Goal: Task Accomplishment & Management: Use online tool/utility

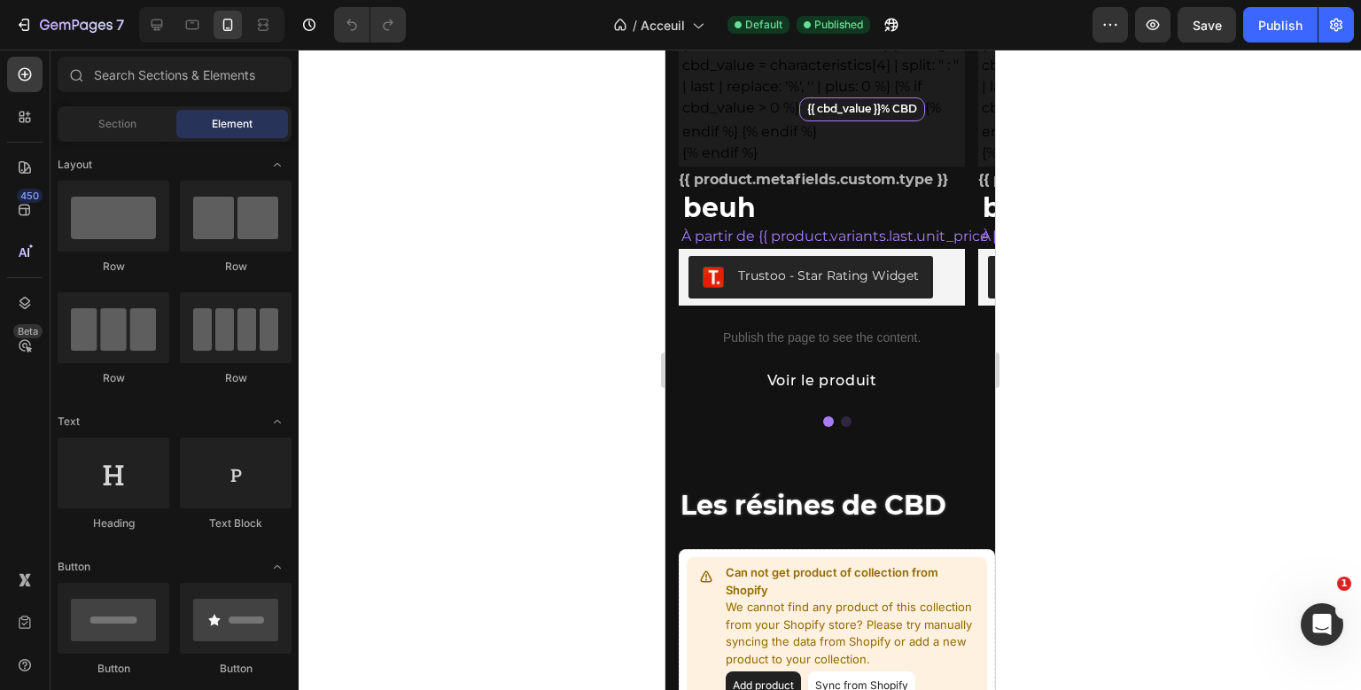
scroll to position [1225, 0]
click at [167, 26] on div at bounding box center [157, 25] width 28 height 28
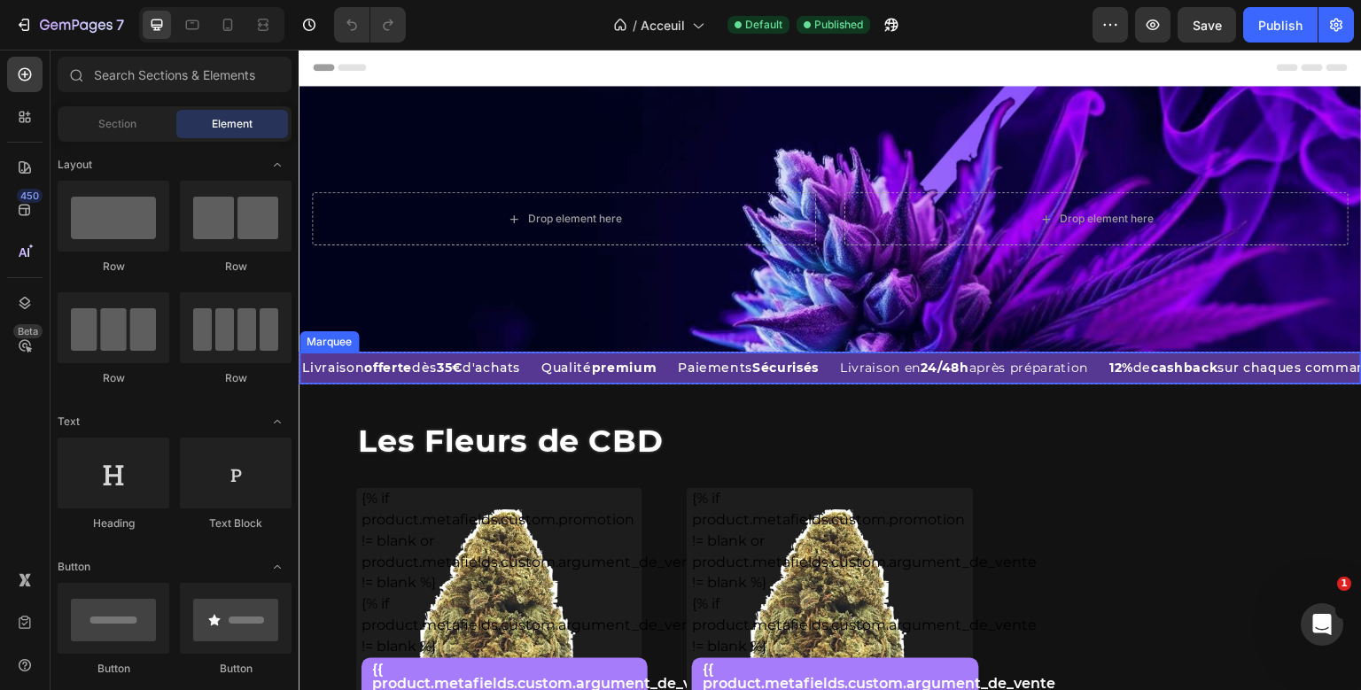
click at [676, 362] on div "Qualité premium Text Block" at bounding box center [607, 368] width 136 height 31
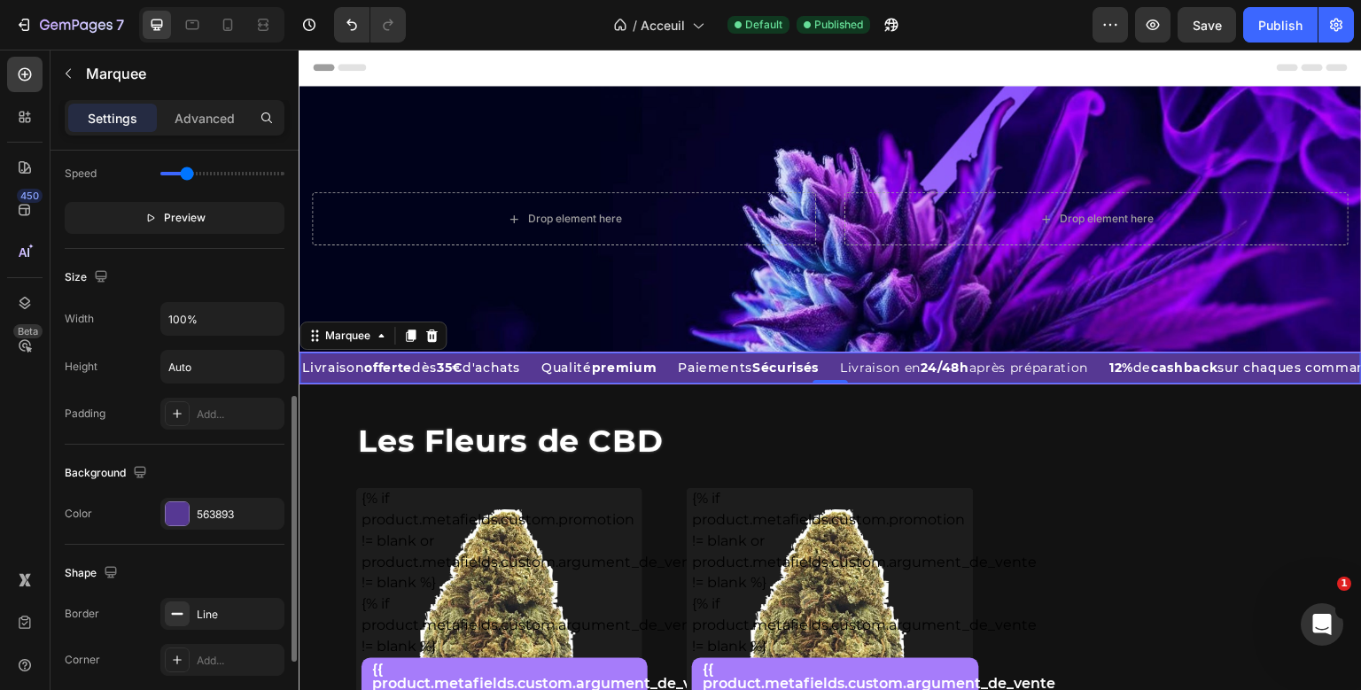
scroll to position [544, 0]
click at [175, 501] on div at bounding box center [177, 511] width 23 height 23
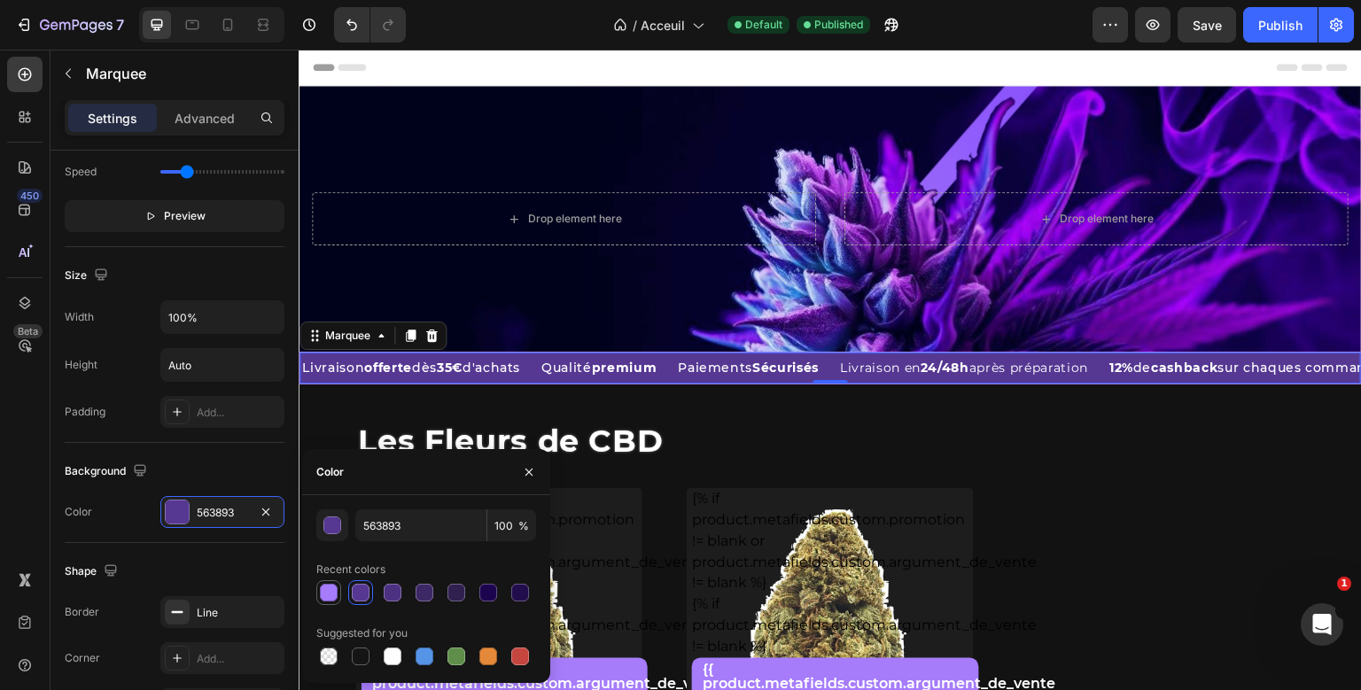
click at [330, 590] on div at bounding box center [329, 593] width 18 height 18
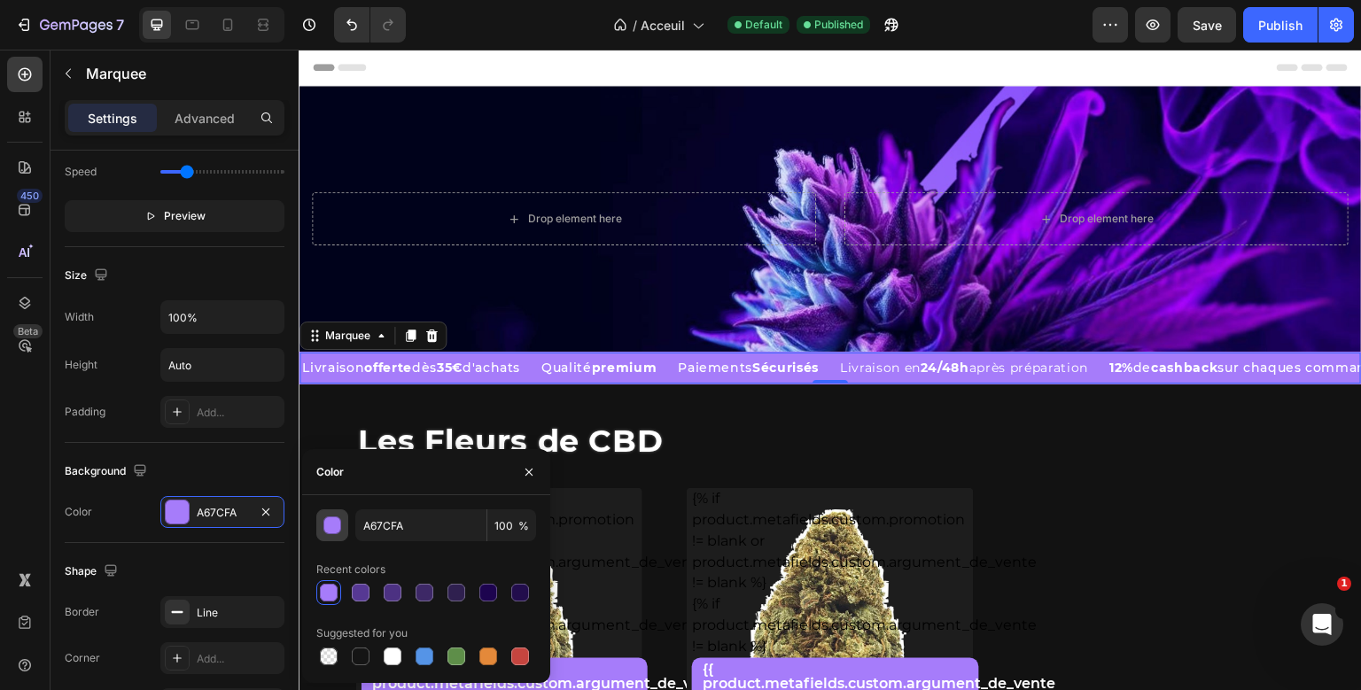
click at [330, 512] on button "button" at bounding box center [332, 525] width 32 height 32
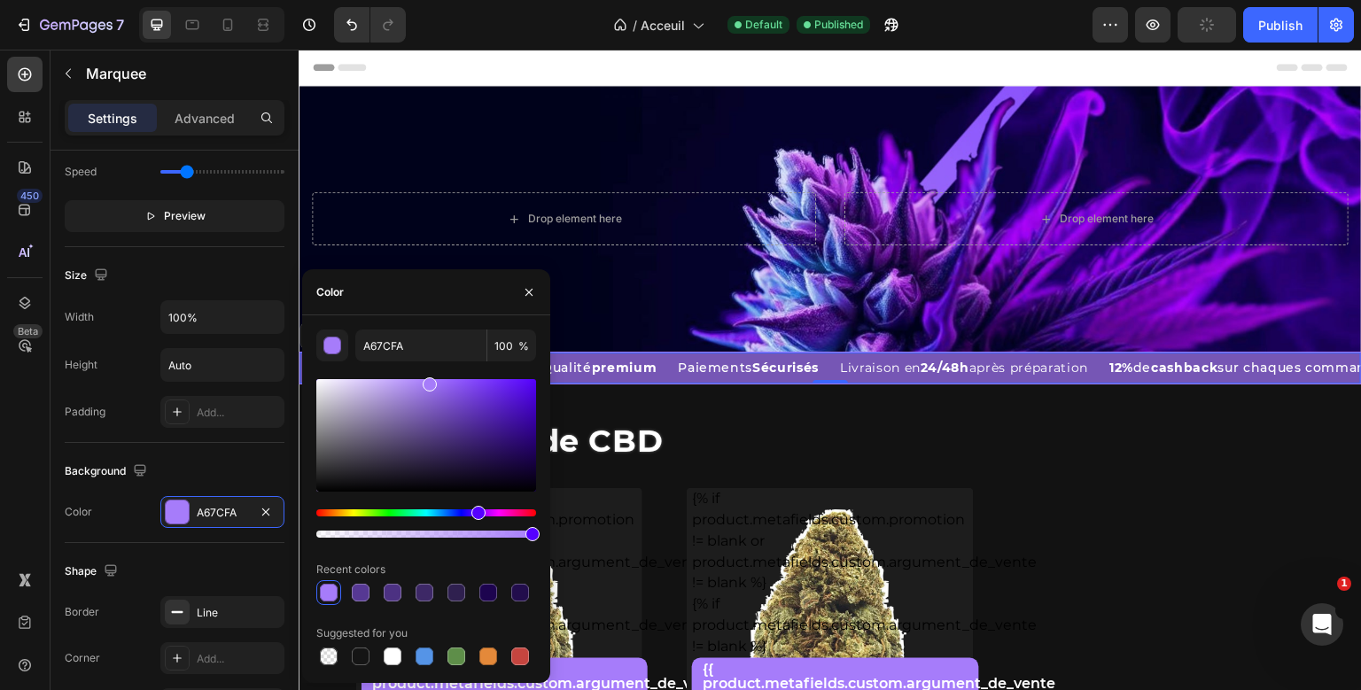
click at [430, 411] on div at bounding box center [426, 435] width 220 height 112
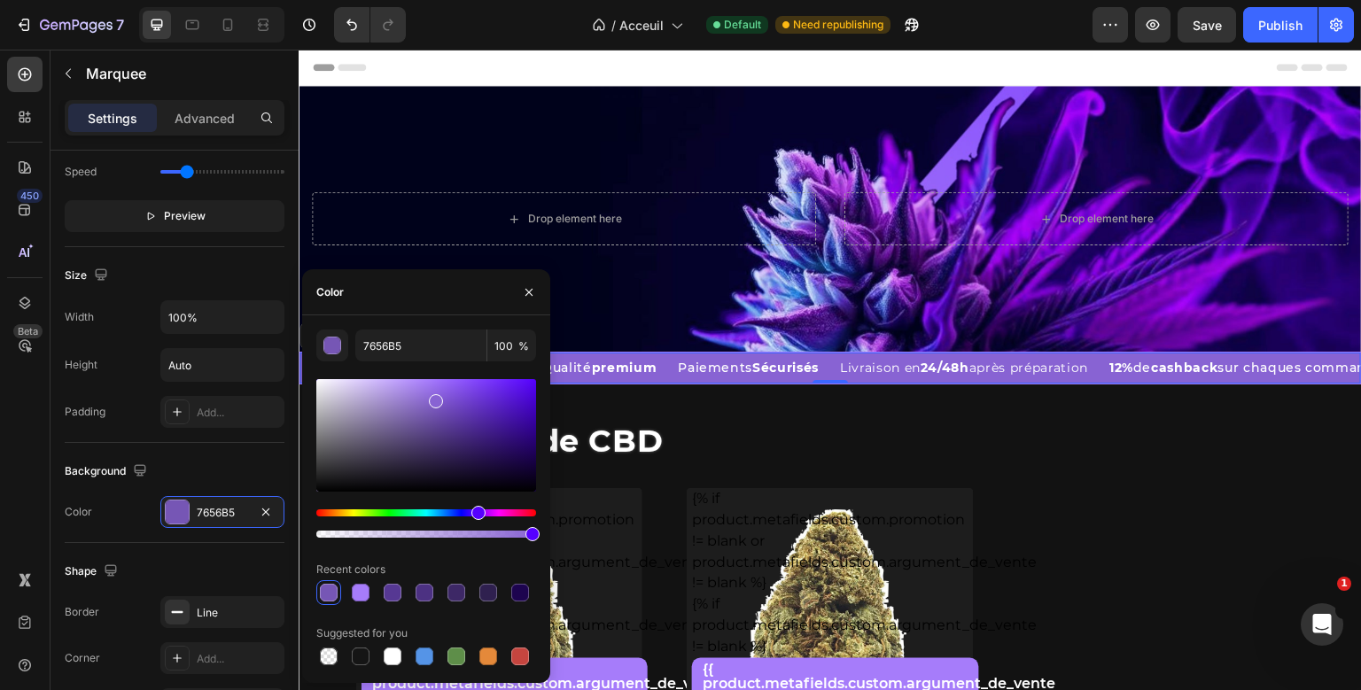
click at [434, 398] on div at bounding box center [426, 435] width 220 height 112
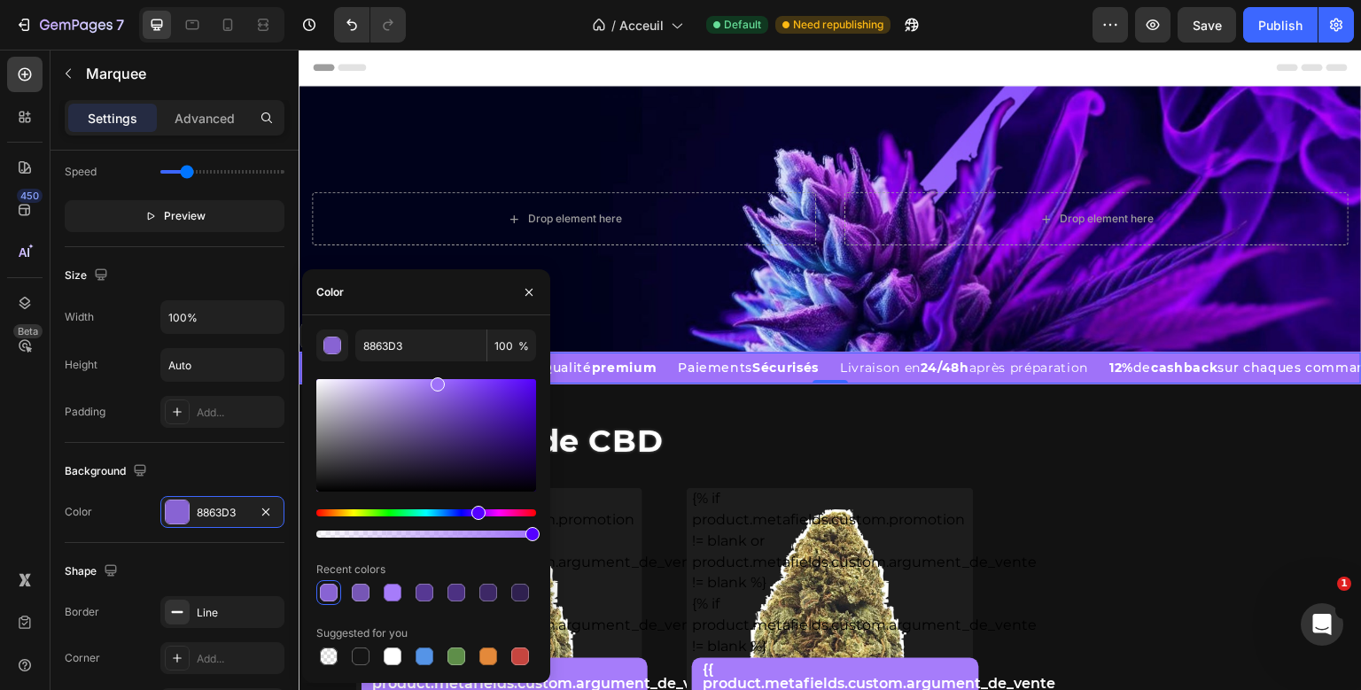
click at [435, 381] on div at bounding box center [426, 435] width 220 height 112
click at [424, 593] on div at bounding box center [424, 593] width 18 height 18
type input "A67CFA"
click at [424, 593] on div at bounding box center [424, 593] width 18 height 18
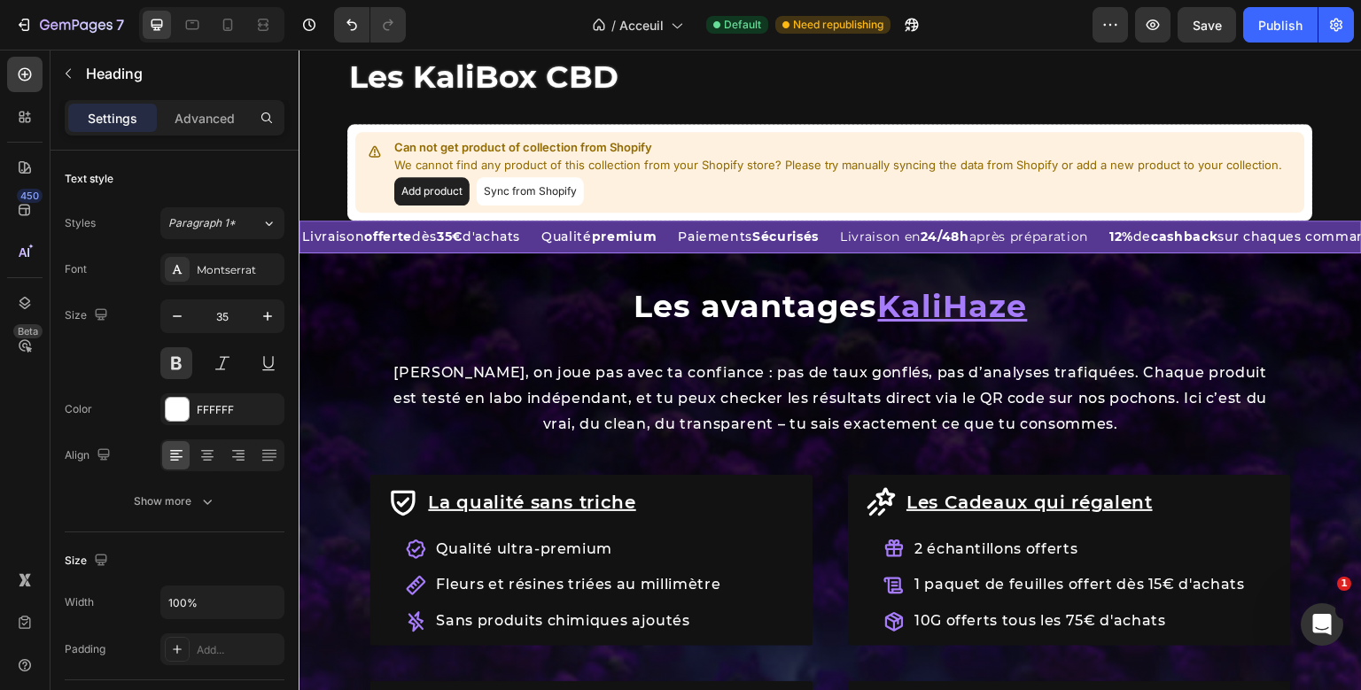
scroll to position [1694, 0]
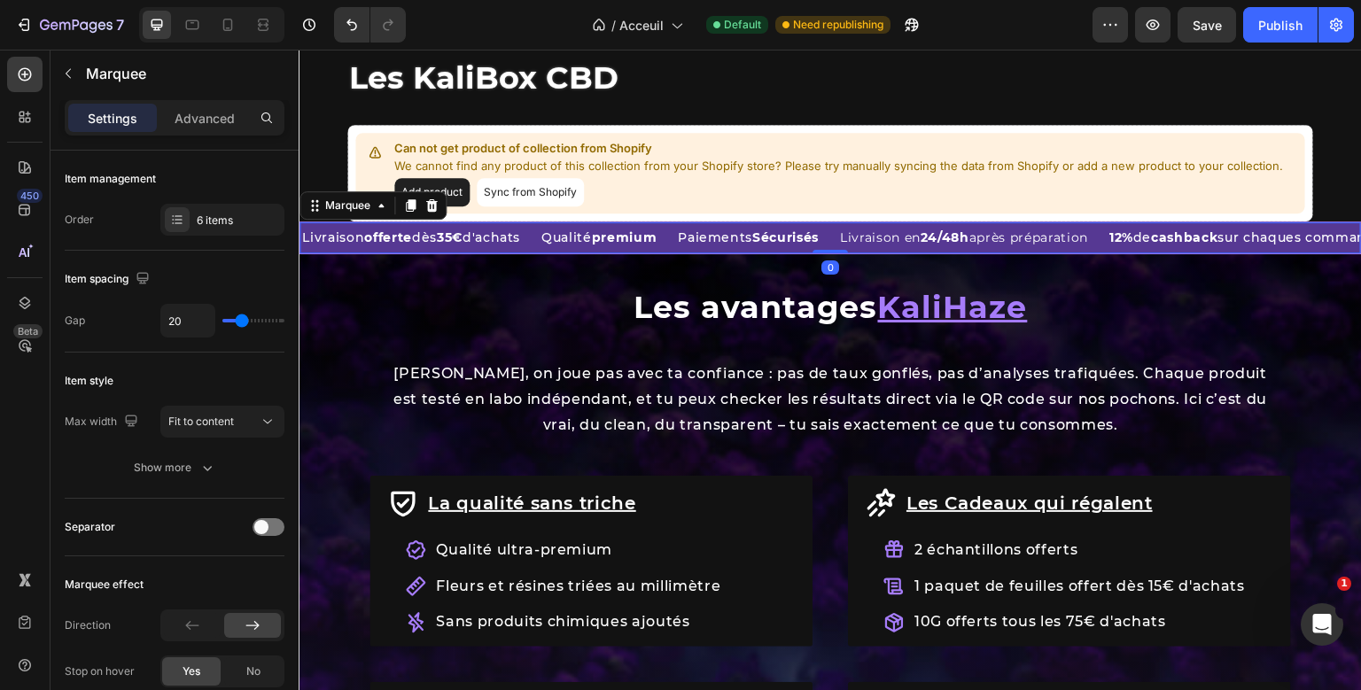
click at [685, 254] on div "Livraison offerte dès 35€ d'achats Text Block Qualité premium Text Block Paieme…" at bounding box center [830, 237] width 1063 height 33
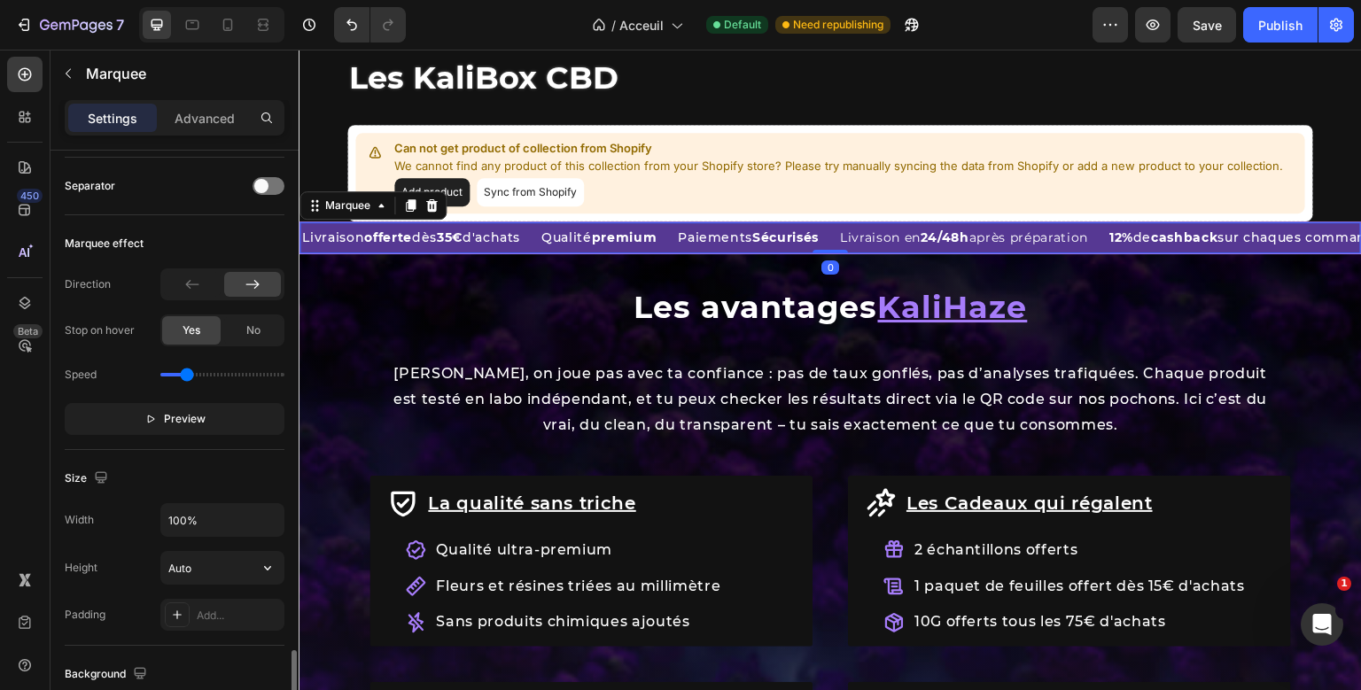
scroll to position [717, 0]
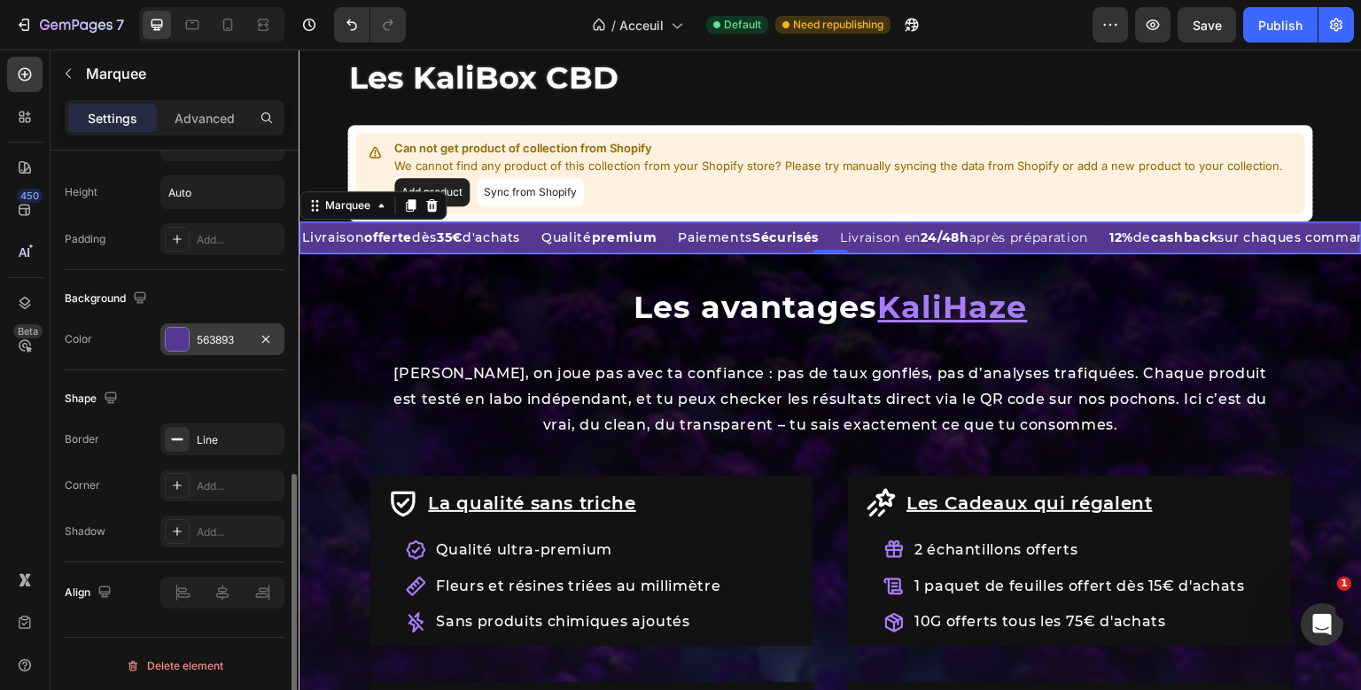
click at [224, 328] on div "563893" at bounding box center [222, 339] width 124 height 32
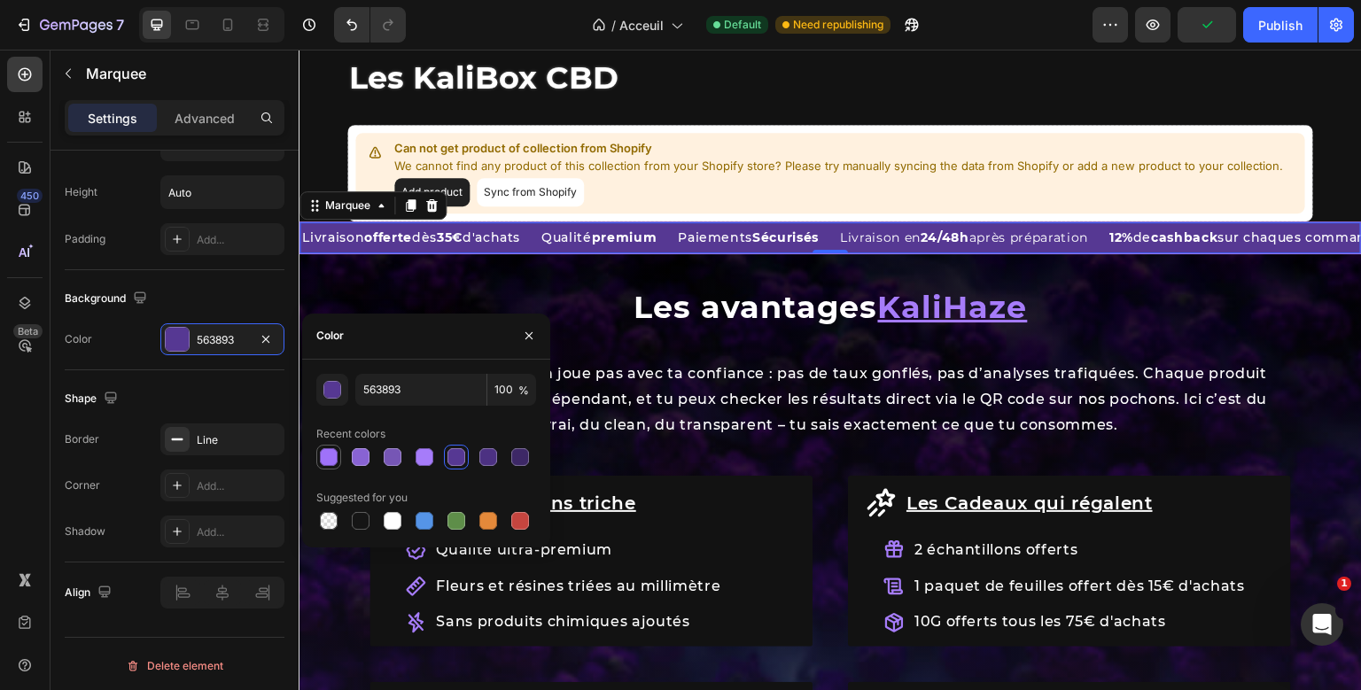
click at [337, 446] on div at bounding box center [328, 457] width 25 height 25
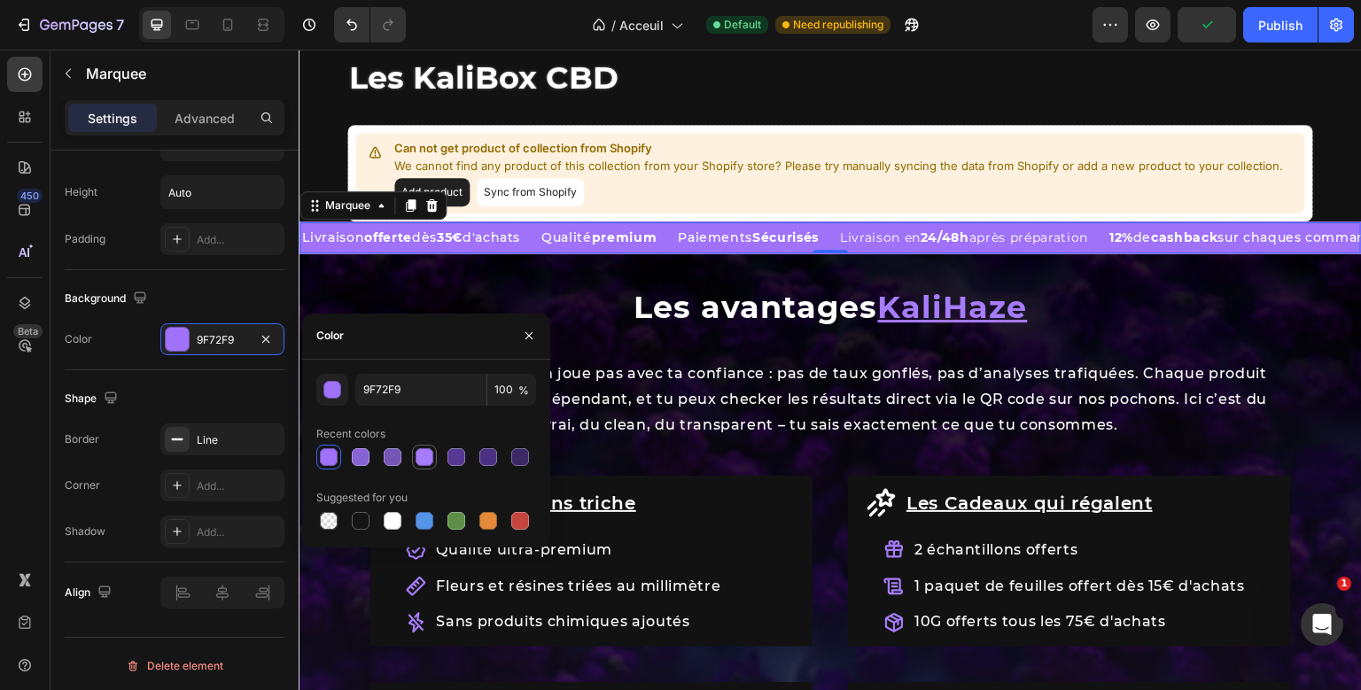
click at [434, 460] on div at bounding box center [424, 456] width 21 height 21
type input "A67CFA"
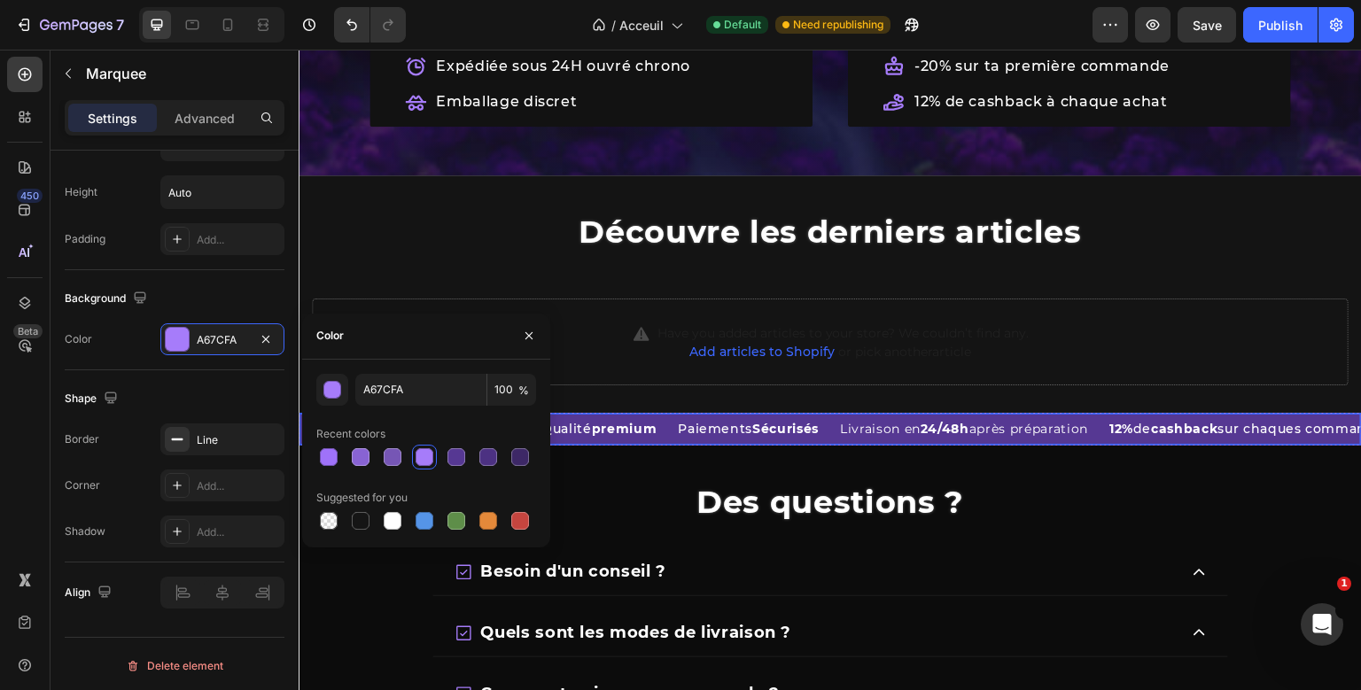
scroll to position [716, 0]
click at [685, 439] on div "Livraison offerte dès 35€ d'achats Text Block Qualité premium Text Block Paieme…" at bounding box center [830, 429] width 1063 height 33
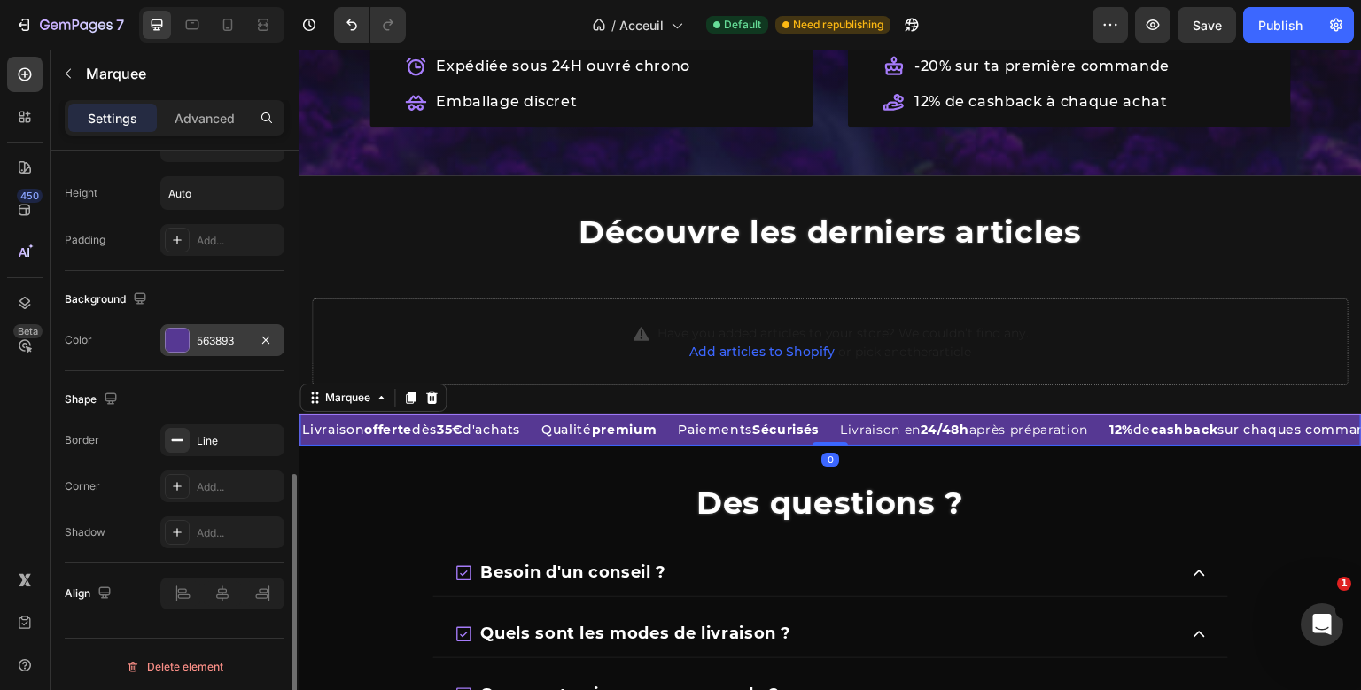
click at [223, 335] on div "563893" at bounding box center [222, 341] width 51 height 16
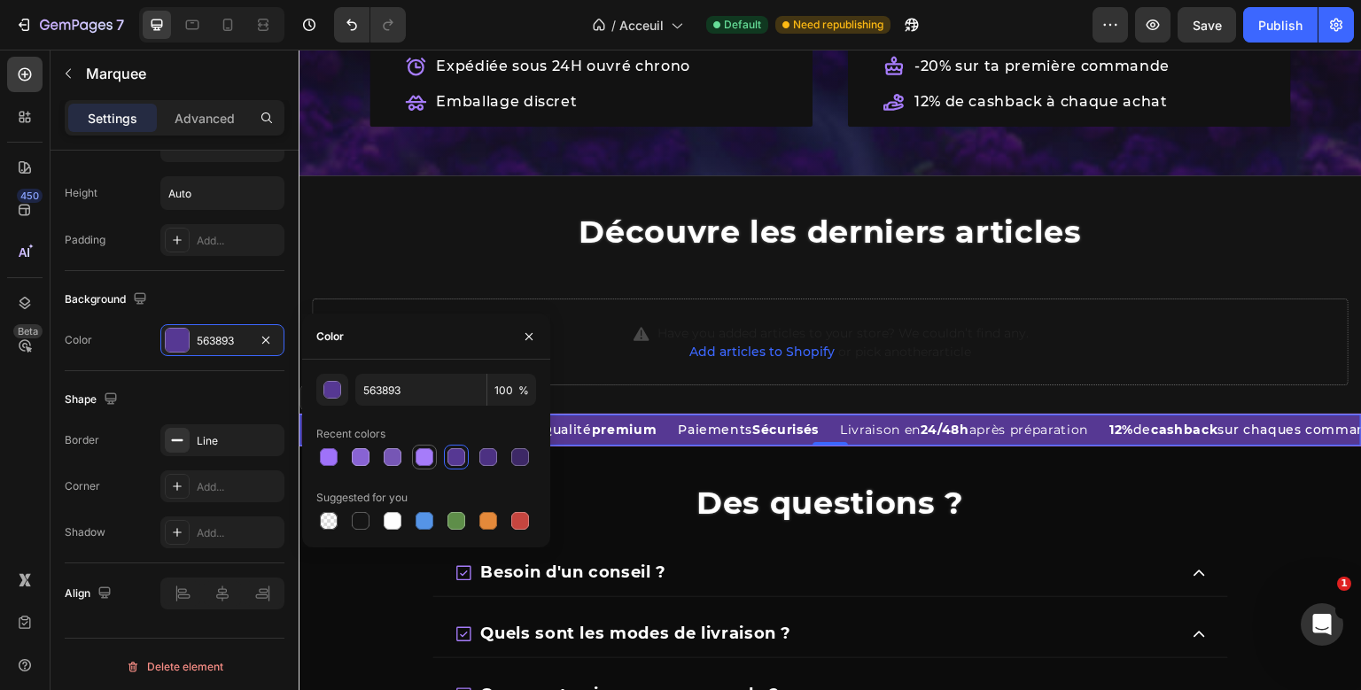
click at [413, 454] on div at bounding box center [424, 457] width 25 height 25
type input "A67CFA"
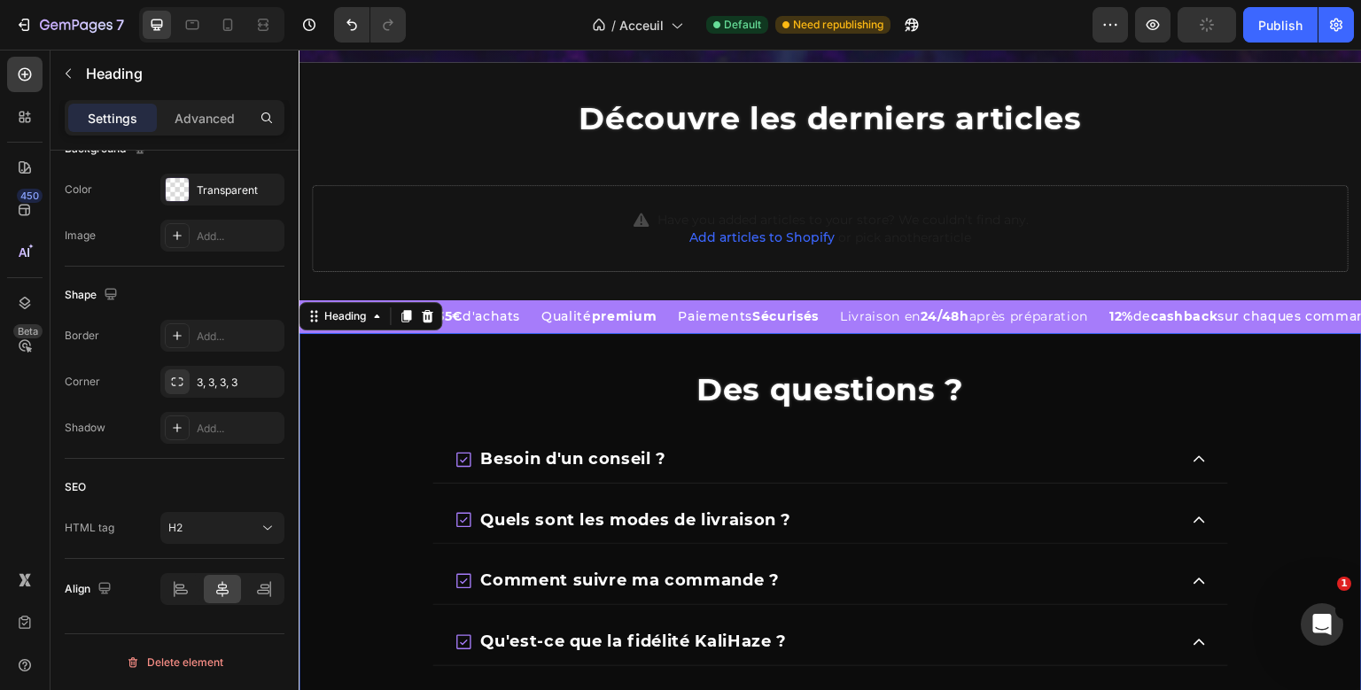
scroll to position [0, 0]
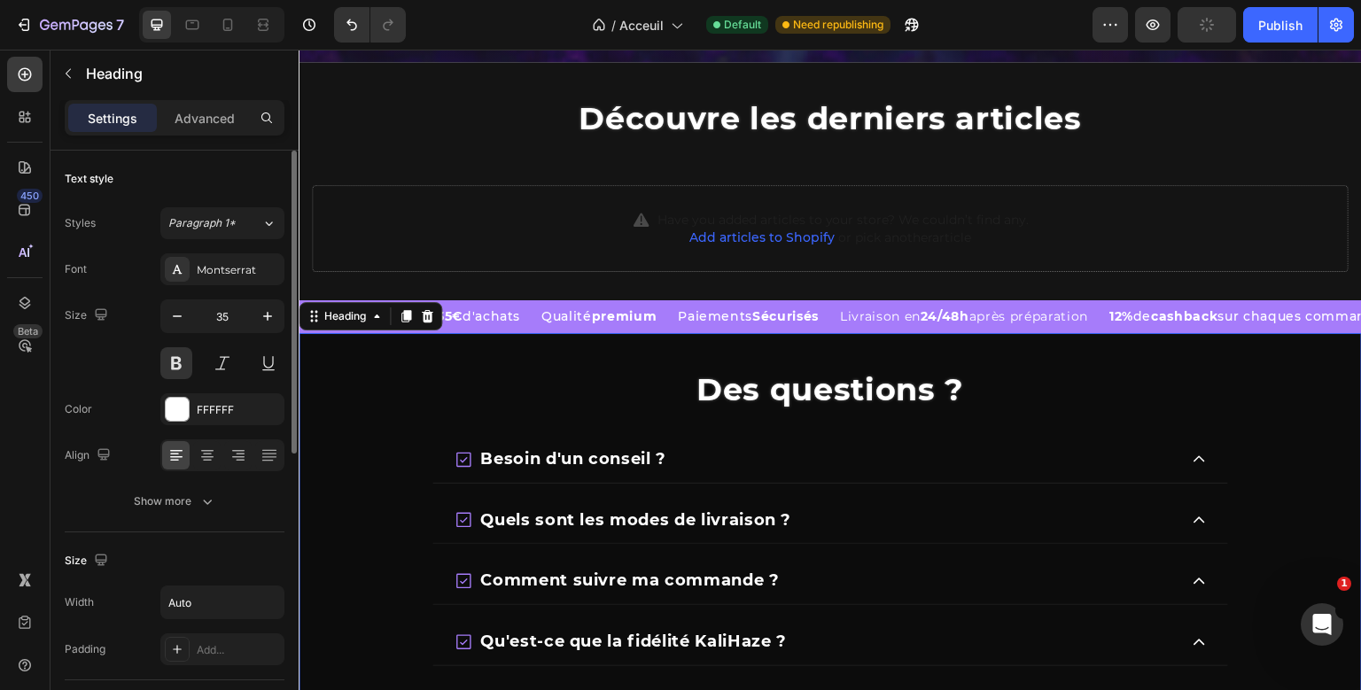
click at [624, 391] on div "Des questions ? Heading 20 Besoin d'un conseil ? Quels sont les modes de livrai…" at bounding box center [830, 574] width 1063 height 482
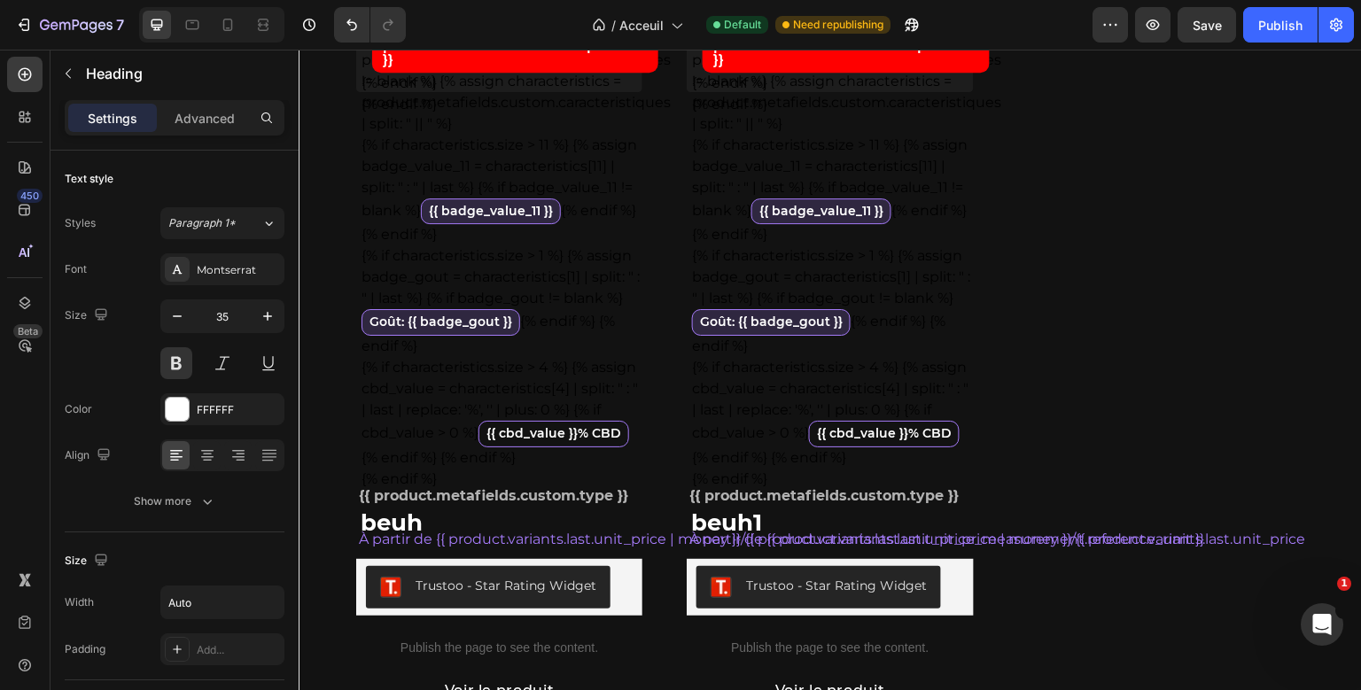
scroll to position [1804, 0]
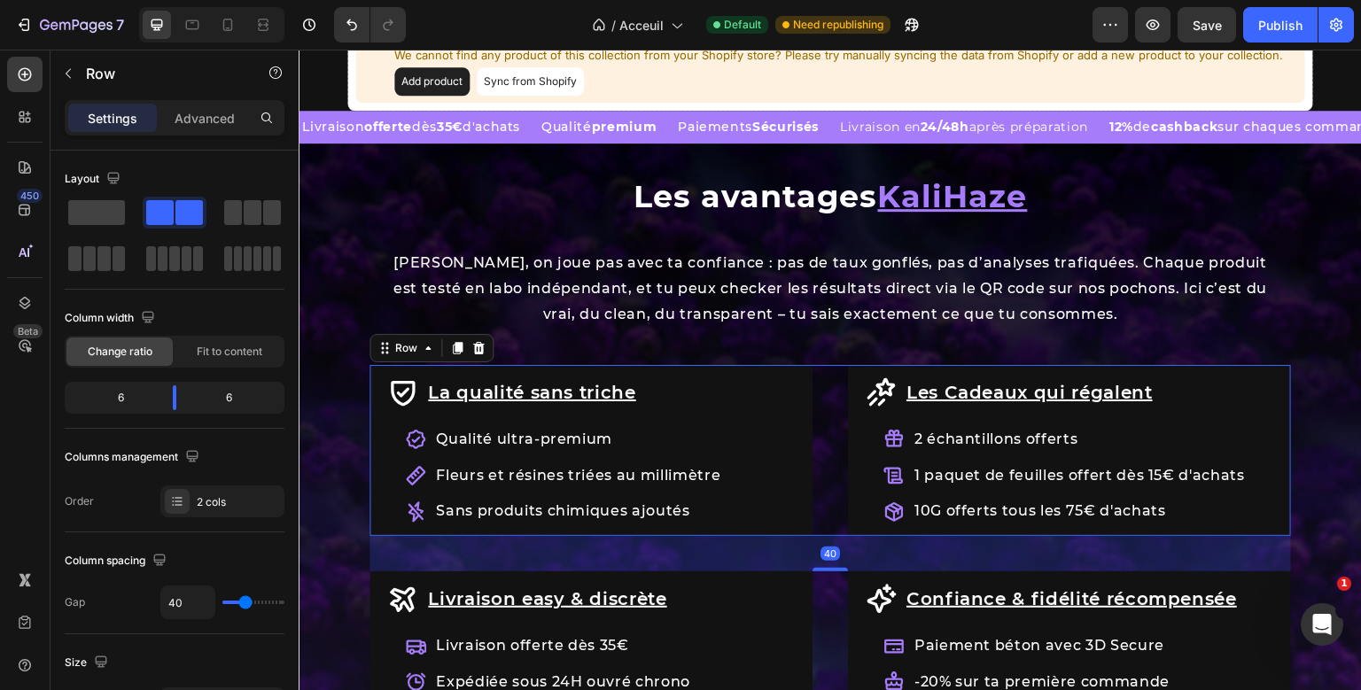
click at [830, 567] on div "La qualité sans triche Item List Qualité ultra-premium Fleurs et résines triées…" at bounding box center [829, 561] width 921 height 392
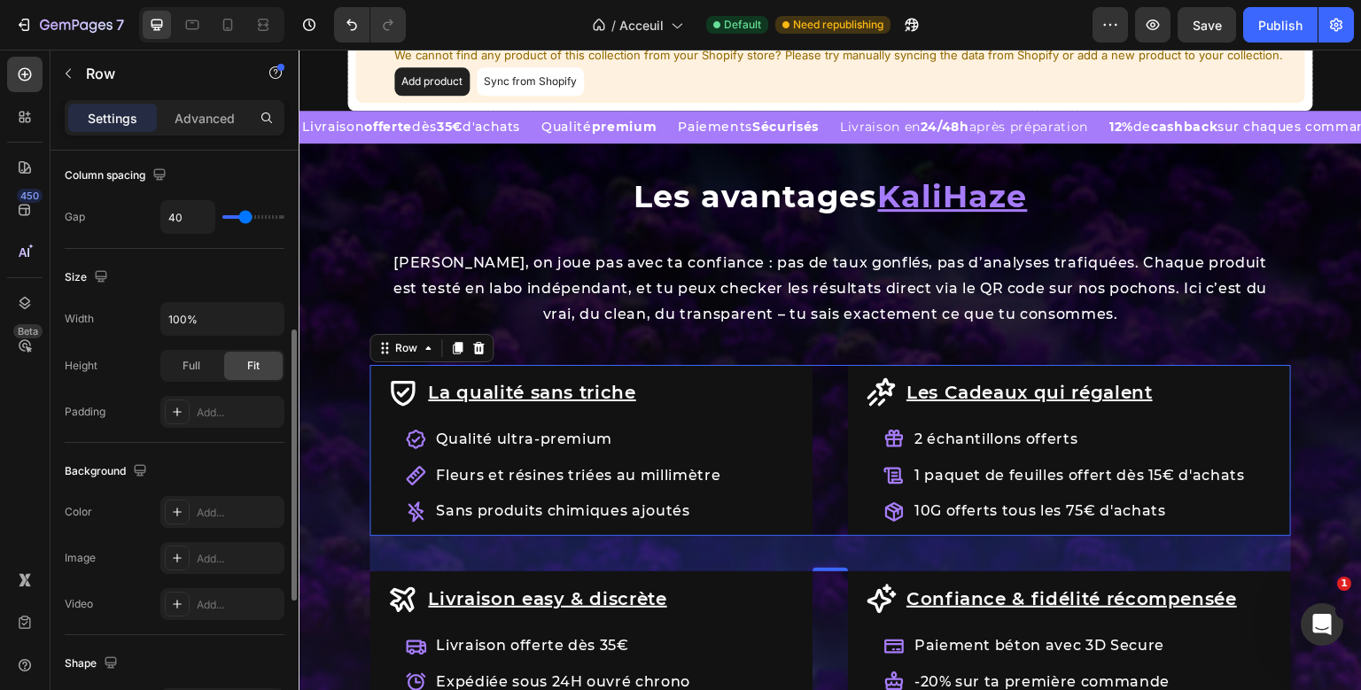
scroll to position [387, 0]
click at [268, 314] on icon "button" at bounding box center [268, 317] width 18 height 18
click at [182, 310] on input "100%" at bounding box center [222, 317] width 122 height 32
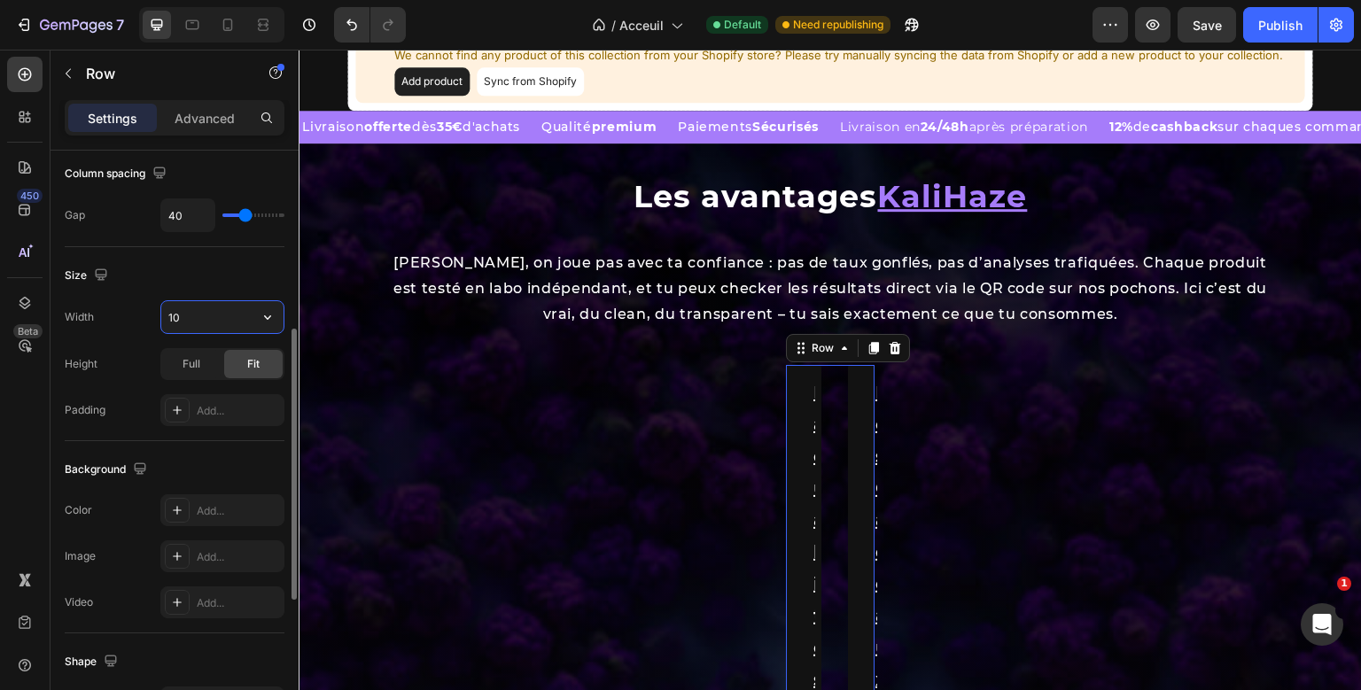
type input "1"
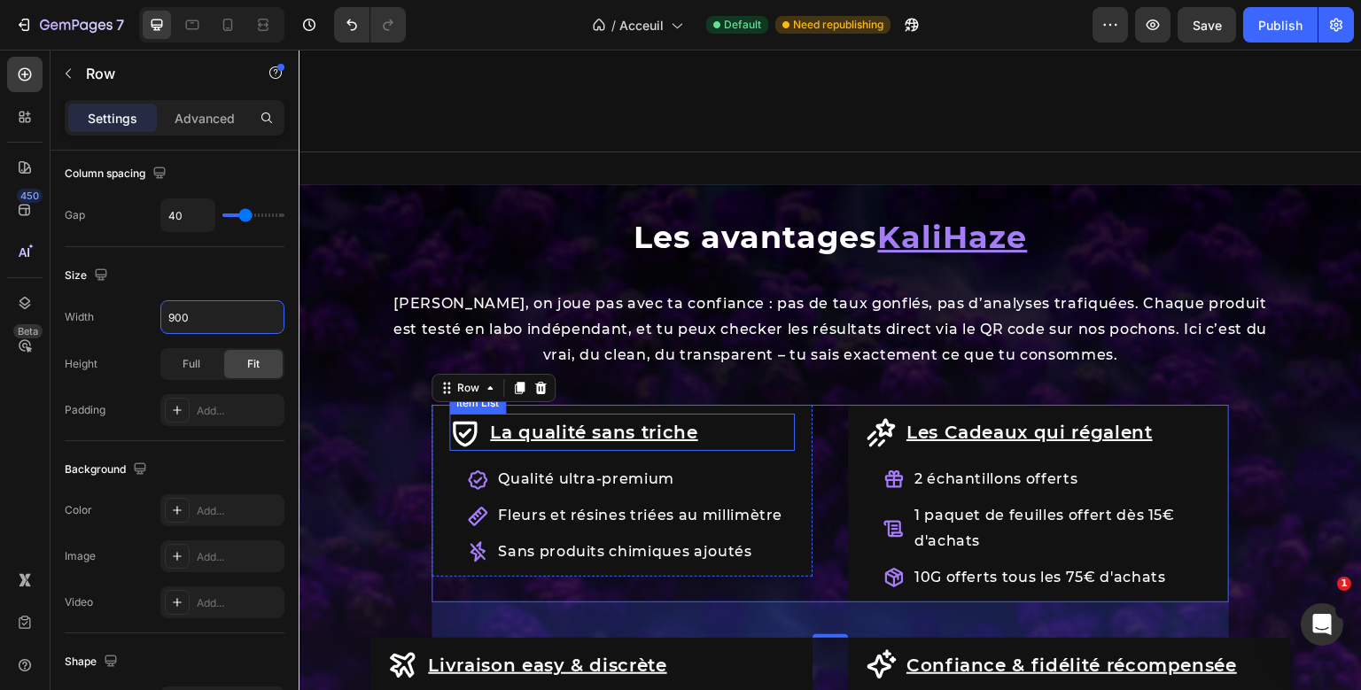
scroll to position [2072, 0]
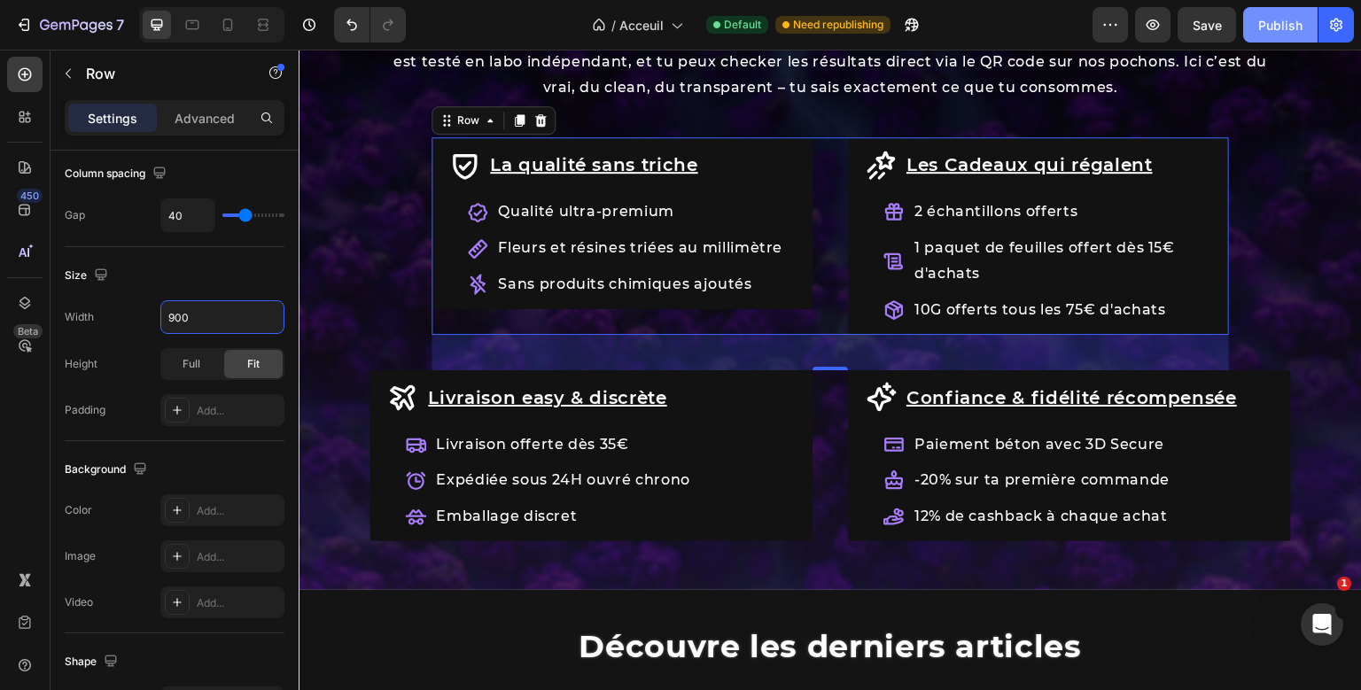
type input "900"
click at [1247, 27] on button "Publish" at bounding box center [1280, 24] width 74 height 35
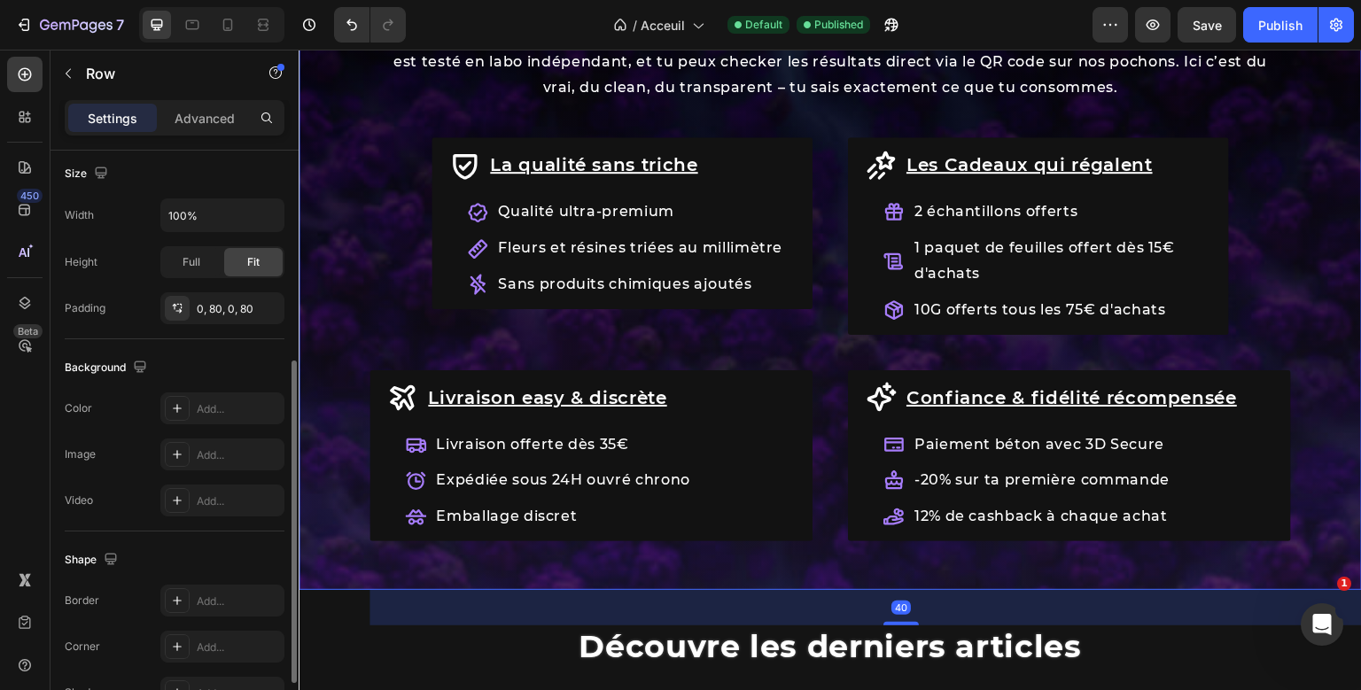
scroll to position [386, 0]
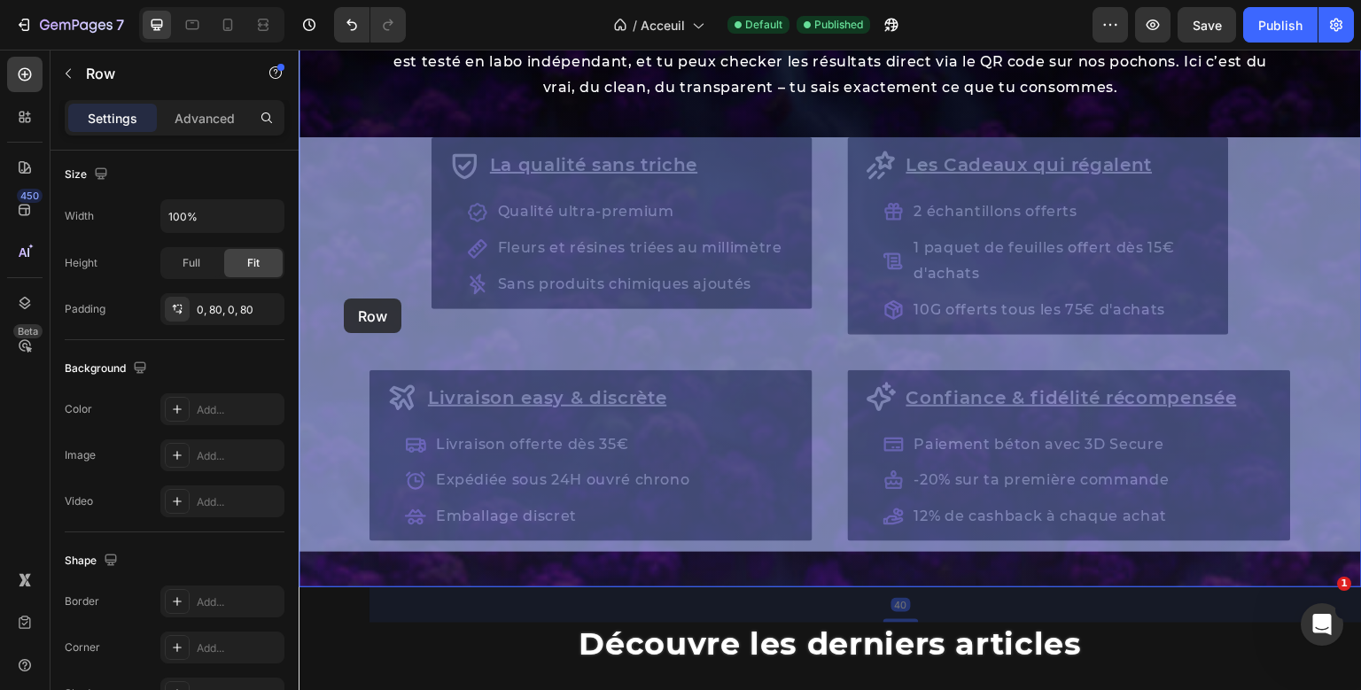
drag, startPoint x: 387, startPoint y: 351, endPoint x: 345, endPoint y: 299, distance: 66.8
click at [345, 298] on div "Header Row Les avantages KaliHaze Heading Chez KaliHaze, on joue pas avec ta co…" at bounding box center [830, 6] width 1063 height 4056
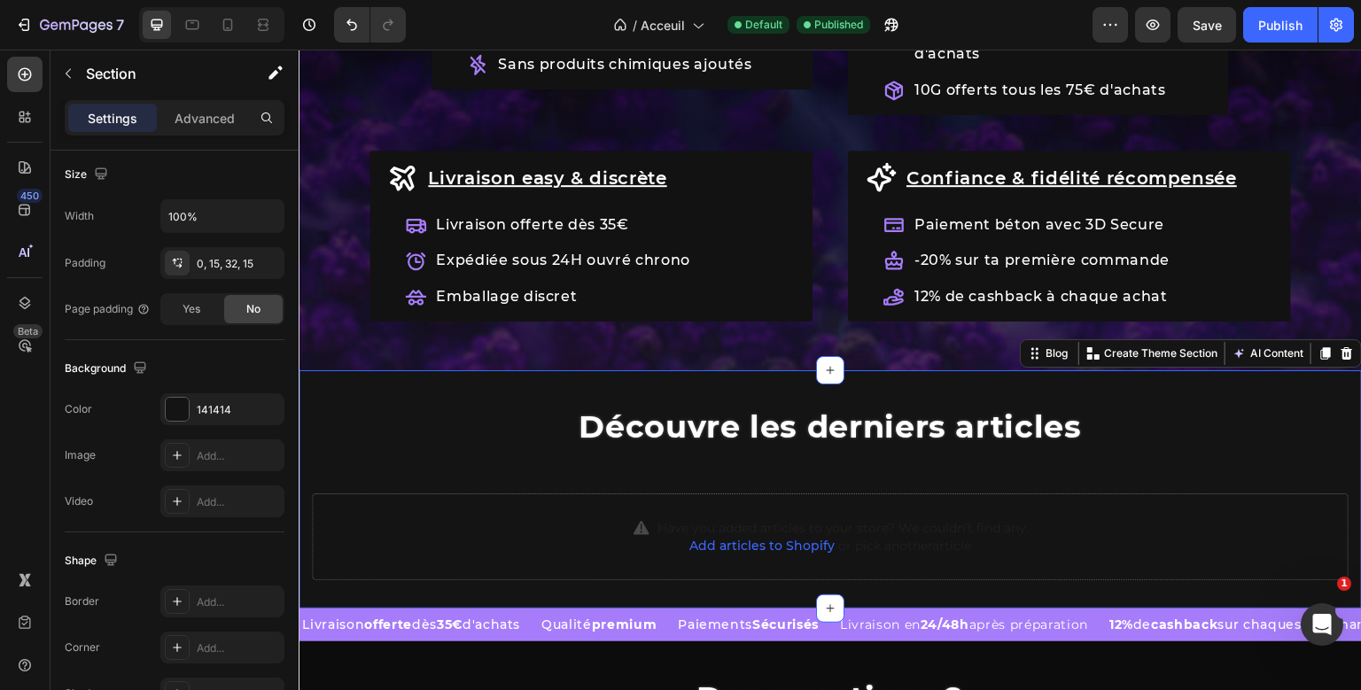
scroll to position [0, 0]
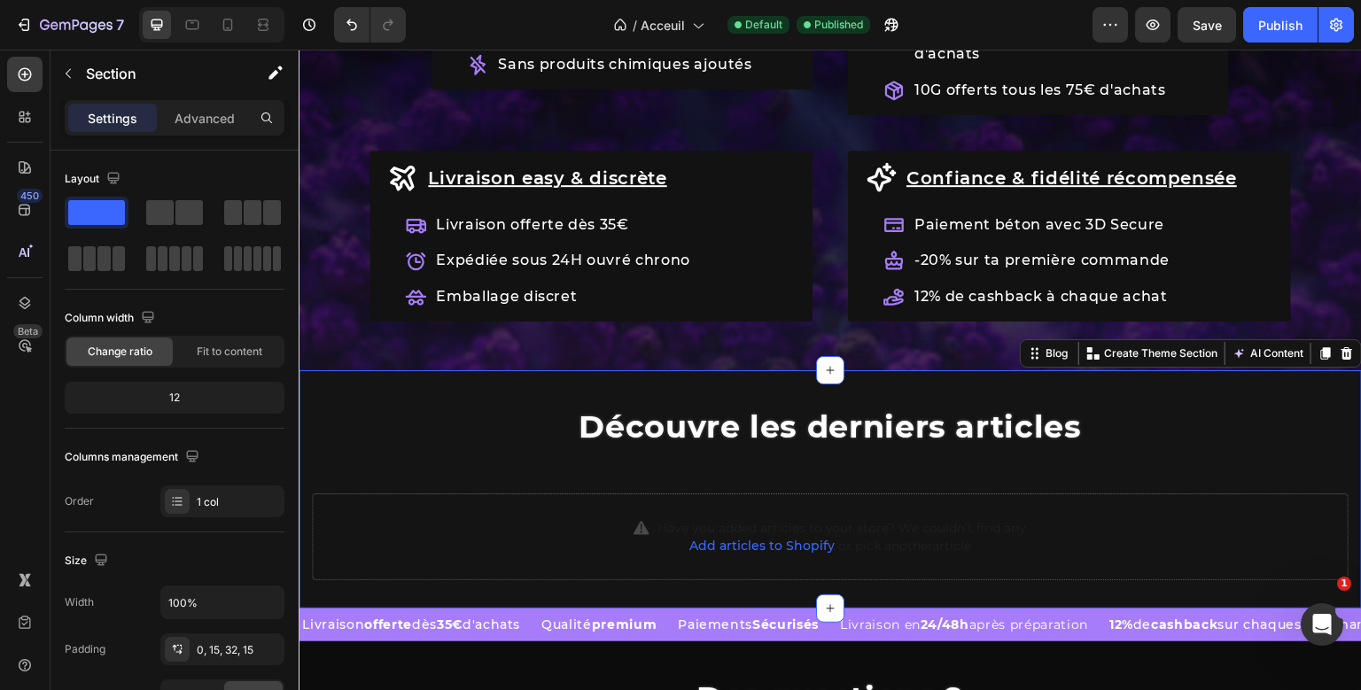
click at [368, 386] on section "Découvre les derniers articles Heading Heading Have you added articles to your …" at bounding box center [830, 489] width 1063 height 238
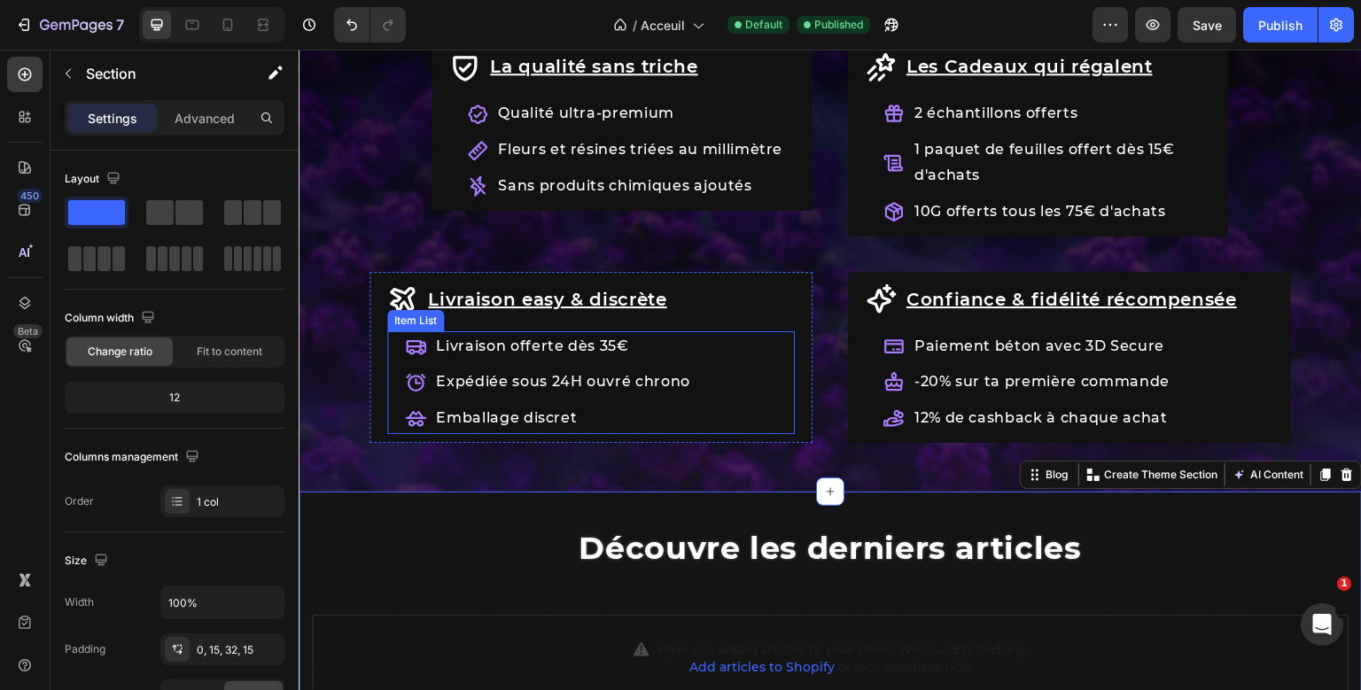
scroll to position [2147, 0]
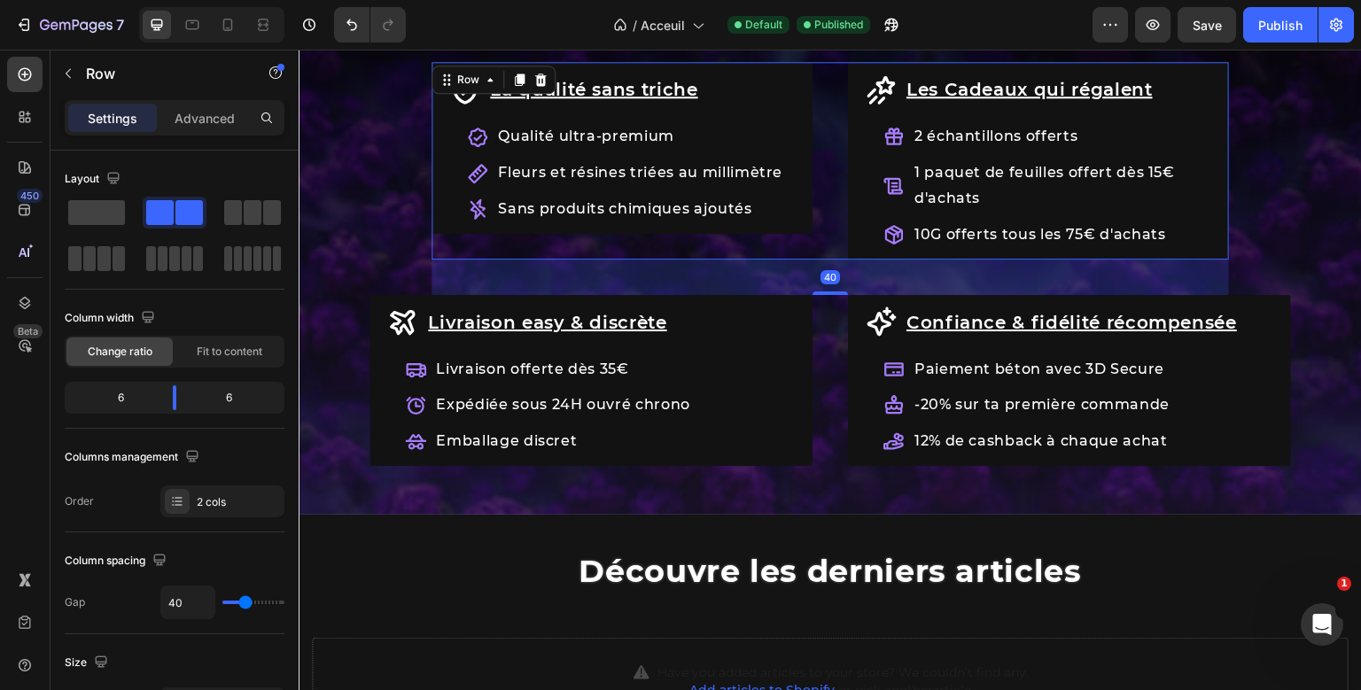
click at [844, 136] on div "La qualité sans triche Item List Qualité ultra-premium Fleurs et résines triées…" at bounding box center [829, 270] width 921 height 417
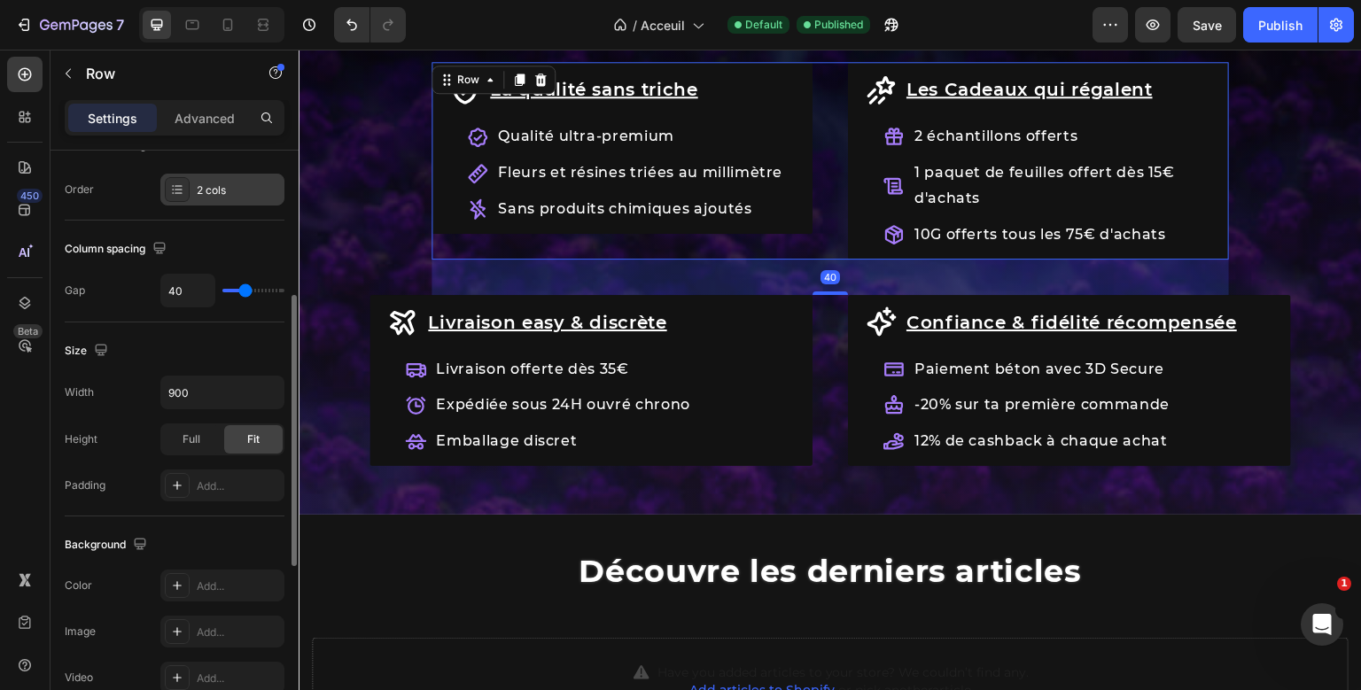
scroll to position [313, 0]
click at [271, 392] on icon "button" at bounding box center [268, 392] width 18 height 18
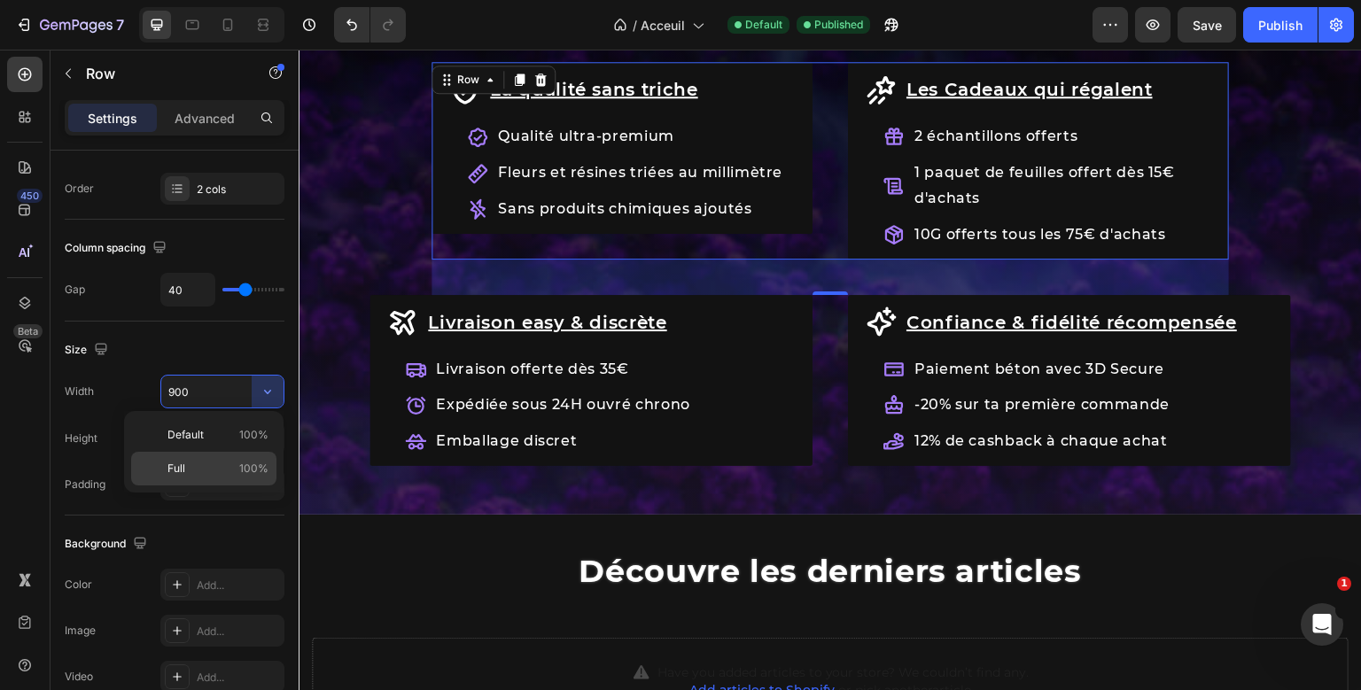
click at [205, 469] on p "Full 100%" at bounding box center [217, 469] width 101 height 16
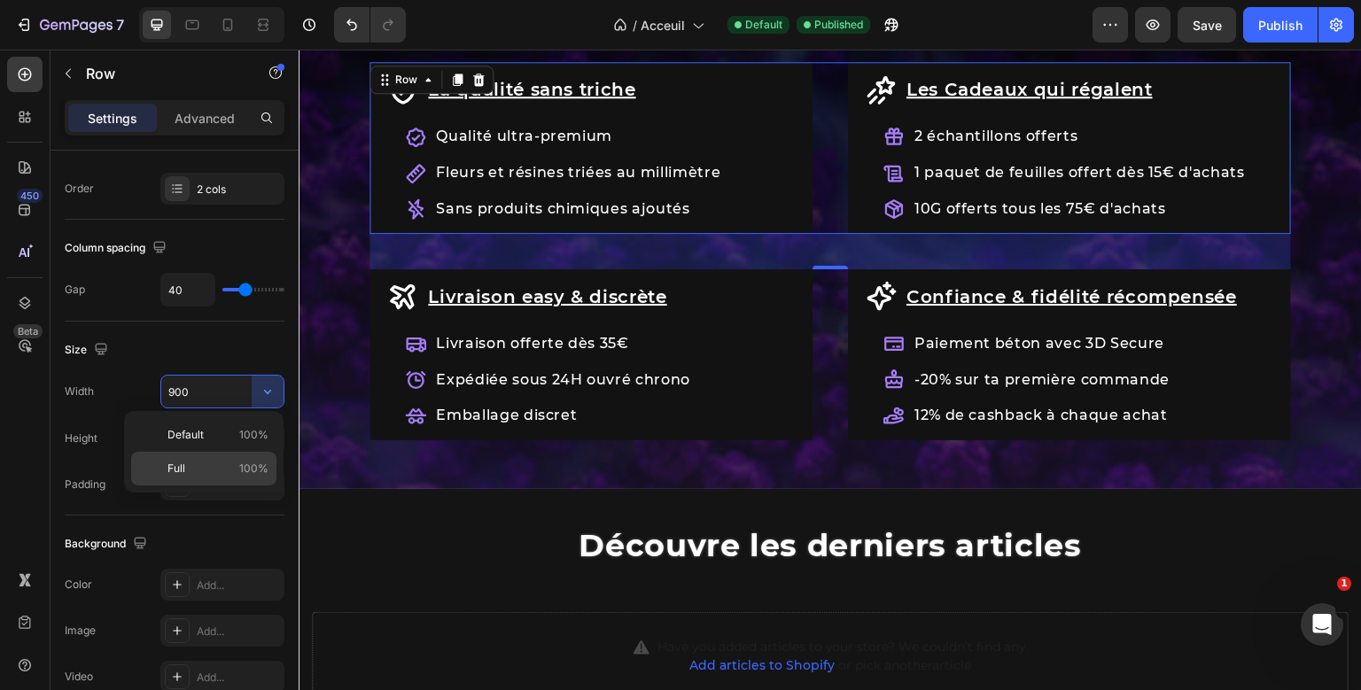
type input "100%"
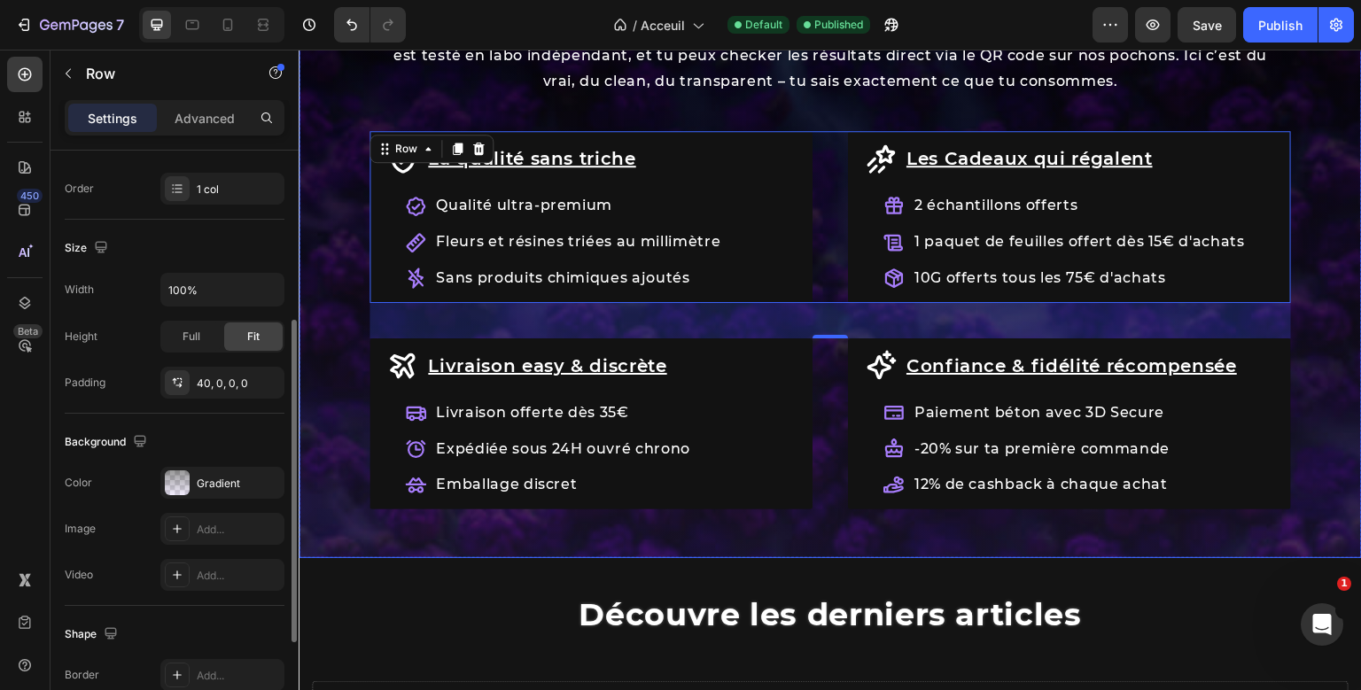
scroll to position [312, 0]
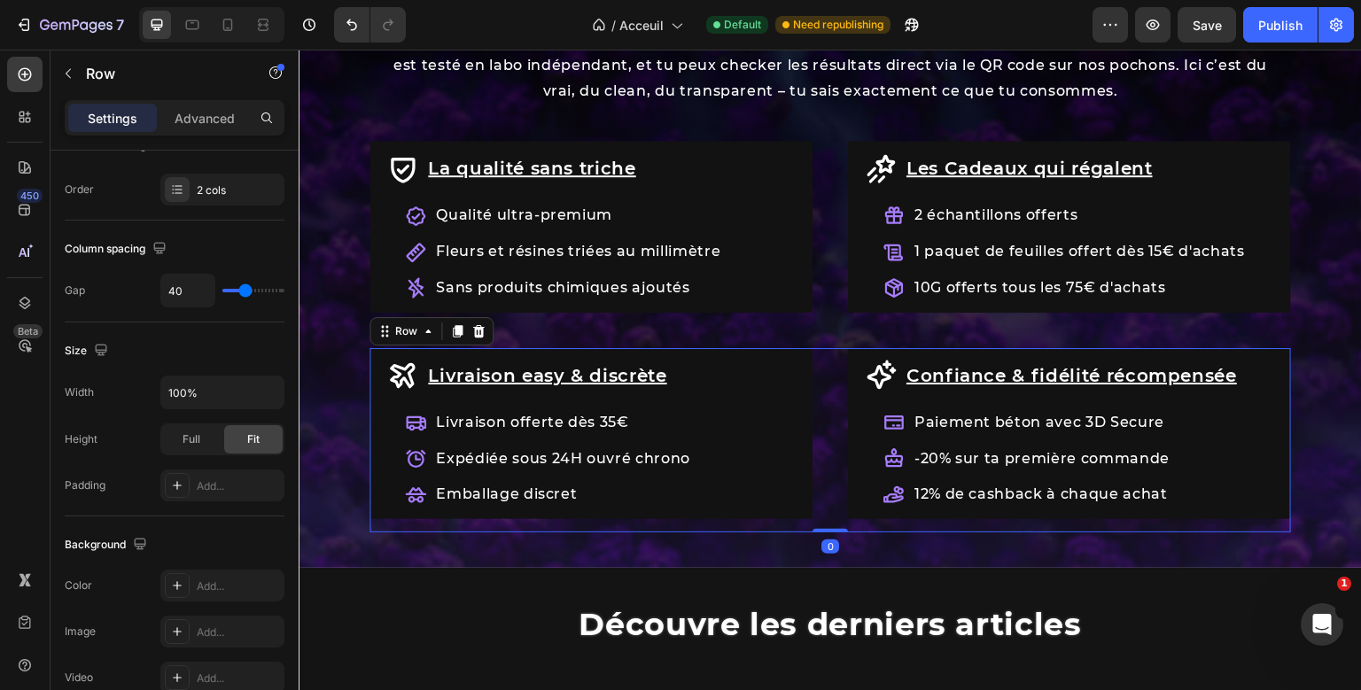
click at [826, 429] on div "La qualité sans triche Item List Qualité ultra-premium Fleurs et résines triées…" at bounding box center [829, 337] width 921 height 392
click at [223, 116] on p "Advanced" at bounding box center [204, 118] width 60 height 19
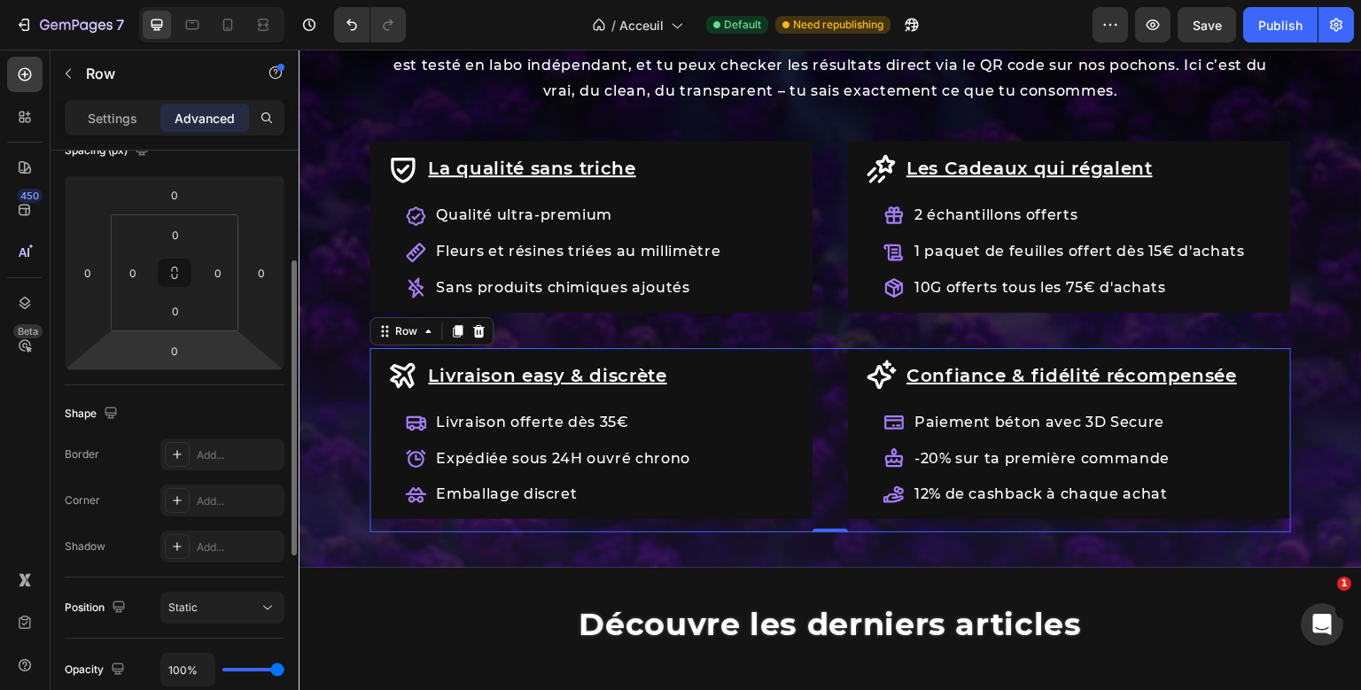
scroll to position [220, 0]
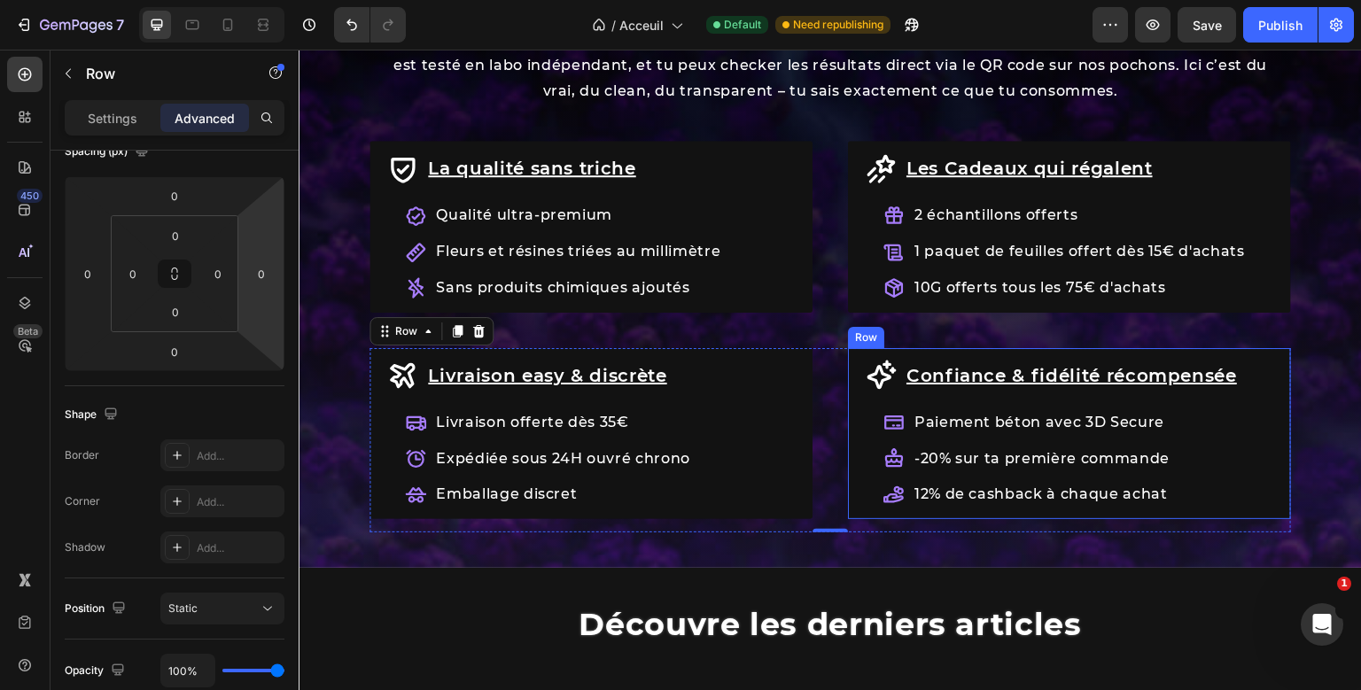
click at [865, 512] on div "Confiance & fidélité récompensée Item List Paiement béton avec 3D Secure -20% s…" at bounding box center [1069, 440] width 443 height 184
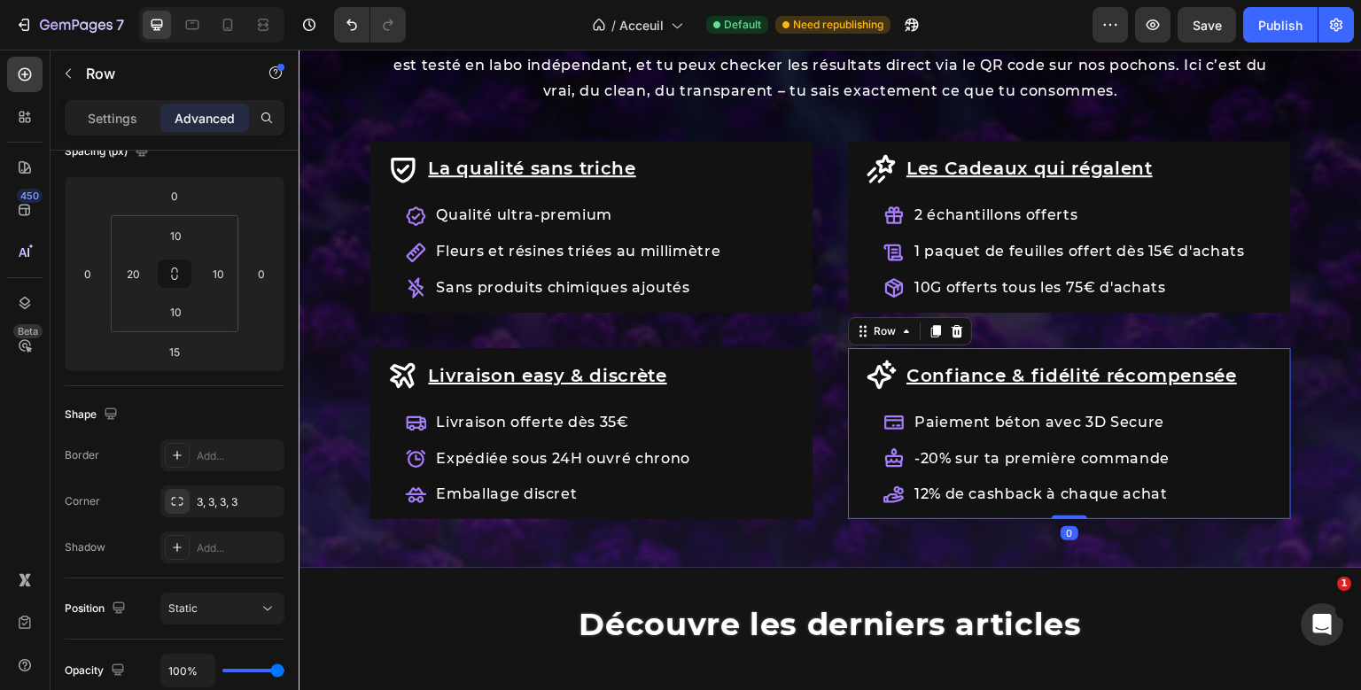
drag, startPoint x: 1068, startPoint y: 528, endPoint x: 1072, endPoint y: 498, distance: 30.3
click at [1072, 497] on div "Confiance & fidélité récompensée Item List Paiement béton avec 3D Secure -20% s…" at bounding box center [1069, 433] width 443 height 171
type input "0"
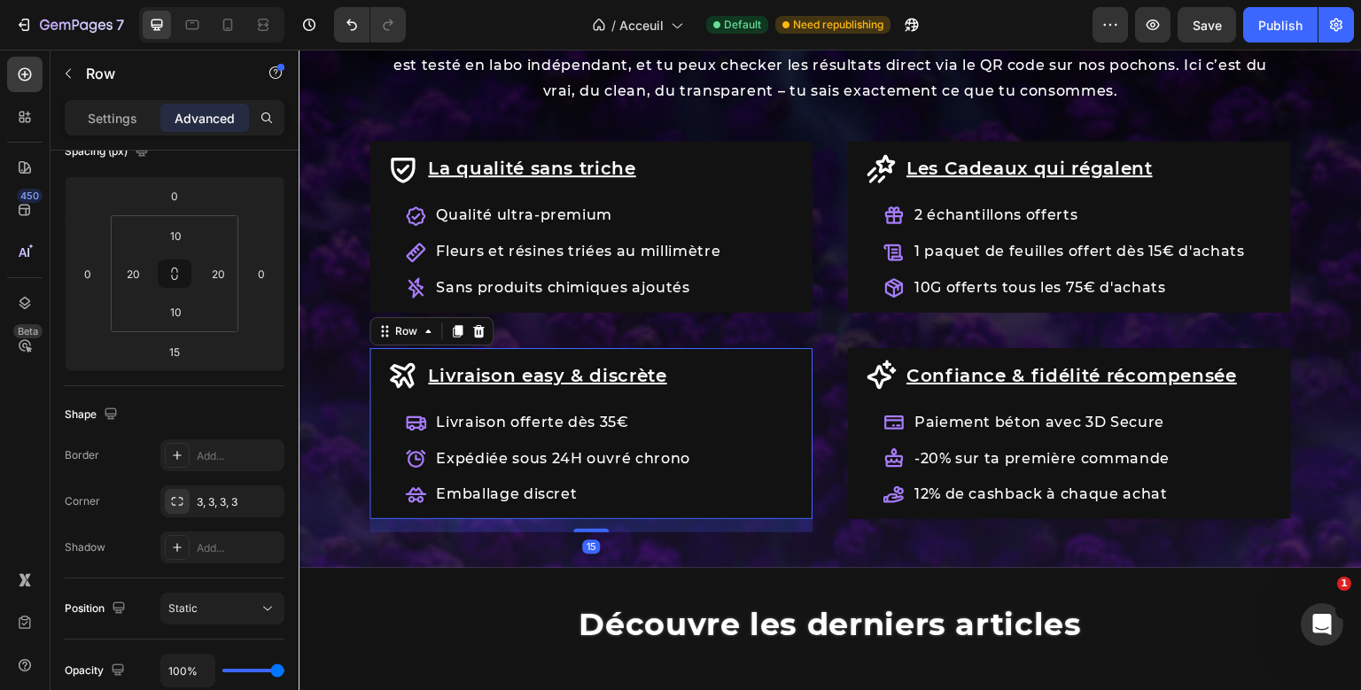
click at [803, 500] on div "Livraison easy & discrète Item List Livraison offerte dès 35€ Expédiée sous 24H…" at bounding box center [590, 440] width 443 height 184
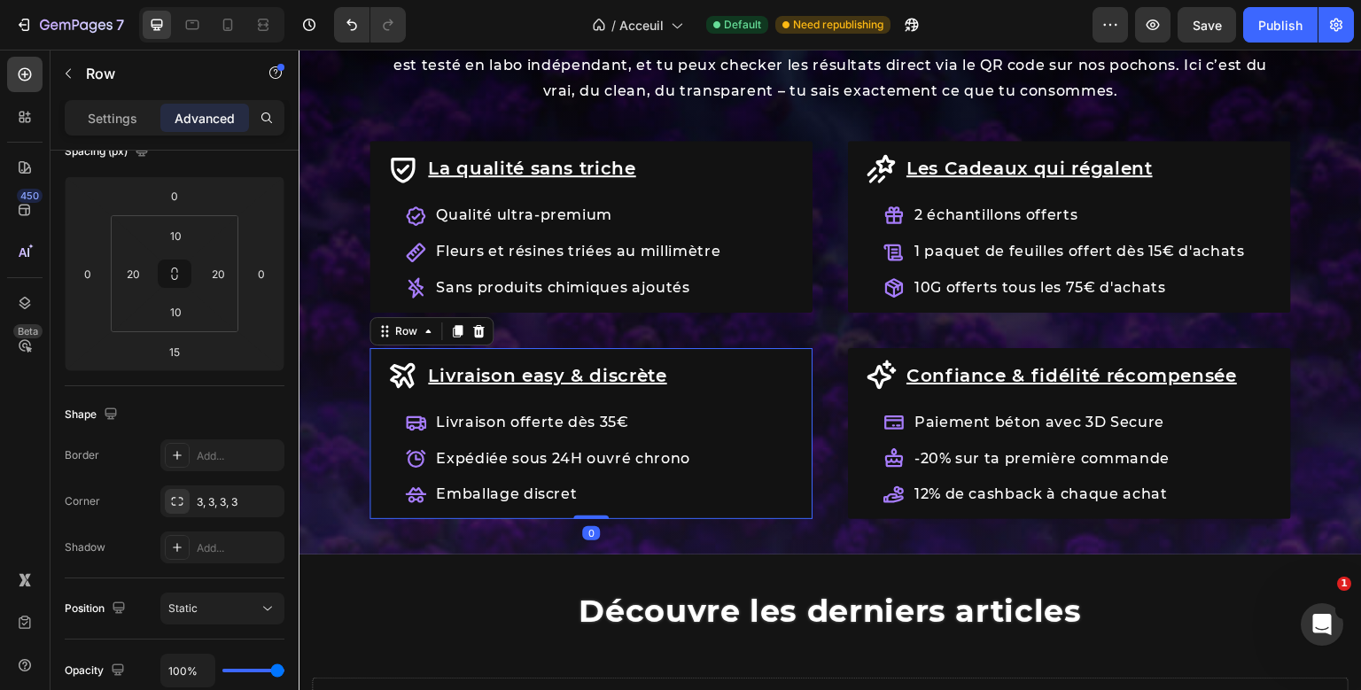
drag, startPoint x: 589, startPoint y: 528, endPoint x: 594, endPoint y: 509, distance: 19.3
click at [593, 508] on div "Livraison easy & discrète Item List Livraison offerte dès 35€ Expédiée sous 24H…" at bounding box center [590, 433] width 443 height 171
type input "0"
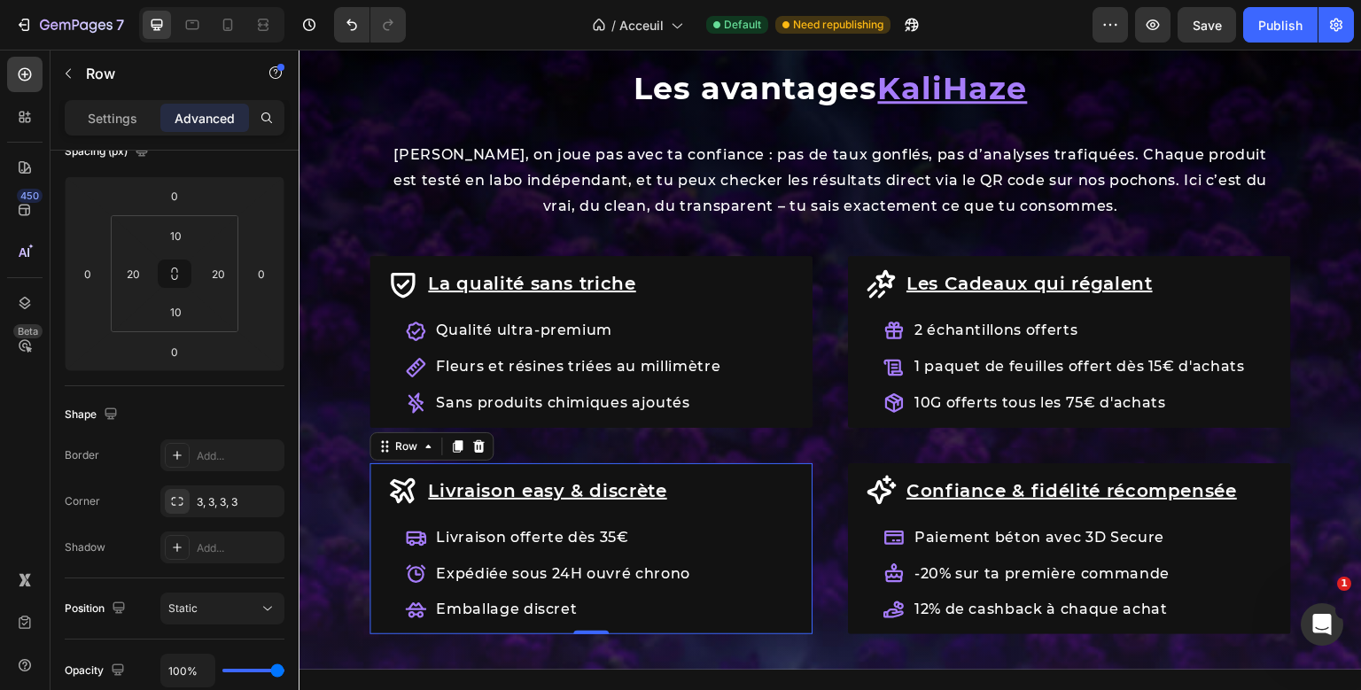
scroll to position [1952, 0]
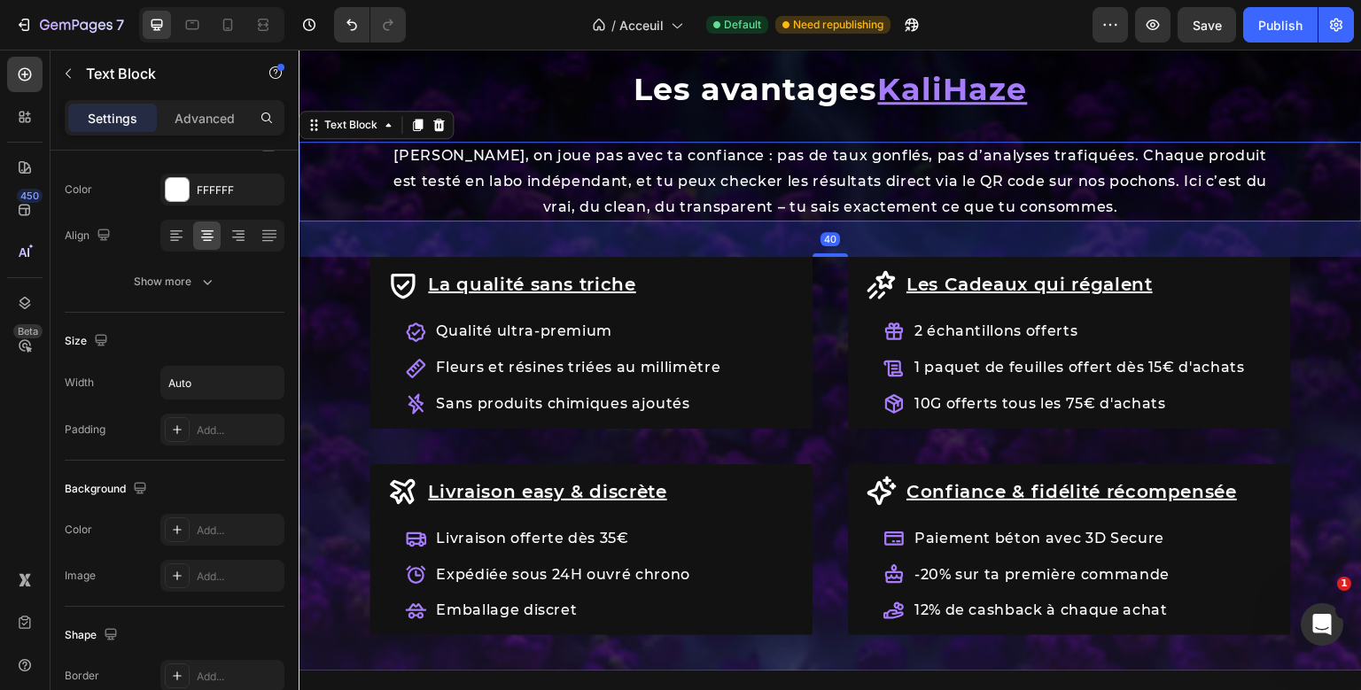
click at [873, 183] on div "Les avantages KaliHaze Heading Chez KaliHaze, on joue pas avec ta confiance : p…" at bounding box center [830, 371] width 1063 height 599
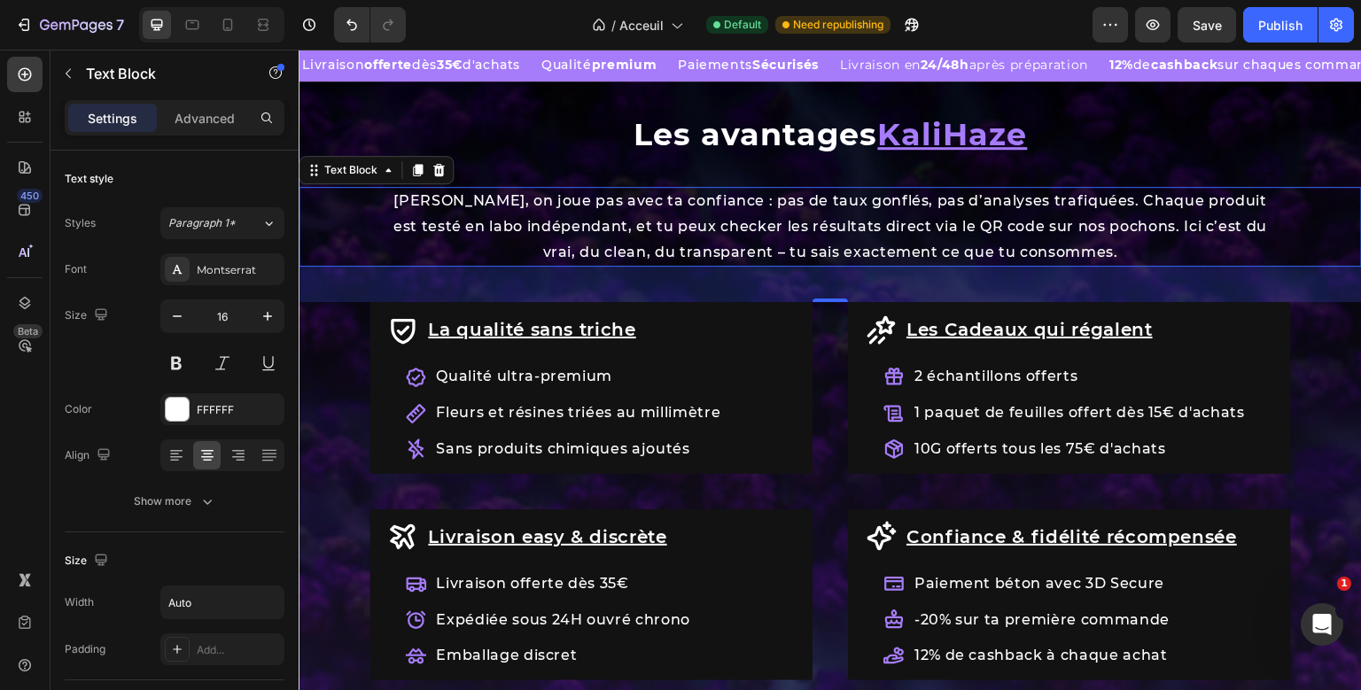
scroll to position [1901, 0]
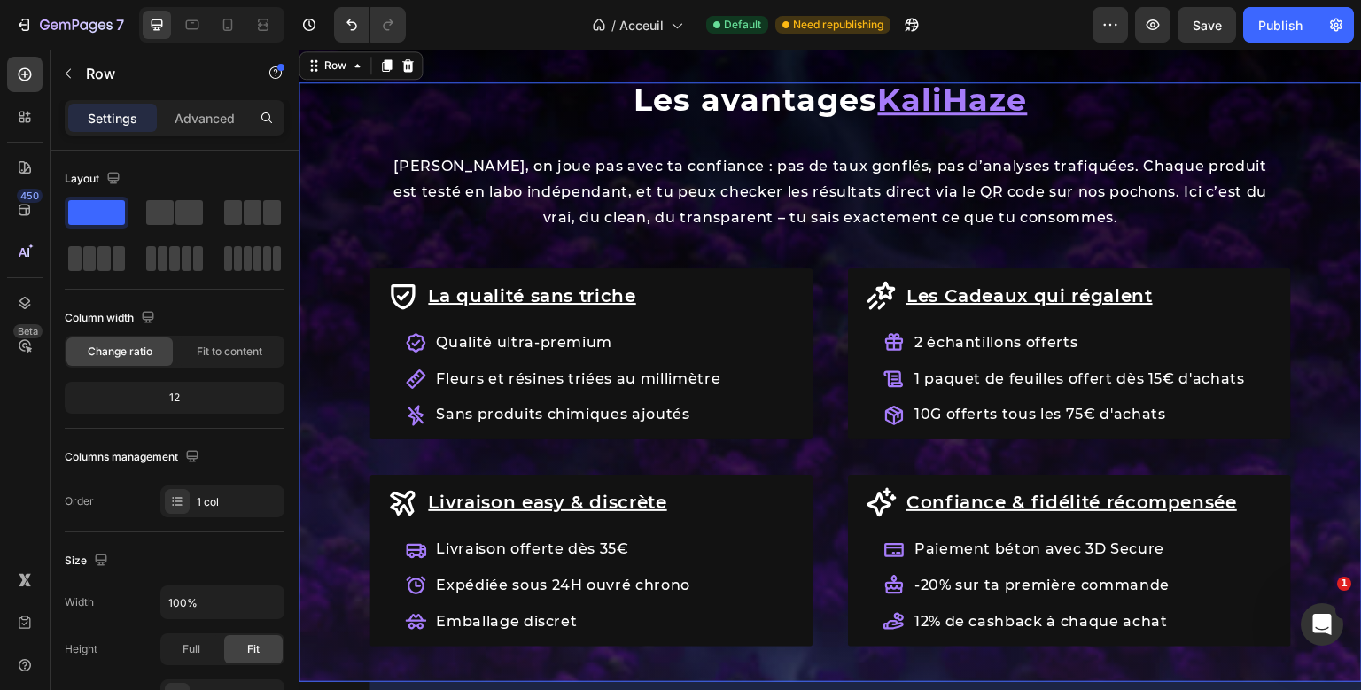
click at [333, 382] on div "Les avantages KaliHaze Heading Chez KaliHaze, on joue pas avec ta confiance : p…" at bounding box center [830, 381] width 1063 height 599
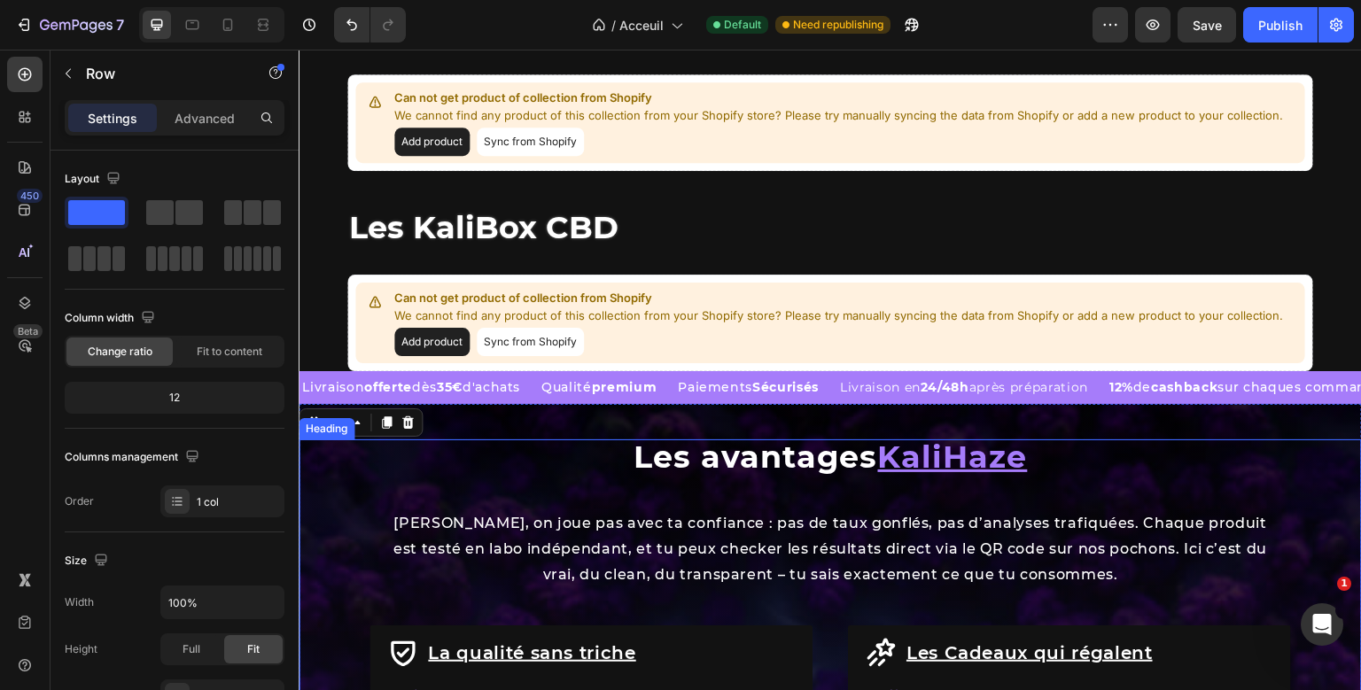
scroll to position [1543, 0]
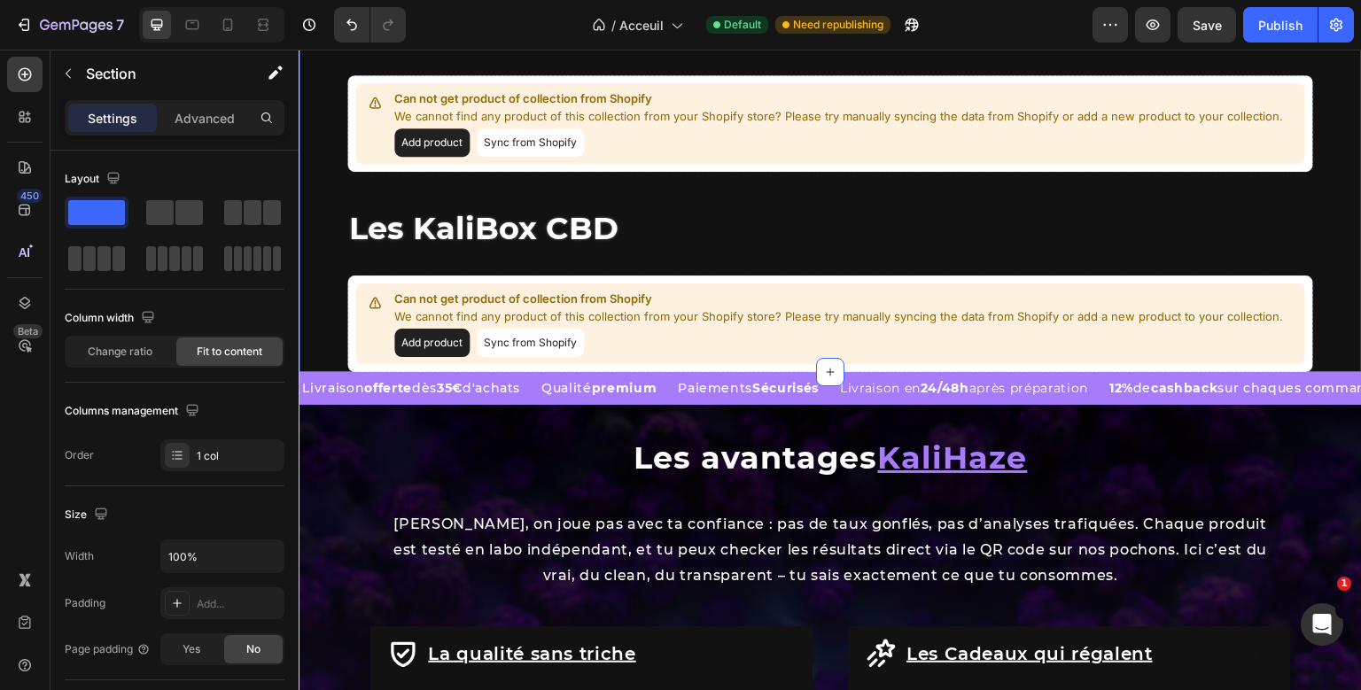
click at [314, 249] on div "Les Fleurs de CBD Heading {% if product.metafields.custom.promotion != blank or…" at bounding box center [830, 386] width 1063 height 3687
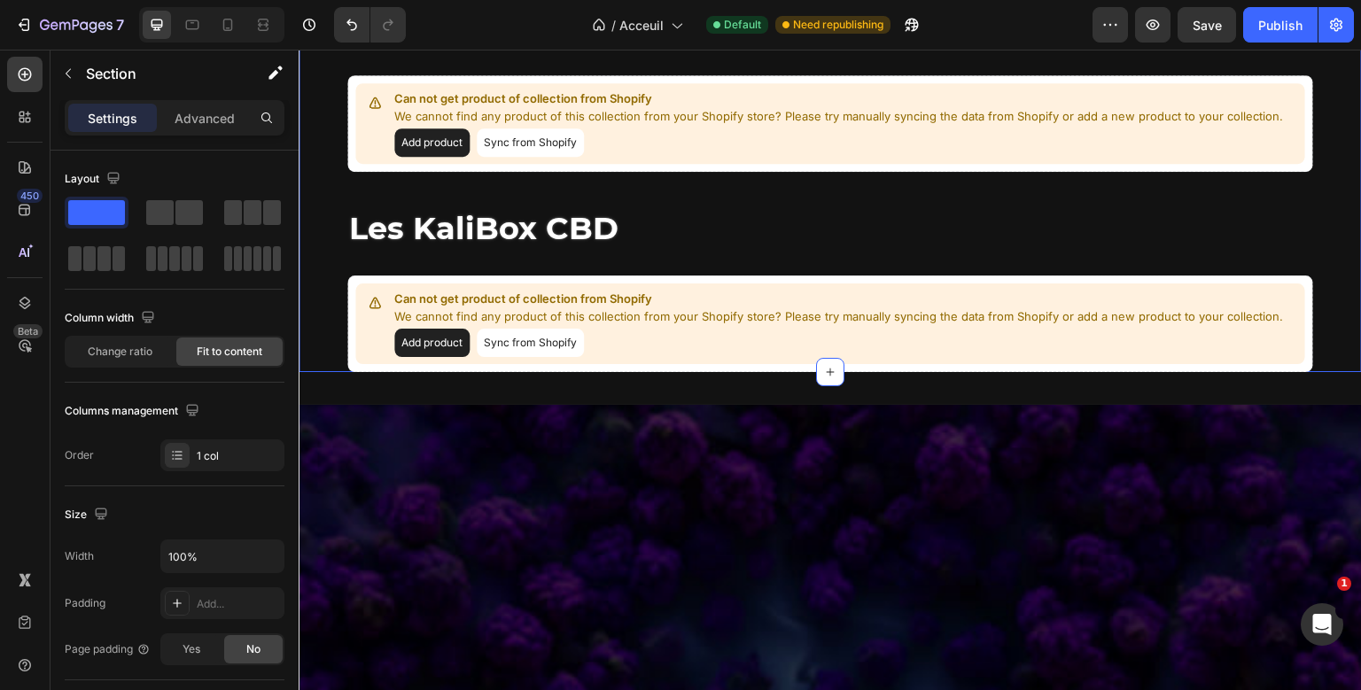
scroll to position [0, 0]
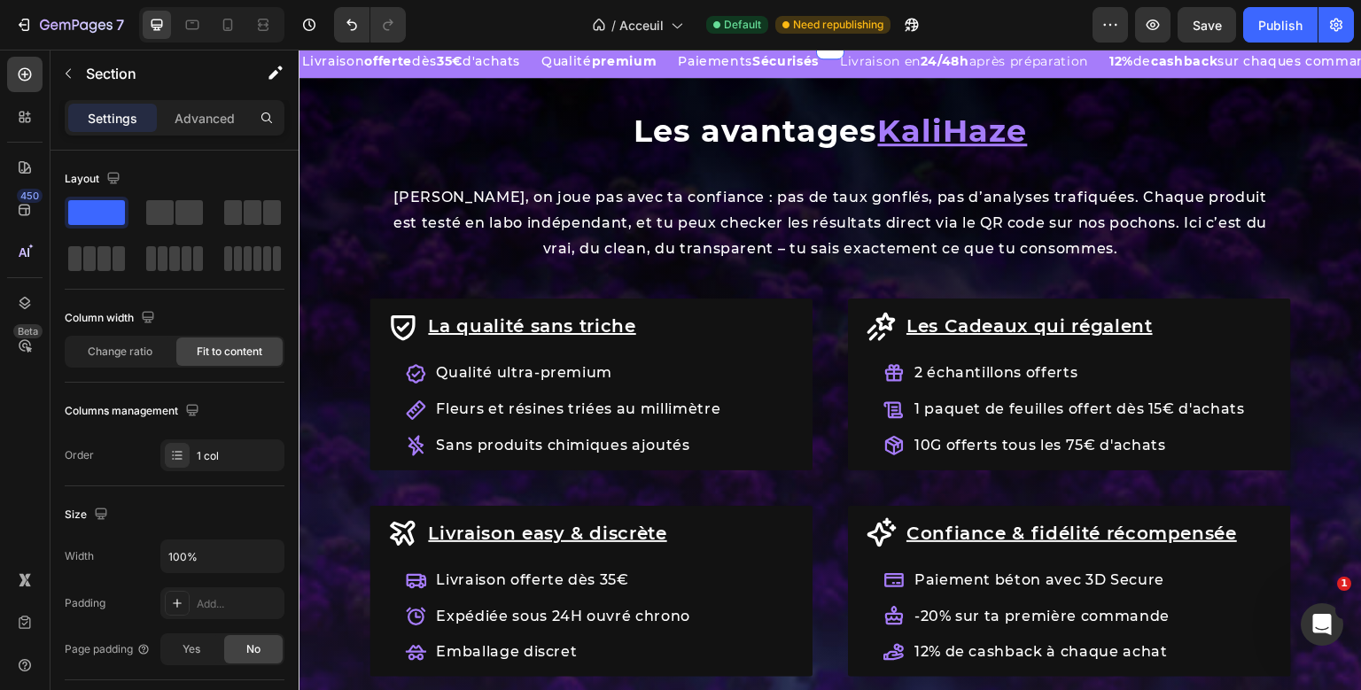
scroll to position [2071, 0]
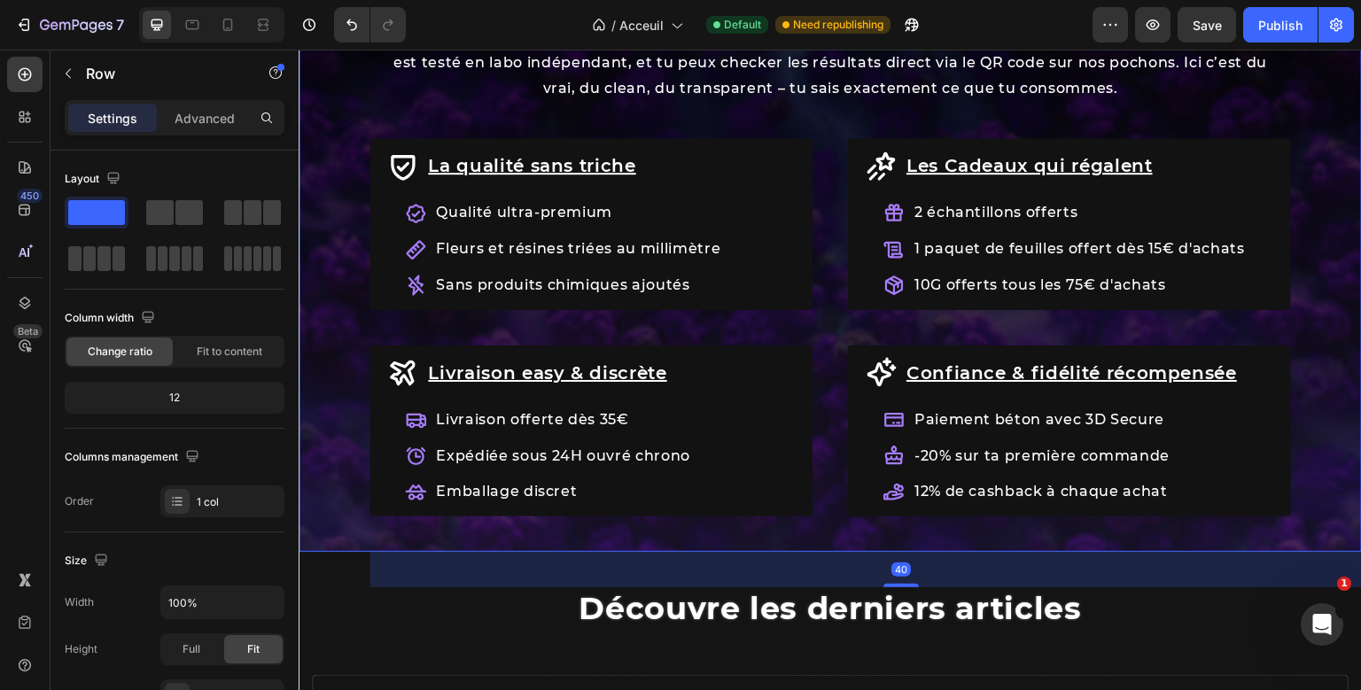
click at [316, 385] on div "Les avantages KaliHaze Heading Chez KaliHaze, on joue pas avec ta confiance : p…" at bounding box center [830, 252] width 1063 height 599
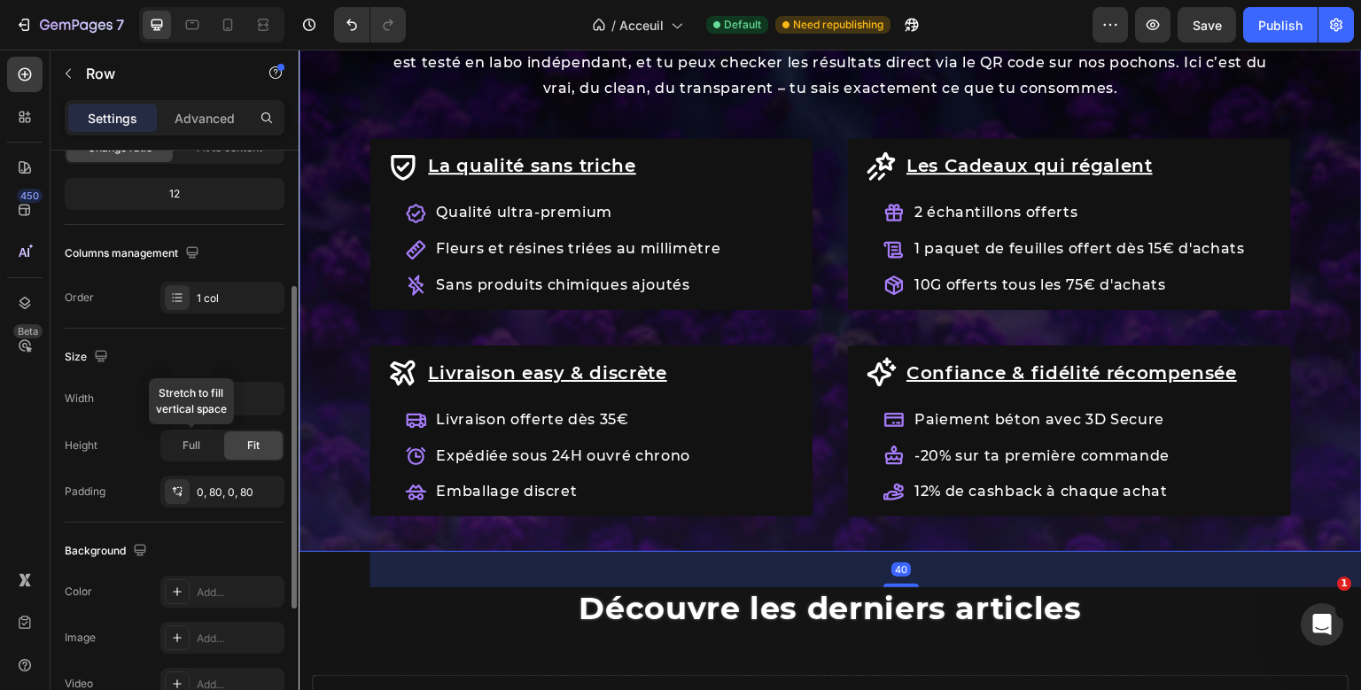
scroll to position [226, 0]
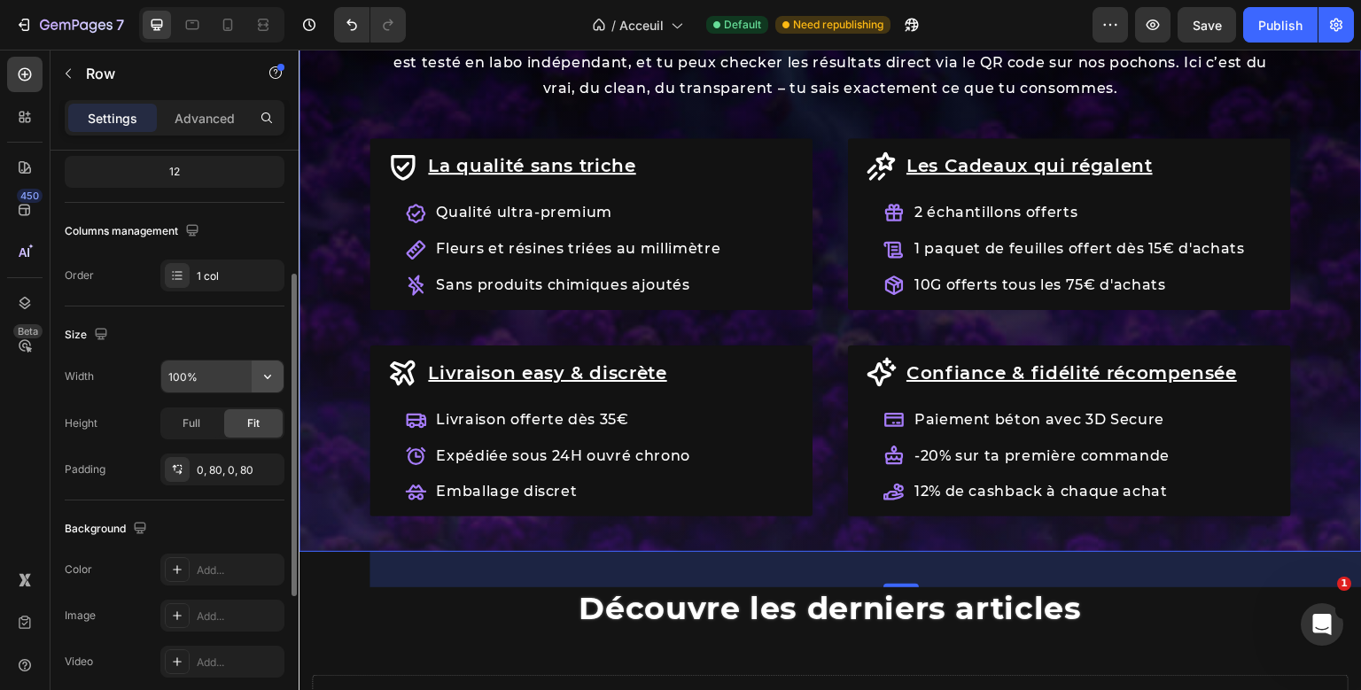
click at [264, 383] on icon "button" at bounding box center [268, 377] width 18 height 18
click at [243, 325] on div "Size" at bounding box center [175, 335] width 220 height 28
click at [268, 368] on icon "button" at bounding box center [268, 377] width 18 height 18
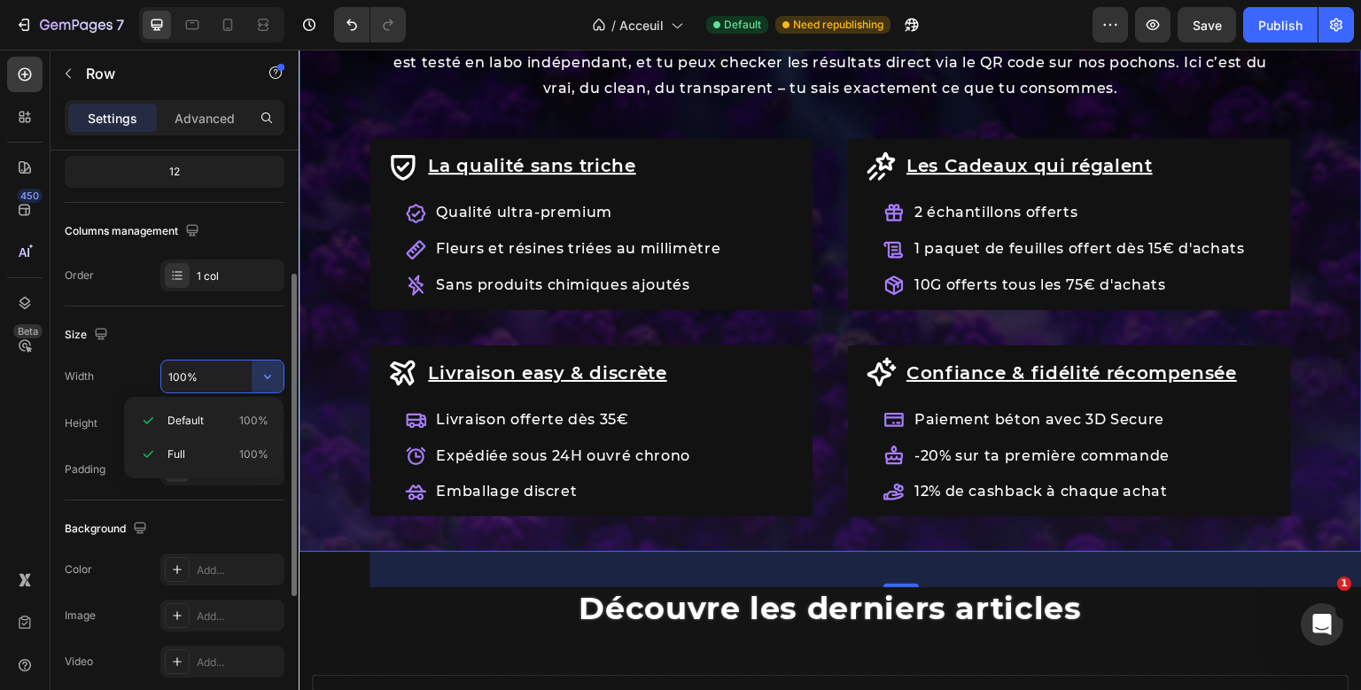
click at [178, 377] on input "100%" at bounding box center [222, 377] width 122 height 32
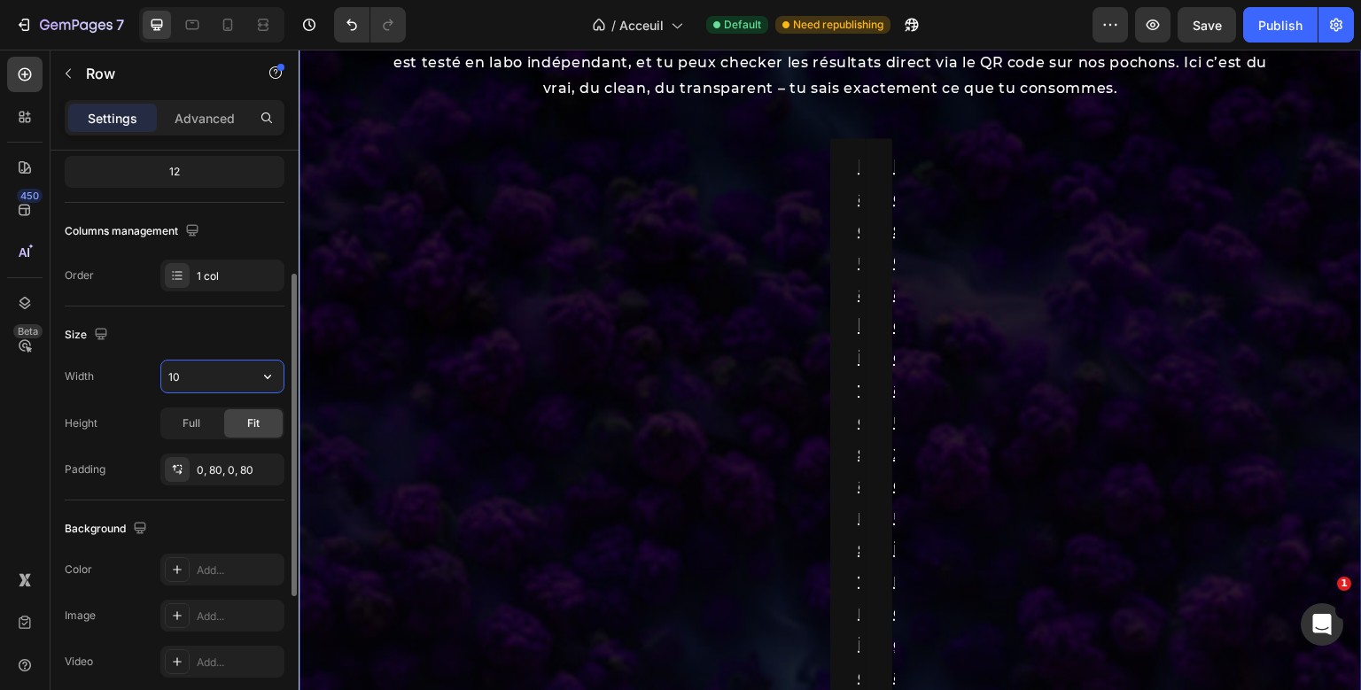
type input "1"
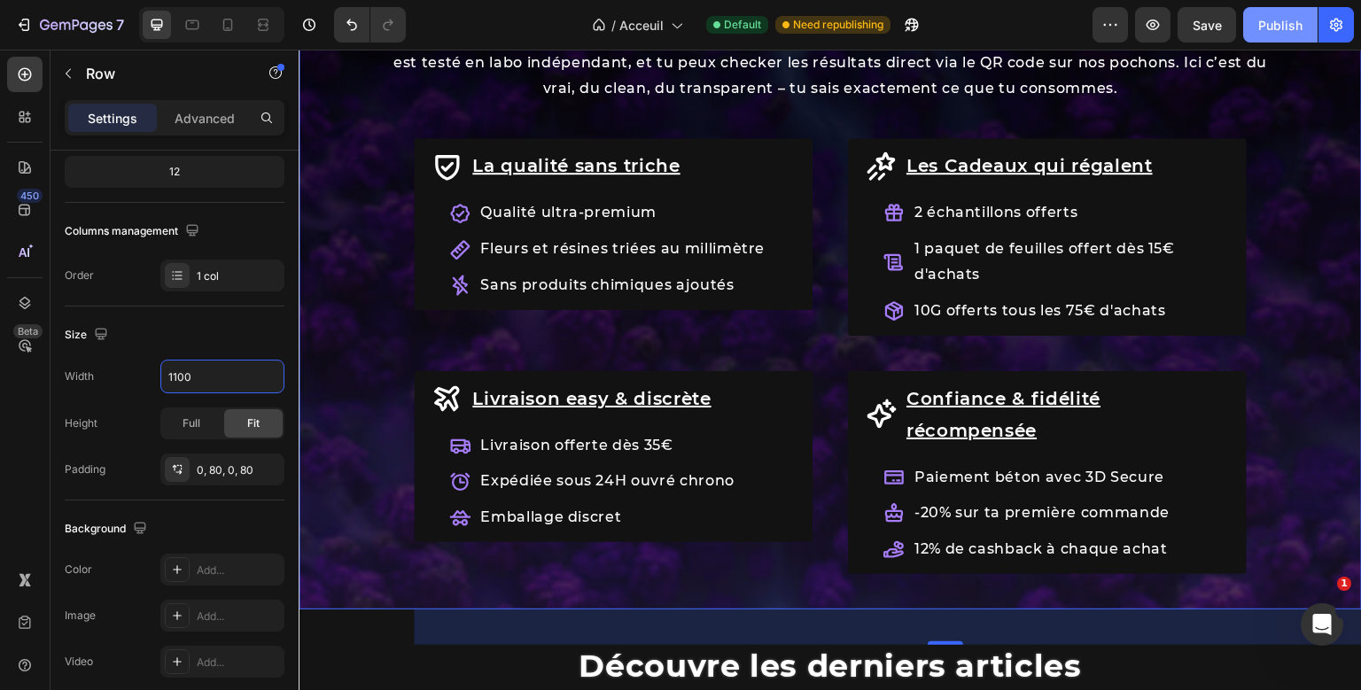
type input "1100"
click at [1272, 31] on div "Publish" at bounding box center [1280, 25] width 44 height 19
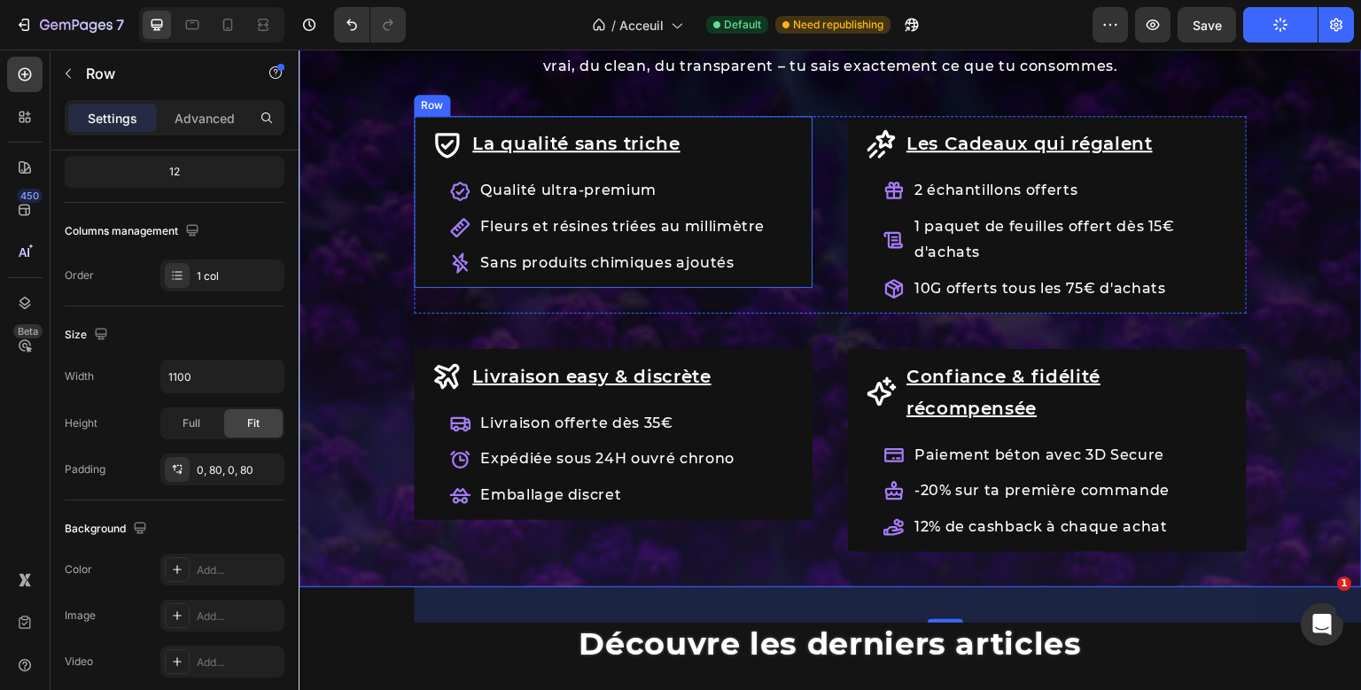
scroll to position [2088, 0]
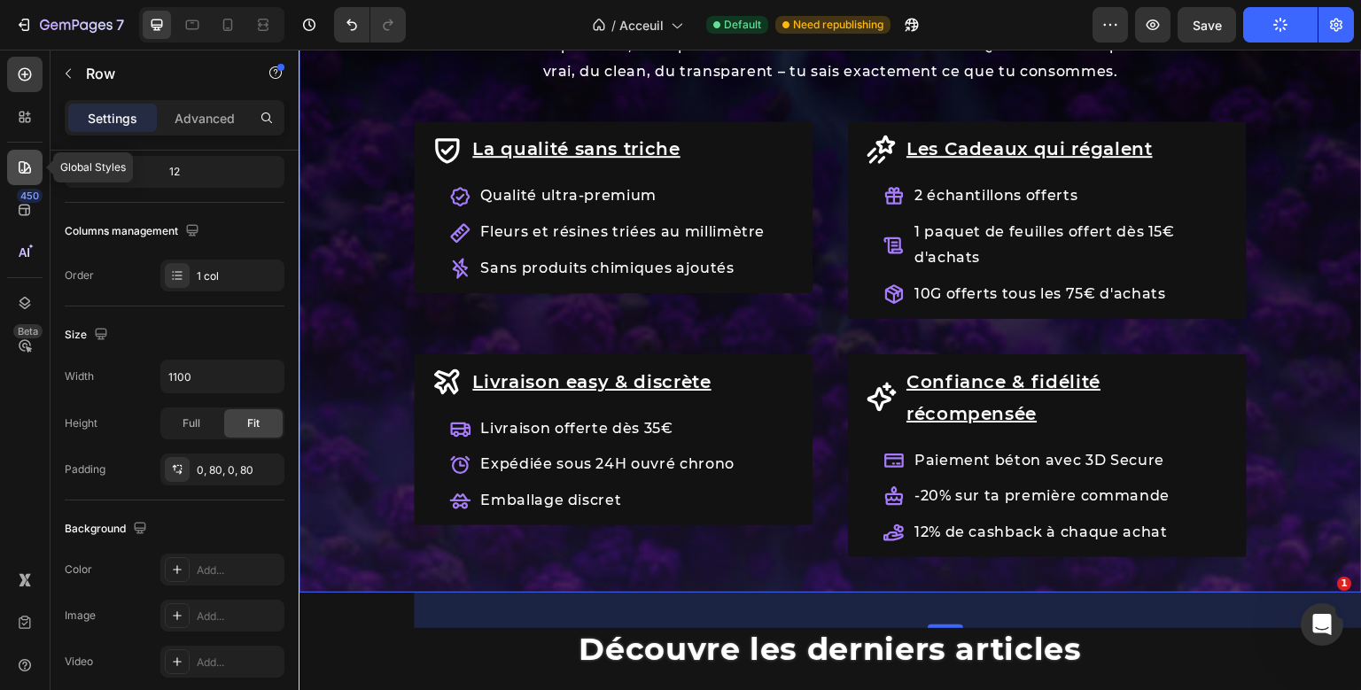
click at [28, 175] on icon at bounding box center [25, 168] width 18 height 18
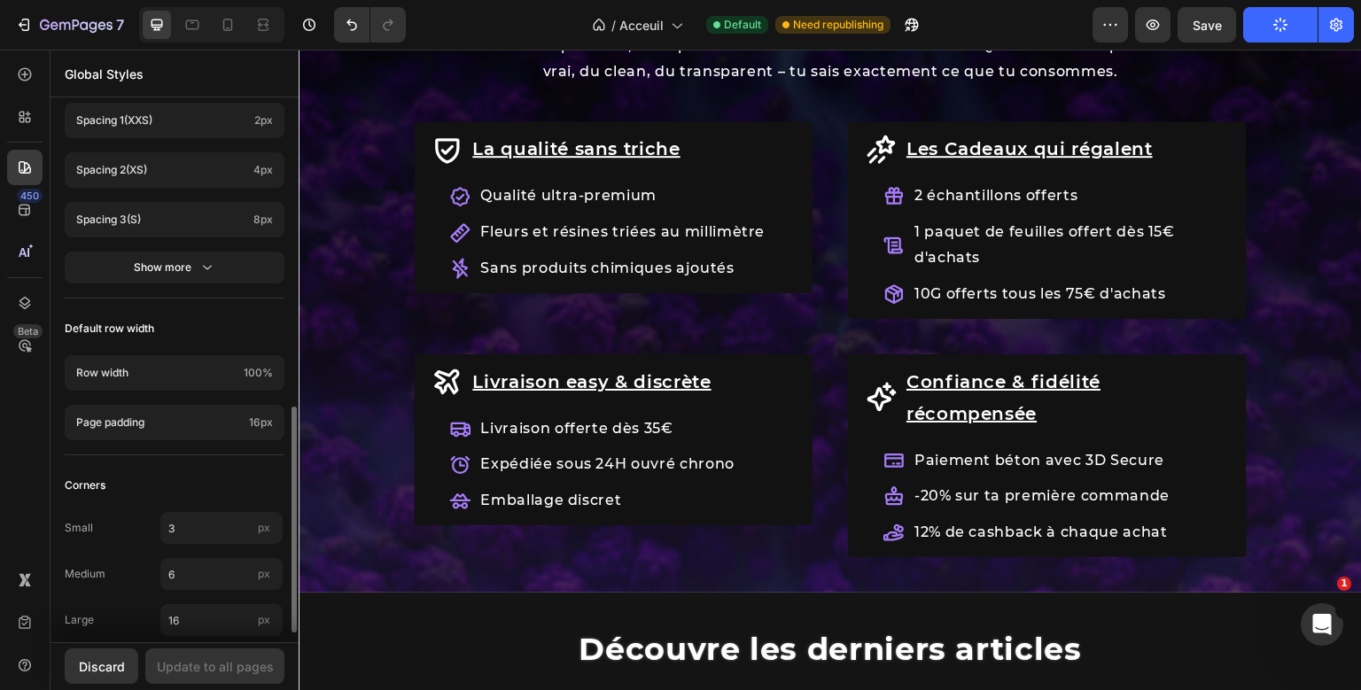
scroll to position [755, 0]
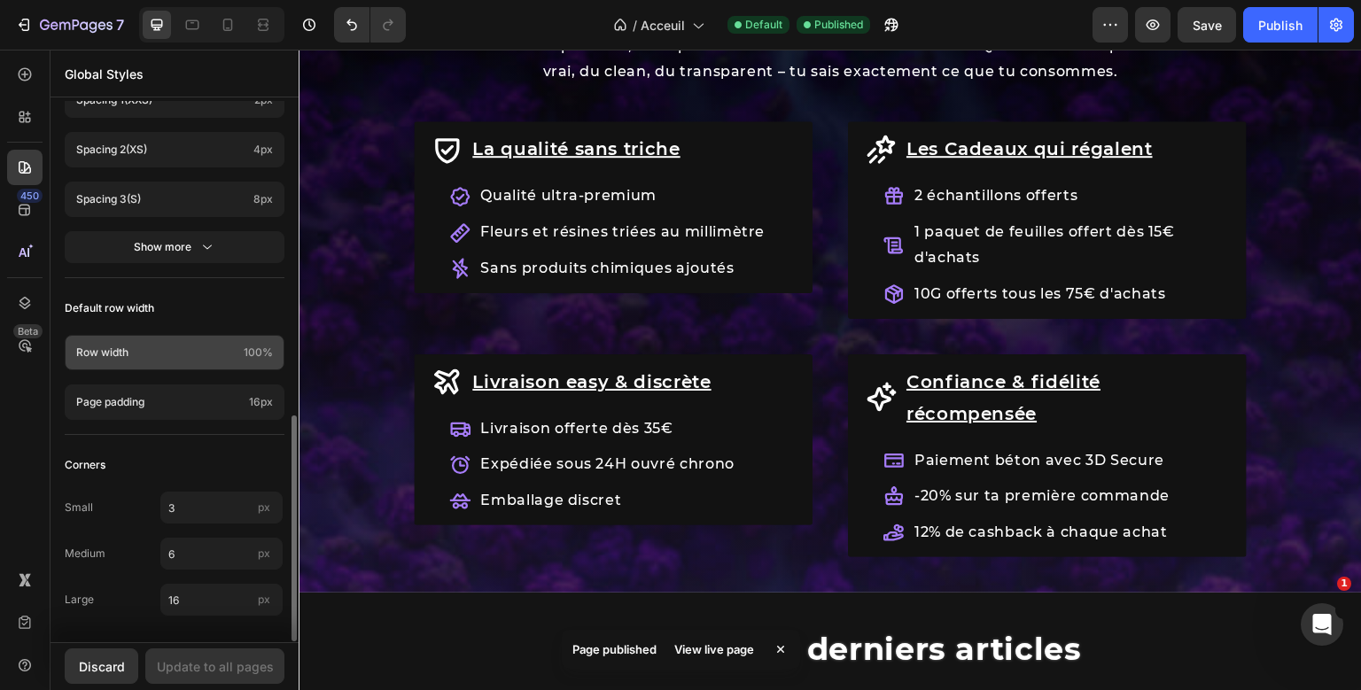
click at [262, 354] on span "100%" at bounding box center [258, 353] width 29 height 16
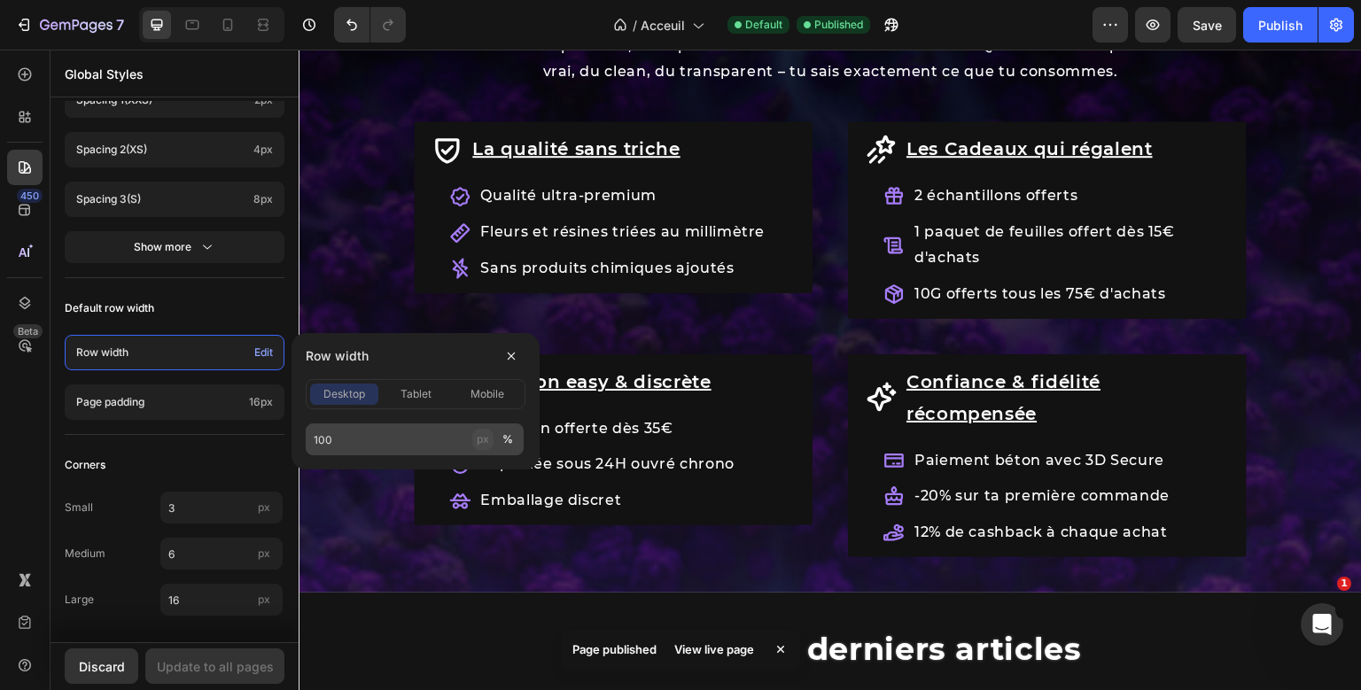
click at [481, 437] on div "px" at bounding box center [483, 439] width 12 height 16
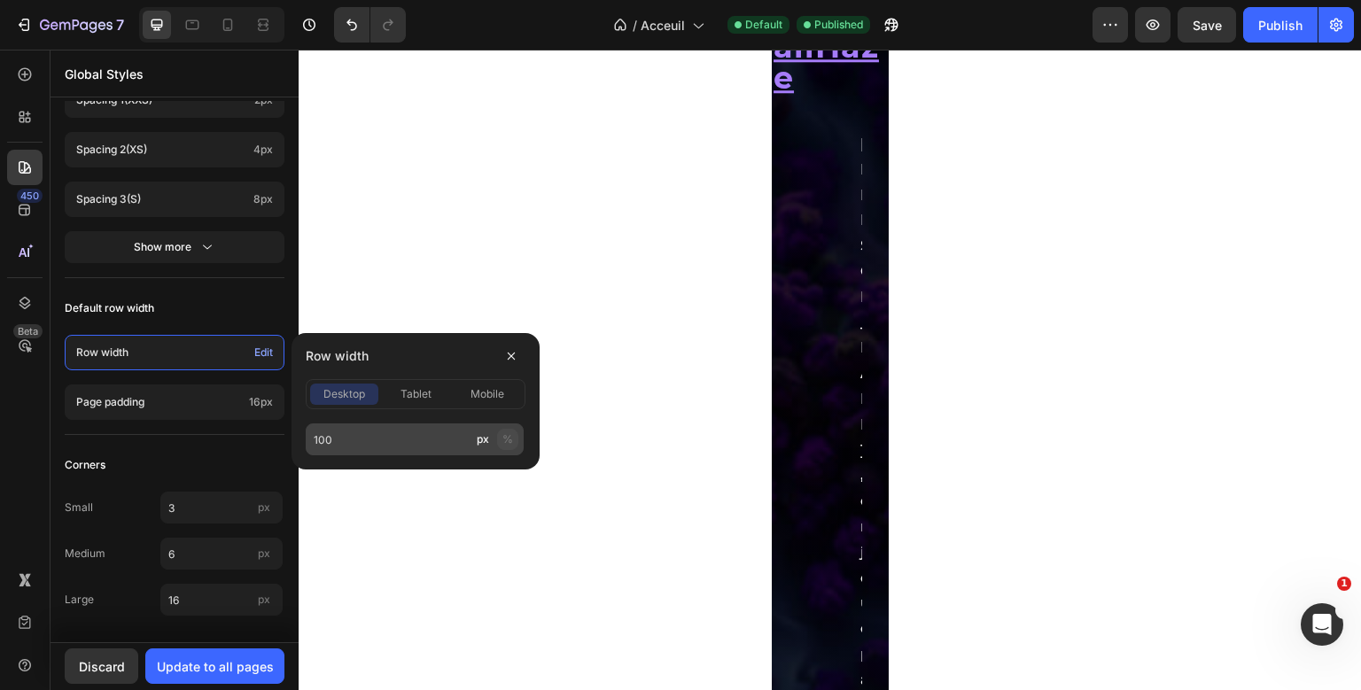
click at [501, 435] on button "%" at bounding box center [507, 439] width 21 height 21
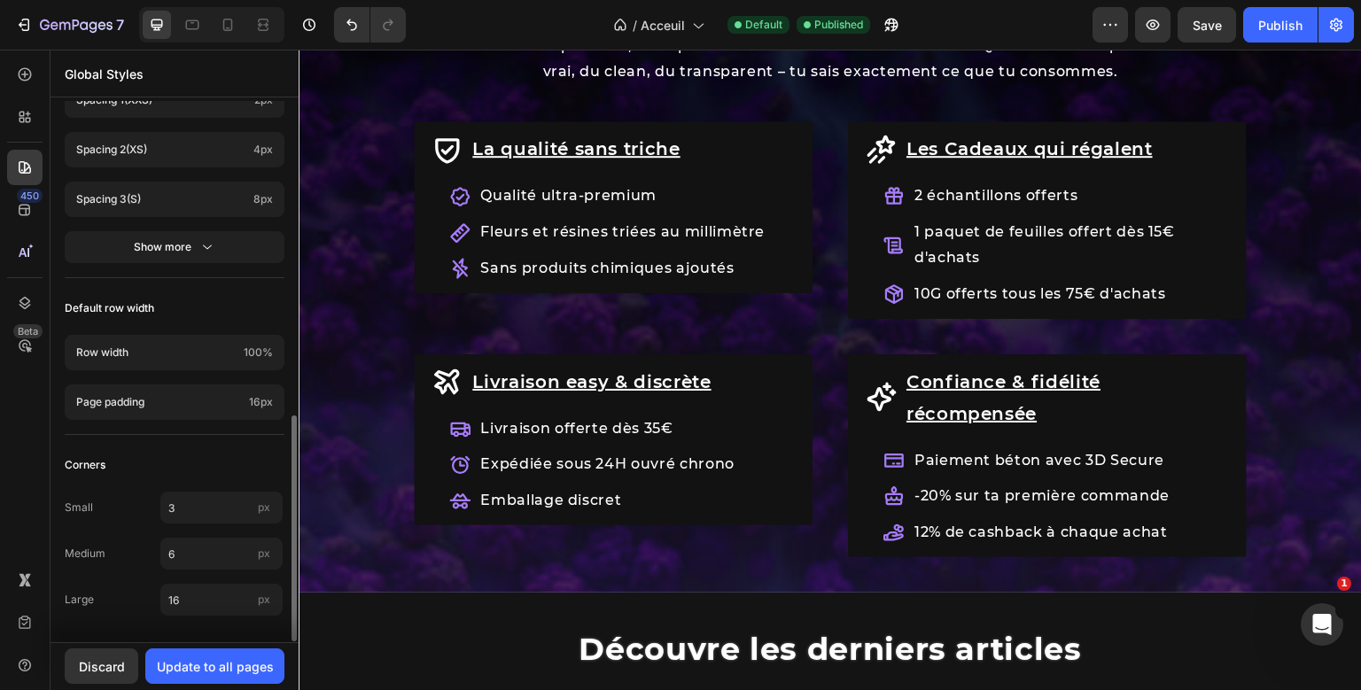
click at [167, 452] on div "Corners" at bounding box center [175, 465] width 220 height 32
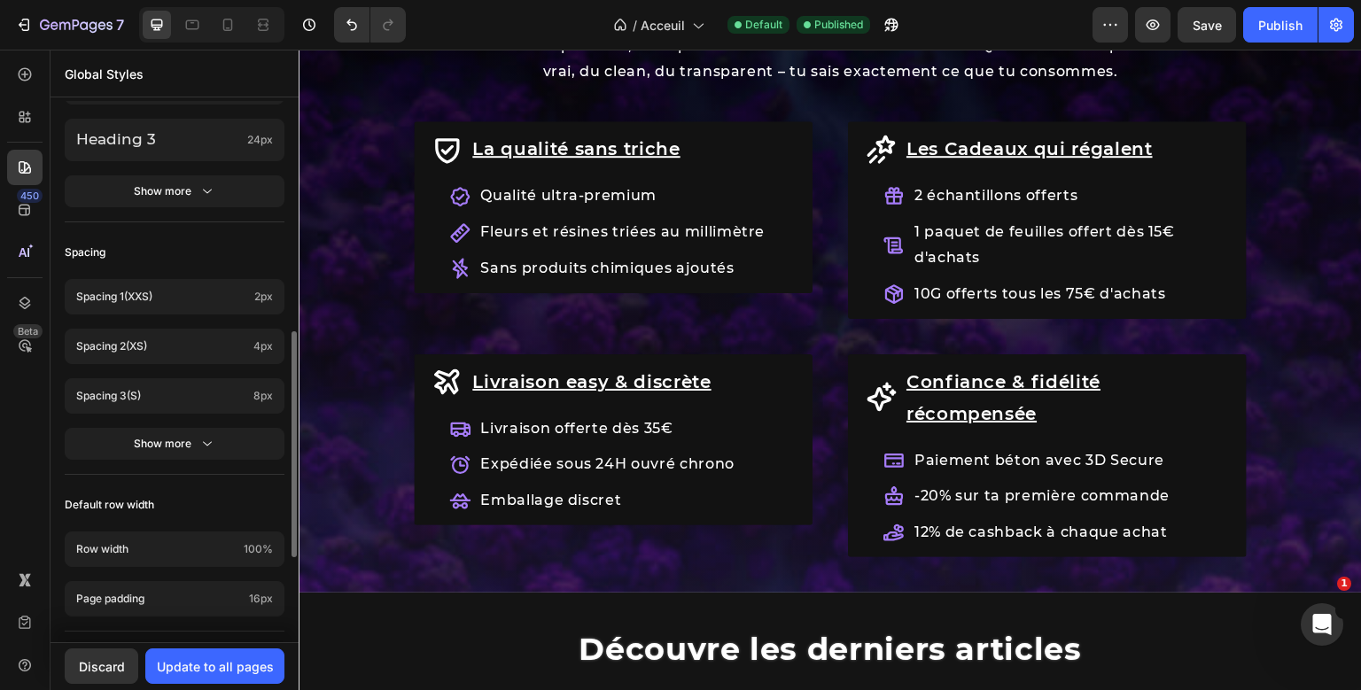
scroll to position [555, 0]
click at [167, 452] on div "Show more" at bounding box center [175, 447] width 82 height 18
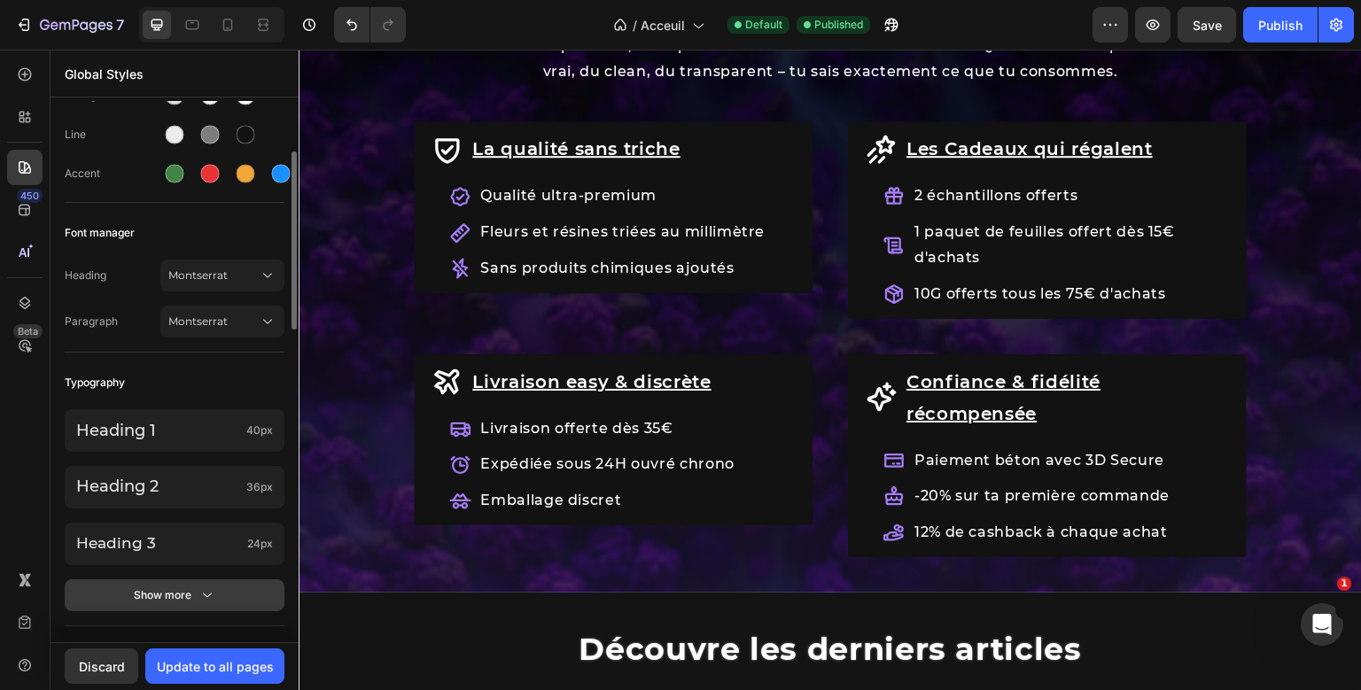
scroll to position [0, 0]
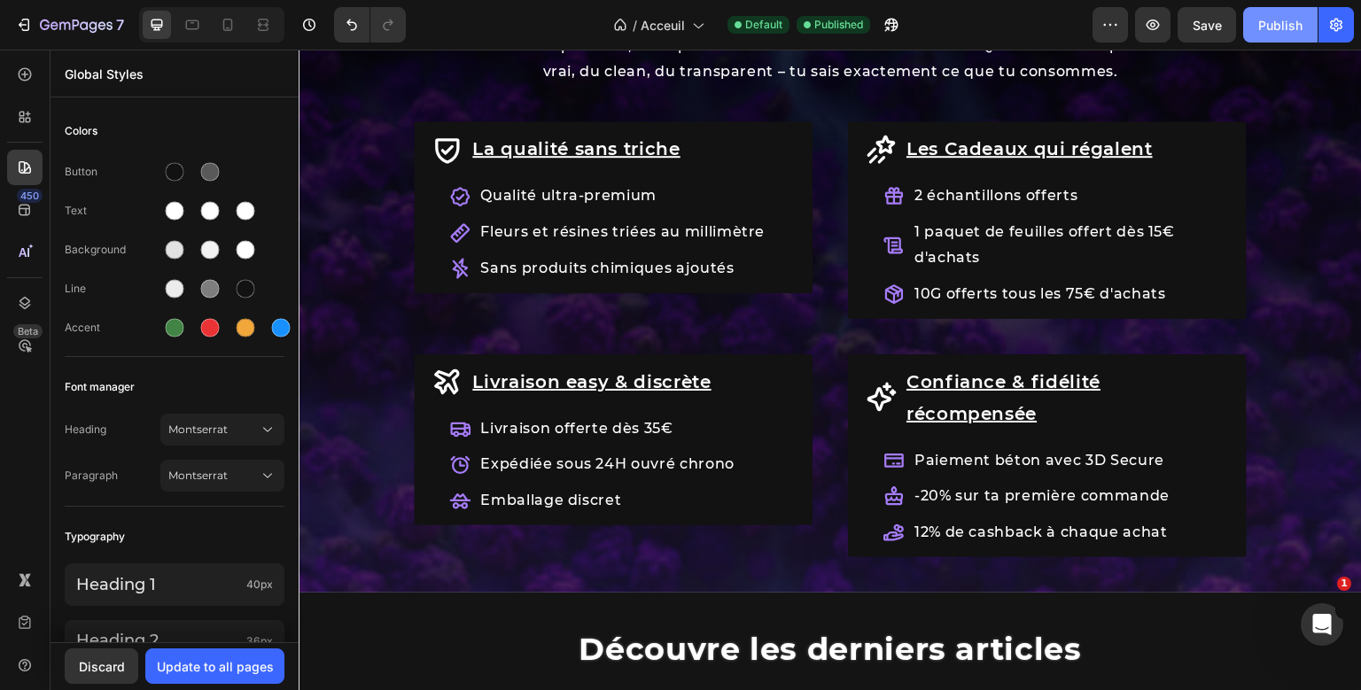
click at [1279, 11] on button "Publish" at bounding box center [1280, 24] width 74 height 35
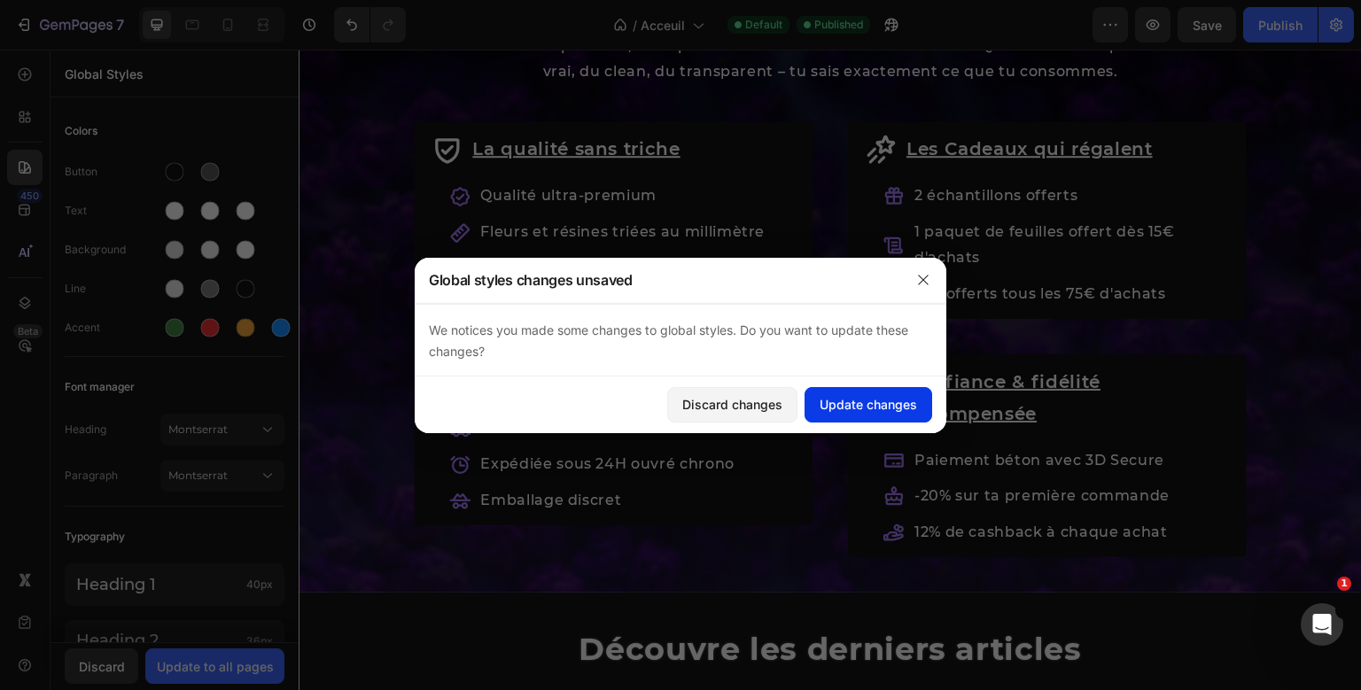
click at [864, 405] on div "Update changes" at bounding box center [867, 404] width 97 height 19
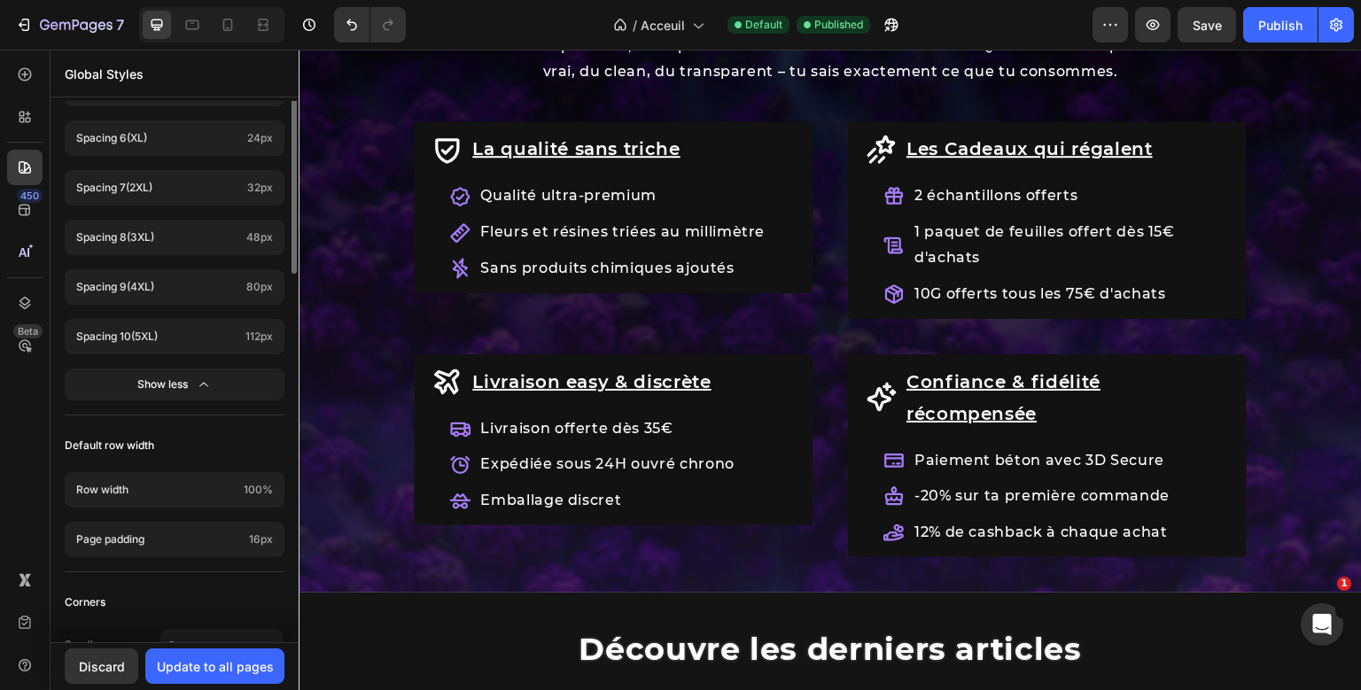
scroll to position [1102, 0]
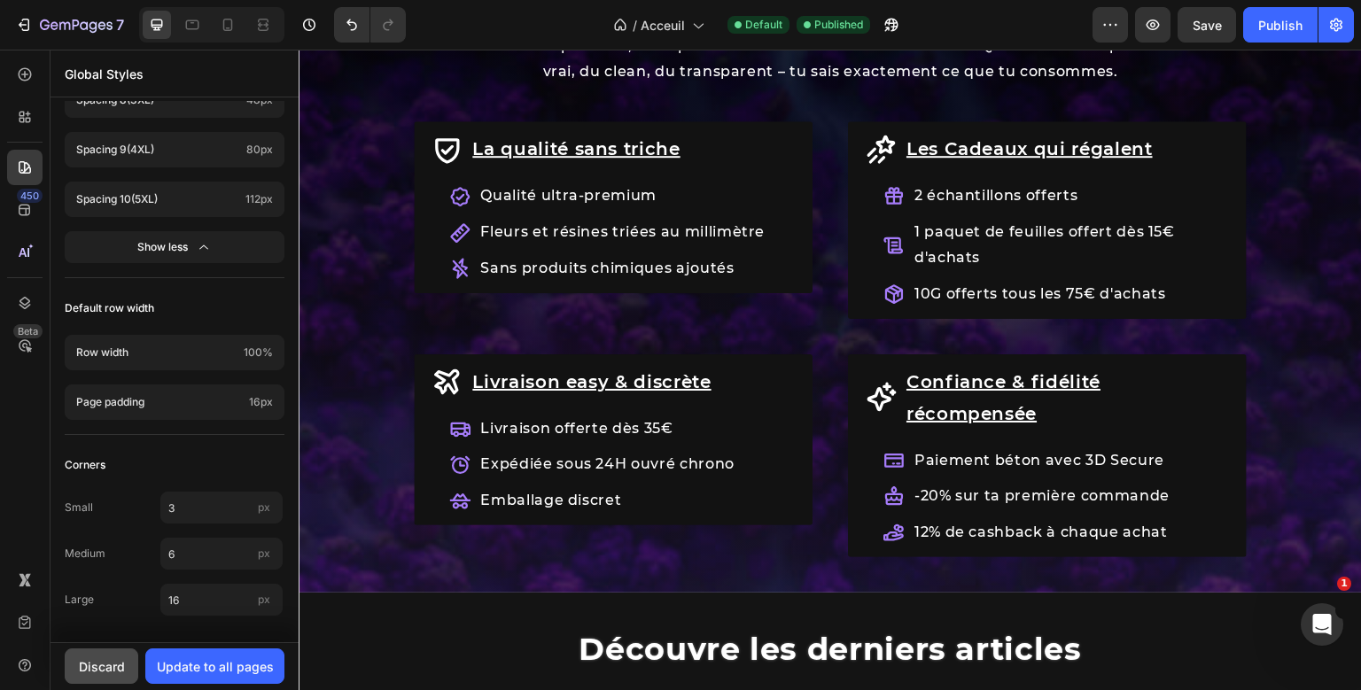
click at [110, 656] on button "Discard" at bounding box center [102, 665] width 74 height 35
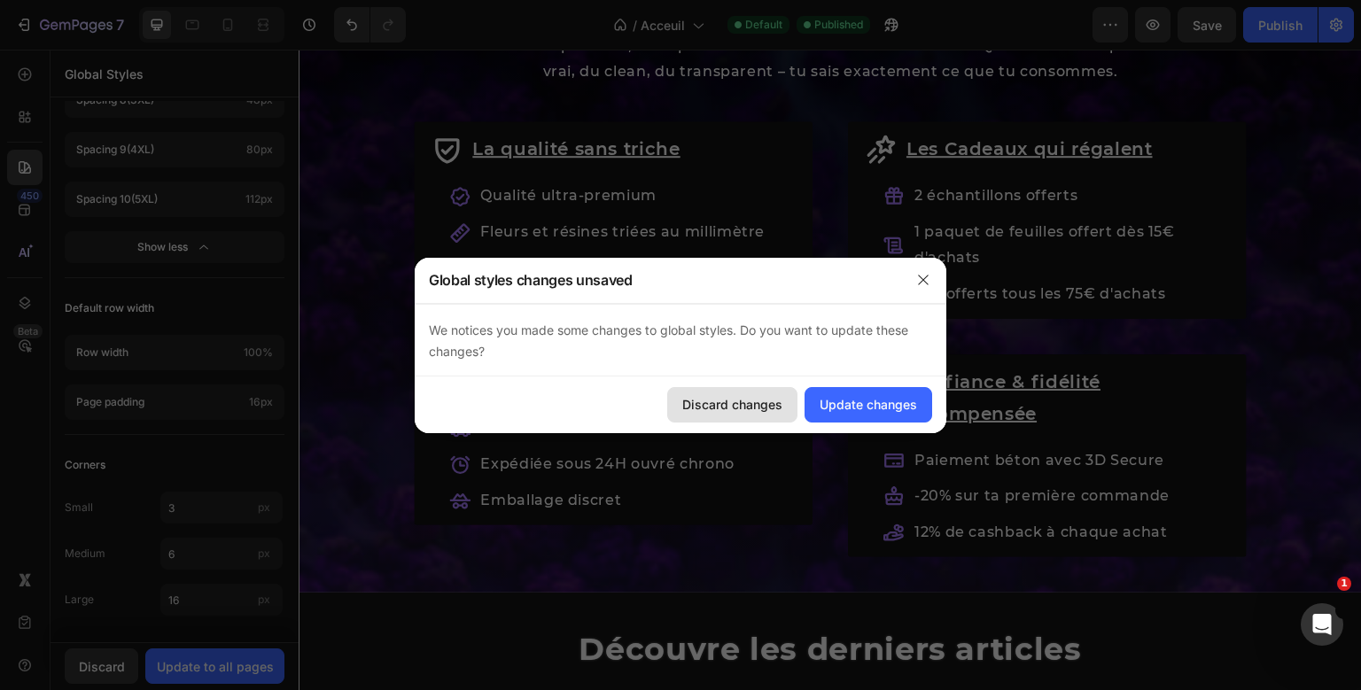
click at [778, 411] on div "Discard changes" at bounding box center [732, 404] width 100 height 19
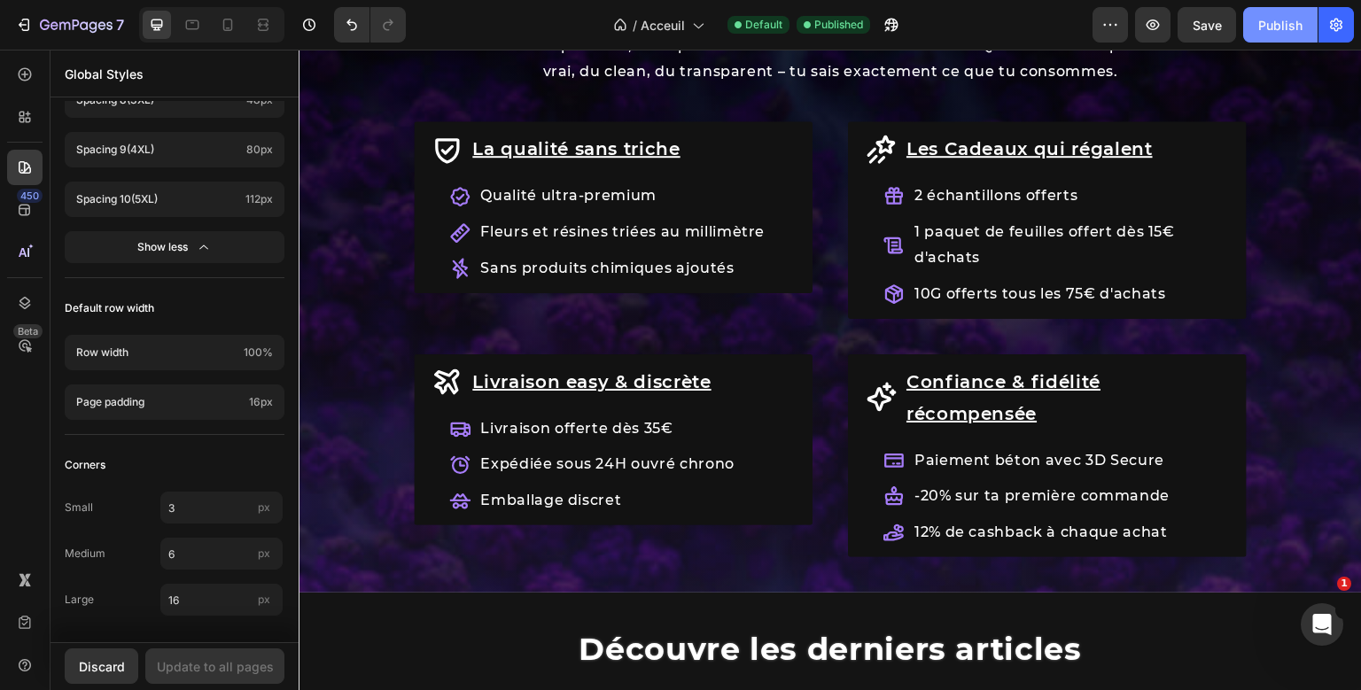
click at [1268, 25] on div "Publish" at bounding box center [1280, 25] width 44 height 19
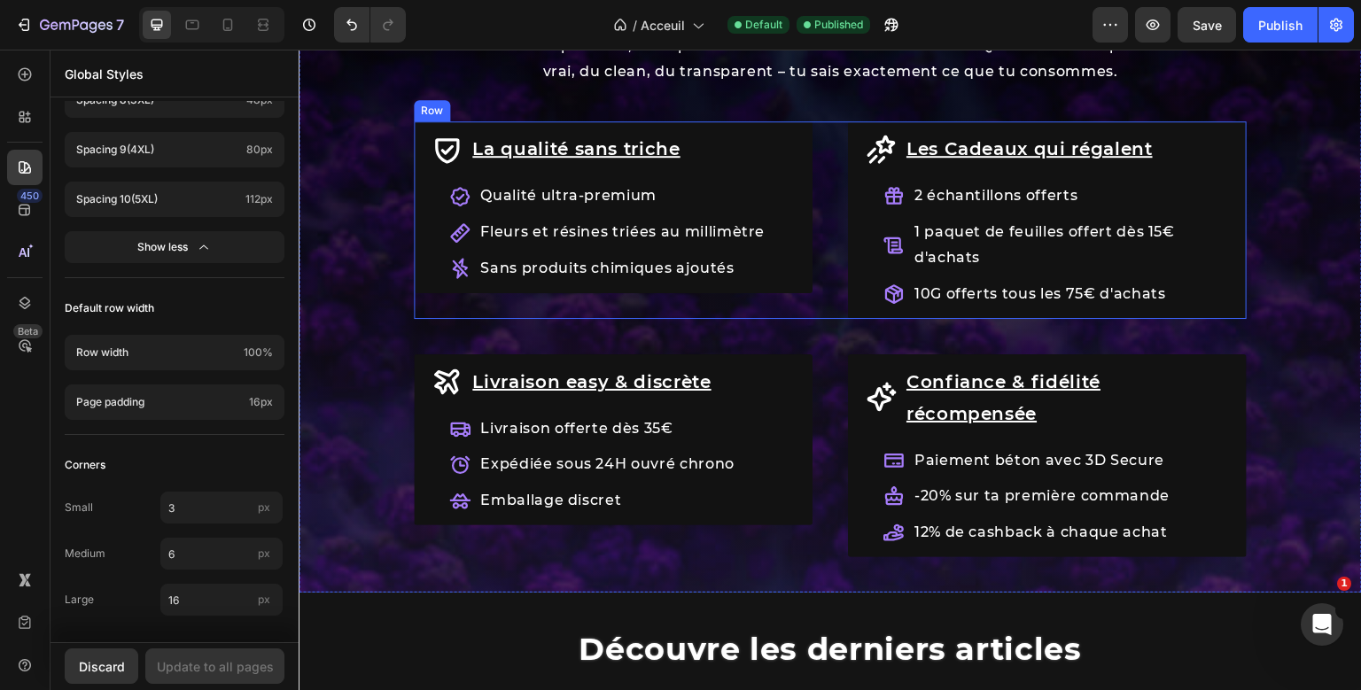
click at [833, 224] on div "La qualité sans triche Item List Qualité ultra-premium Fleurs et résines triées…" at bounding box center [830, 219] width 833 height 197
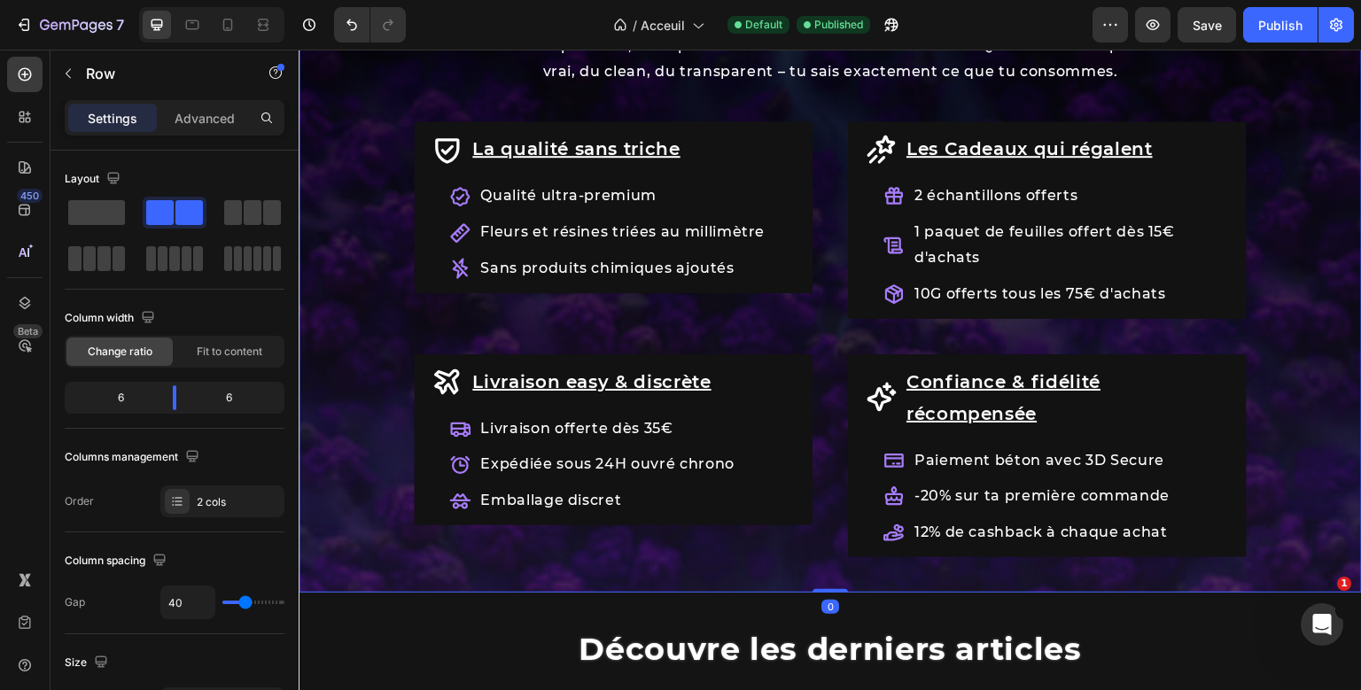
scroll to position [226, 0]
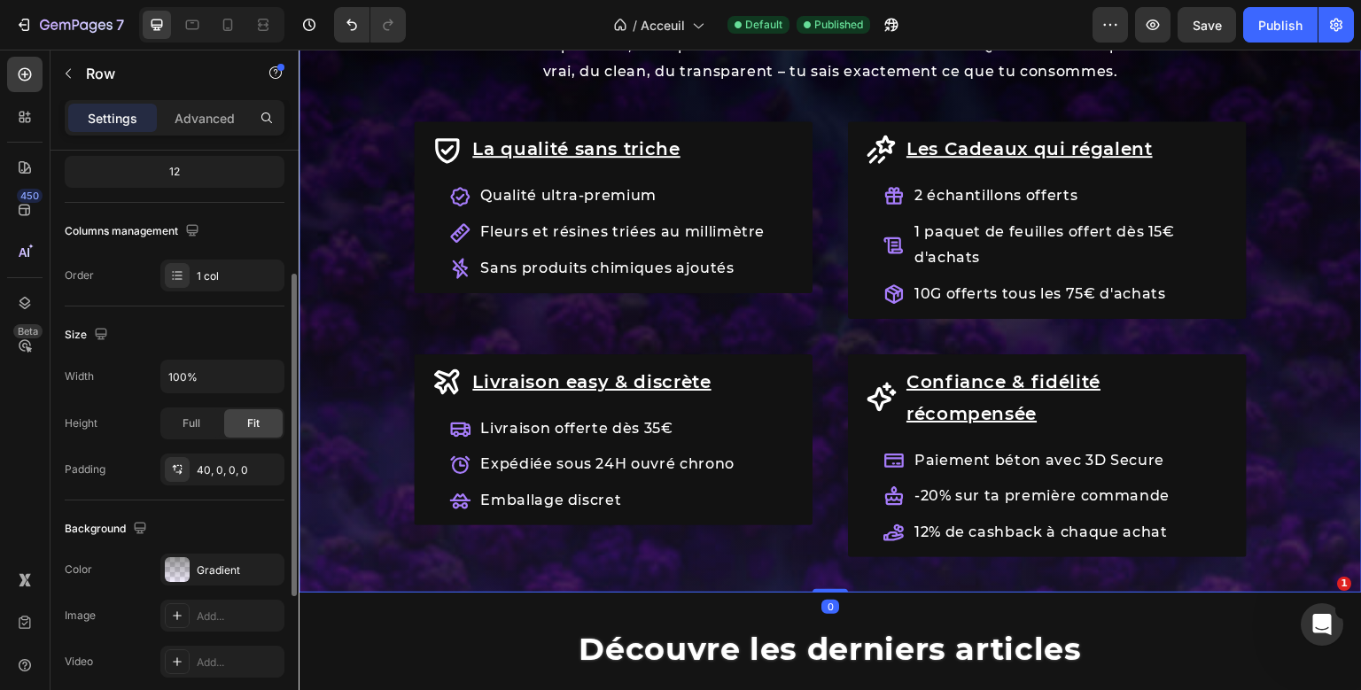
click at [319, 309] on div "Les avantages KaliHaze Heading Chez KaliHaze, on joue pas avec ta confiance : p…" at bounding box center [830, 264] width 1063 height 656
click at [24, 285] on div at bounding box center [24, 302] width 35 height 35
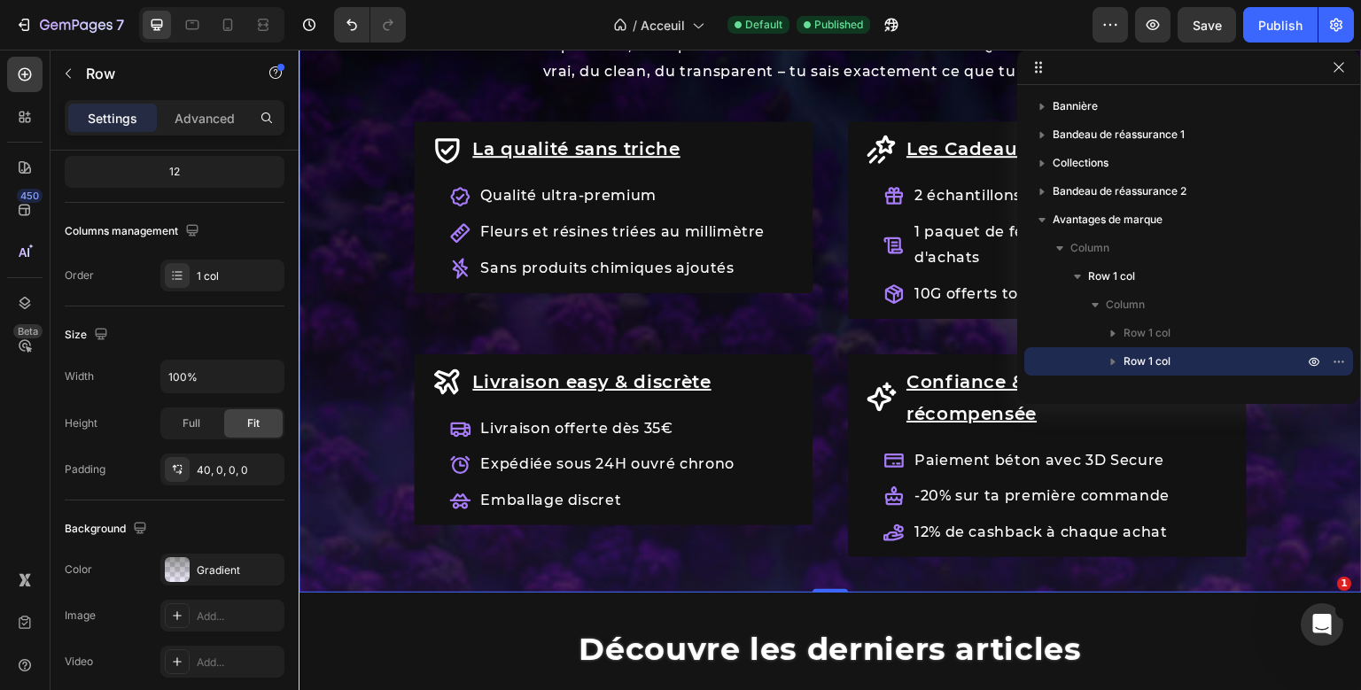
scroll to position [132, 0]
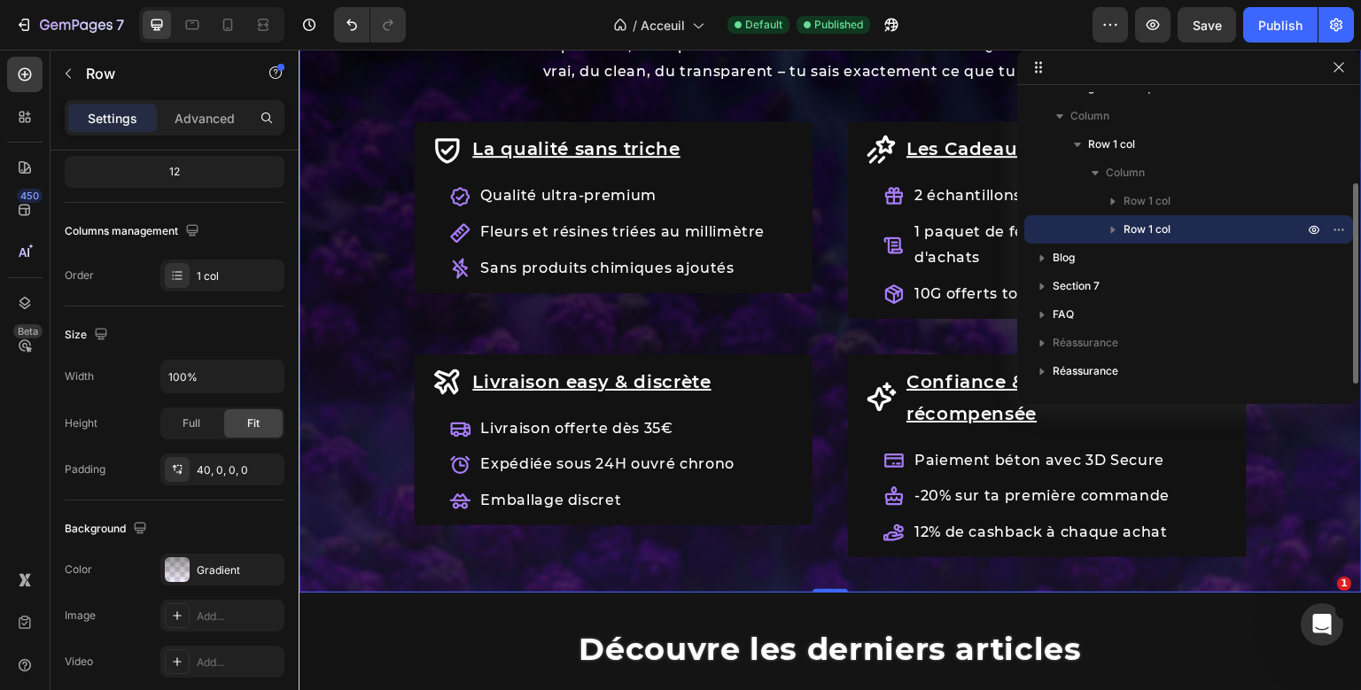
click at [1117, 231] on icon "button" at bounding box center [1113, 230] width 18 height 18
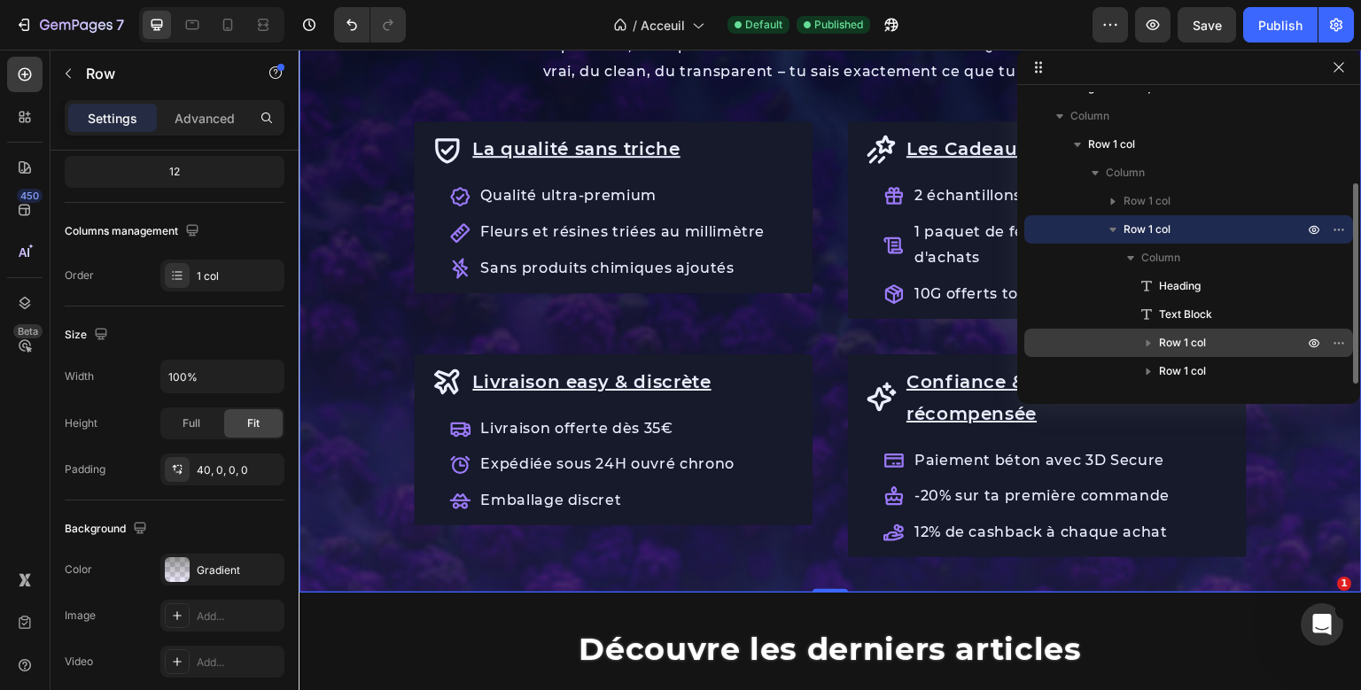
scroll to position [141, 0]
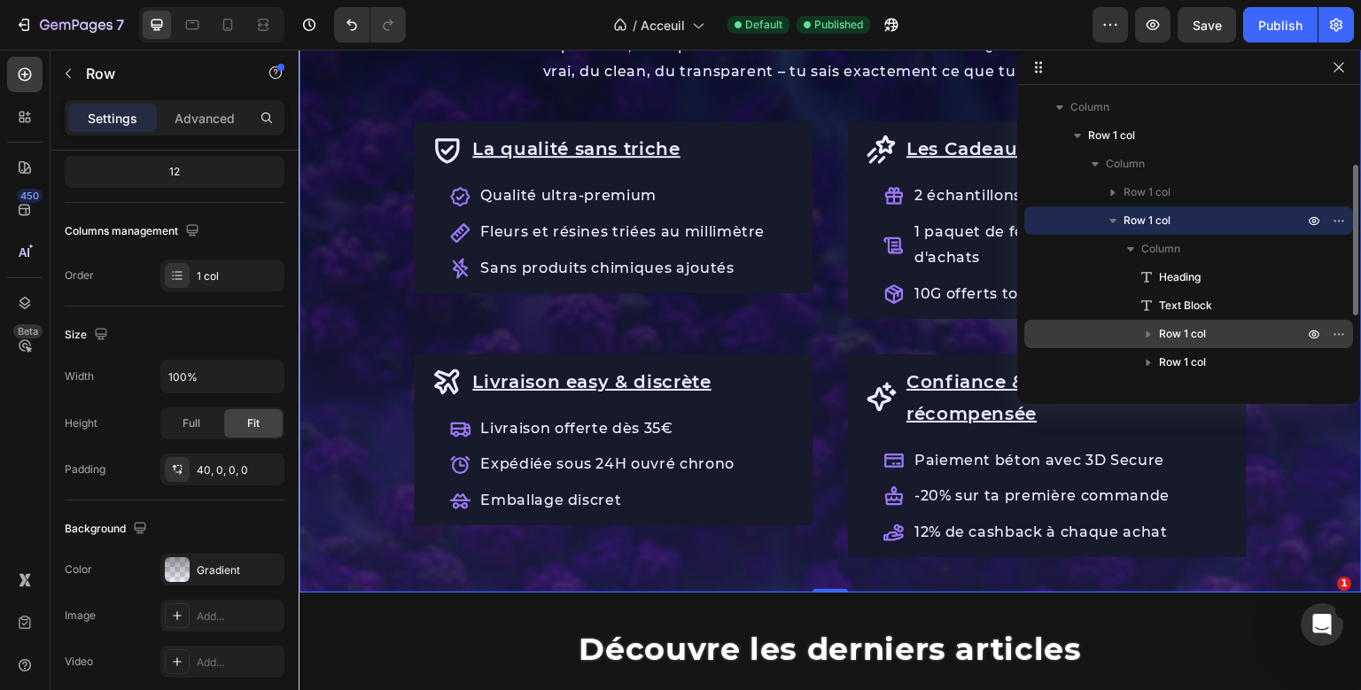
click at [1182, 334] on span "Row 1 col" at bounding box center [1182, 334] width 47 height 18
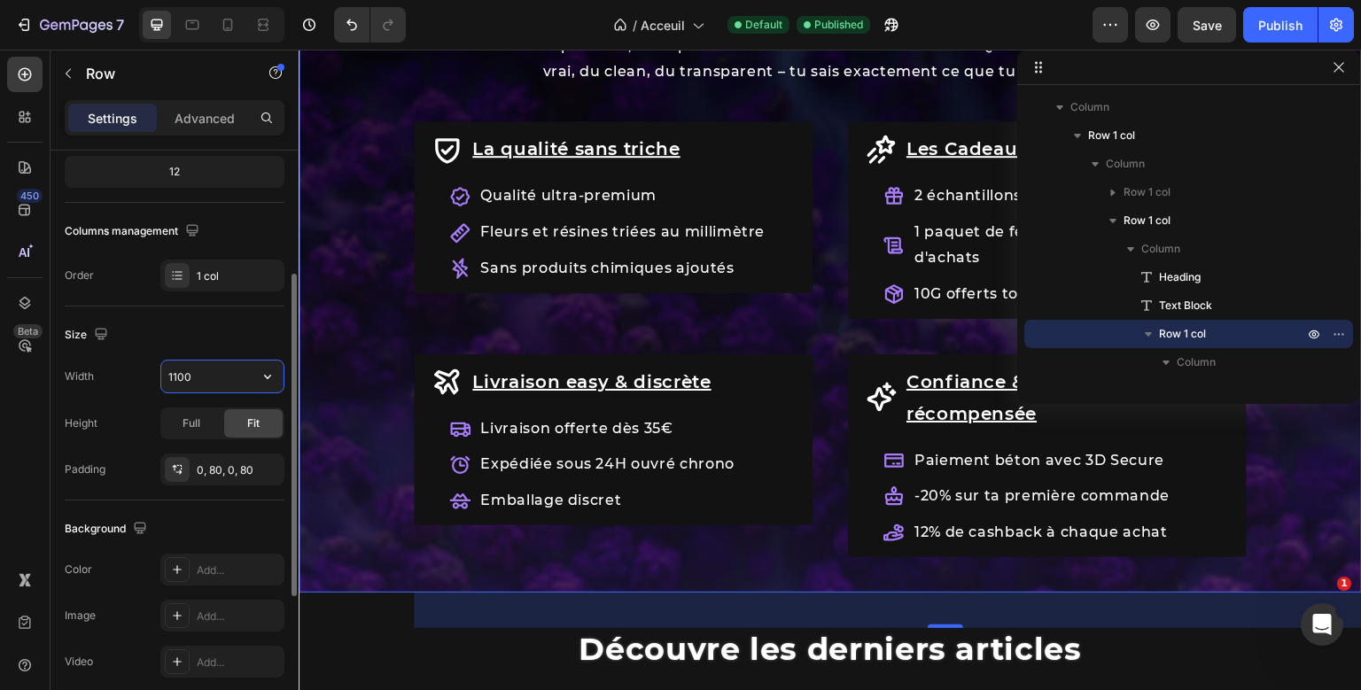
click at [177, 374] on input "1100" at bounding box center [222, 377] width 122 height 32
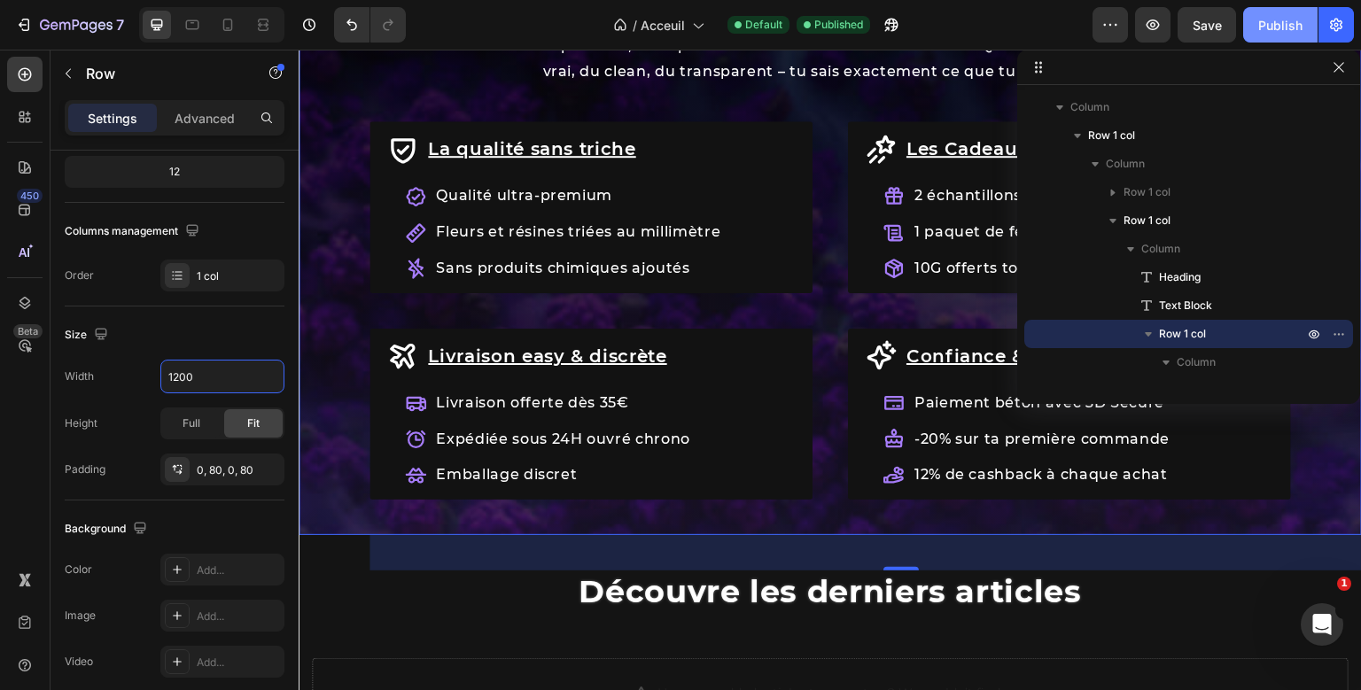
type input "1200"
click at [1263, 18] on div "Publish" at bounding box center [1280, 25] width 44 height 19
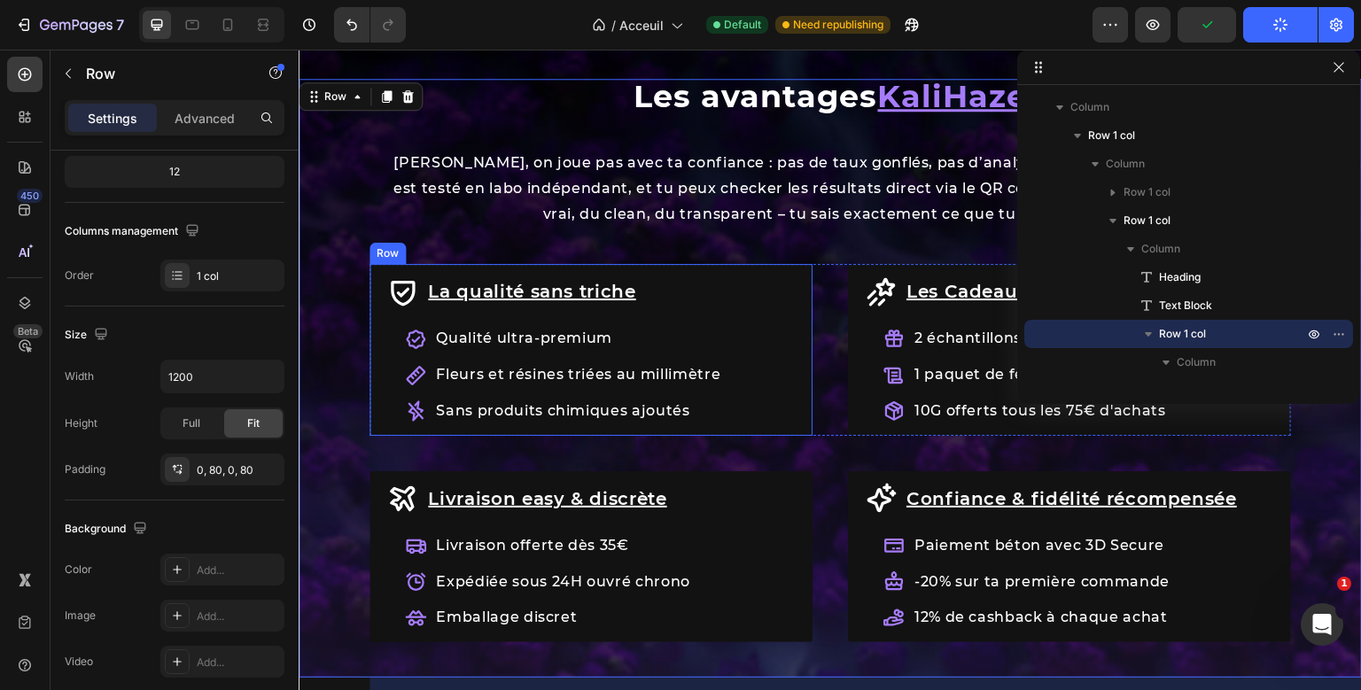
scroll to position [1929, 0]
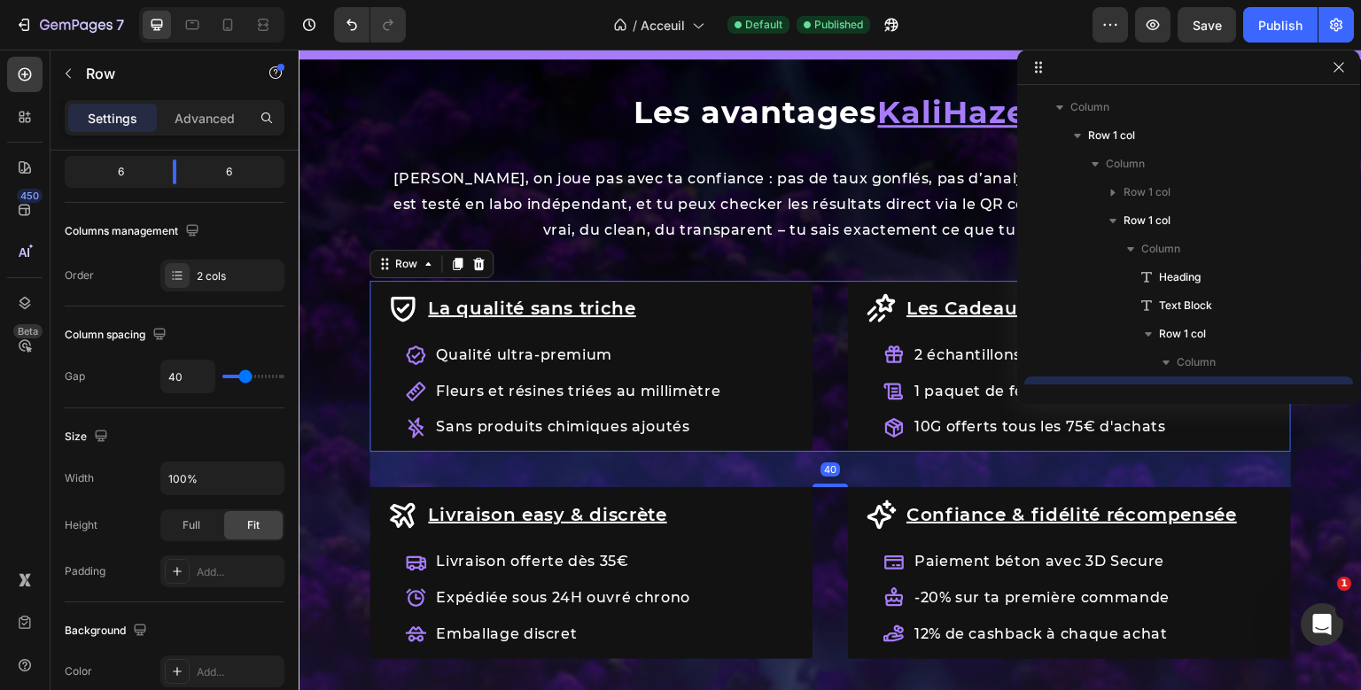
click at [830, 384] on div "La qualité sans triche Item List Qualité ultra-premium Fleurs et résines triées…" at bounding box center [829, 470] width 921 height 378
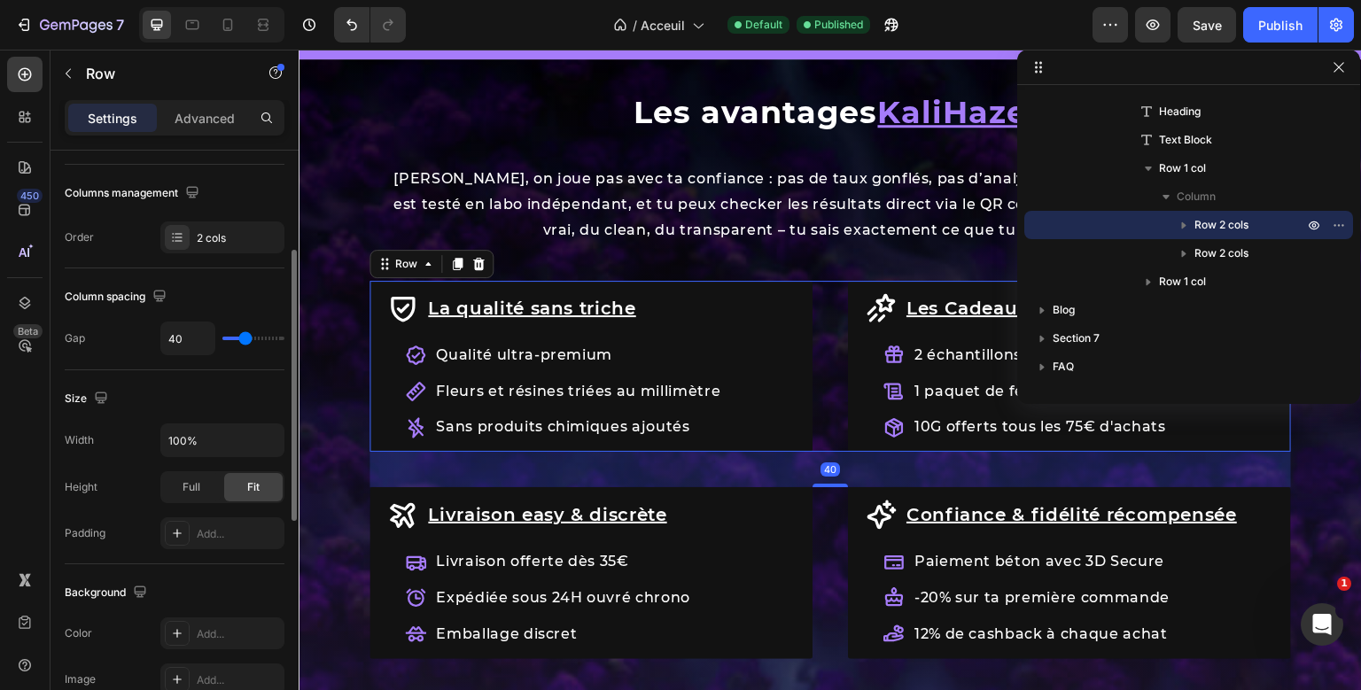
scroll to position [265, 0]
click at [231, 115] on p "Advanced" at bounding box center [204, 118] width 60 height 19
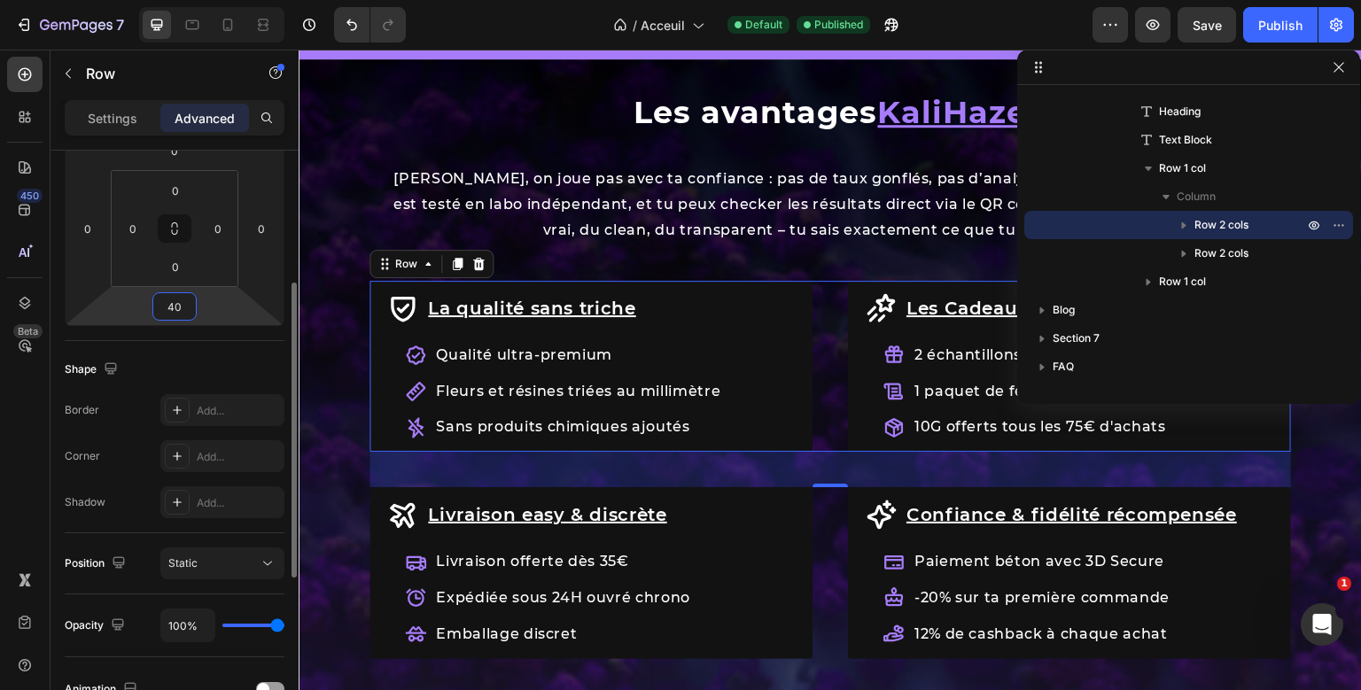
click at [172, 296] on input "40" at bounding box center [174, 306] width 35 height 27
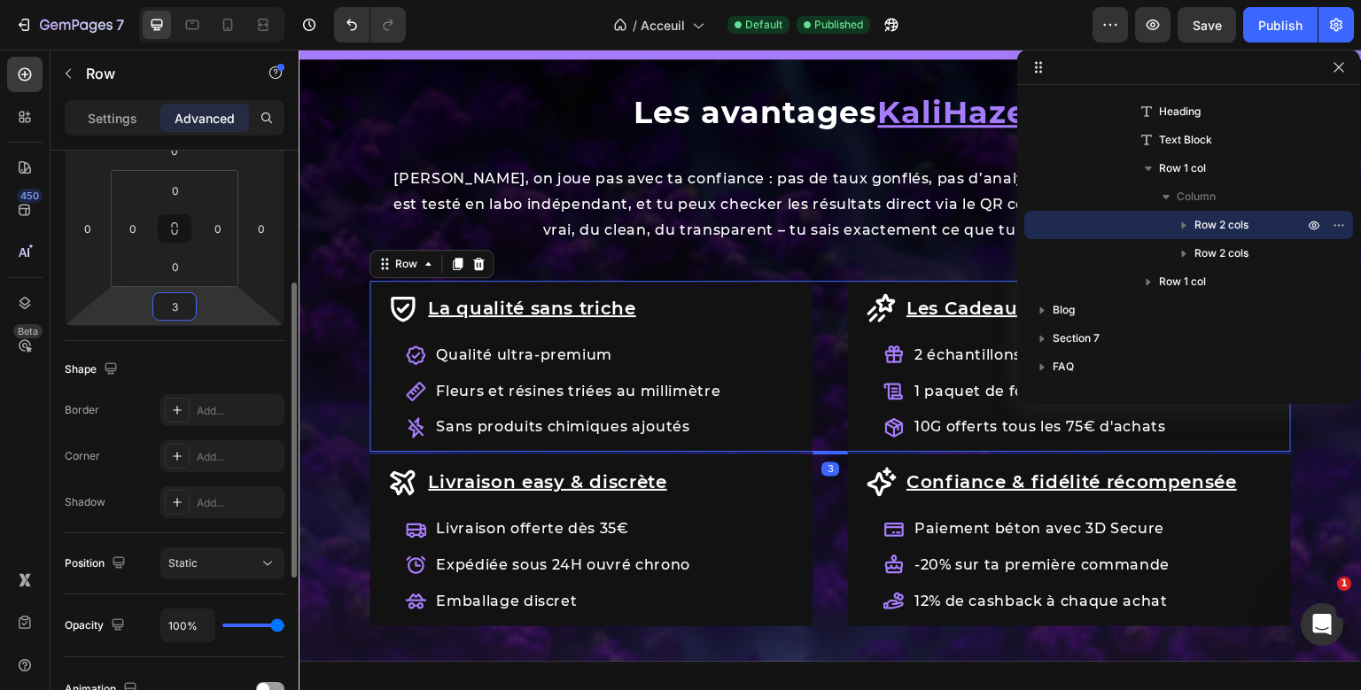
type input "30"
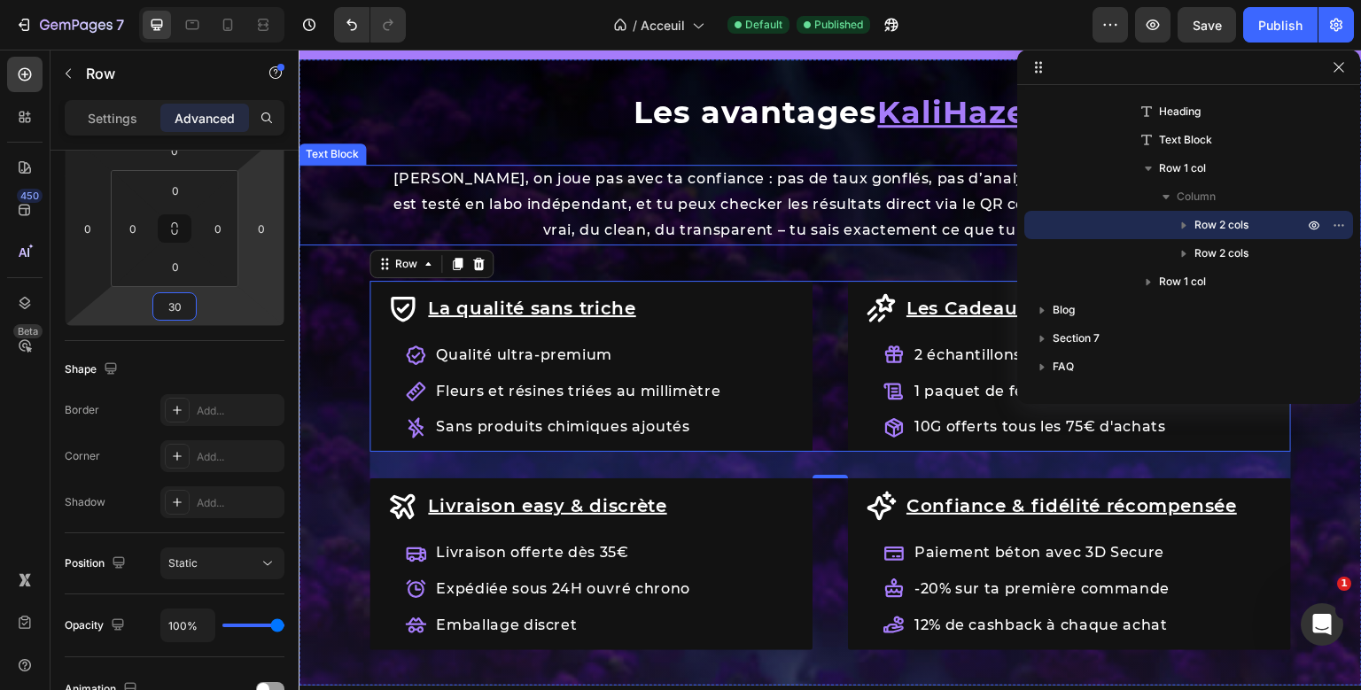
click at [772, 182] on p "[PERSON_NAME], on joue pas avec ta confiance : pas de taux gonflés, pas d’analy…" at bounding box center [830, 205] width 882 height 76
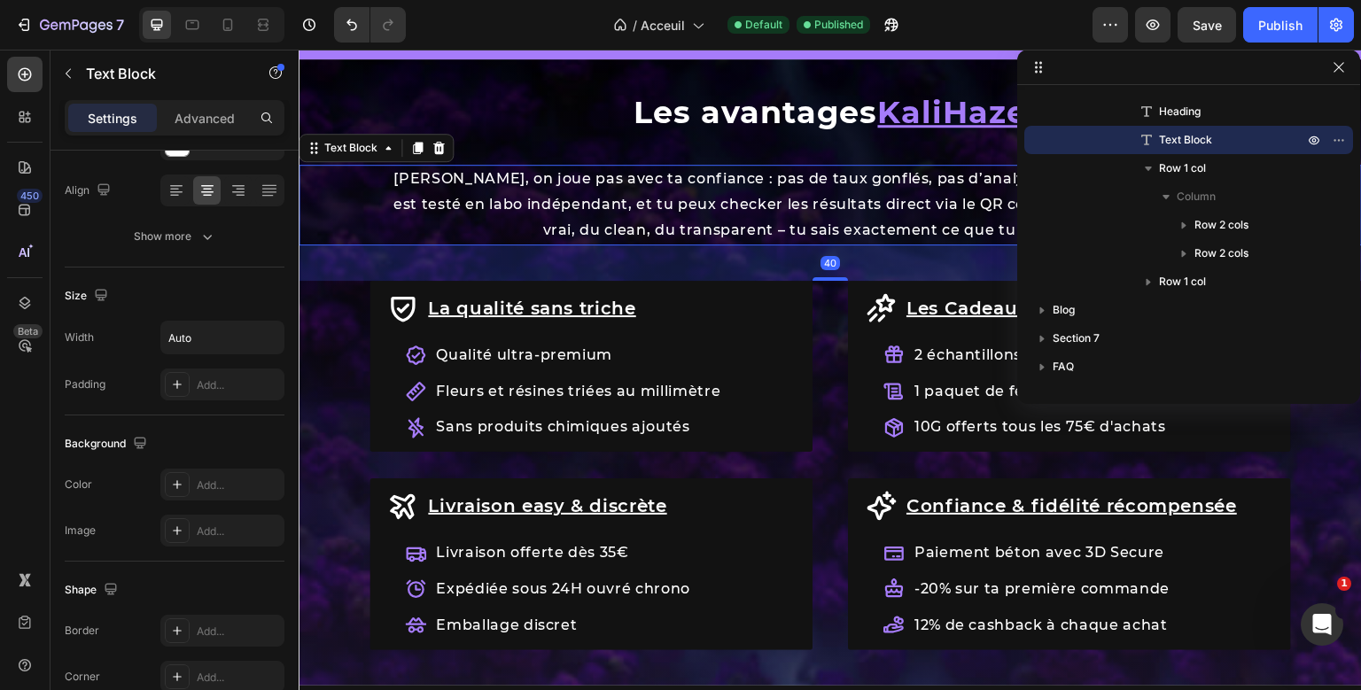
scroll to position [0, 0]
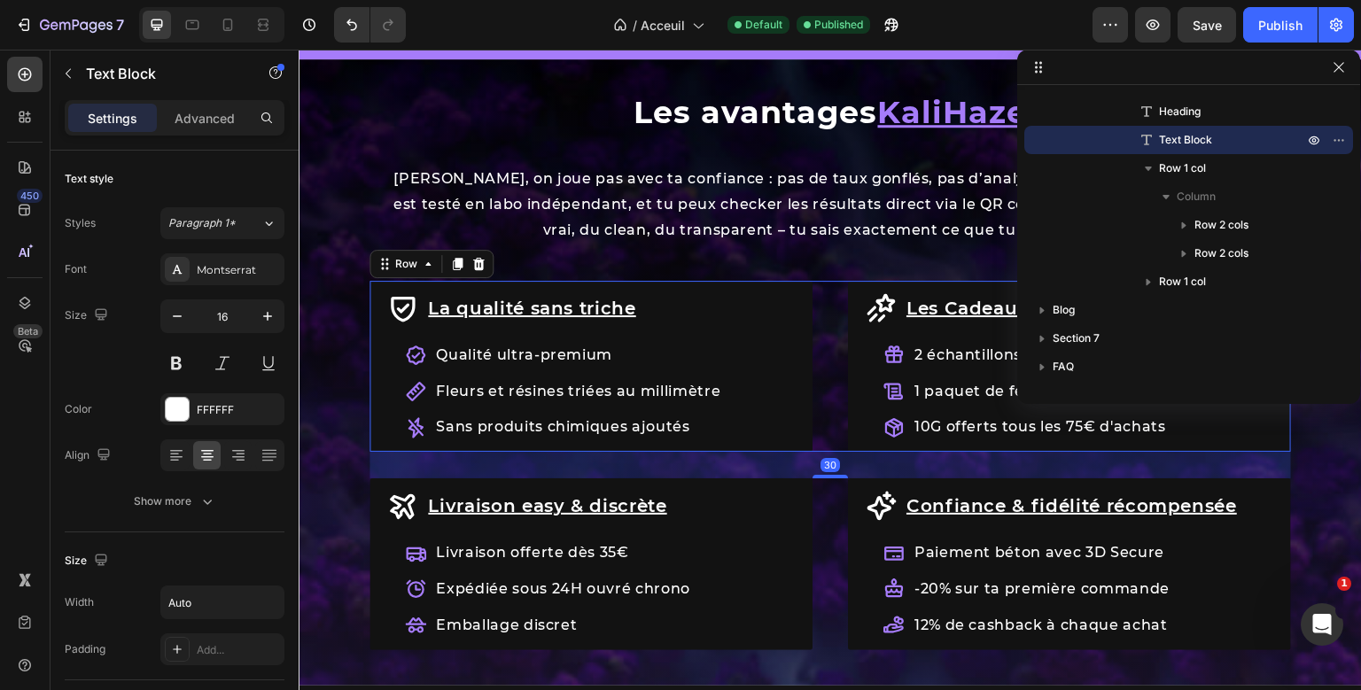
click at [834, 373] on div "La qualité sans triche Item List Qualité ultra-premium Fleurs et résines triées…" at bounding box center [829, 366] width 921 height 171
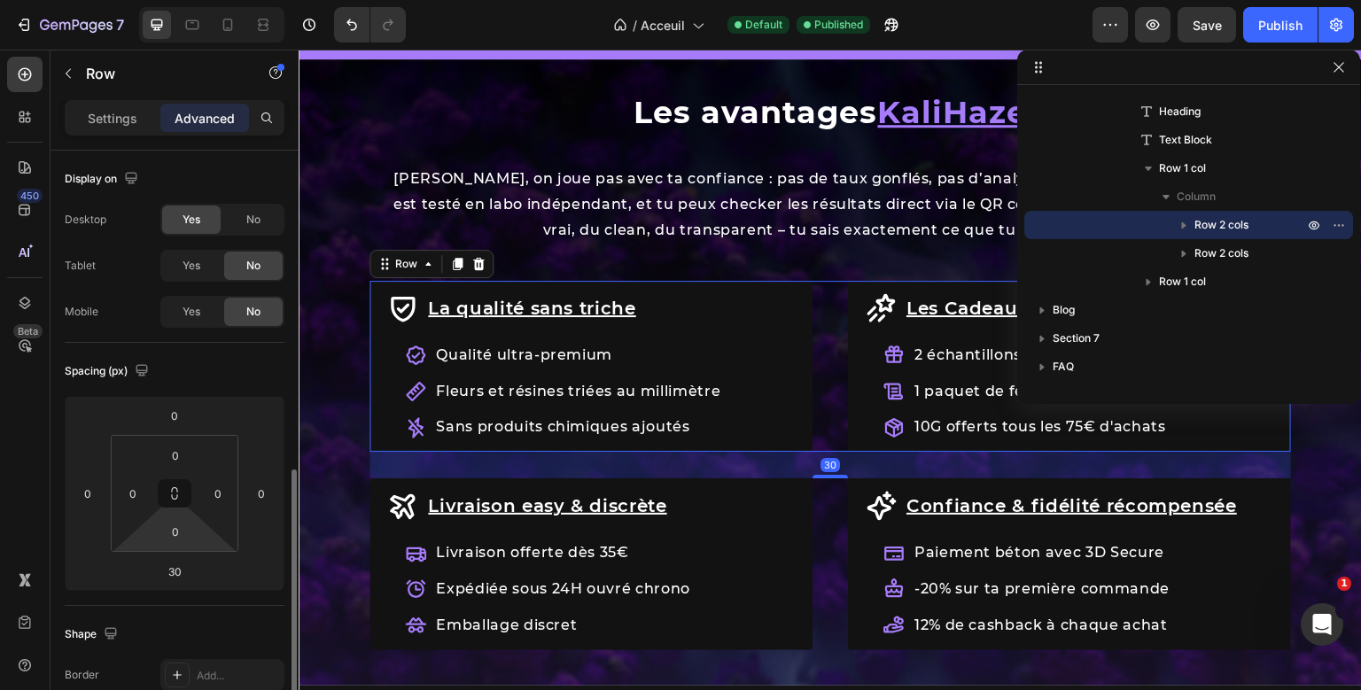
scroll to position [213, 0]
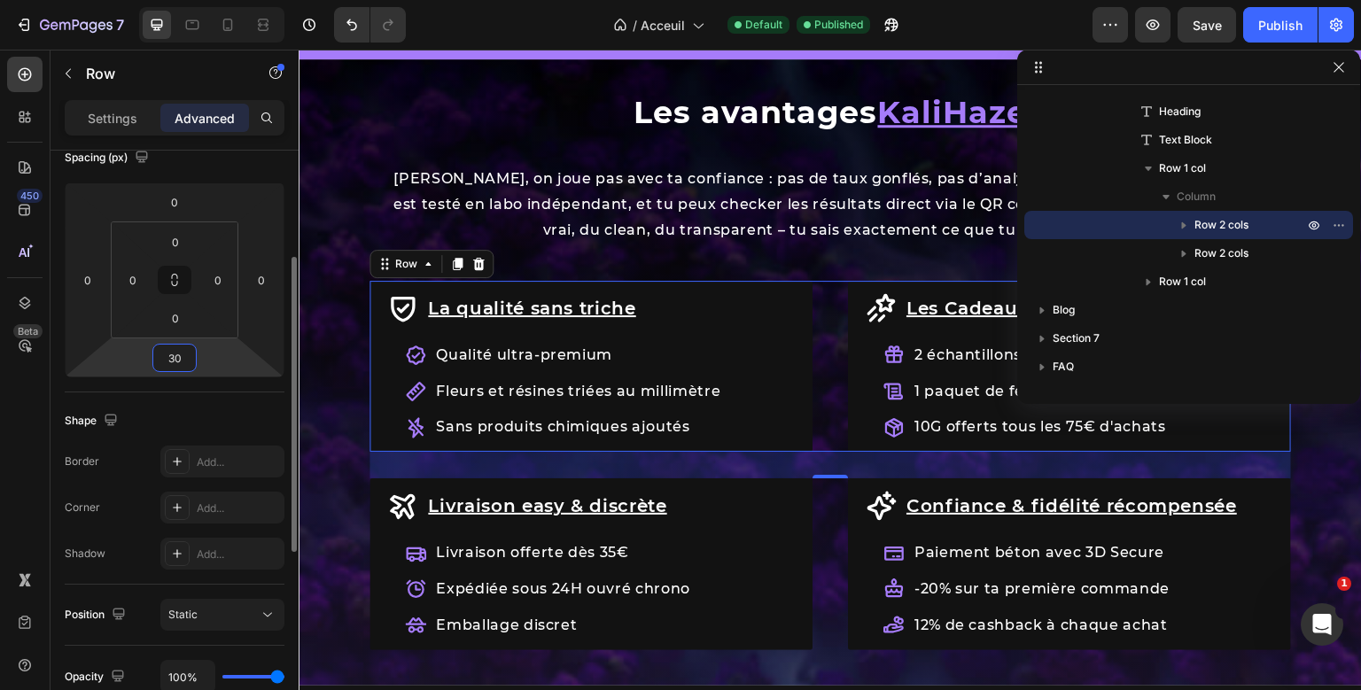
click at [175, 367] on input "30" at bounding box center [174, 358] width 35 height 27
click at [135, 120] on p "Settings" at bounding box center [113, 118] width 50 height 19
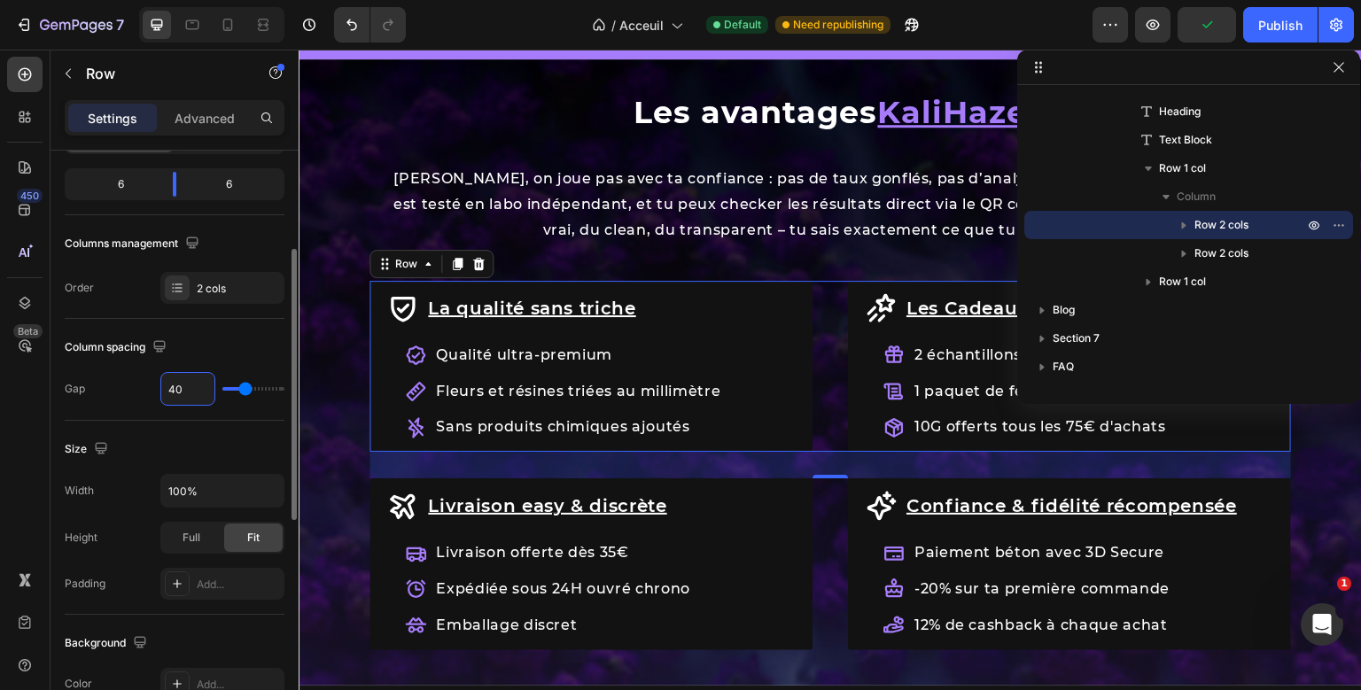
click at [171, 386] on input "40" at bounding box center [187, 389] width 53 height 32
type input "3"
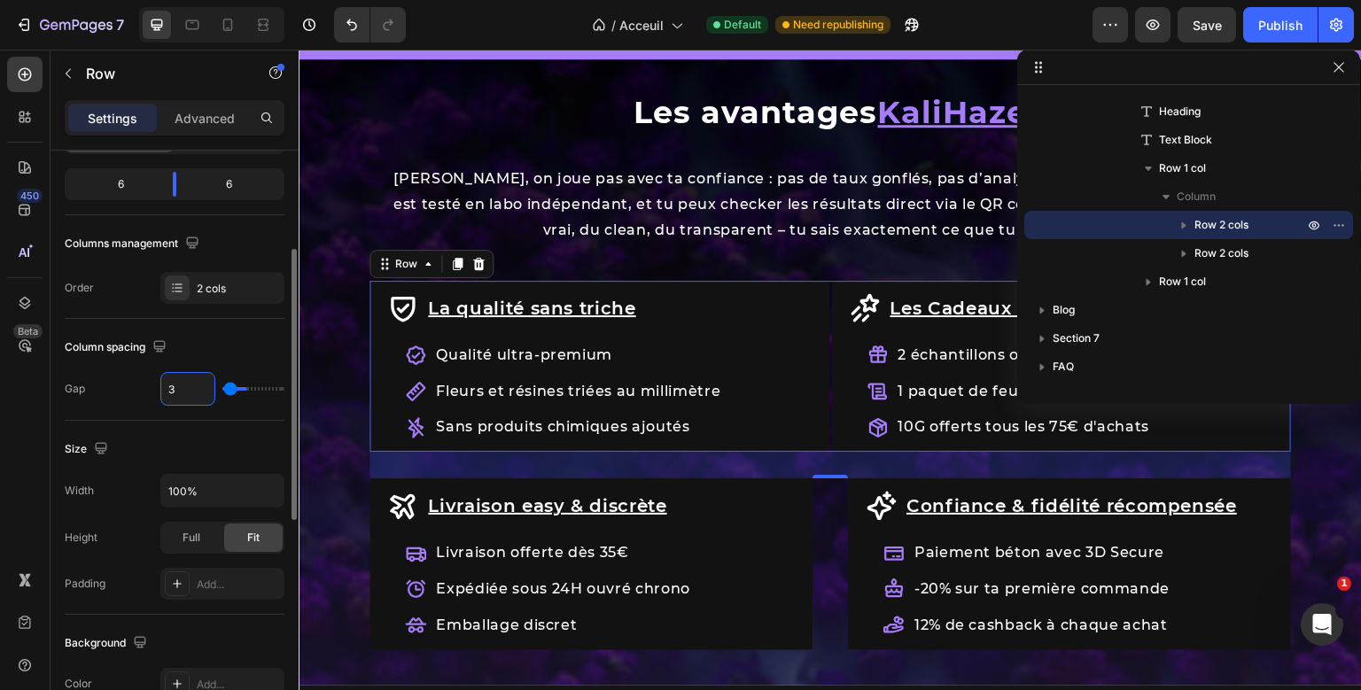
type input "30"
type input "3"
type input "35"
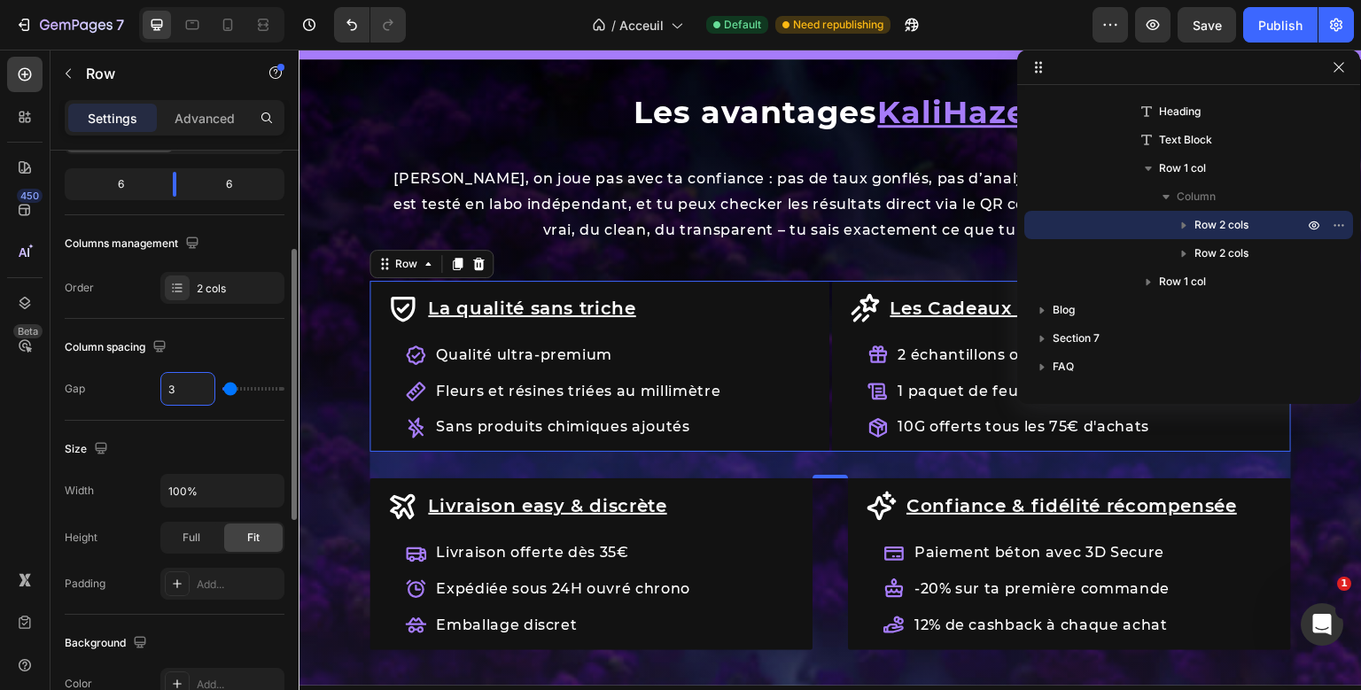
type input "35"
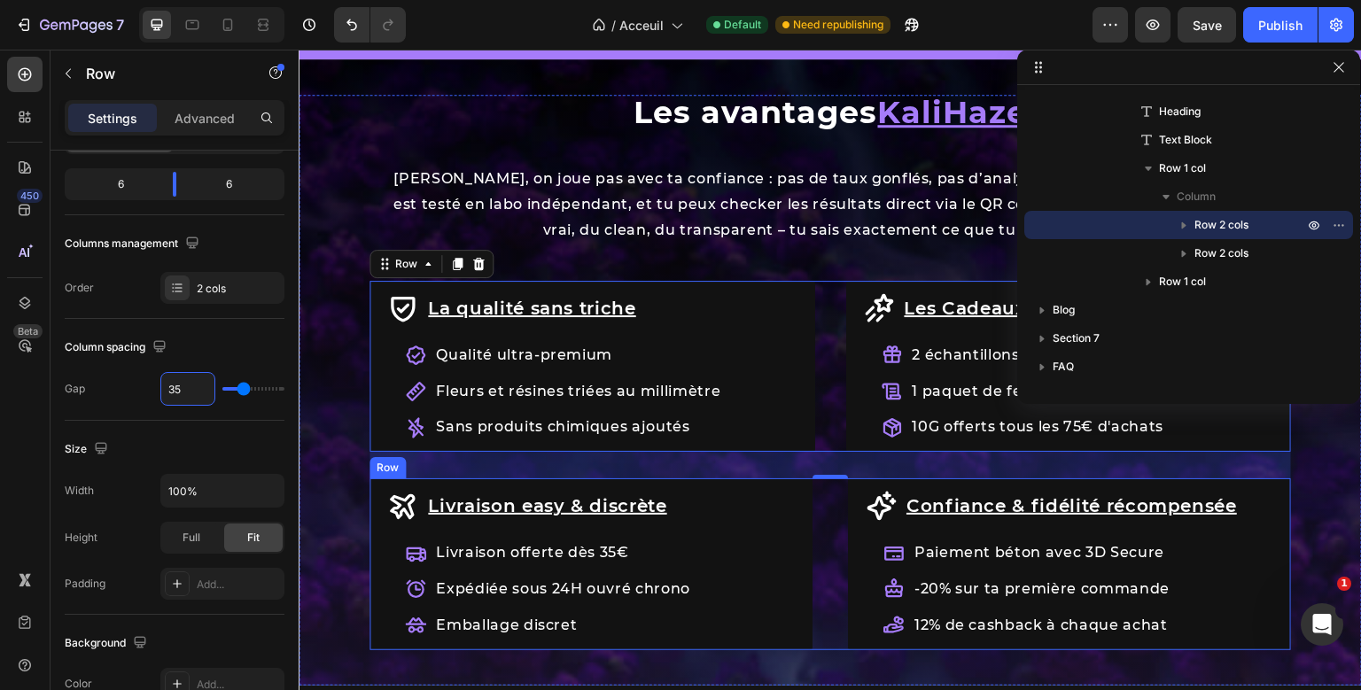
click at [826, 530] on div "Livraison easy & discrète Item List Livraison offerte dès 35€ Expédiée sous 24H…" at bounding box center [829, 563] width 921 height 171
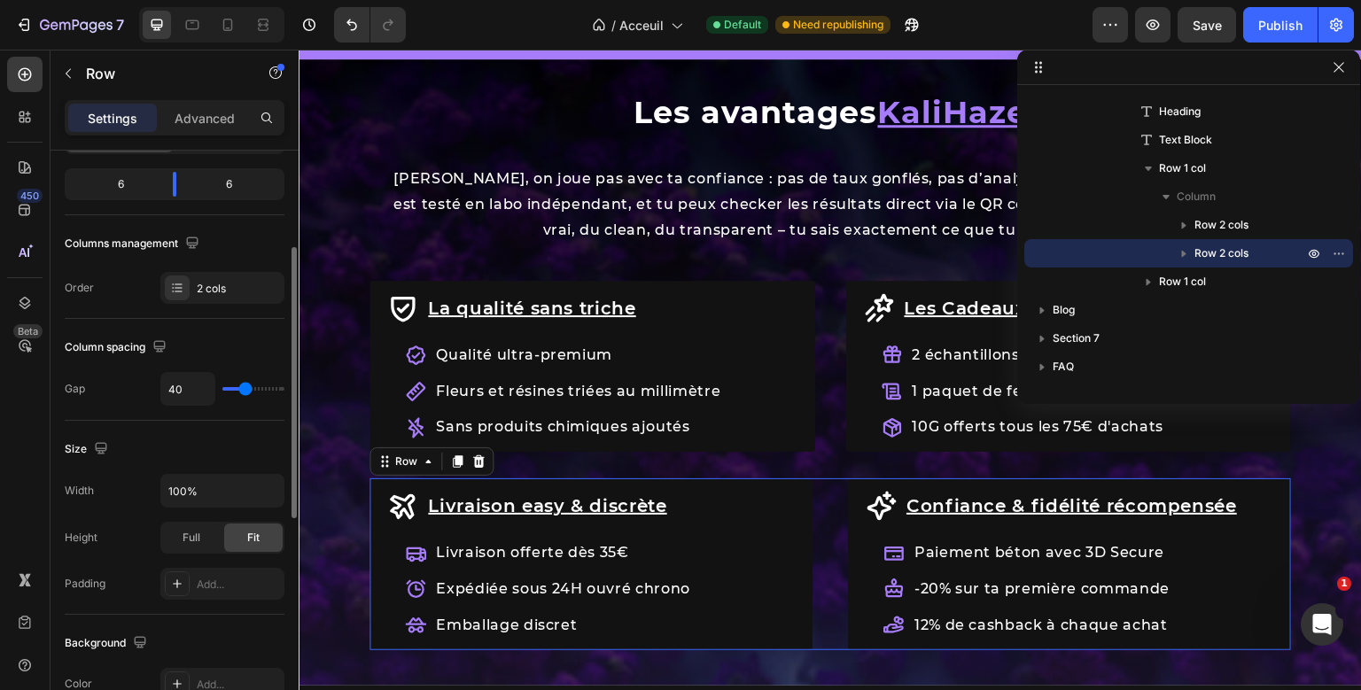
scroll to position [213, 0]
click at [185, 396] on input "40" at bounding box center [187, 390] width 53 height 32
type input "3"
type input "35"
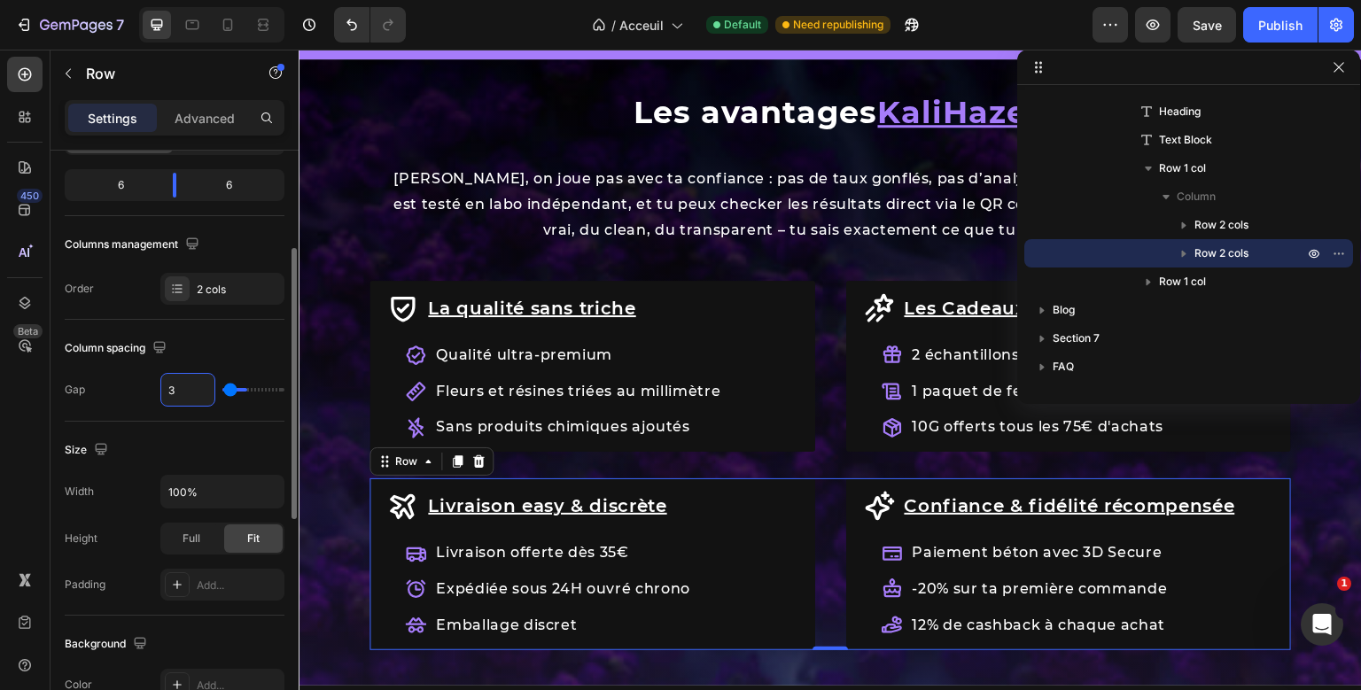
type input "35"
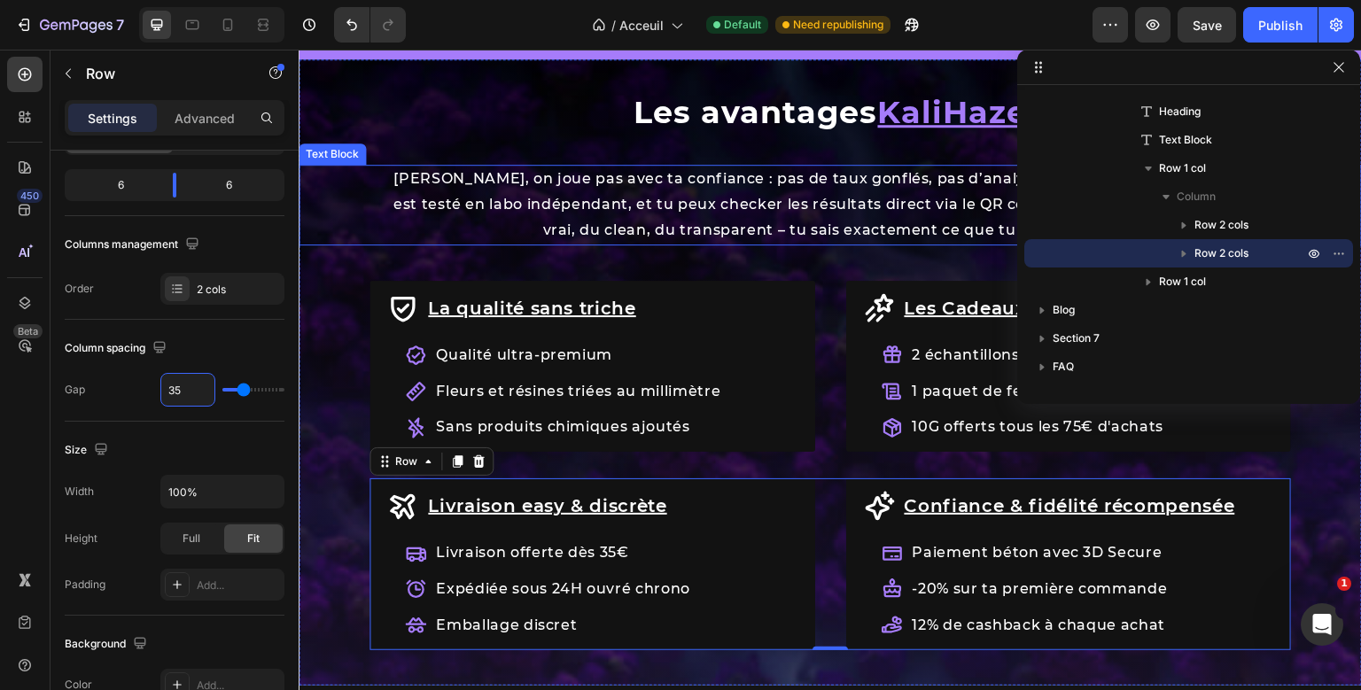
click at [894, 229] on p "[PERSON_NAME], on joue pas avec ta confiance : pas de taux gonflés, pas d’analy…" at bounding box center [830, 205] width 882 height 76
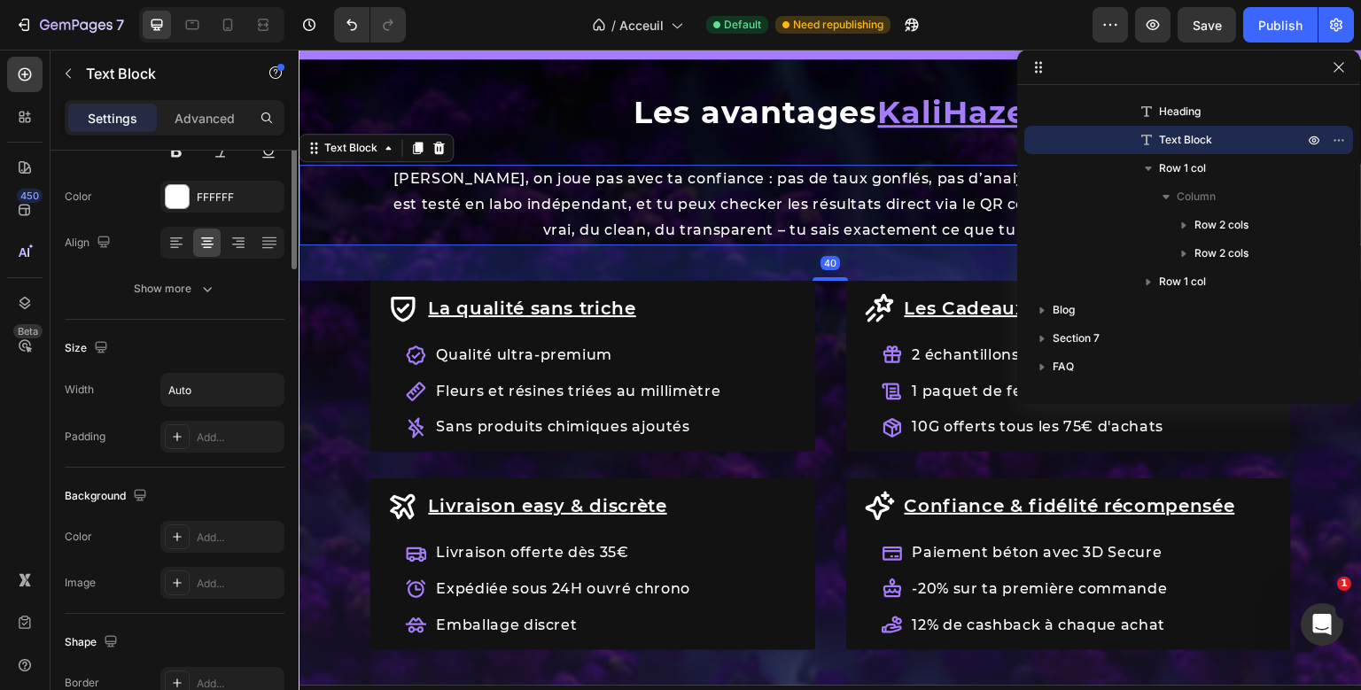
scroll to position [0, 0]
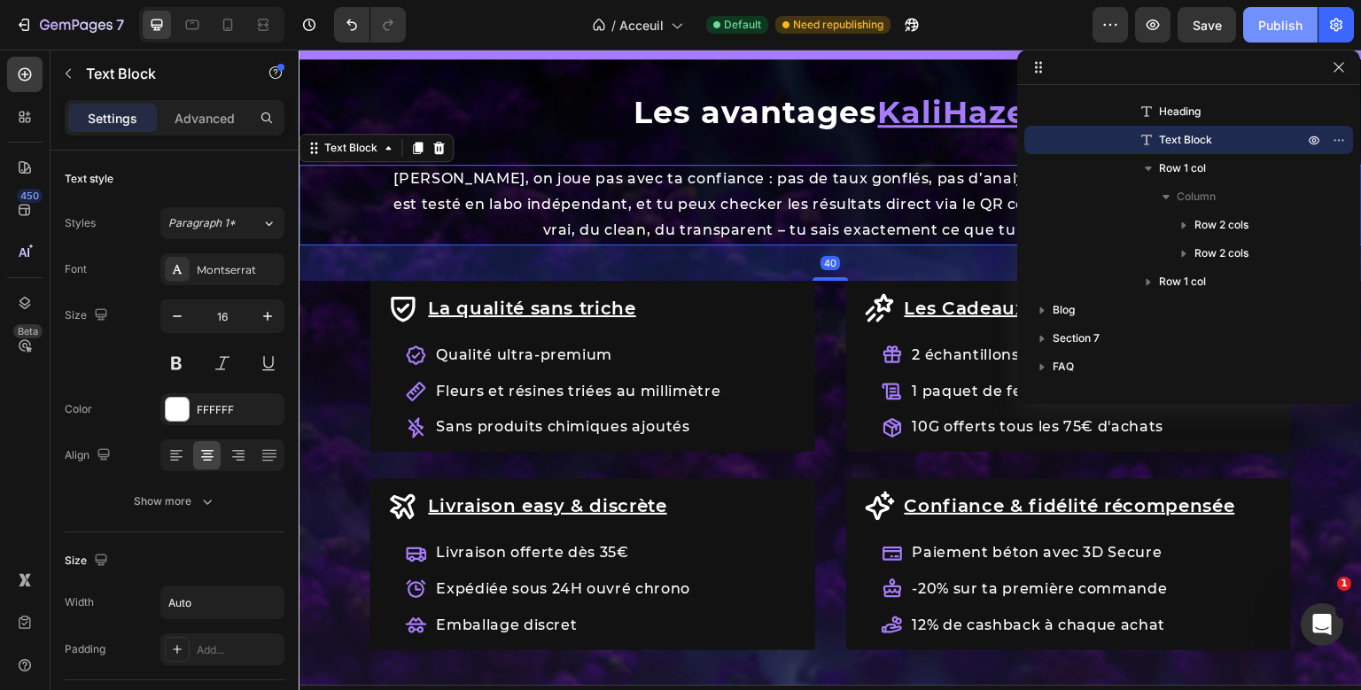
click at [1265, 39] on button "Publish" at bounding box center [1280, 24] width 74 height 35
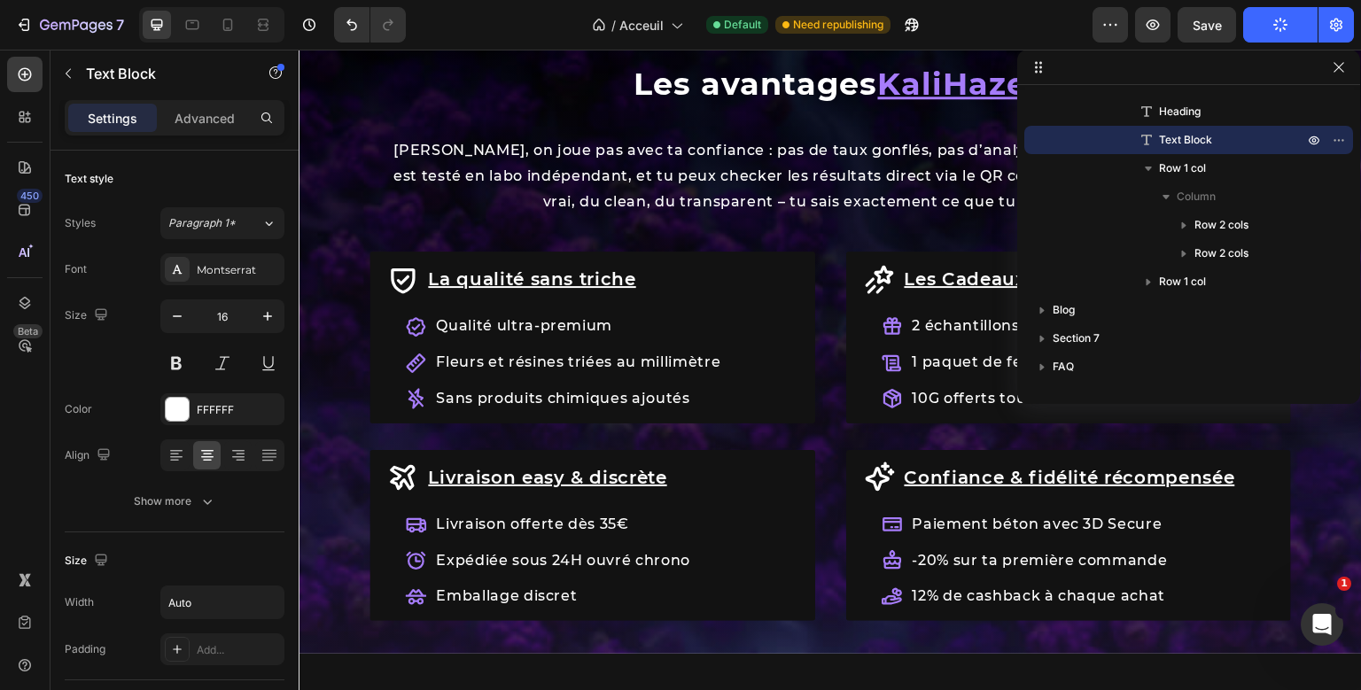
scroll to position [1942, 0]
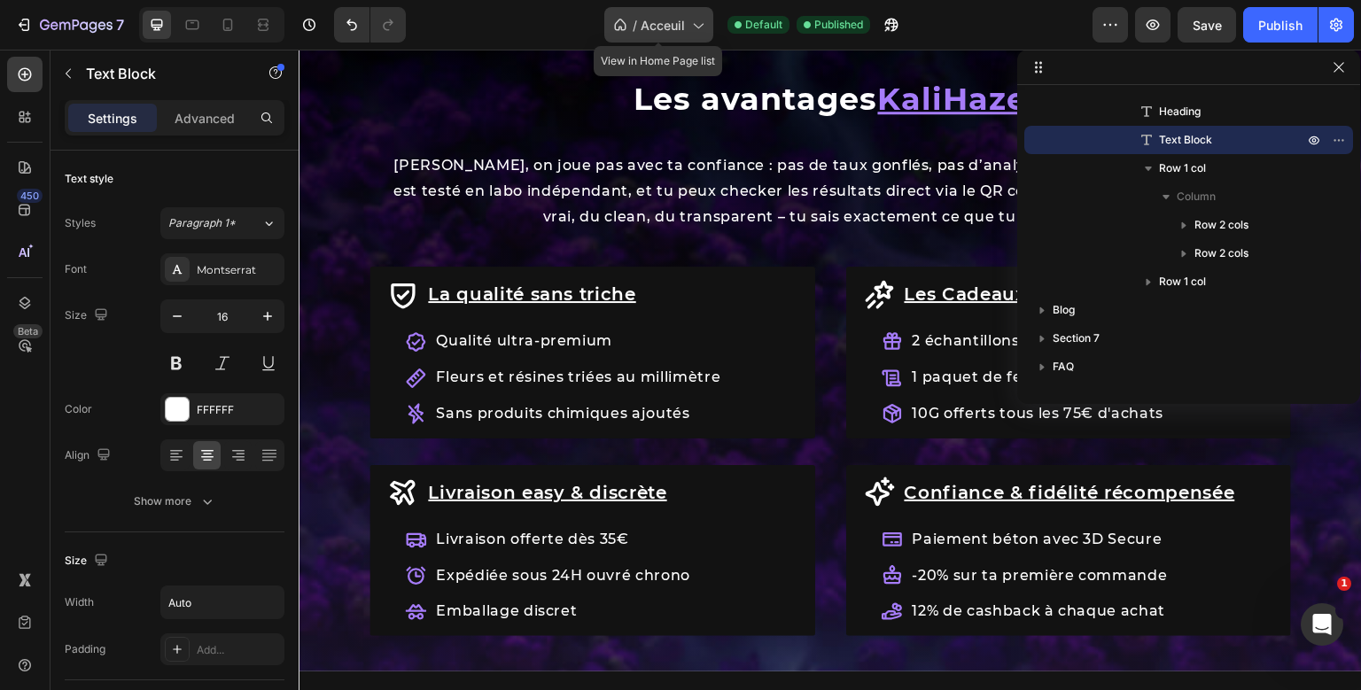
click at [697, 27] on icon at bounding box center [698, 26] width 10 height 5
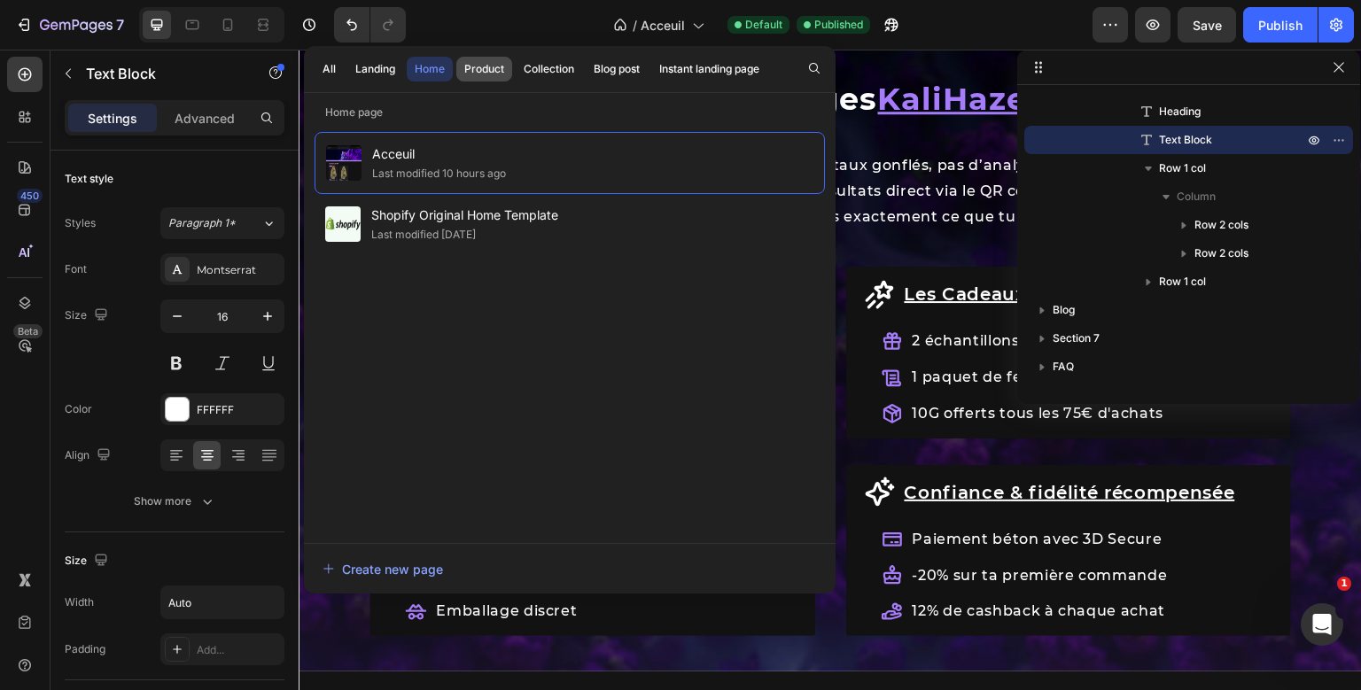
click at [480, 68] on div "Product" at bounding box center [484, 69] width 40 height 16
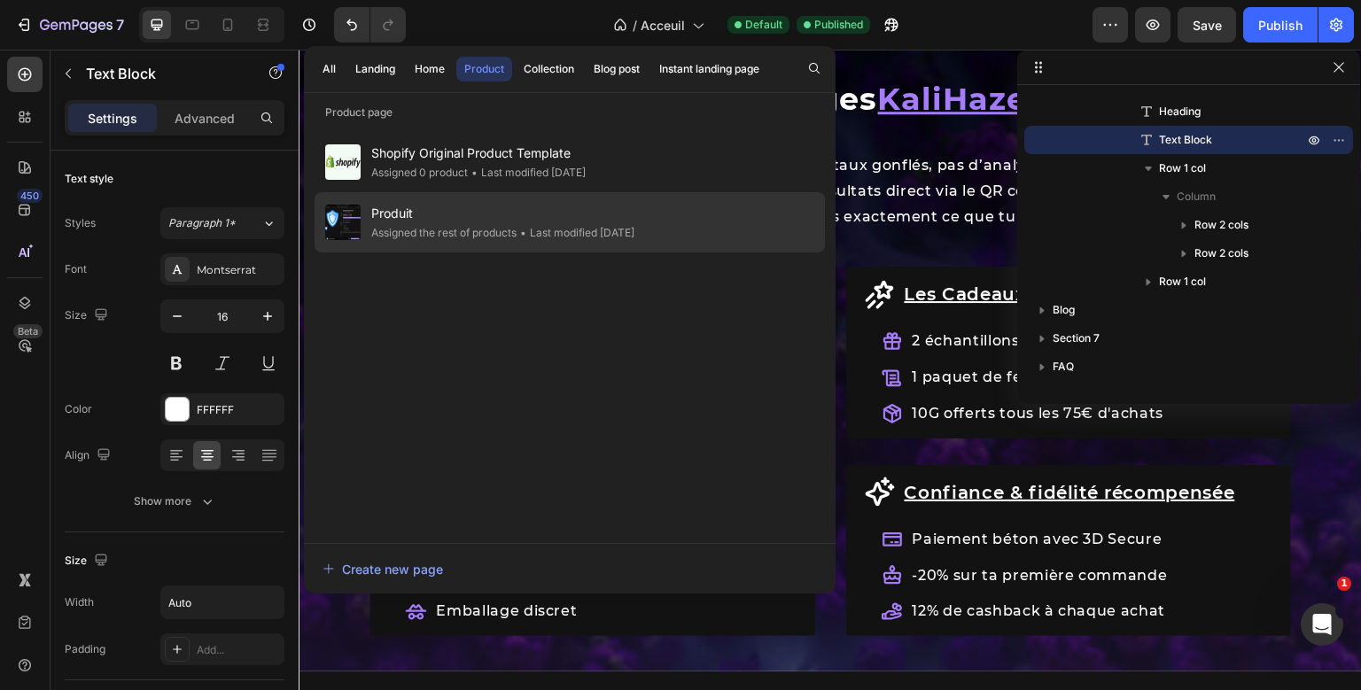
click at [412, 218] on span "Produit" at bounding box center [502, 213] width 263 height 21
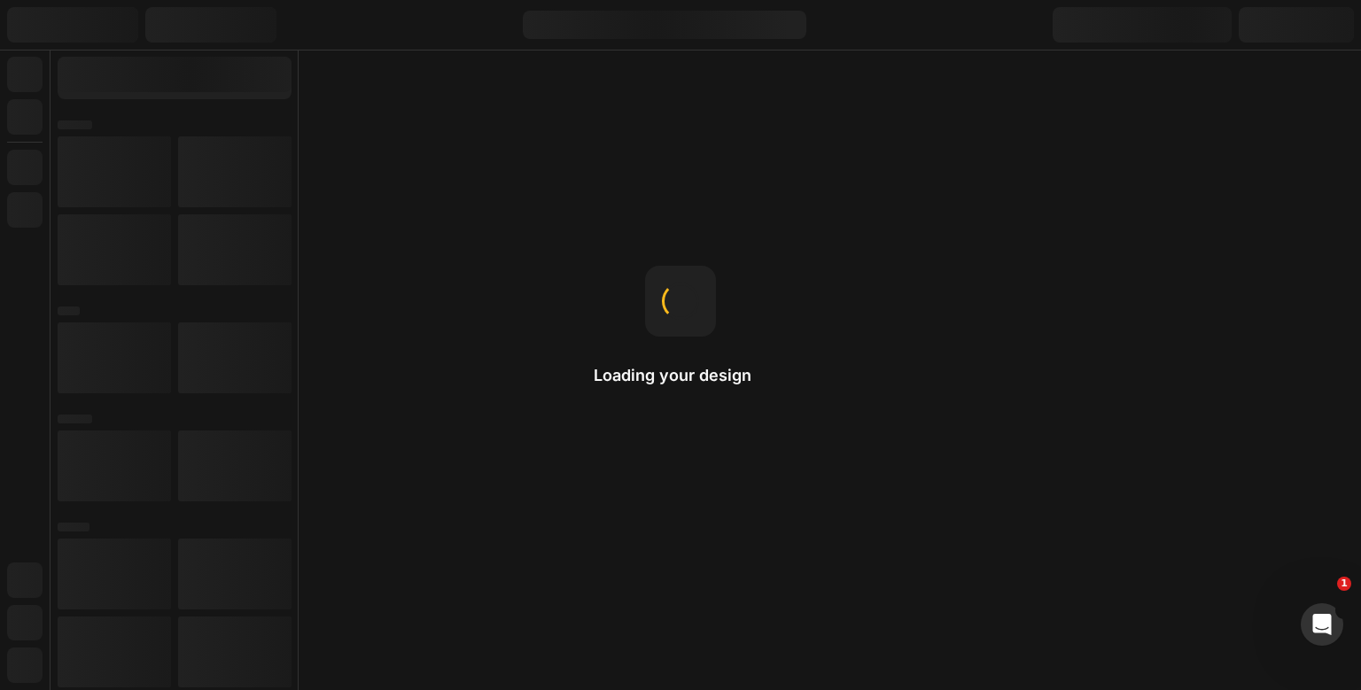
select select "51490303213832"
select select "50551504601352"
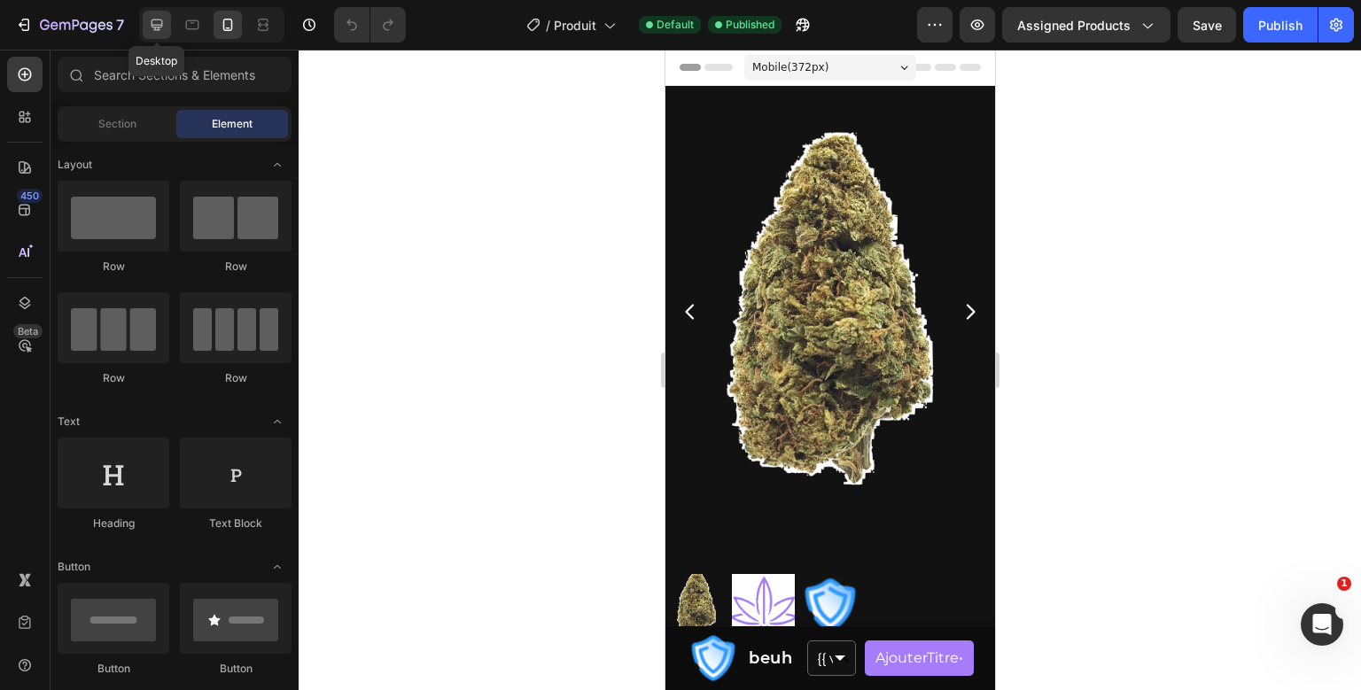
click at [154, 20] on icon at bounding box center [157, 25] width 12 height 12
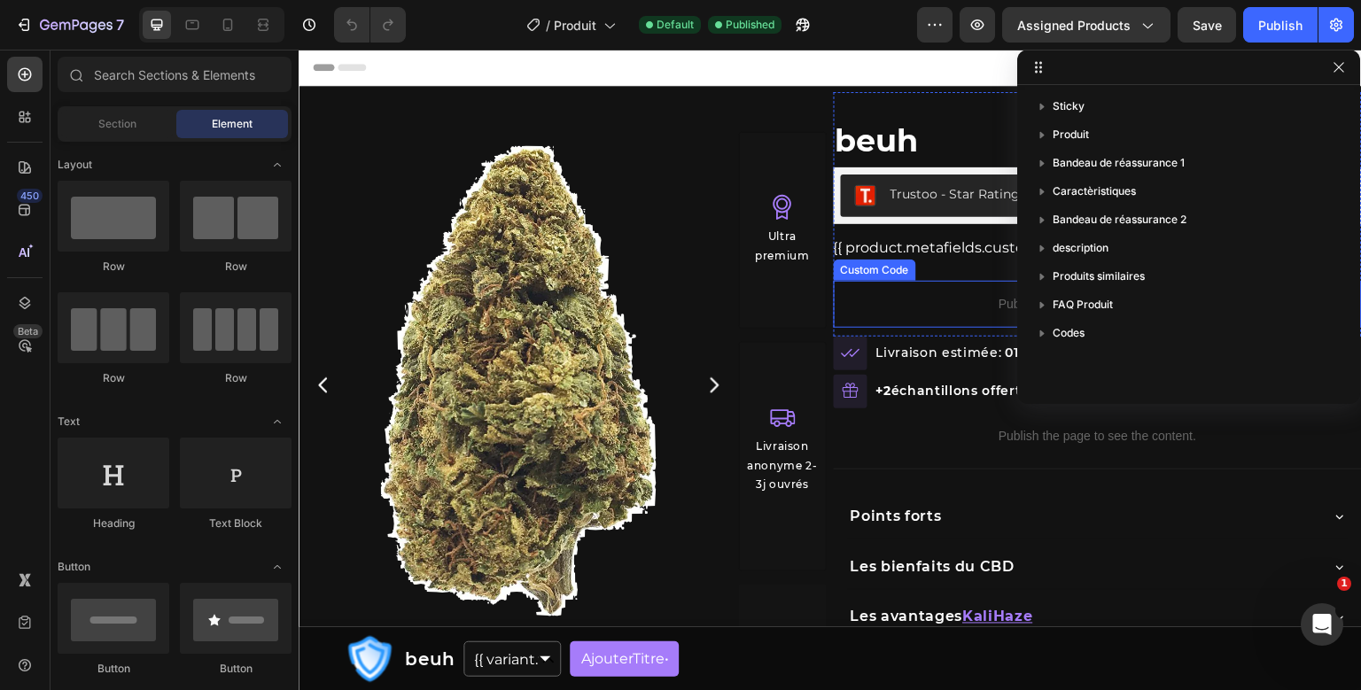
click at [957, 311] on p "Publish the page to see the content." at bounding box center [1098, 304] width 528 height 19
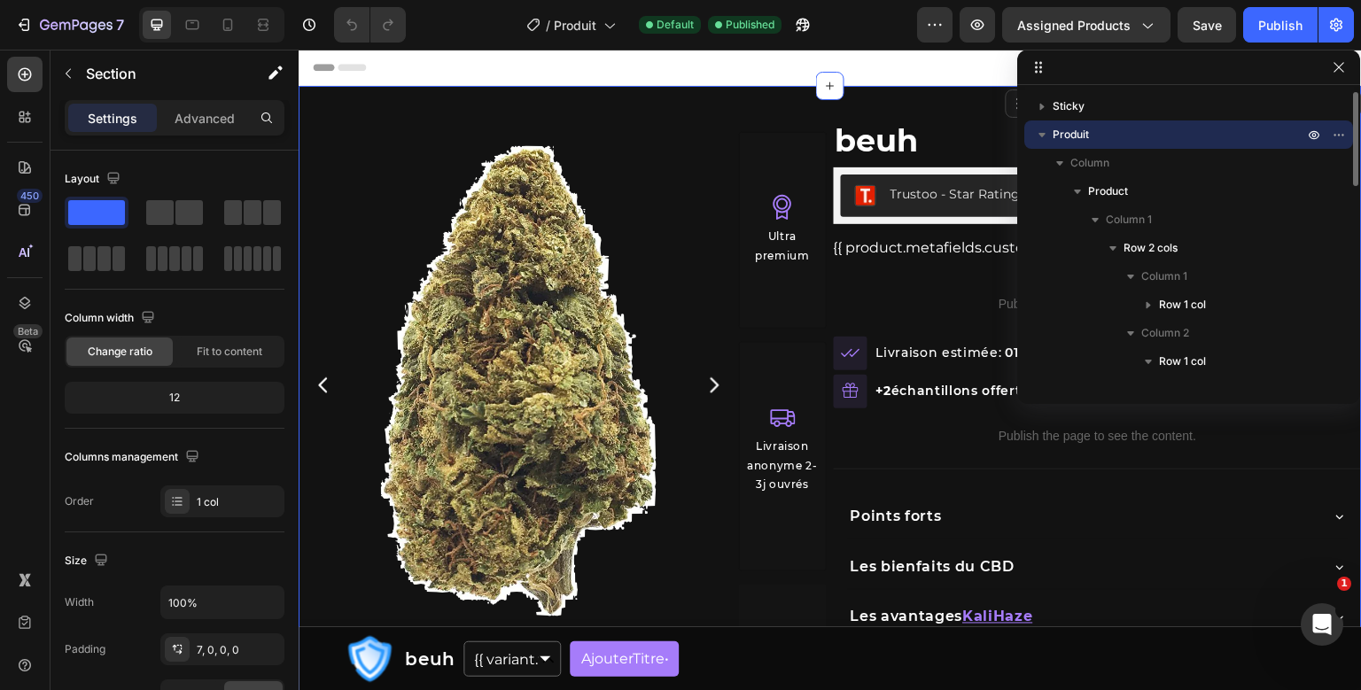
click at [673, 88] on section "Product Images Product Images Icon Ultra premium Text Block Row Icon Livraison …" at bounding box center [830, 472] width 1063 height 772
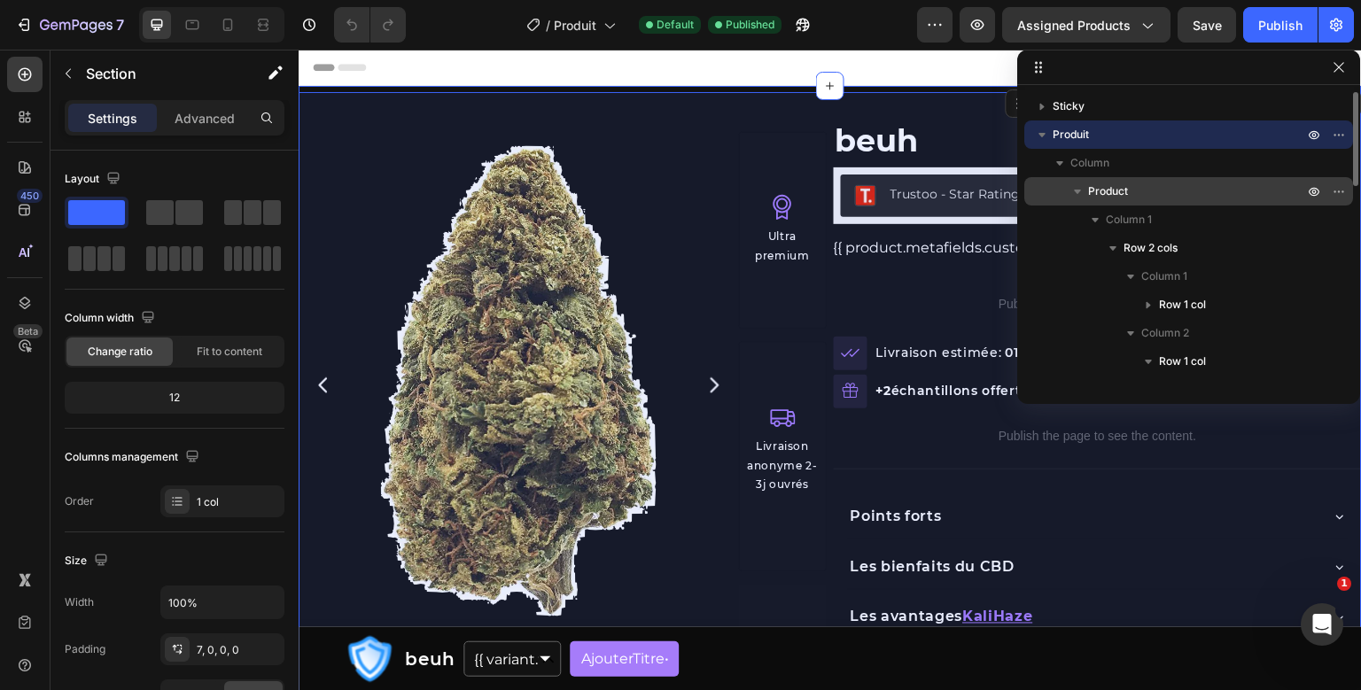
click at [1177, 186] on p "Product" at bounding box center [1197, 191] width 219 height 18
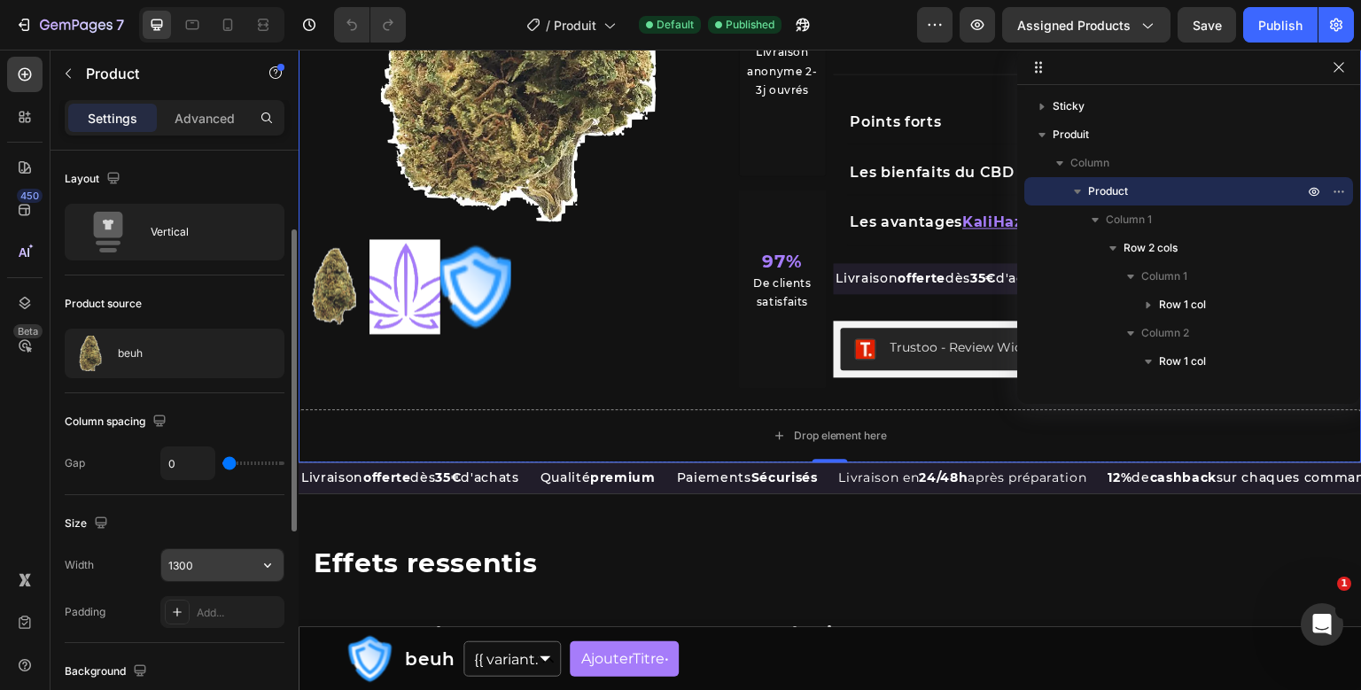
scroll to position [142, 0]
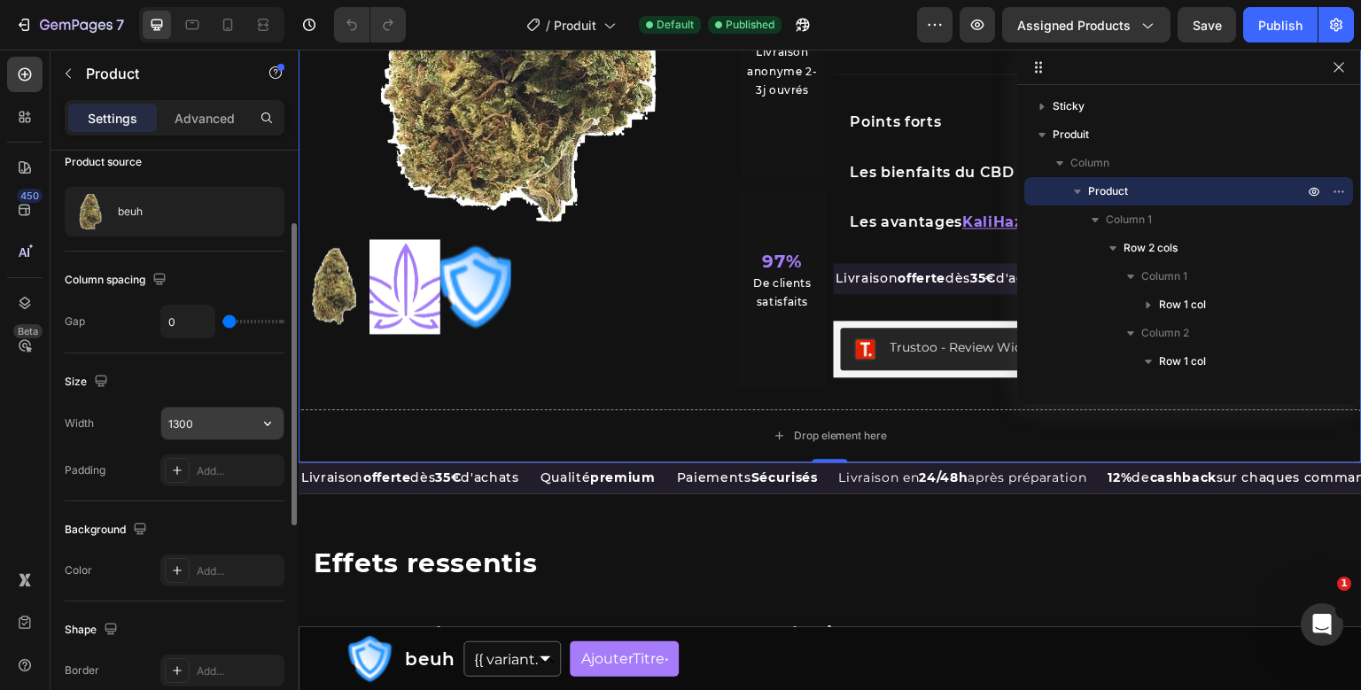
click at [179, 418] on input "1300" at bounding box center [222, 423] width 122 height 32
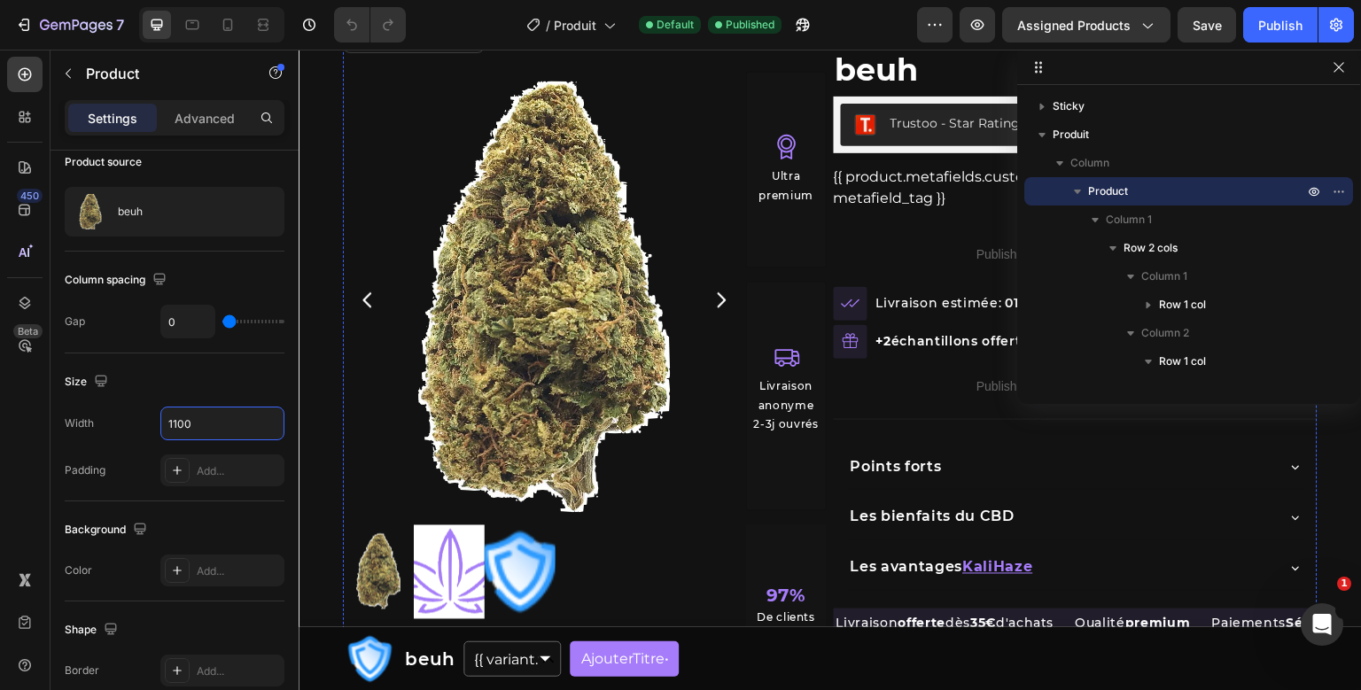
scroll to position [0, 0]
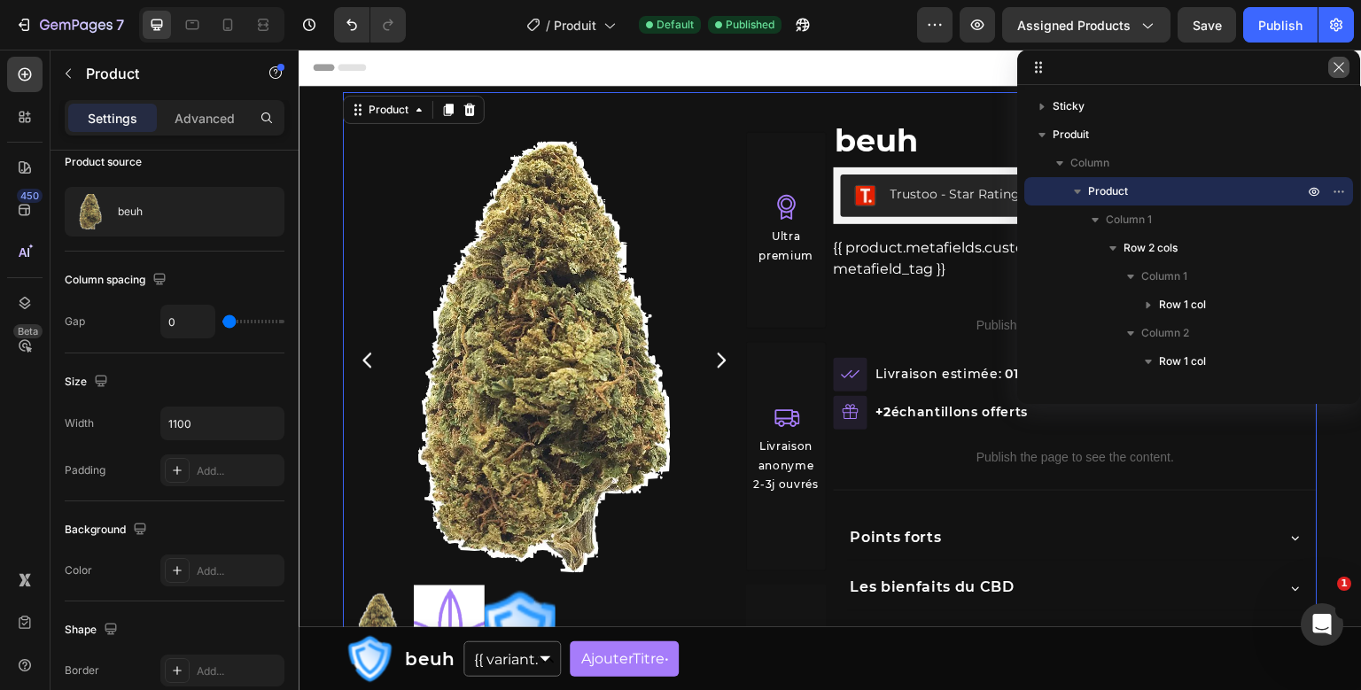
click at [1334, 76] on button "button" at bounding box center [1338, 67] width 21 height 21
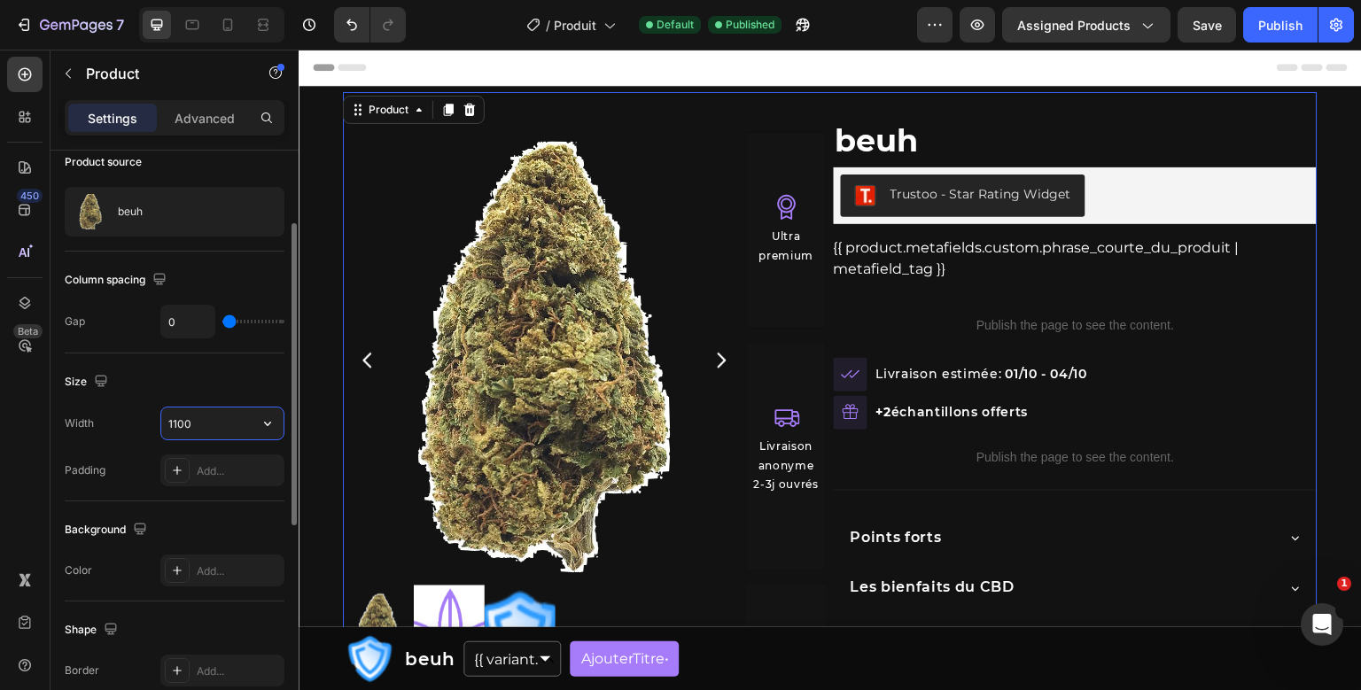
click at [183, 423] on input "1100" at bounding box center [222, 423] width 122 height 32
click at [179, 425] on input "1100" at bounding box center [222, 423] width 122 height 32
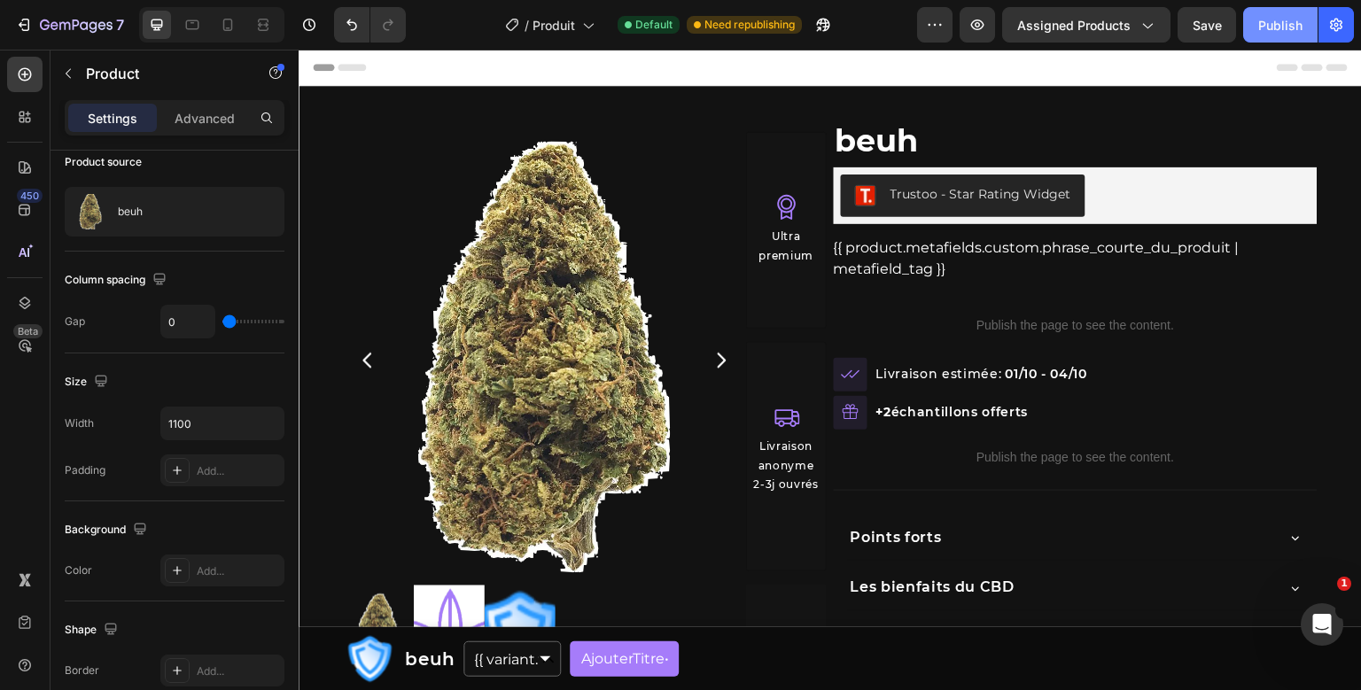
click at [1303, 34] on button "Publish" at bounding box center [1280, 24] width 74 height 35
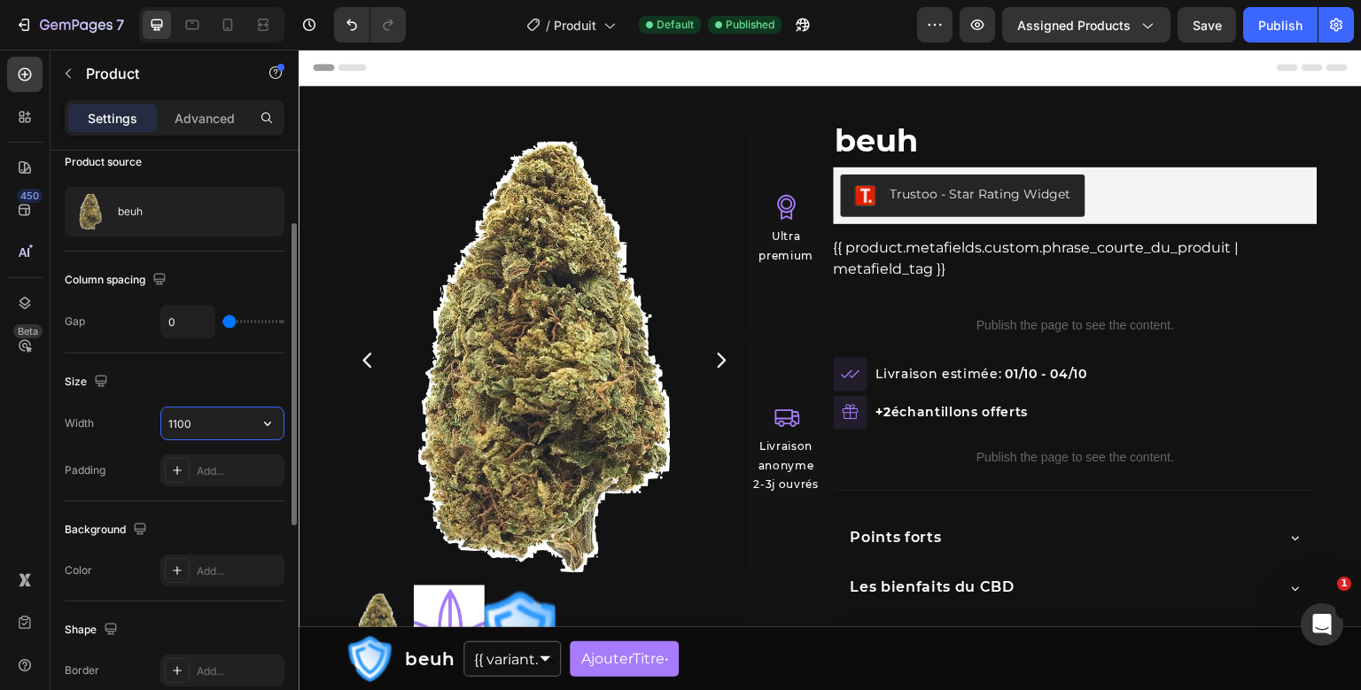
click at [176, 426] on input "1100" at bounding box center [222, 423] width 122 height 32
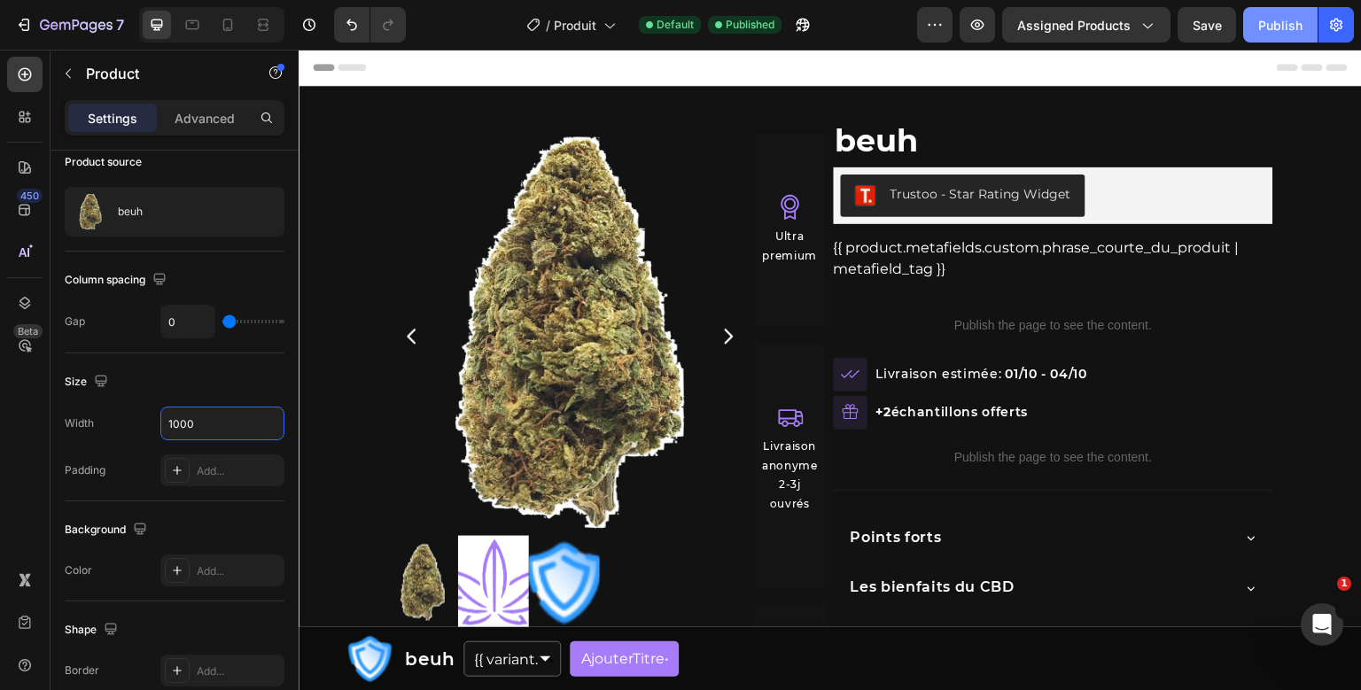
click at [1263, 9] on button "Publish" at bounding box center [1280, 24] width 74 height 35
click at [275, 427] on icon "button" at bounding box center [268, 424] width 18 height 18
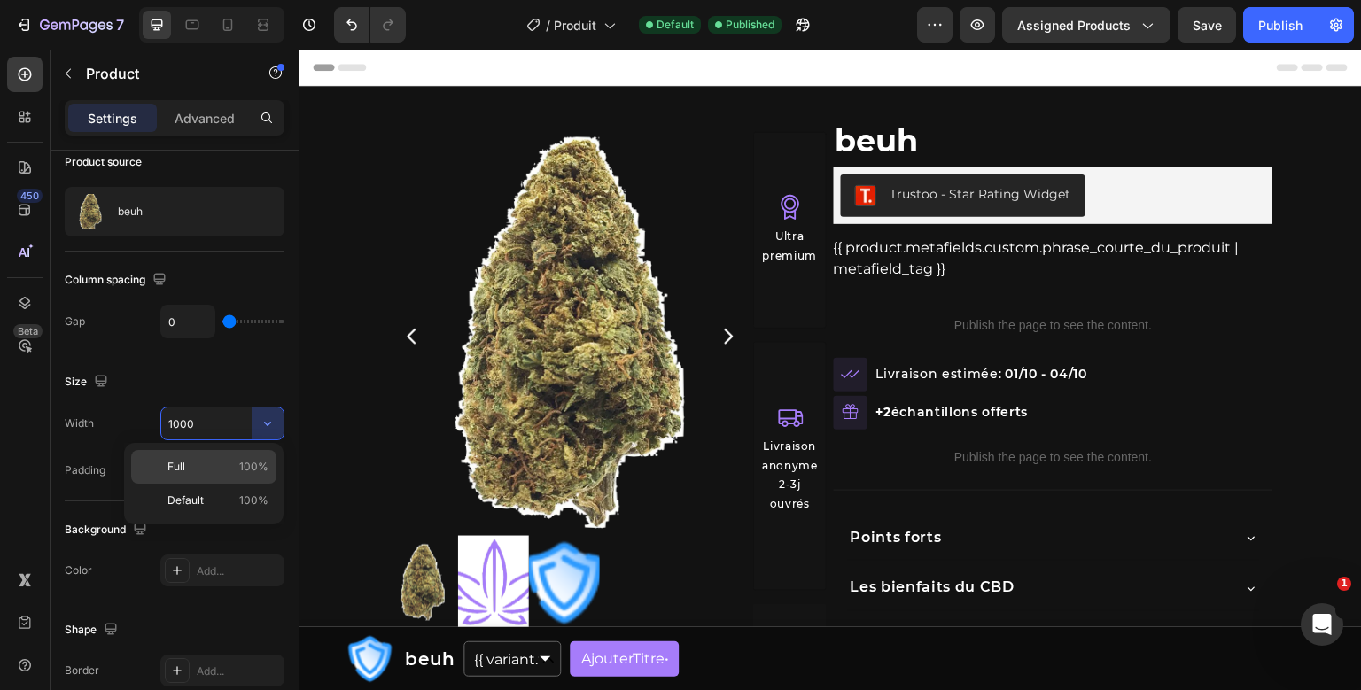
click at [233, 466] on p "Full 100%" at bounding box center [217, 467] width 101 height 16
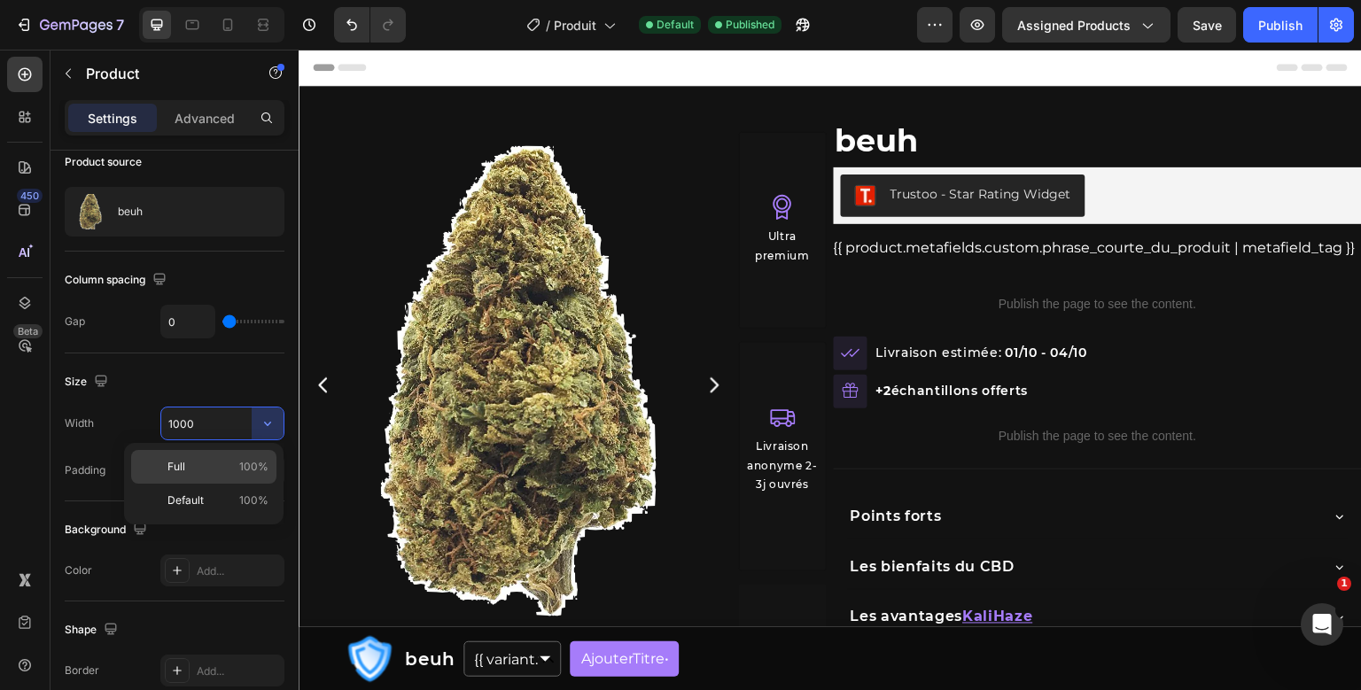
type input "100%"
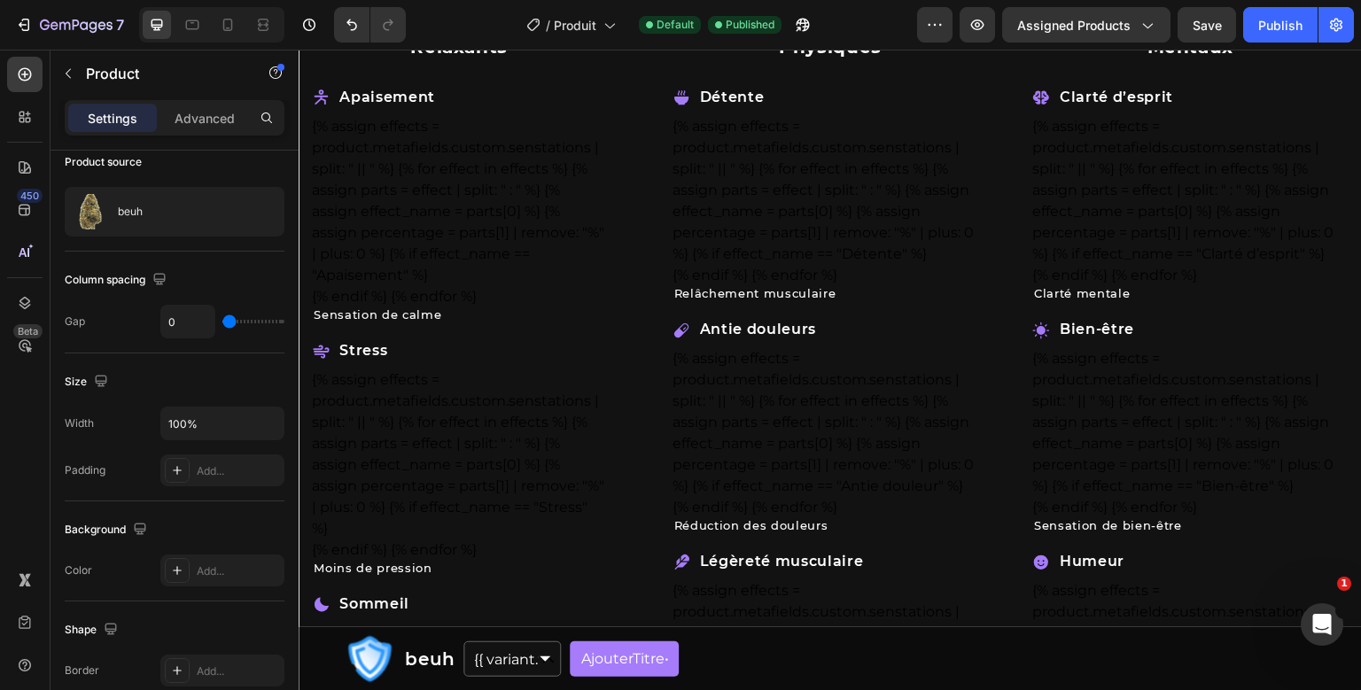
scroll to position [756, 0]
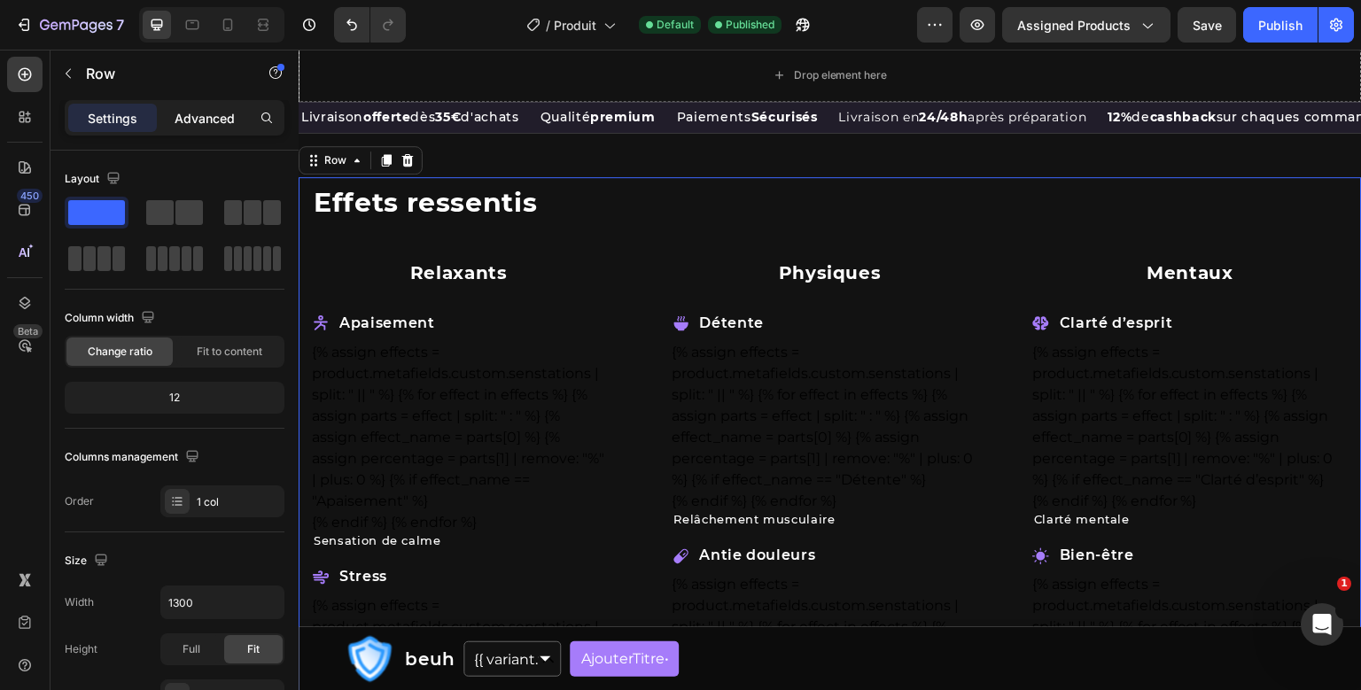
click at [230, 119] on p "Advanced" at bounding box center [204, 118] width 60 height 19
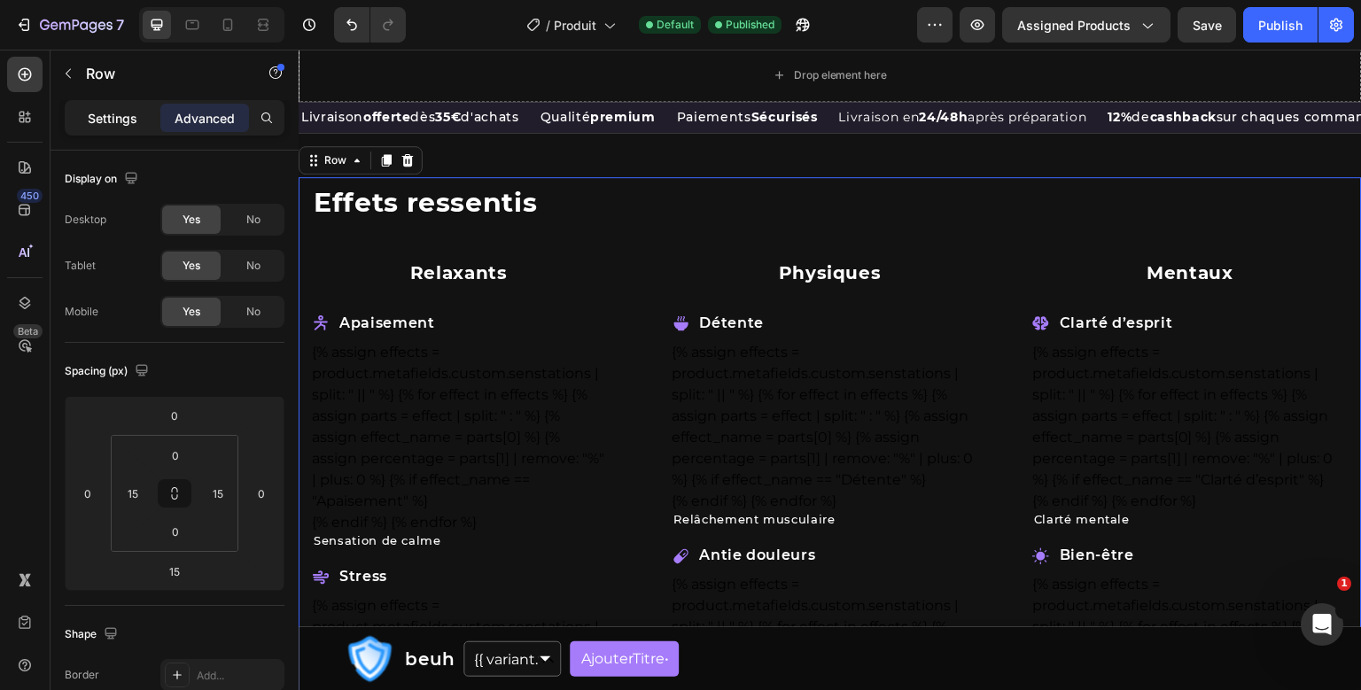
click at [136, 107] on div "Settings" at bounding box center [112, 118] width 89 height 28
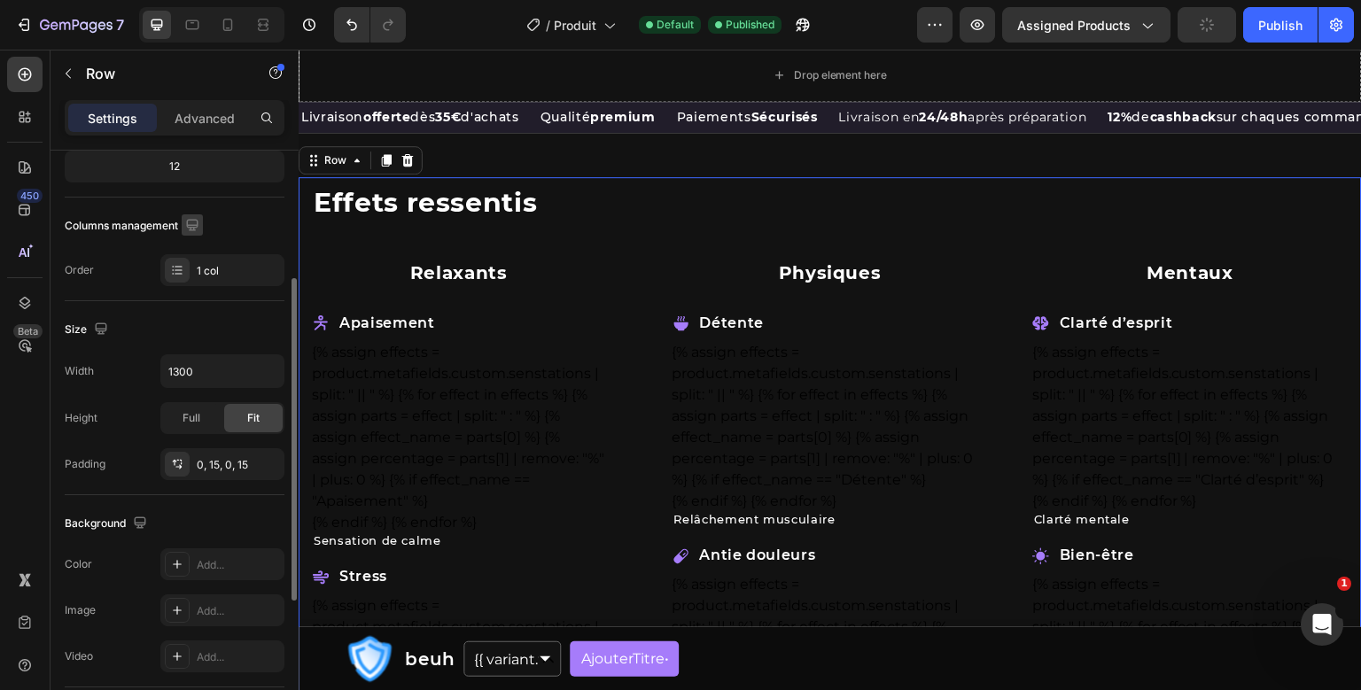
scroll to position [232, 0]
click at [178, 368] on input "1300" at bounding box center [222, 370] width 122 height 32
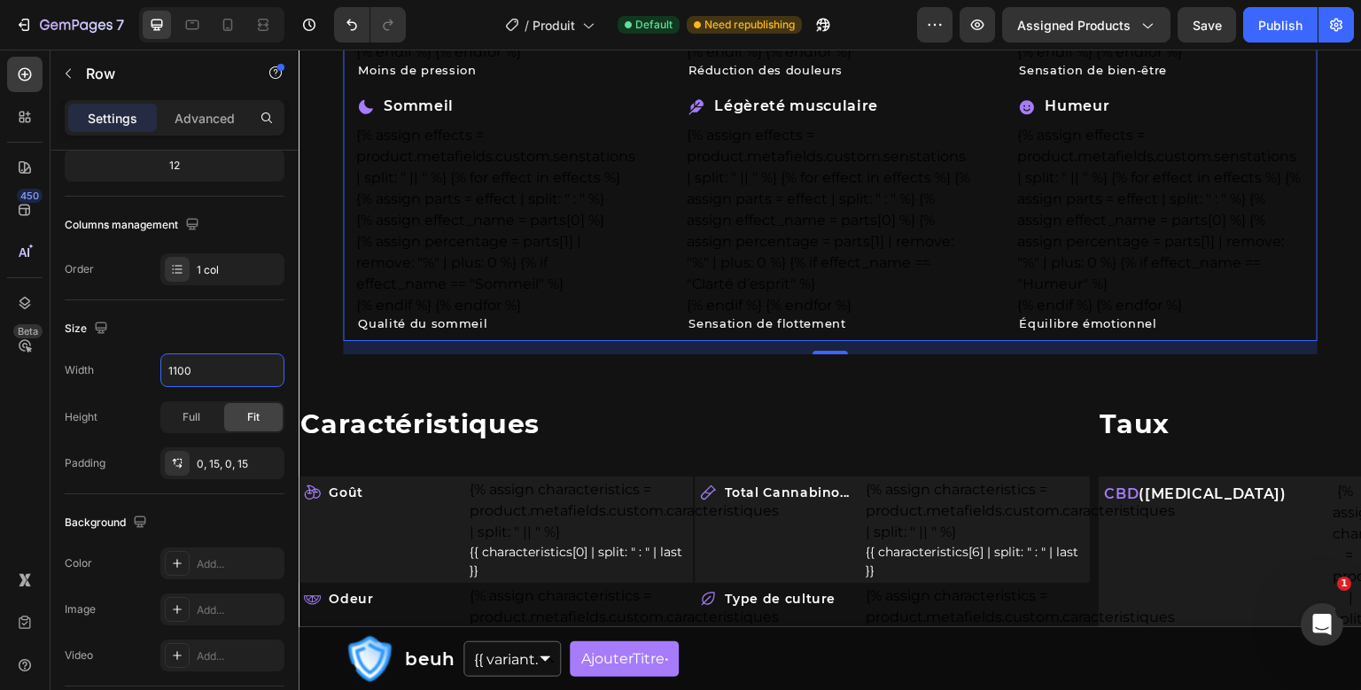
scroll to position [1479, 0]
click at [1288, 25] on div "Publish" at bounding box center [1280, 25] width 44 height 19
click at [179, 368] on input "1100" at bounding box center [222, 370] width 122 height 32
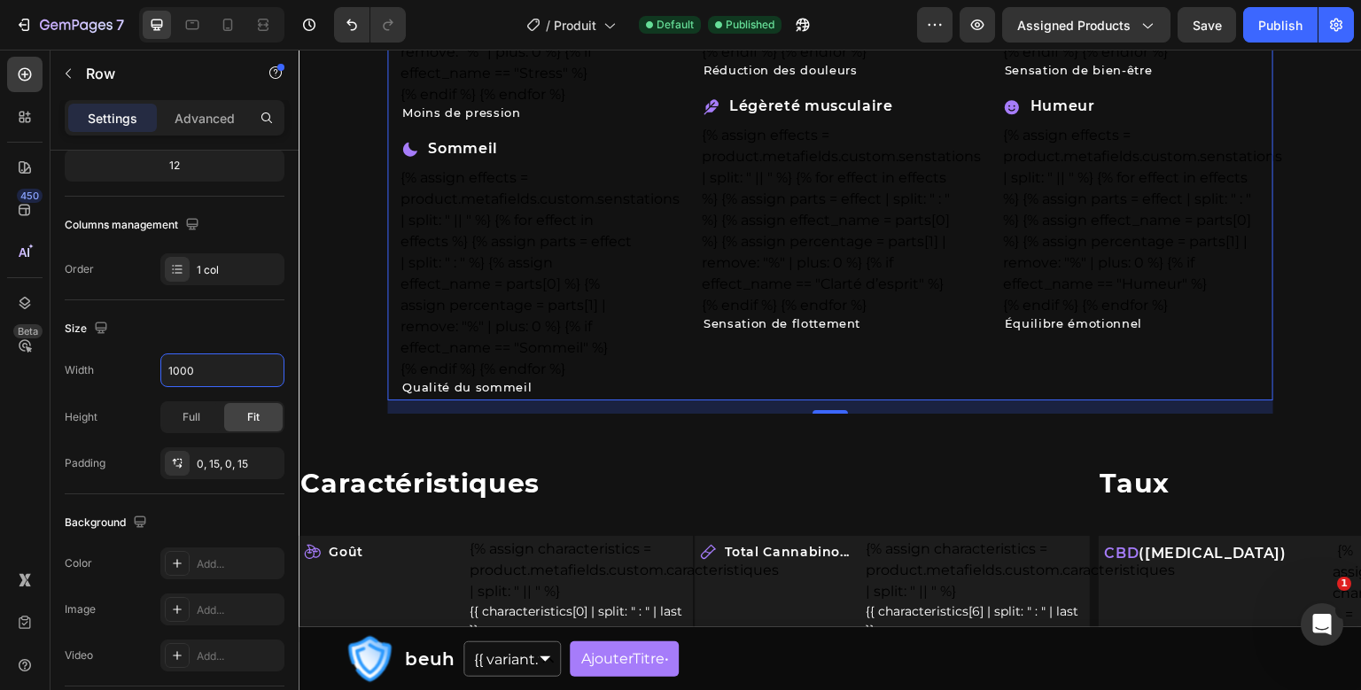
click at [1283, 43] on div "7 Version history / Produit Default Published Preview Assigned Products Save Pu…" at bounding box center [680, 25] width 1361 height 50
click at [1291, 26] on div "Publish" at bounding box center [1280, 25] width 44 height 19
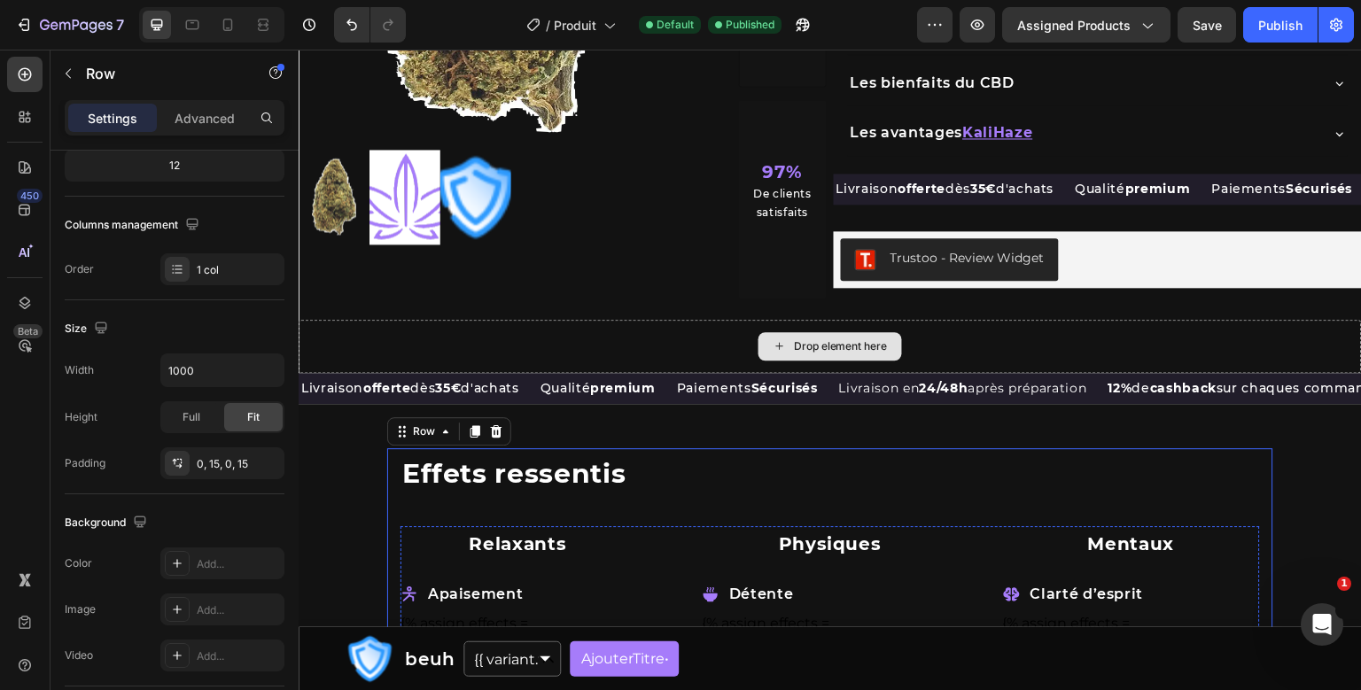
scroll to position [484, 0]
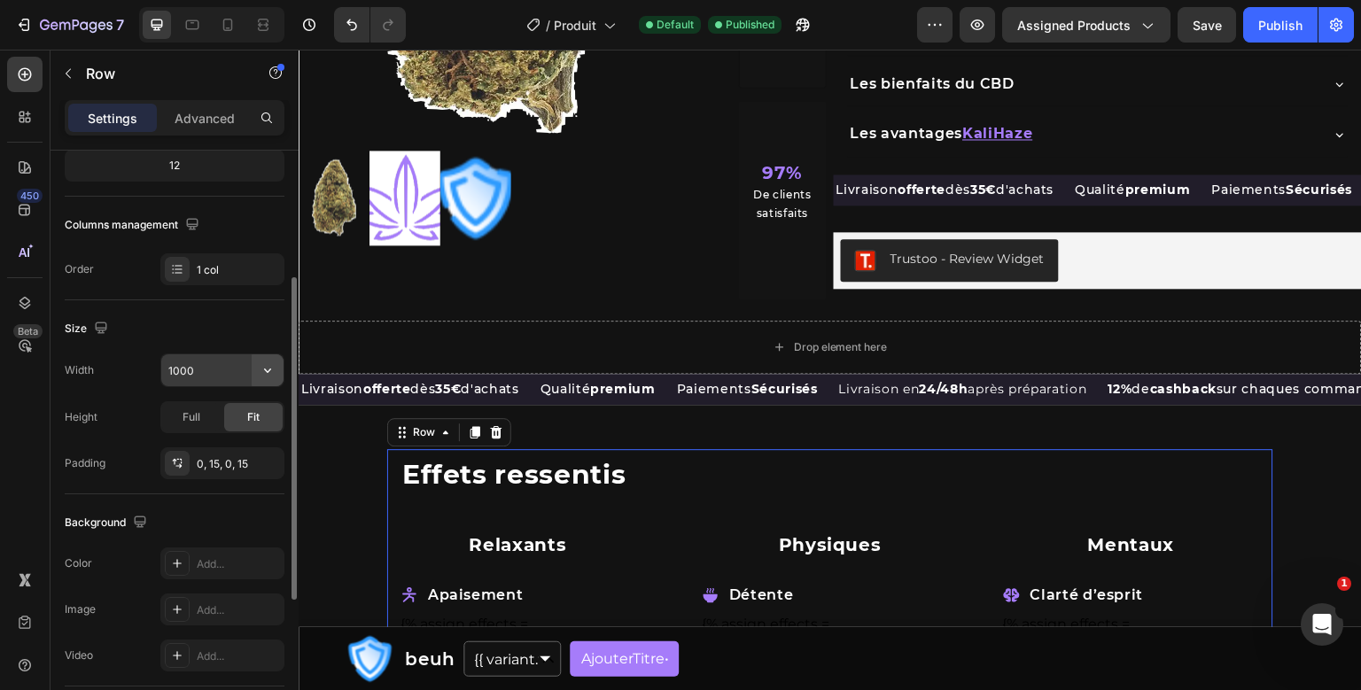
click at [267, 368] on icon "button" at bounding box center [268, 370] width 18 height 18
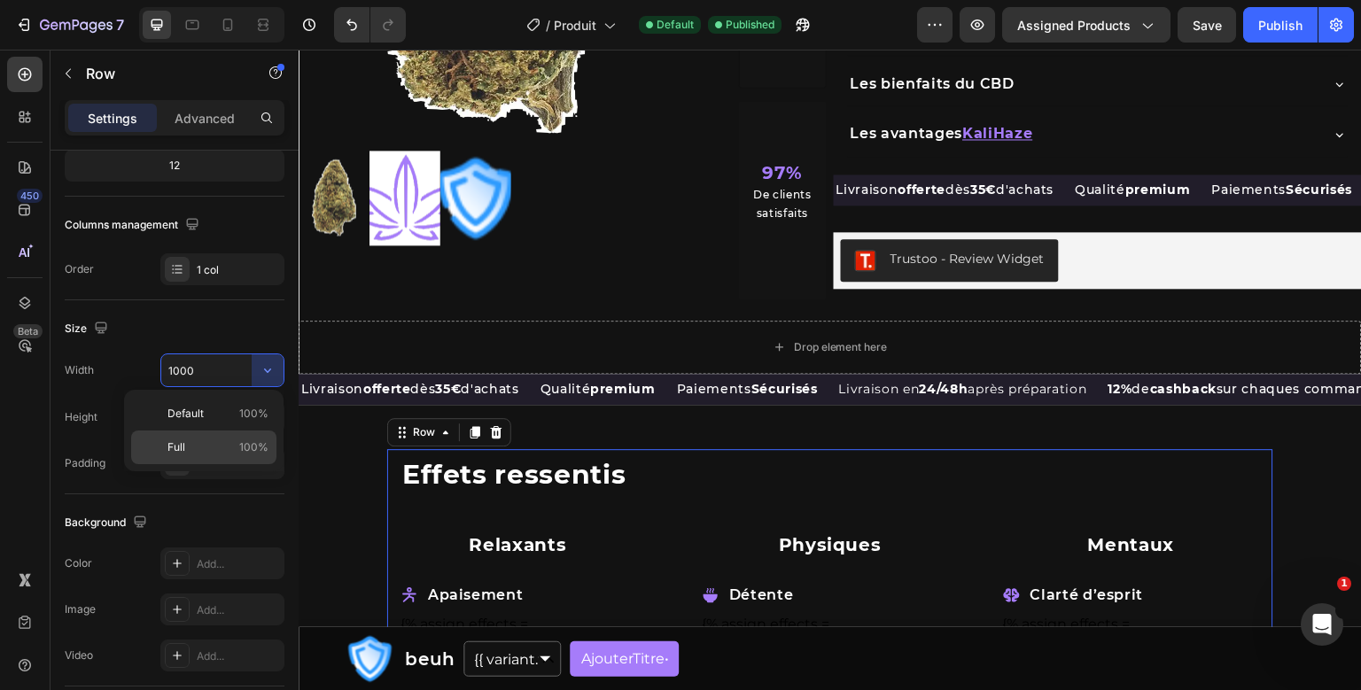
click at [206, 440] on p "Full 100%" at bounding box center [217, 447] width 101 height 16
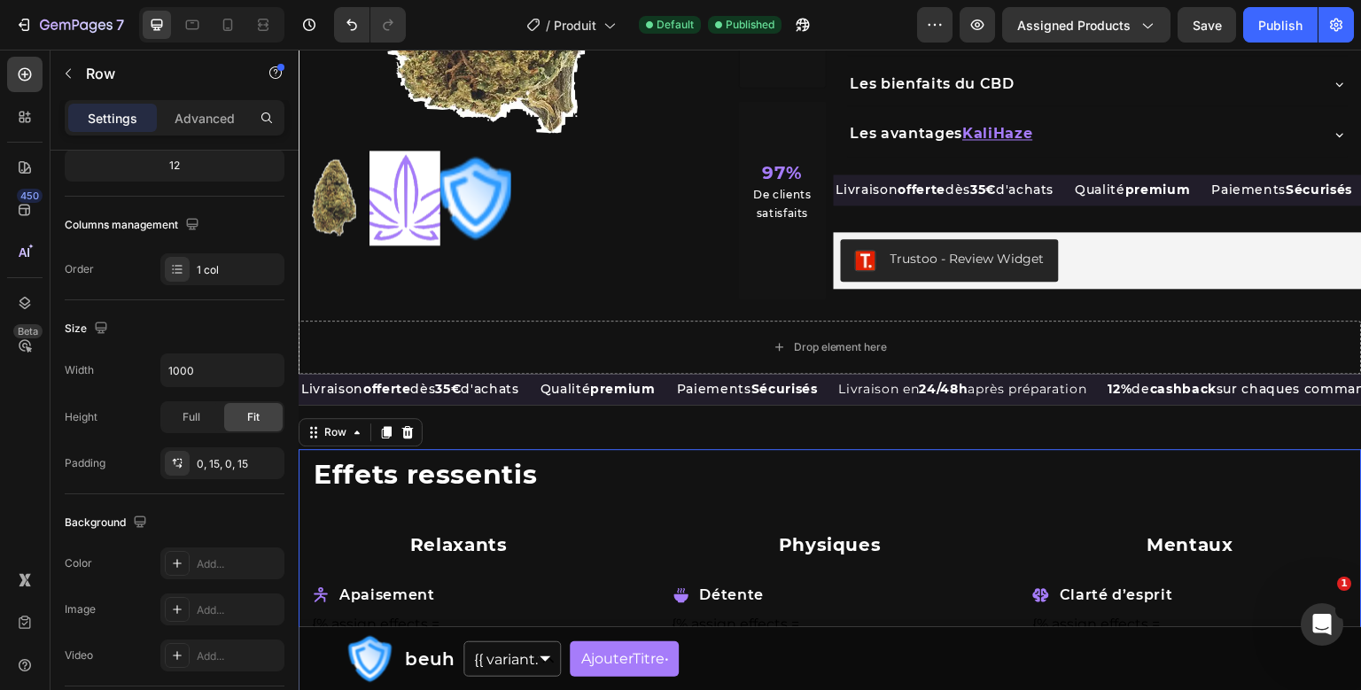
type input "100%"
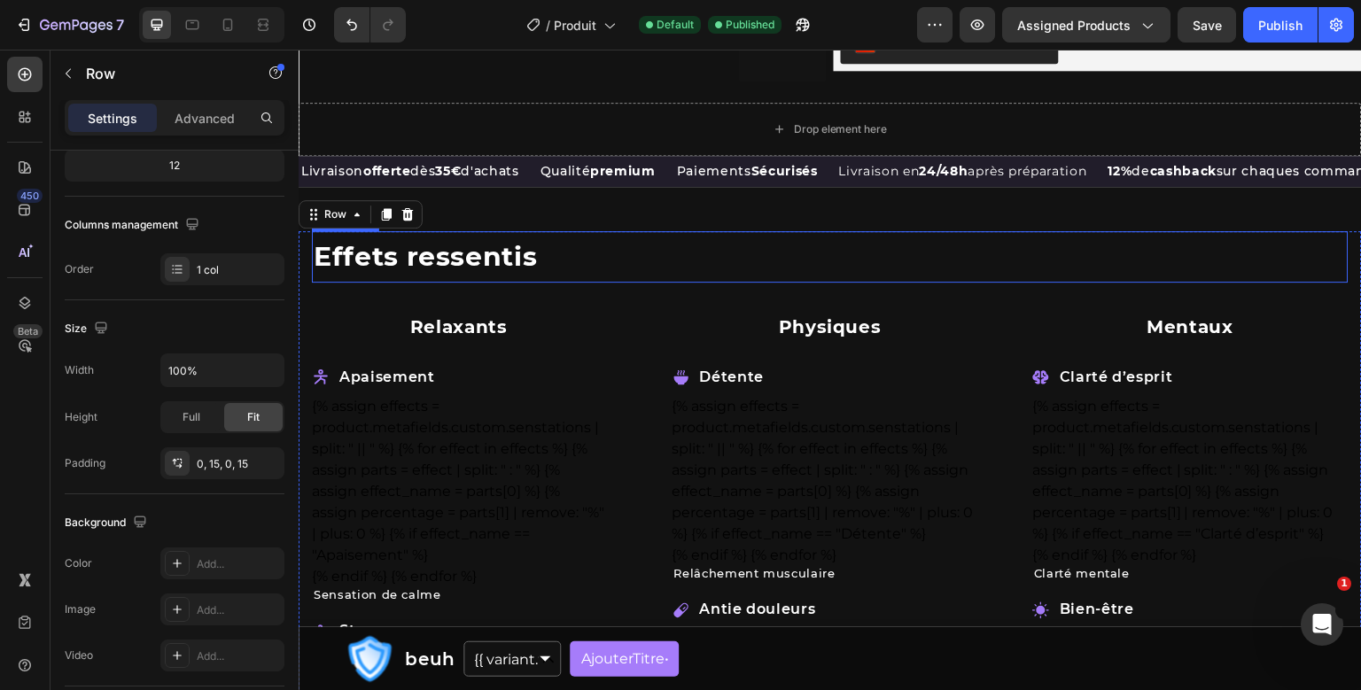
scroll to position [726, 0]
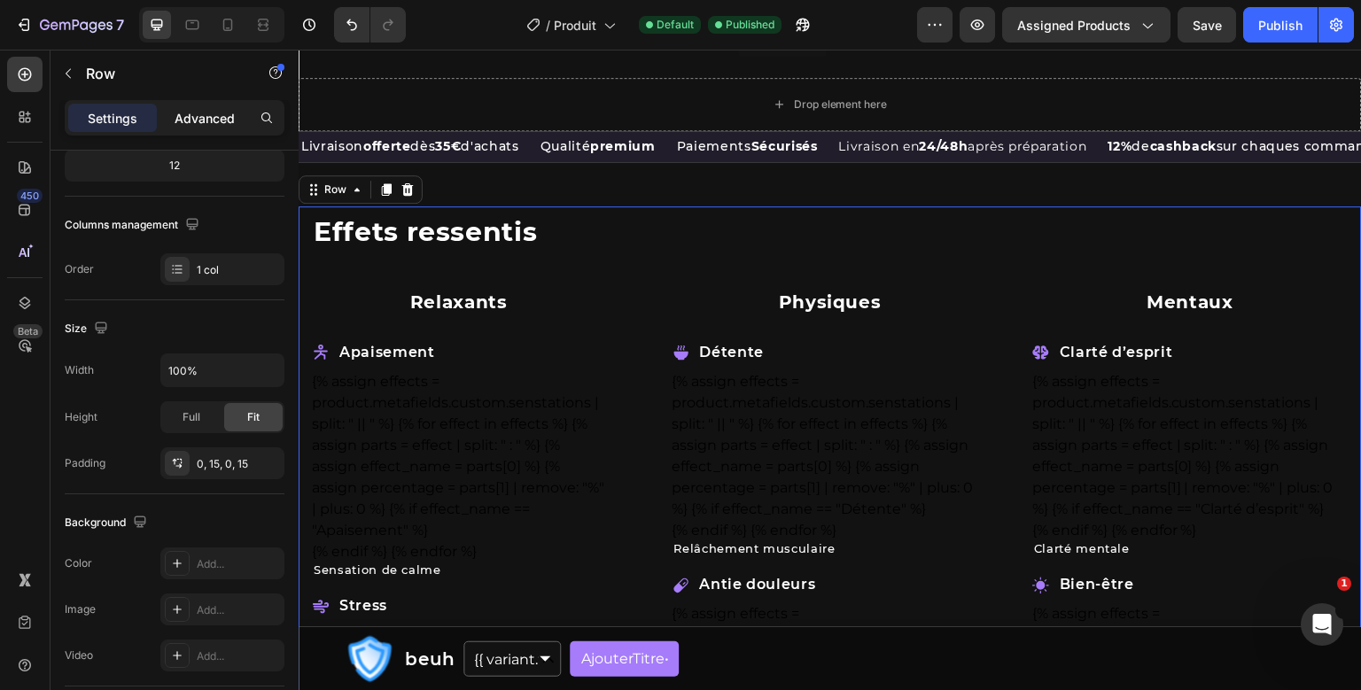
click at [229, 108] on div "Advanced" at bounding box center [204, 118] width 89 height 28
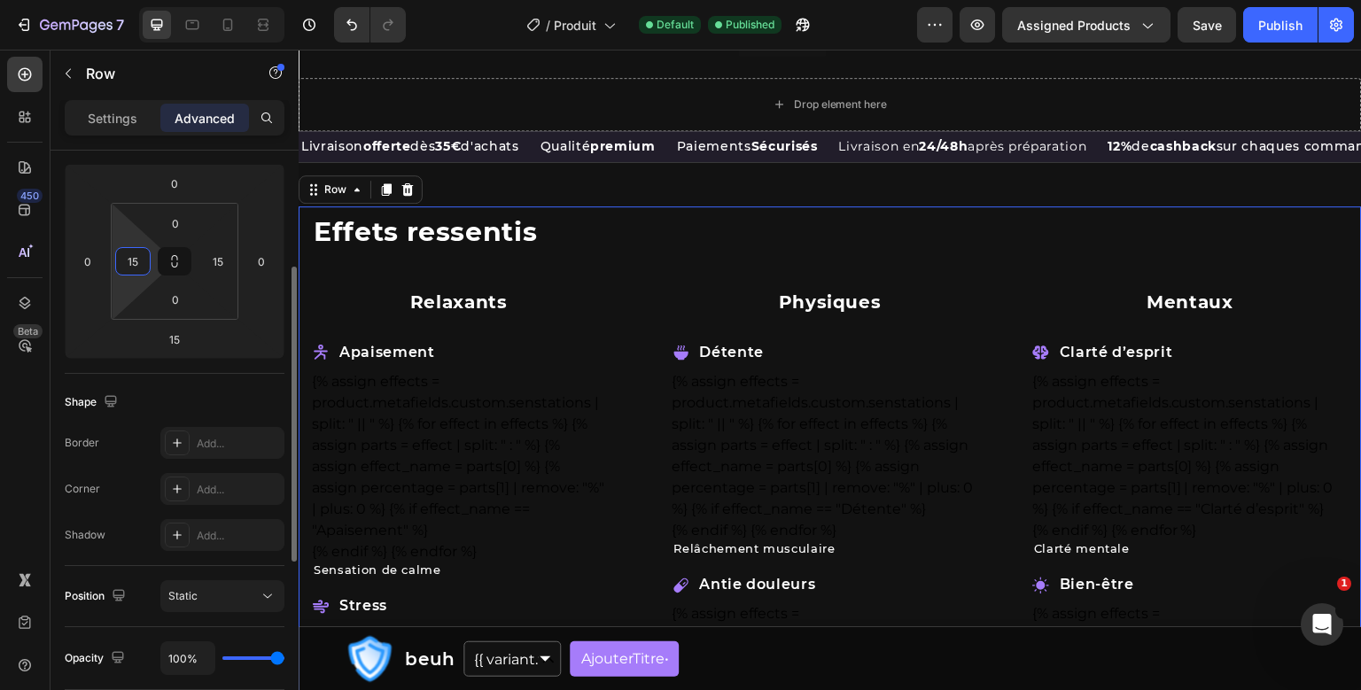
click at [124, 260] on input "15" at bounding box center [133, 261] width 27 height 27
type input "25"
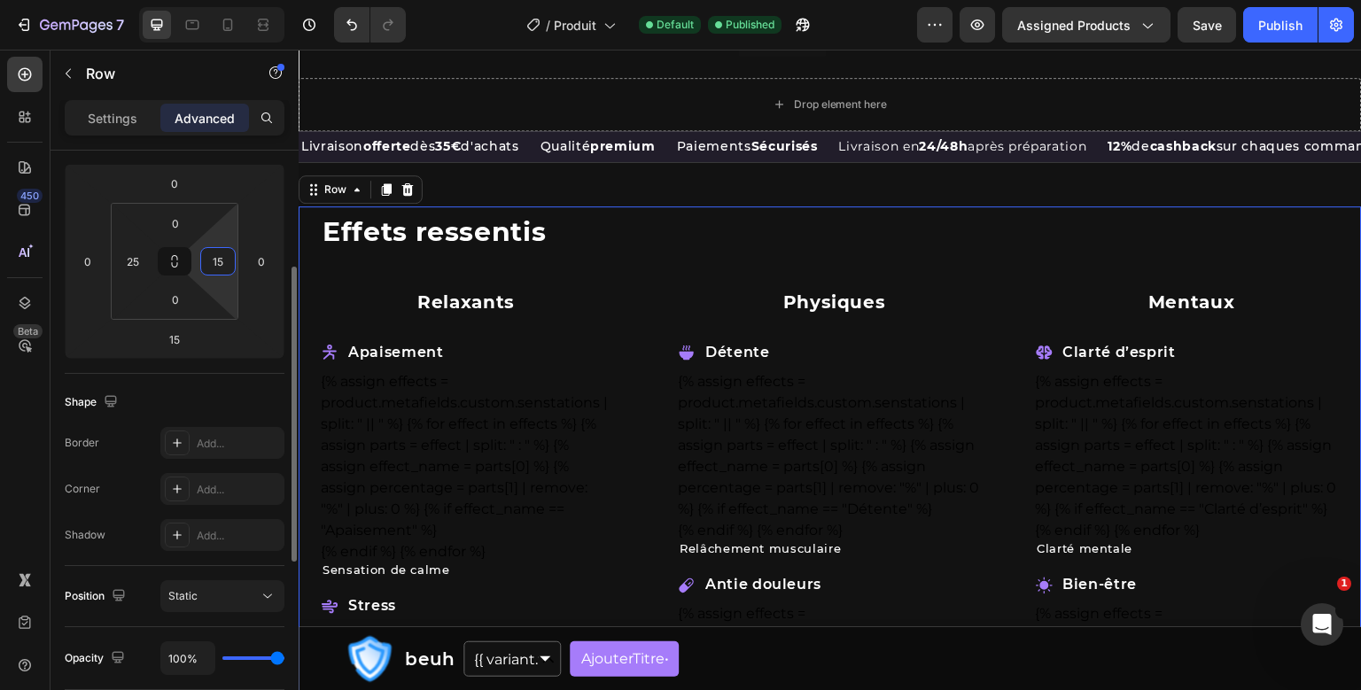
click at [221, 260] on input "15" at bounding box center [218, 261] width 27 height 27
click at [1288, 34] on div "Publish" at bounding box center [1280, 25] width 44 height 19
click at [213, 256] on input "25" at bounding box center [218, 261] width 27 height 27
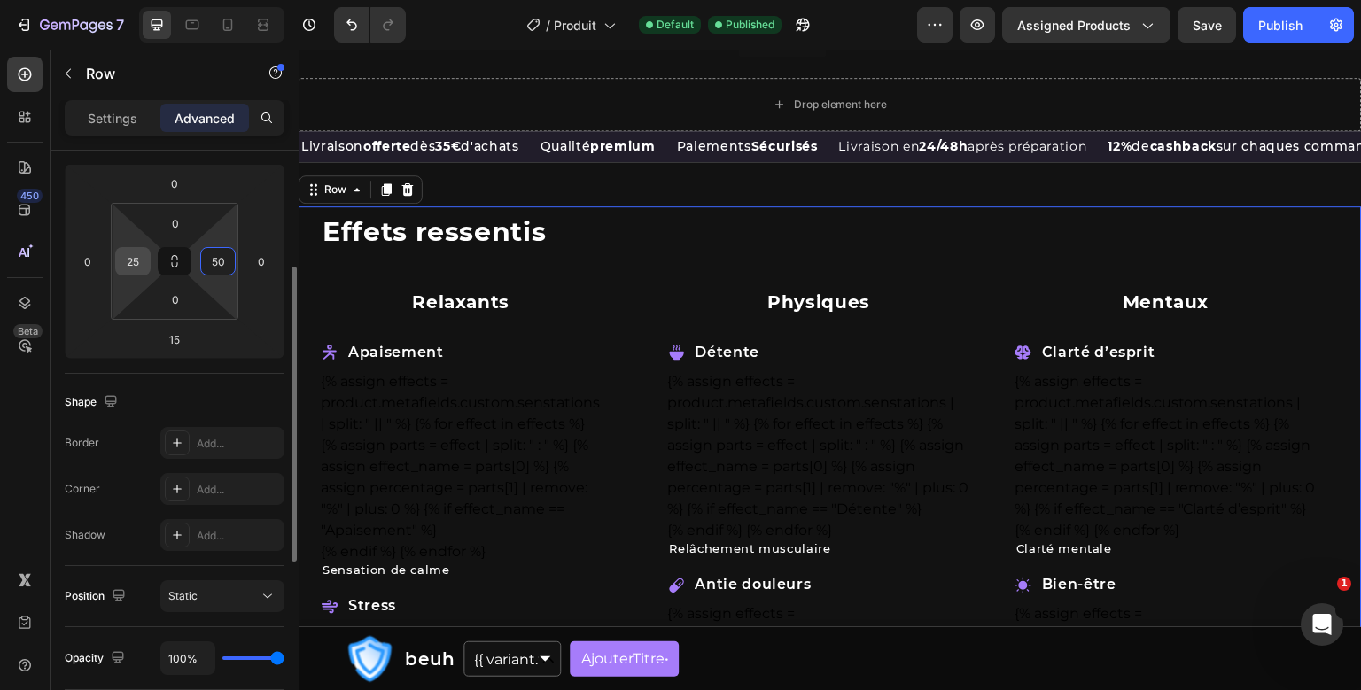
type input "50"
click at [122, 260] on input "25" at bounding box center [133, 261] width 27 height 27
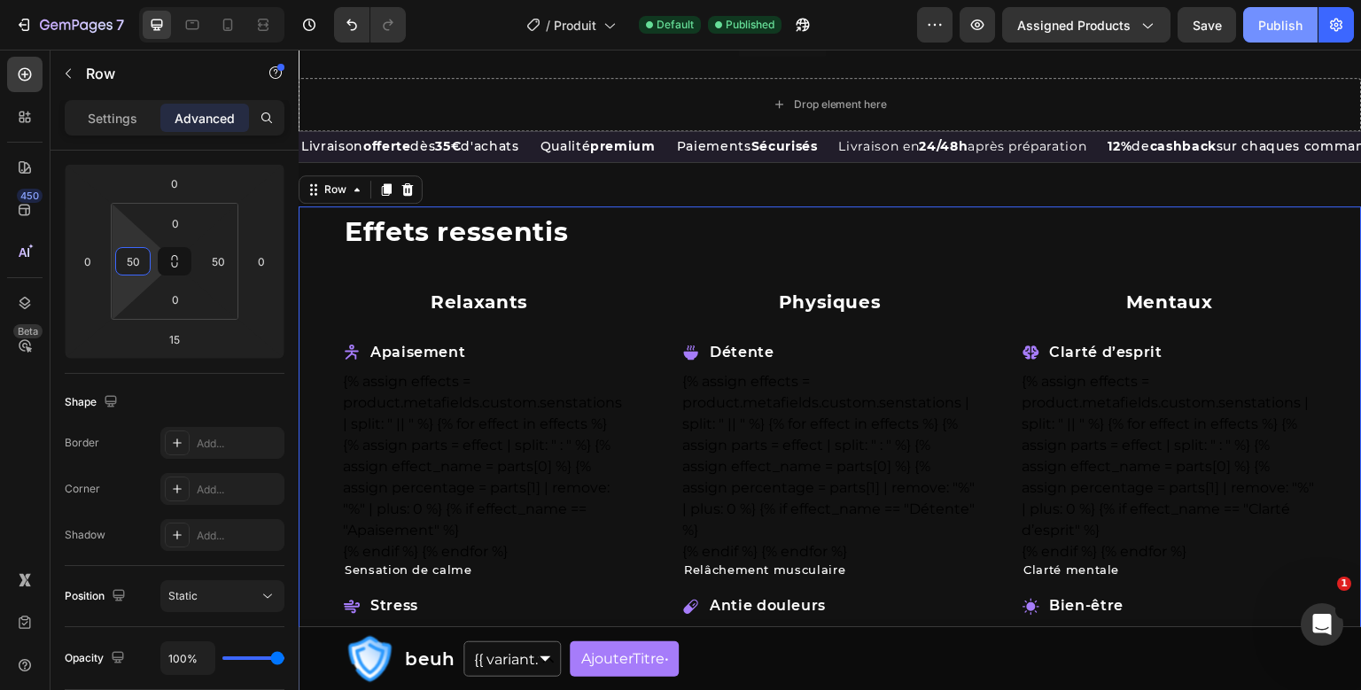
type input "50"
click at [1297, 24] on div "Publish" at bounding box center [1280, 25] width 44 height 19
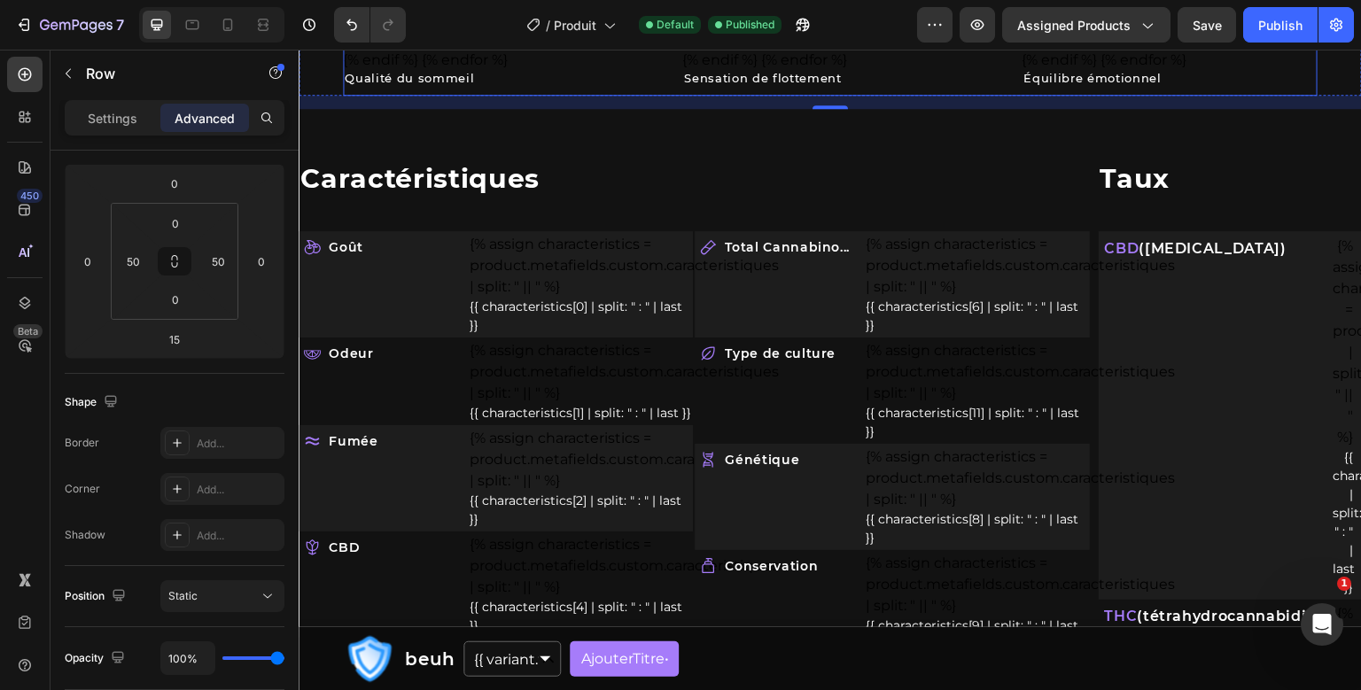
scroll to position [1671, 0]
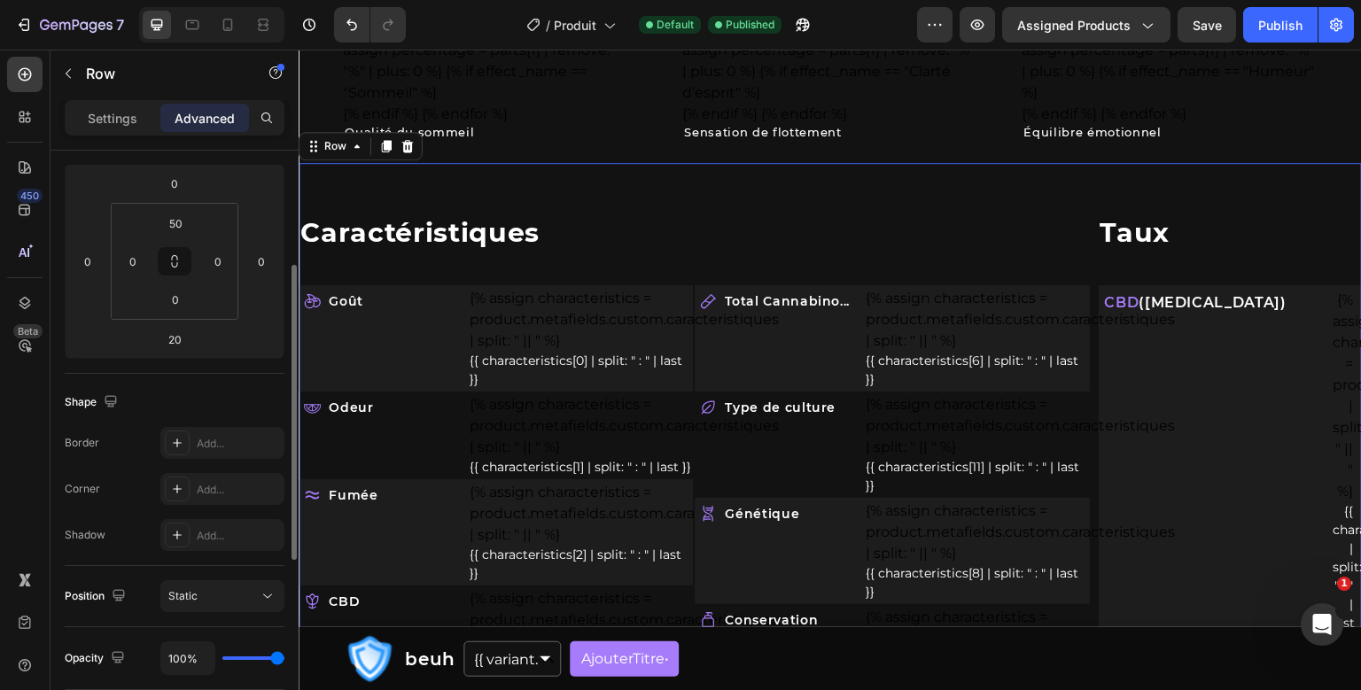
click at [214, 258] on input "0" at bounding box center [218, 262] width 27 height 27
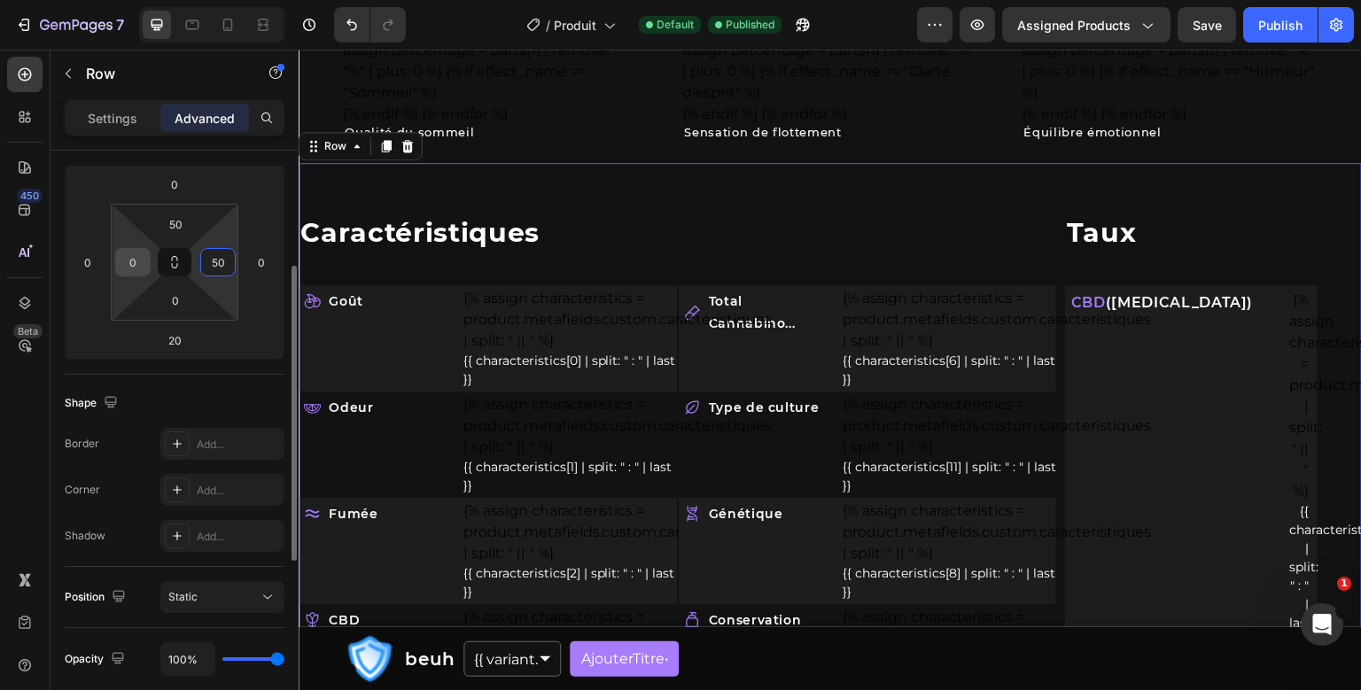
type input "50"
click at [136, 256] on input "0" at bounding box center [133, 262] width 27 height 27
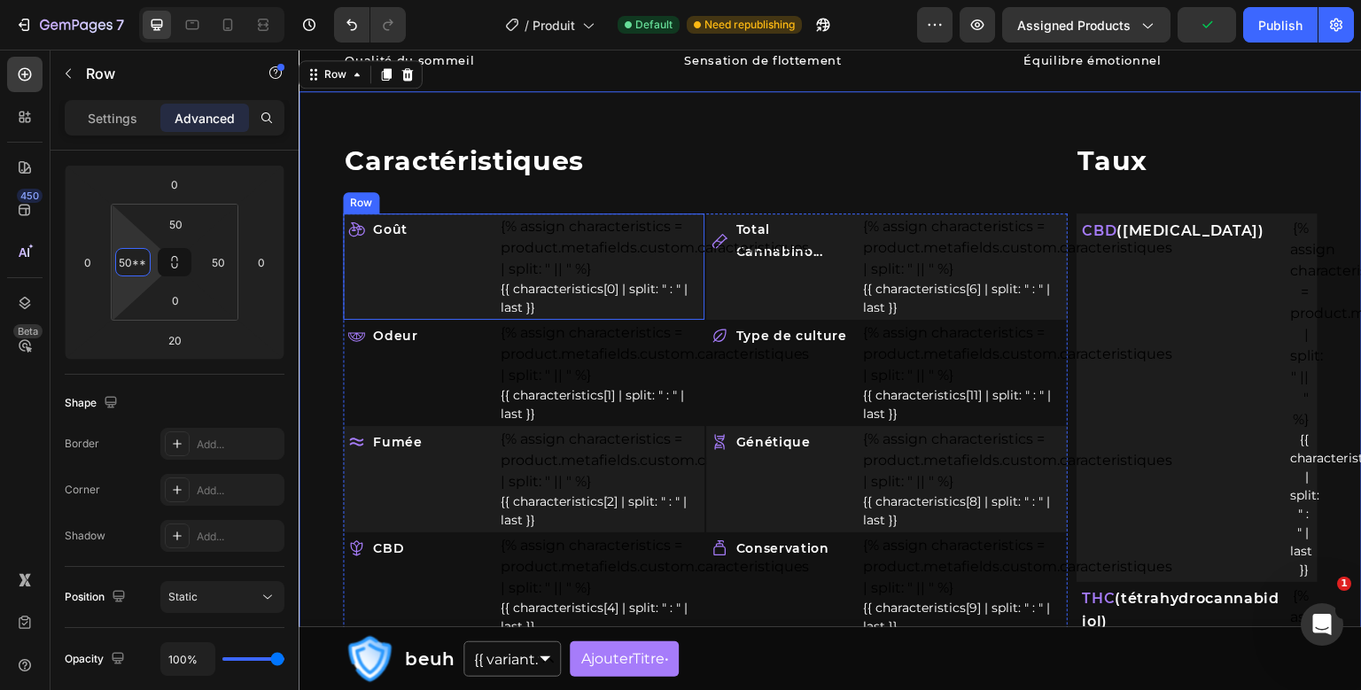
scroll to position [0, 0]
type input "5"
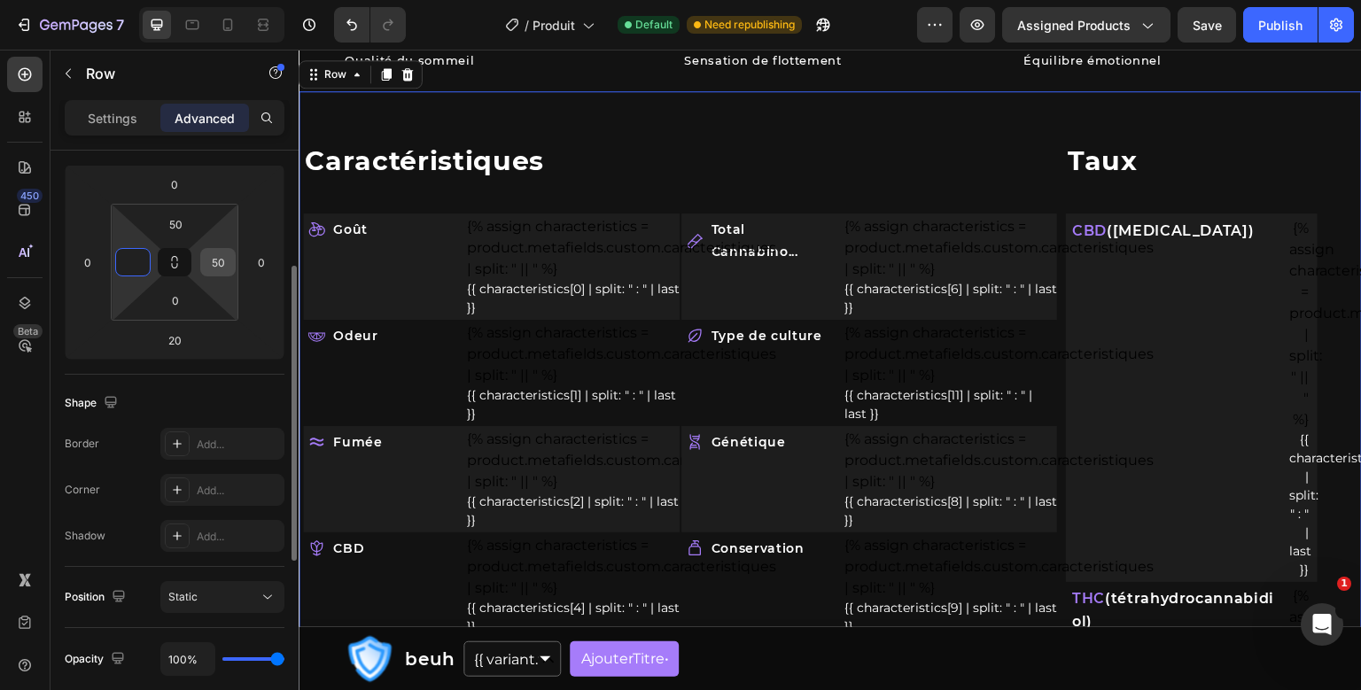
click at [223, 266] on input "50" at bounding box center [218, 262] width 27 height 27
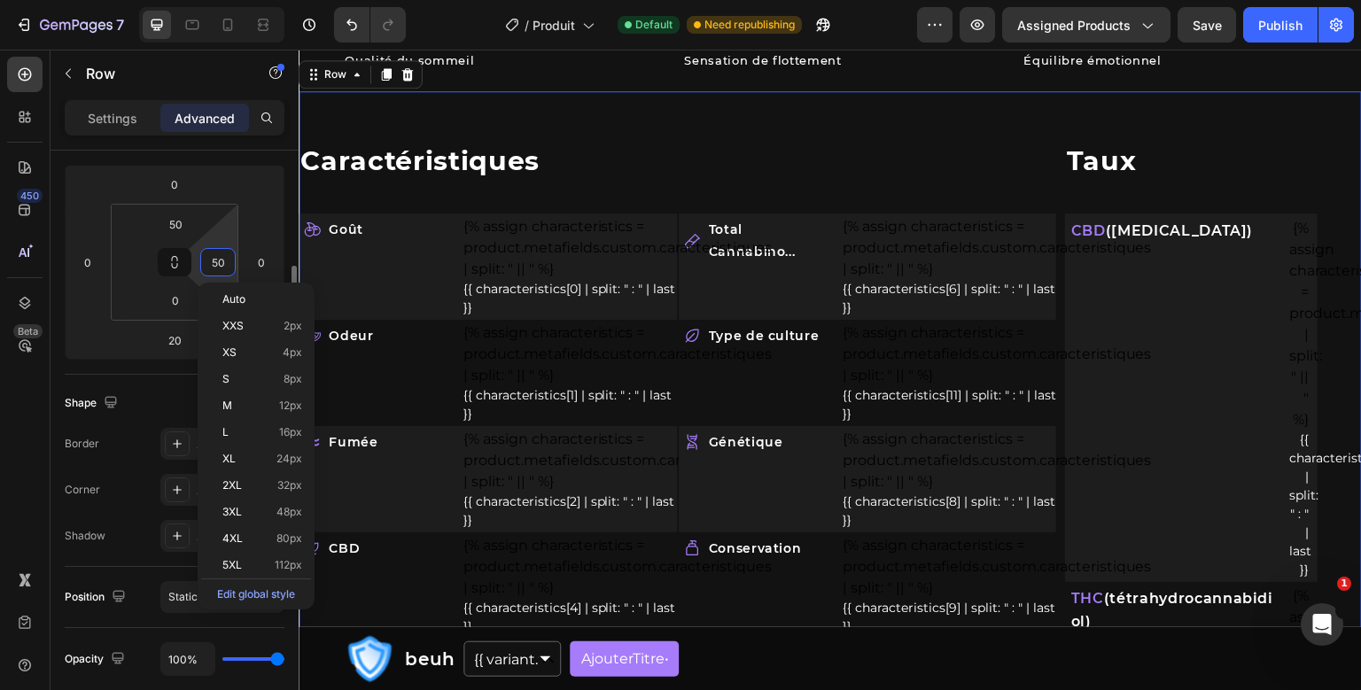
type input "0"
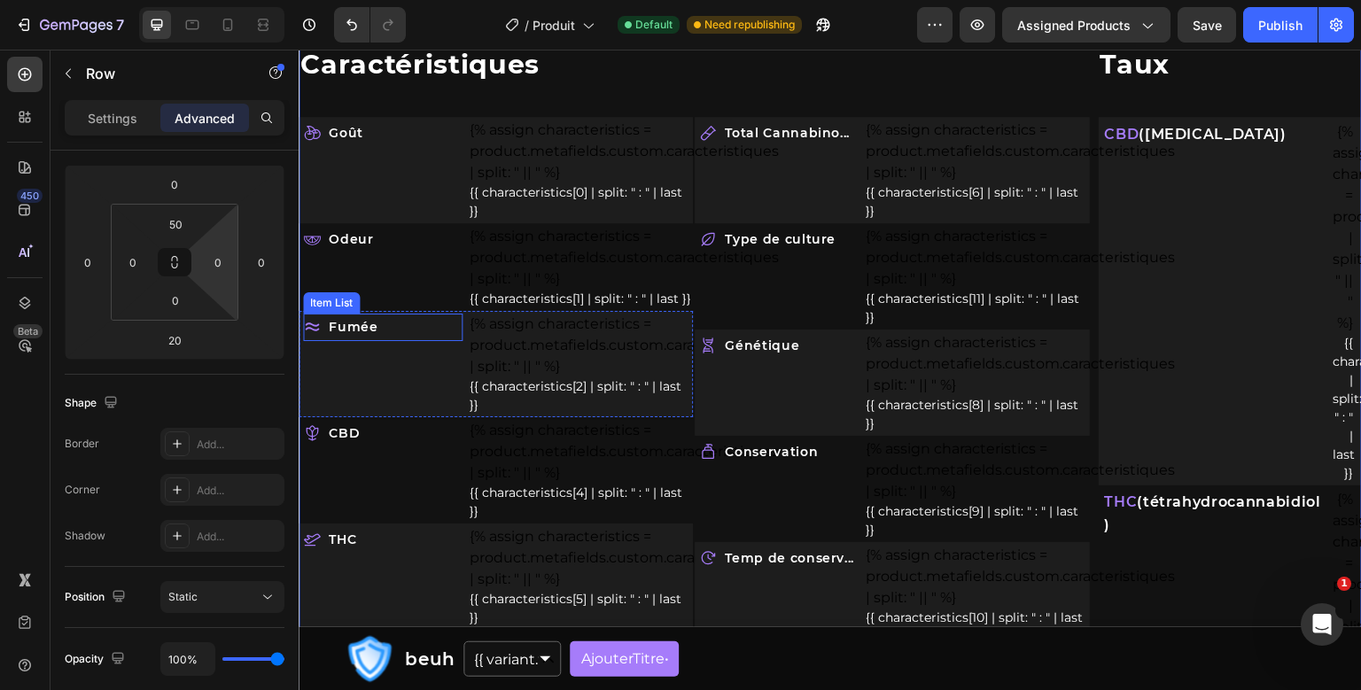
scroll to position [1838, 0]
click at [213, 255] on input "0" at bounding box center [218, 262] width 27 height 27
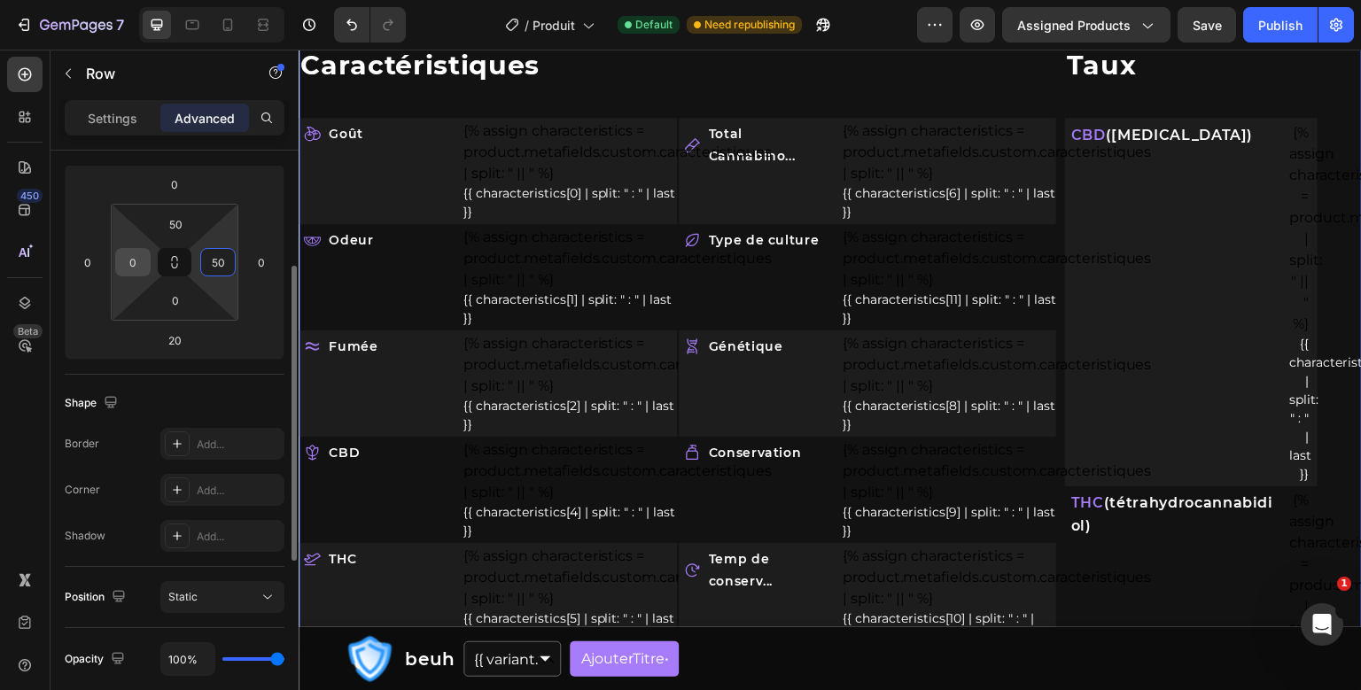
type input "50"
click at [137, 256] on input "0" at bounding box center [133, 262] width 27 height 27
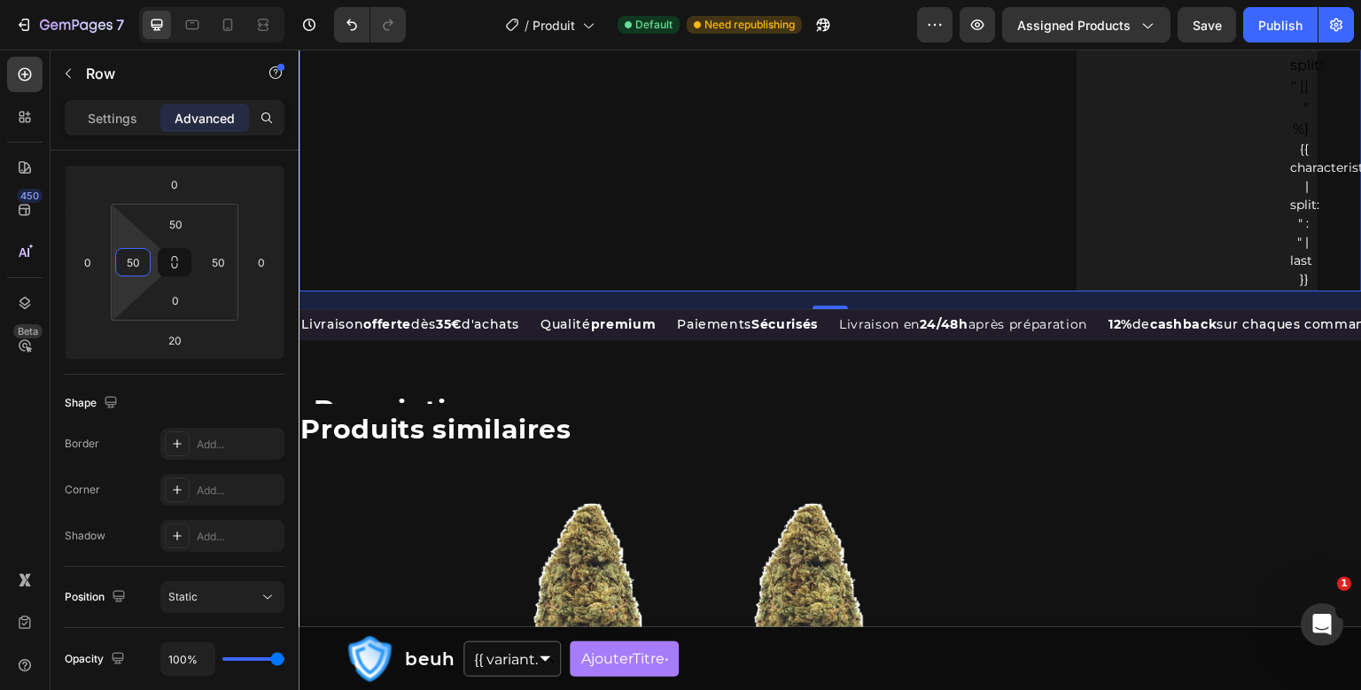
scroll to position [3501, 0]
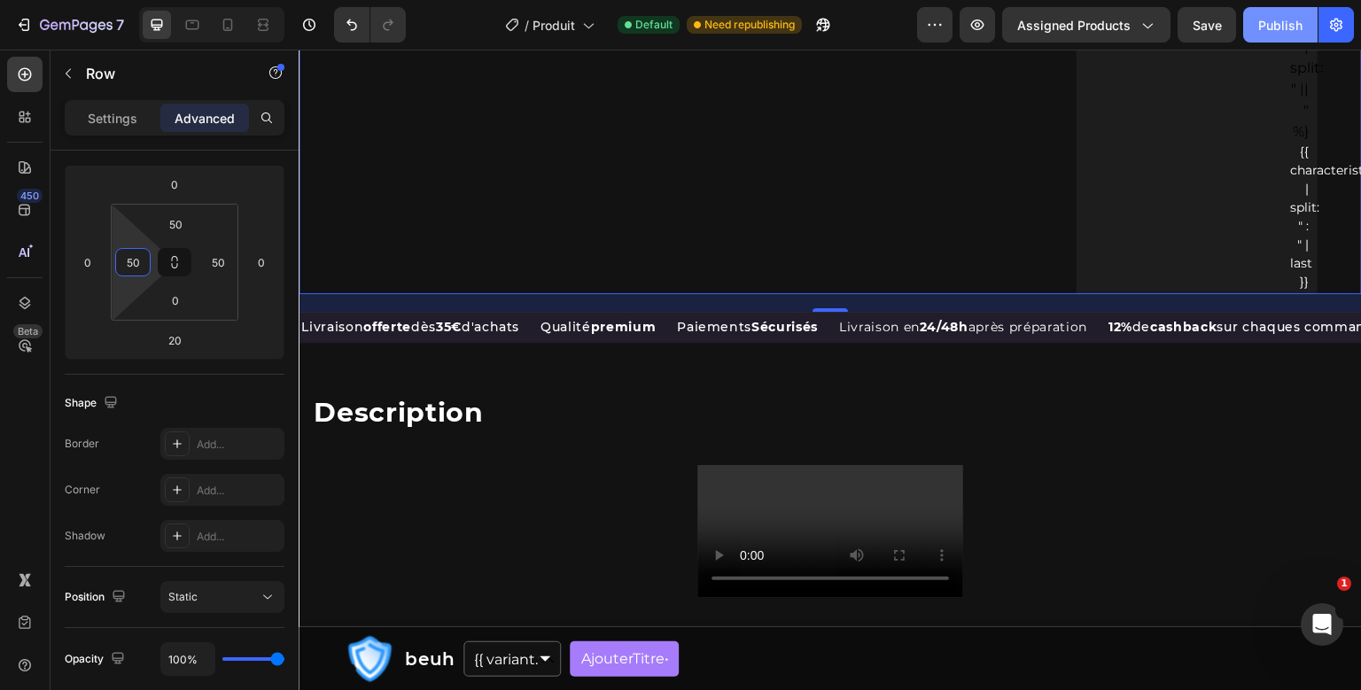
type input "50"
click at [1253, 30] on button "Publish" at bounding box center [1280, 24] width 74 height 35
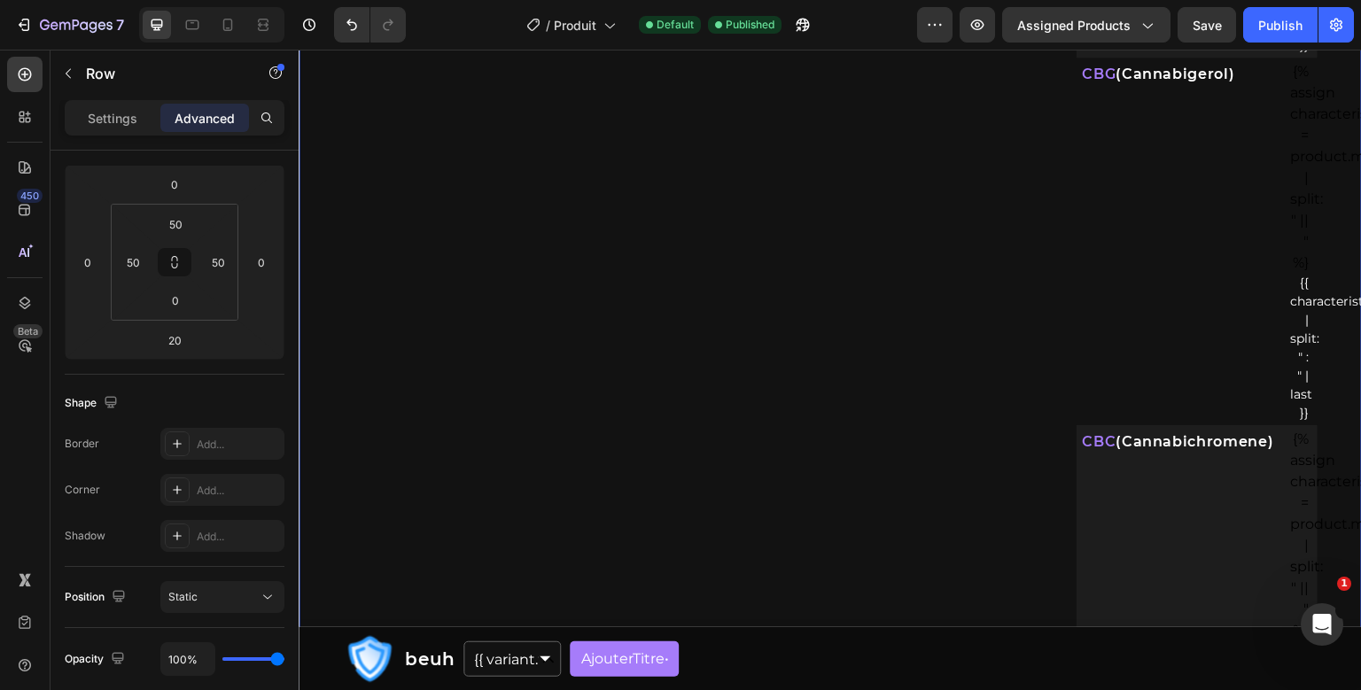
scroll to position [2985, 0]
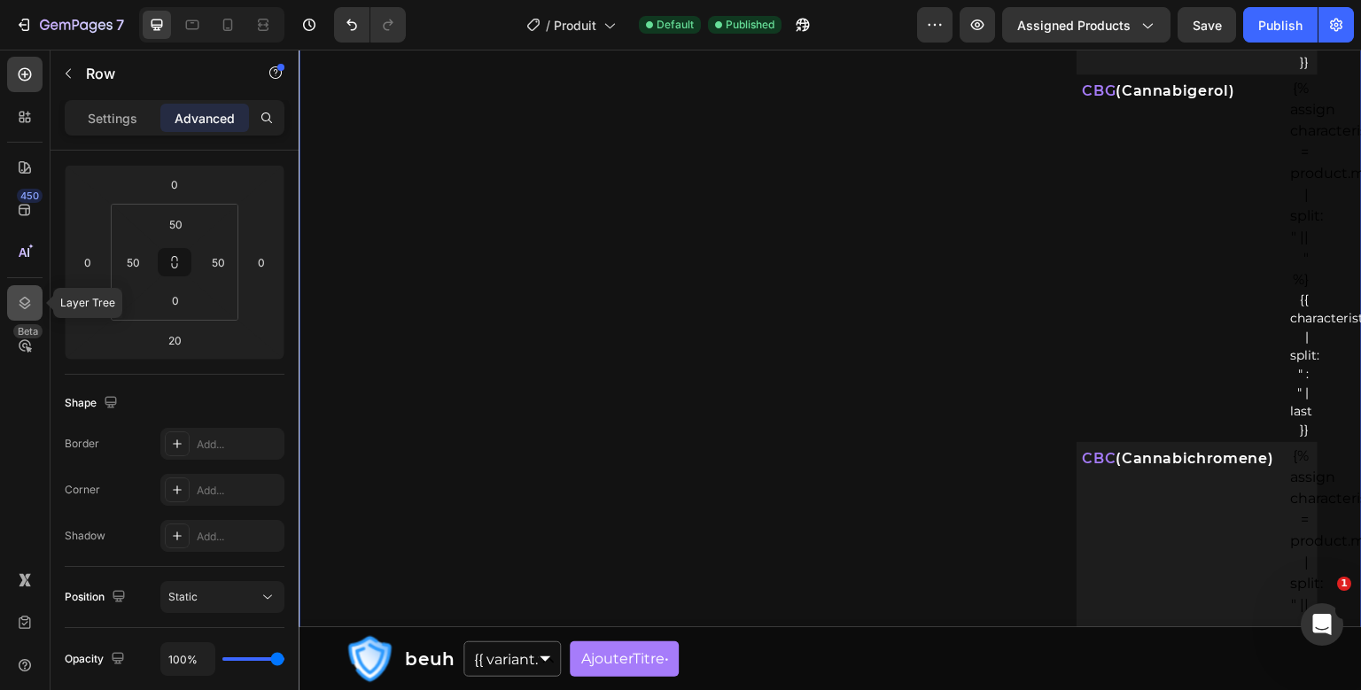
click at [27, 291] on div at bounding box center [24, 302] width 35 height 35
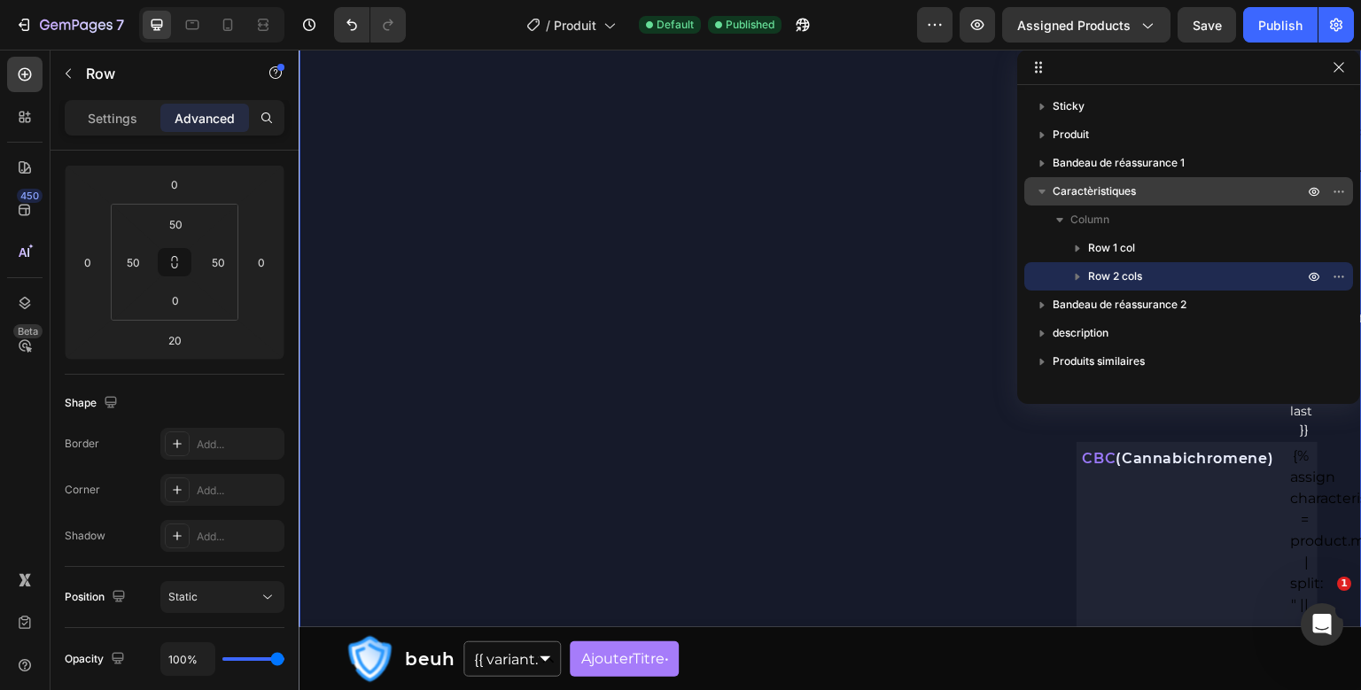
click at [1104, 193] on span "Caractèristiques" at bounding box center [1093, 191] width 83 height 18
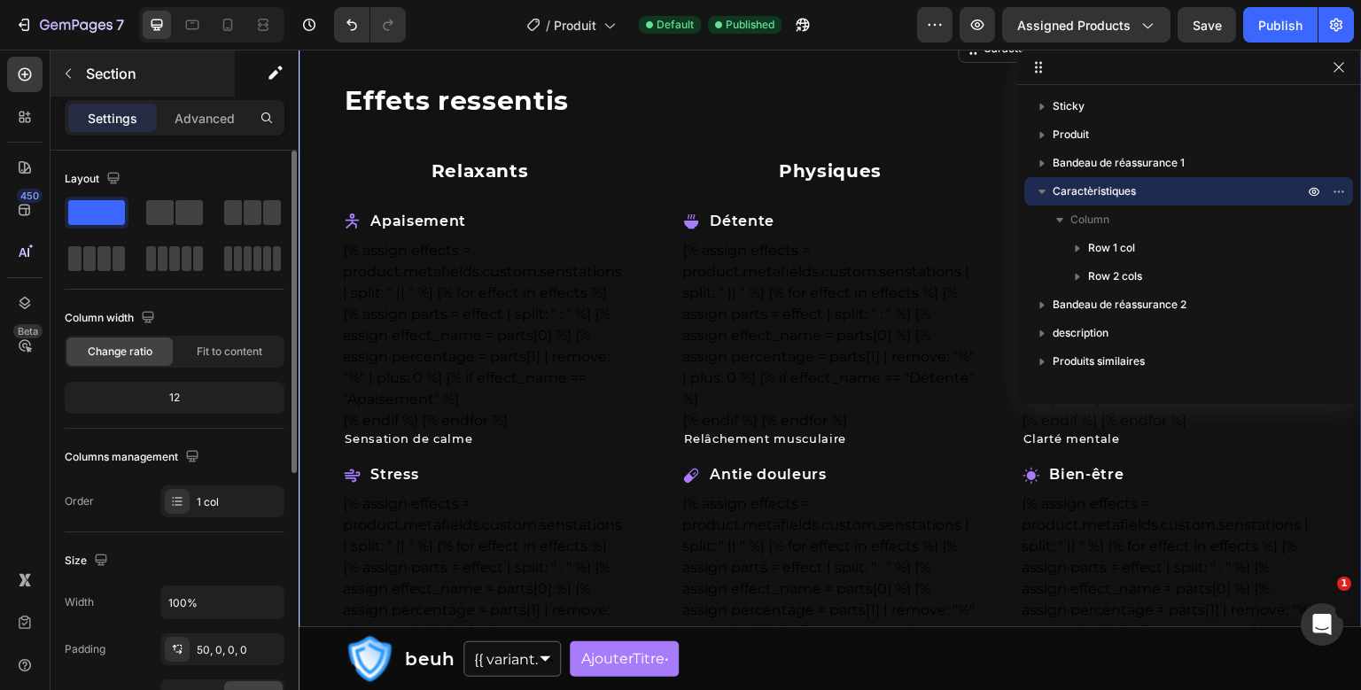
scroll to position [776, 0]
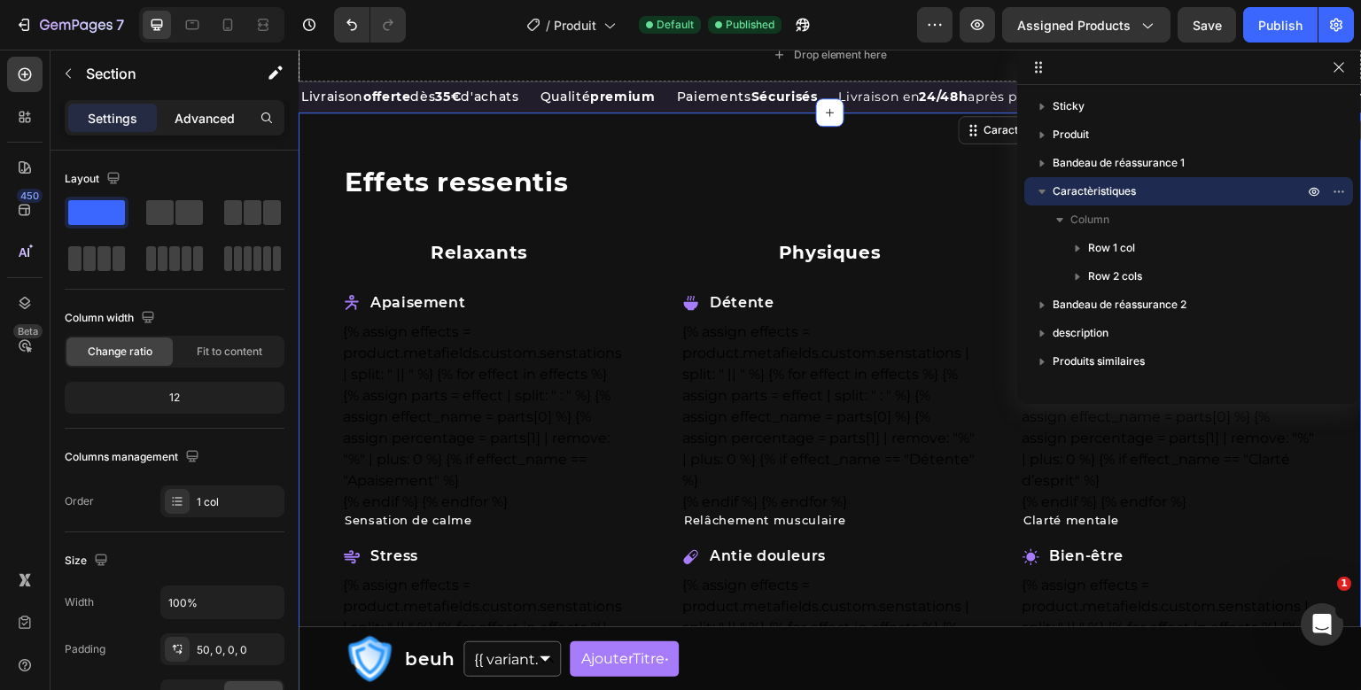
click at [235, 119] on p "Advanced" at bounding box center [204, 118] width 60 height 19
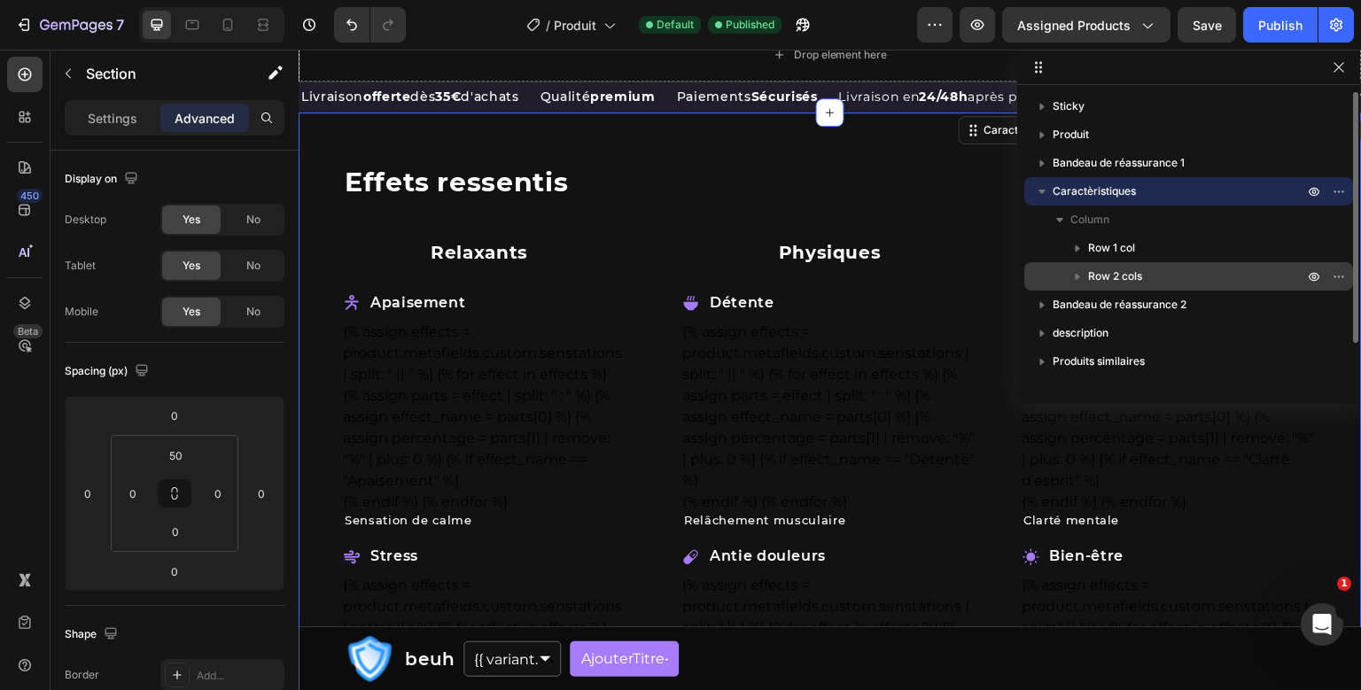
click at [1125, 271] on span "Row 2 cols" at bounding box center [1115, 277] width 54 height 18
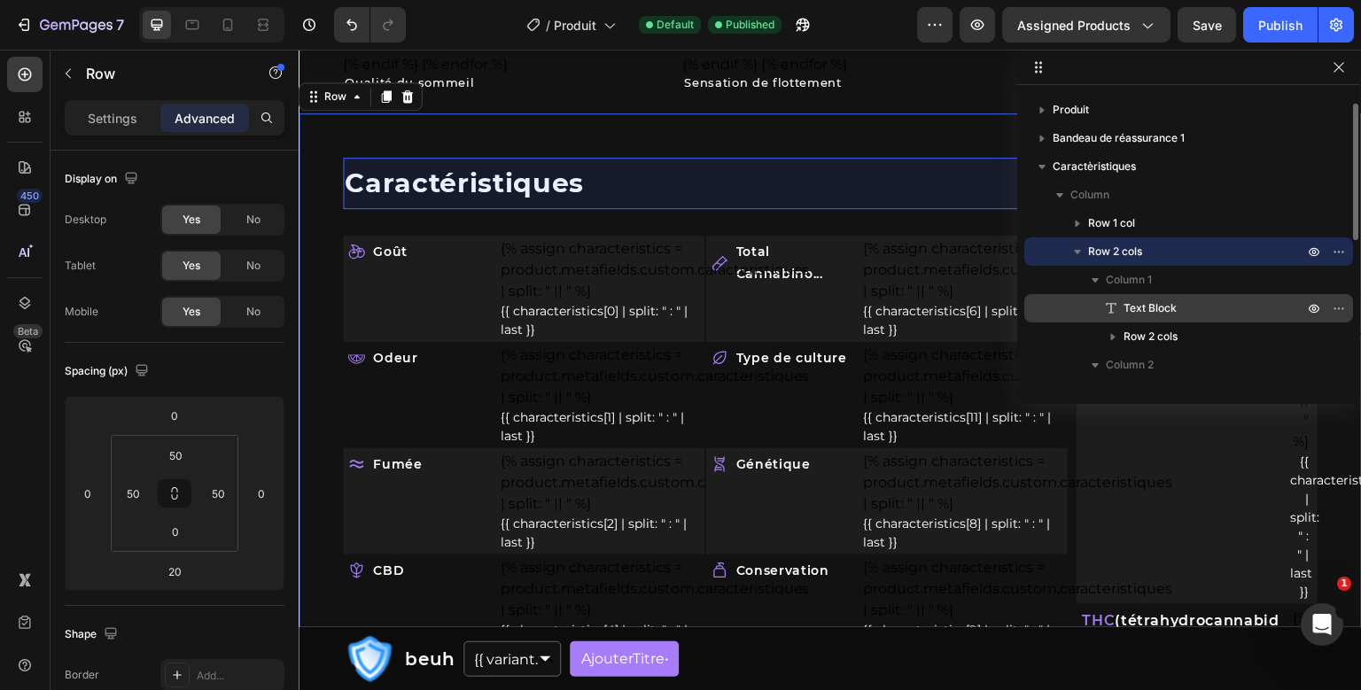
scroll to position [31, 0]
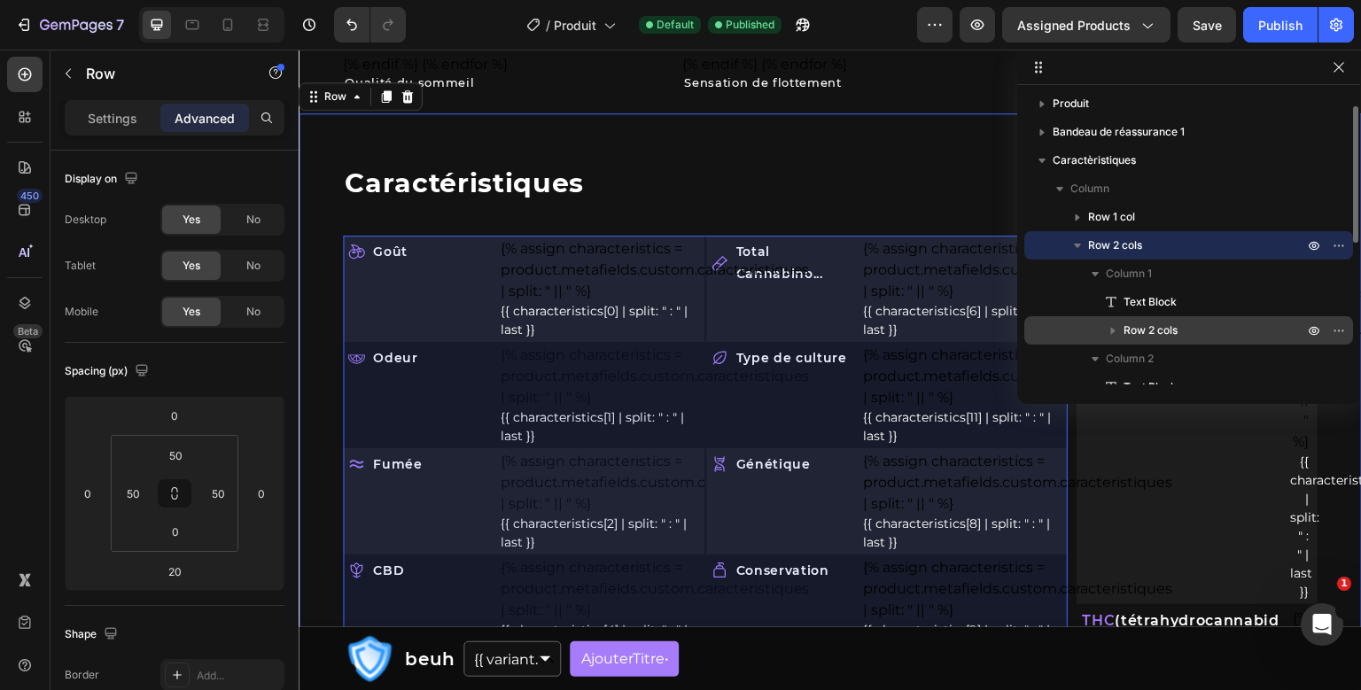
click at [1157, 328] on span "Row 2 cols" at bounding box center [1150, 331] width 54 height 18
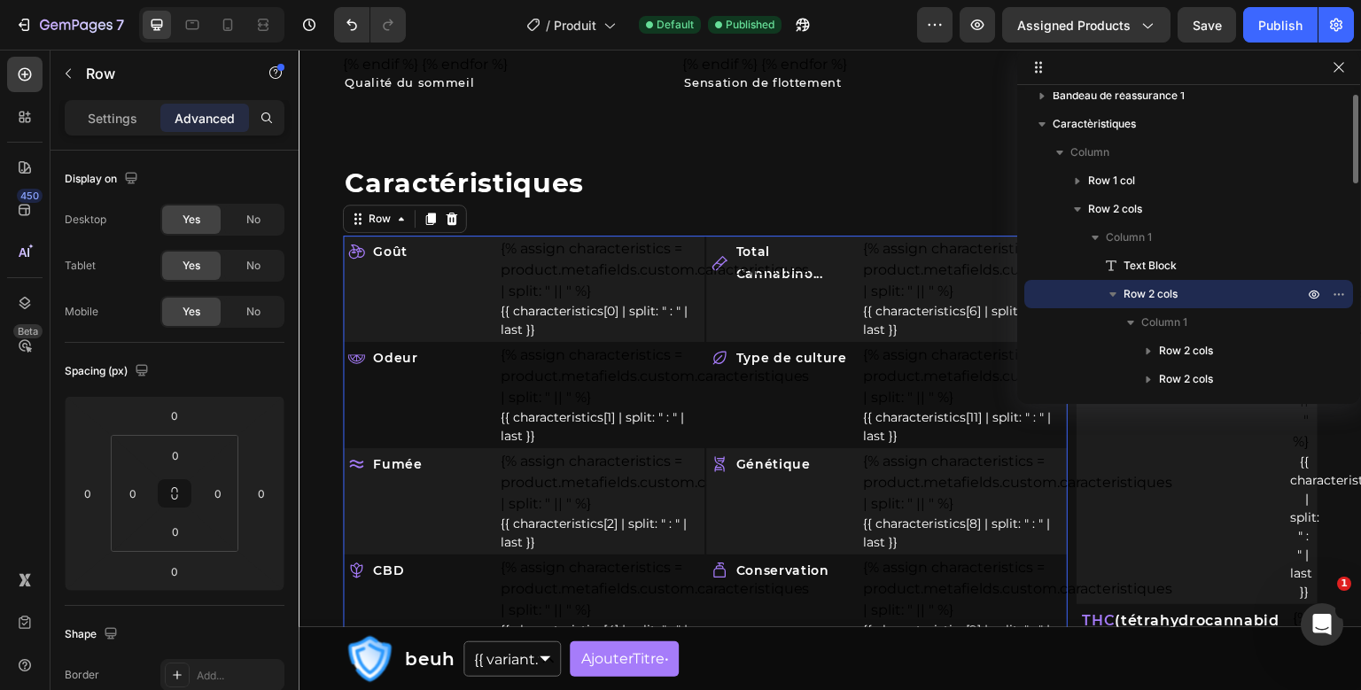
scroll to position [28, 0]
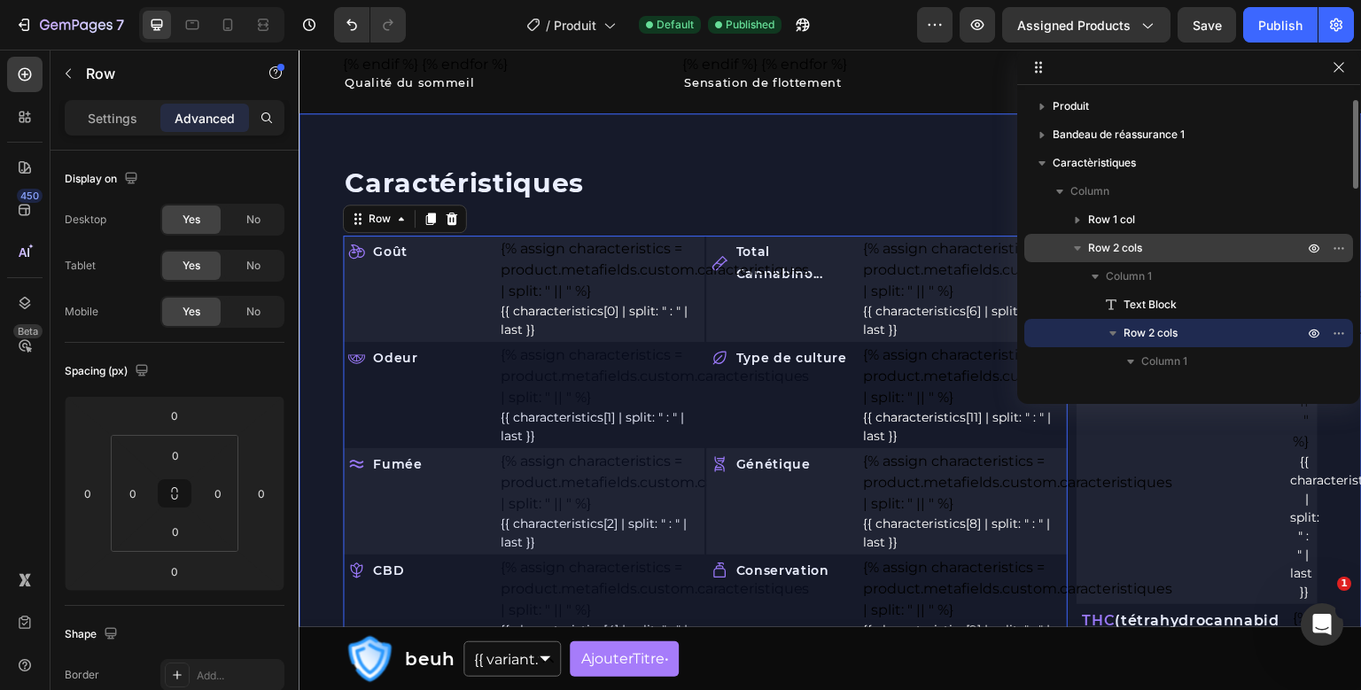
click at [1172, 251] on p "Row 2 cols" at bounding box center [1197, 248] width 219 height 18
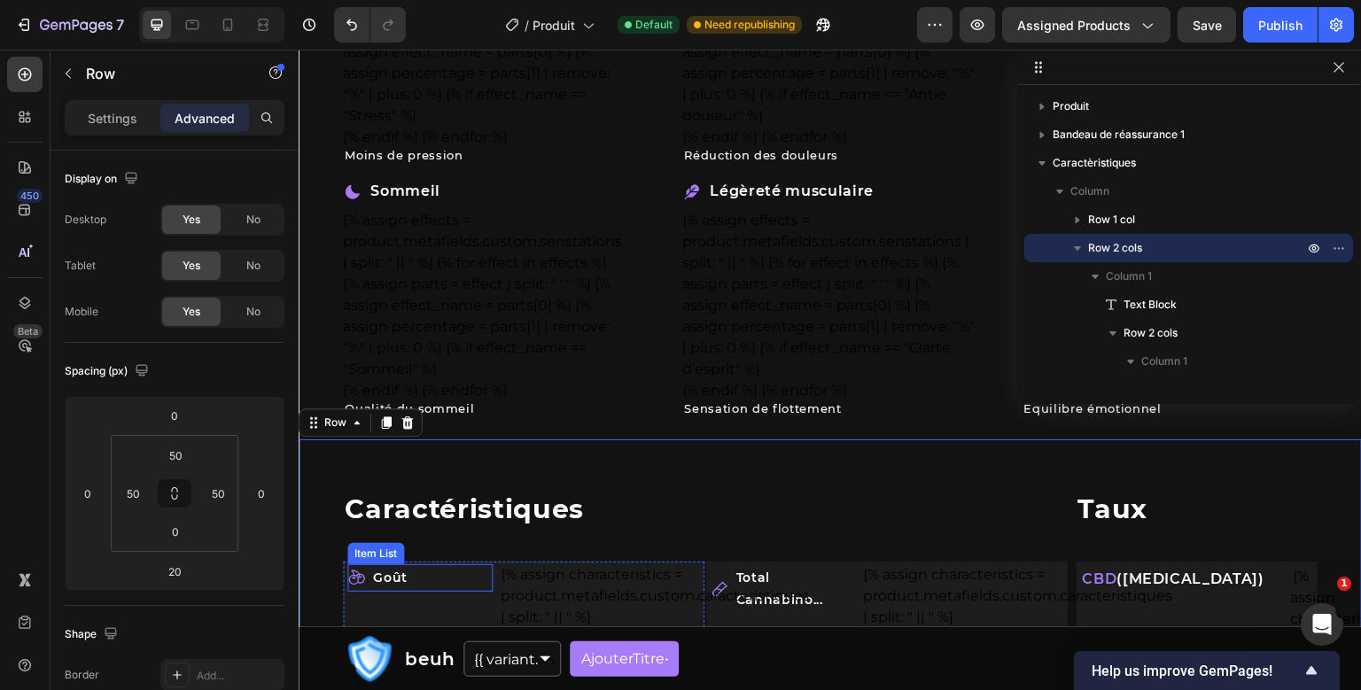
scroll to position [1393, 0]
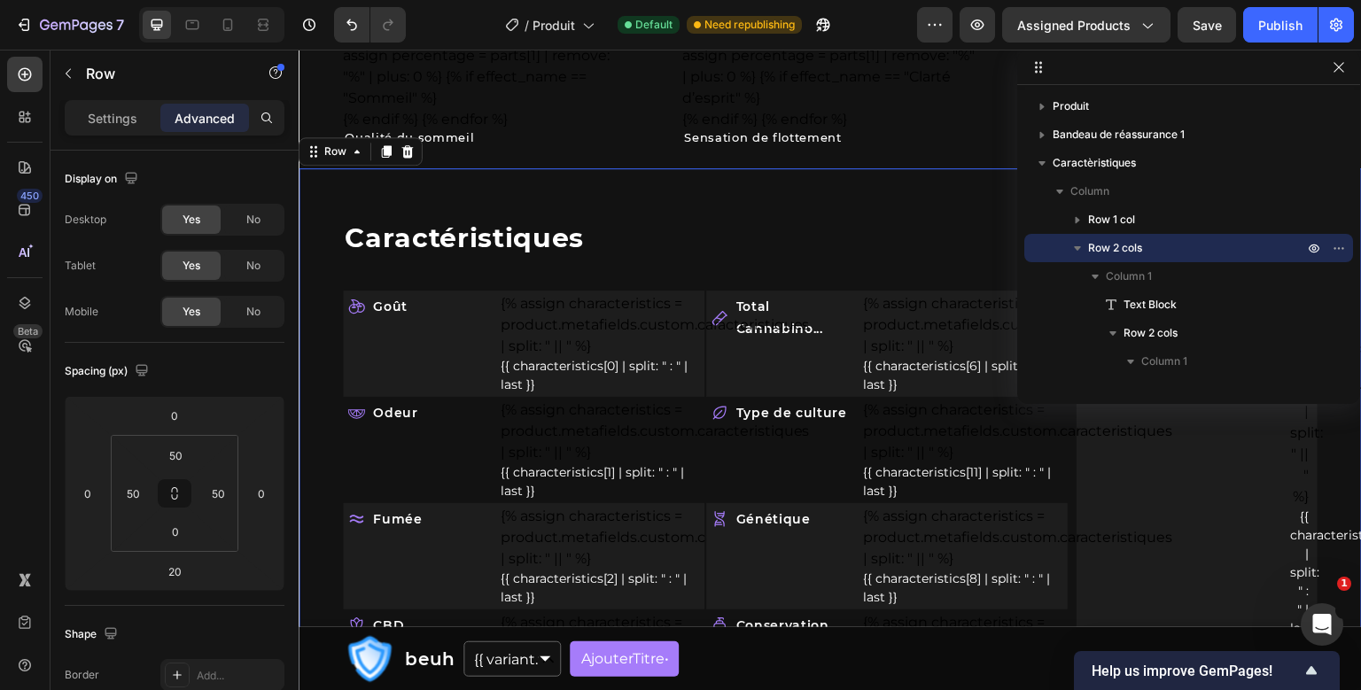
scroll to position [1671, 0]
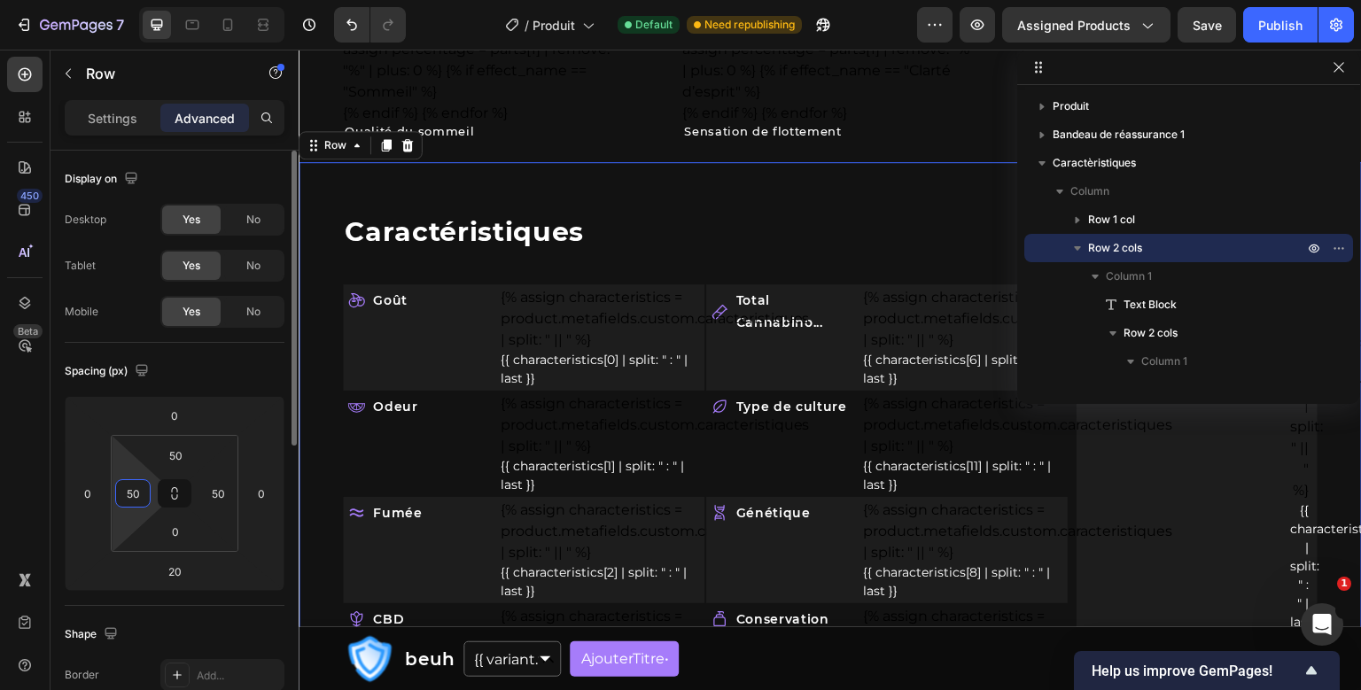
click at [138, 493] on input "50" at bounding box center [133, 493] width 27 height 27
type input "0"
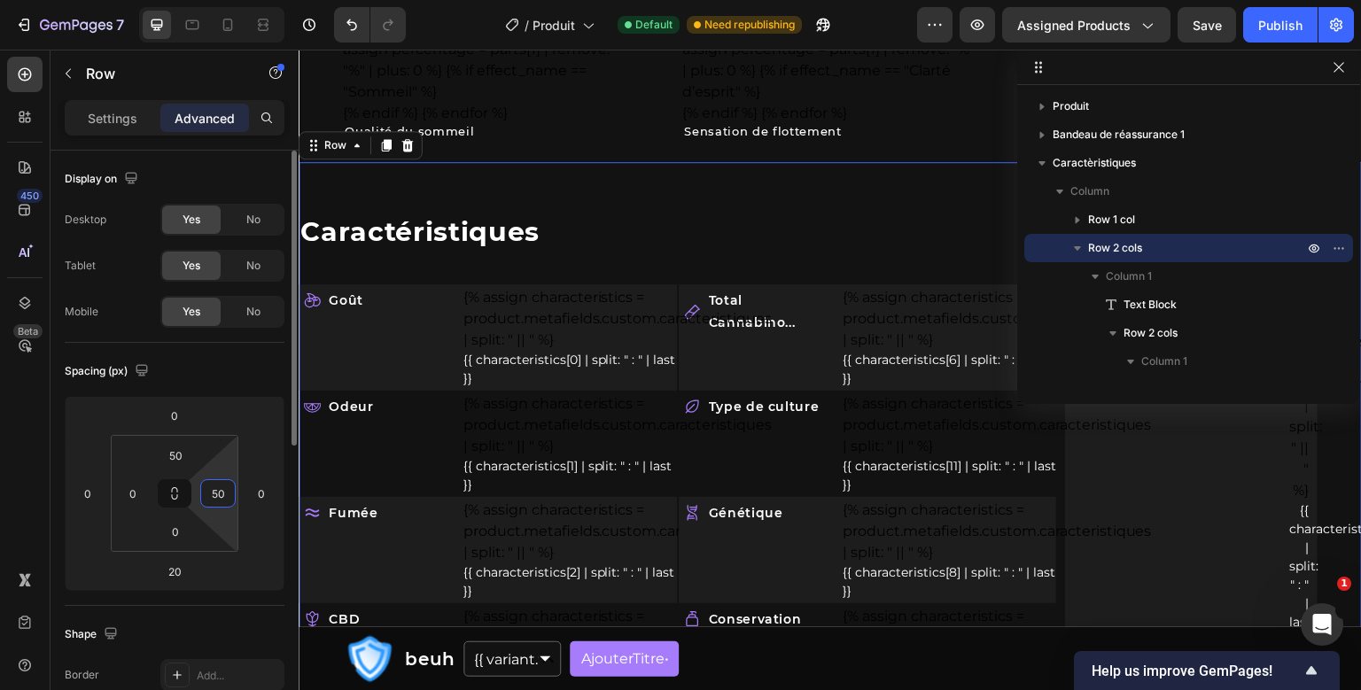
click at [211, 499] on input "50" at bounding box center [218, 493] width 27 height 27
type input "0"
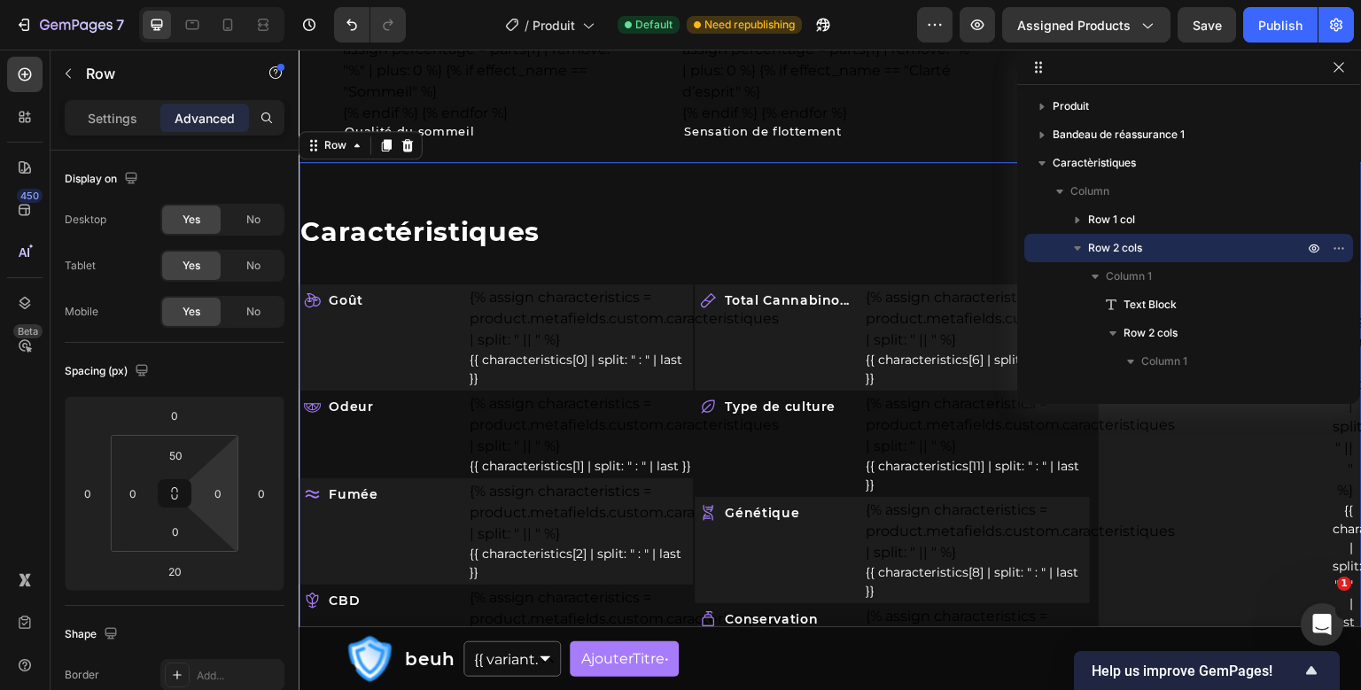
click at [1282, 7] on div "Preview Assigned Products Save Publish" at bounding box center [1135, 24] width 437 height 35
click at [1278, 12] on button "Publish" at bounding box center [1280, 24] width 74 height 35
click at [91, 119] on p "Settings" at bounding box center [113, 118] width 50 height 19
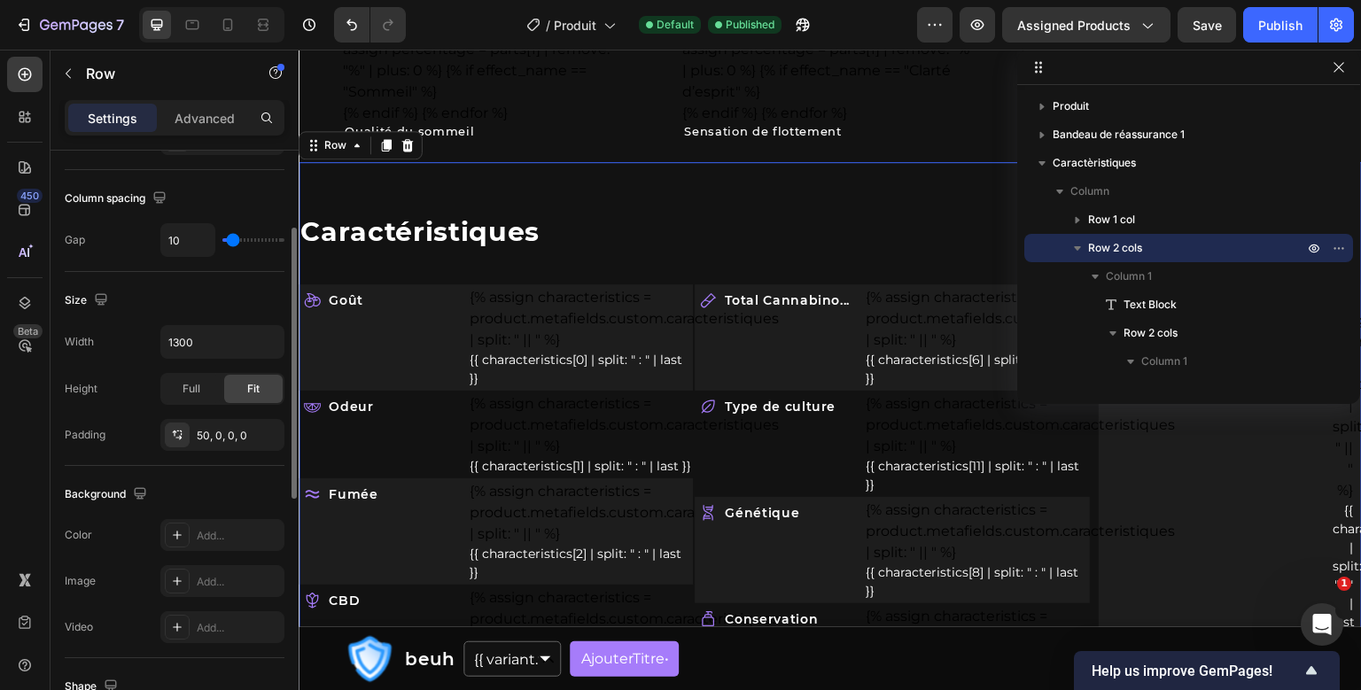
scroll to position [374, 0]
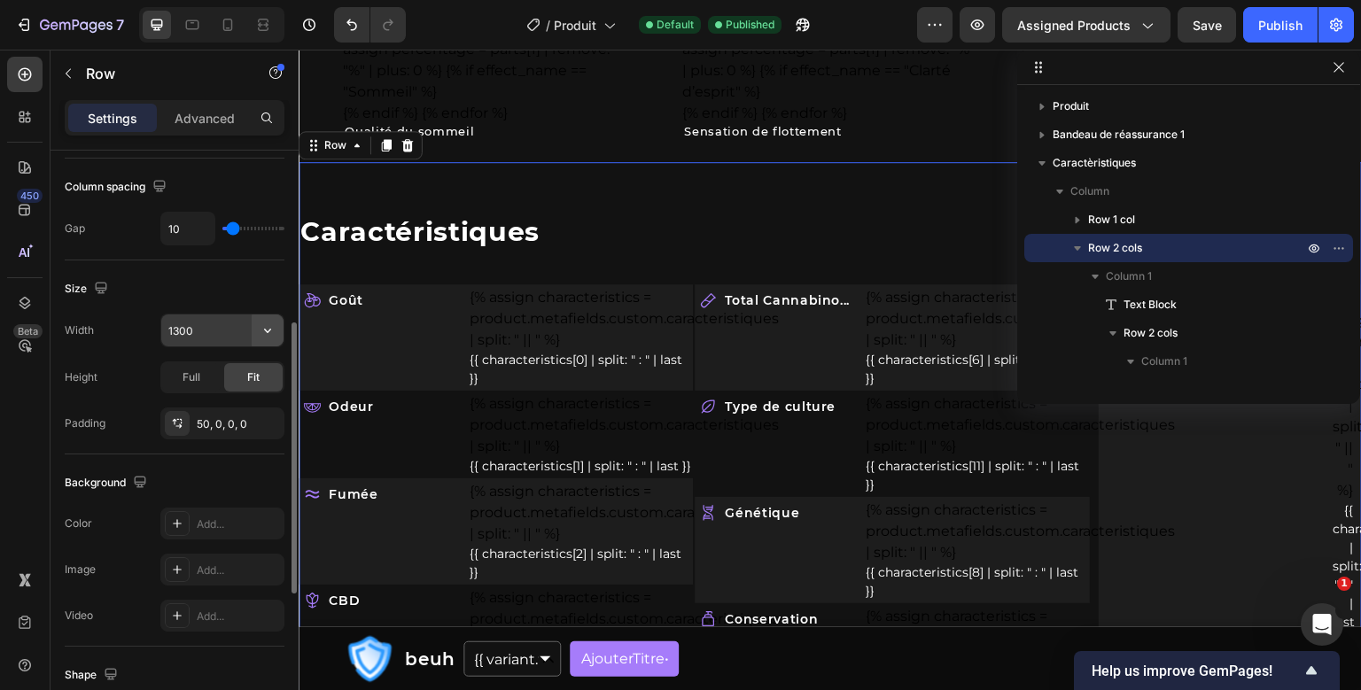
click at [278, 330] on button "button" at bounding box center [268, 330] width 32 height 32
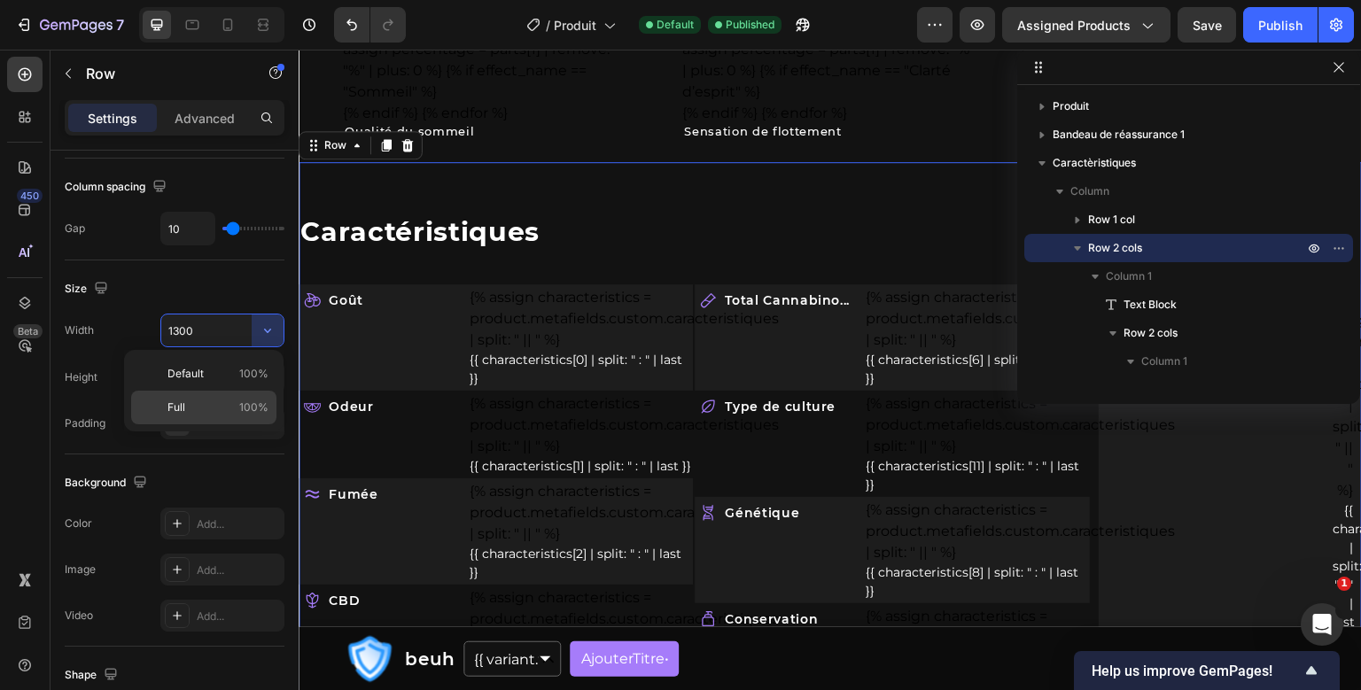
click at [221, 406] on p "Full 100%" at bounding box center [217, 407] width 101 height 16
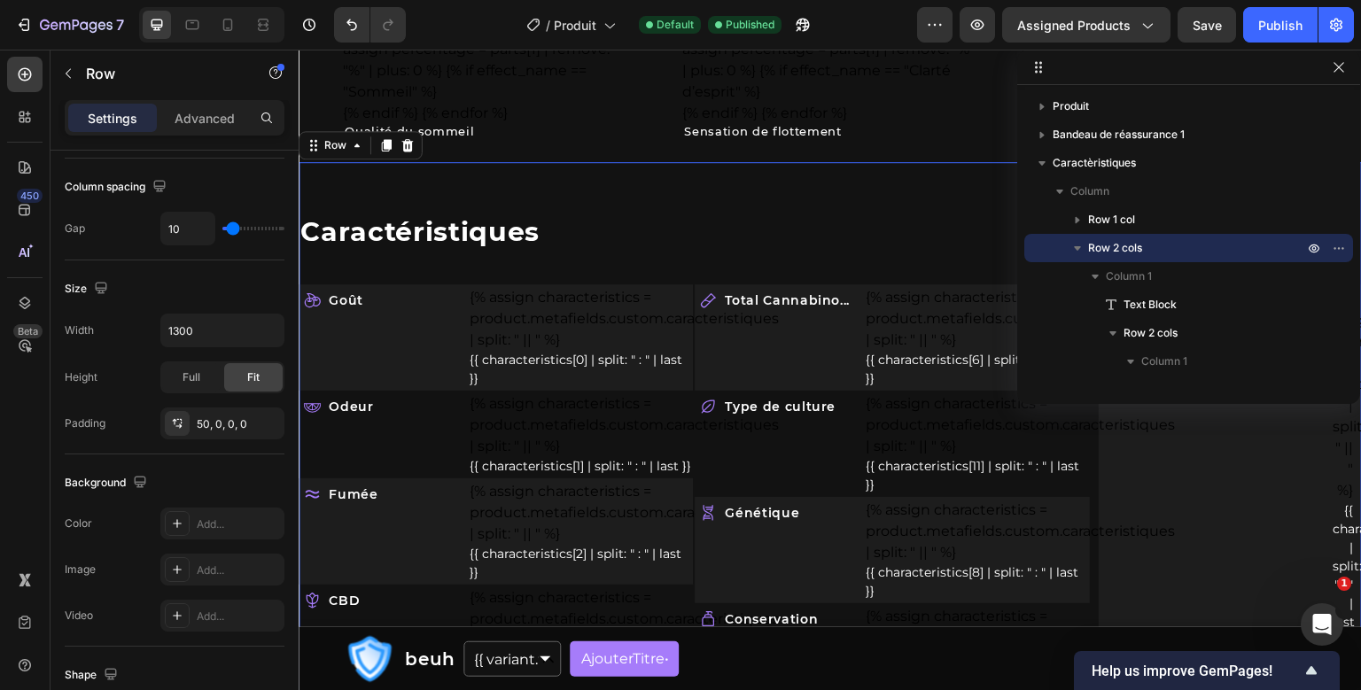
type input "100%"
click at [214, 119] on p "Advanced" at bounding box center [204, 118] width 60 height 19
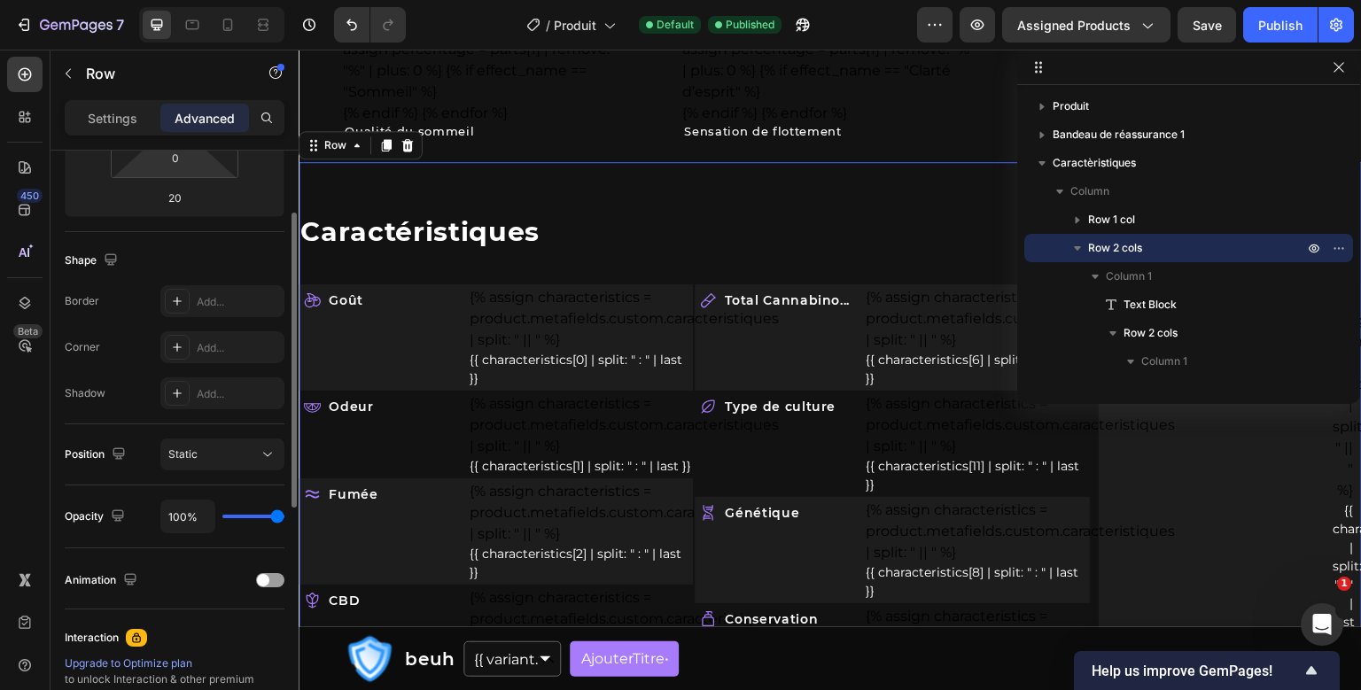
scroll to position [288, 0]
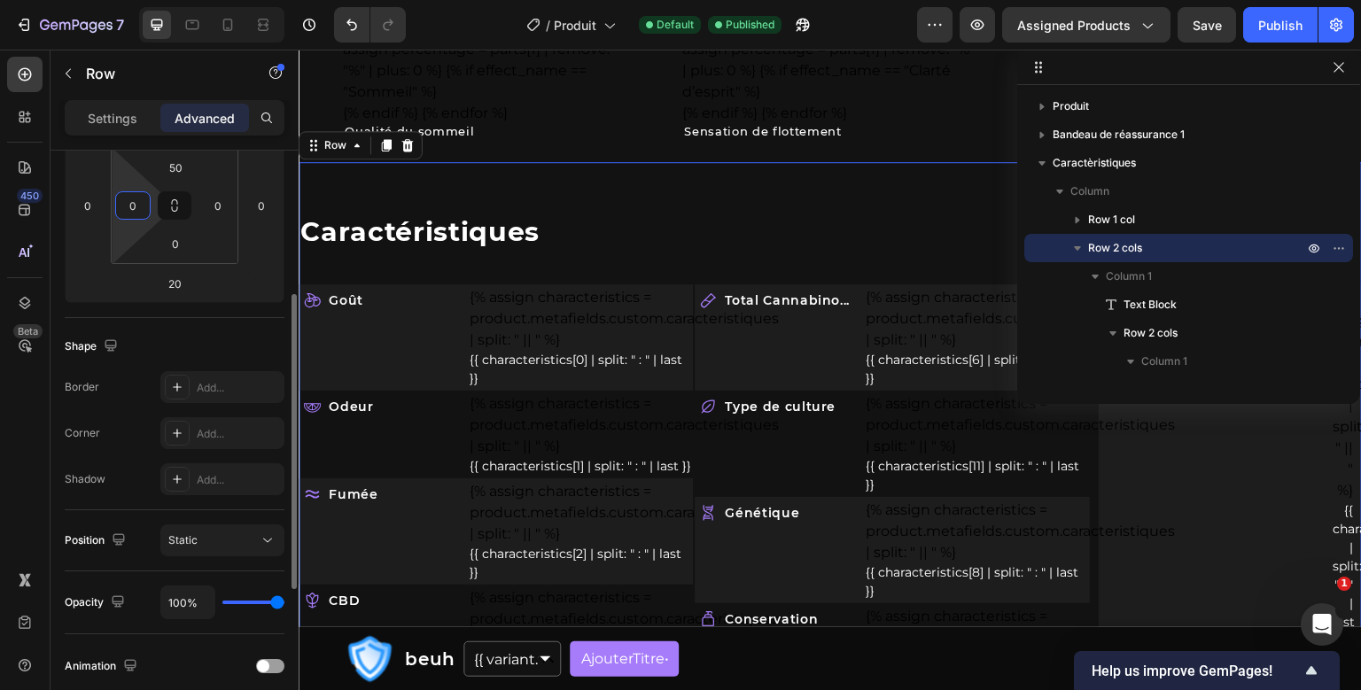
click at [146, 209] on input "0" at bounding box center [133, 205] width 27 height 27
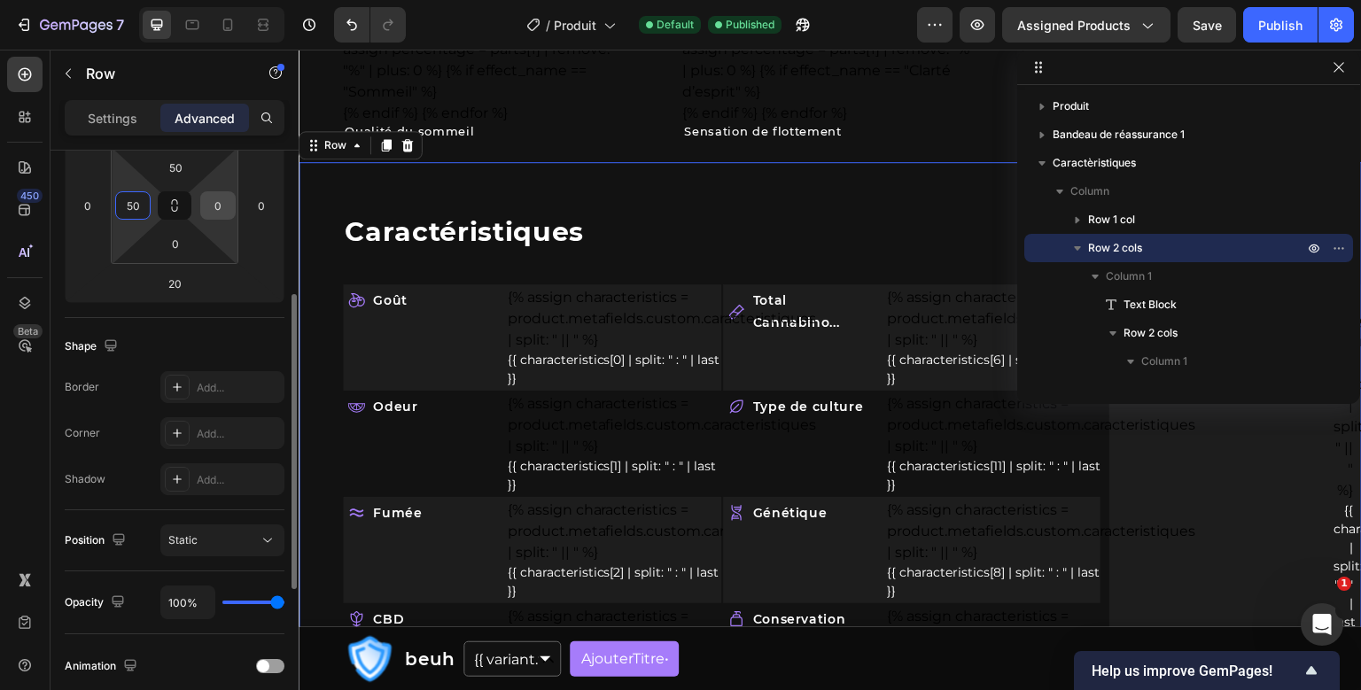
type input "50"
click at [213, 202] on input "0" at bounding box center [218, 205] width 27 height 27
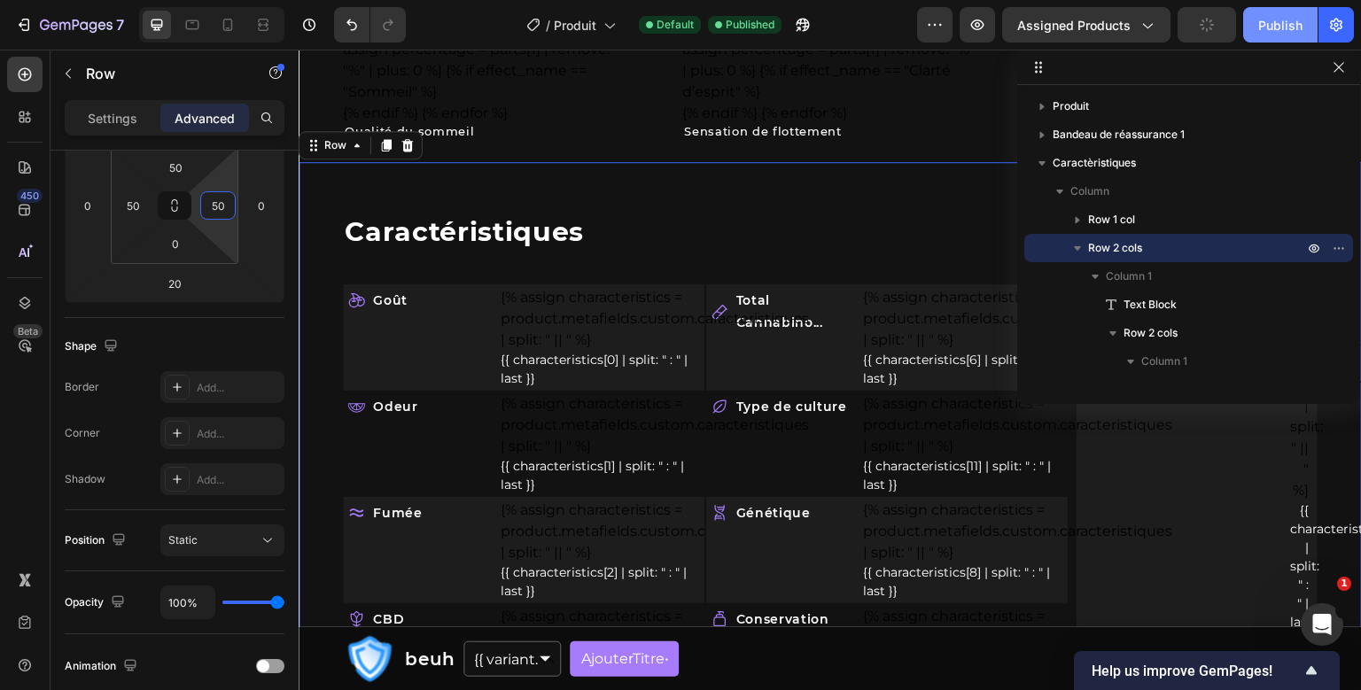
type input "50"
click at [1249, 23] on button "Publish" at bounding box center [1280, 24] width 74 height 35
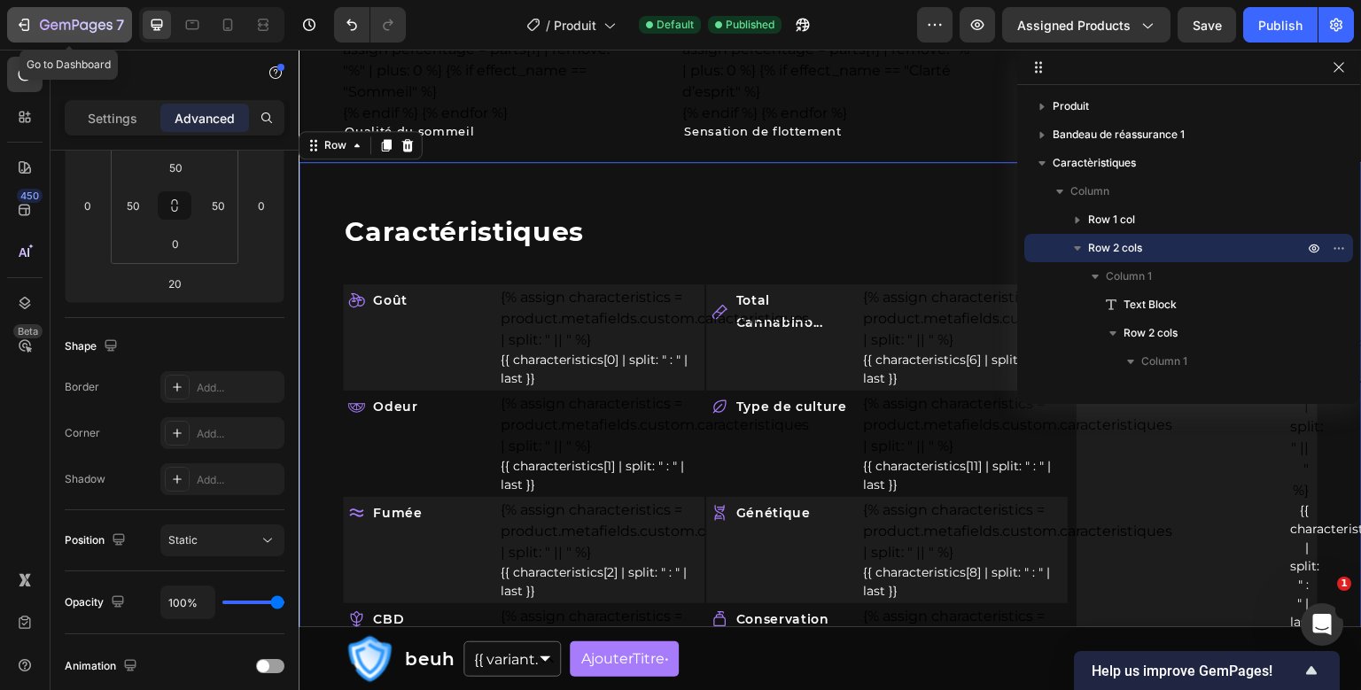
click at [12, 16] on button "7" at bounding box center [69, 24] width 125 height 35
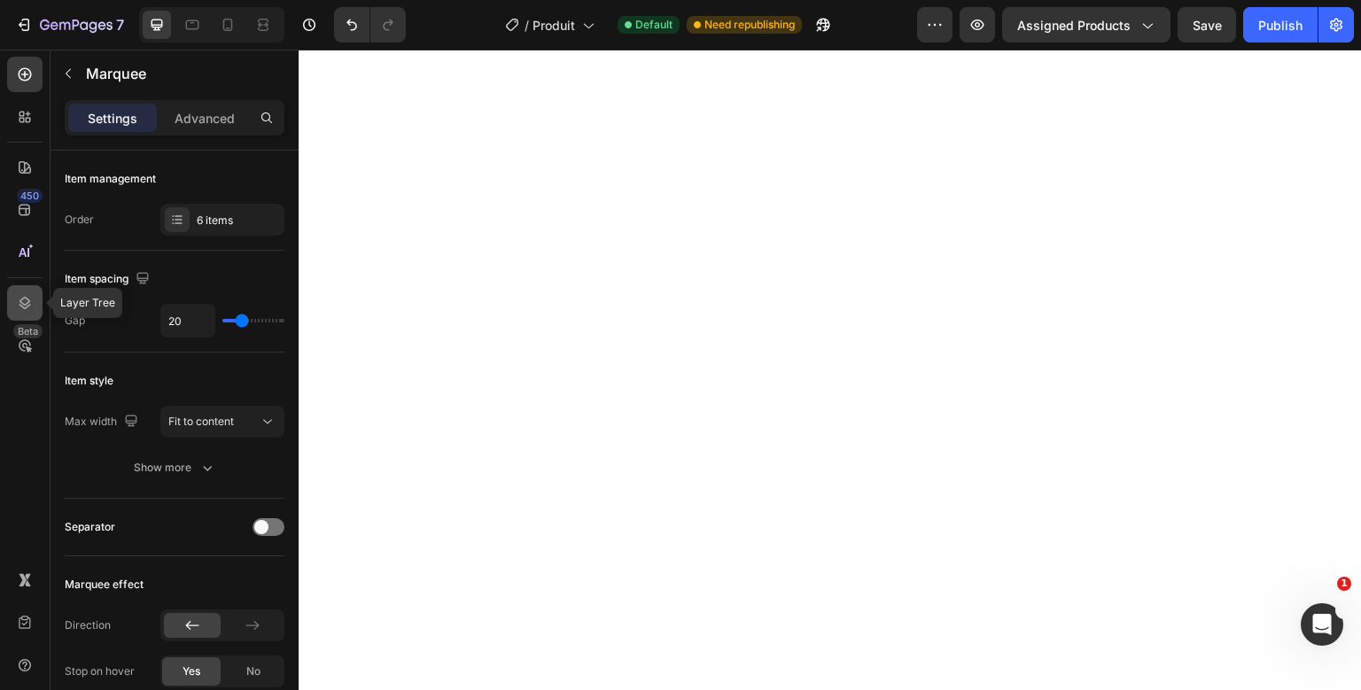
click at [19, 313] on div at bounding box center [24, 302] width 35 height 35
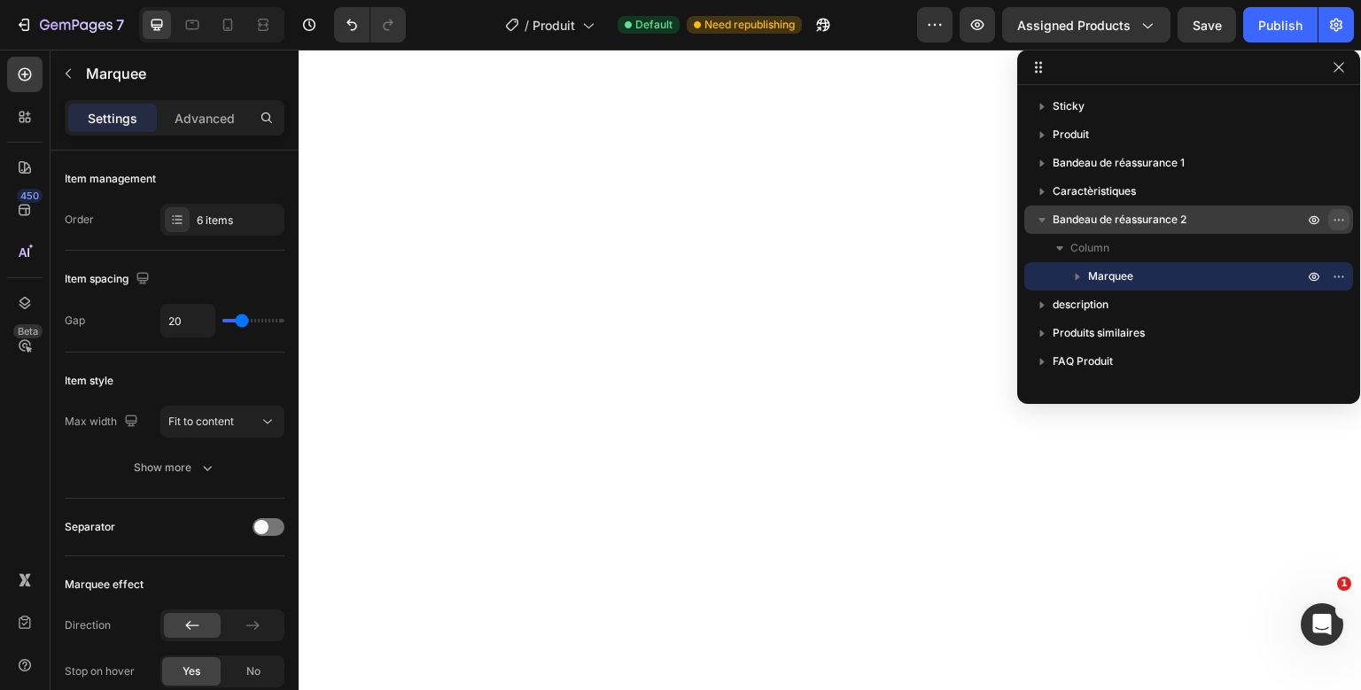
click at [1333, 213] on icon "button" at bounding box center [1338, 220] width 14 height 14
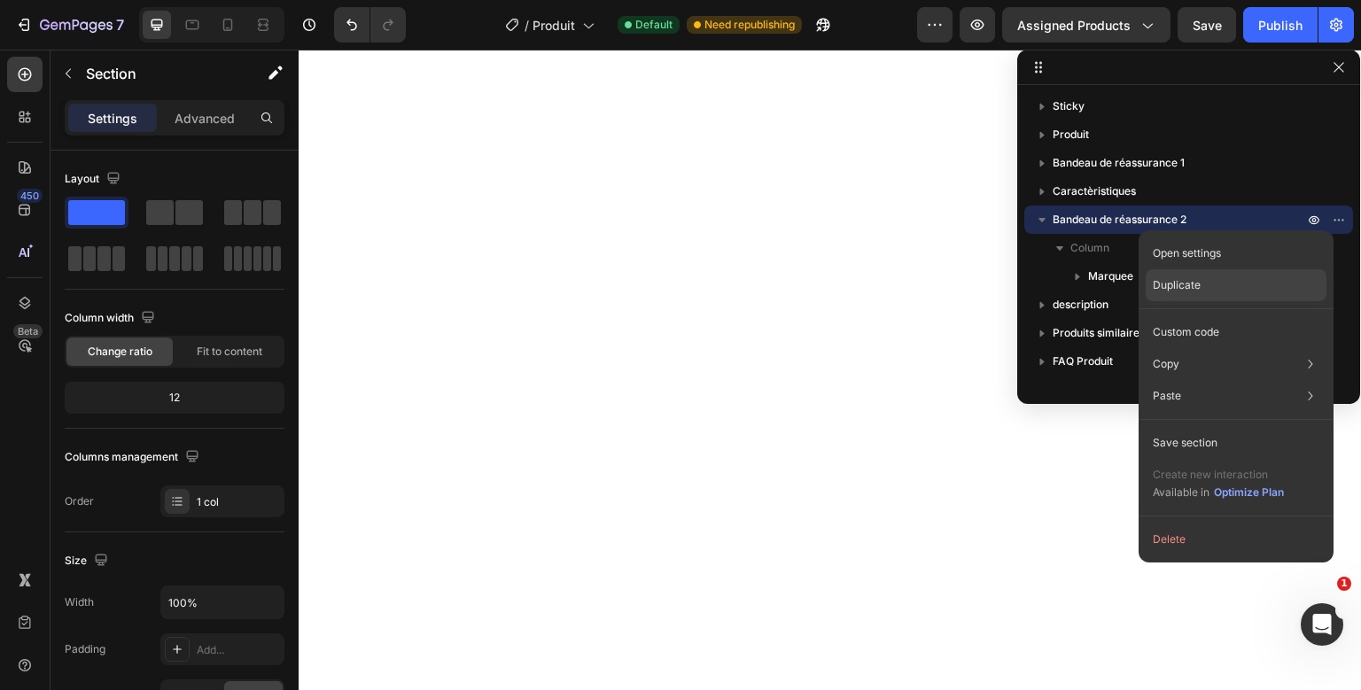
click at [1228, 290] on div "Duplicate" at bounding box center [1235, 285] width 181 height 32
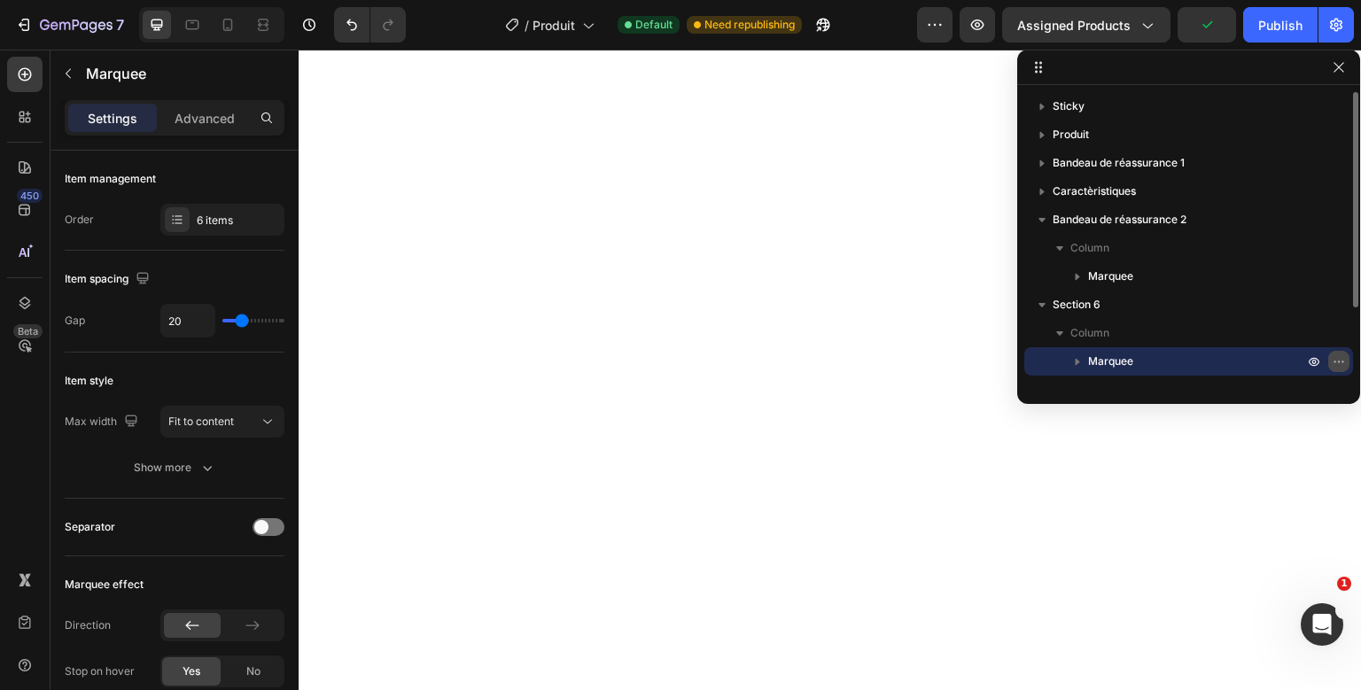
click at [1345, 367] on button "button" at bounding box center [1338, 361] width 21 height 21
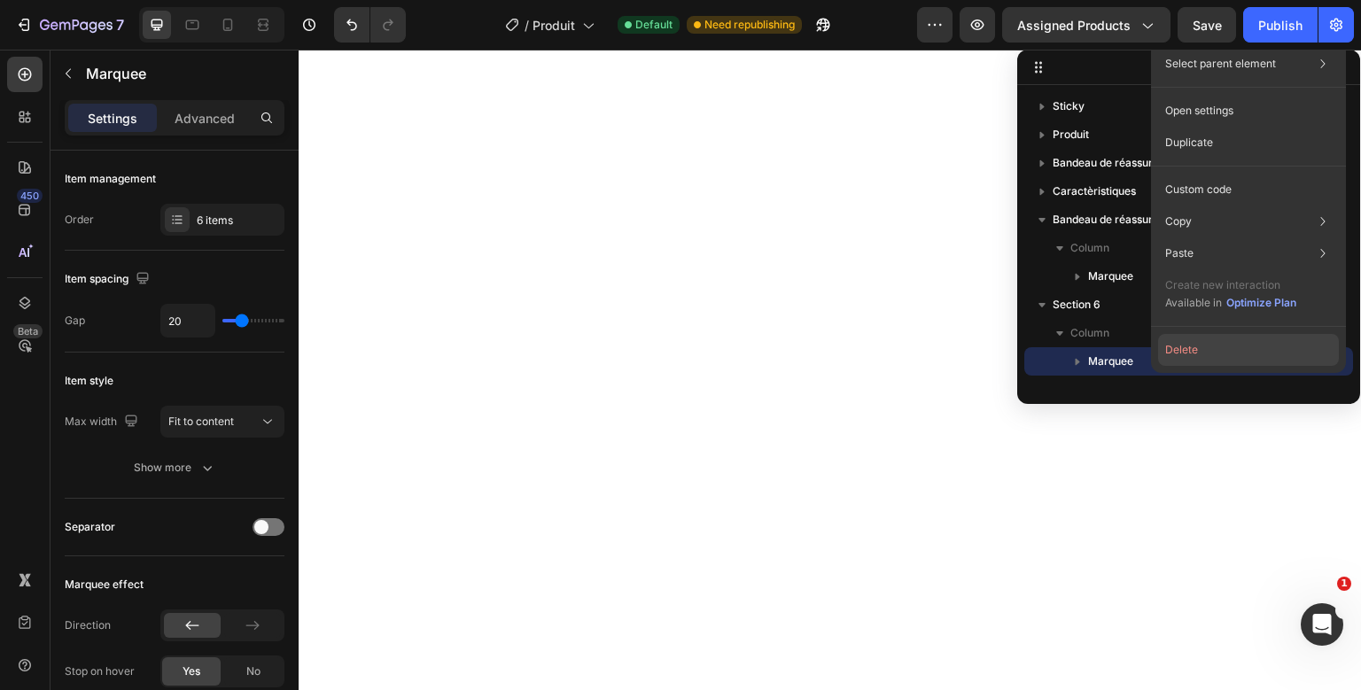
click at [1226, 349] on button "Delete" at bounding box center [1248, 350] width 181 height 32
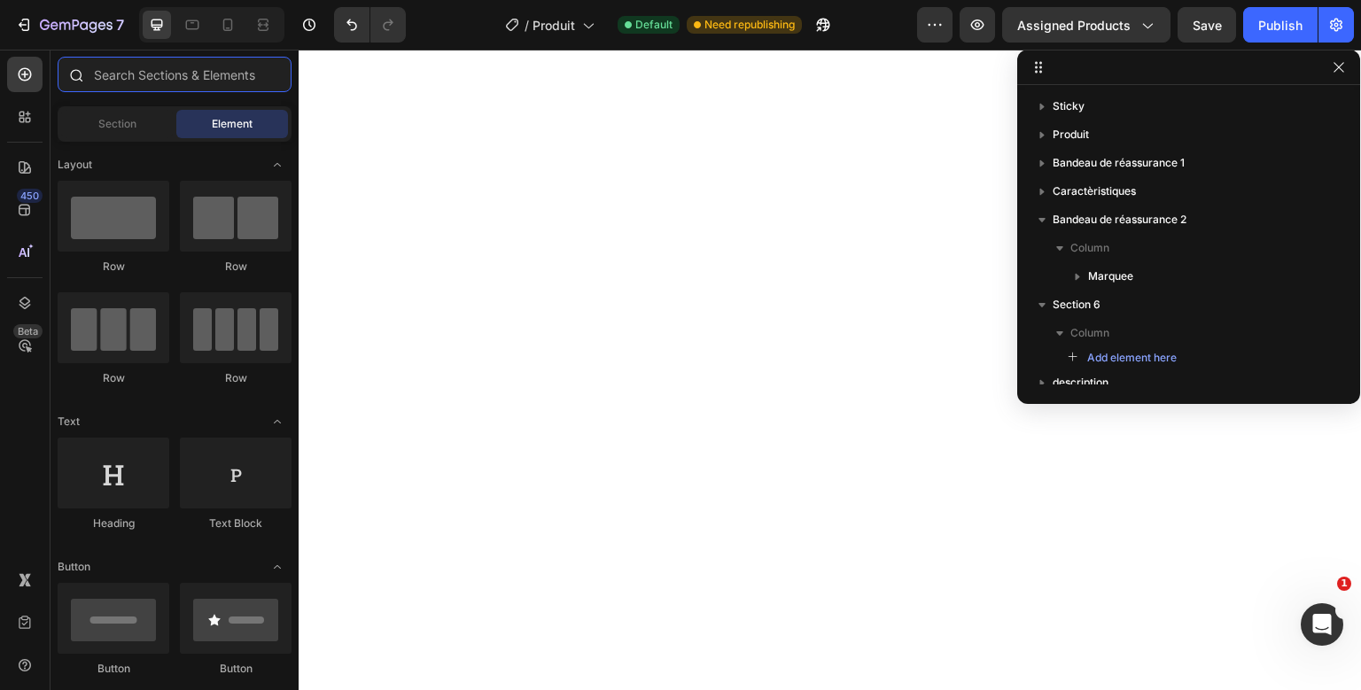
click at [146, 76] on input "text" at bounding box center [175, 74] width 234 height 35
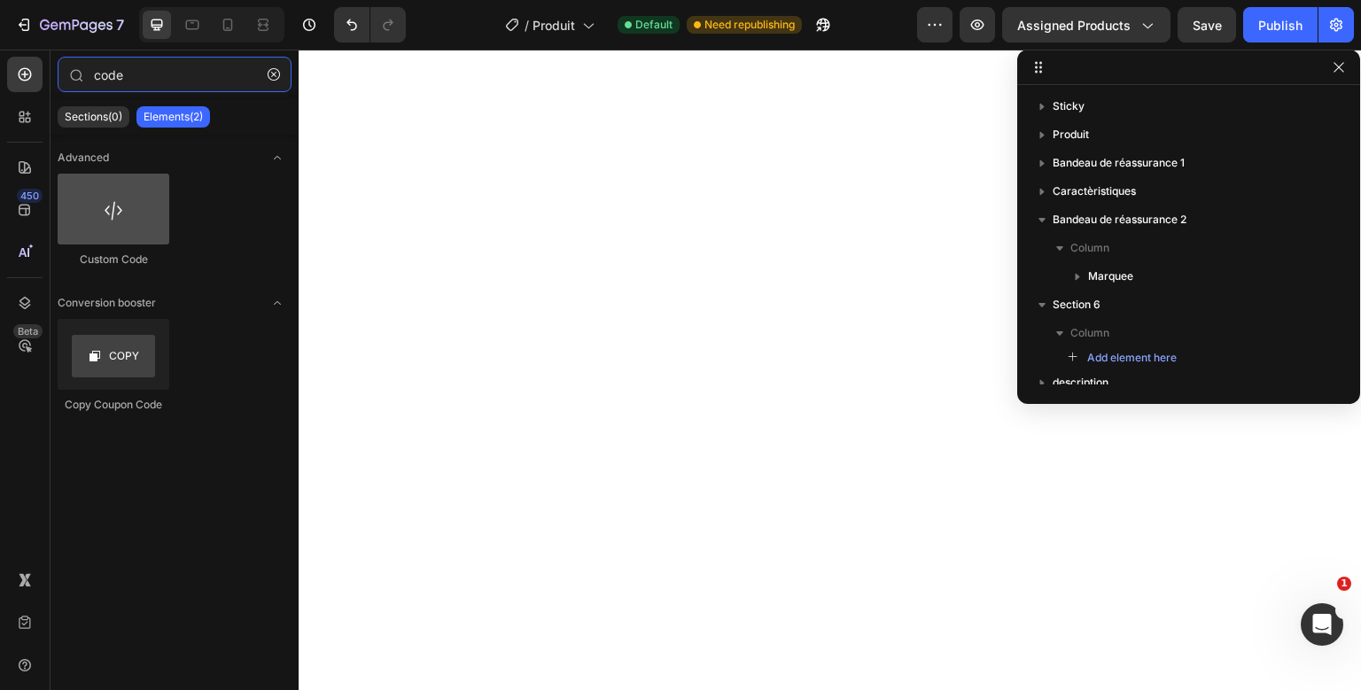
type input "code"
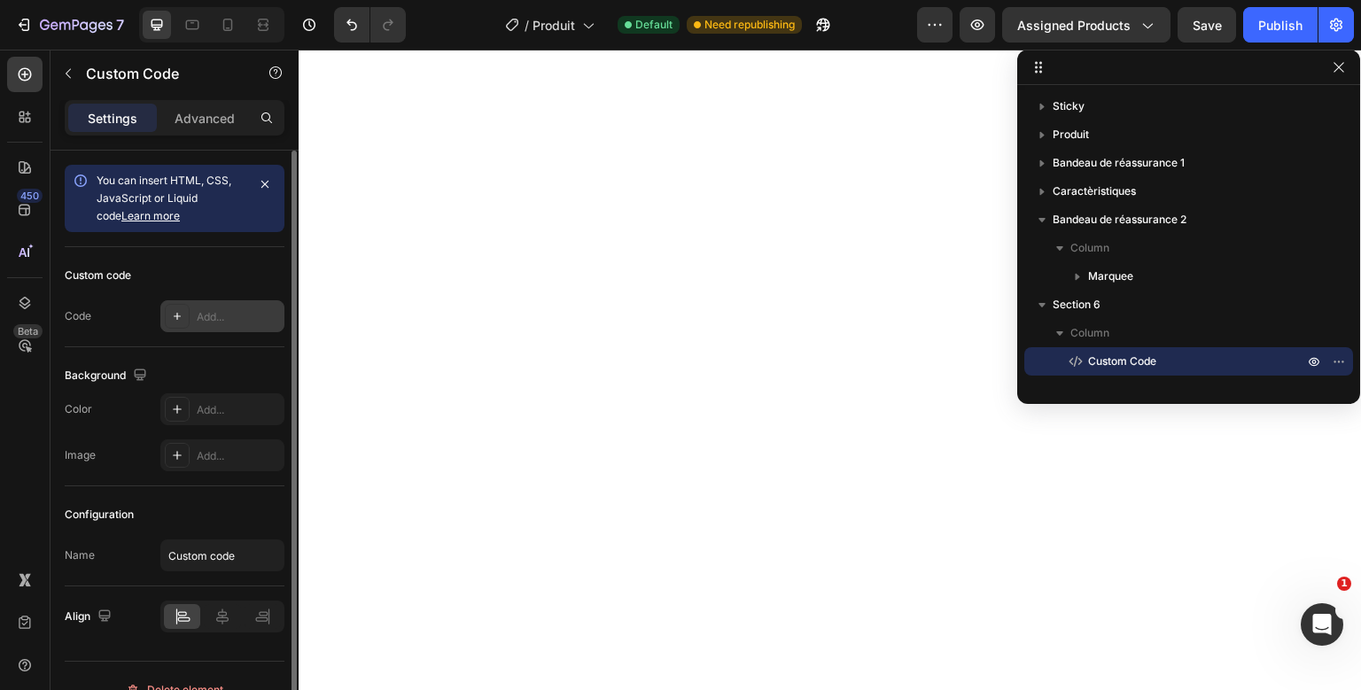
click at [215, 315] on div "Add..." at bounding box center [238, 317] width 83 height 16
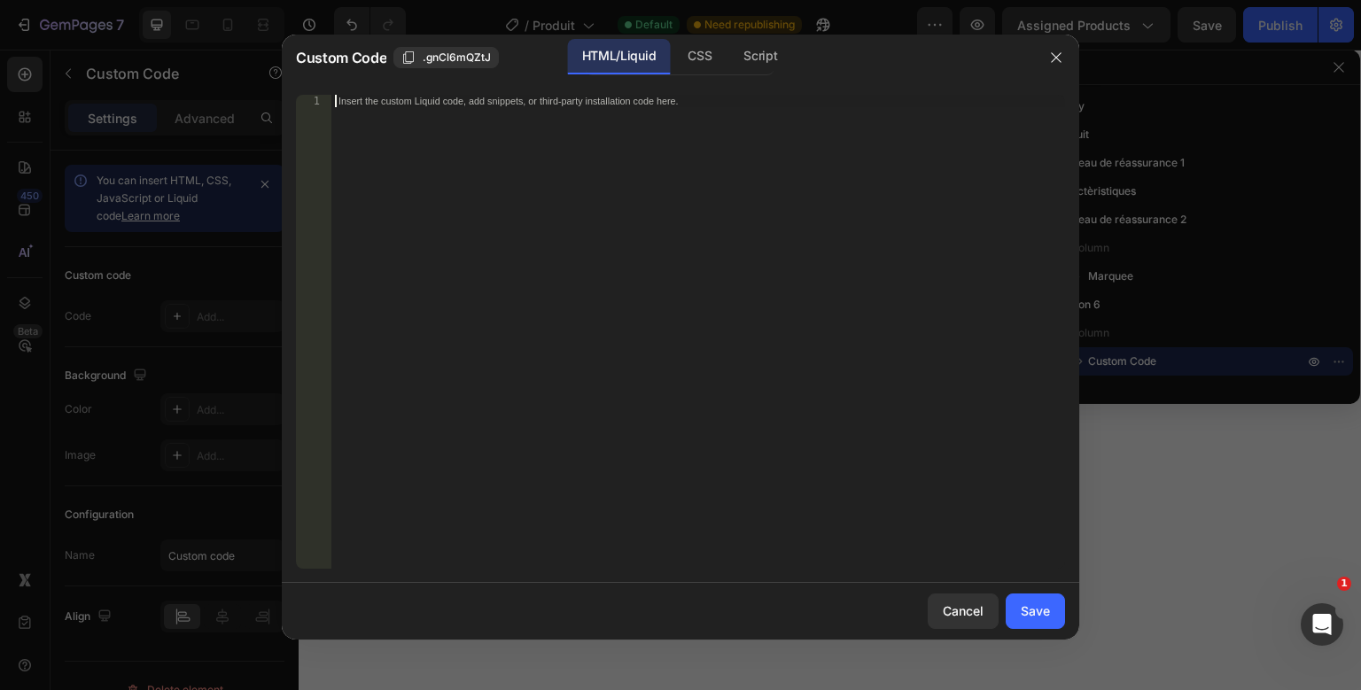
click at [583, 227] on div "Insert the custom Liquid code, add snippets, or third-party installation code h…" at bounding box center [697, 344] width 733 height 499
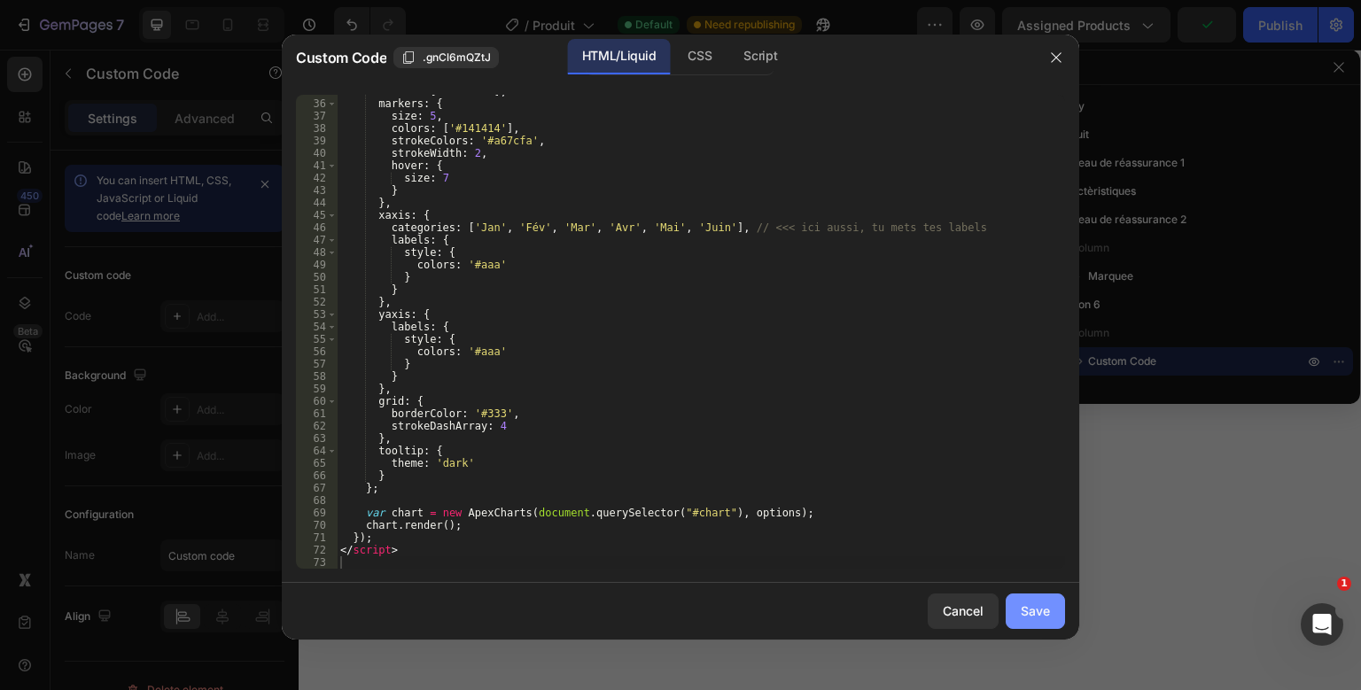
click at [1058, 610] on button "Save" at bounding box center [1034, 610] width 59 height 35
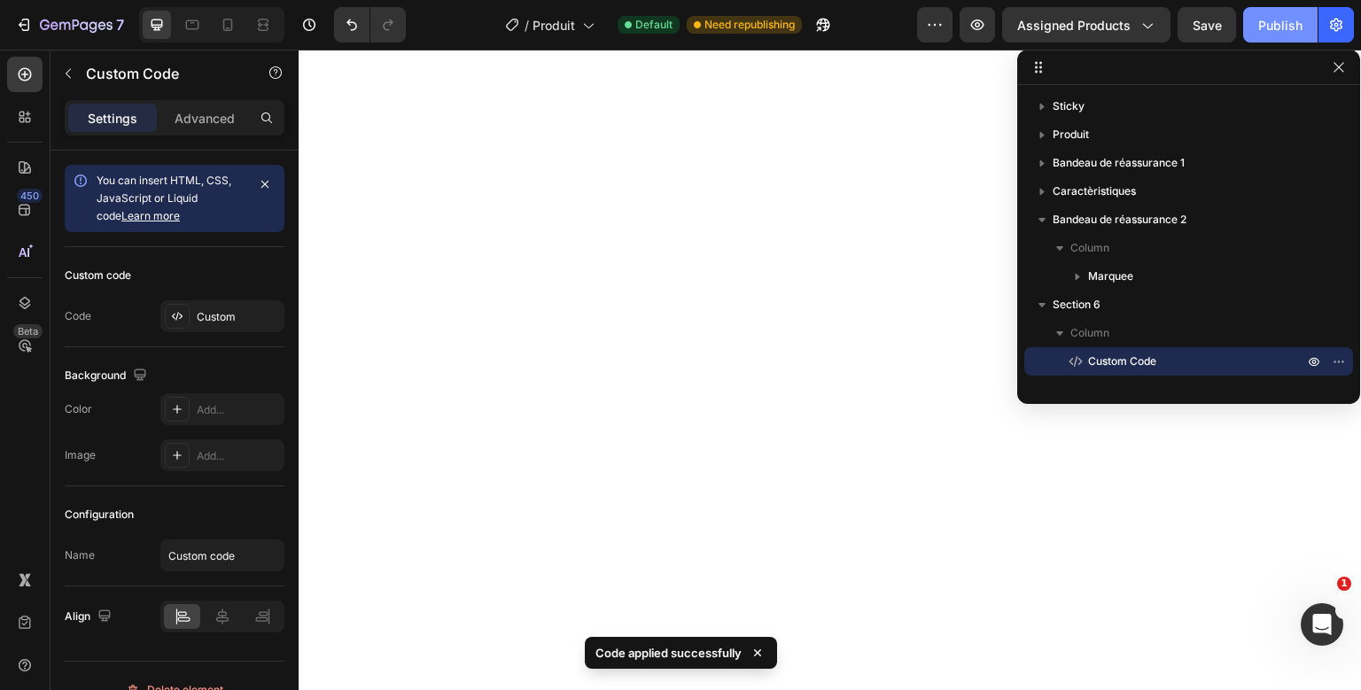
click at [1299, 40] on button "Publish" at bounding box center [1280, 24] width 74 height 35
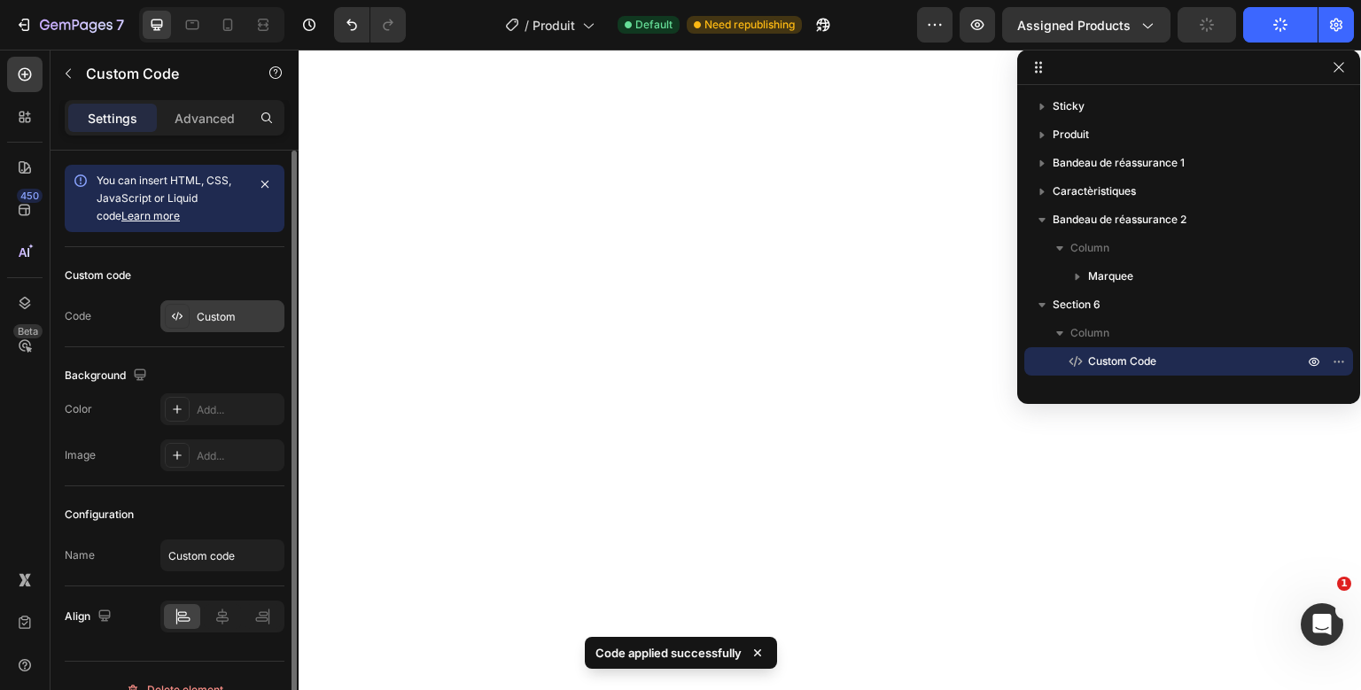
click at [237, 323] on div "Custom" at bounding box center [238, 317] width 83 height 16
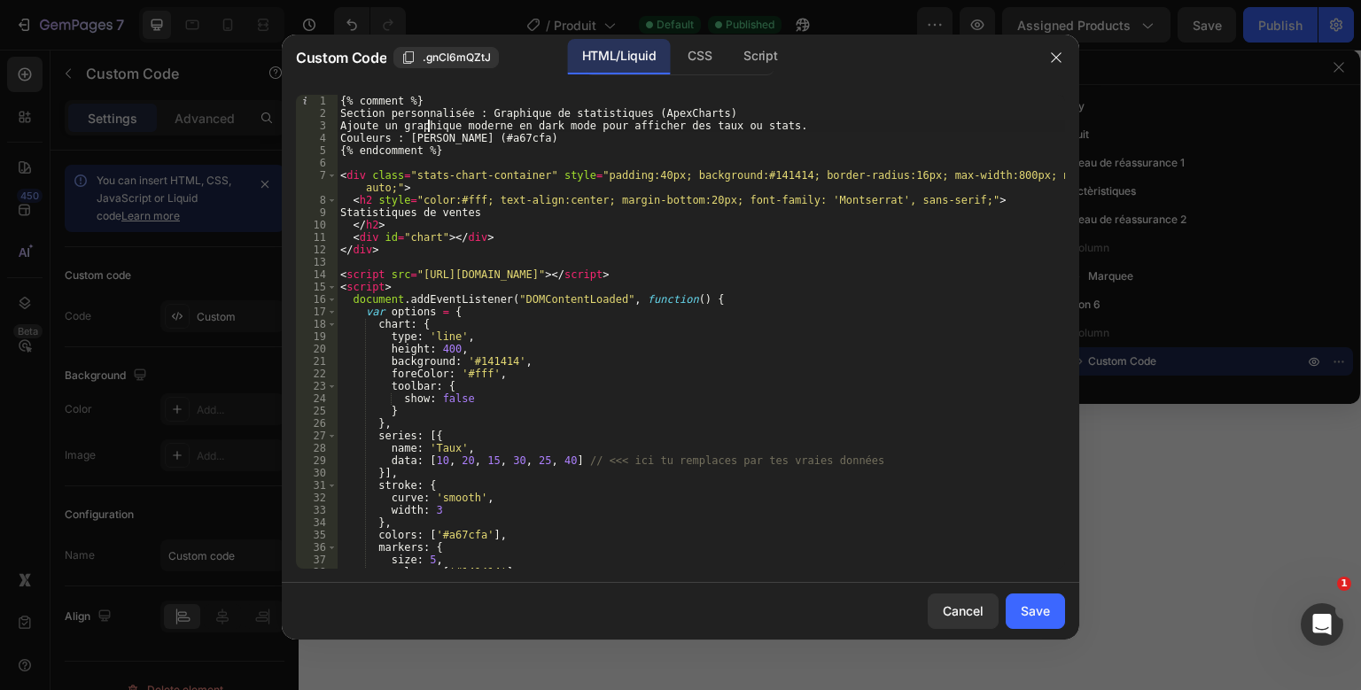
click at [430, 122] on div "{% comment %} Section personnalisée : Graphique de statistiques (ApexCharts) Aj…" at bounding box center [701, 344] width 728 height 499
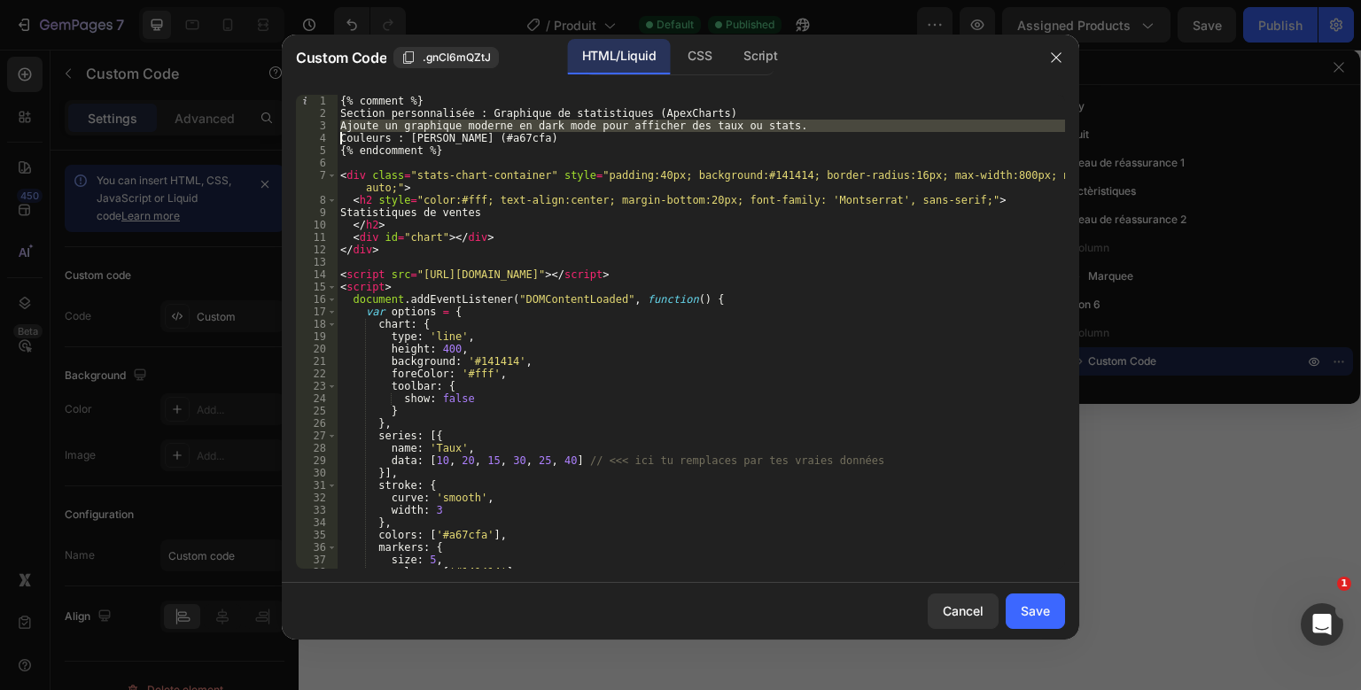
click at [430, 122] on div "{% comment %} Section personnalisée : Graphique de statistiques (ApexCharts) Aj…" at bounding box center [701, 344] width 728 height 499
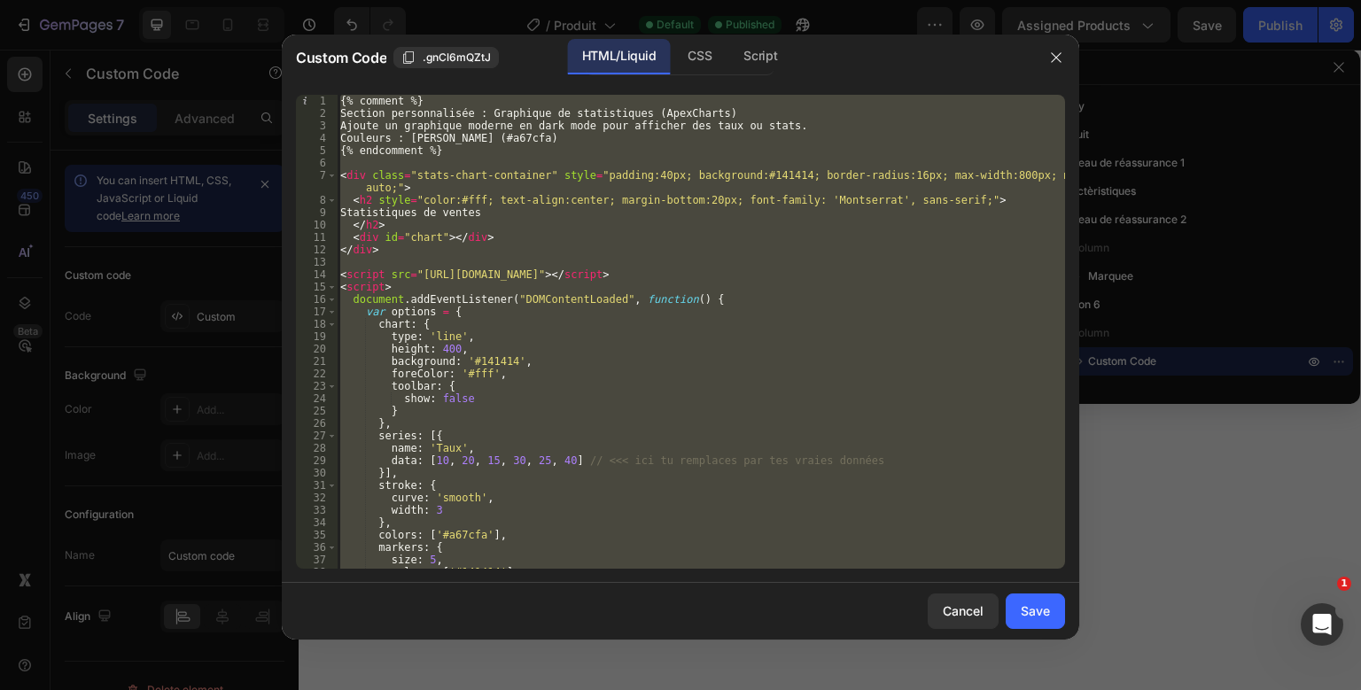
click at [430, 122] on div "{% comment %} Section personnalisée : Graphique de statistiques (ApexCharts) Aj…" at bounding box center [701, 344] width 728 height 499
type textarea "</script>"
paste textarea
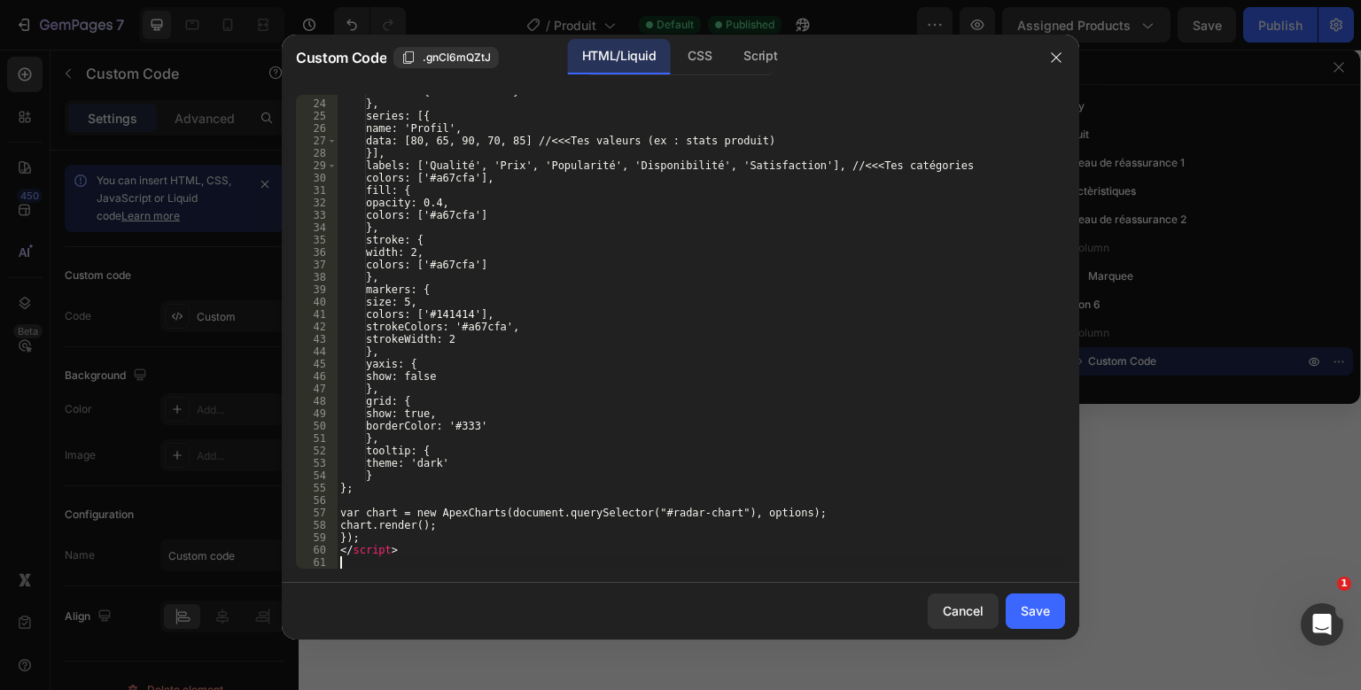
scroll to position [294, 0]
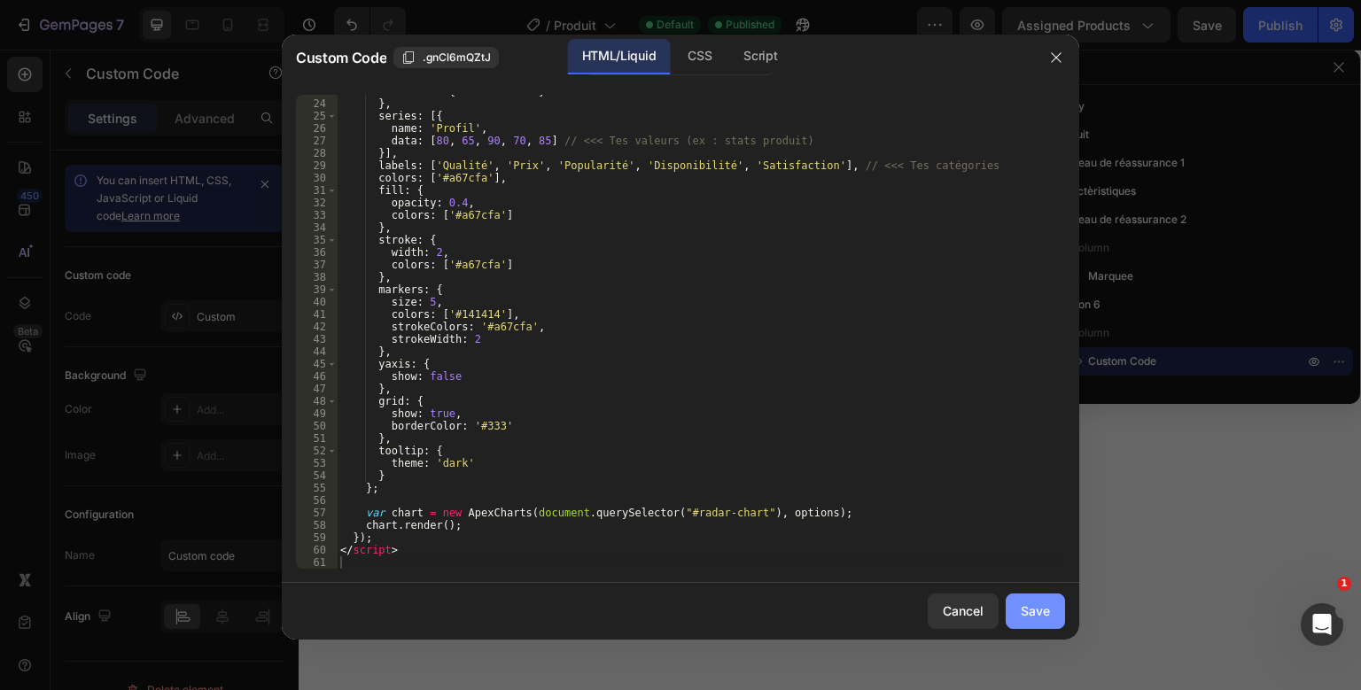
click at [1040, 602] on div "Save" at bounding box center [1034, 610] width 29 height 19
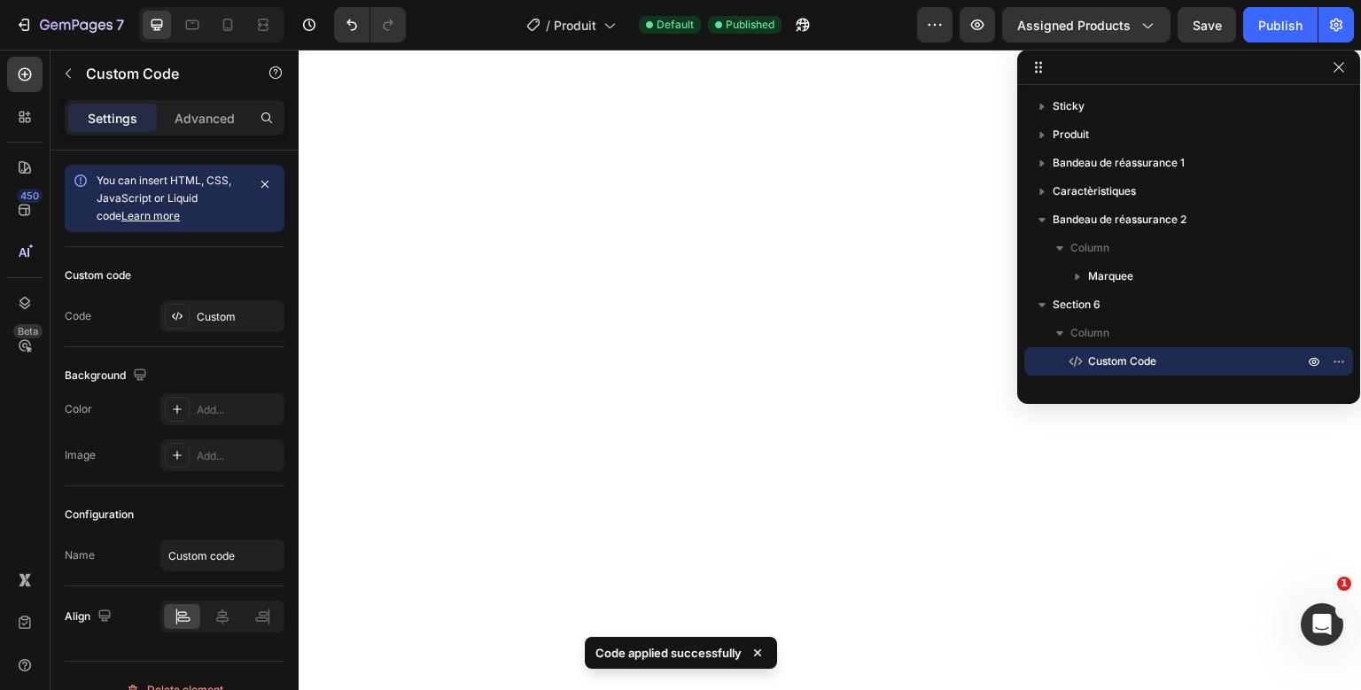
click at [1291, 45] on div "7 Version history / Produit Default Published Preview Assigned Products Save Pu…" at bounding box center [680, 25] width 1361 height 50
click at [1299, 33] on div "Publish" at bounding box center [1280, 25] width 44 height 19
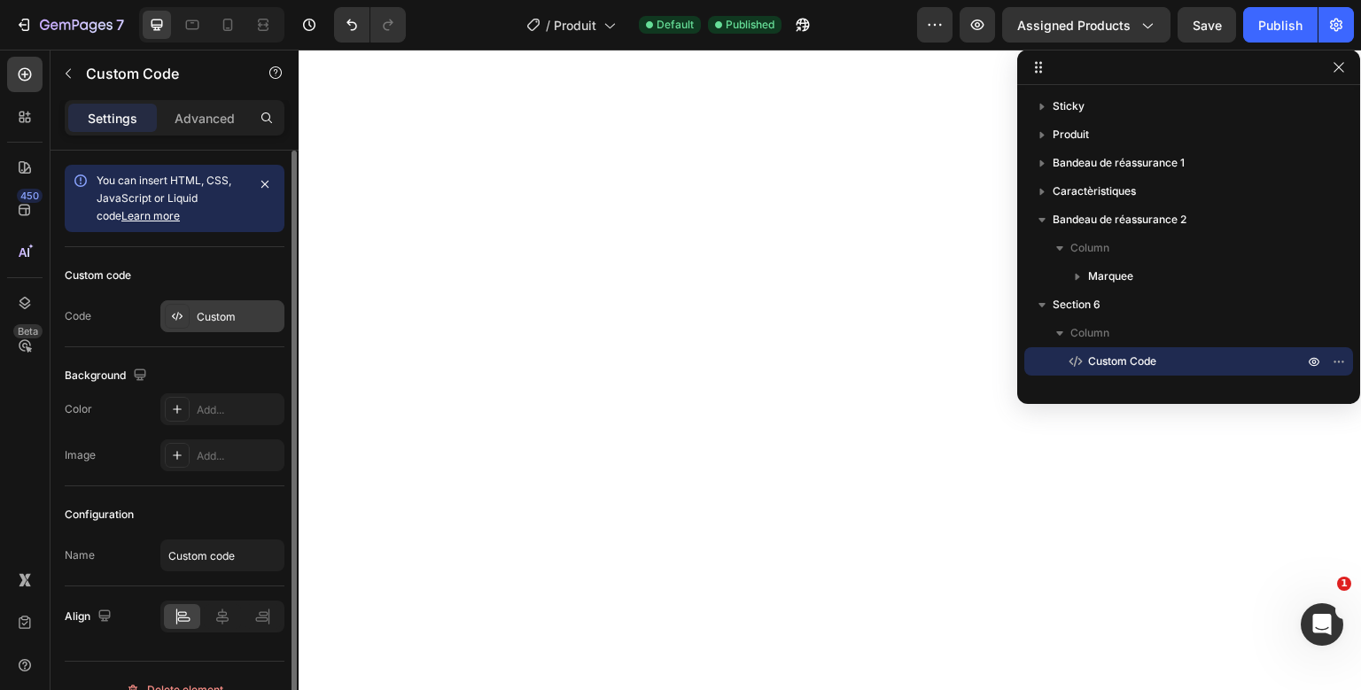
click at [182, 319] on icon at bounding box center [177, 316] width 14 height 14
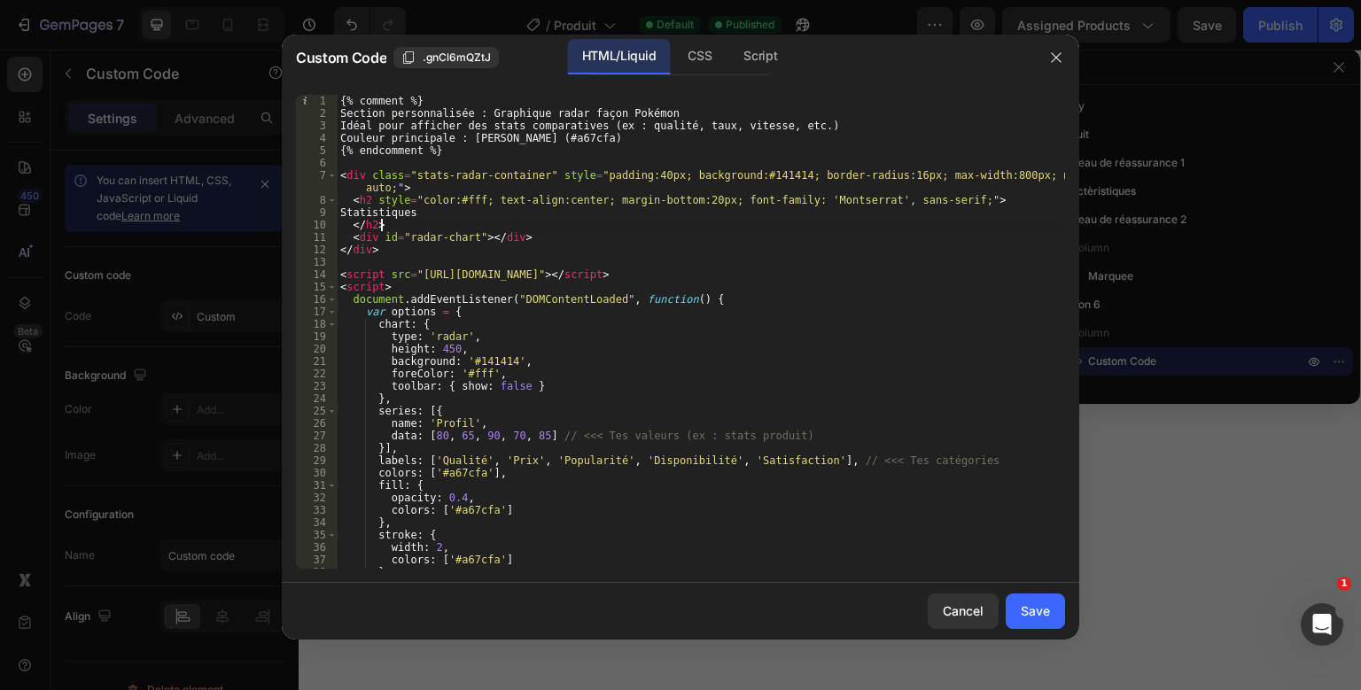
click at [523, 229] on div "{% comment %} Section personnalisée : Graphique radar façon Pokémon Idéal pour …" at bounding box center [701, 344] width 728 height 499
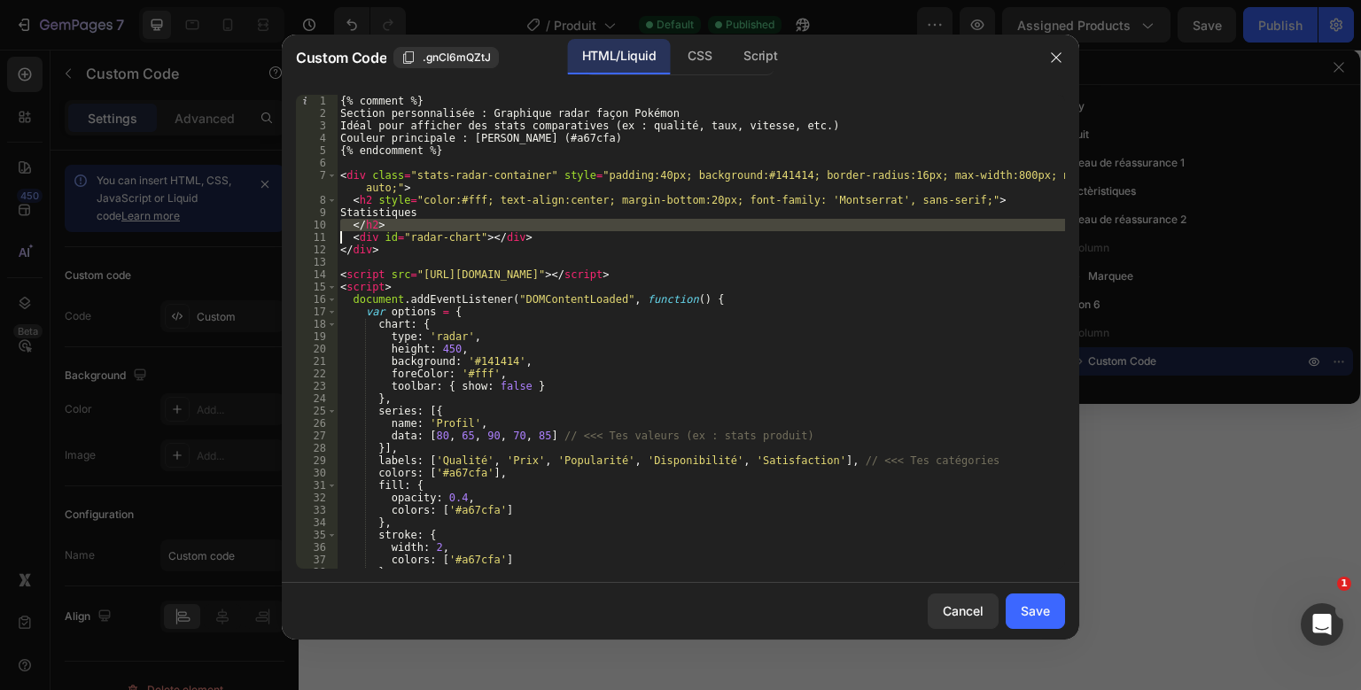
click at [523, 229] on div "{% comment %} Section personnalisée : Graphique radar façon Pokémon Idéal pour …" at bounding box center [701, 344] width 728 height 499
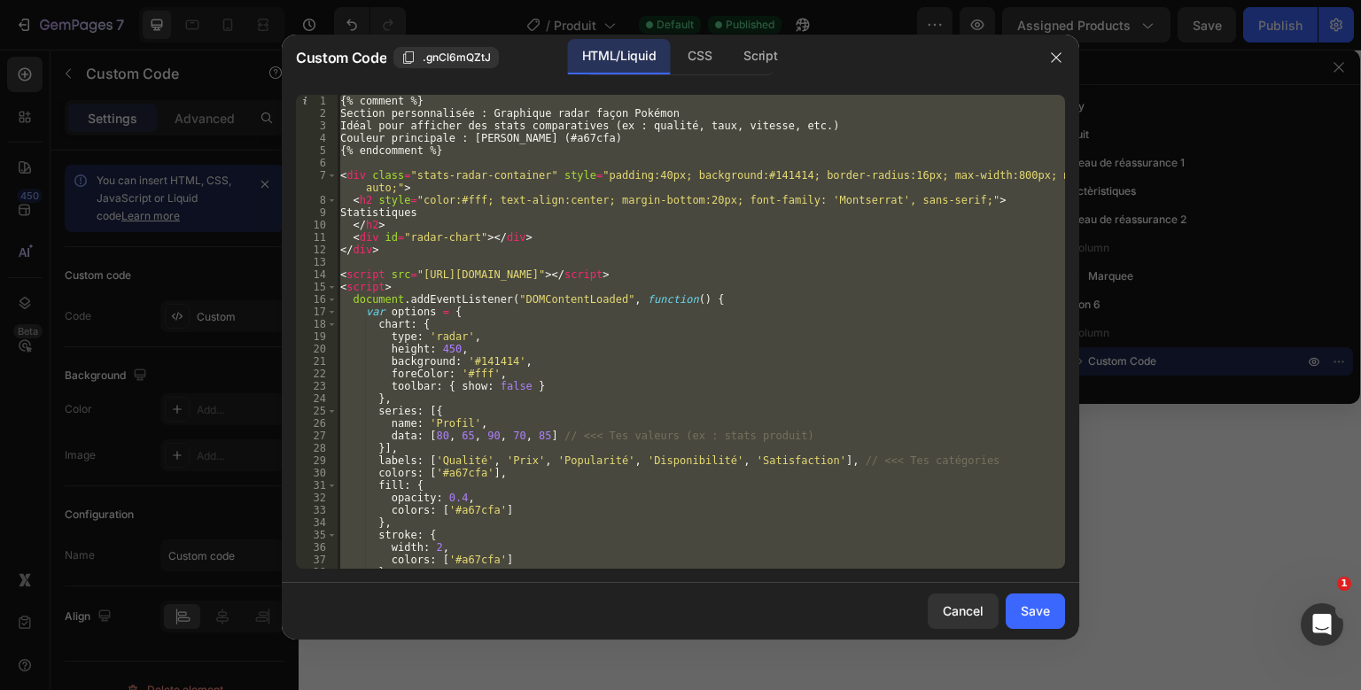
click at [523, 229] on div "{% comment %} Section personnalisée : Graphique radar façon Pokémon Idéal pour …" at bounding box center [701, 344] width 728 height 499
type textarea "</script>"
paste textarea
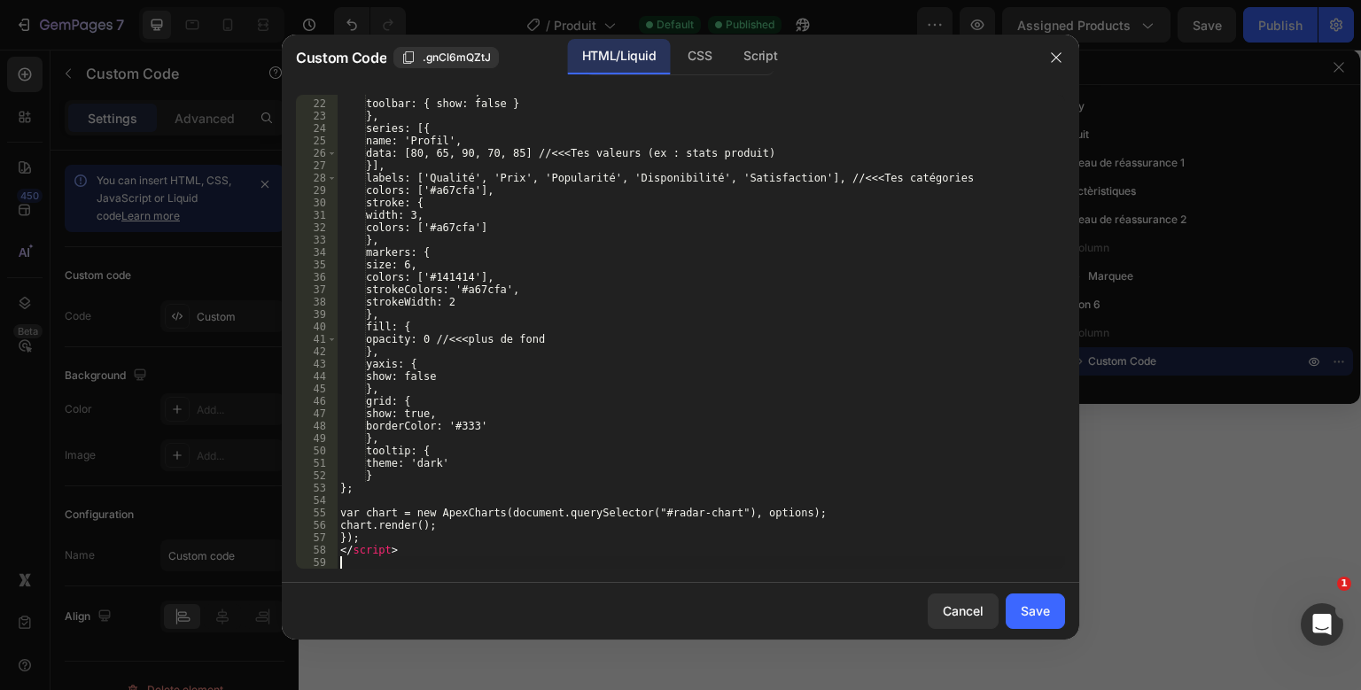
scroll to position [269, 0]
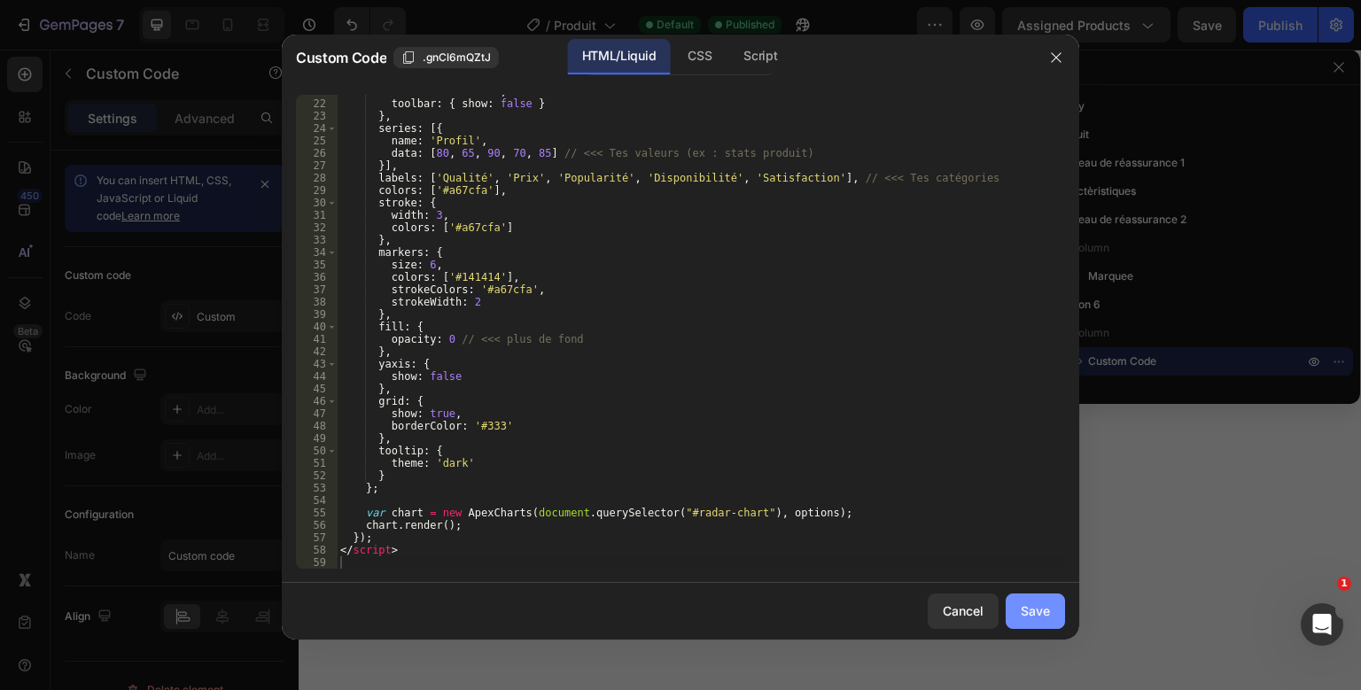
click at [1051, 618] on button "Save" at bounding box center [1034, 610] width 59 height 35
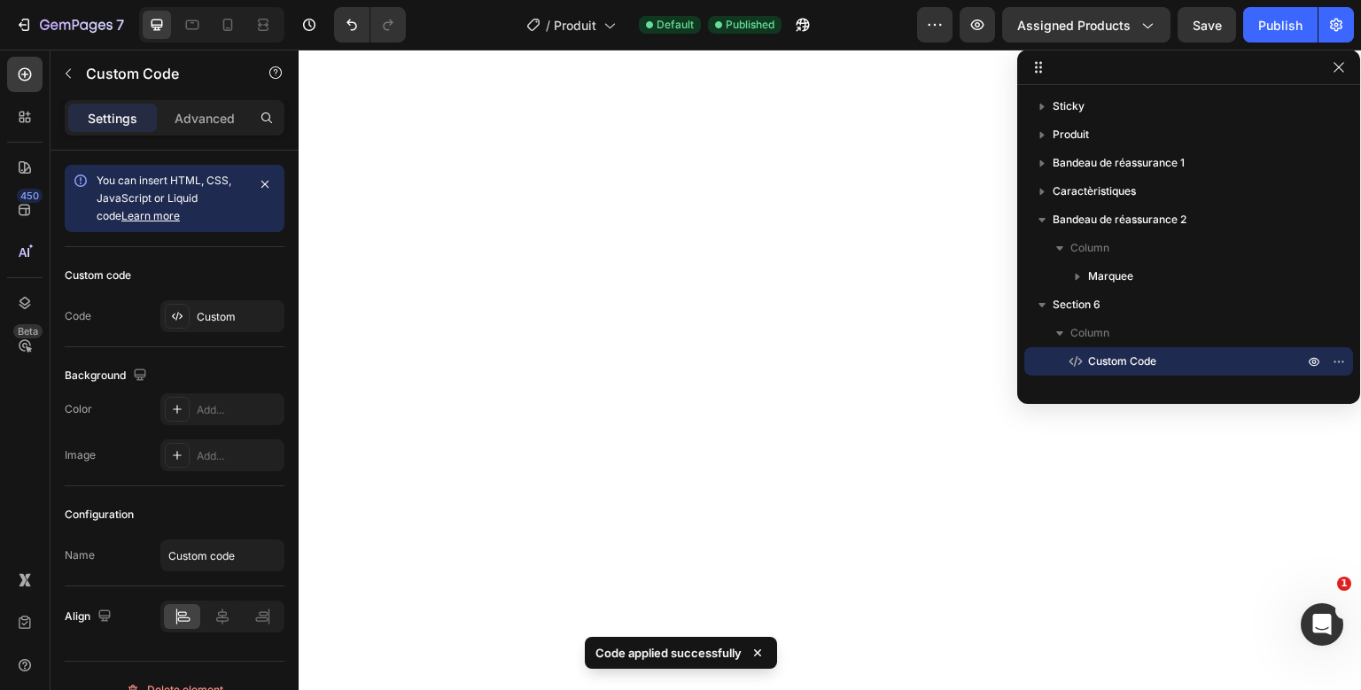
click at [1243, 24] on div "Preview Assigned Products Save Publish" at bounding box center [1135, 24] width 437 height 35
click at [1249, 25] on button "Publish" at bounding box center [1280, 24] width 74 height 35
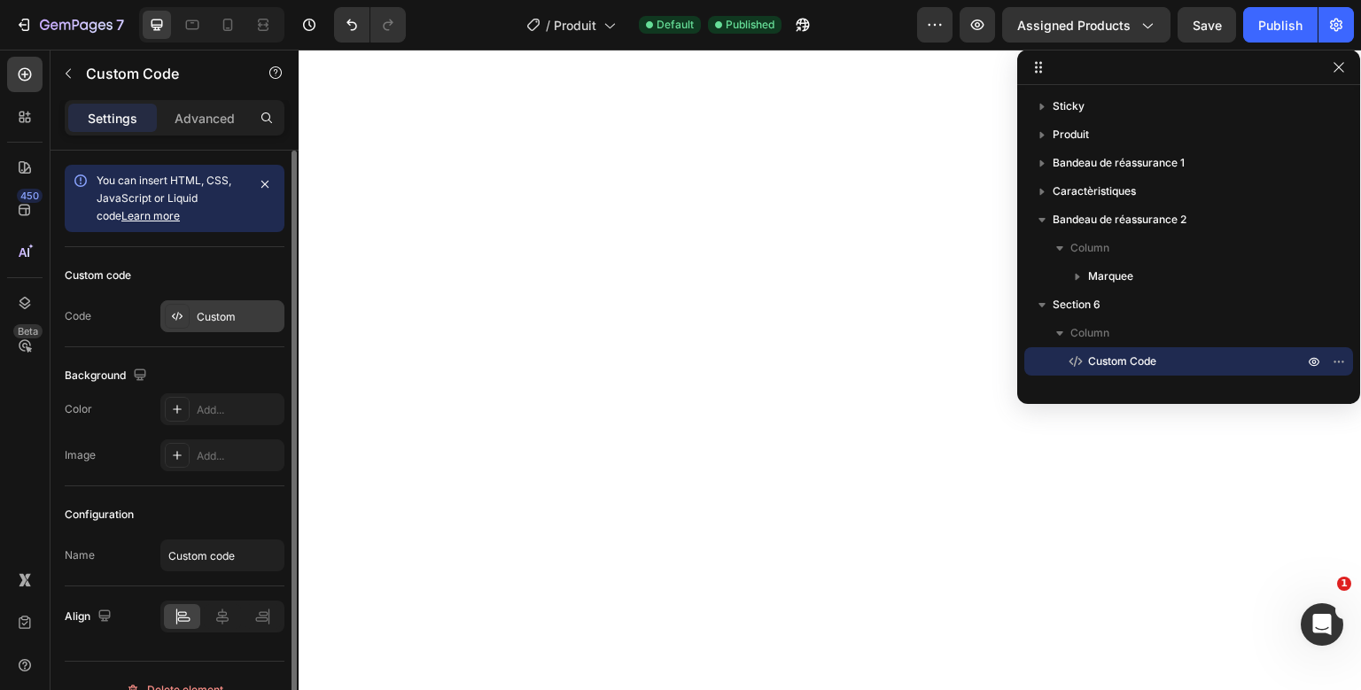
click at [260, 325] on div "Custom" at bounding box center [222, 316] width 124 height 32
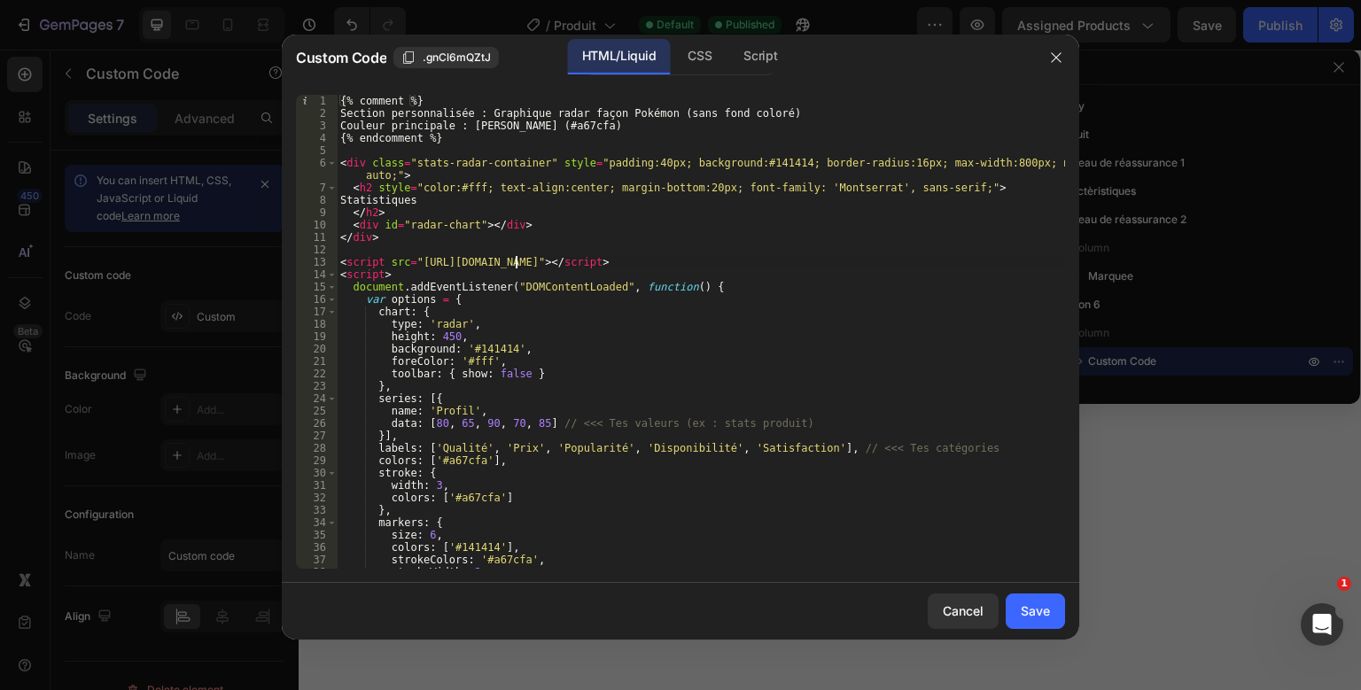
click at [516, 260] on div "{% comment %} Section personnalisée : Graphique radar façon Pokémon (sans fond …" at bounding box center [701, 344] width 728 height 499
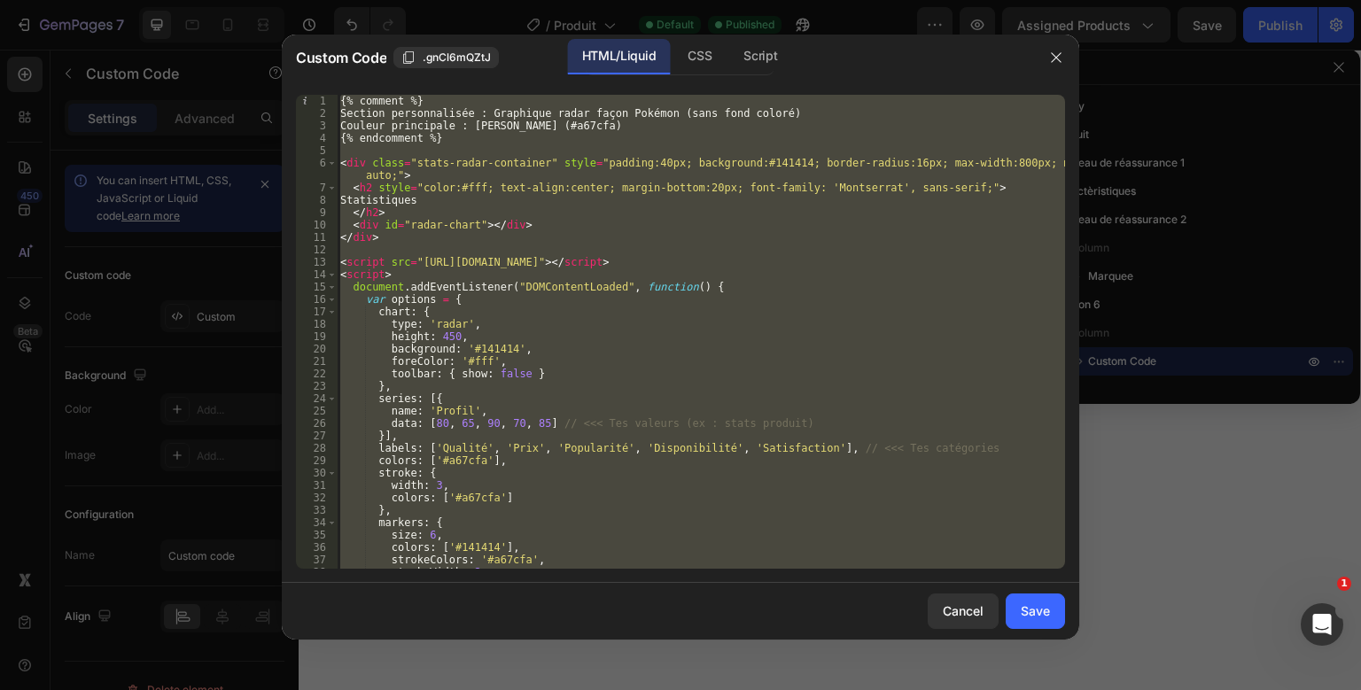
click at [516, 260] on div "{% comment %} Section personnalisée : Graphique radar façon Pokémon (sans fond …" at bounding box center [701, 344] width 728 height 499
type textarea "</script>"
paste textarea
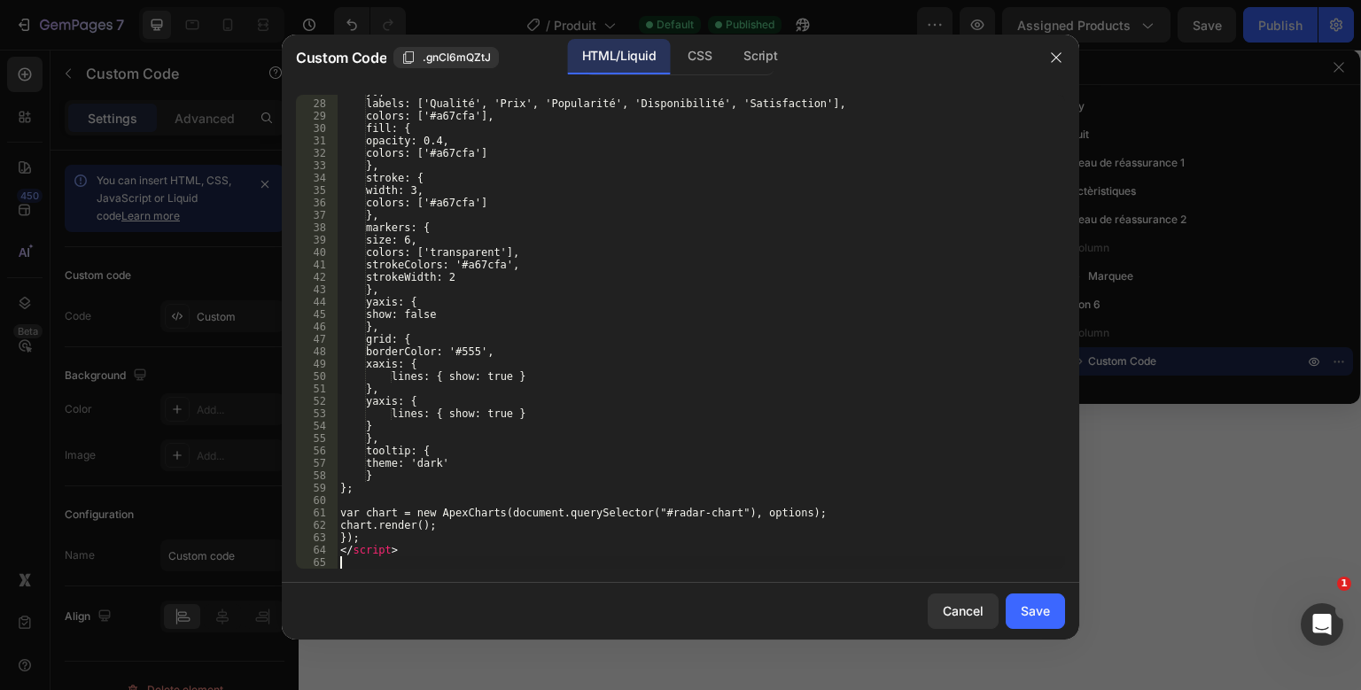
scroll to position [332, 0]
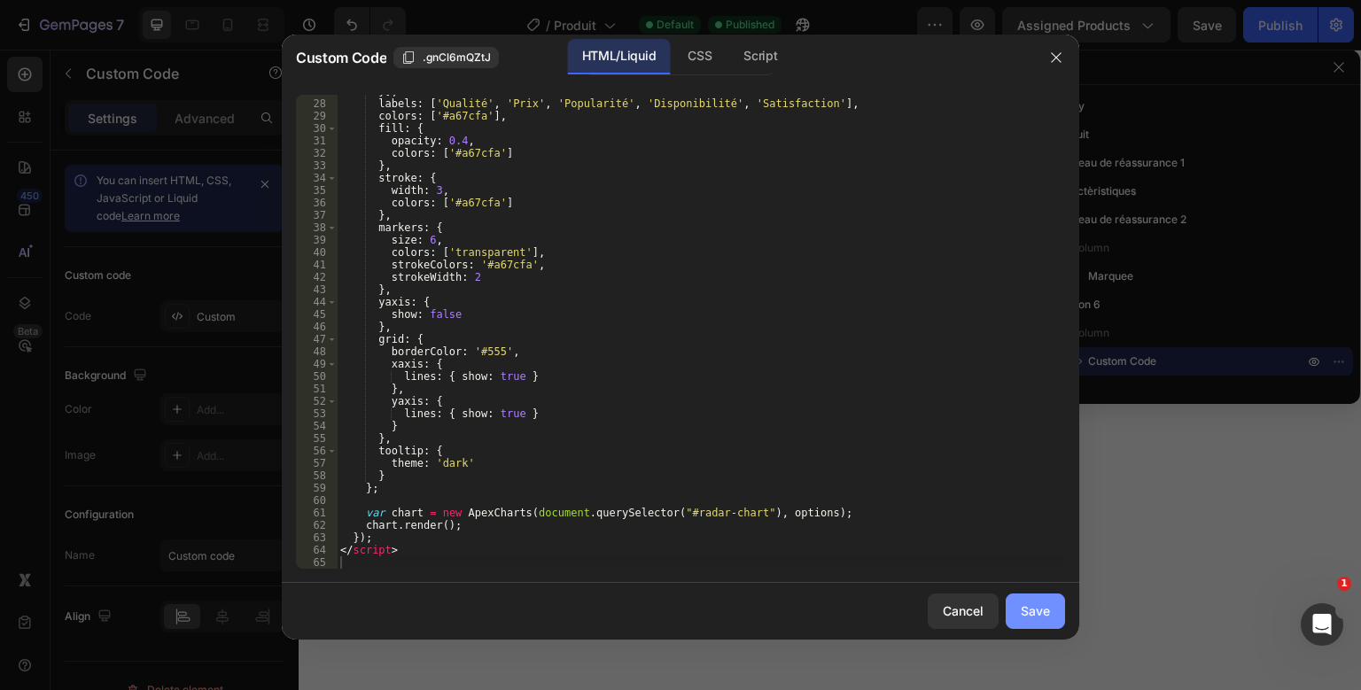
click at [1044, 615] on div "Save" at bounding box center [1034, 610] width 29 height 19
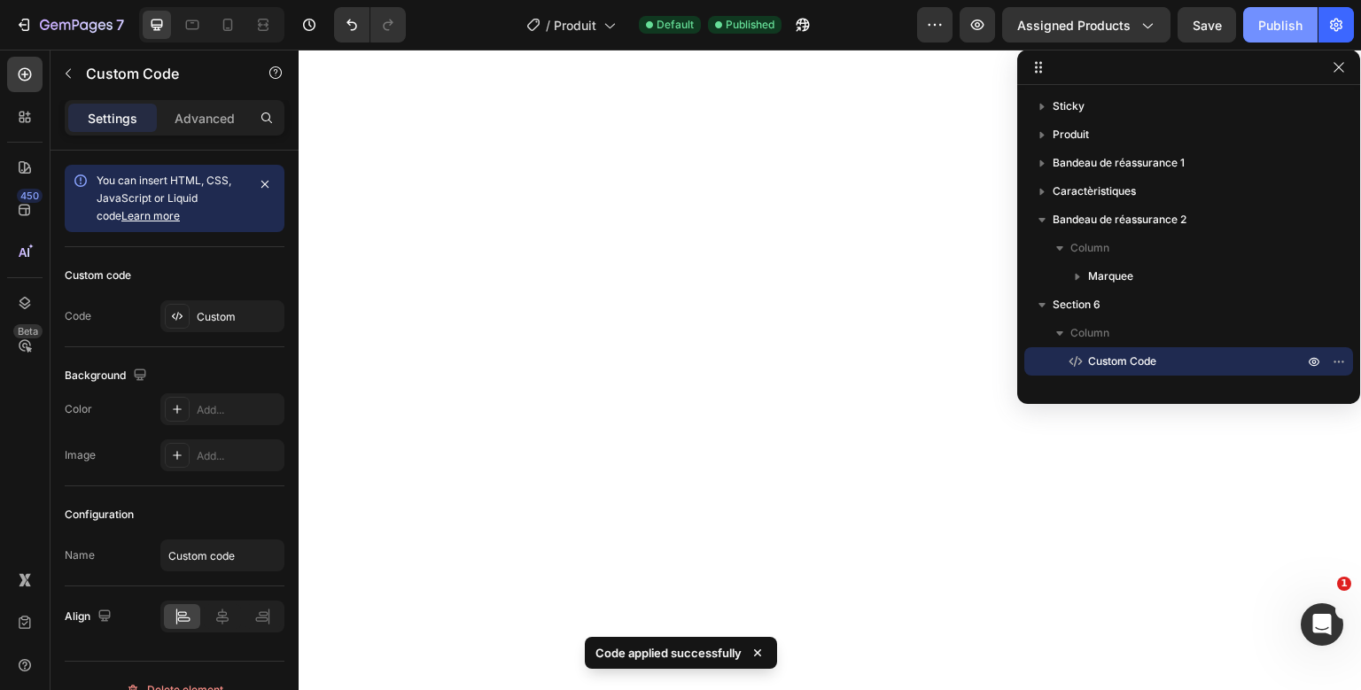
click at [1245, 23] on button "Publish" at bounding box center [1280, 24] width 74 height 35
click at [749, 28] on span "Published" at bounding box center [749, 25] width 49 height 16
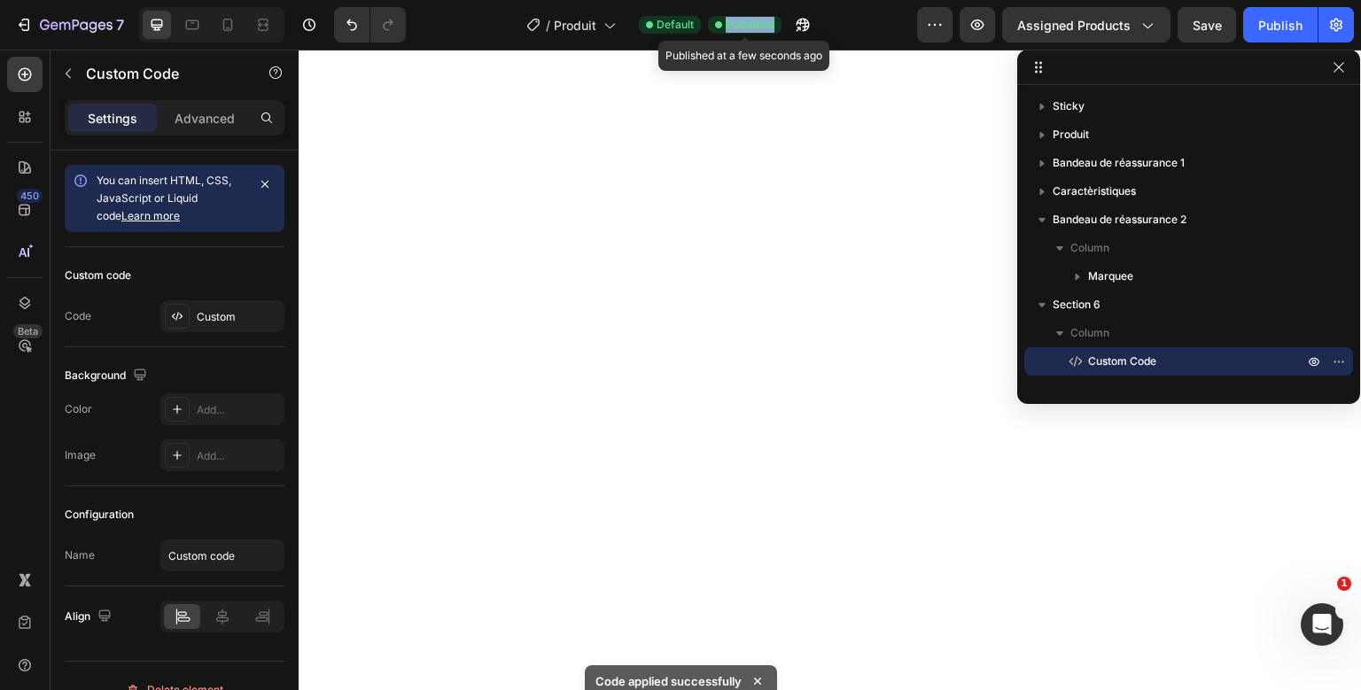
click at [749, 28] on span "Published" at bounding box center [749, 25] width 49 height 16
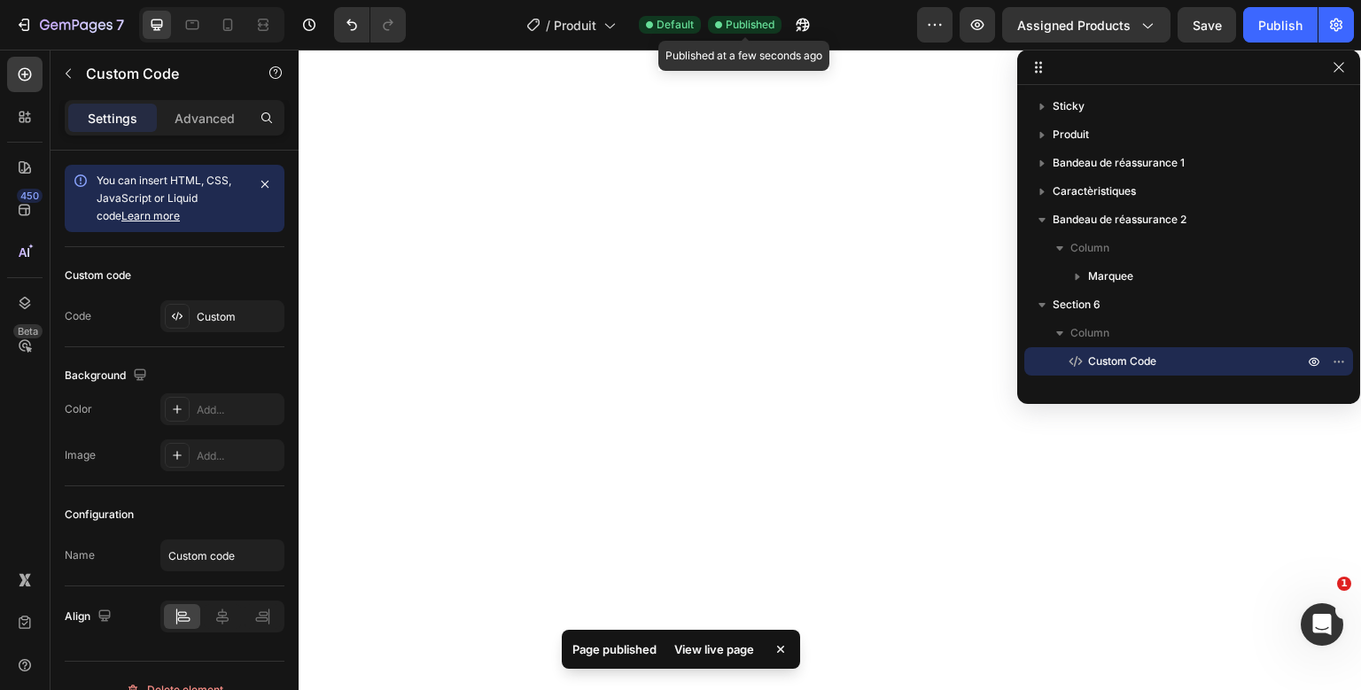
click at [749, 28] on span "Published" at bounding box center [749, 25] width 49 height 16
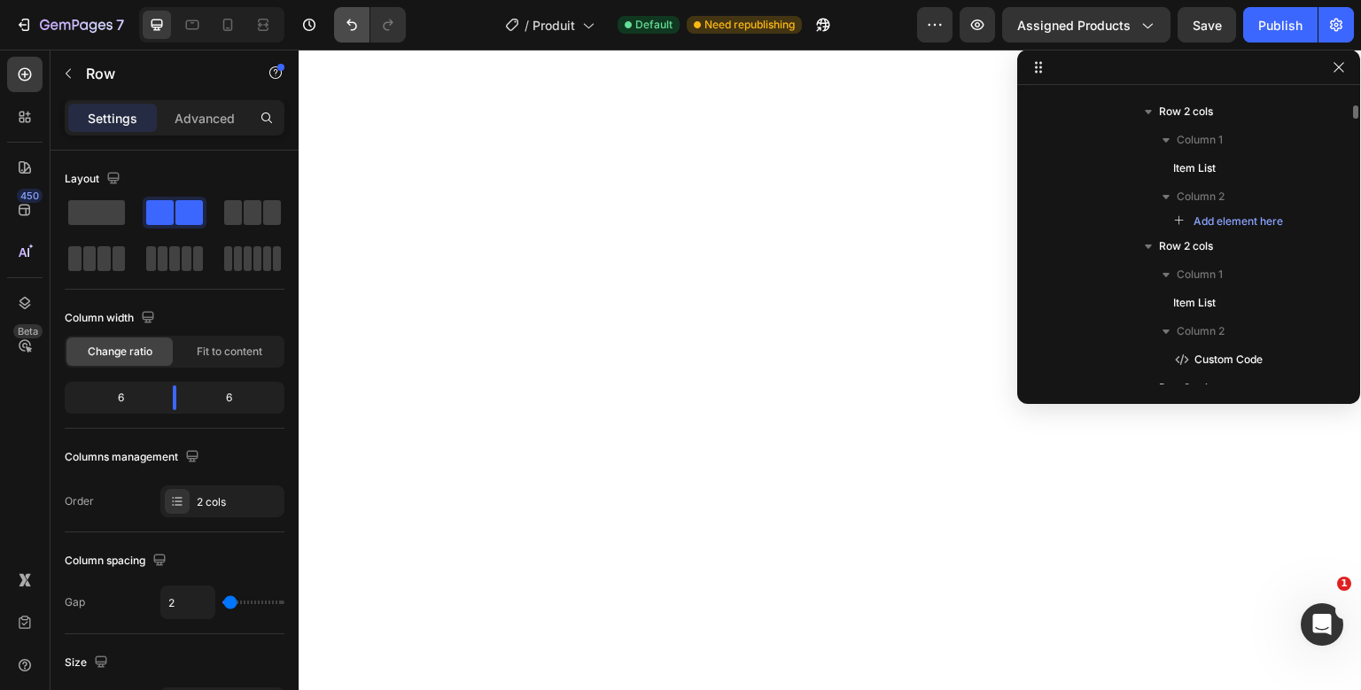
scroll to position [4048, 0]
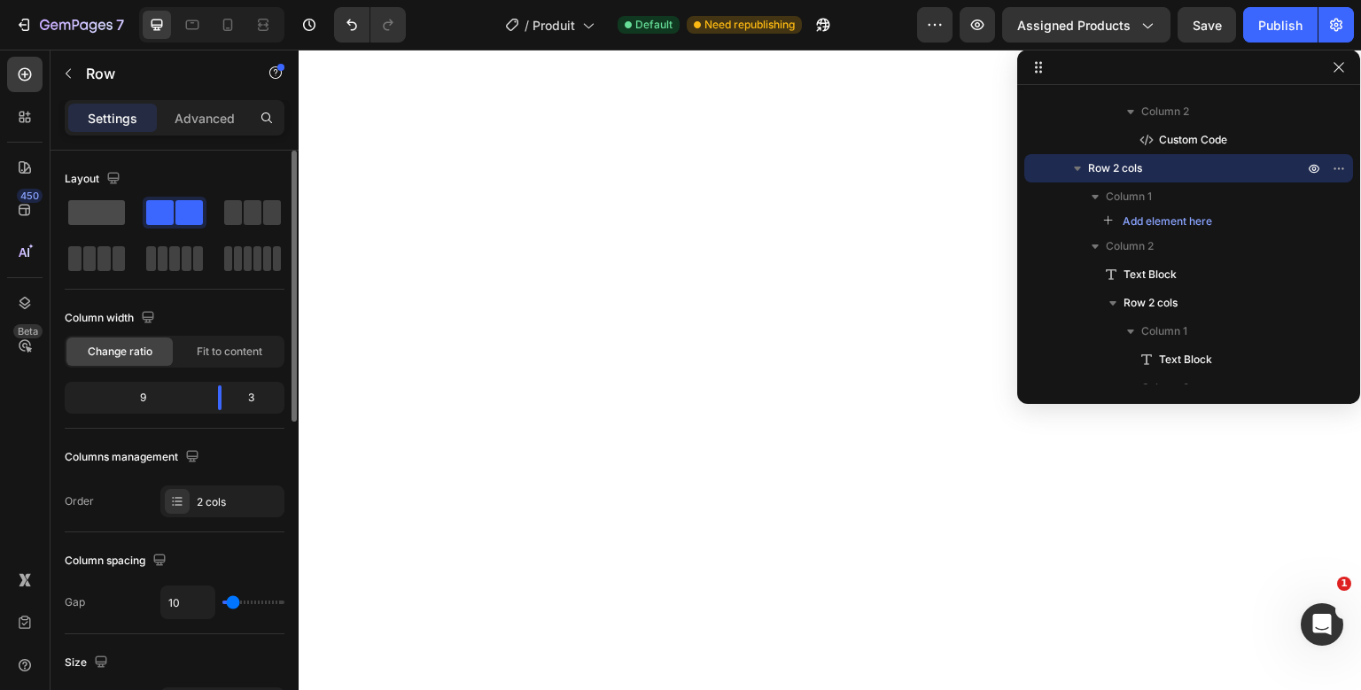
click at [112, 223] on span at bounding box center [96, 212] width 57 height 25
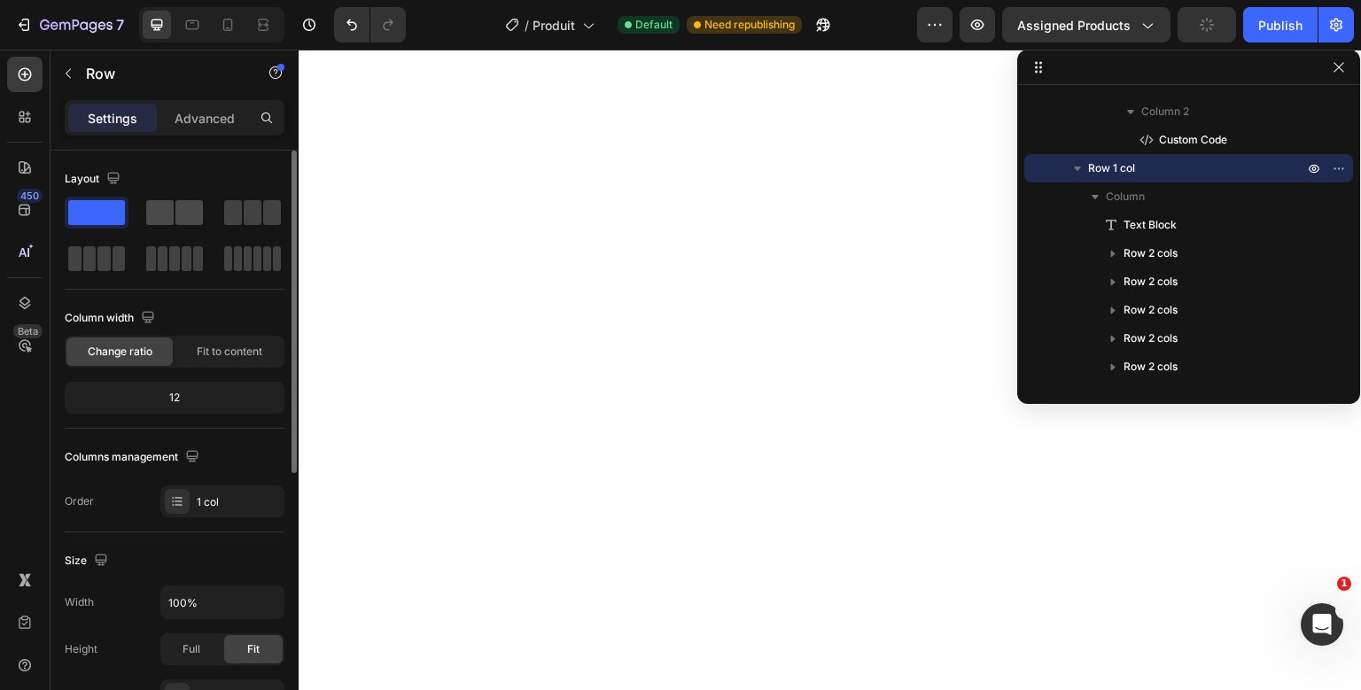
click at [150, 207] on span at bounding box center [159, 212] width 27 height 25
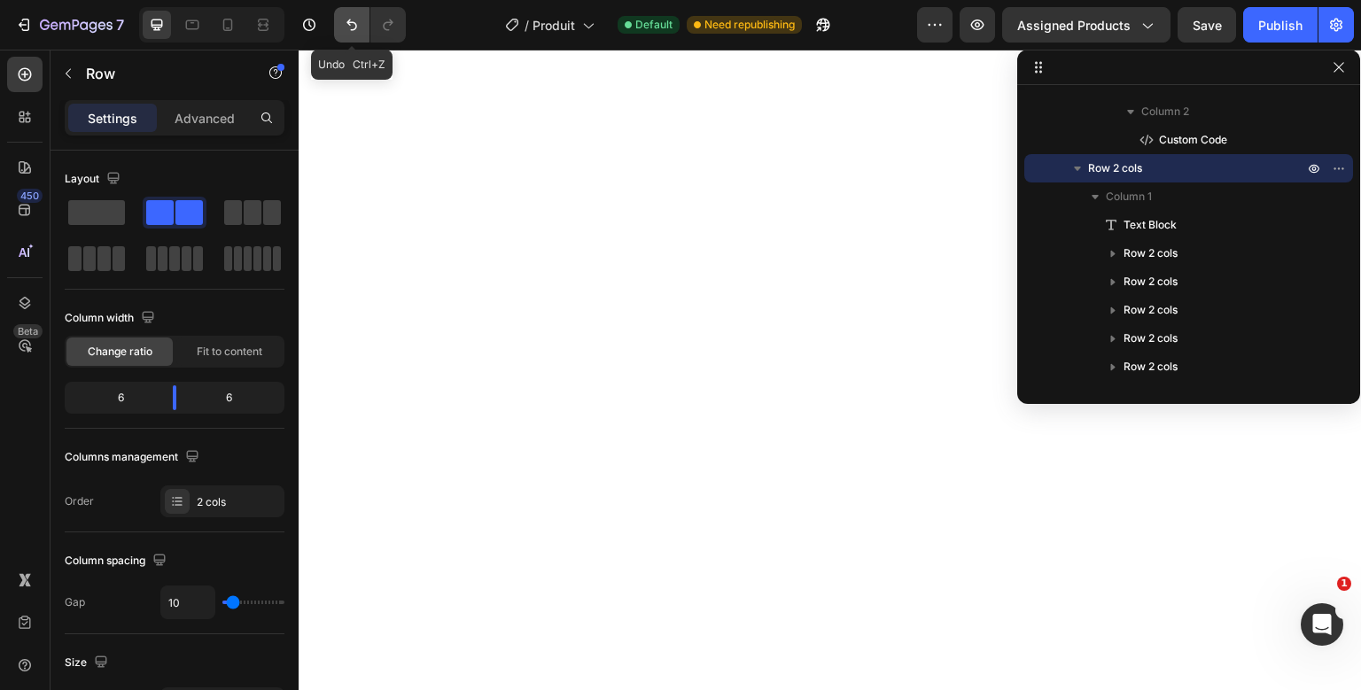
click at [349, 19] on icon "Undo/Redo" at bounding box center [352, 25] width 18 height 18
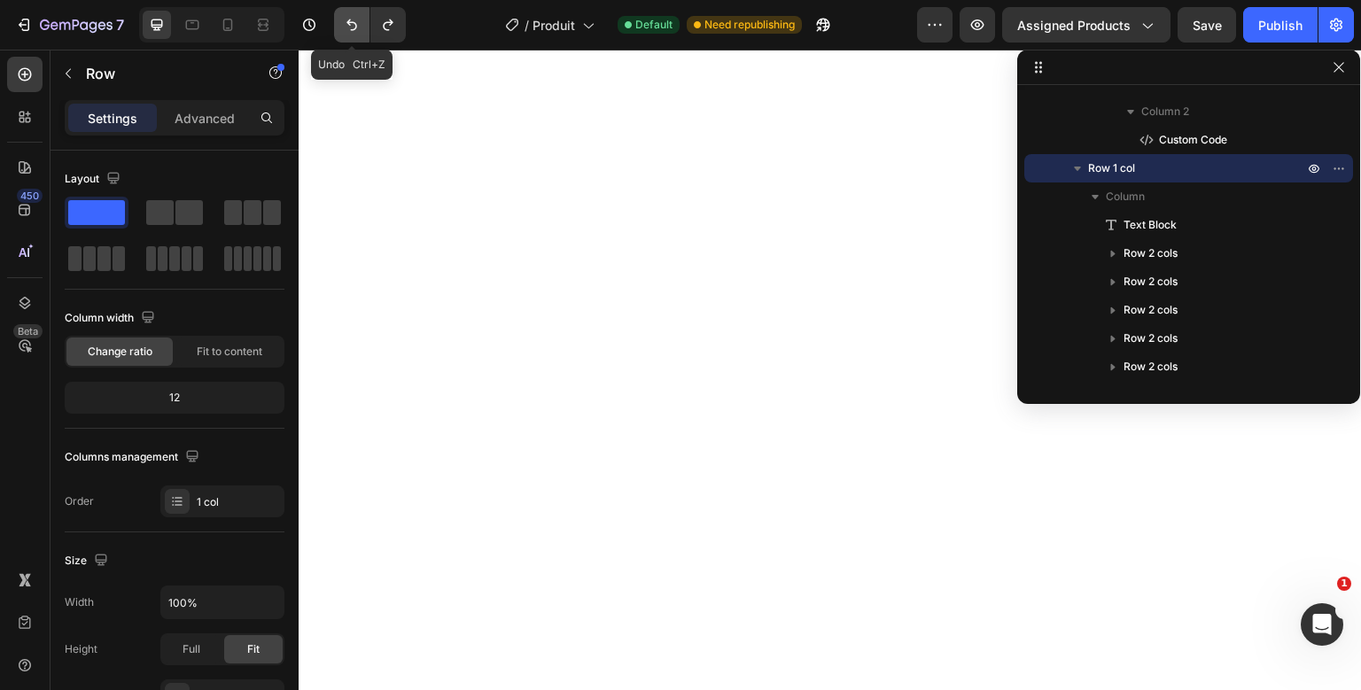
click at [349, 19] on icon "Undo/Redo" at bounding box center [352, 25] width 18 height 18
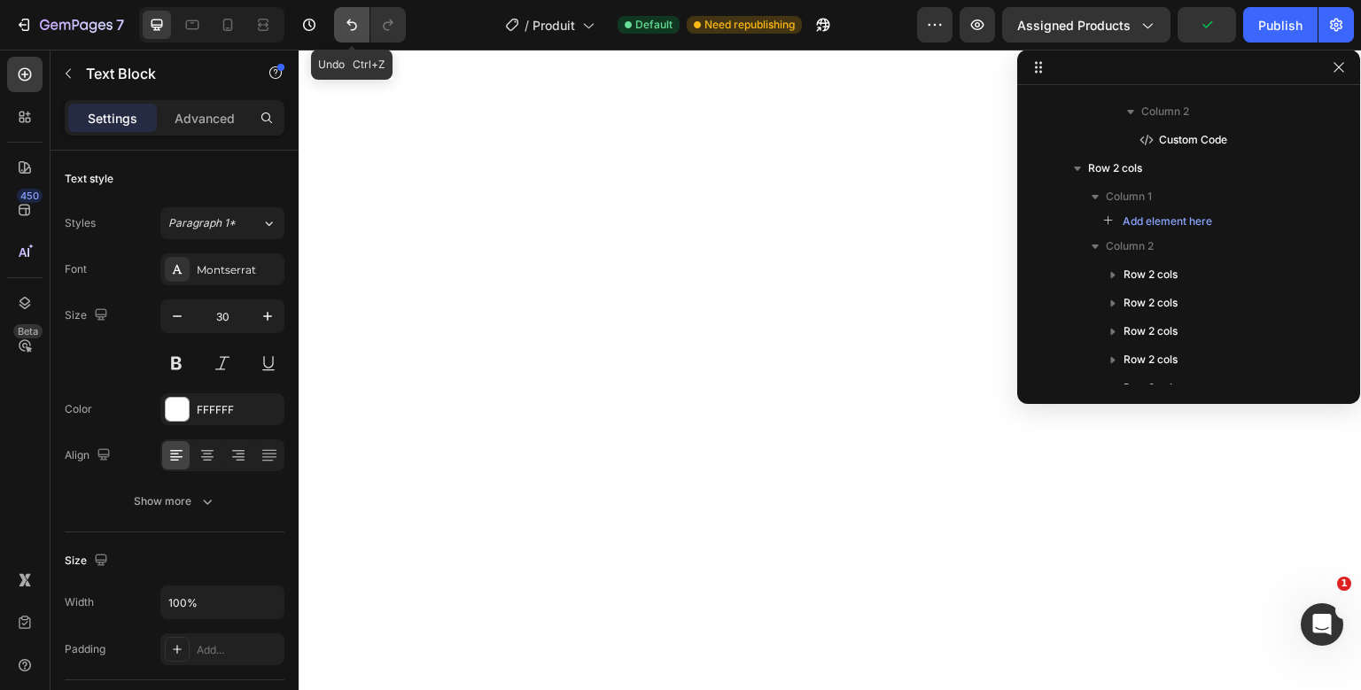
click at [353, 24] on icon "Undo/Redo" at bounding box center [352, 25] width 18 height 18
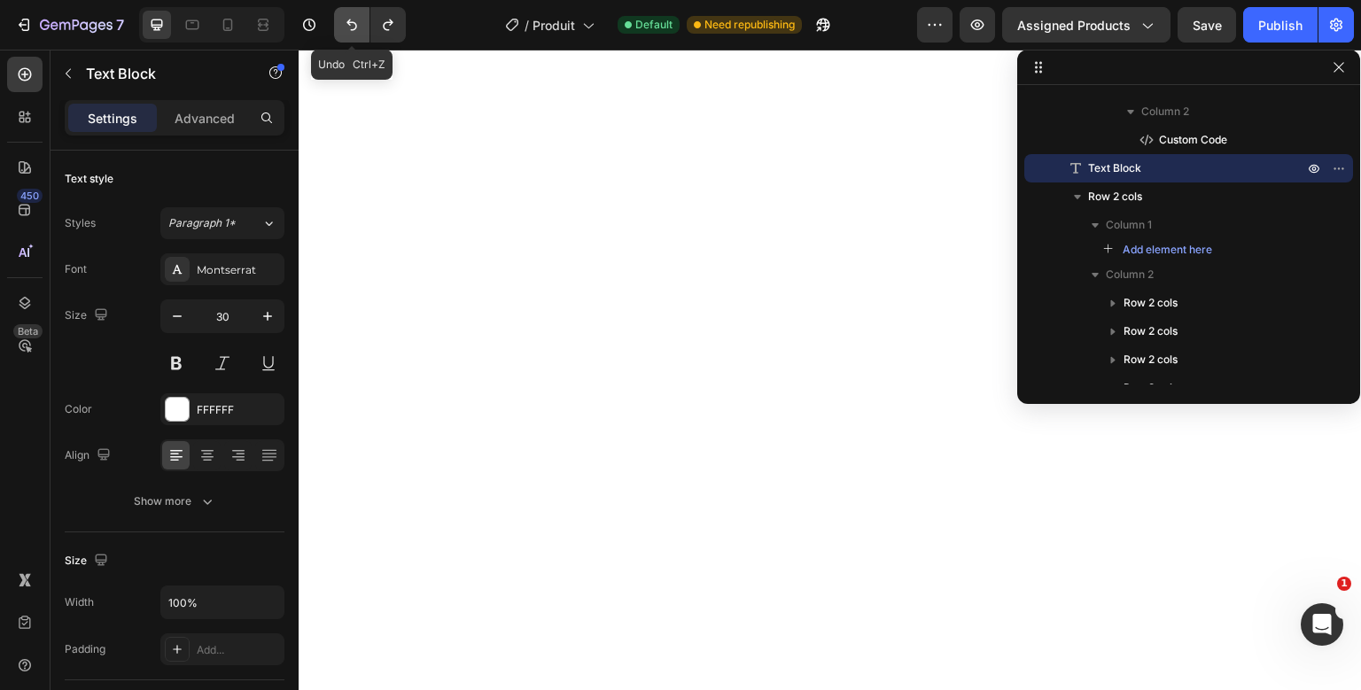
click at [350, 21] on icon "Undo/Redo" at bounding box center [352, 25] width 18 height 18
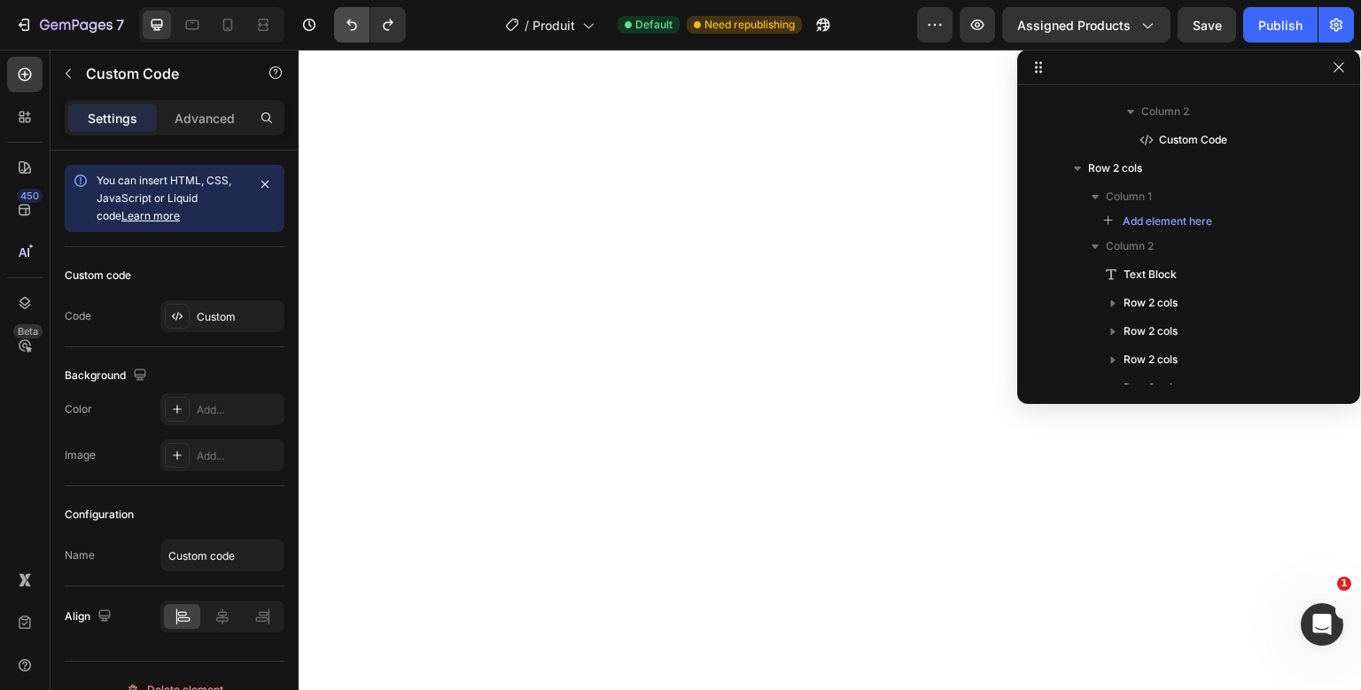
scroll to position [4377, 0]
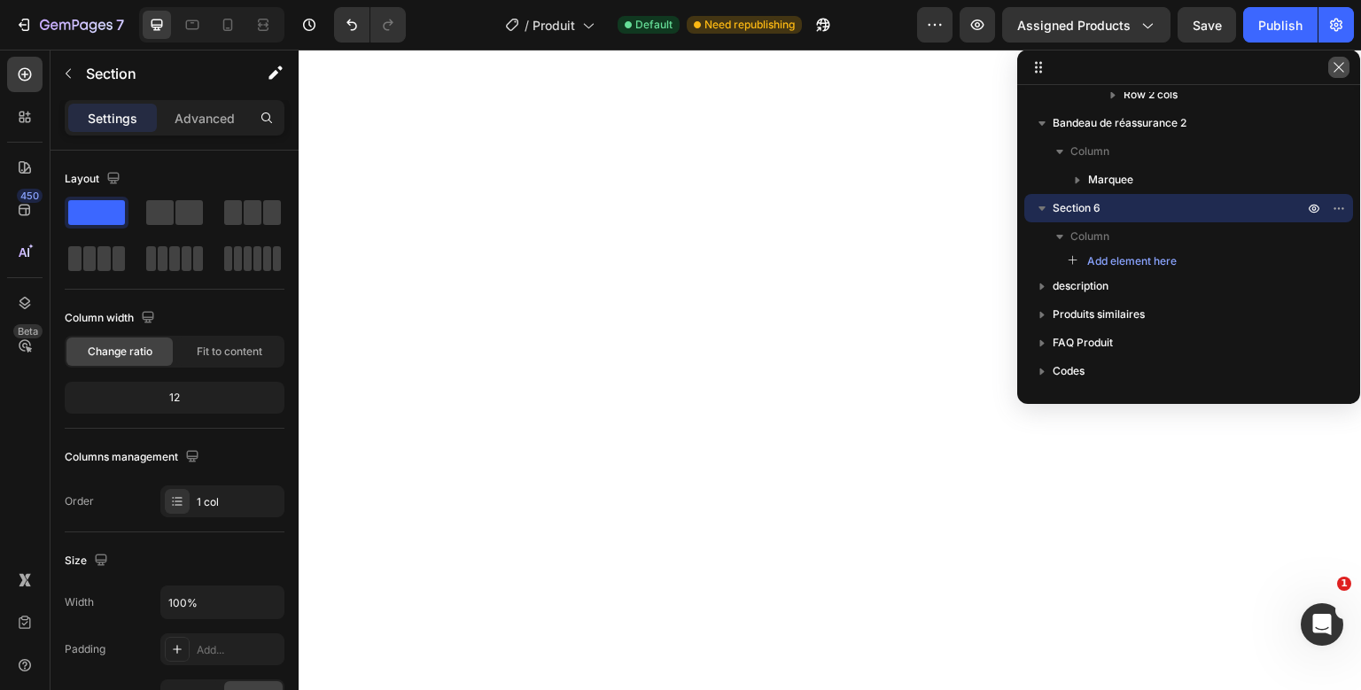
click at [1340, 74] on button "button" at bounding box center [1338, 67] width 21 height 21
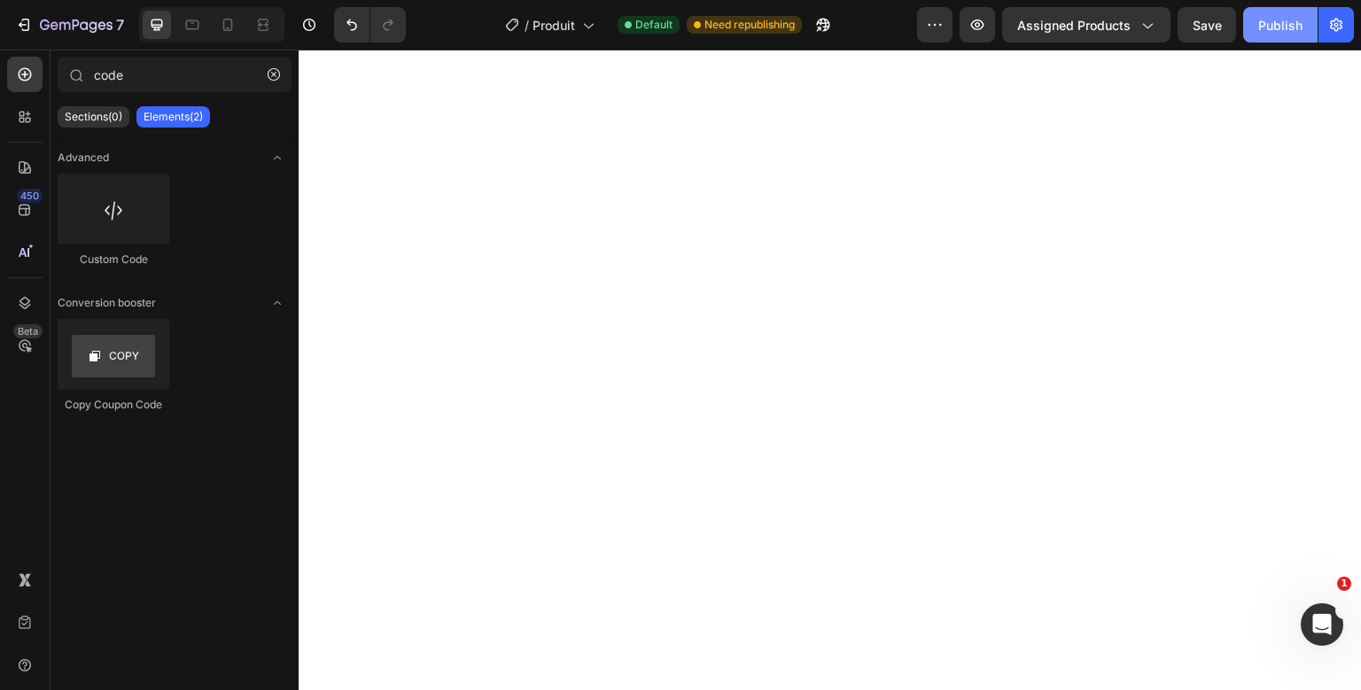
click at [1285, 34] on div "Publish" at bounding box center [1280, 25] width 44 height 19
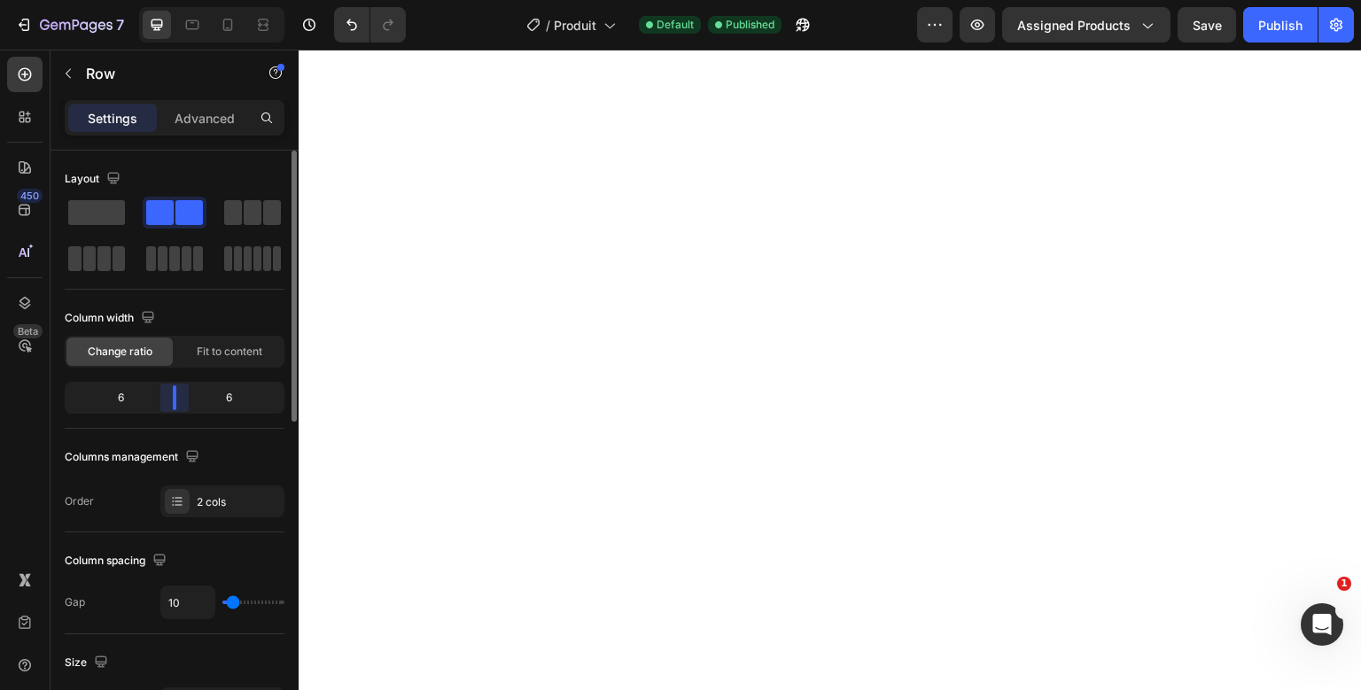
drag, startPoint x: 218, startPoint y: 392, endPoint x: 179, endPoint y: 389, distance: 39.1
click at [179, 389] on div "Layout Column width Change ratio Fit to content 6 6 Columns management Order 2 …" at bounding box center [174, 446] width 248 height 590
click at [225, 128] on div "Advanced" at bounding box center [204, 118] width 89 height 28
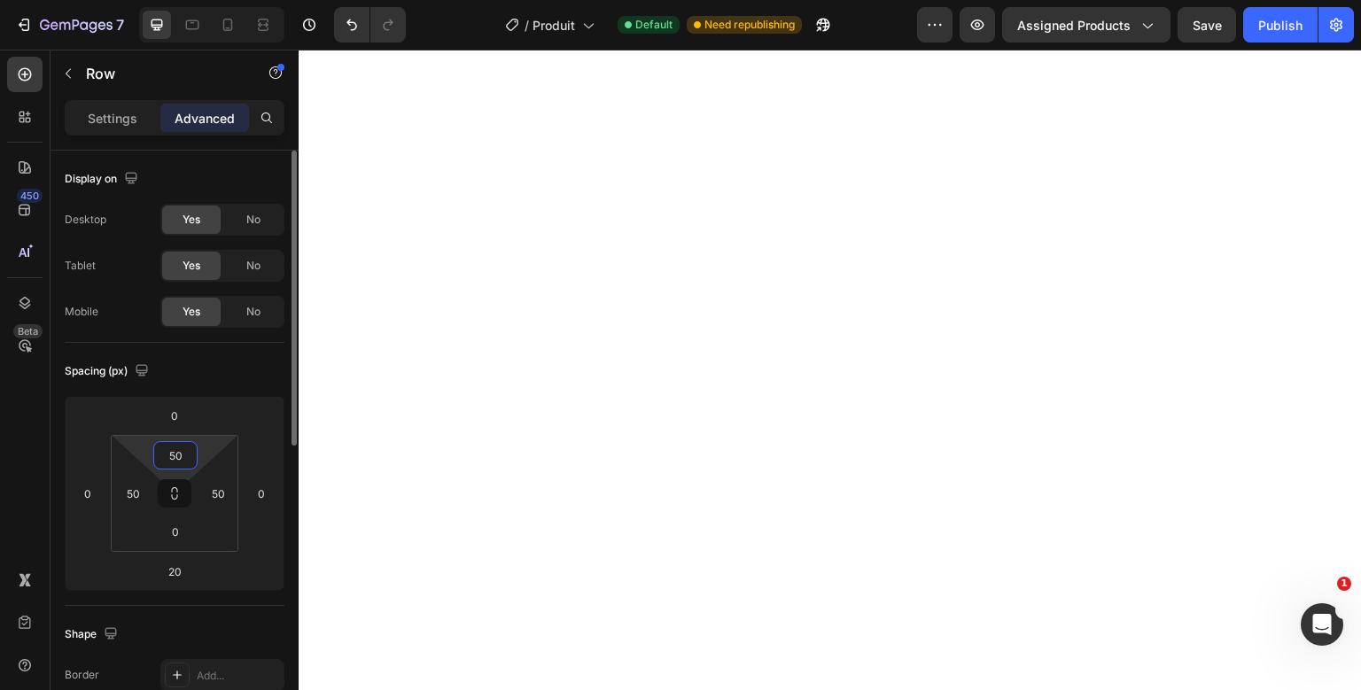
click at [182, 454] on input "50" at bounding box center [175, 455] width 35 height 27
type input "0"
click at [1276, 27] on div "Publish" at bounding box center [1280, 25] width 44 height 19
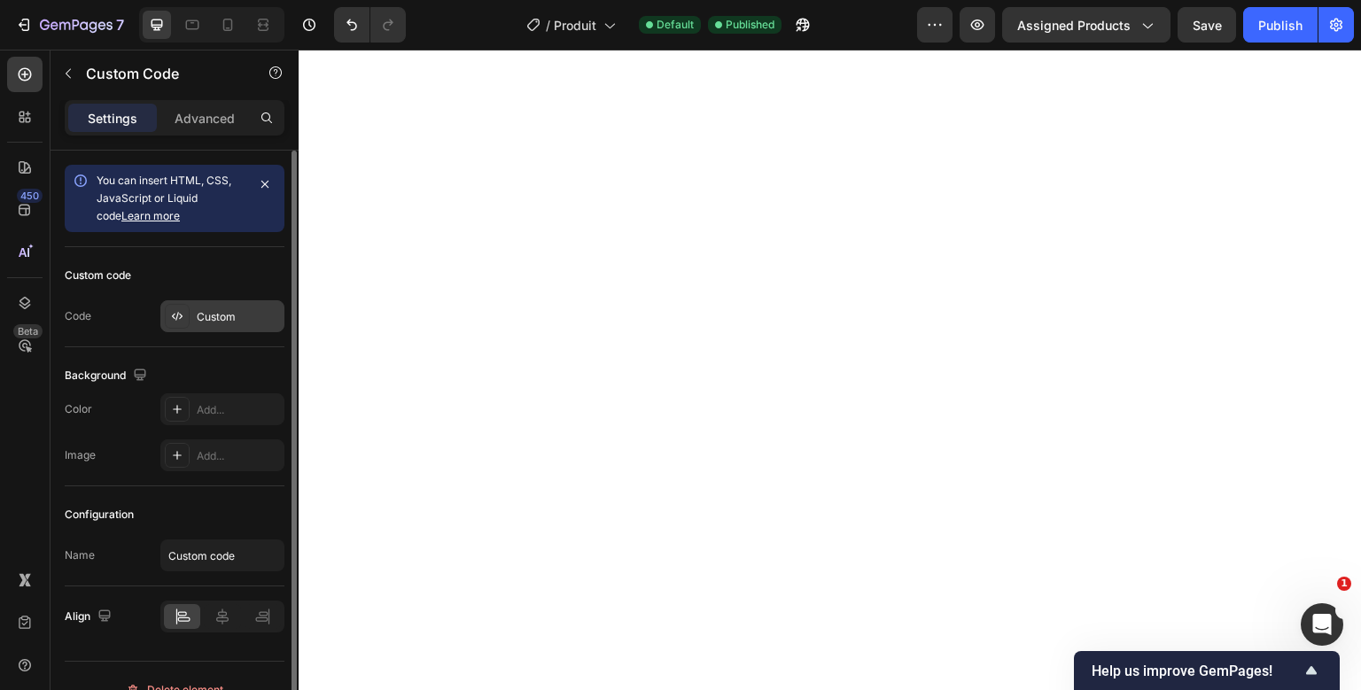
click at [232, 317] on div "Custom" at bounding box center [238, 317] width 83 height 16
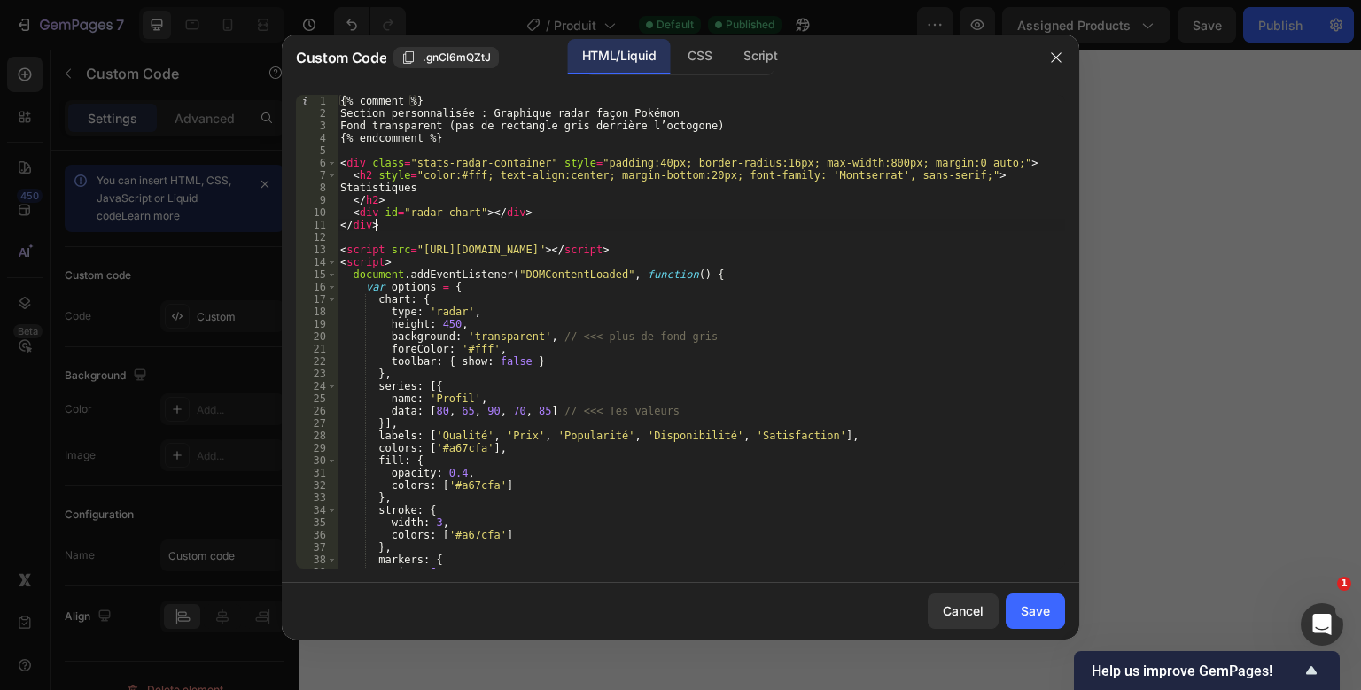
click at [621, 220] on div "{% comment %} Section personnalisée : Graphique radar façon Pokémon Fond transp…" at bounding box center [701, 344] width 728 height 499
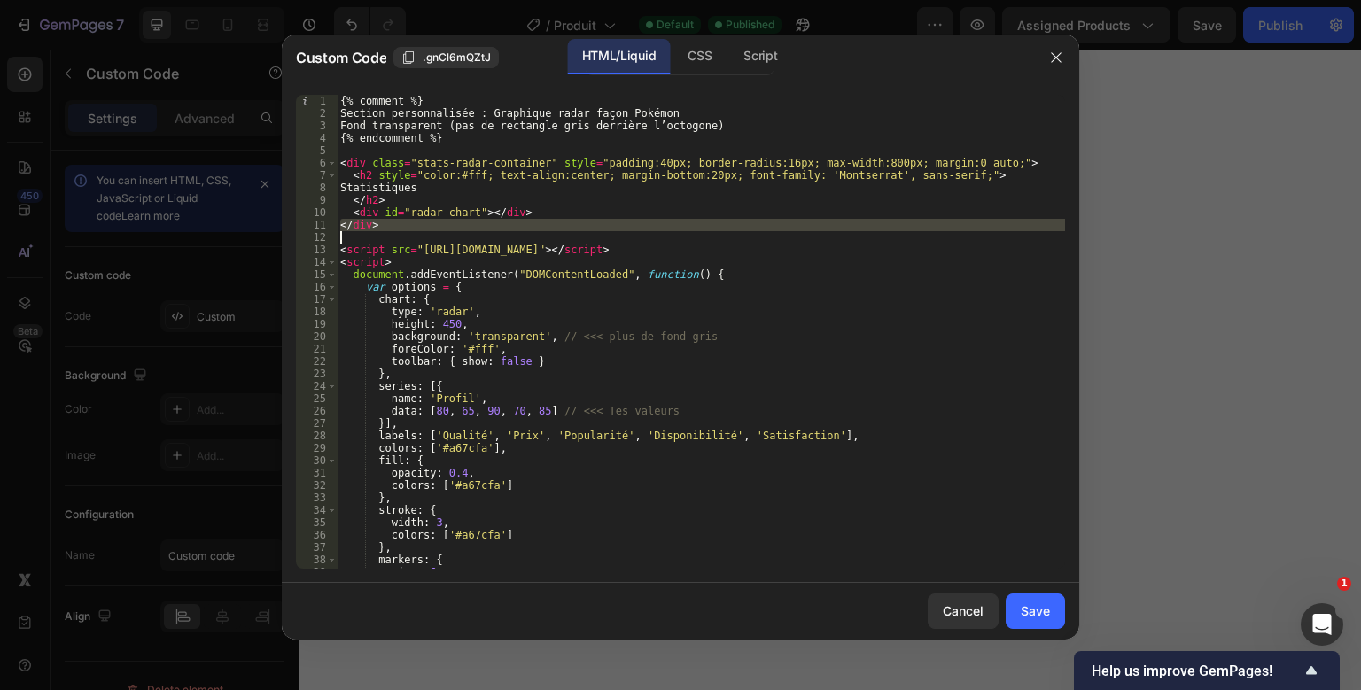
click at [621, 220] on div "{% comment %} Section personnalisée : Graphique radar façon Pokémon Fond transp…" at bounding box center [701, 344] width 728 height 499
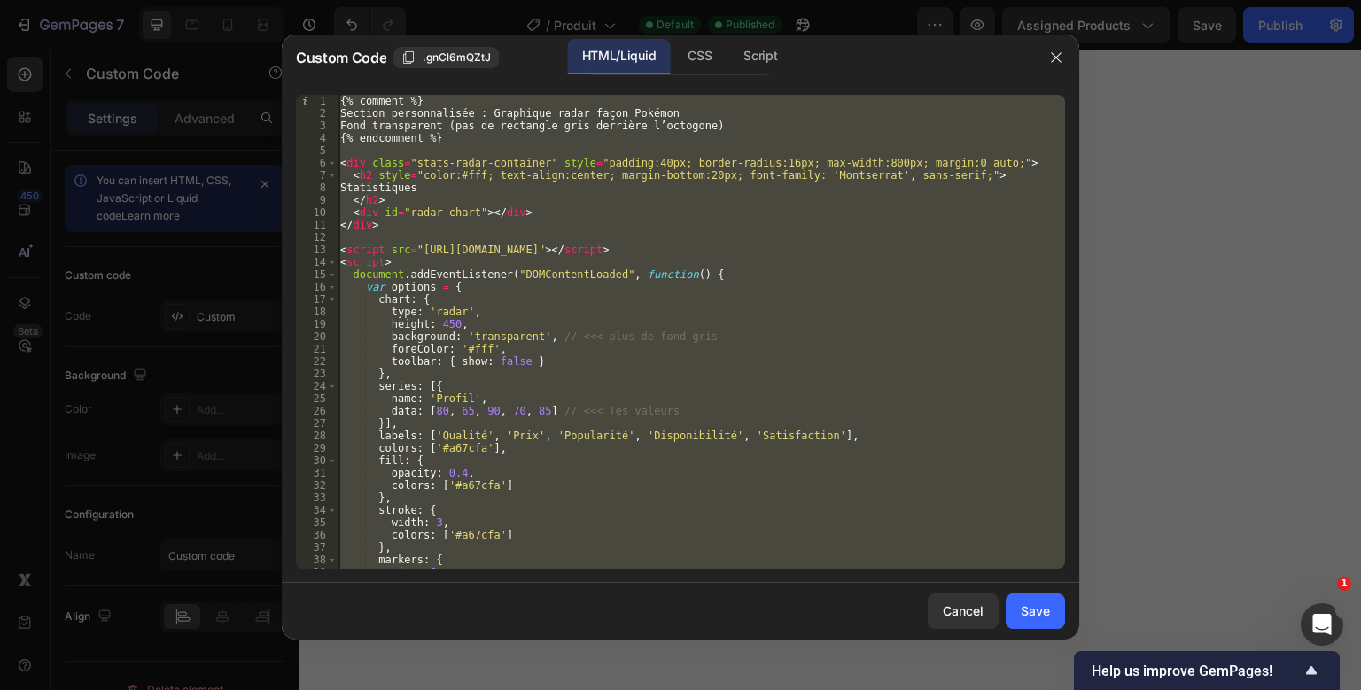
click at [621, 220] on div "{% comment %} Section personnalisée : Graphique radar façon Pokémon Fond transp…" at bounding box center [701, 344] width 728 height 499
type textarea "</script>"
paste textarea
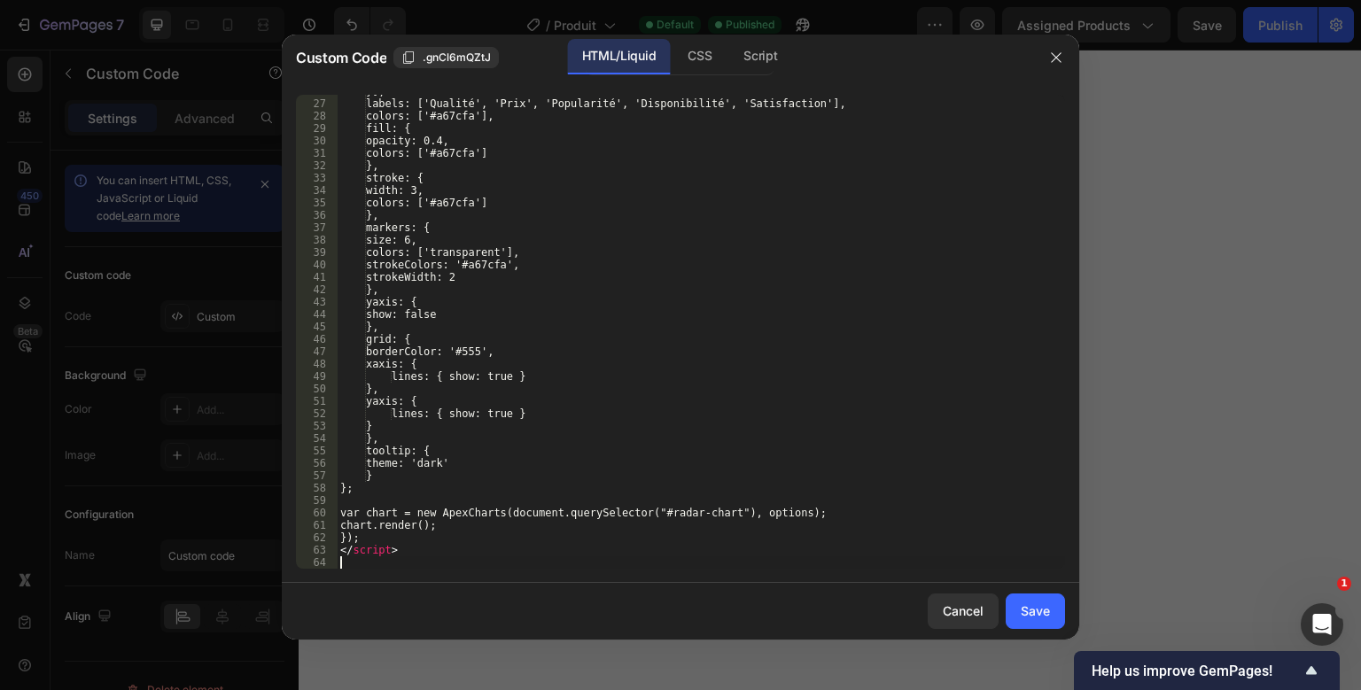
scroll to position [332, 0]
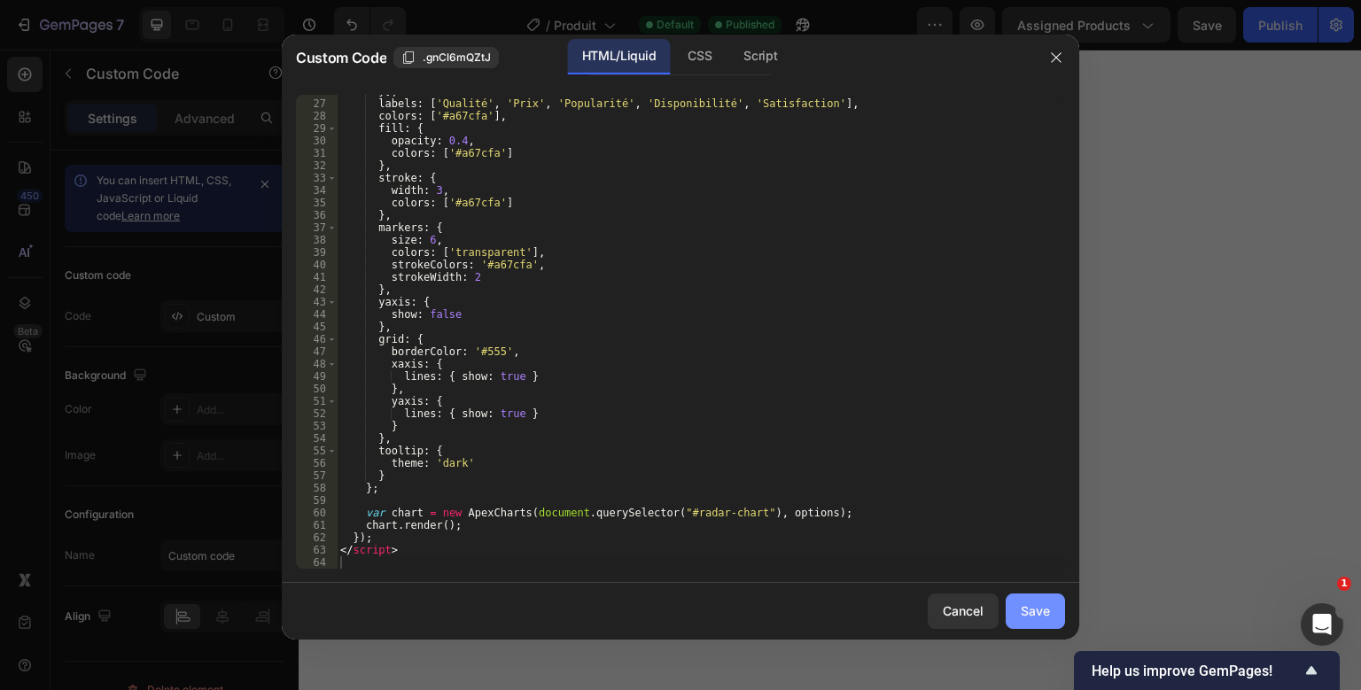
click at [1026, 601] on button "Save" at bounding box center [1034, 610] width 59 height 35
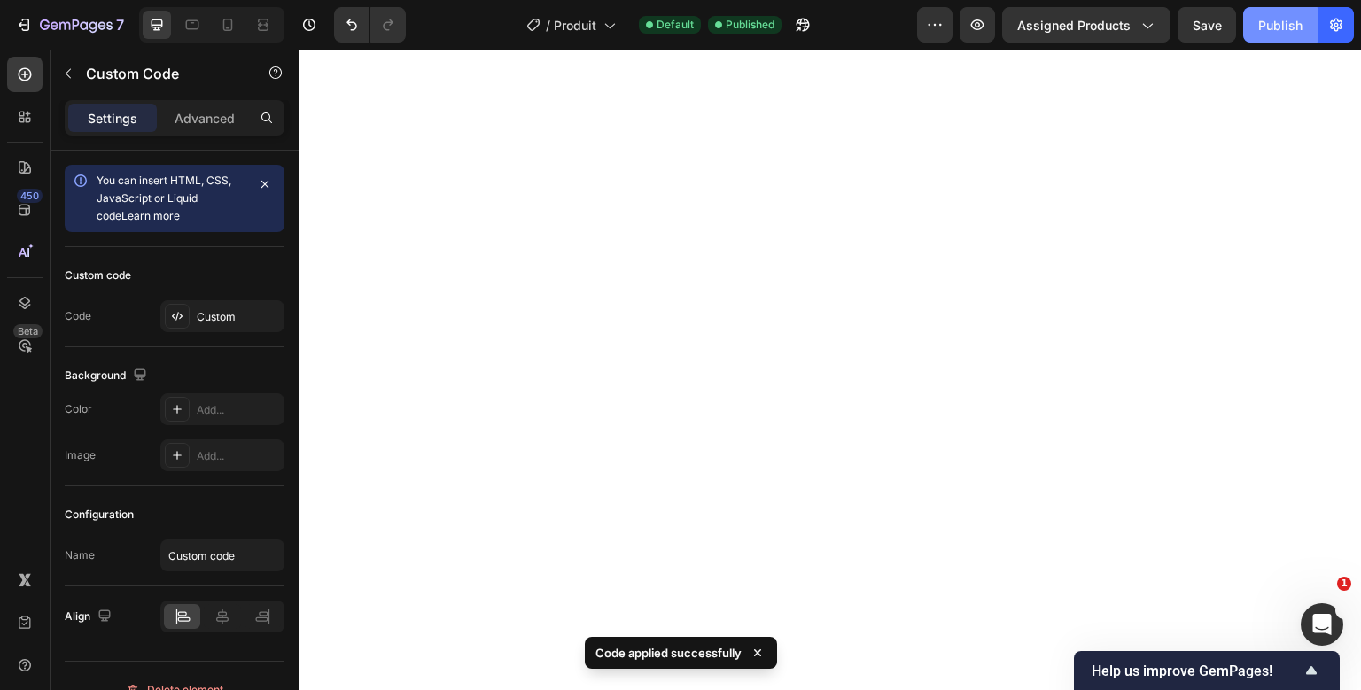
click at [1265, 34] on div "Publish" at bounding box center [1280, 25] width 44 height 19
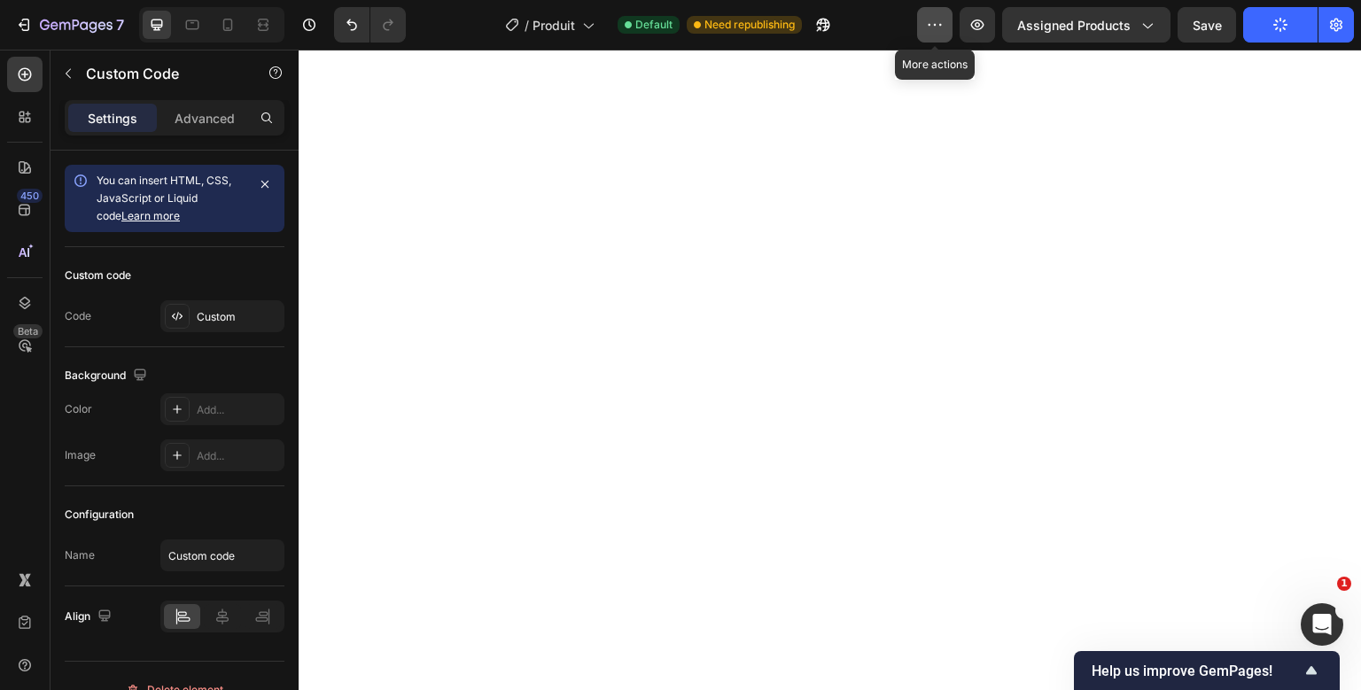
click at [943, 29] on icon "button" at bounding box center [935, 25] width 18 height 18
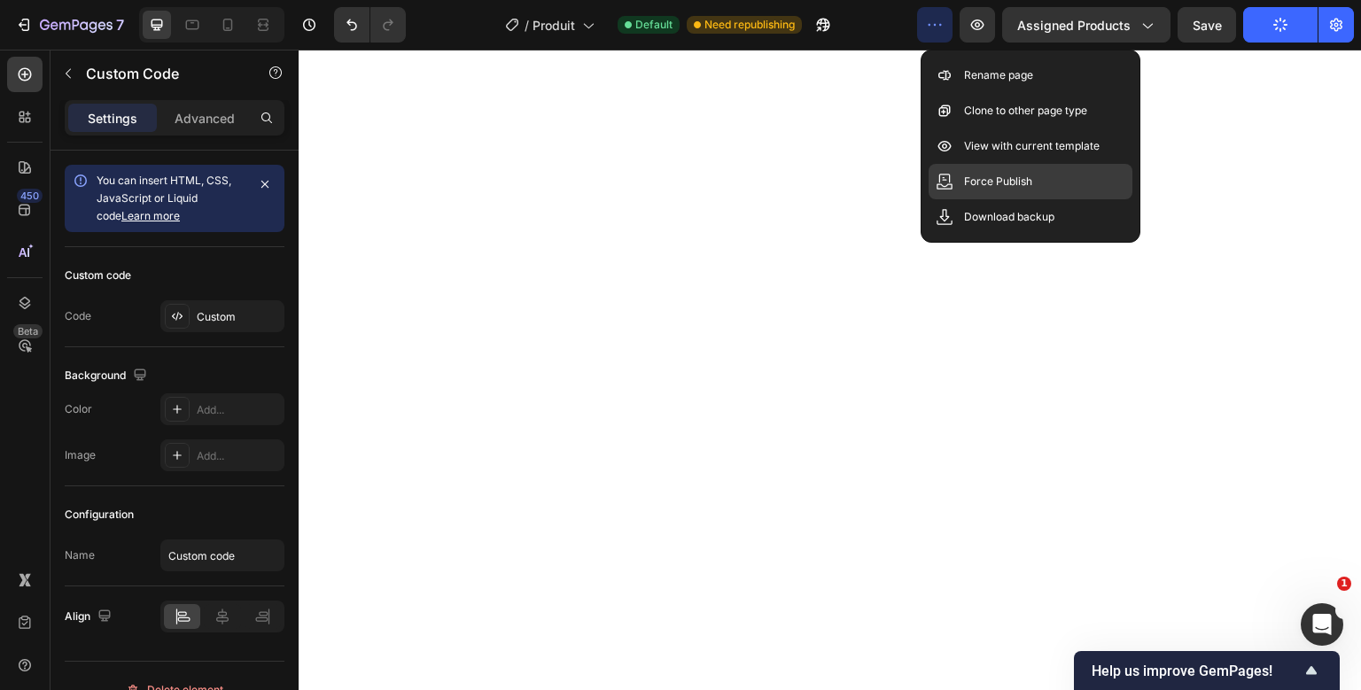
click at [967, 174] on p "Force Publish" at bounding box center [998, 182] width 68 height 18
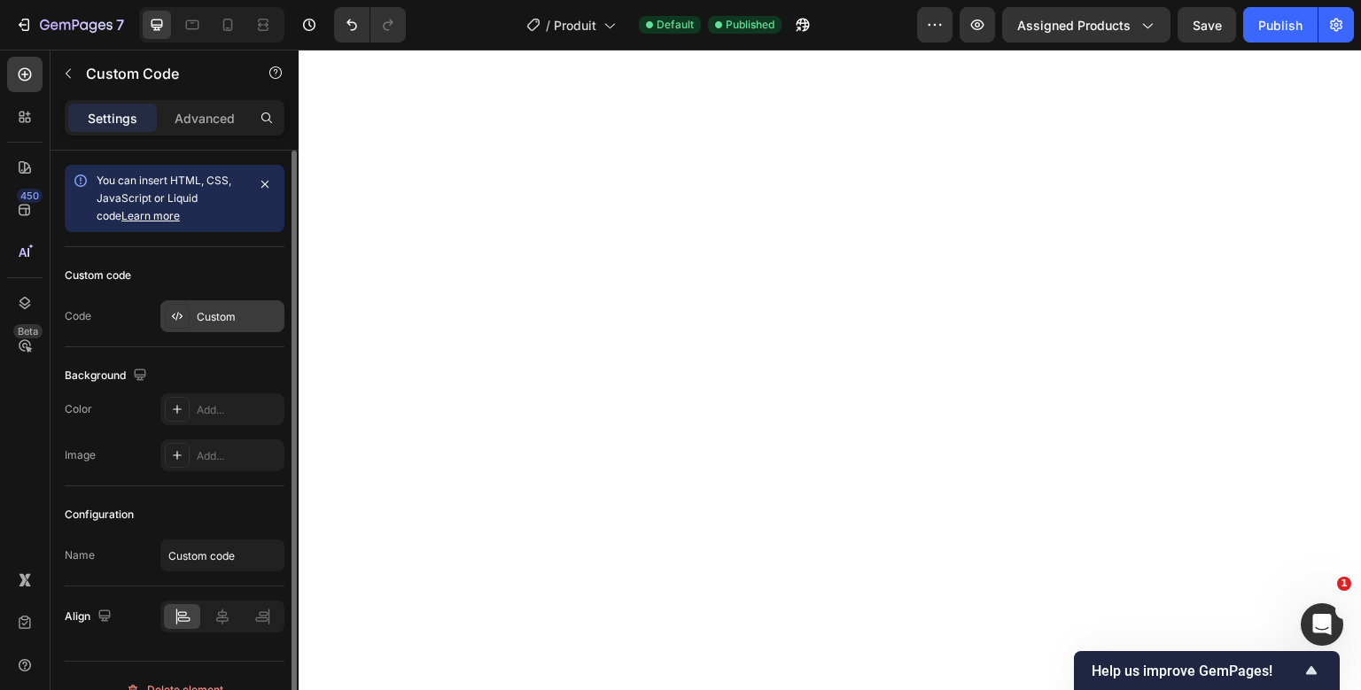
click at [232, 300] on div "Custom" at bounding box center [222, 316] width 124 height 32
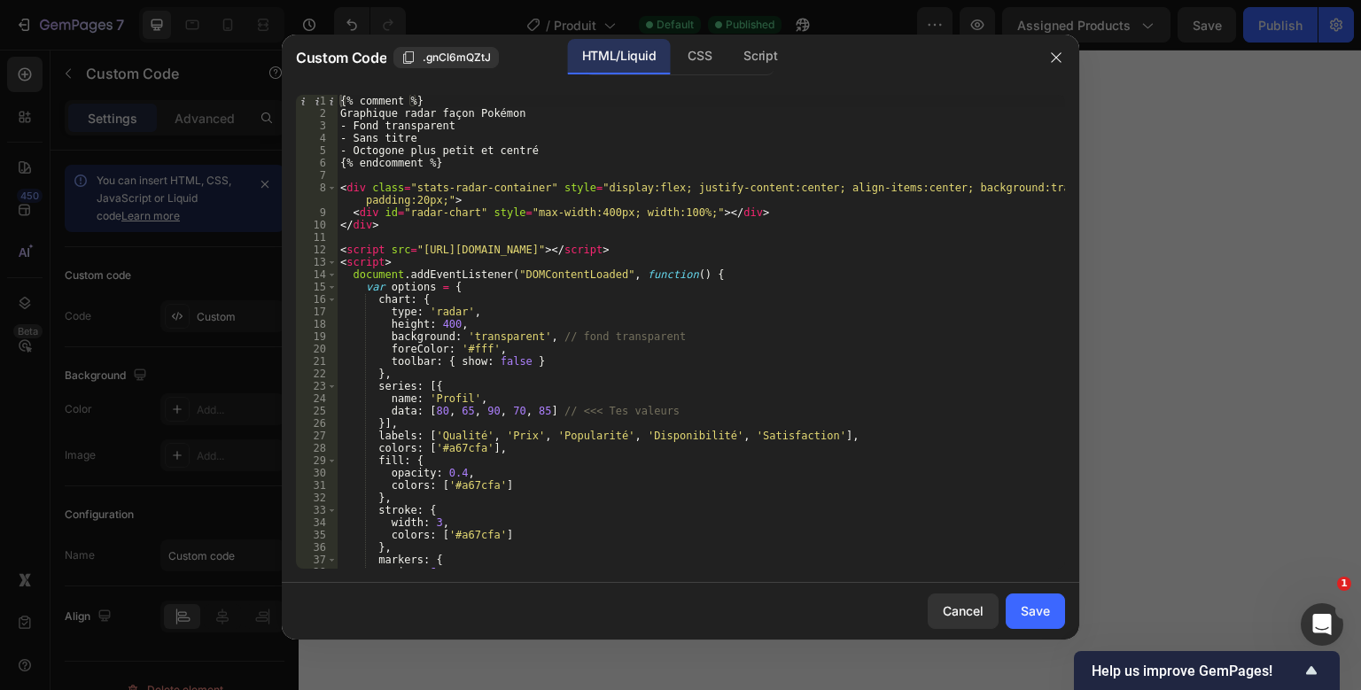
click at [531, 197] on div "{% comment %} Graphique radar façon Pokémon - Fond transparent - Sans titre - O…" at bounding box center [701, 344] width 728 height 499
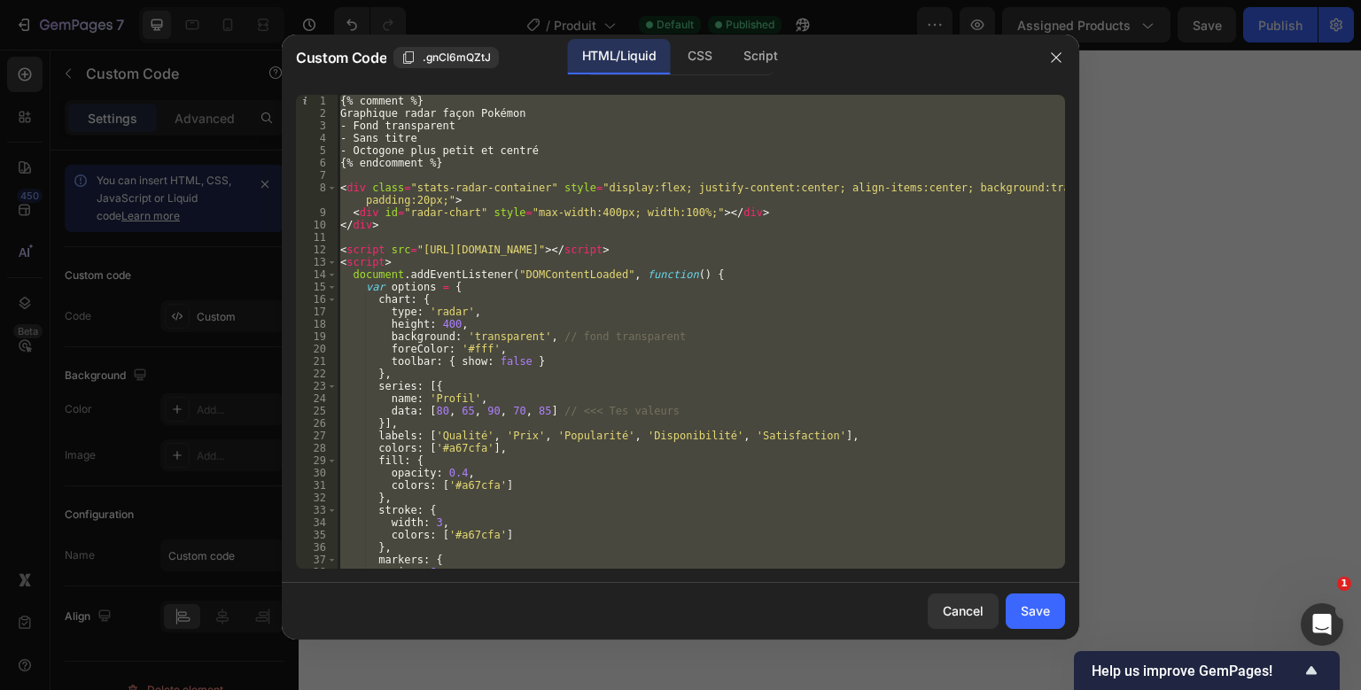
click at [531, 197] on div "{% comment %} Graphique radar façon Pokémon - Fond transparent - Sans titre - O…" at bounding box center [701, 344] width 728 height 499
type textarea "</script>"
paste textarea
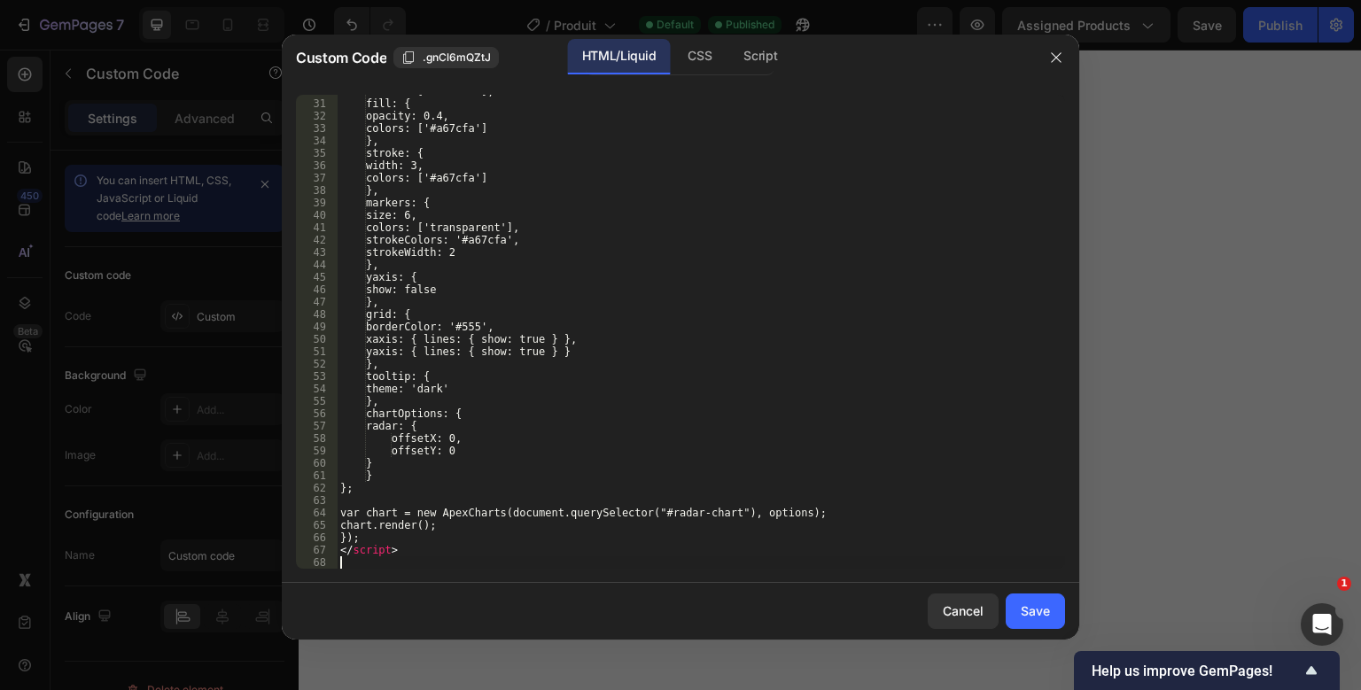
scroll to position [368, 0]
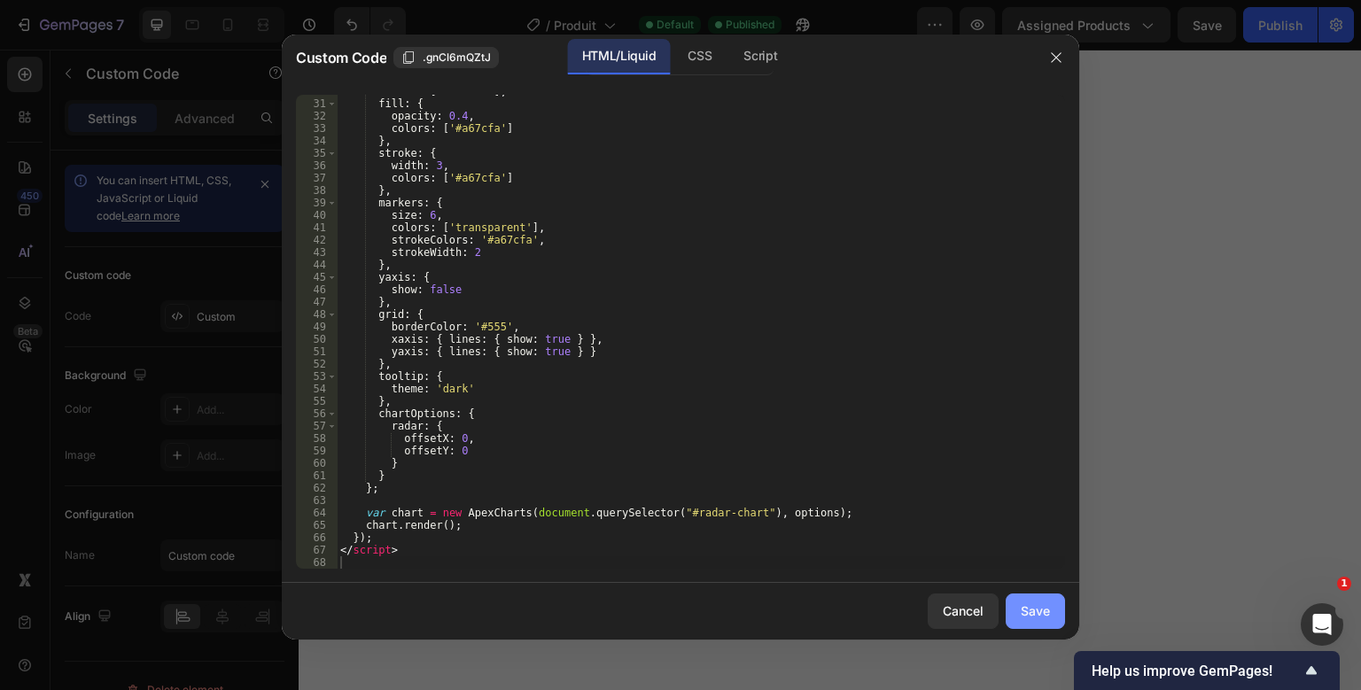
click at [1040, 602] on div "Save" at bounding box center [1034, 610] width 29 height 19
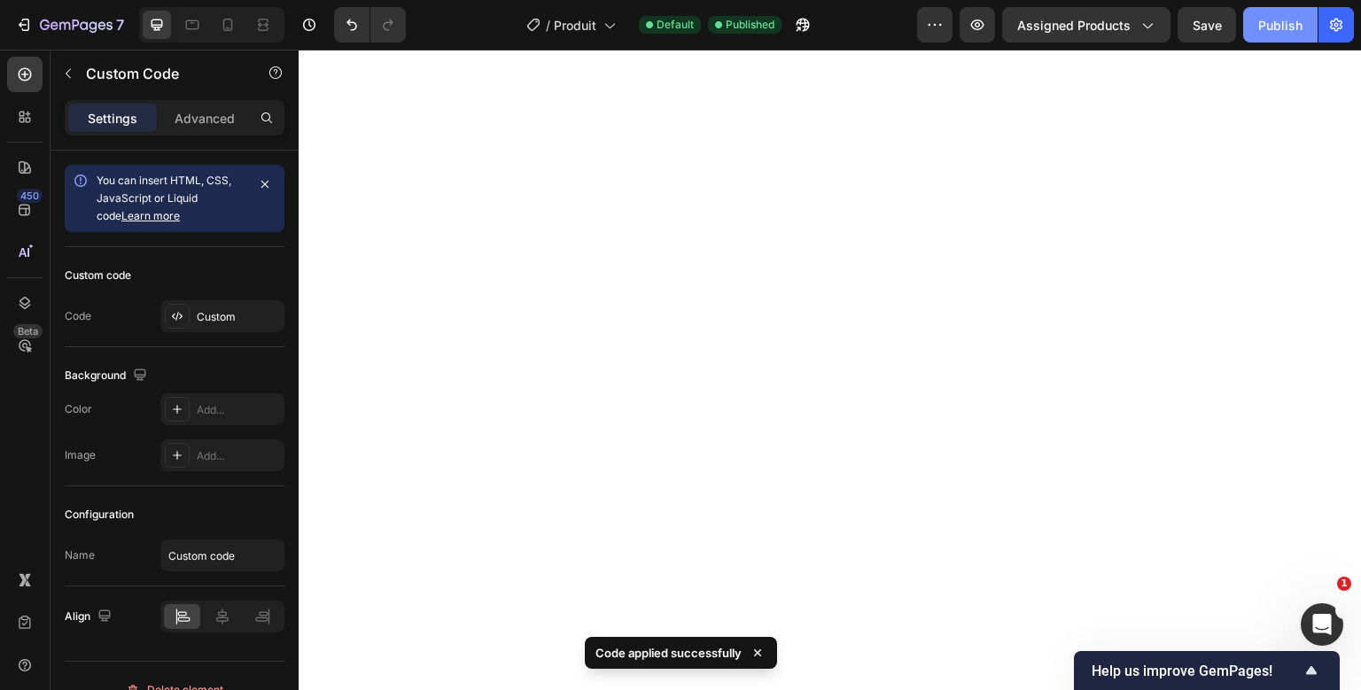
click at [1251, 38] on button "Publish" at bounding box center [1280, 24] width 74 height 35
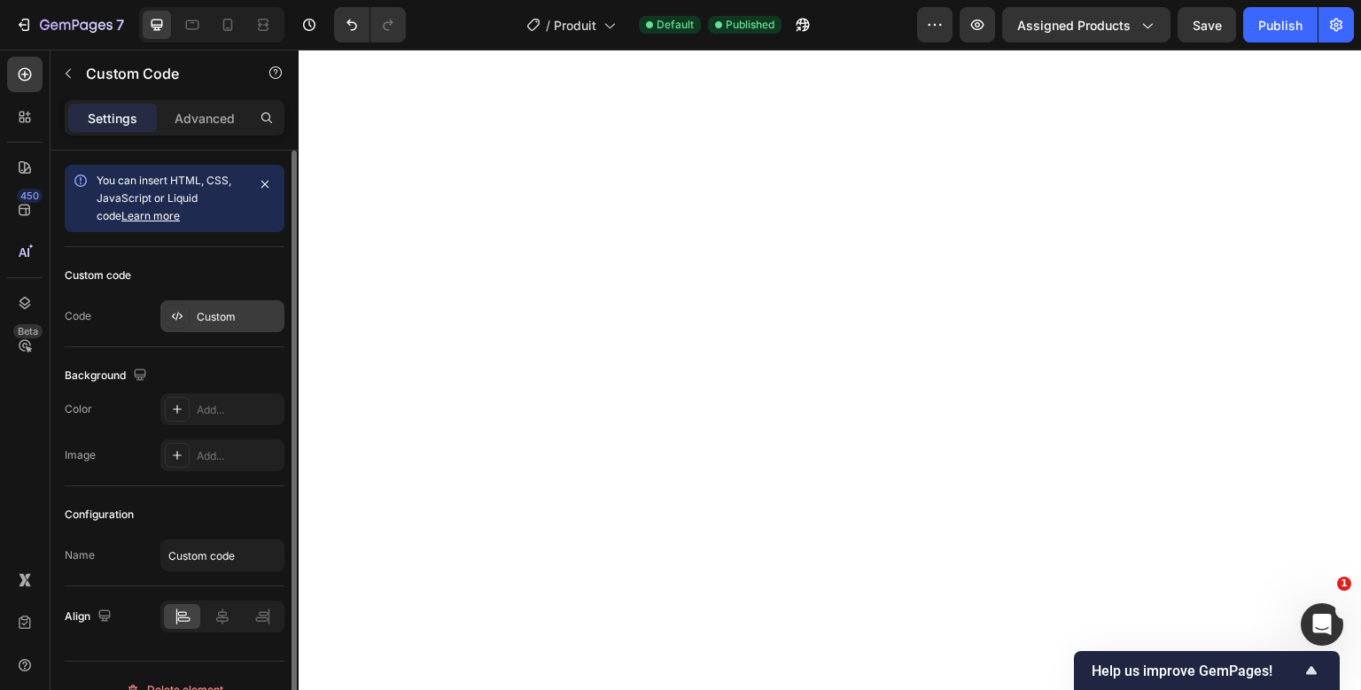
click at [190, 311] on div "Custom" at bounding box center [222, 316] width 124 height 32
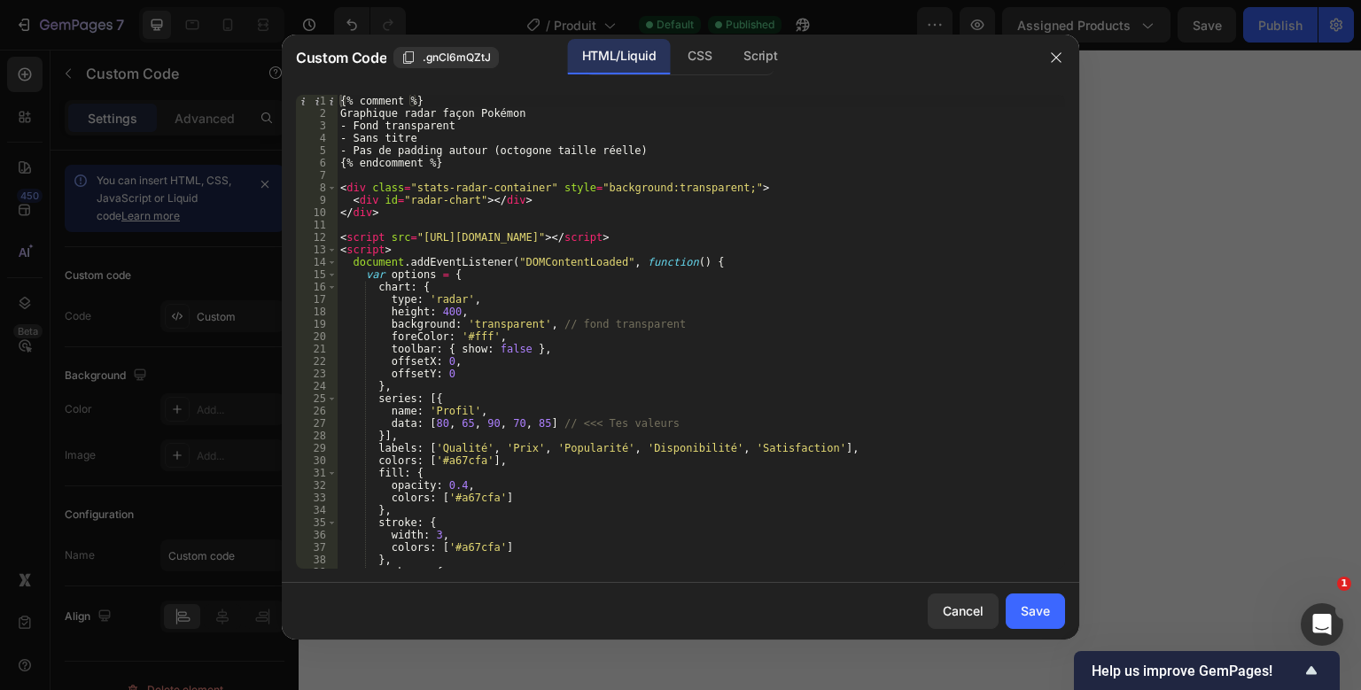
click at [573, 243] on div "{% comment %} Graphique radar façon Pokémon - Fond transparent - Sans titre - P…" at bounding box center [701, 344] width 728 height 499
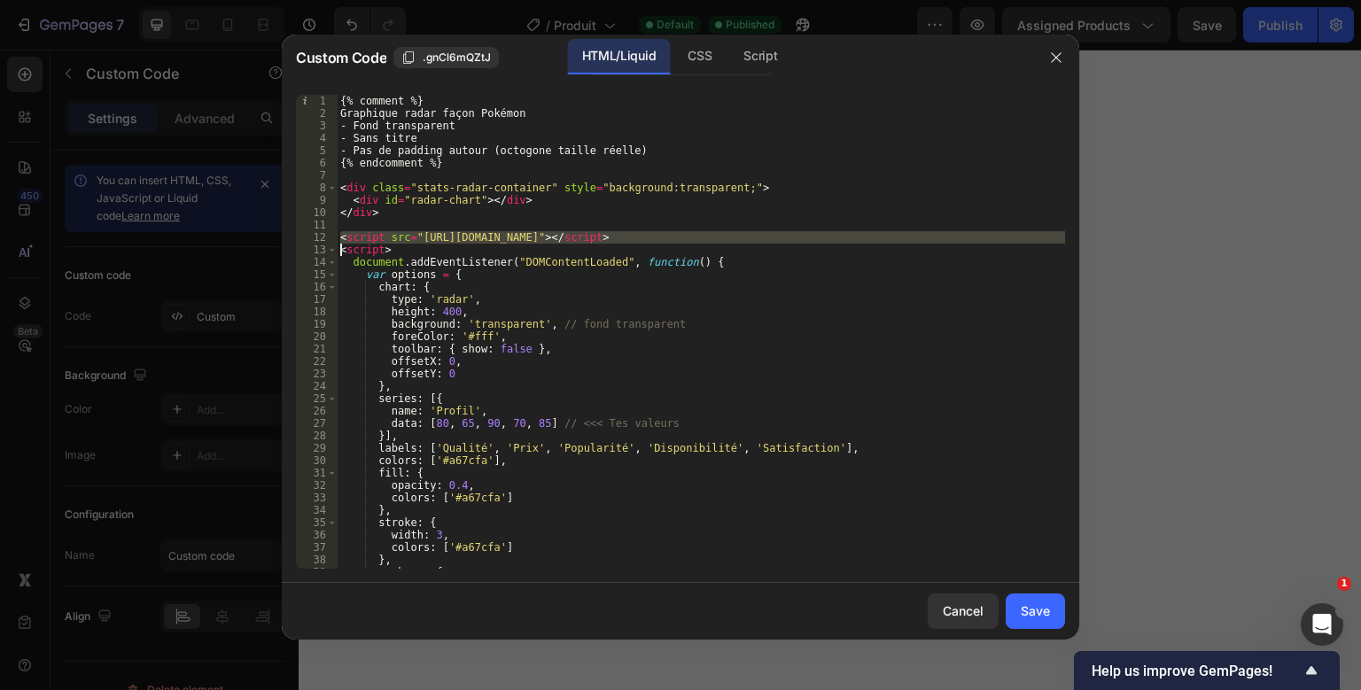
click at [573, 243] on div "{% comment %} Graphique radar façon Pokémon - Fond transparent - Sans titre - P…" at bounding box center [701, 344] width 728 height 499
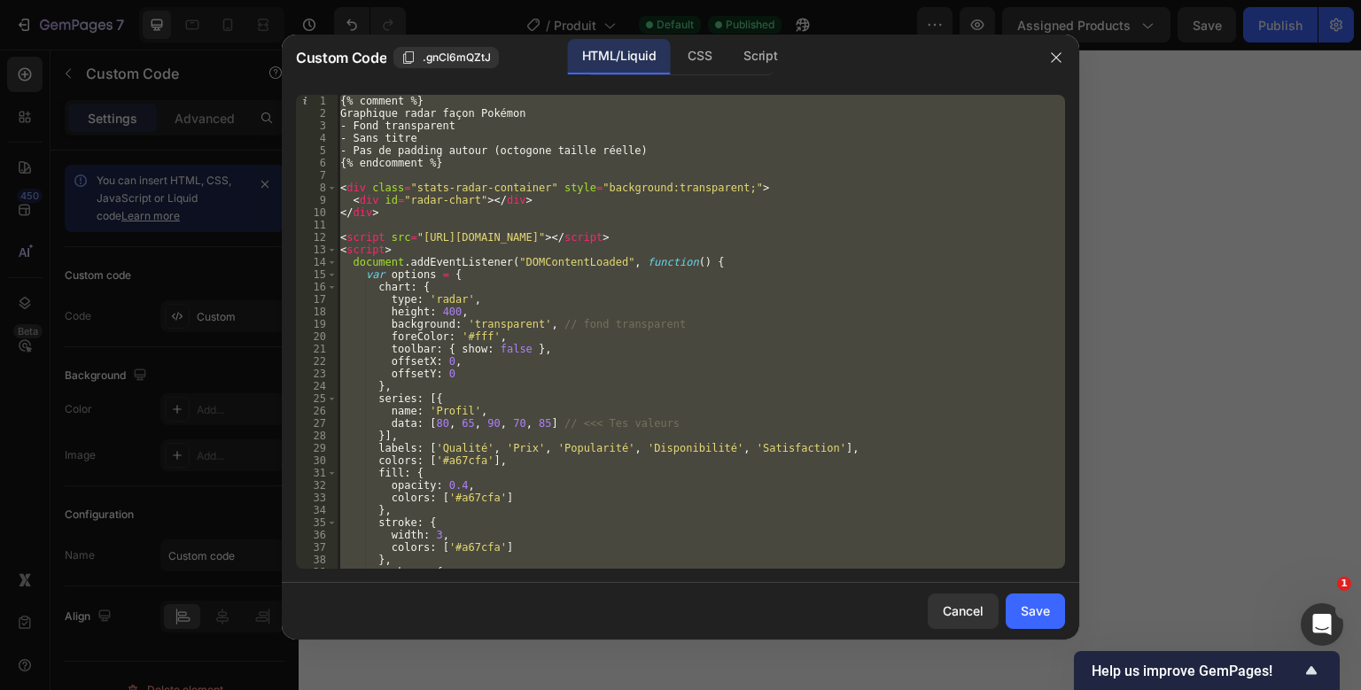
type textarea "</script>"
paste textarea
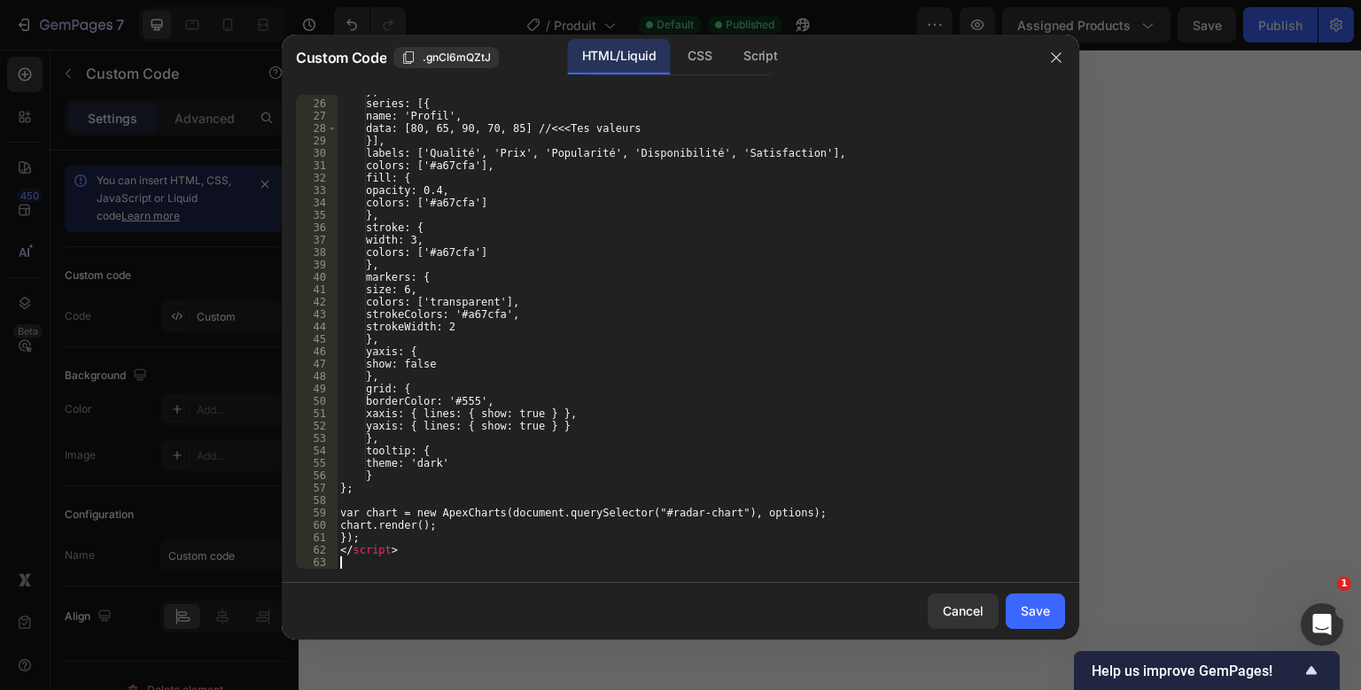
scroll to position [319, 0]
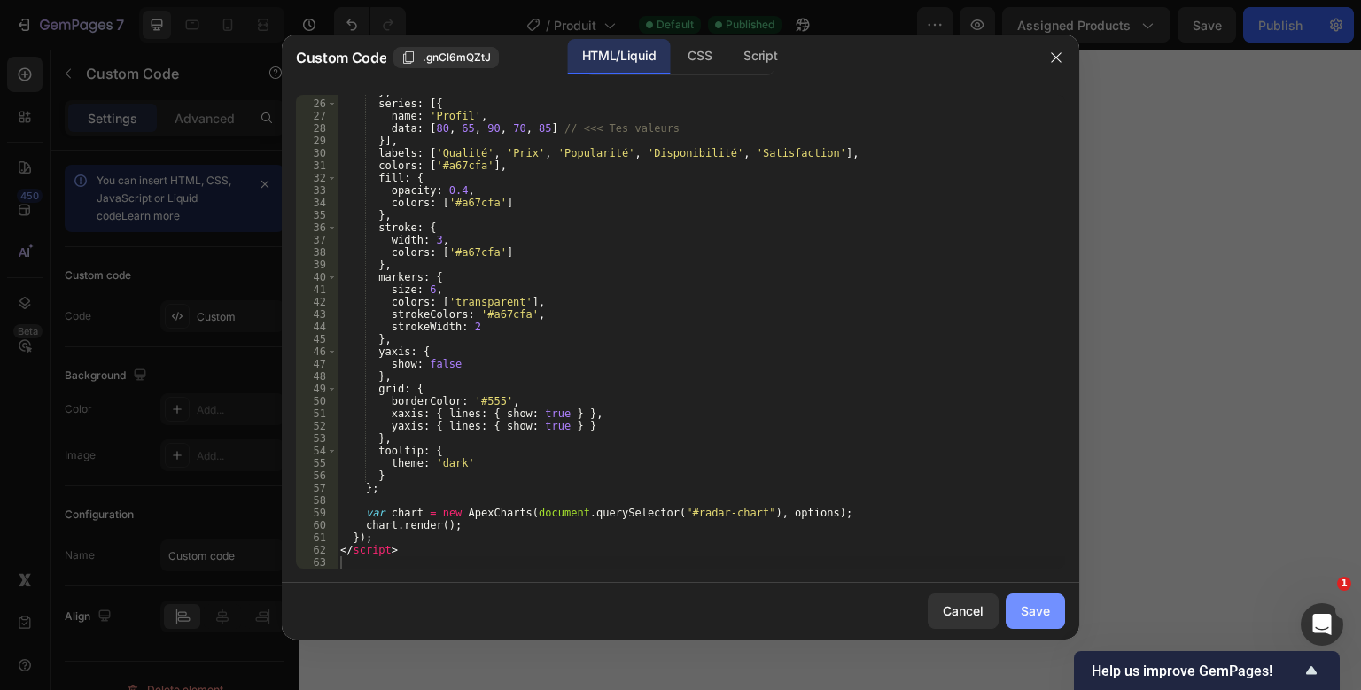
click at [1033, 619] on div "Save" at bounding box center [1034, 610] width 29 height 19
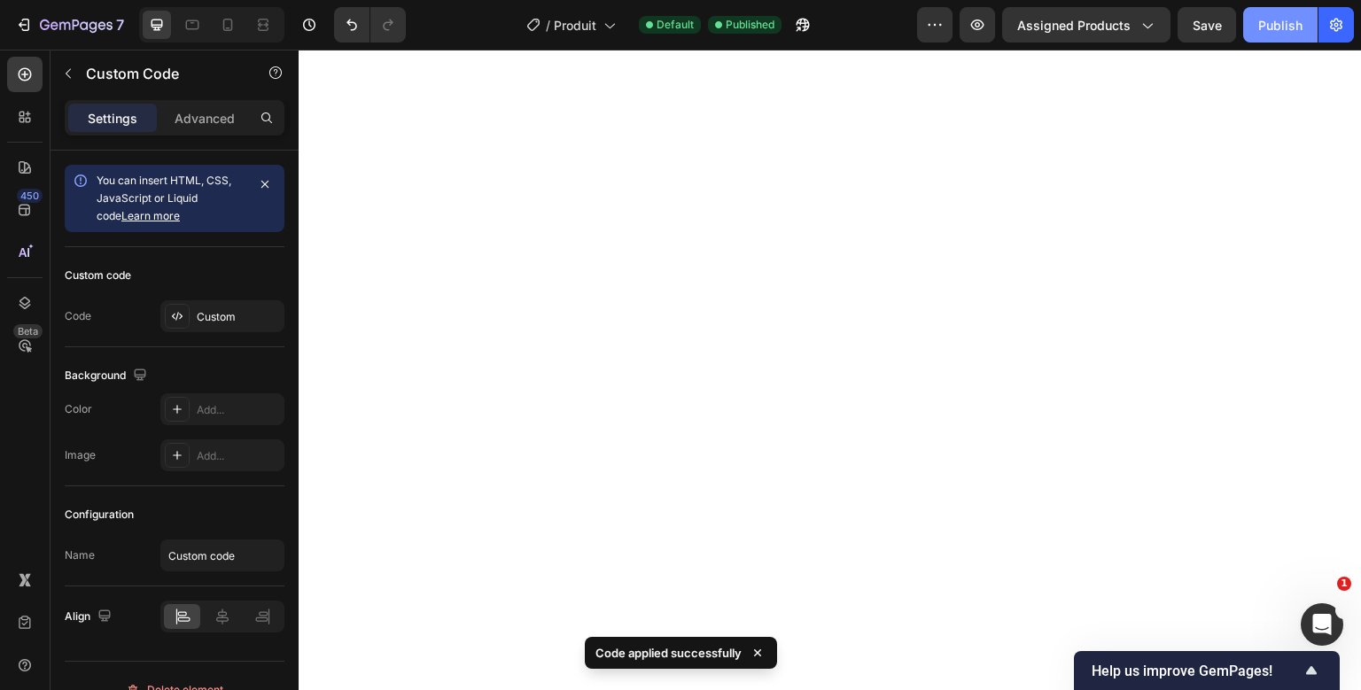
click at [1286, 19] on div "Publish" at bounding box center [1280, 25] width 44 height 19
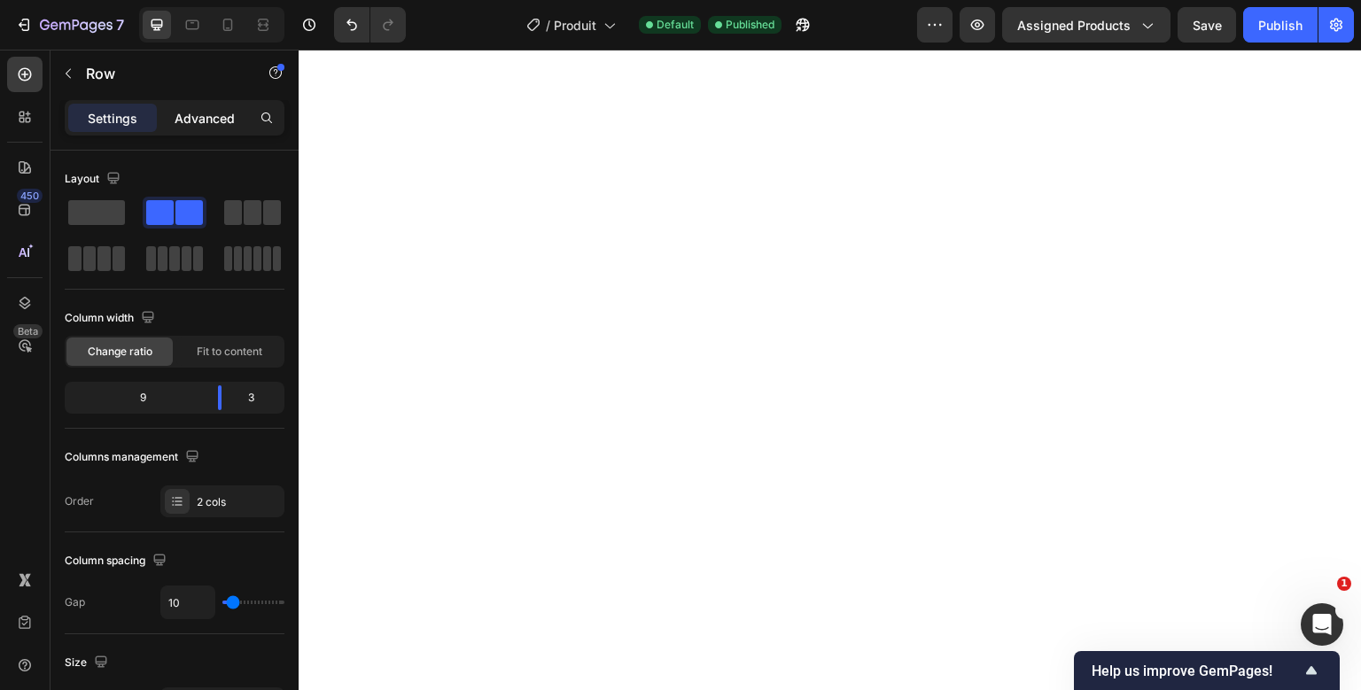
click at [221, 126] on p "Advanced" at bounding box center [204, 118] width 60 height 19
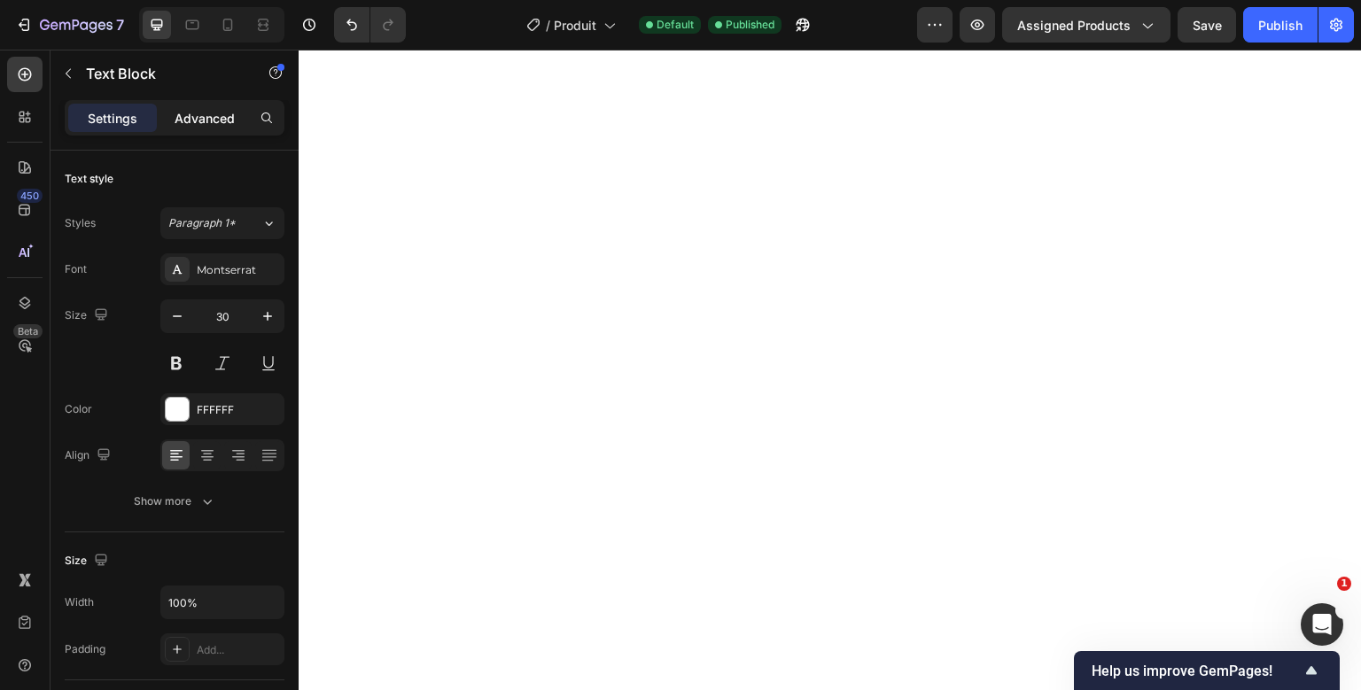
click at [211, 112] on p "Advanced" at bounding box center [204, 118] width 60 height 19
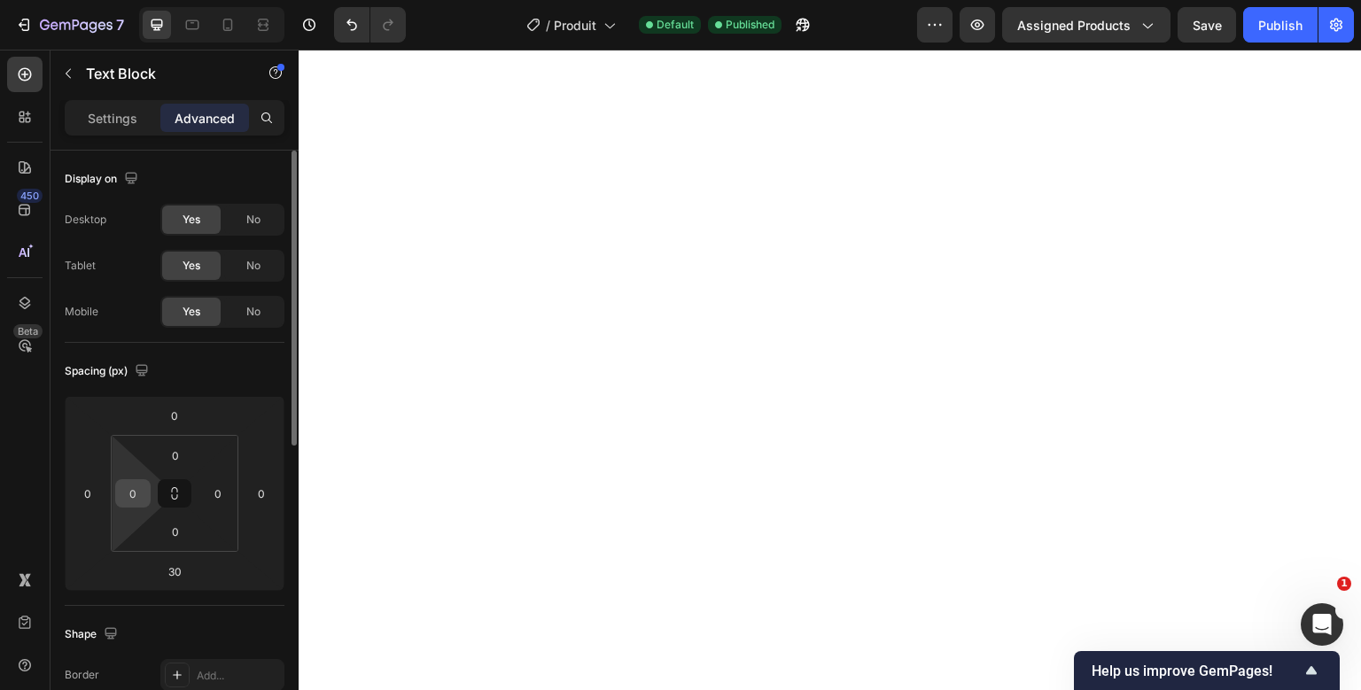
click at [140, 494] on input "0" at bounding box center [133, 493] width 27 height 27
type input "50"
click at [1282, 27] on div "Publish" at bounding box center [1280, 25] width 44 height 19
click at [102, 127] on p "Settings" at bounding box center [113, 118] width 50 height 19
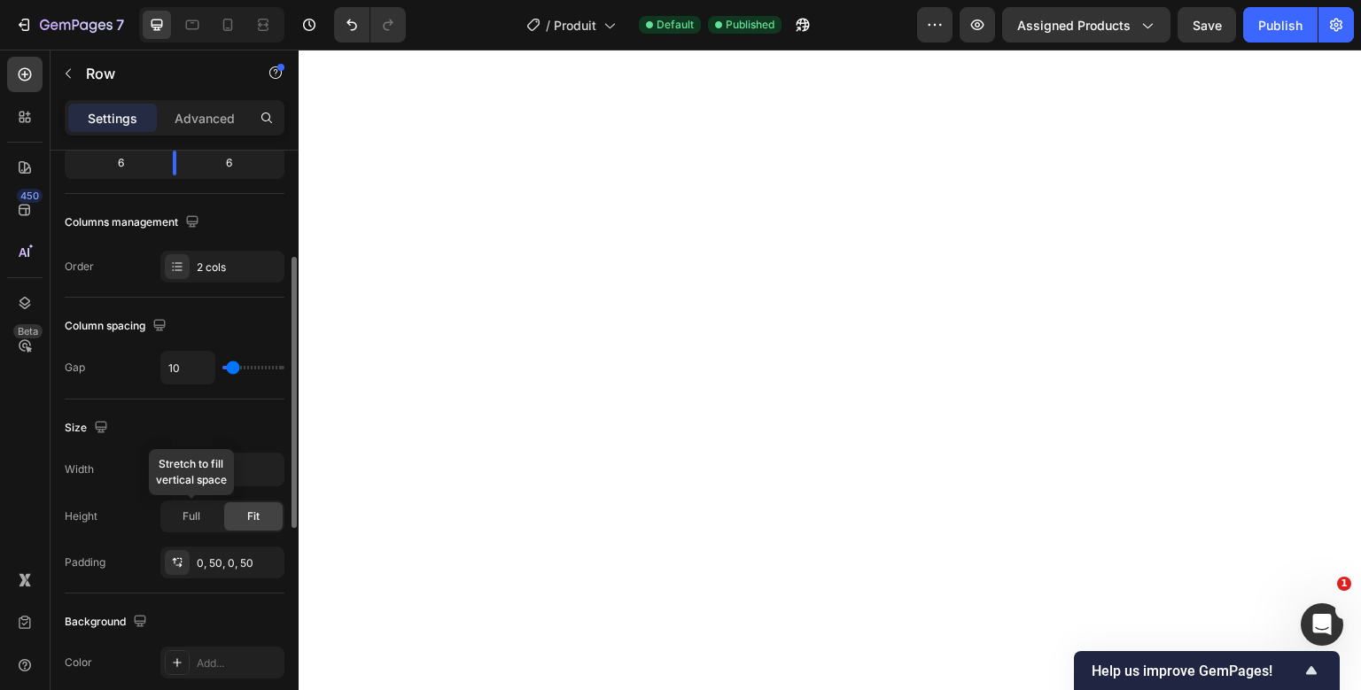
scroll to position [240, 0]
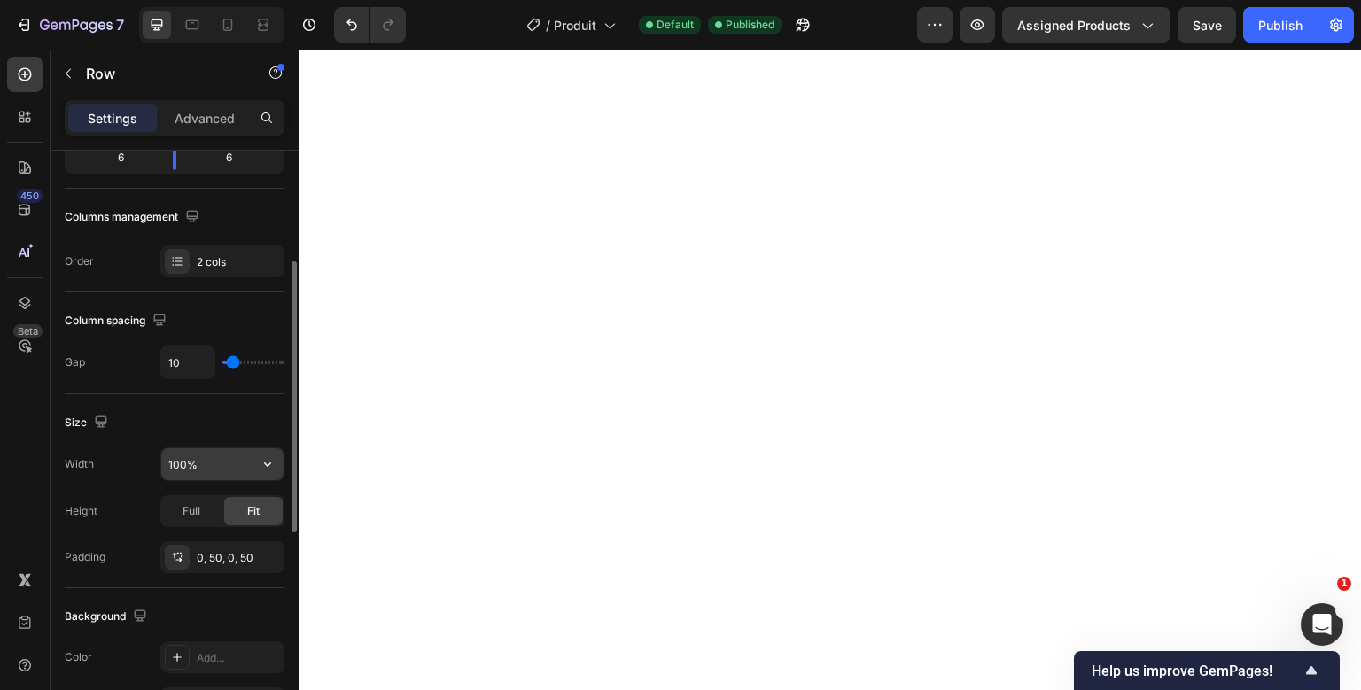
click at [262, 468] on icon "button" at bounding box center [268, 464] width 18 height 18
click at [182, 470] on input "100%" at bounding box center [222, 464] width 122 height 32
type input "1"
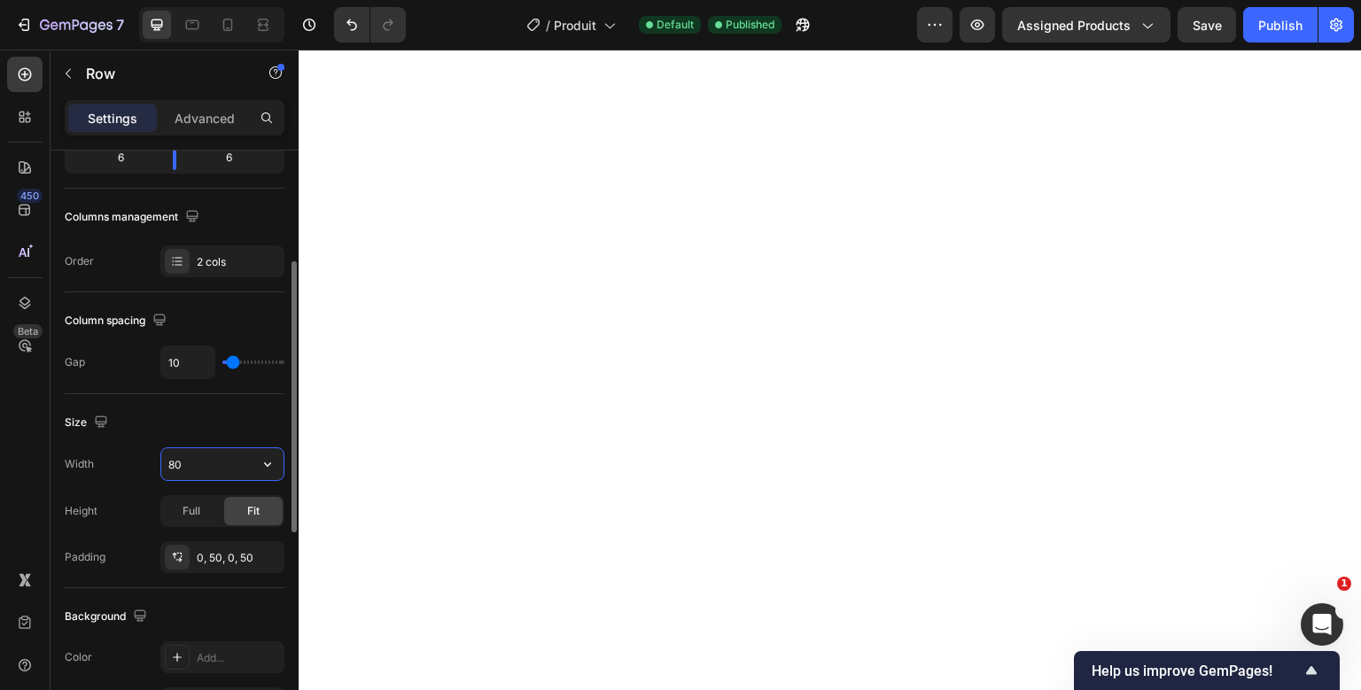
type input "8"
click at [1282, 27] on div "Publish" at bounding box center [1280, 25] width 44 height 19
click at [275, 473] on button "button" at bounding box center [268, 464] width 32 height 32
click at [183, 462] on input "1000" at bounding box center [222, 464] width 122 height 32
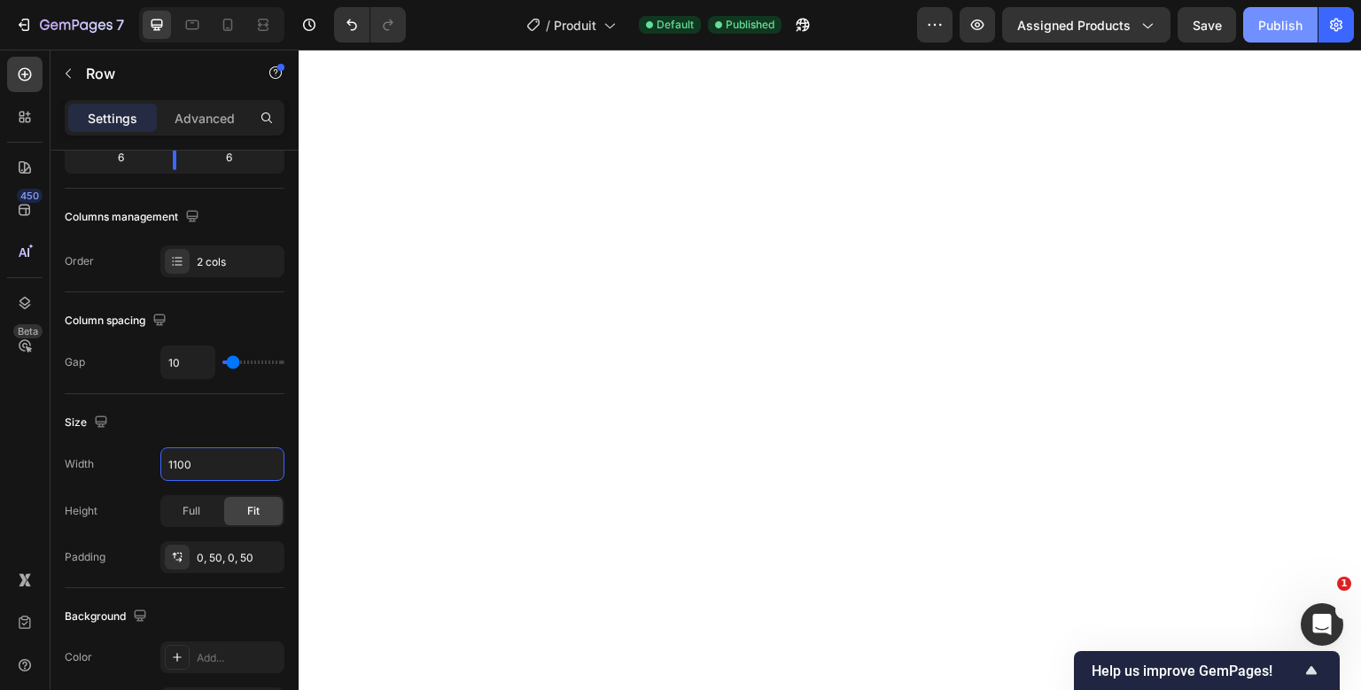
type input "1100"
click at [1246, 12] on button "Publish" at bounding box center [1280, 24] width 74 height 35
click at [205, 126] on p "Advanced" at bounding box center [204, 118] width 60 height 19
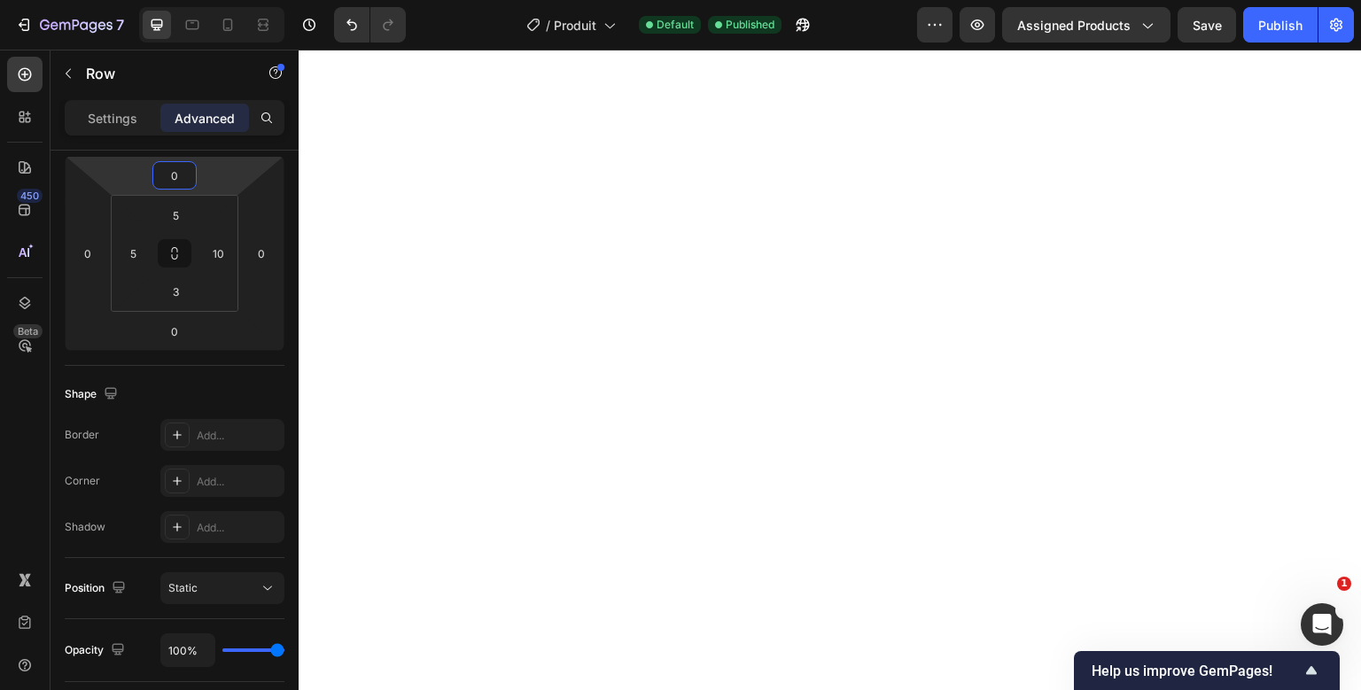
click at [168, 171] on input "0" at bounding box center [174, 175] width 35 height 27
type input "5"
click at [1288, 27] on div "Publish" at bounding box center [1280, 25] width 44 height 19
click at [174, 168] on input "100" at bounding box center [174, 175] width 35 height 27
type input "130"
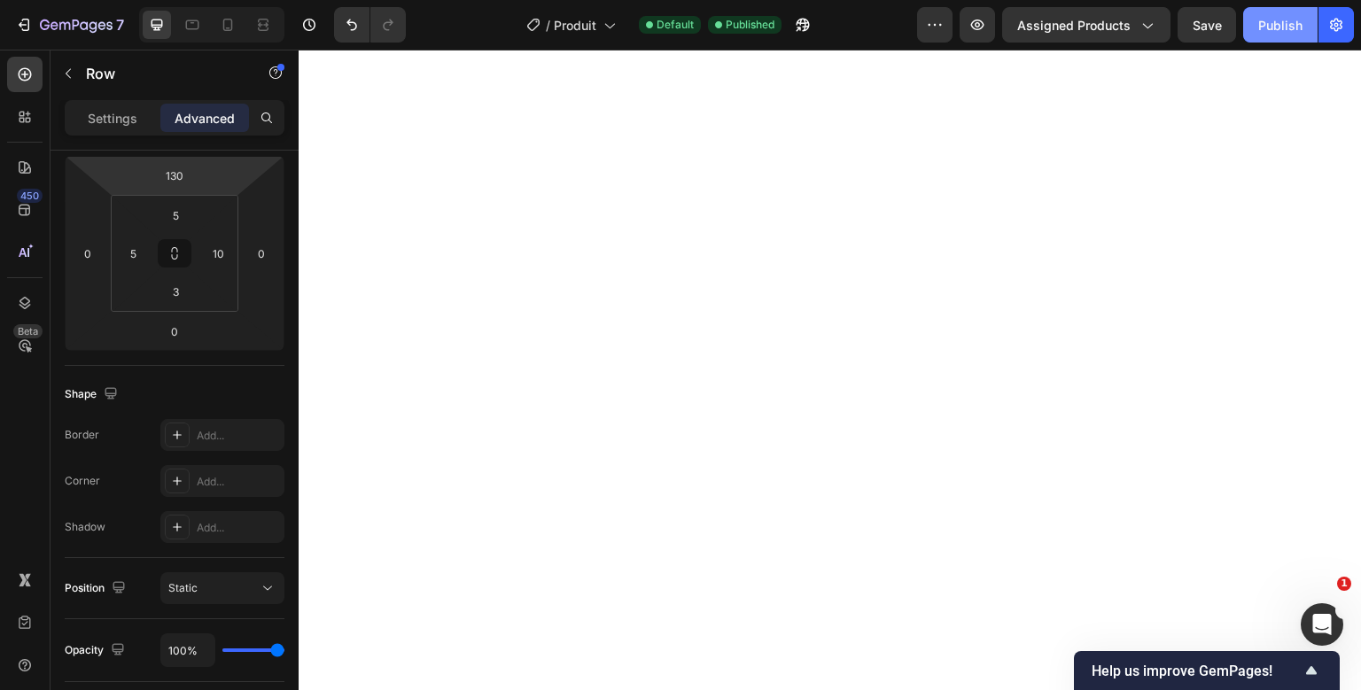
click at [1254, 15] on button "Publish" at bounding box center [1280, 24] width 74 height 35
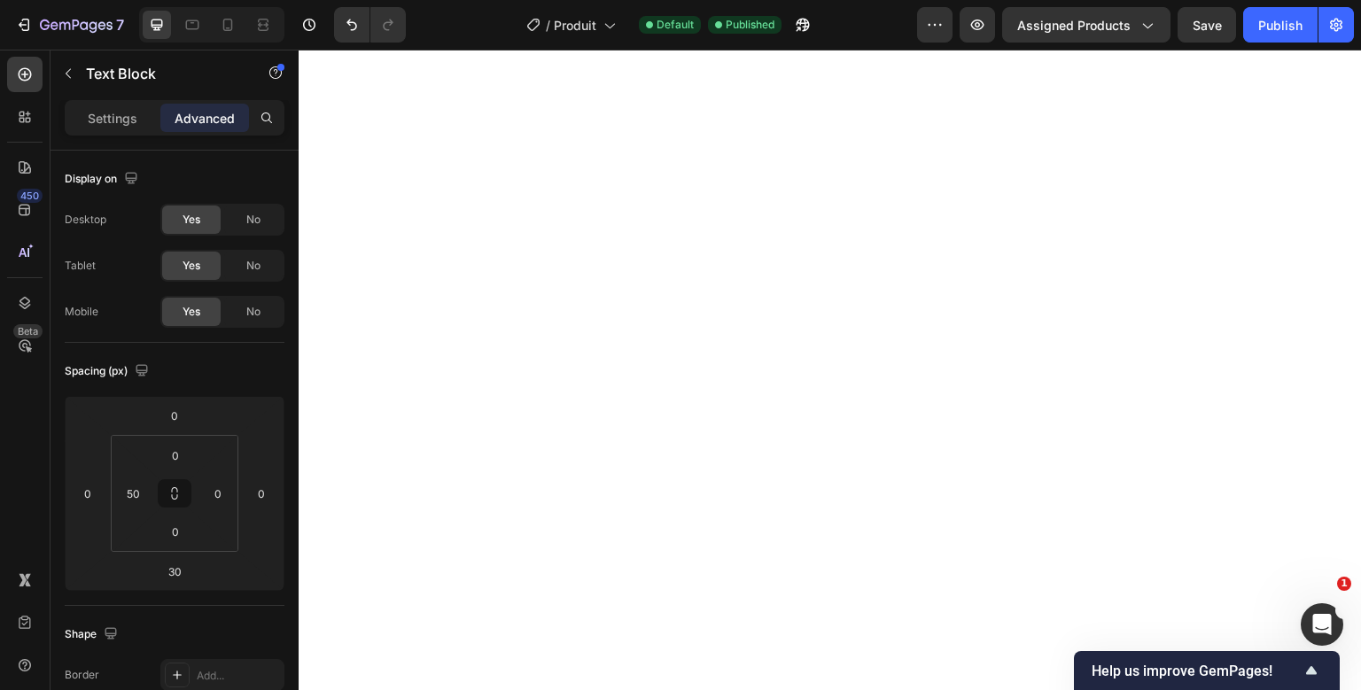
type input "0"
click at [163, 414] on input "130" at bounding box center [174, 415] width 35 height 27
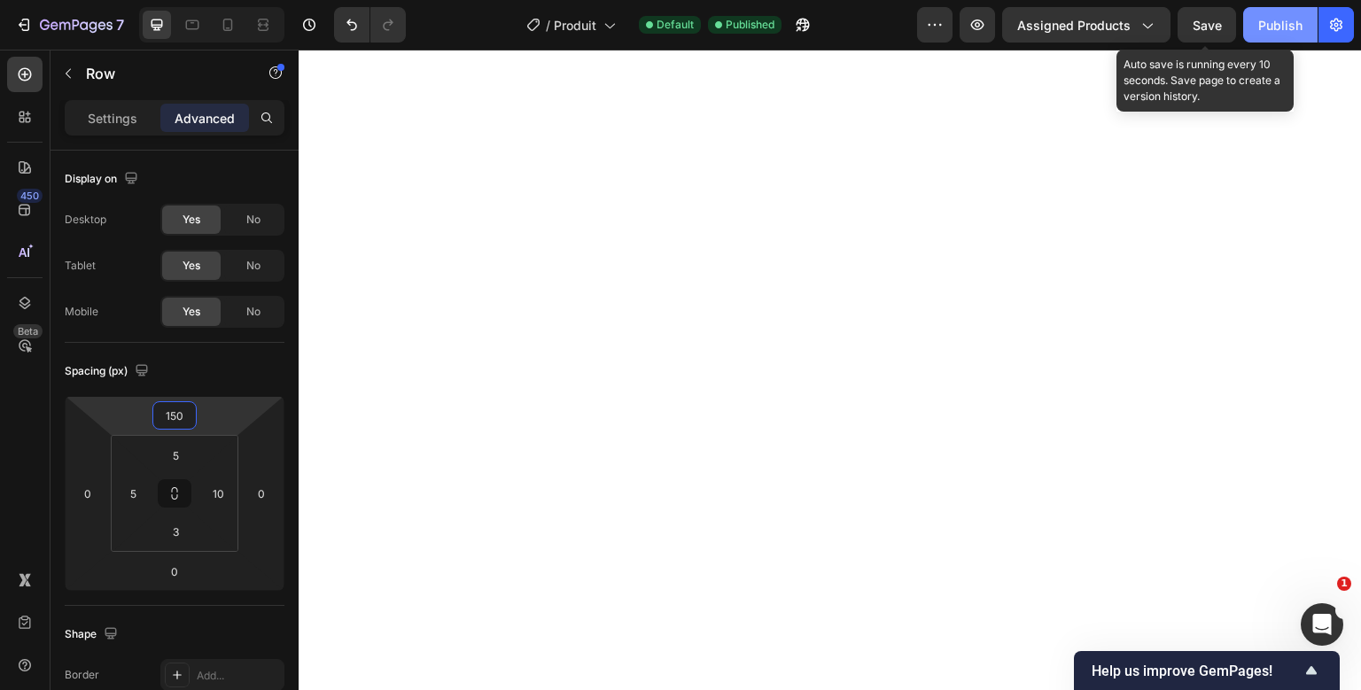
type input "150"
click at [1279, 11] on button "Publish" at bounding box center [1280, 24] width 74 height 35
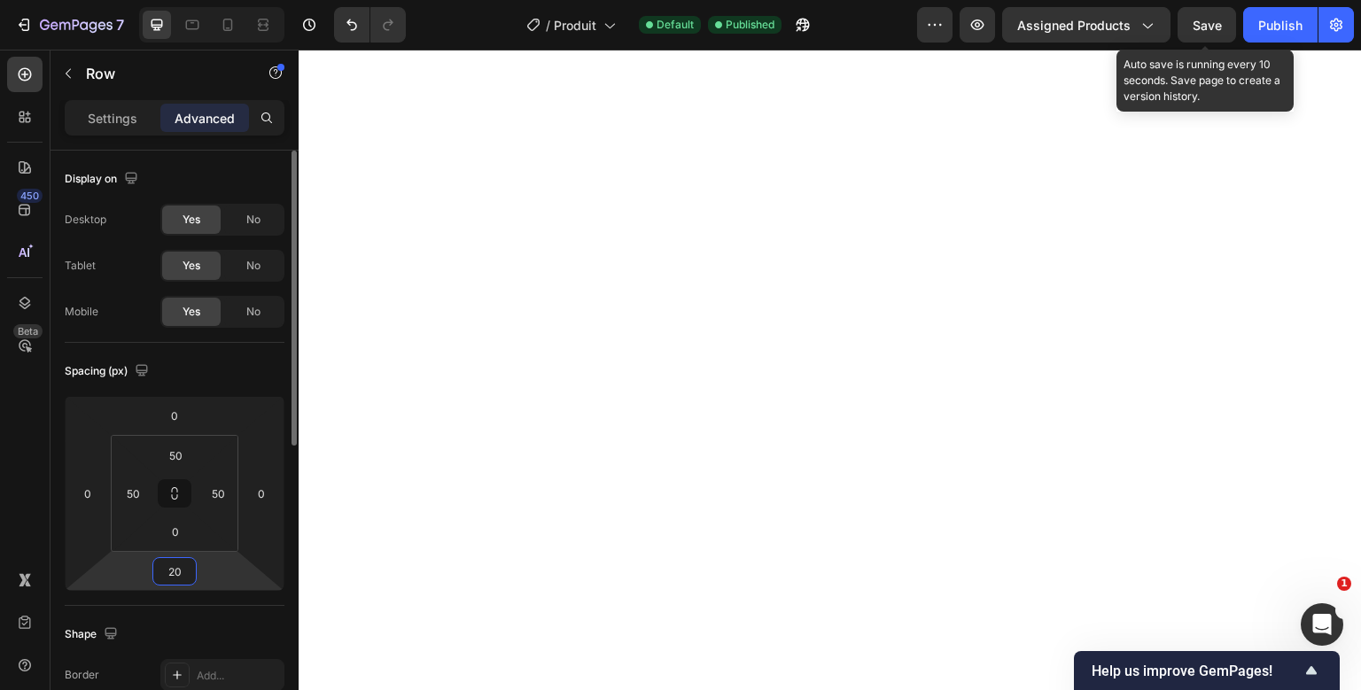
click at [185, 578] on input "20" at bounding box center [174, 571] width 35 height 27
type input "50"
click at [174, 576] on input "0" at bounding box center [174, 571] width 35 height 27
type input "-1"
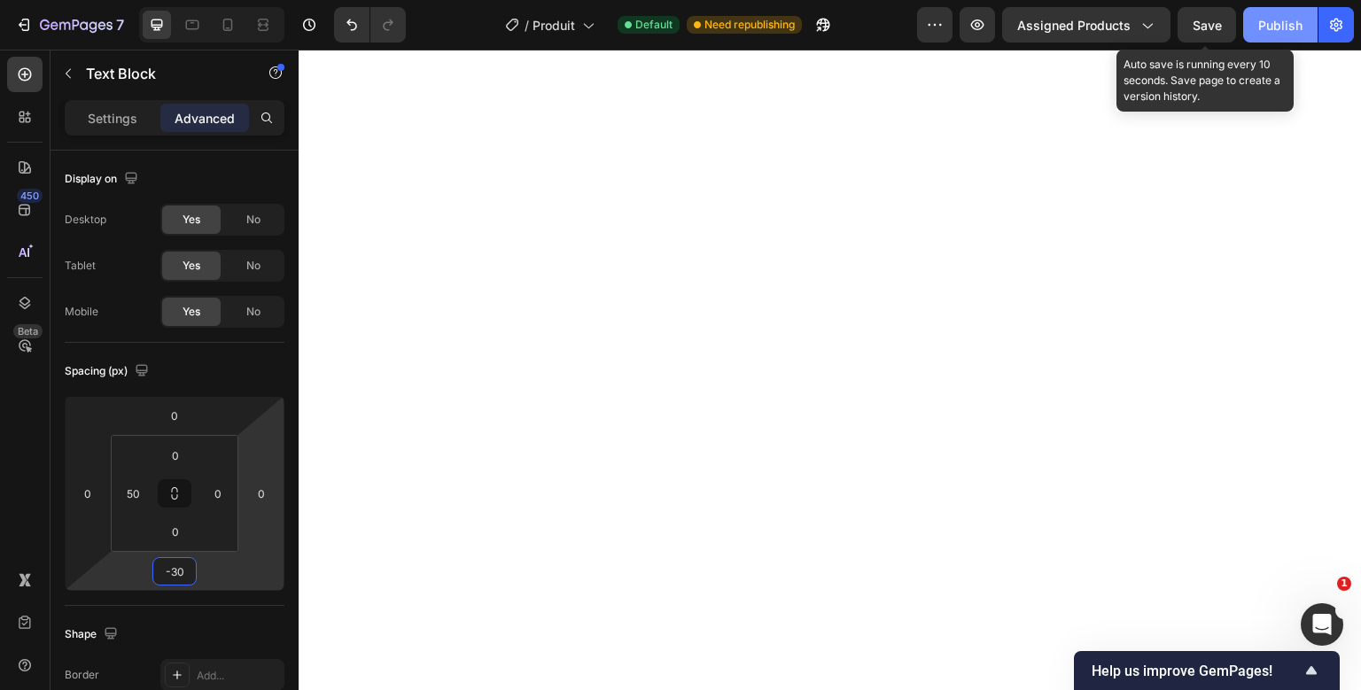
type input "-30"
click at [1295, 26] on div "Publish" at bounding box center [1280, 25] width 44 height 19
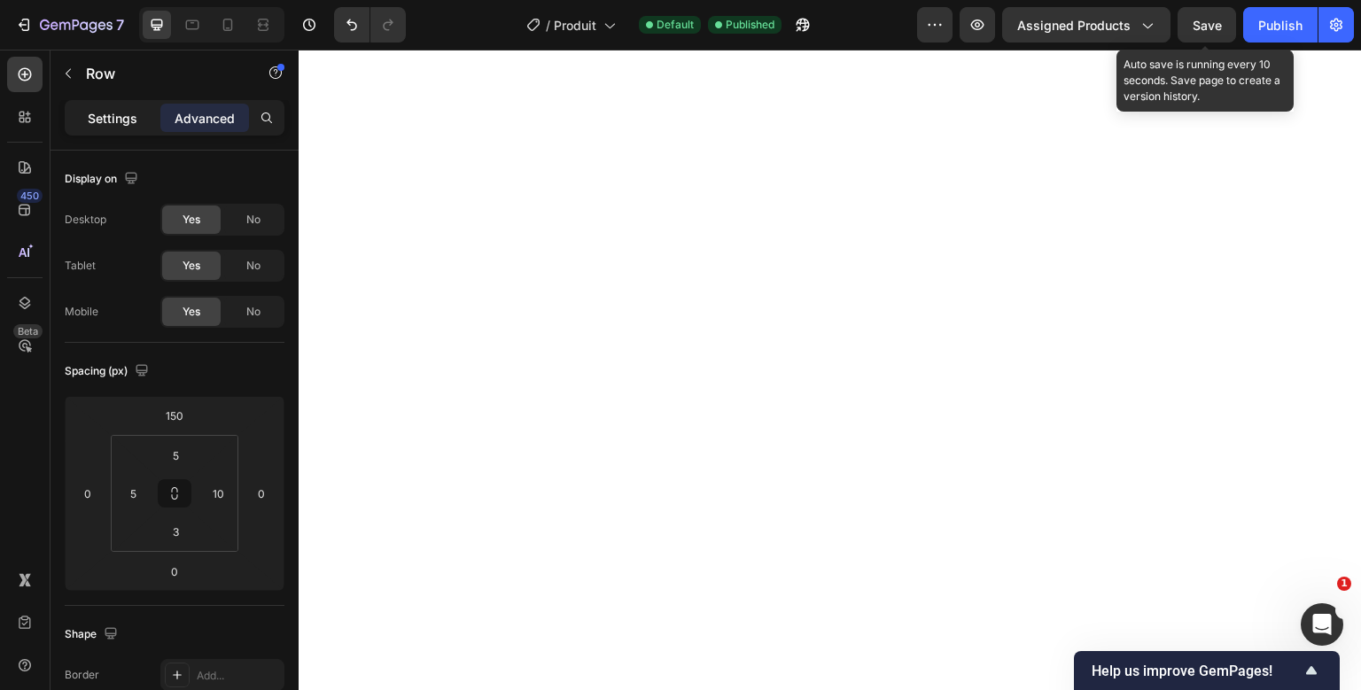
click at [143, 123] on div "Settings" at bounding box center [112, 118] width 89 height 28
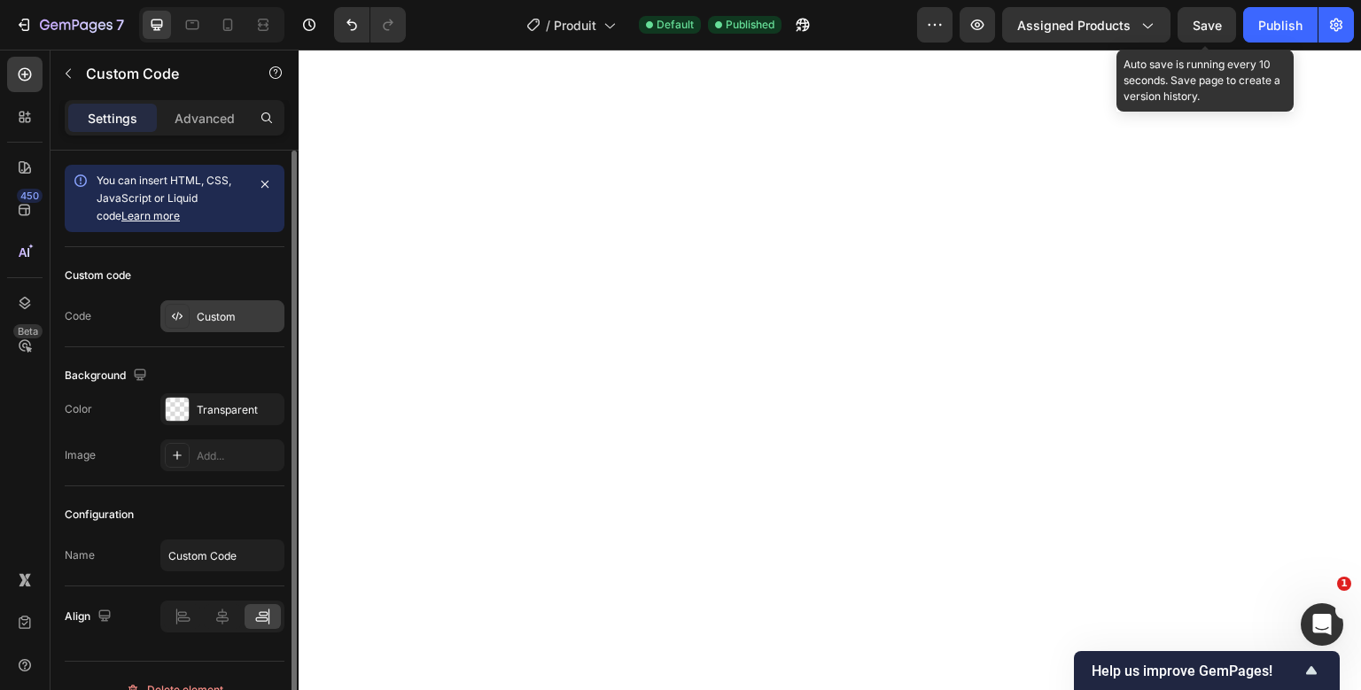
click at [247, 324] on div "Custom" at bounding box center [222, 316] width 124 height 32
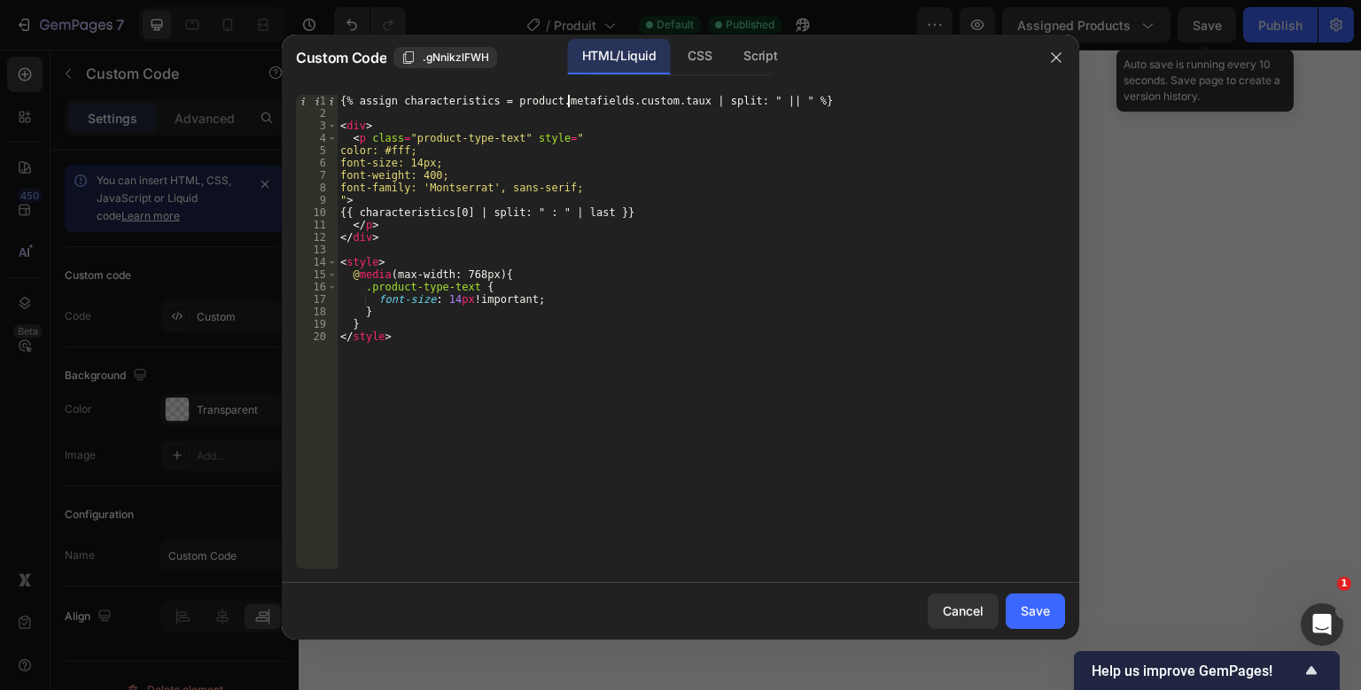
click at [570, 100] on div "{% assign characteristics = product.metafields.custom.taux | split: " || " %} <…" at bounding box center [701, 344] width 728 height 499
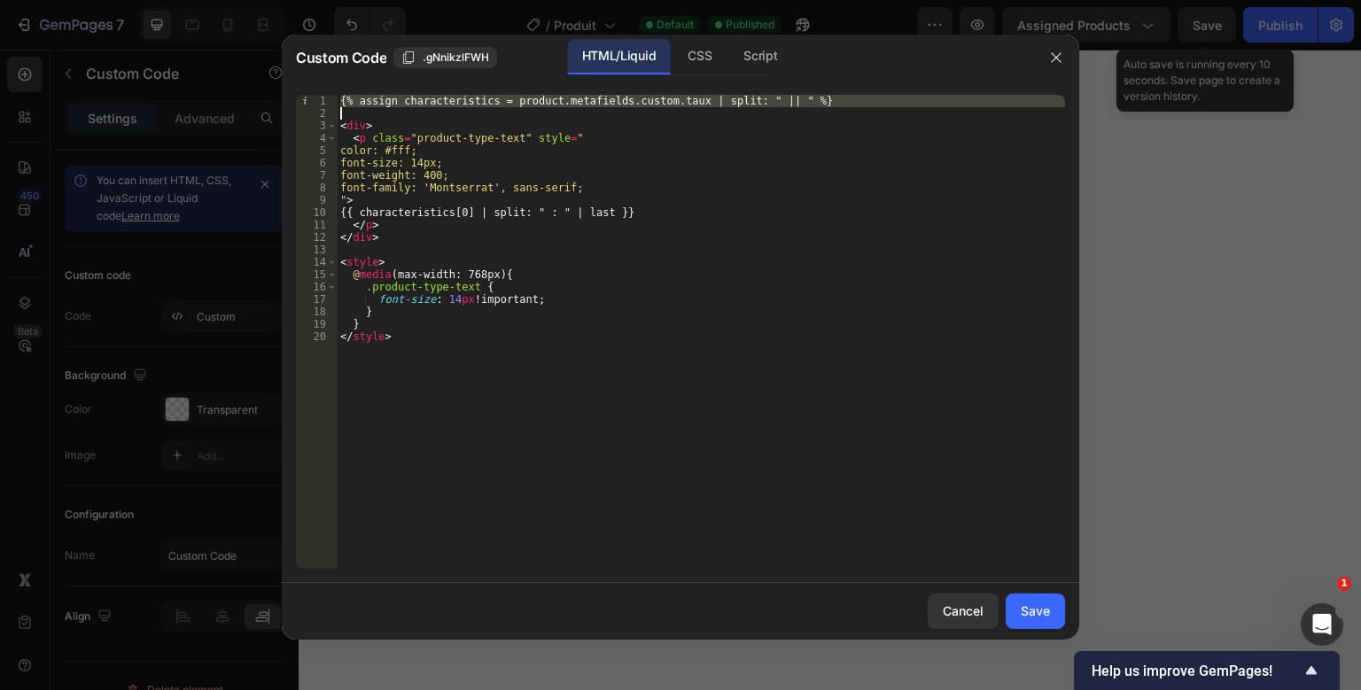
click at [570, 100] on div "{% assign characteristics = product.metafields.custom.taux | split: " || " %} <…" at bounding box center [701, 344] width 728 height 499
click at [570, 100] on div "{% assign characteristics = product.metafields.custom.taux | split: " || " %} <…" at bounding box center [701, 332] width 728 height 474
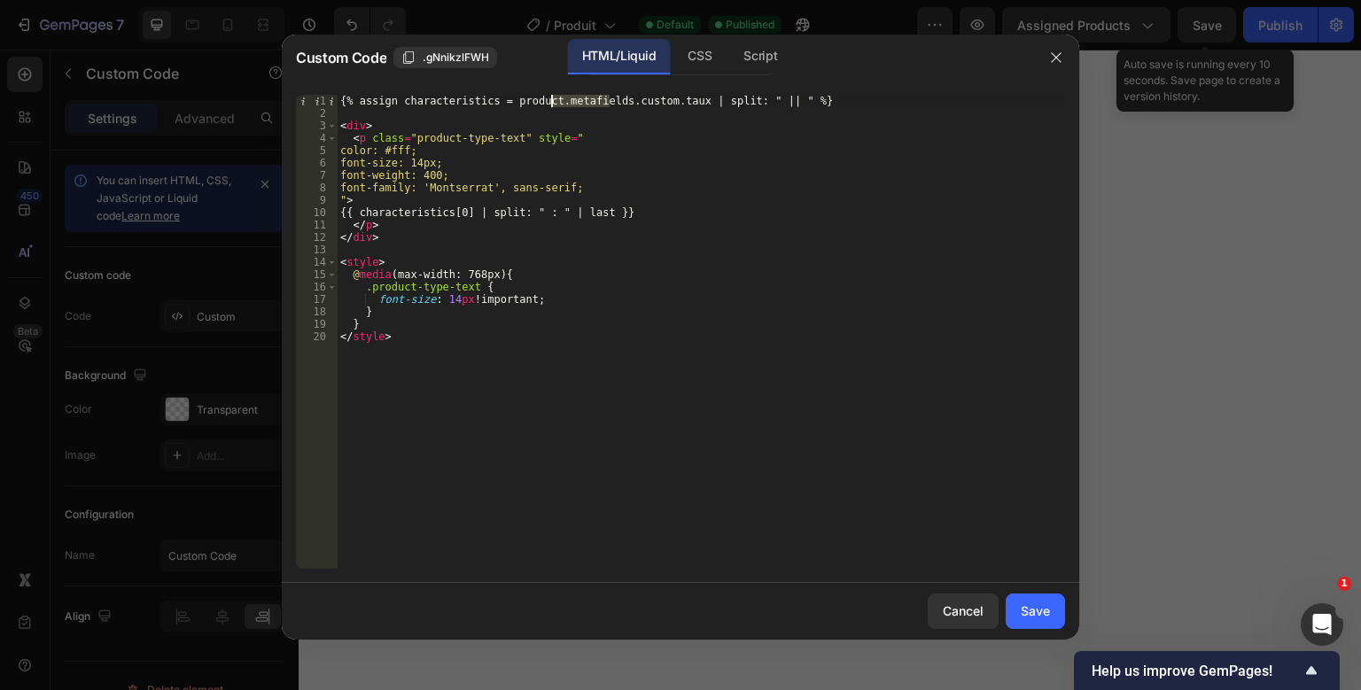
click at [570, 100] on div "{% assign characteristics = product.metafields.custom.taux | split: " || " %} <…" at bounding box center [701, 344] width 728 height 499
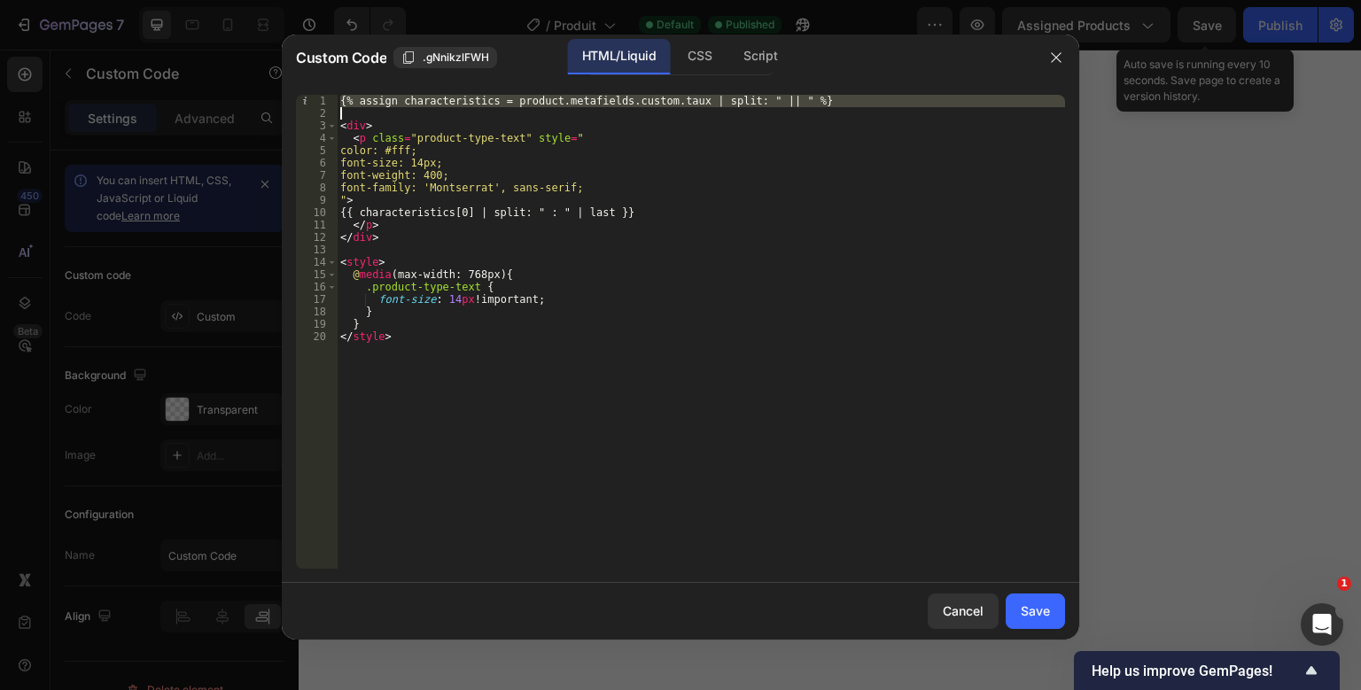
click at [570, 100] on div "{% assign characteristics = product.metafields.custom.taux | split: " || " %} <…" at bounding box center [701, 344] width 728 height 499
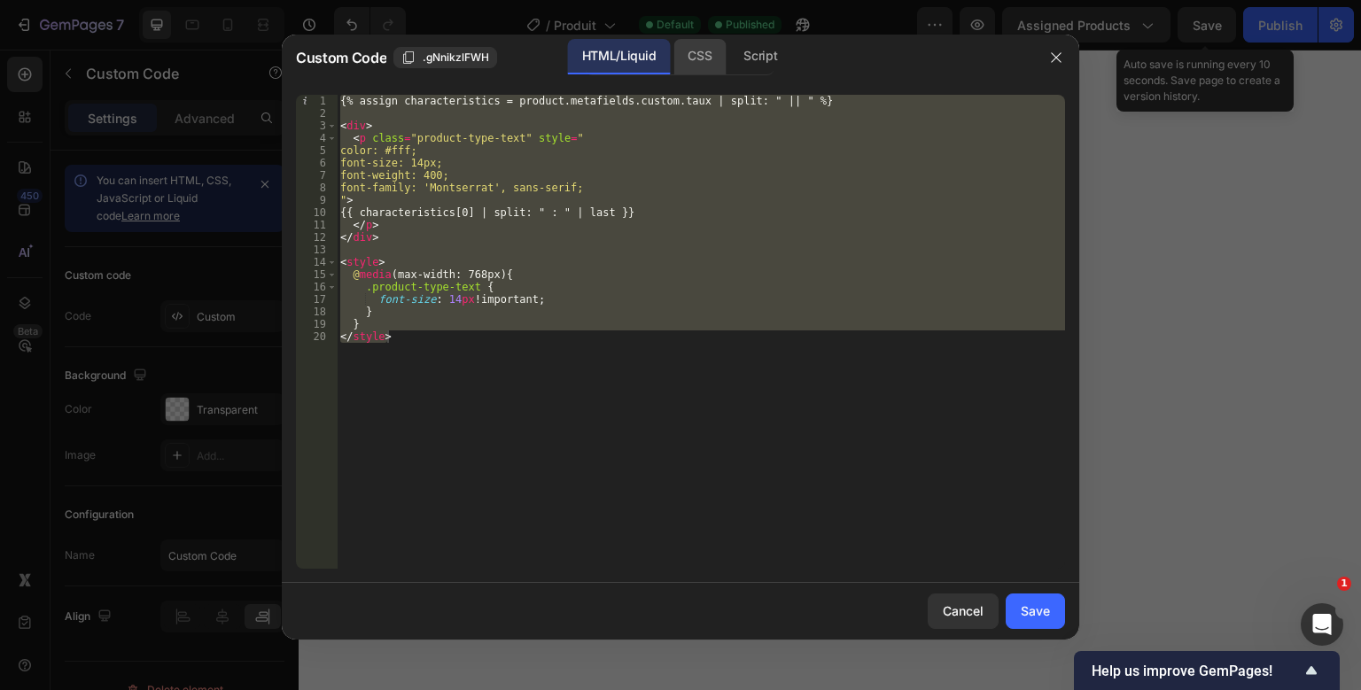
click at [706, 62] on div "CSS" at bounding box center [699, 56] width 52 height 35
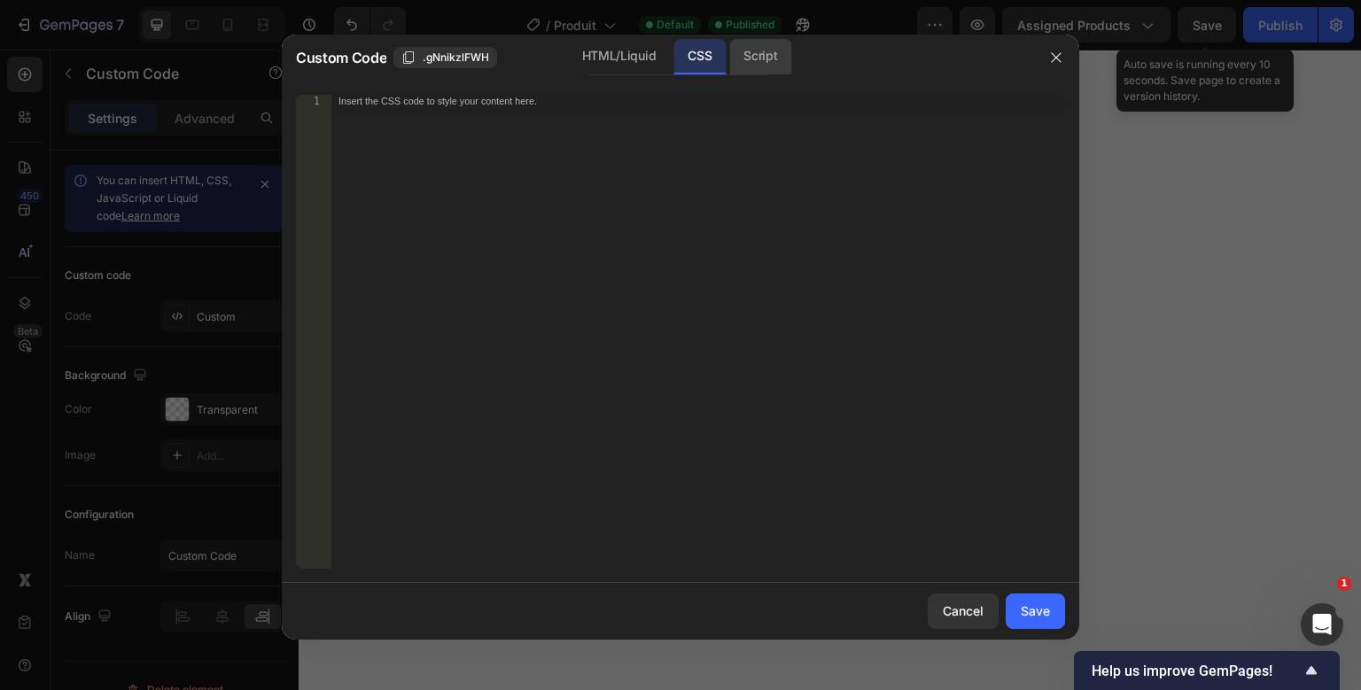
click at [756, 55] on div "Script" at bounding box center [760, 56] width 62 height 35
click at [628, 53] on div "HTML/Liquid" at bounding box center [619, 56] width 102 height 35
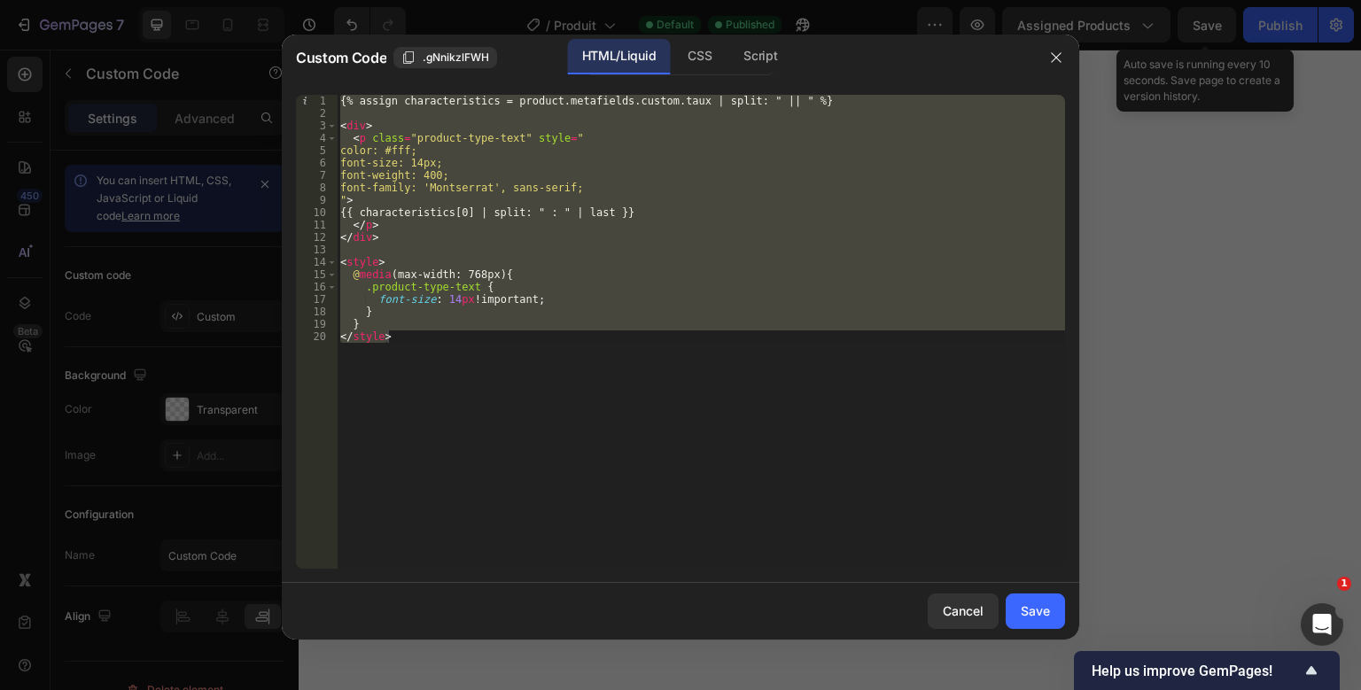
click at [438, 167] on div "{% assign characteristics = product.metafields.custom.taux | split: " || " %} <…" at bounding box center [701, 332] width 728 height 474
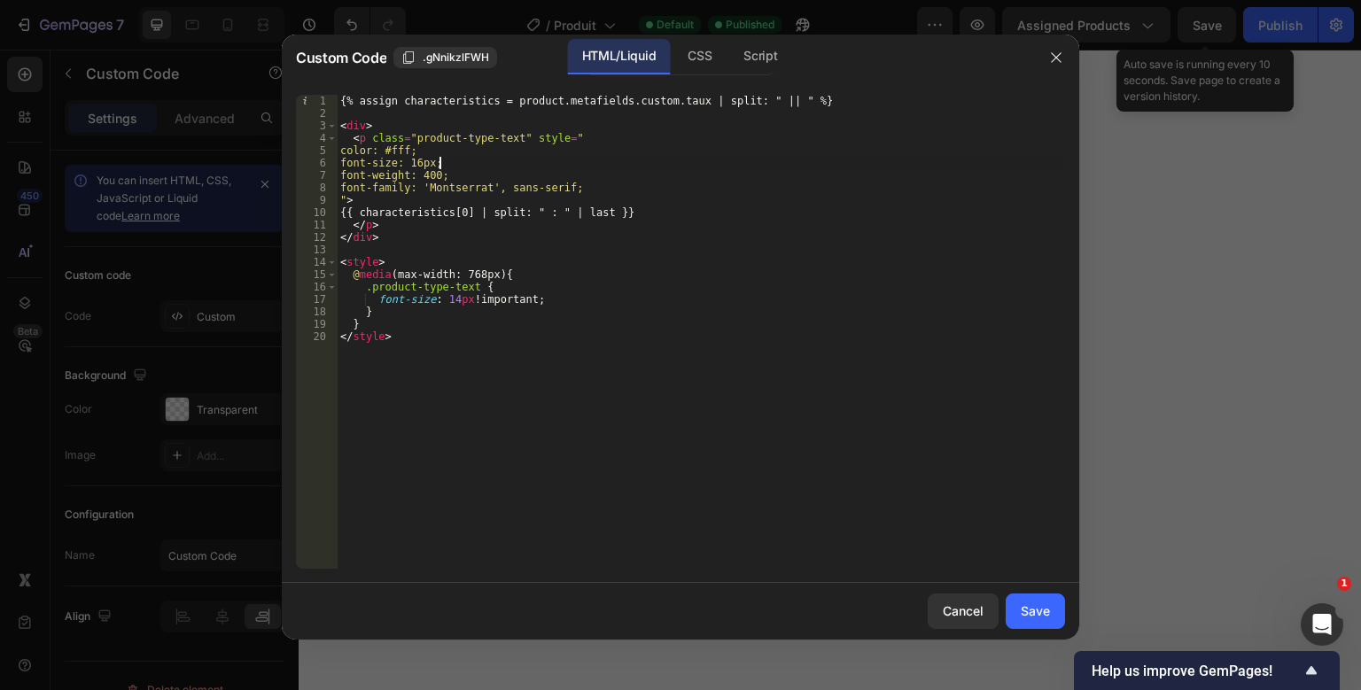
scroll to position [0, 7]
click at [449, 179] on div "{% assign characteristics = product.metafields.custom.taux | split: " || " %} <…" at bounding box center [701, 344] width 728 height 499
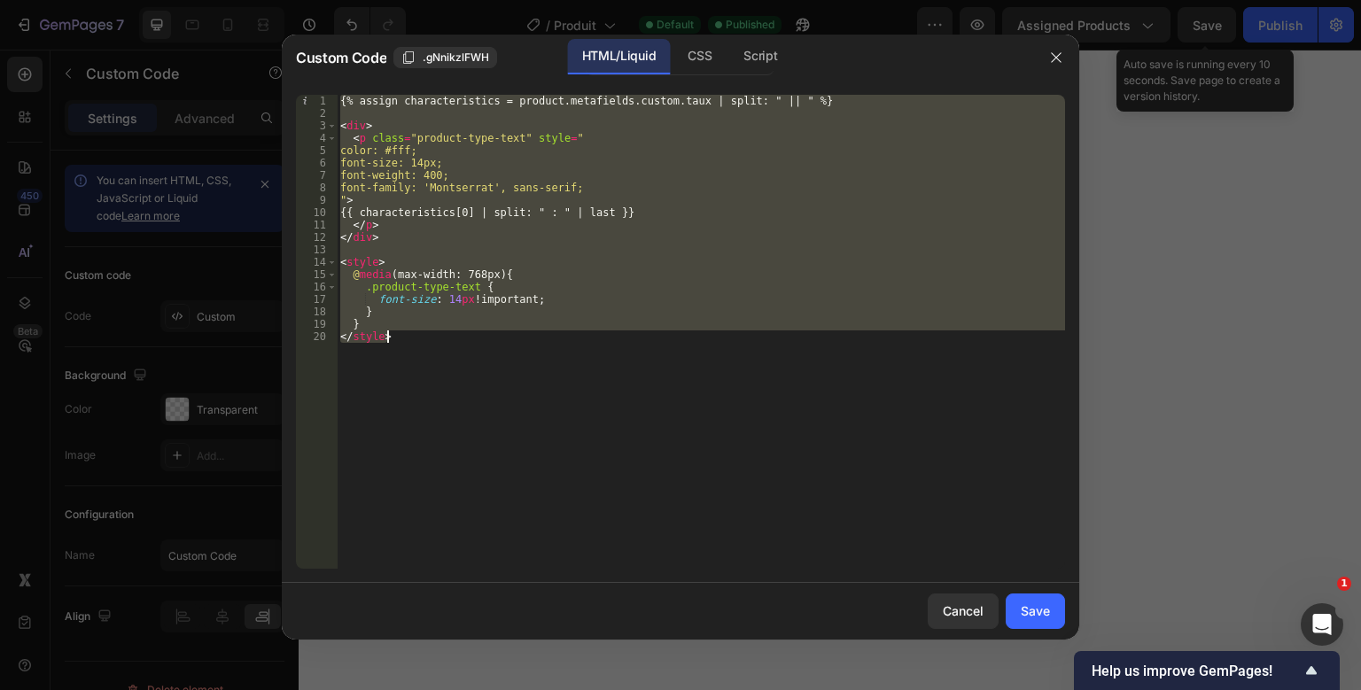
type textarea "} </style>"
click at [1061, 58] on icon "button" at bounding box center [1056, 57] width 14 height 14
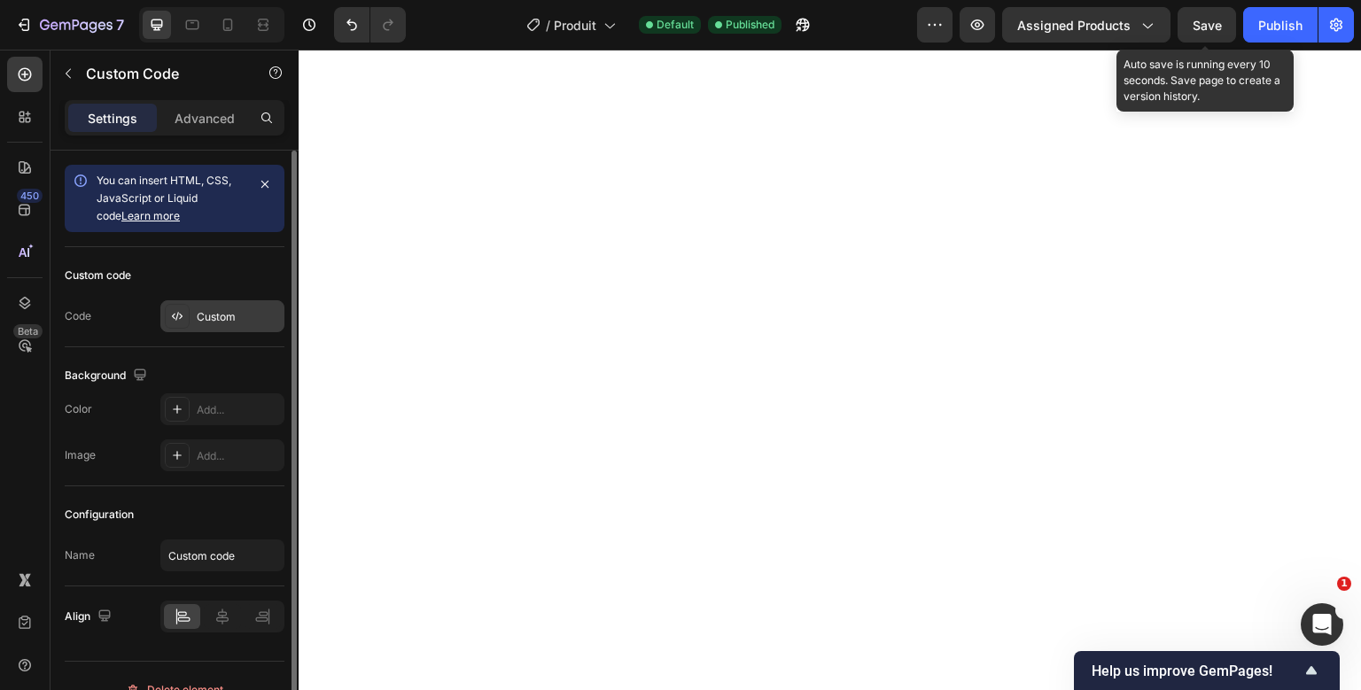
click at [245, 314] on div "Custom" at bounding box center [238, 317] width 83 height 16
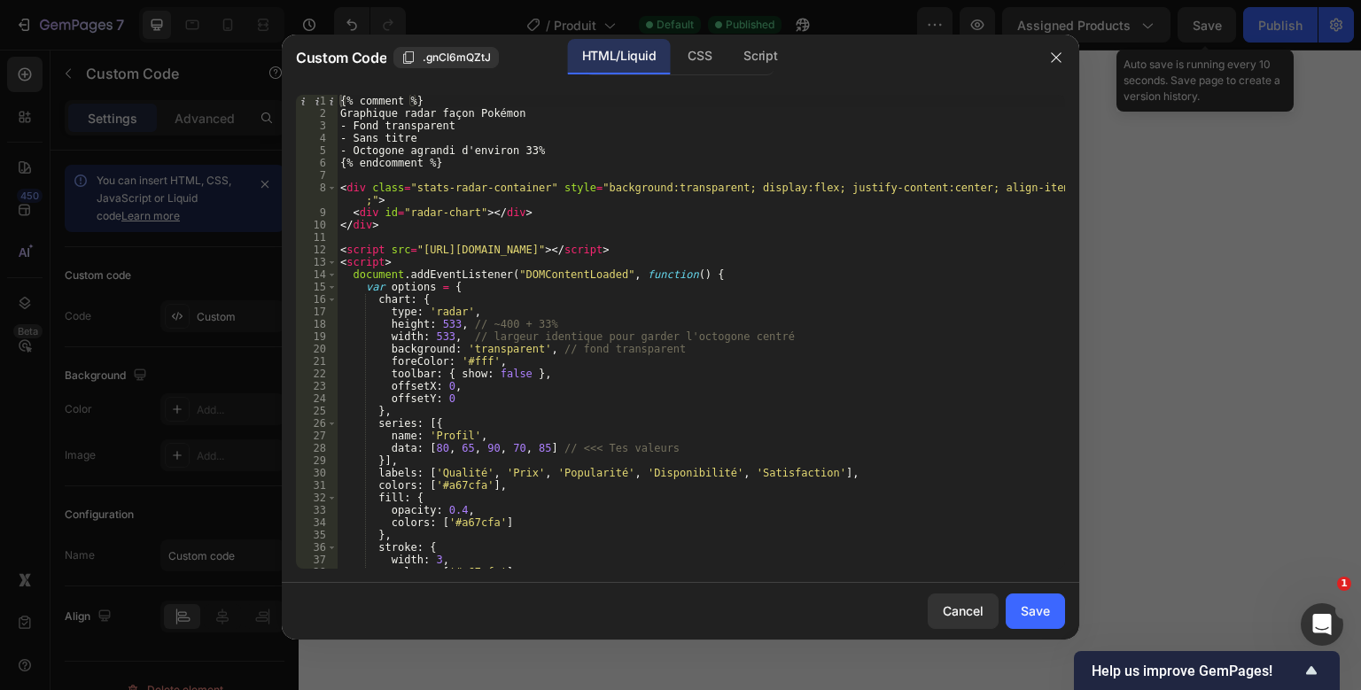
click at [481, 228] on div "{% comment %} Graphique radar façon Pokémon - Fond transparent - Sans titre - O…" at bounding box center [701, 344] width 728 height 499
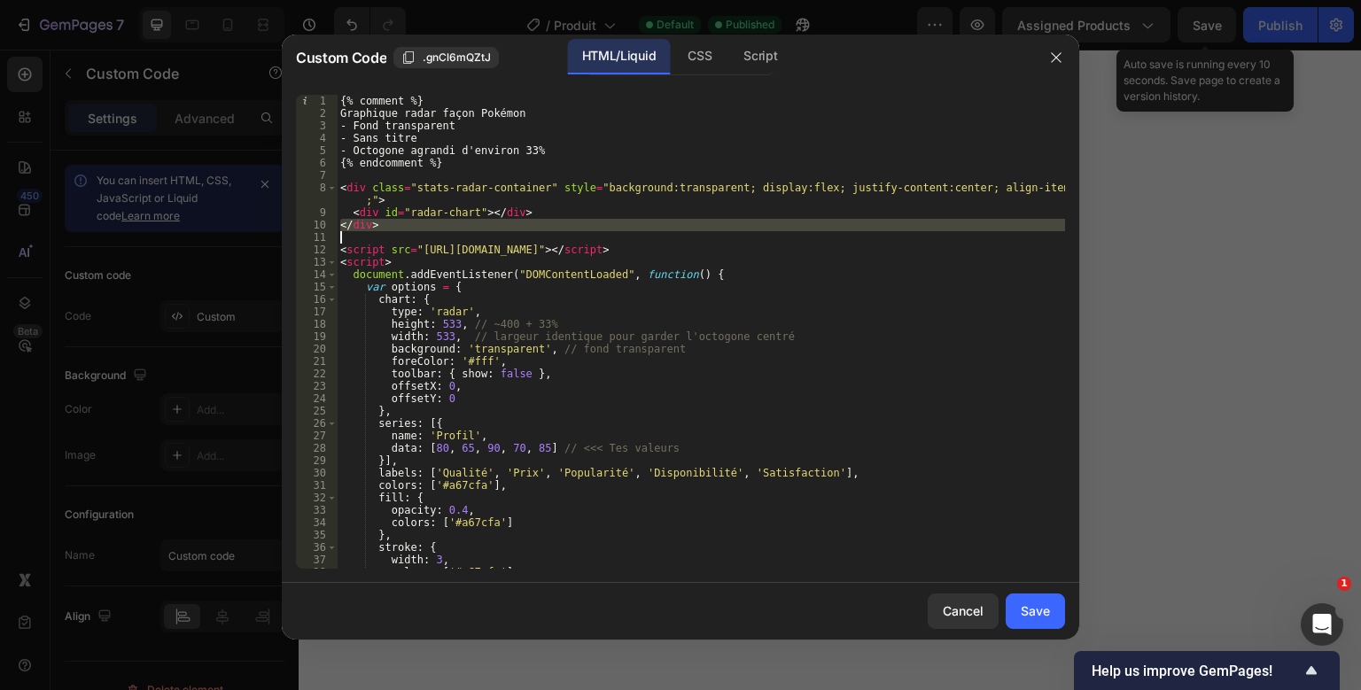
click at [481, 228] on div "{% comment %} Graphique radar façon Pokémon - Fond transparent - Sans titre - O…" at bounding box center [701, 344] width 728 height 499
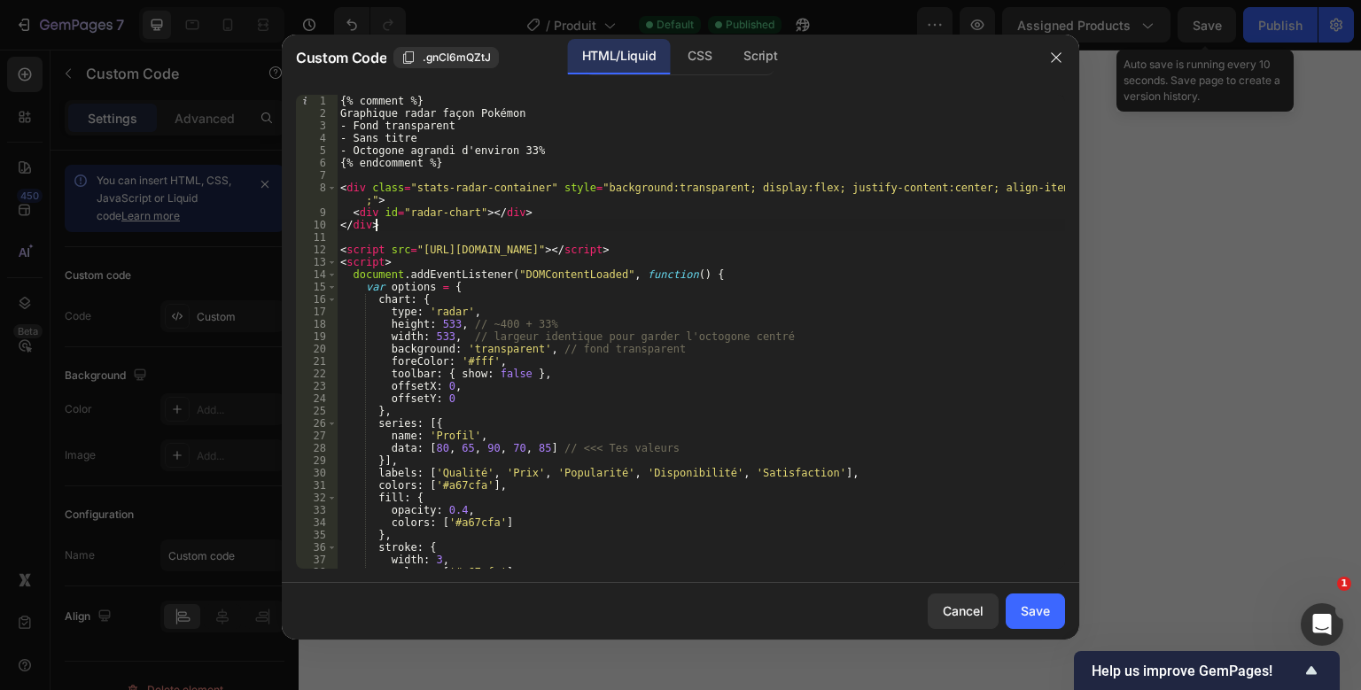
click at [481, 228] on div "{% comment %} Graphique radar façon Pokémon - Fond transparent - Sans titre - O…" at bounding box center [701, 344] width 728 height 499
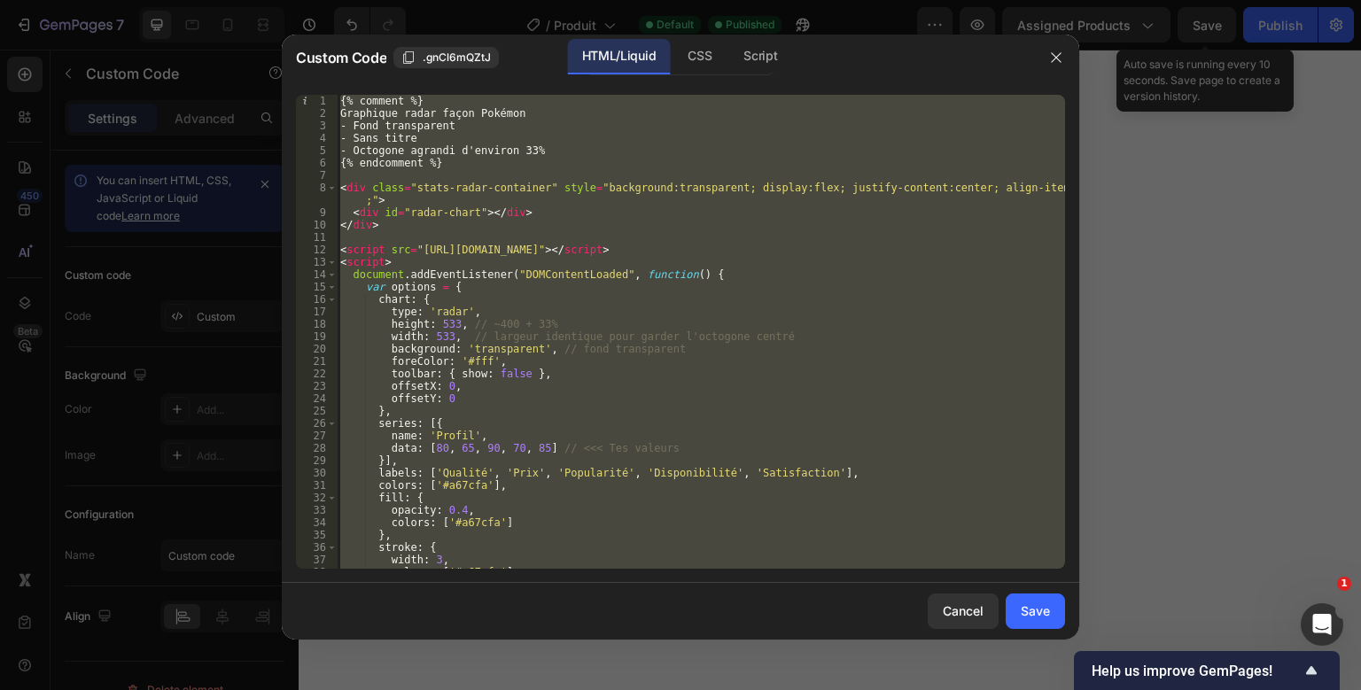
click at [481, 228] on div "{% comment %} Graphique radar façon Pokémon - Fond transparent - Sans titre - O…" at bounding box center [701, 344] width 728 height 499
type textarea "</script>"
paste textarea
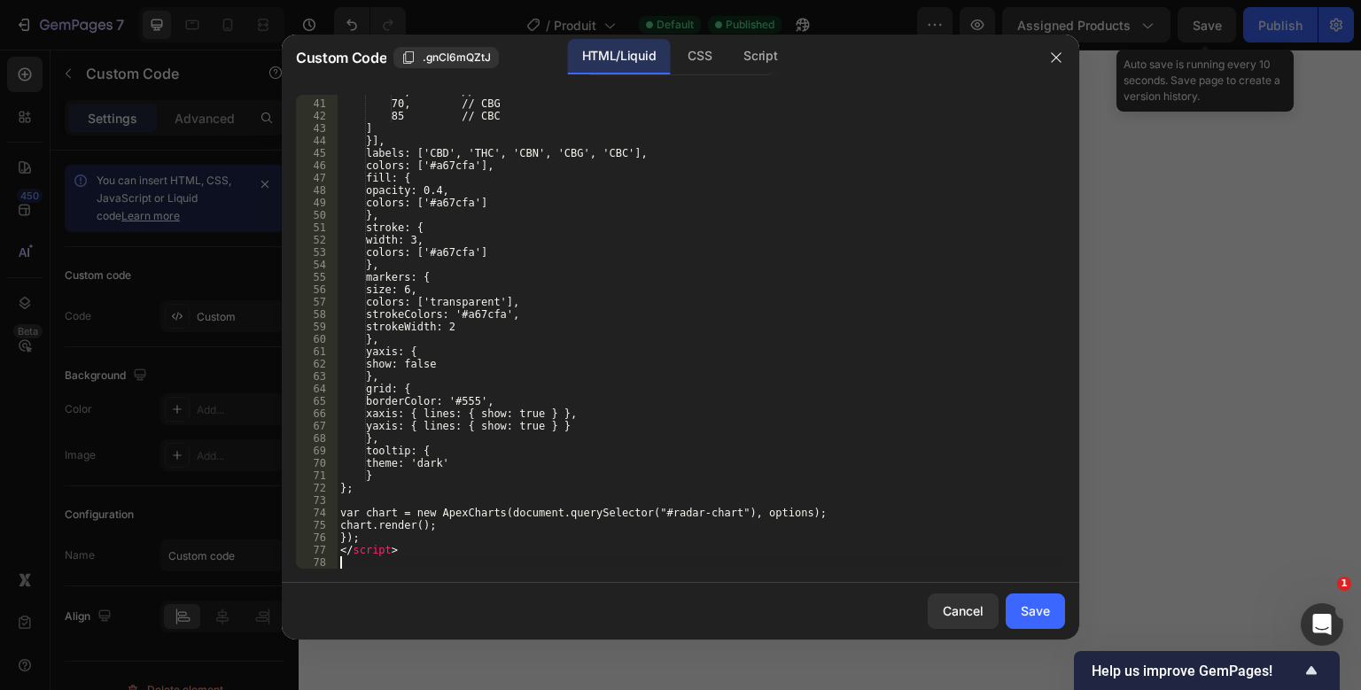
scroll to position [506, 0]
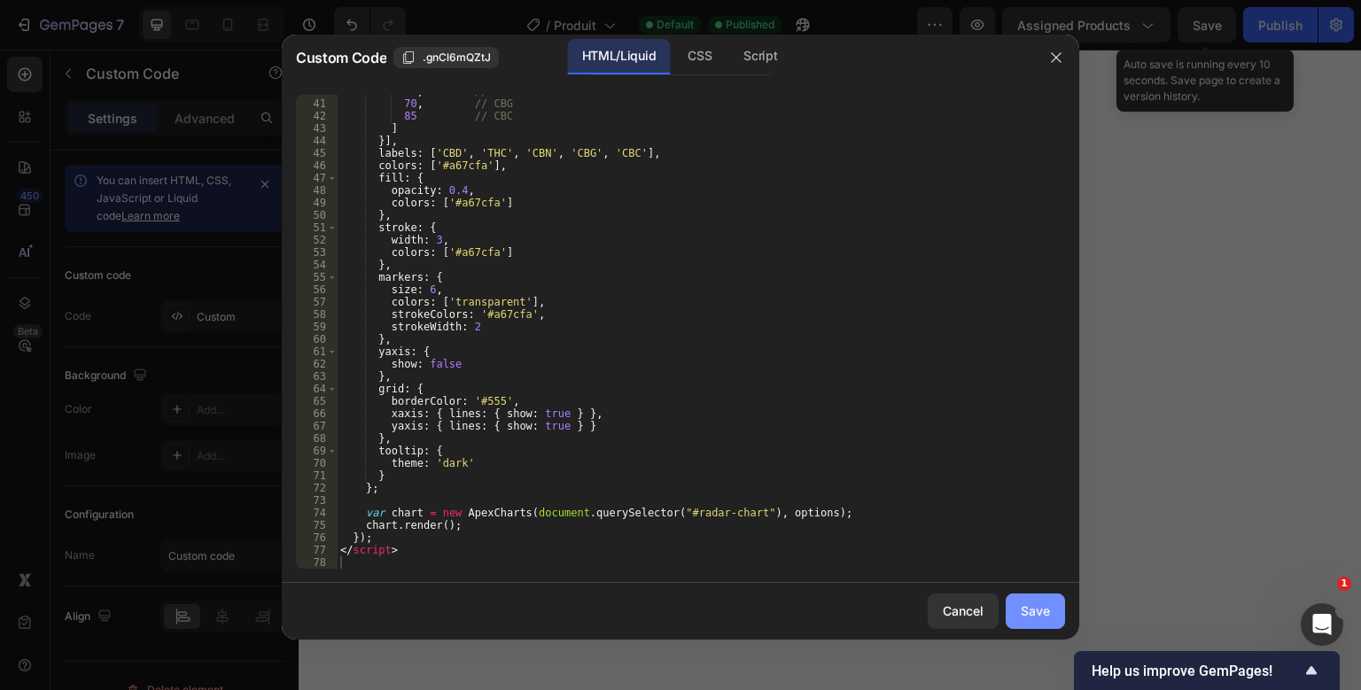
click at [1028, 605] on div "Save" at bounding box center [1034, 610] width 29 height 19
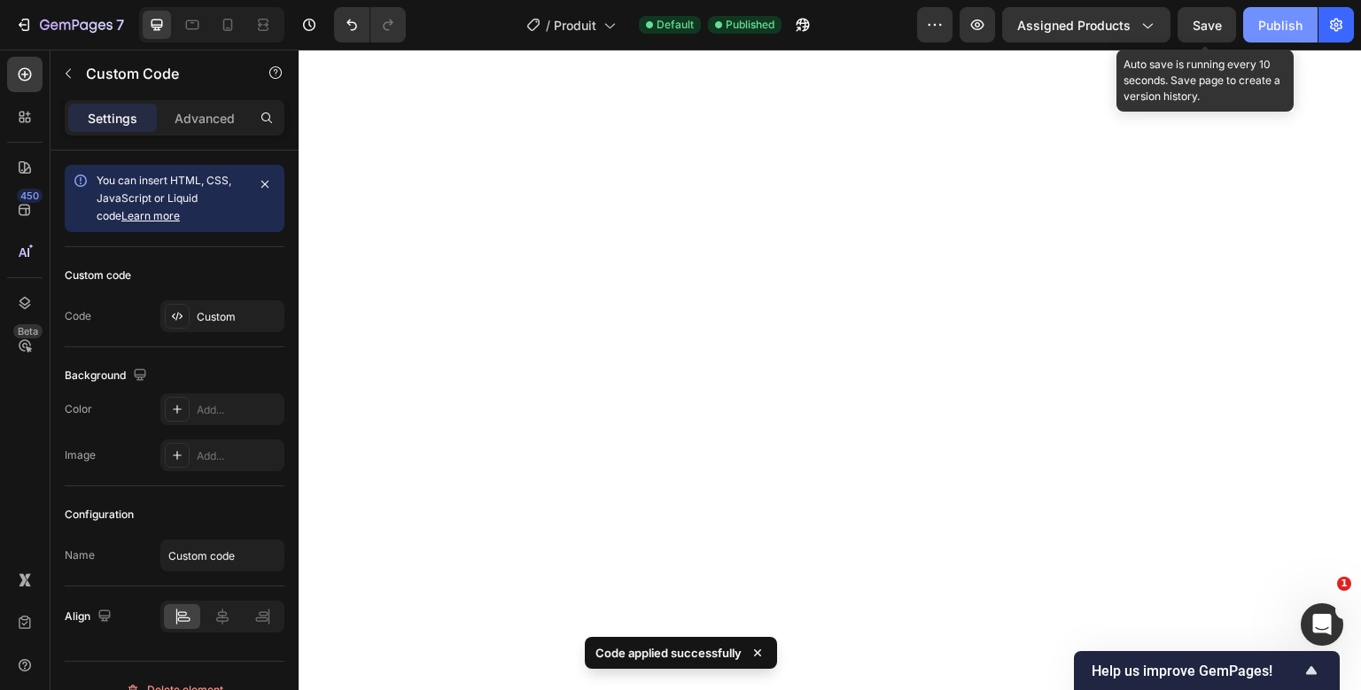
click at [1267, 37] on button "Publish" at bounding box center [1280, 24] width 74 height 35
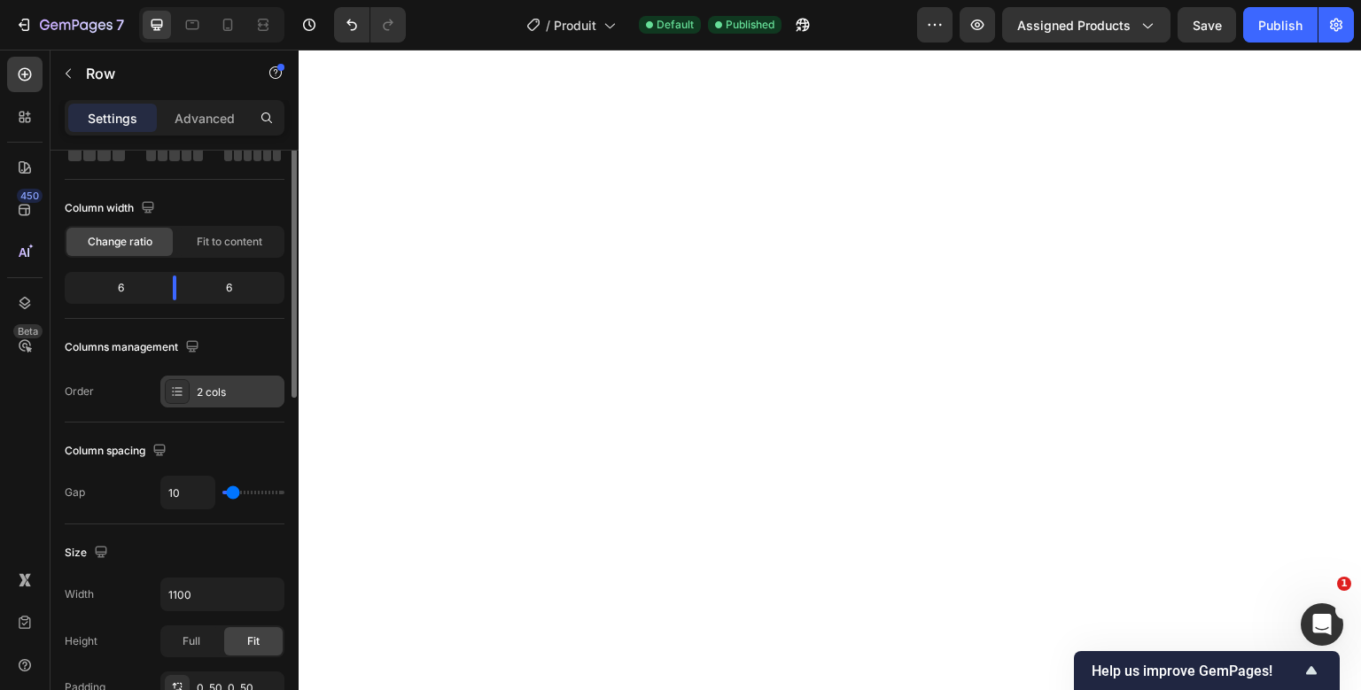
scroll to position [112, 0]
click at [174, 493] on input "10" at bounding box center [187, 490] width 53 height 32
type input "3"
type input "30"
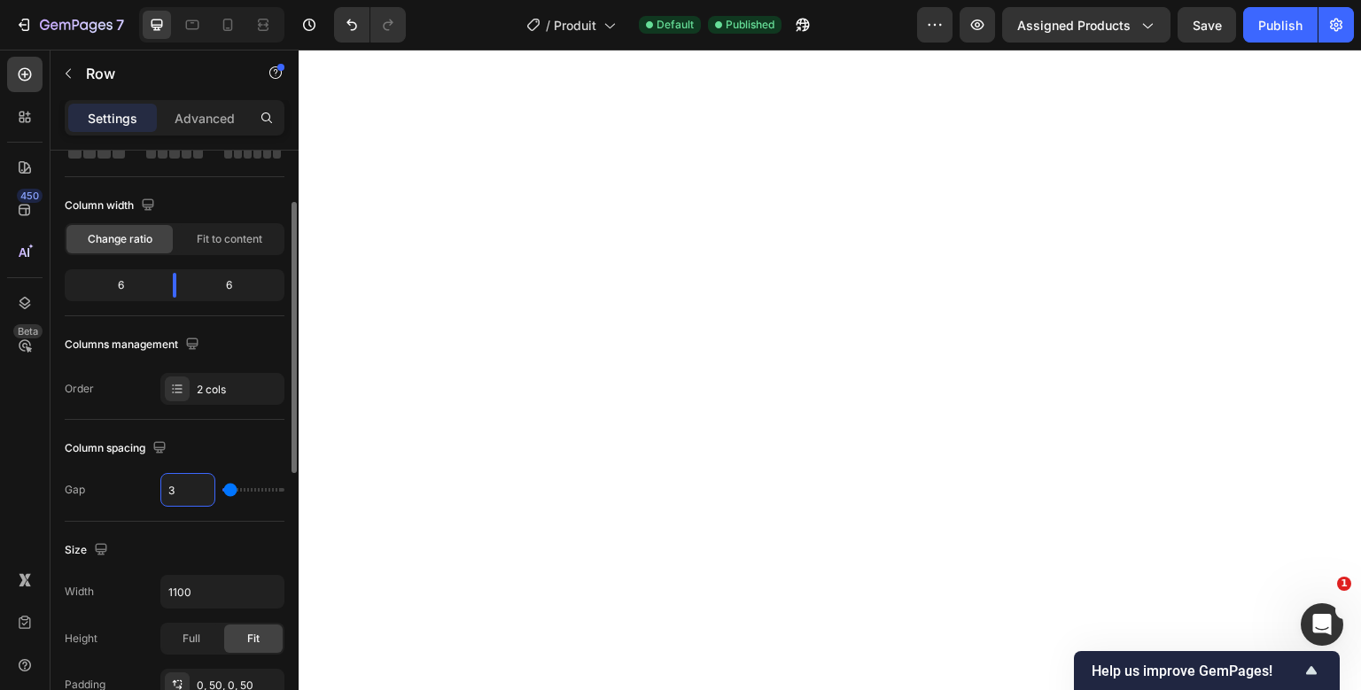
type input "30"
type input "3"
type input "0"
type input "5"
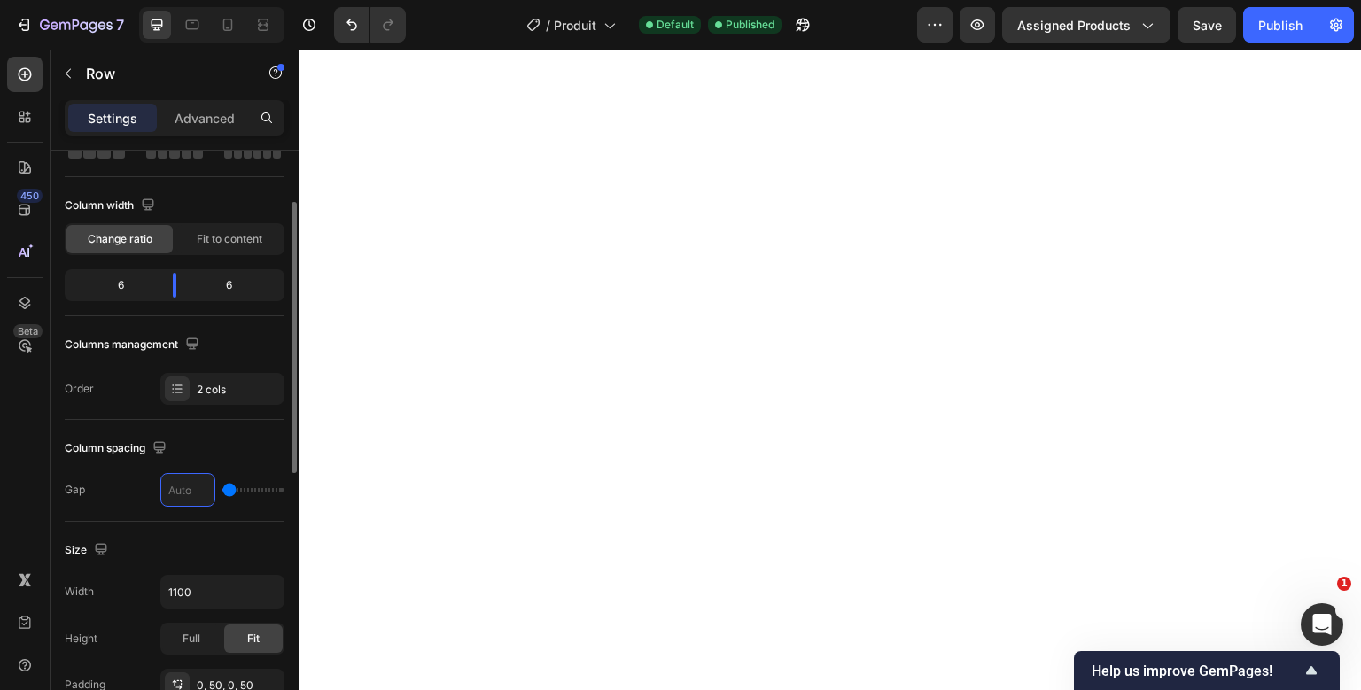
type input "5"
type input "50"
click at [1265, 19] on div "Publish" at bounding box center [1280, 25] width 44 height 19
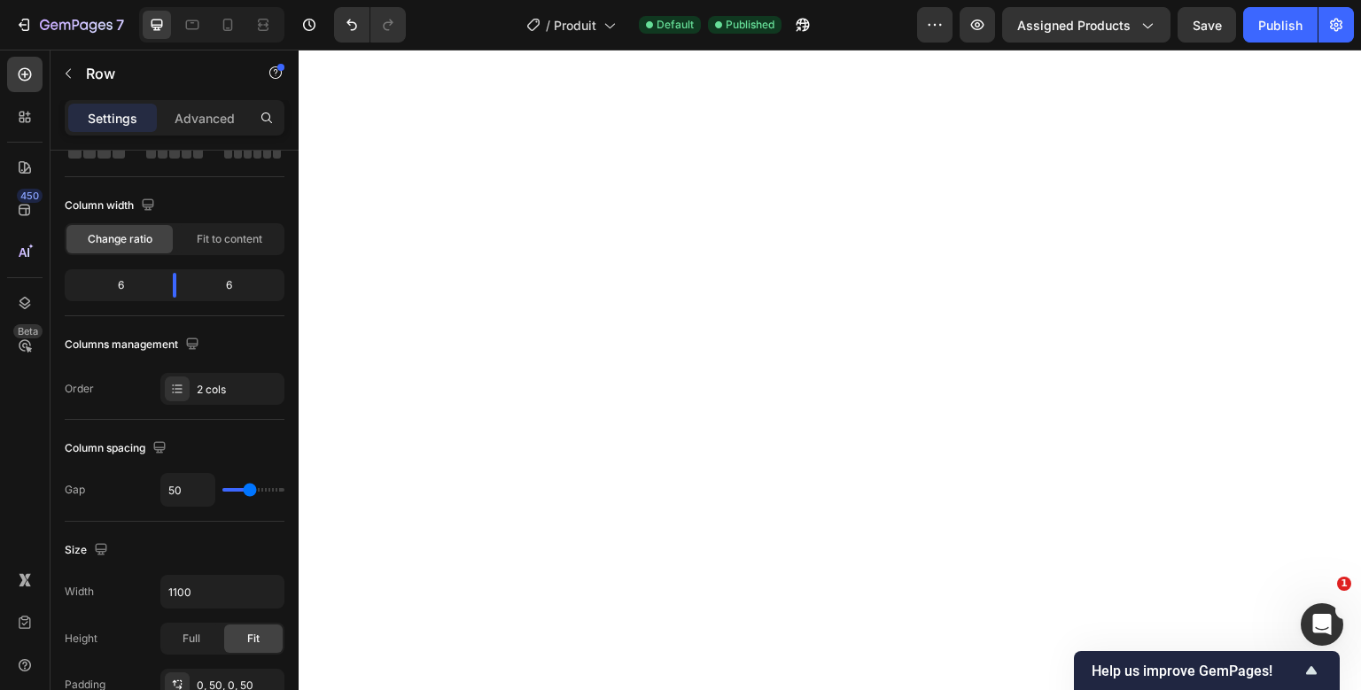
scroll to position [0, 0]
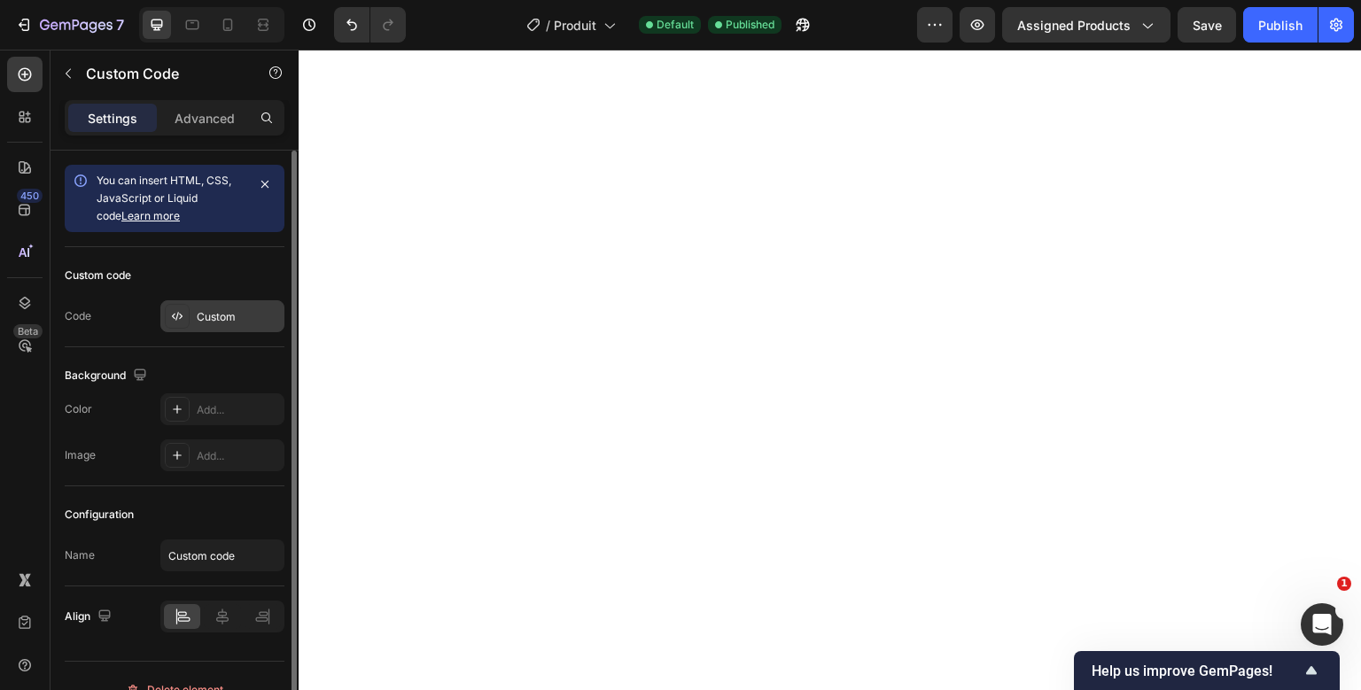
click at [248, 317] on div "Custom" at bounding box center [238, 317] width 83 height 16
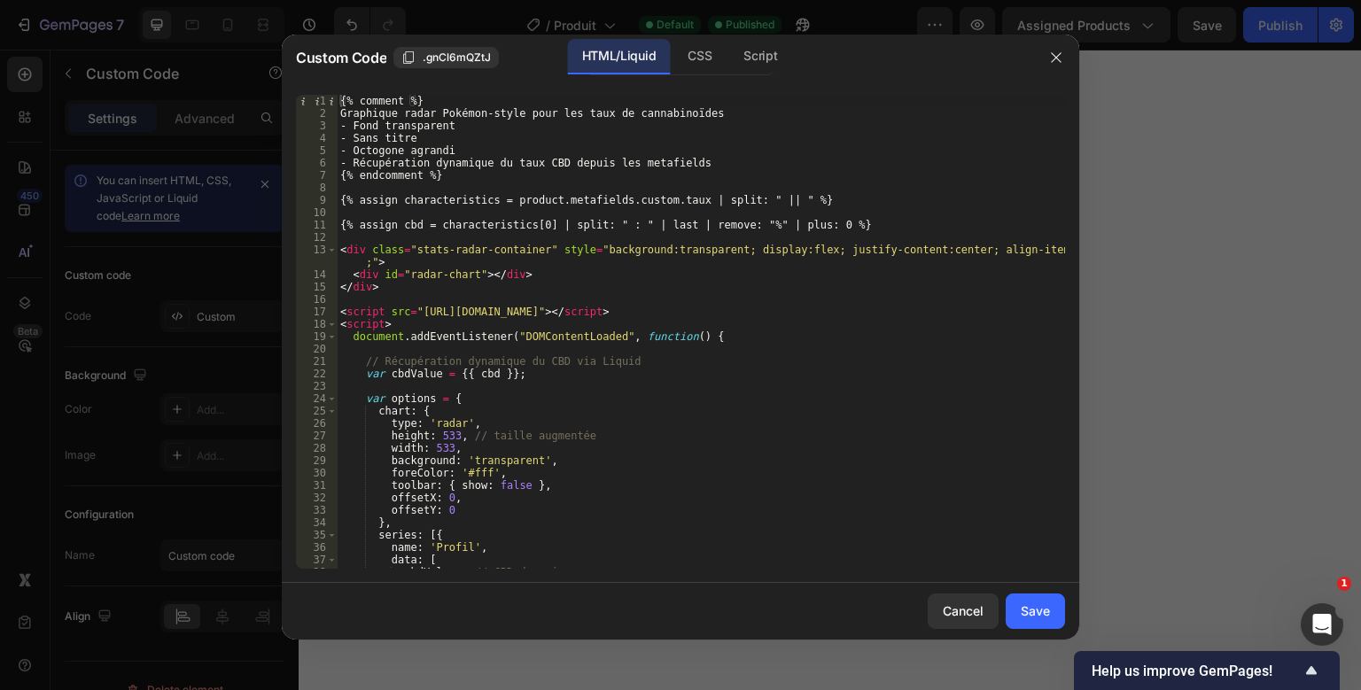
click at [516, 243] on div "{% comment %} Graphique radar Pokémon-style pour les taux de cannabinoïdes - Fo…" at bounding box center [701, 344] width 728 height 499
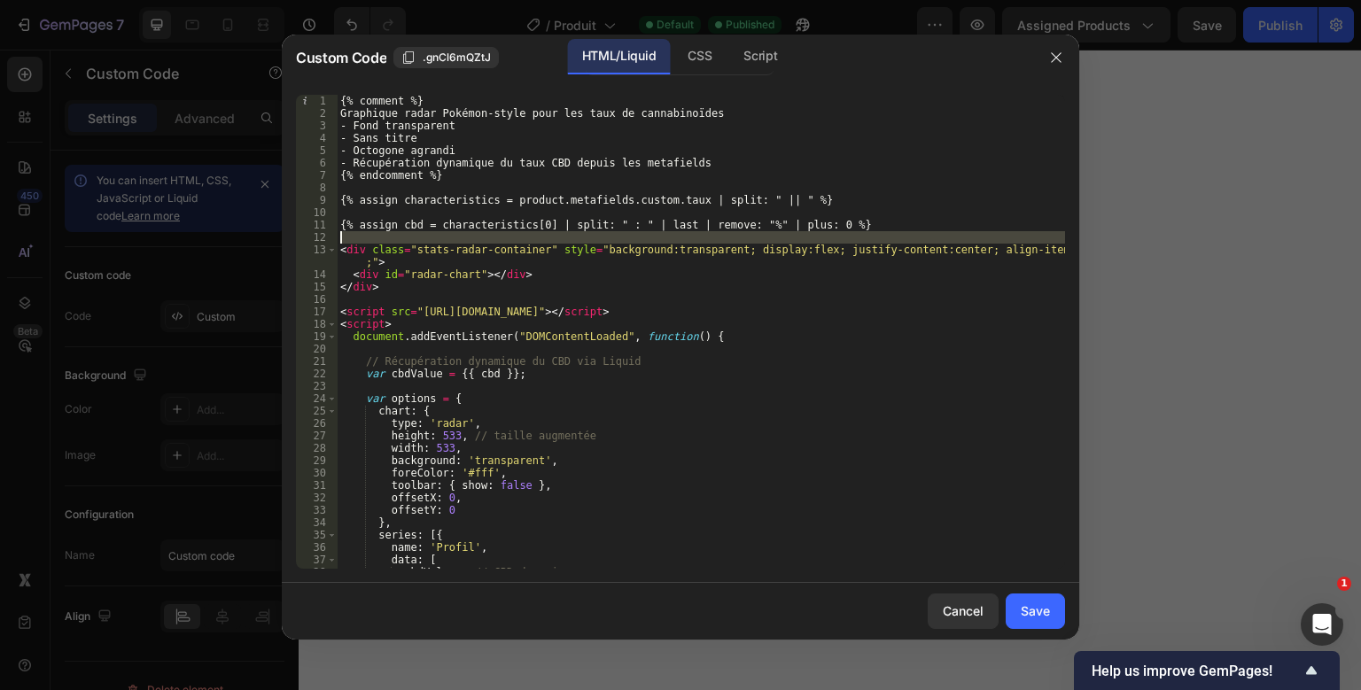
click at [516, 243] on div "{% comment %} Graphique radar Pokémon-style pour les taux de cannabinoïdes - Fo…" at bounding box center [701, 344] width 728 height 499
type textarea "</script>"
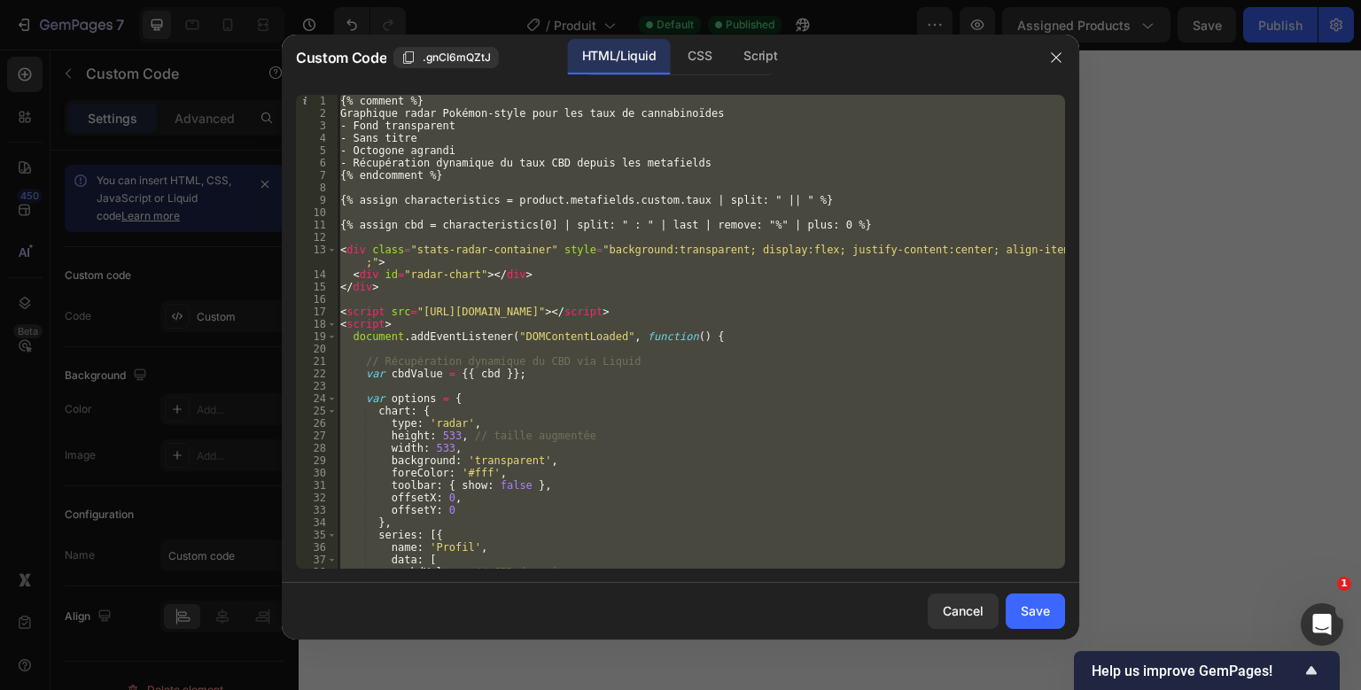
paste textarea
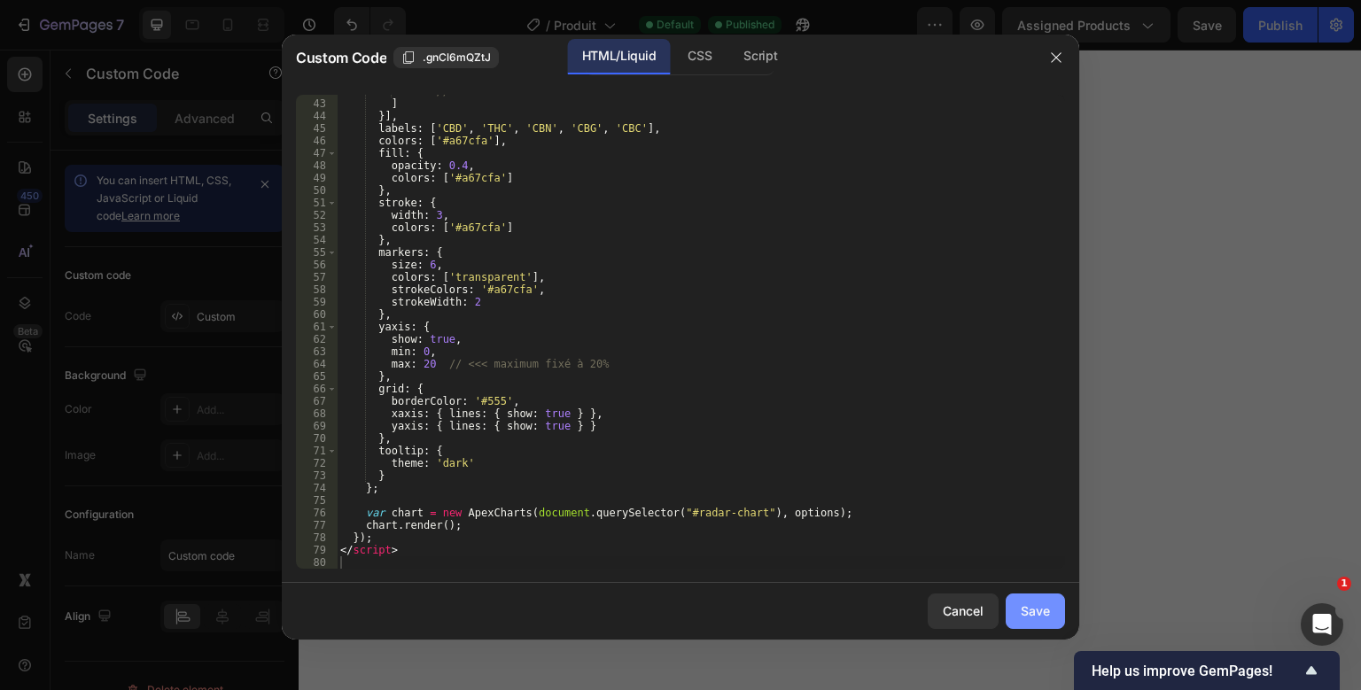
click at [1027, 622] on button "Save" at bounding box center [1034, 610] width 59 height 35
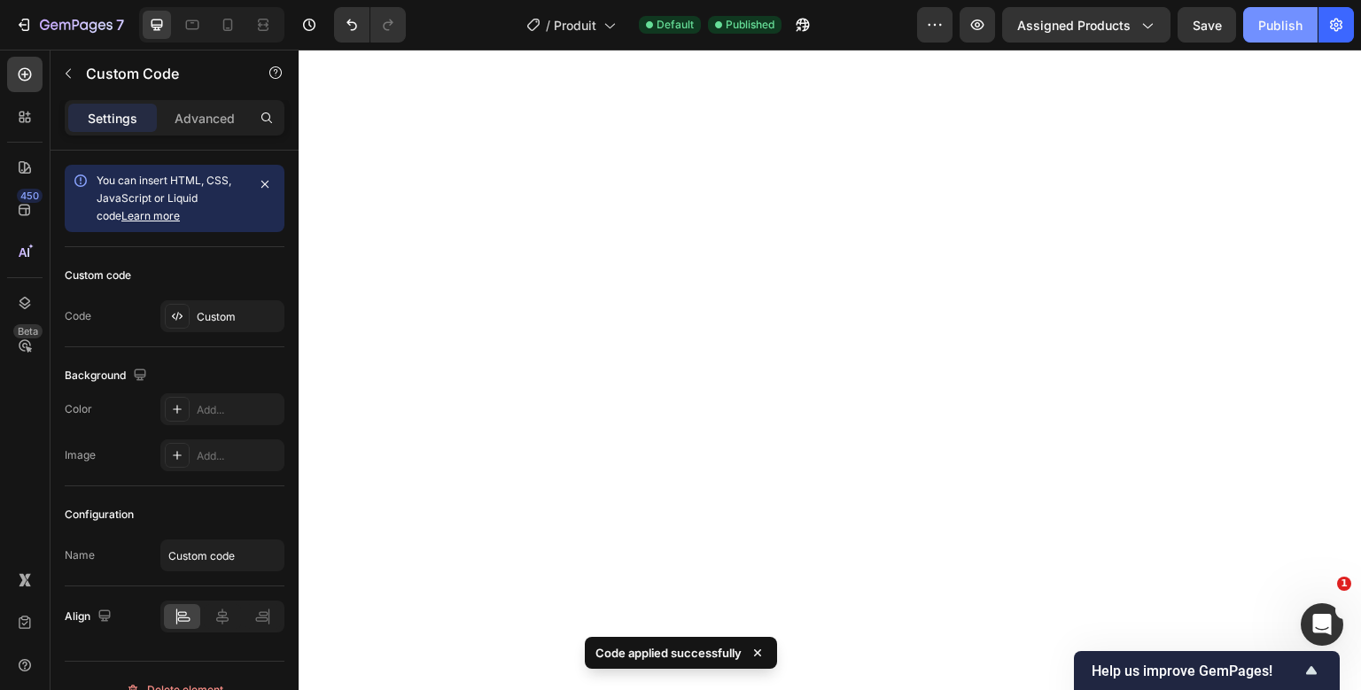
click at [1277, 23] on div "Publish" at bounding box center [1280, 25] width 44 height 19
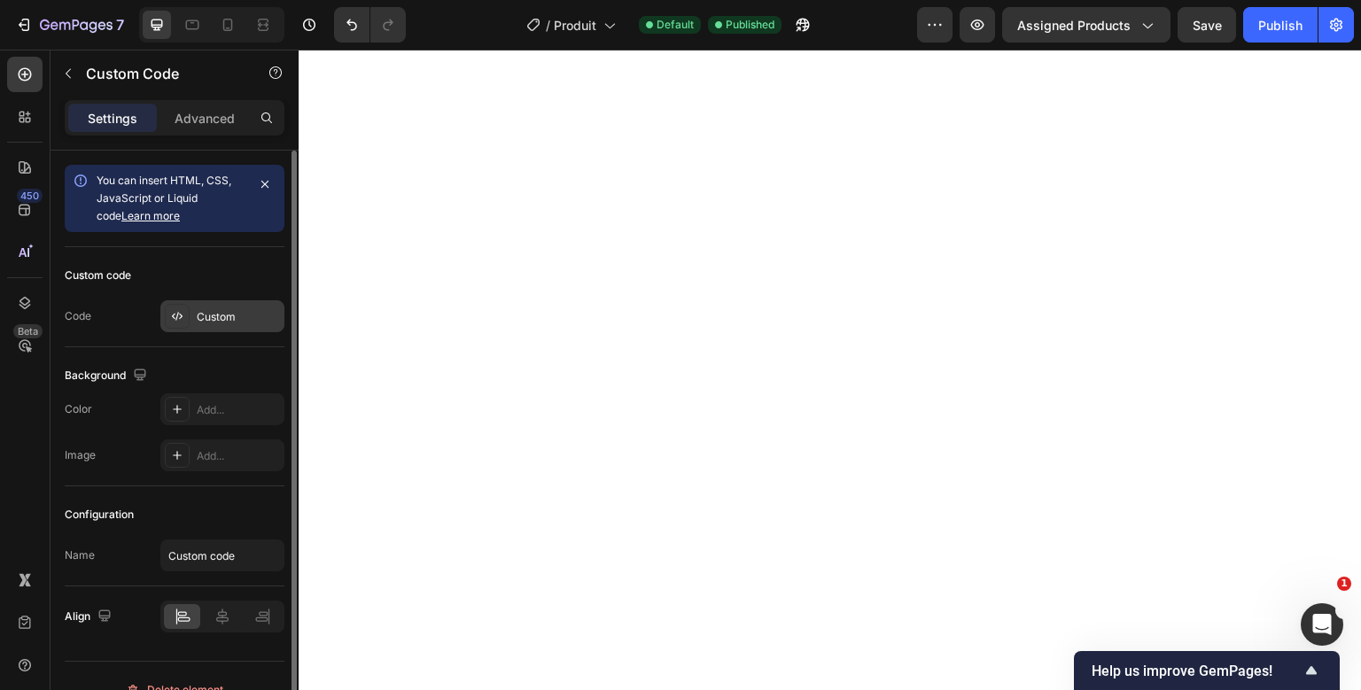
click at [257, 317] on div "Custom" at bounding box center [238, 317] width 83 height 16
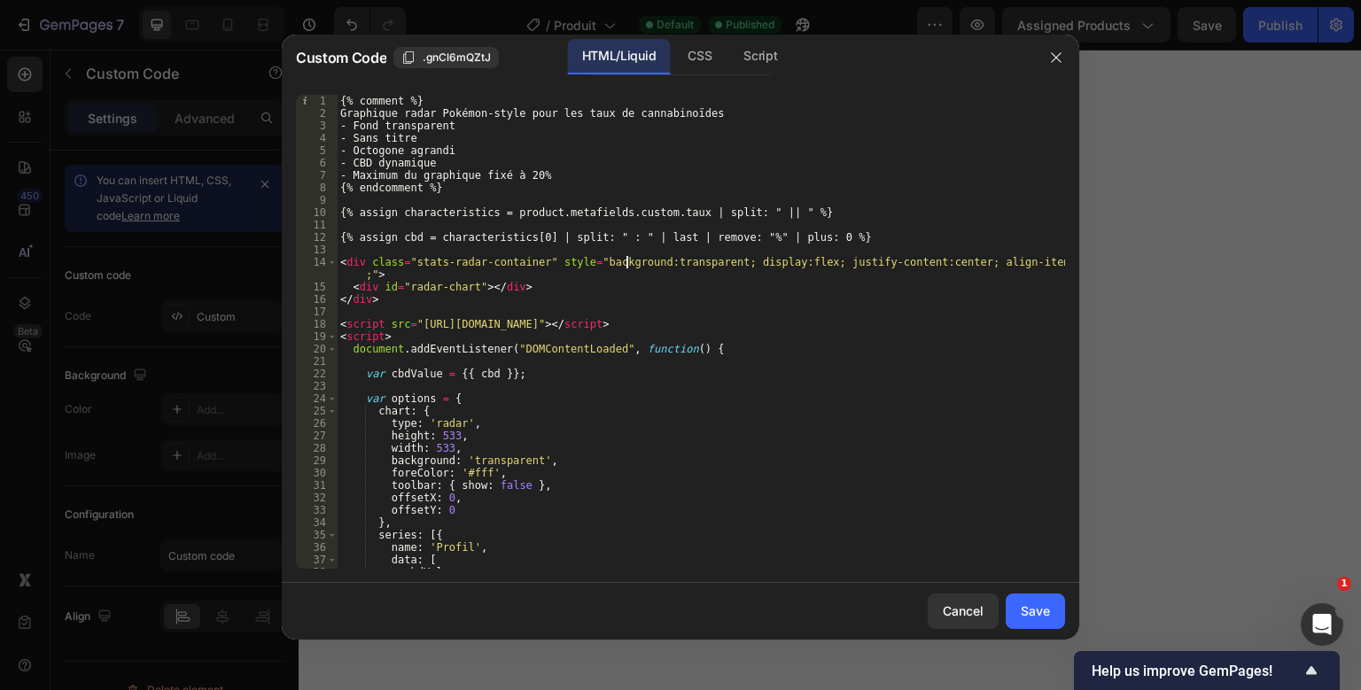
click at [625, 264] on div "{% comment %} Graphique radar Pokémon-style pour les taux de cannabinoïdes - Fo…" at bounding box center [701, 344] width 728 height 499
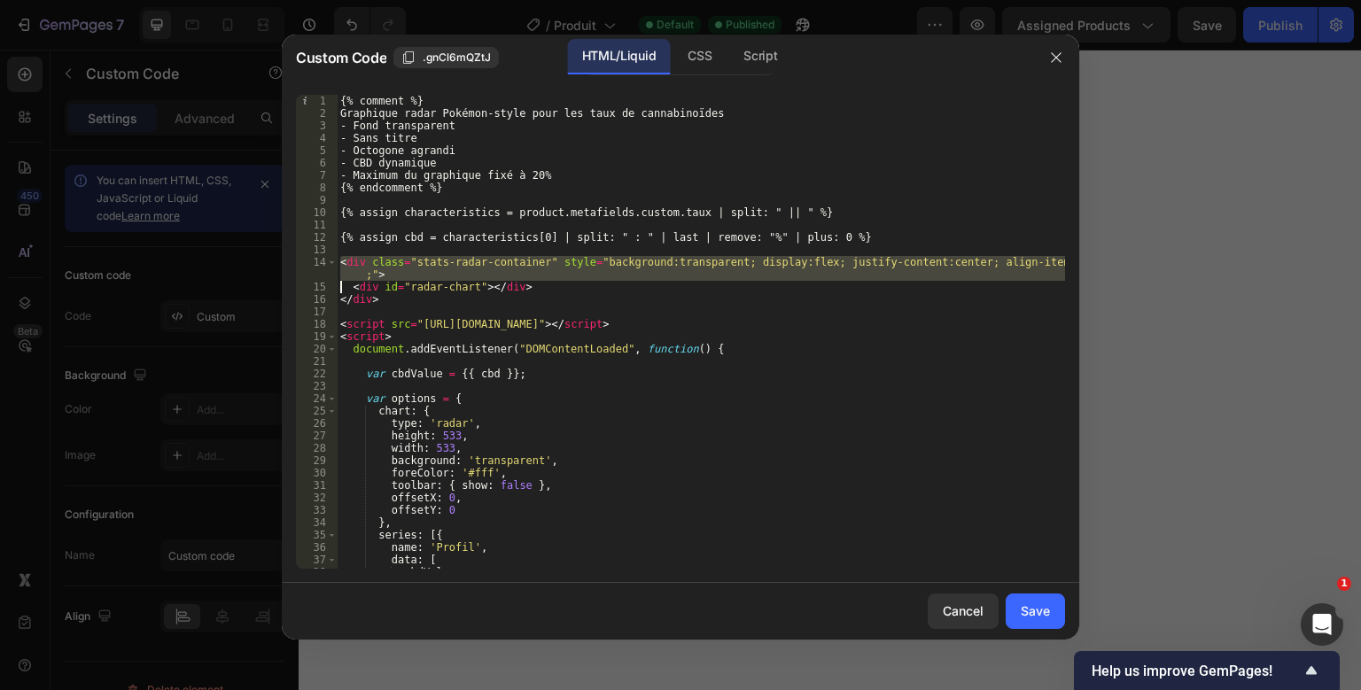
click at [625, 264] on div "{% comment %} Graphique radar Pokémon-style pour les taux de cannabinoïdes - Fo…" at bounding box center [701, 344] width 728 height 499
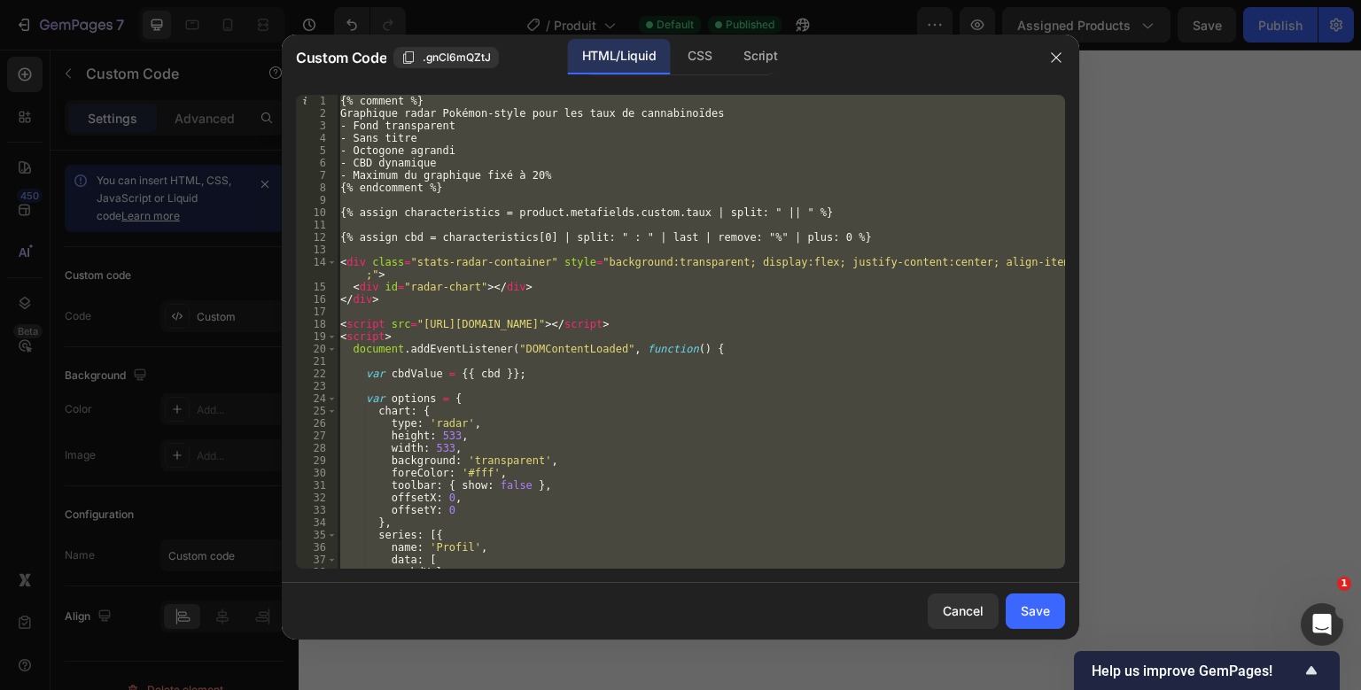
click at [625, 264] on div "{% comment %} Graphique radar Pokémon-style pour les taux de cannabinoïdes - Fo…" at bounding box center [701, 344] width 728 height 499
type textarea "</script>"
paste textarea
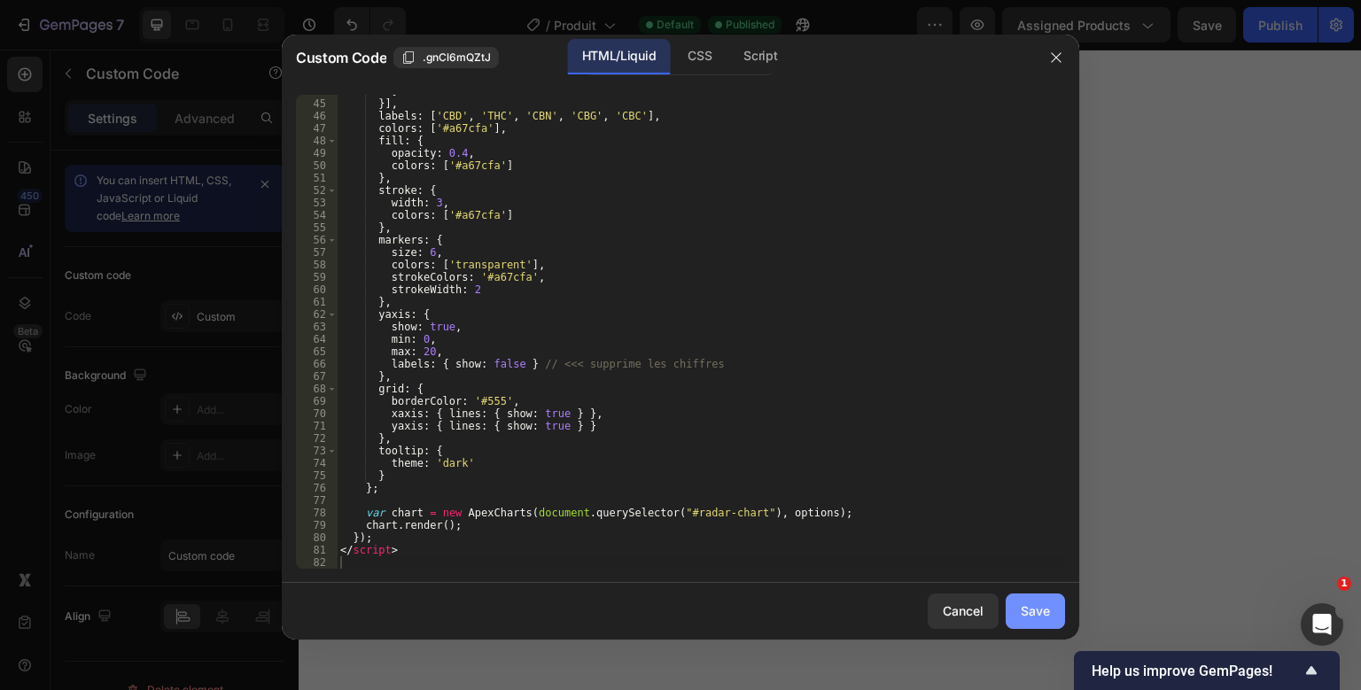
click at [1022, 600] on button "Save" at bounding box center [1034, 610] width 59 height 35
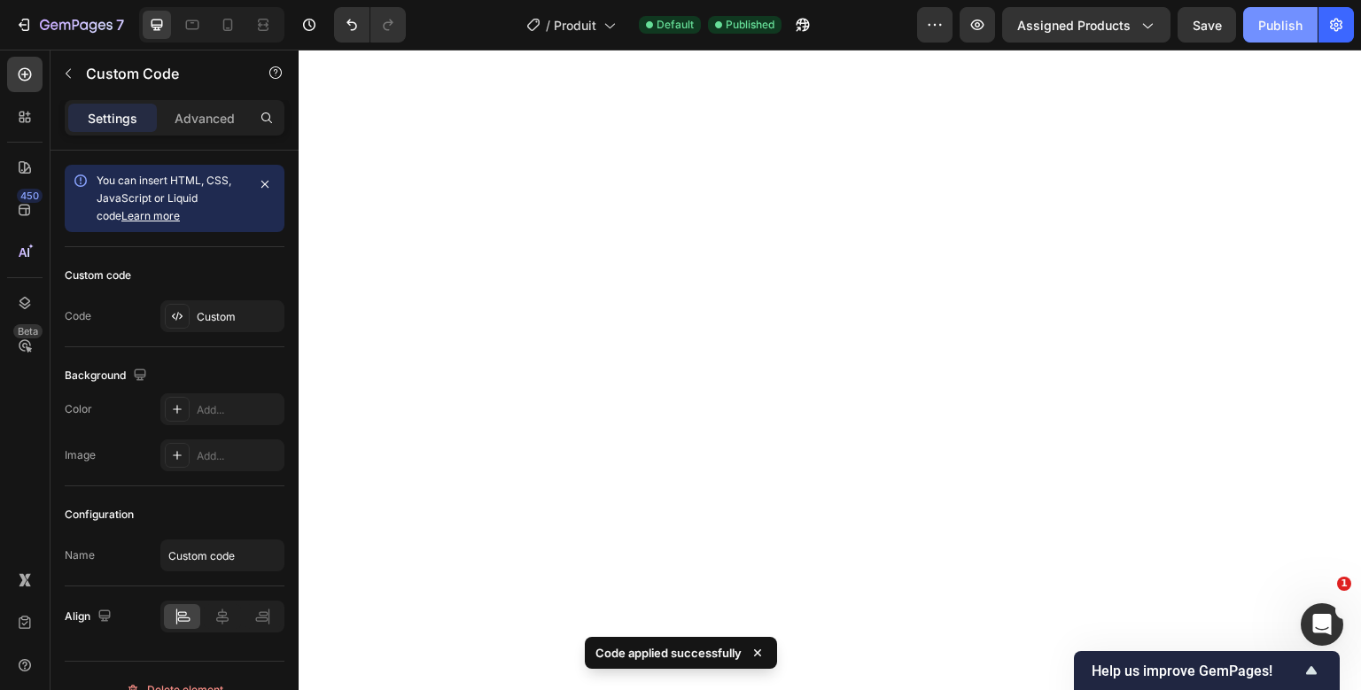
click at [1283, 17] on div "Publish" at bounding box center [1280, 25] width 44 height 19
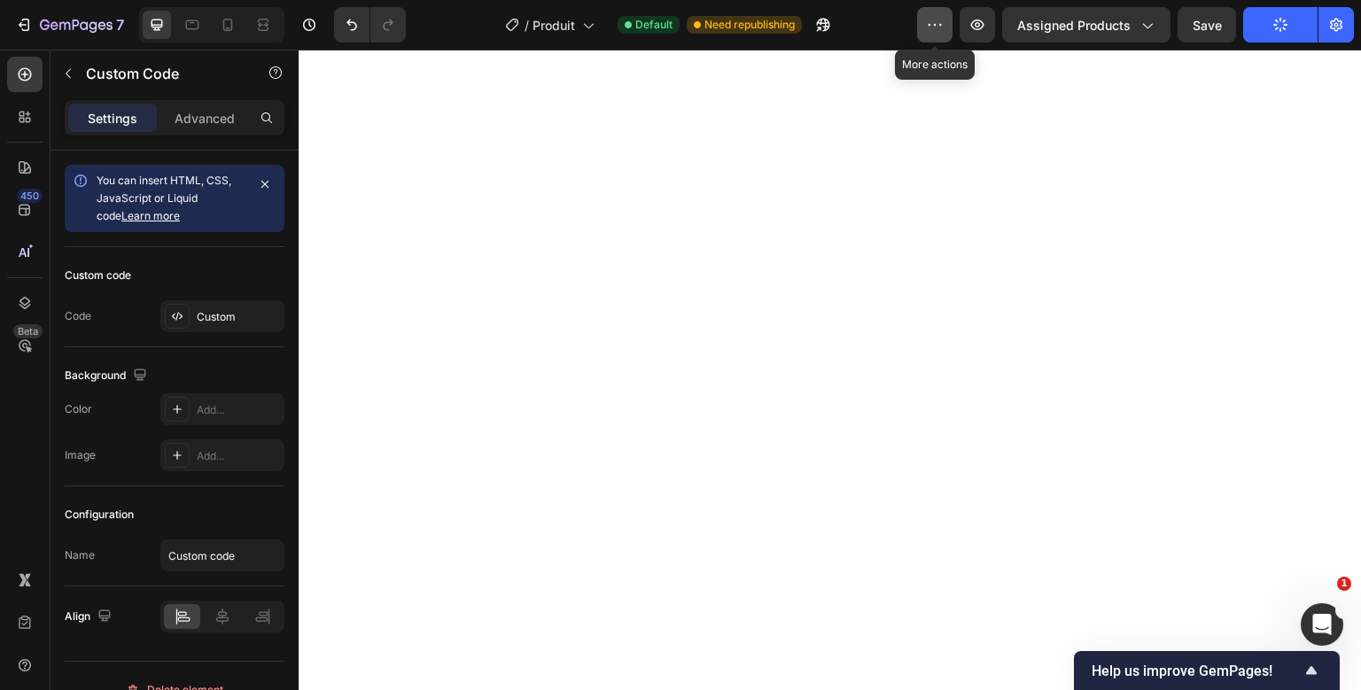
click at [952, 32] on button "button" at bounding box center [934, 24] width 35 height 35
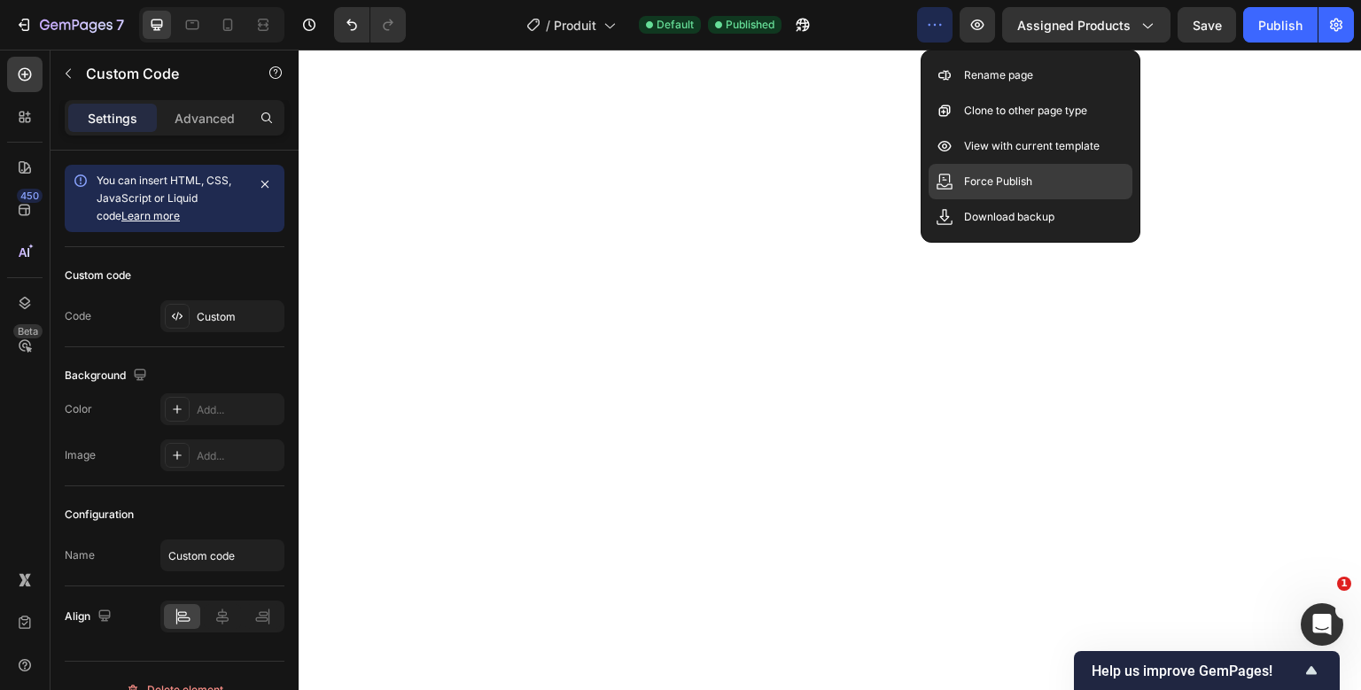
click at [955, 186] on div "Force Publish" at bounding box center [1030, 181] width 204 height 35
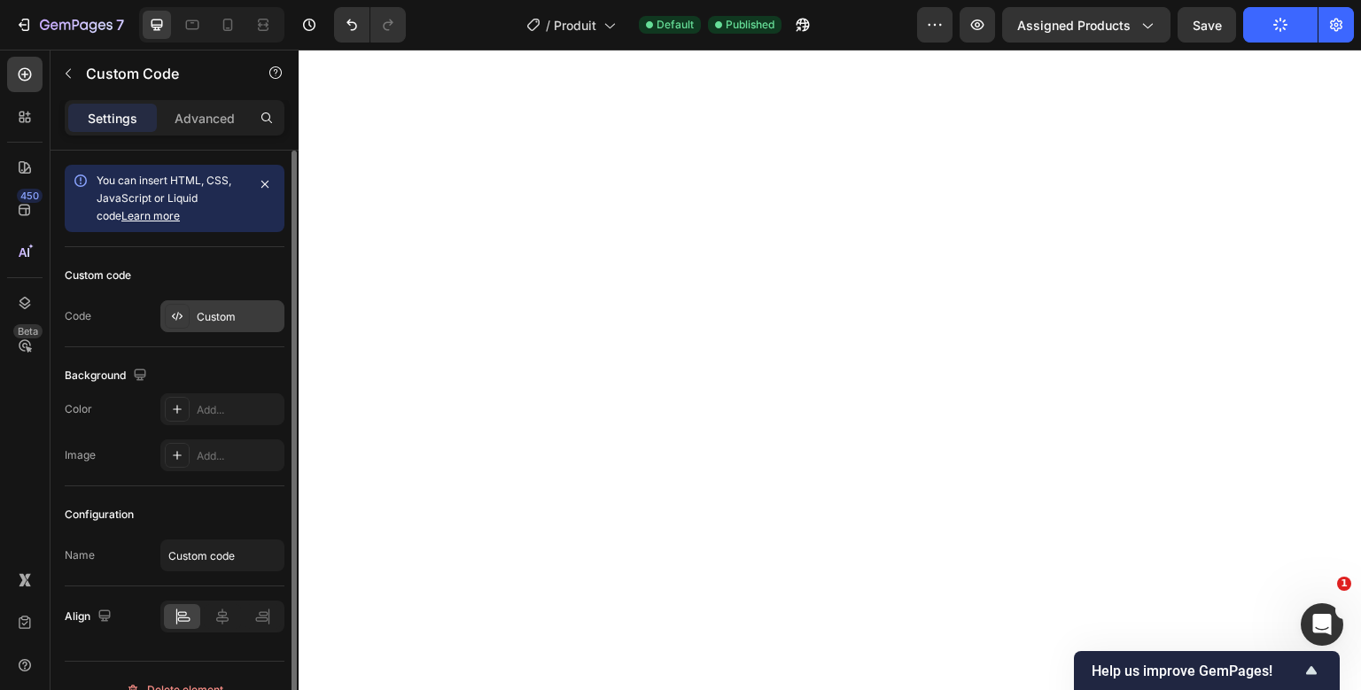
click at [255, 328] on div "Custom" at bounding box center [222, 316] width 124 height 32
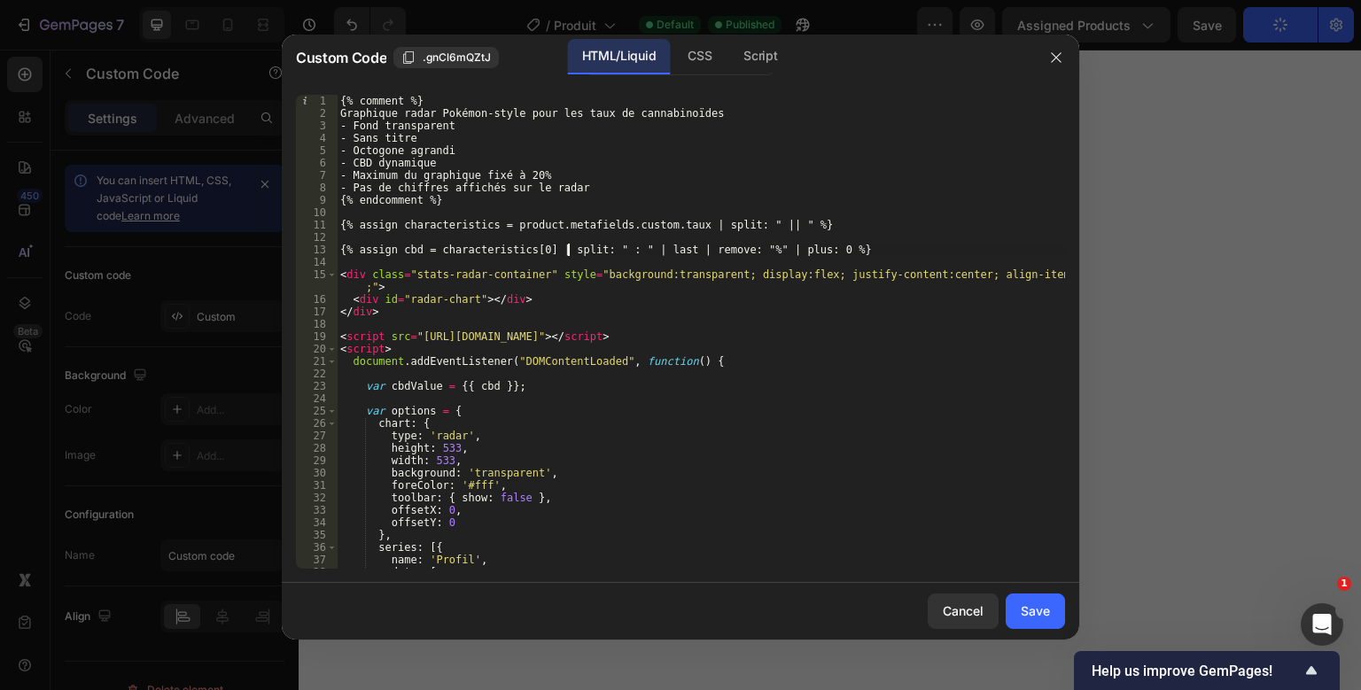
click at [568, 248] on div "{% comment %} Graphique radar Pokémon-style pour les taux de cannabinoïdes - Fo…" at bounding box center [701, 344] width 728 height 499
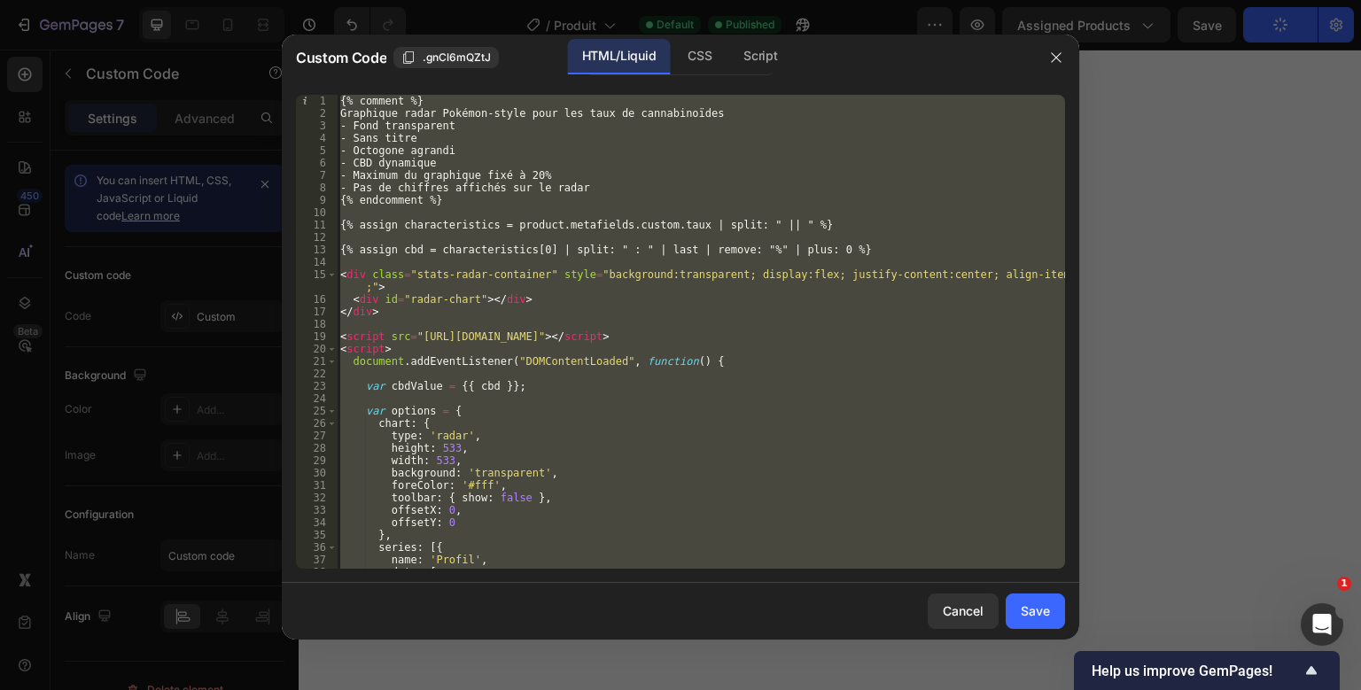
click at [568, 248] on div "{% comment %} Graphique radar Pokémon-style pour les taux de cannabinoïdes - Fo…" at bounding box center [701, 344] width 728 height 499
type textarea "</script>"
paste textarea
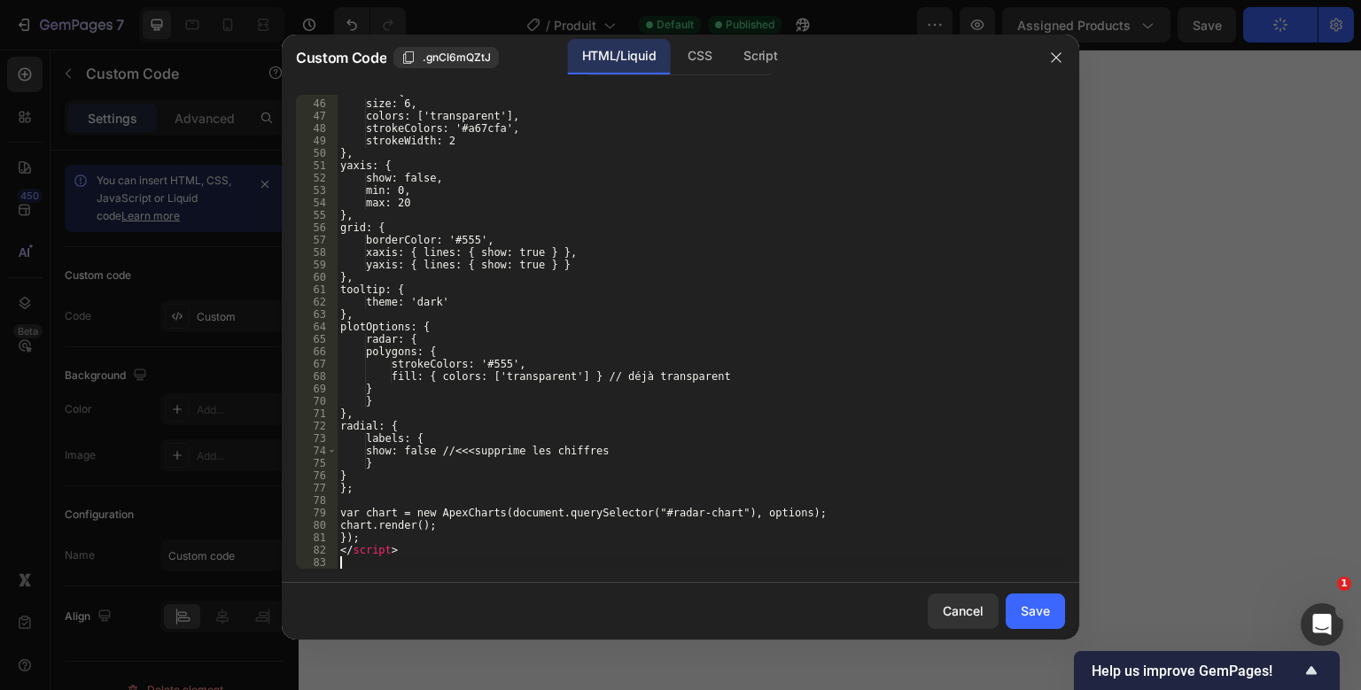
scroll to position [567, 0]
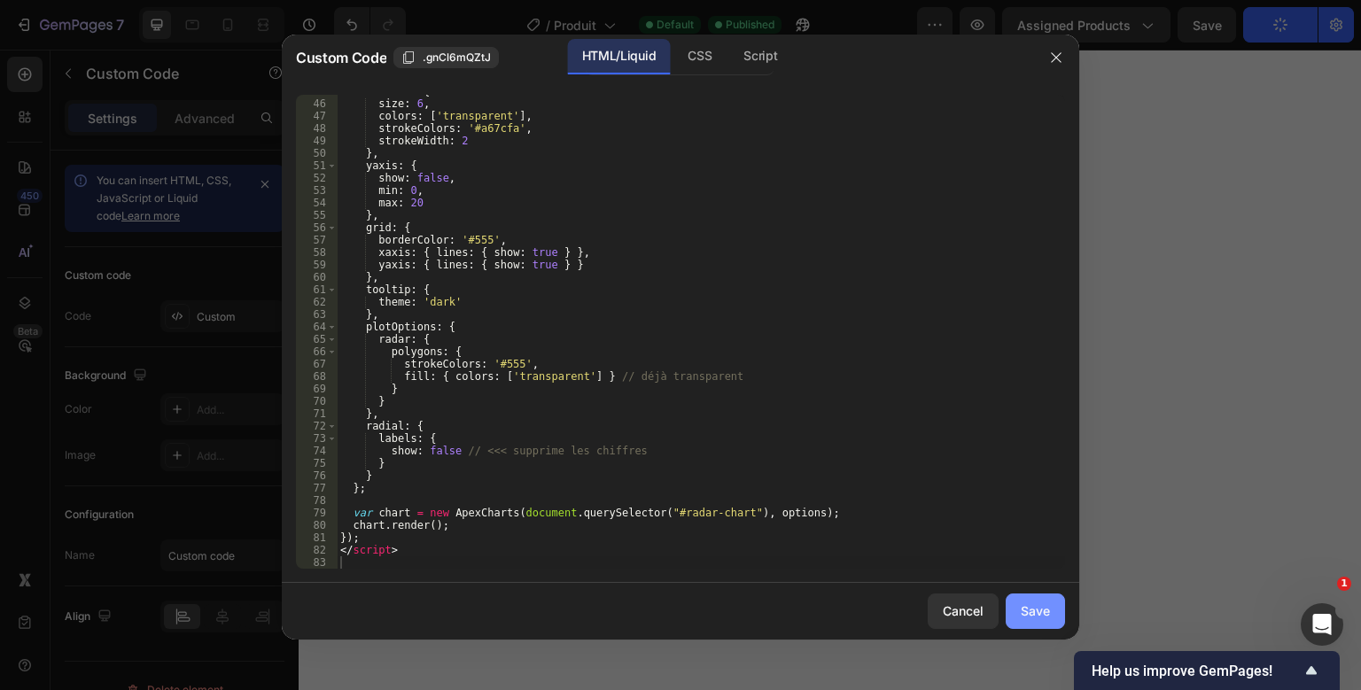
click at [1051, 612] on button "Save" at bounding box center [1034, 610] width 59 height 35
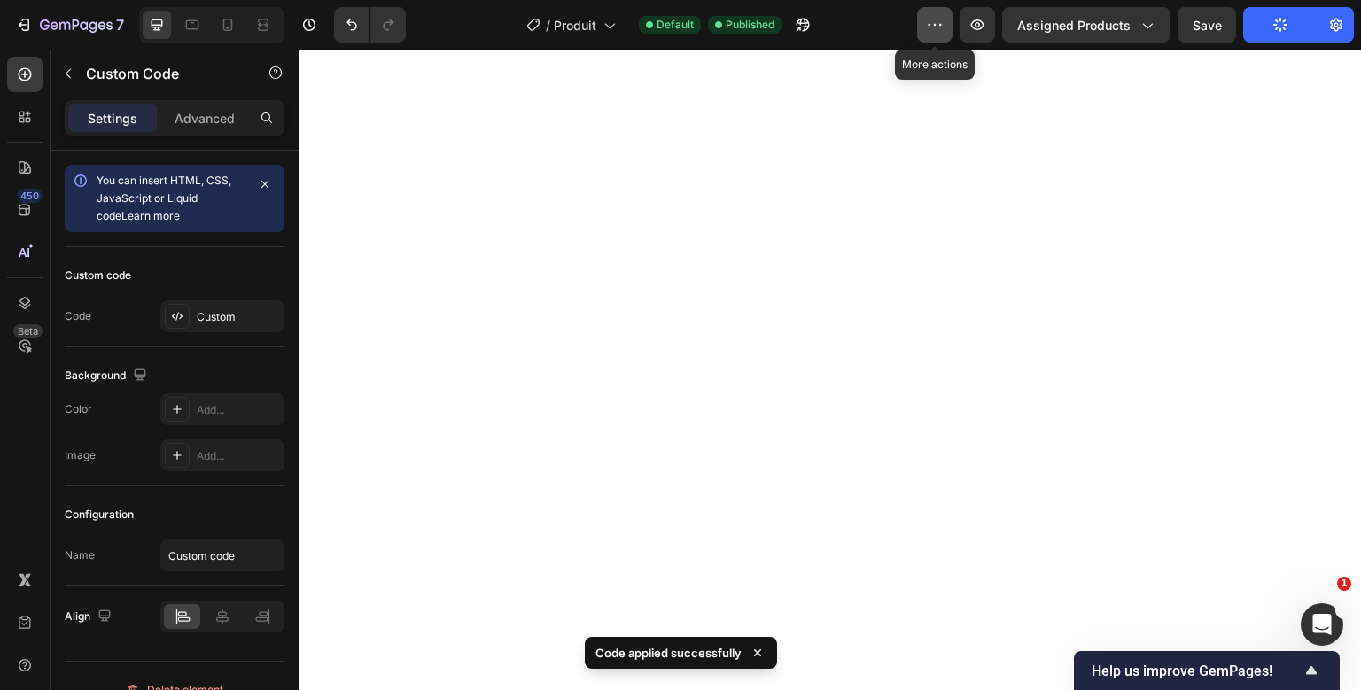
click at [944, 14] on button "button" at bounding box center [934, 24] width 35 height 35
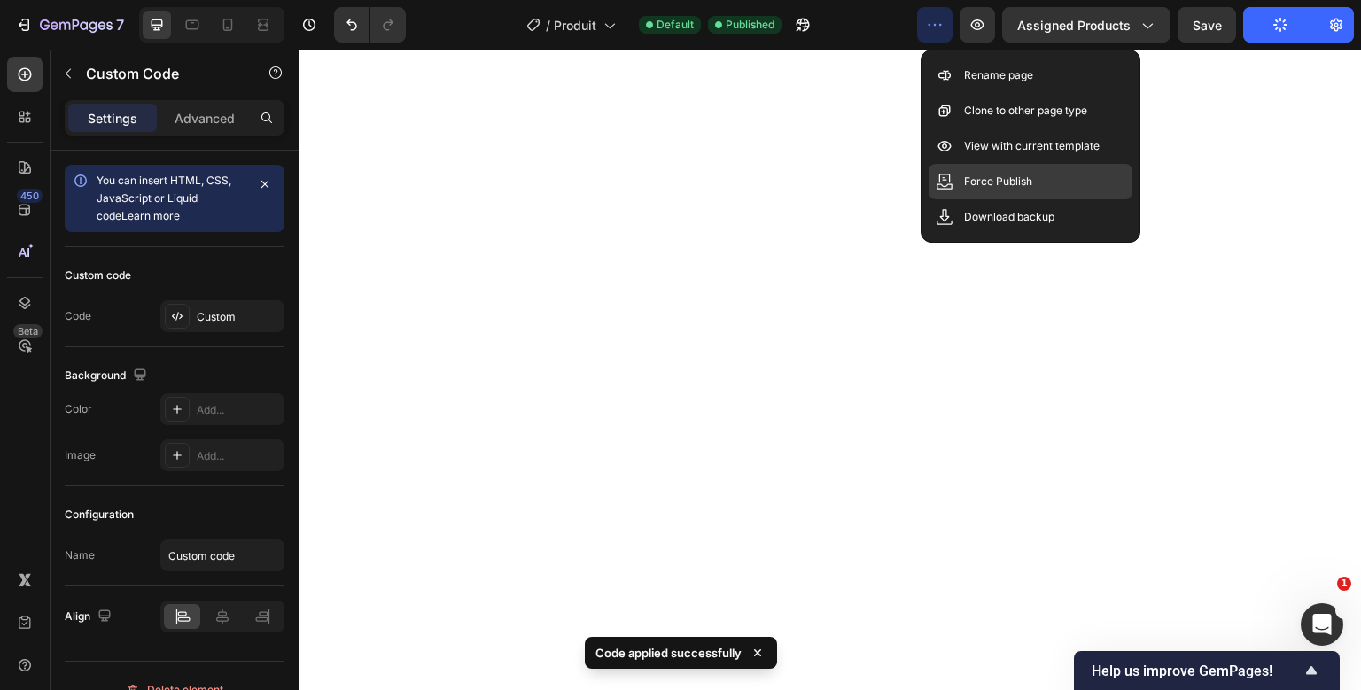
click at [986, 181] on p "Force Publish" at bounding box center [998, 182] width 68 height 18
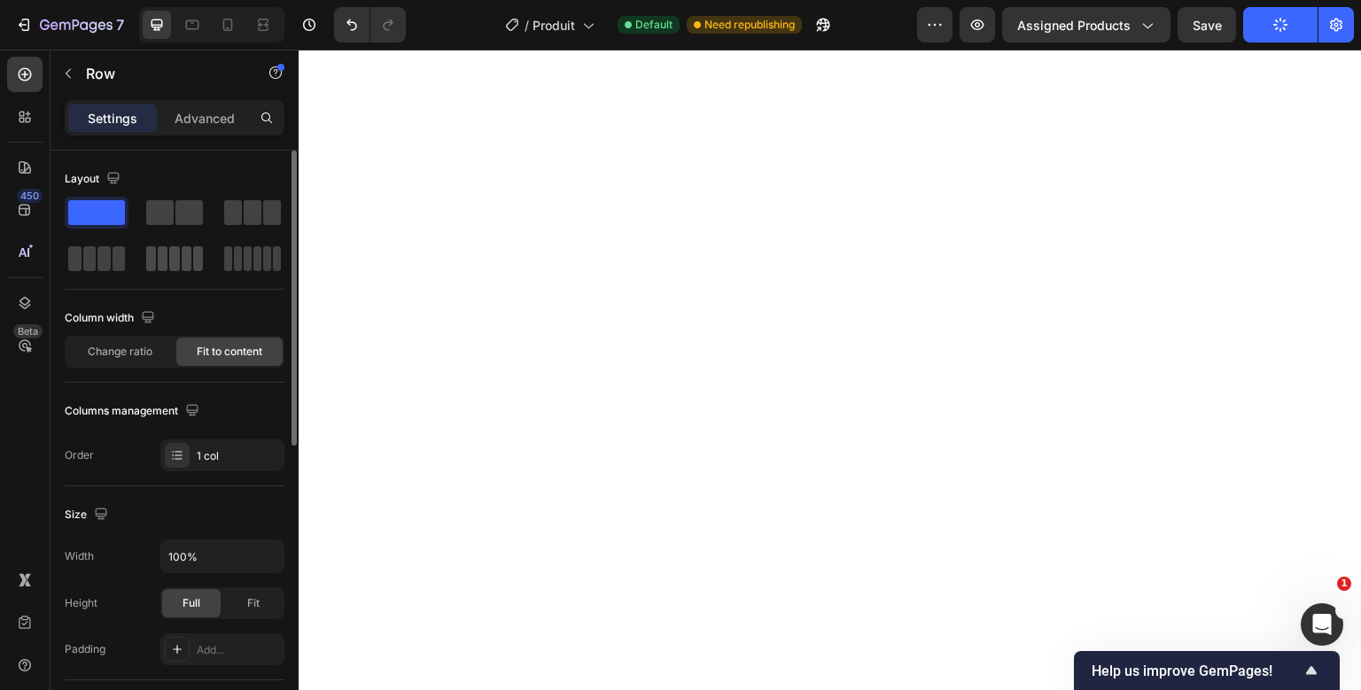
scroll to position [588, 0]
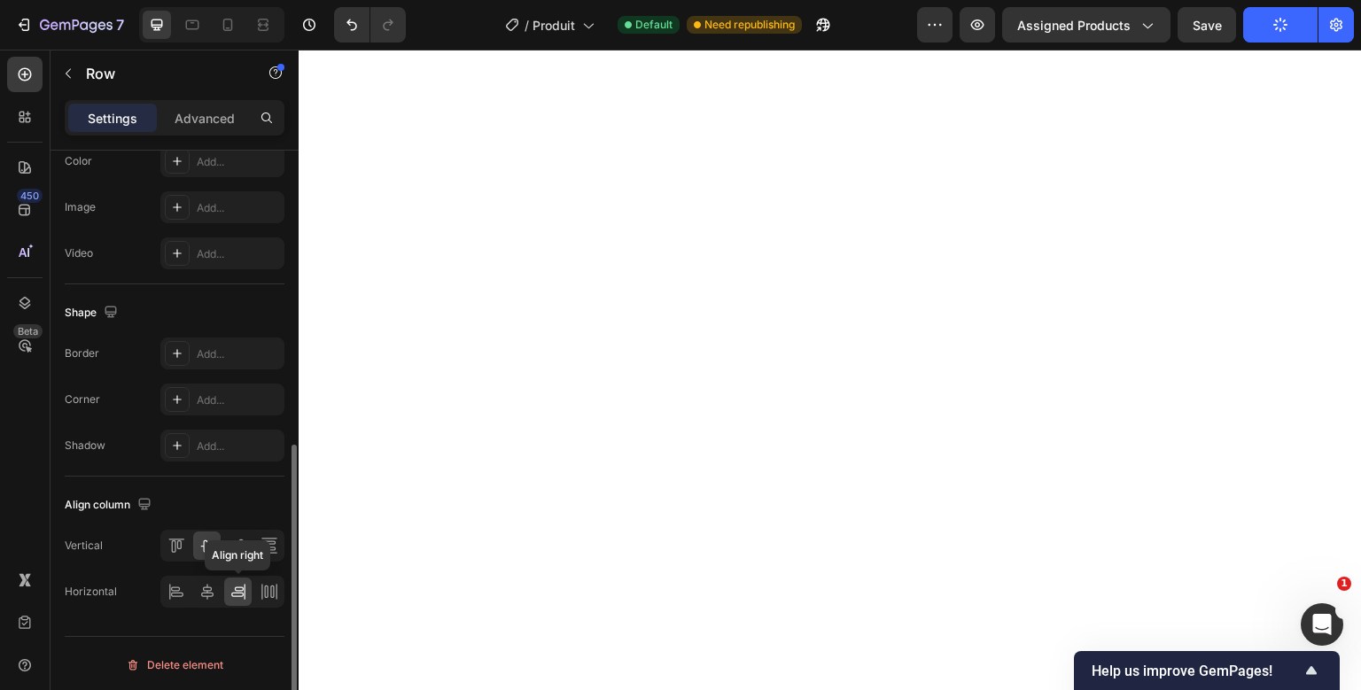
click at [237, 583] on icon at bounding box center [238, 592] width 18 height 18
click at [207, 591] on icon at bounding box center [207, 592] width 18 height 18
click at [236, 589] on icon at bounding box center [238, 592] width 18 height 18
click at [267, 590] on icon at bounding box center [269, 592] width 18 height 18
click at [245, 594] on icon at bounding box center [238, 592] width 18 height 18
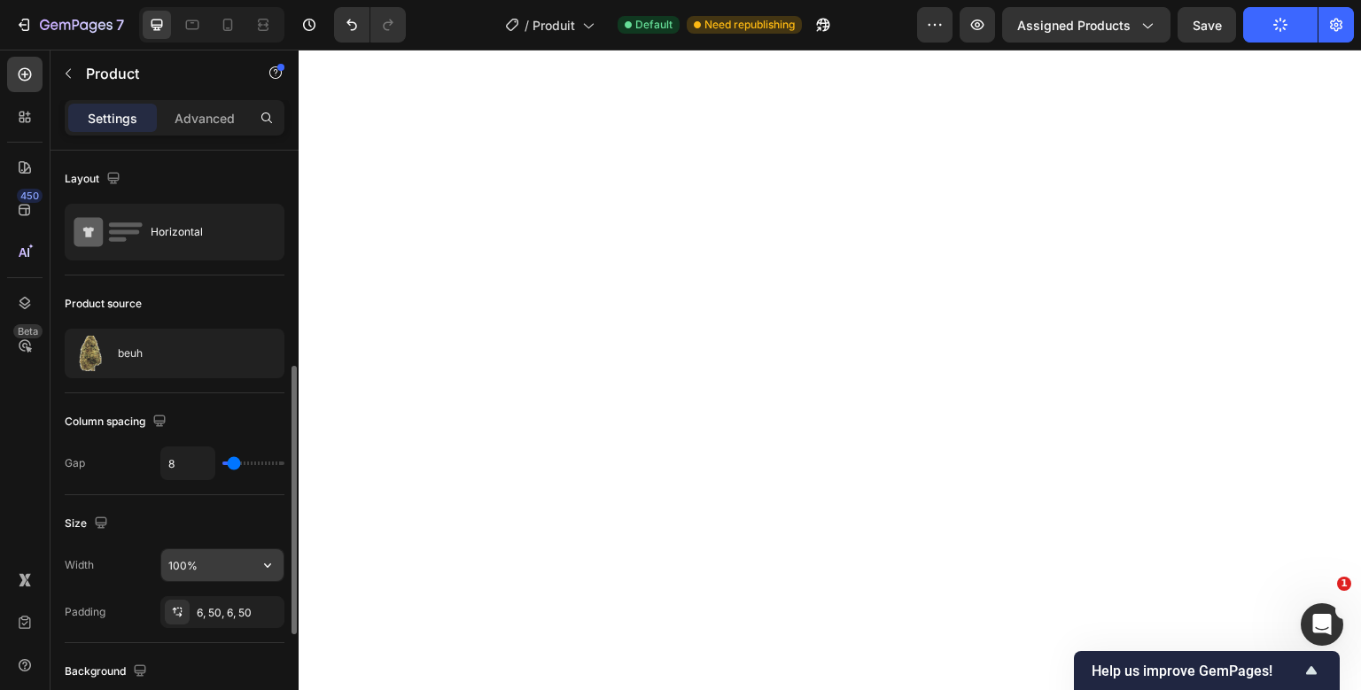
scroll to position [704, 0]
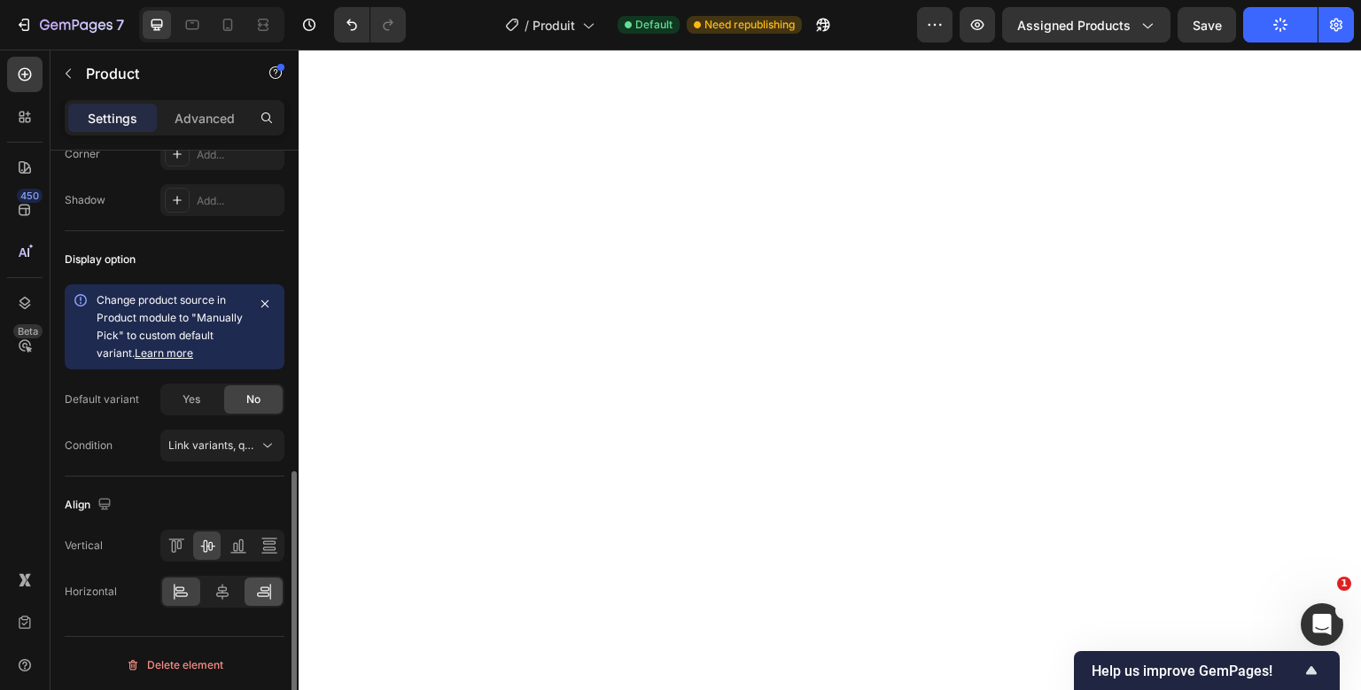
click at [254, 586] on div at bounding box center [263, 592] width 38 height 28
click at [189, 593] on icon at bounding box center [181, 592] width 18 height 18
click at [218, 113] on p "Advanced" at bounding box center [204, 118] width 60 height 19
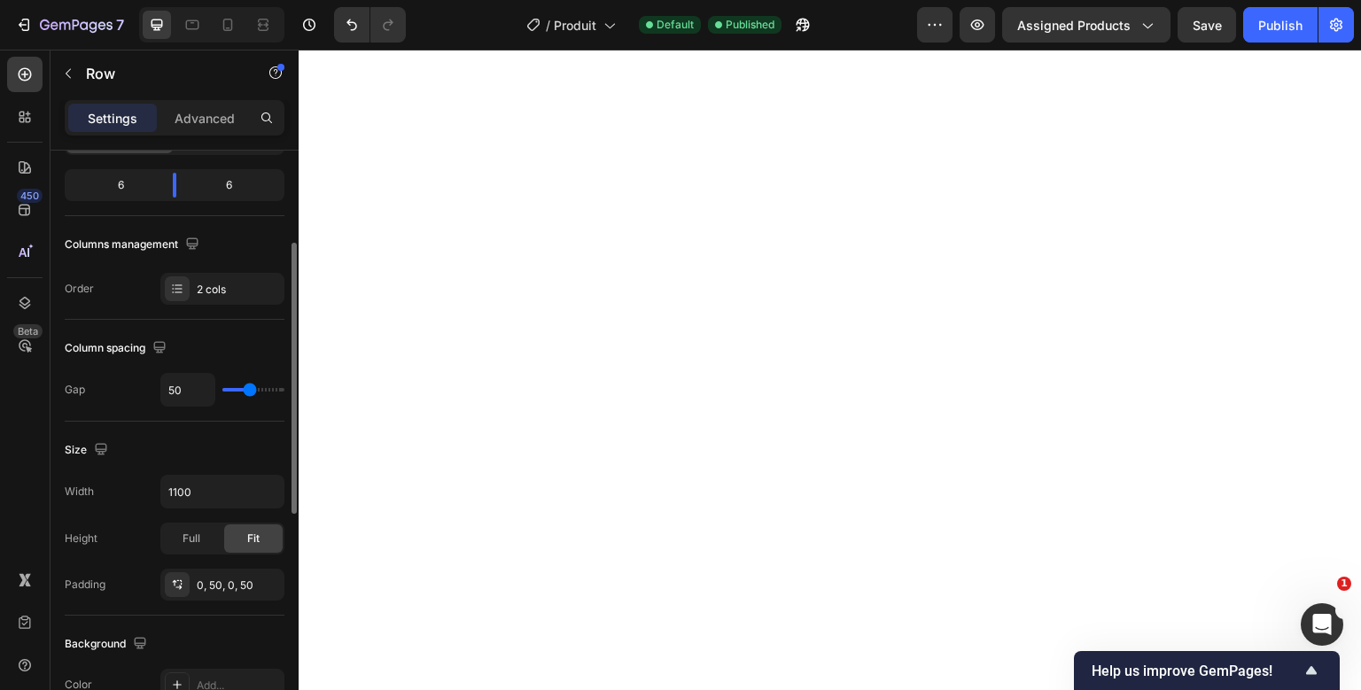
scroll to position [213, 0]
click at [179, 392] on input "50" at bounding box center [187, 389] width 53 height 32
type input "1"
type input "10"
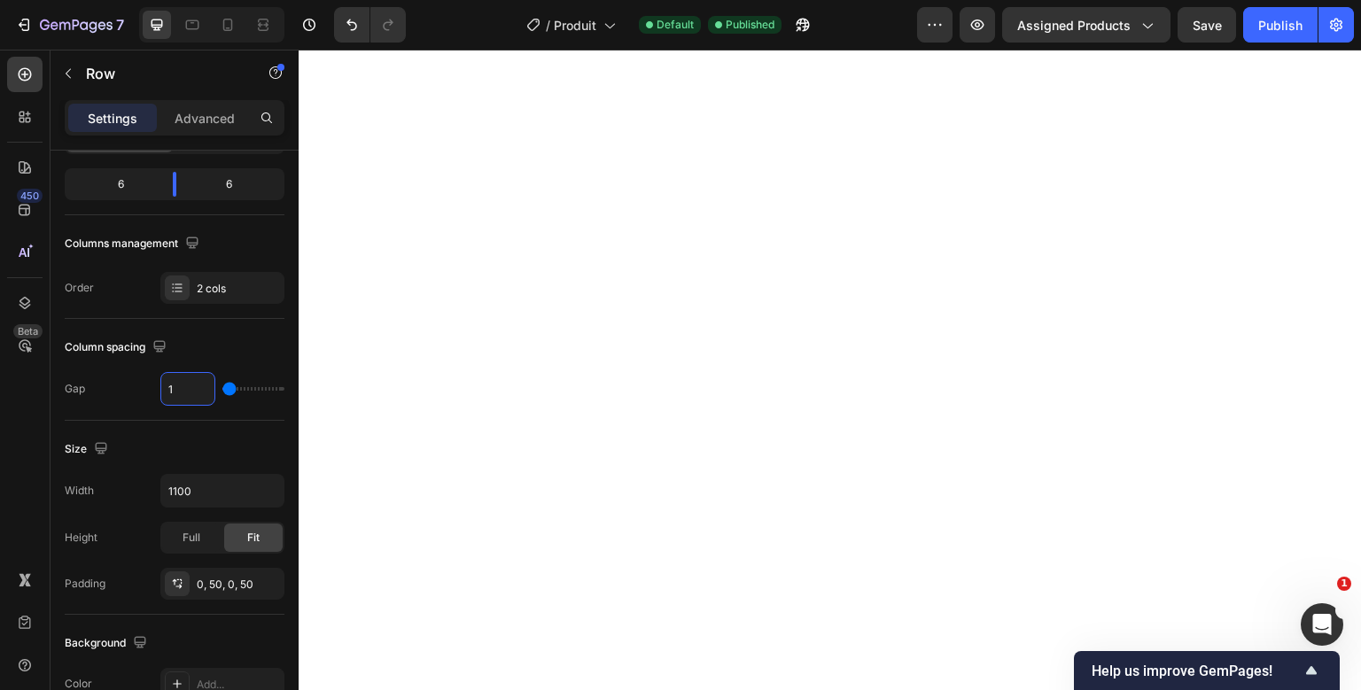
type input "10"
type input "100"
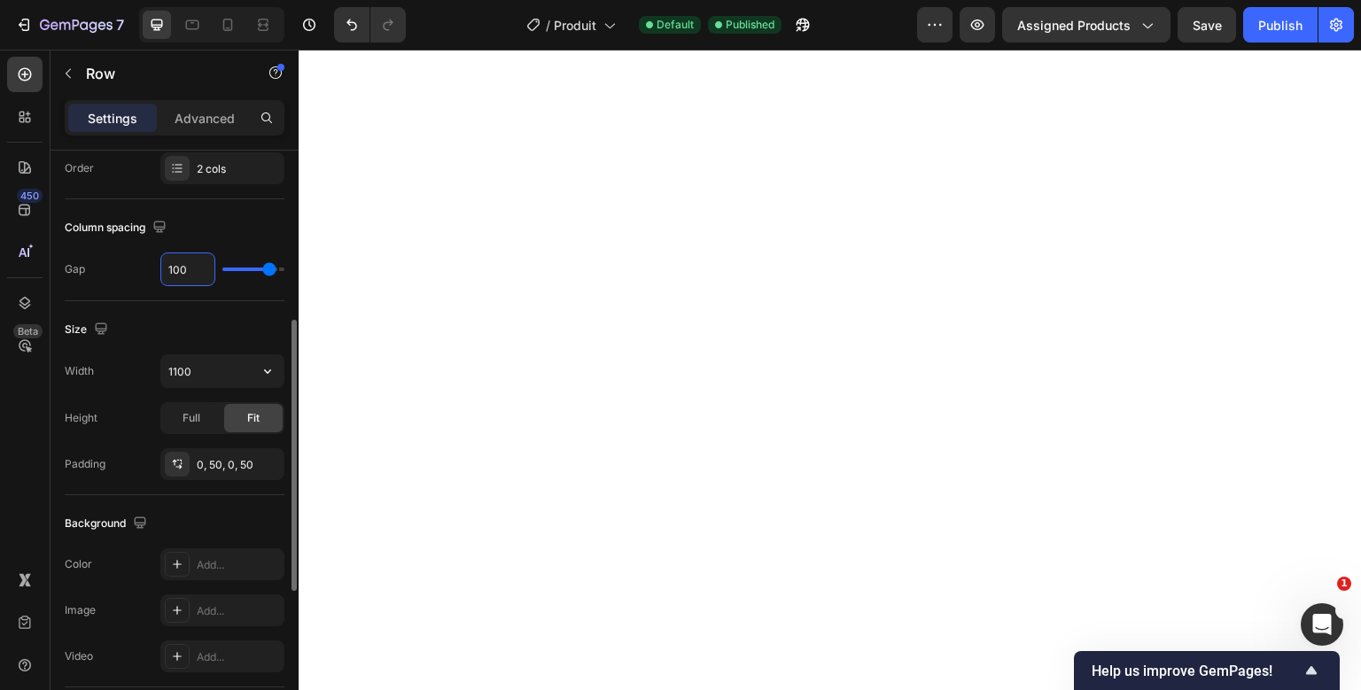
scroll to position [376, 0]
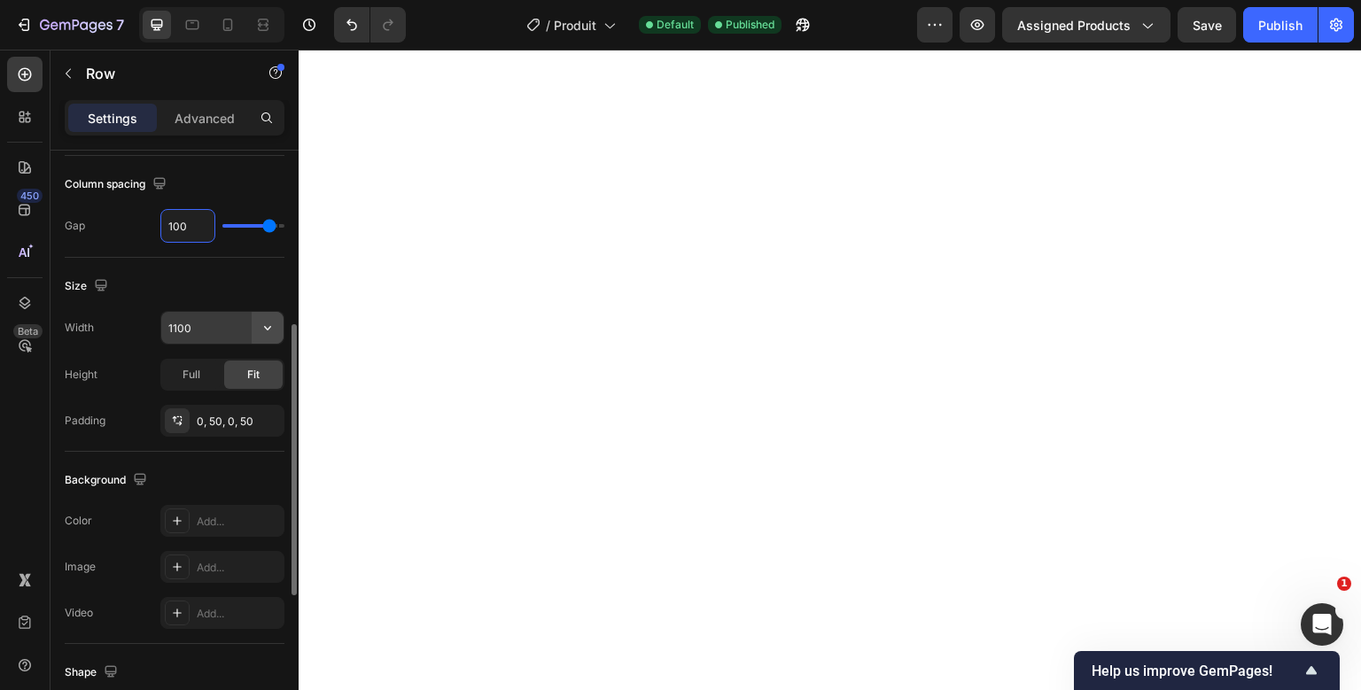
type input "100"
click at [264, 326] on icon "button" at bounding box center [268, 328] width 18 height 18
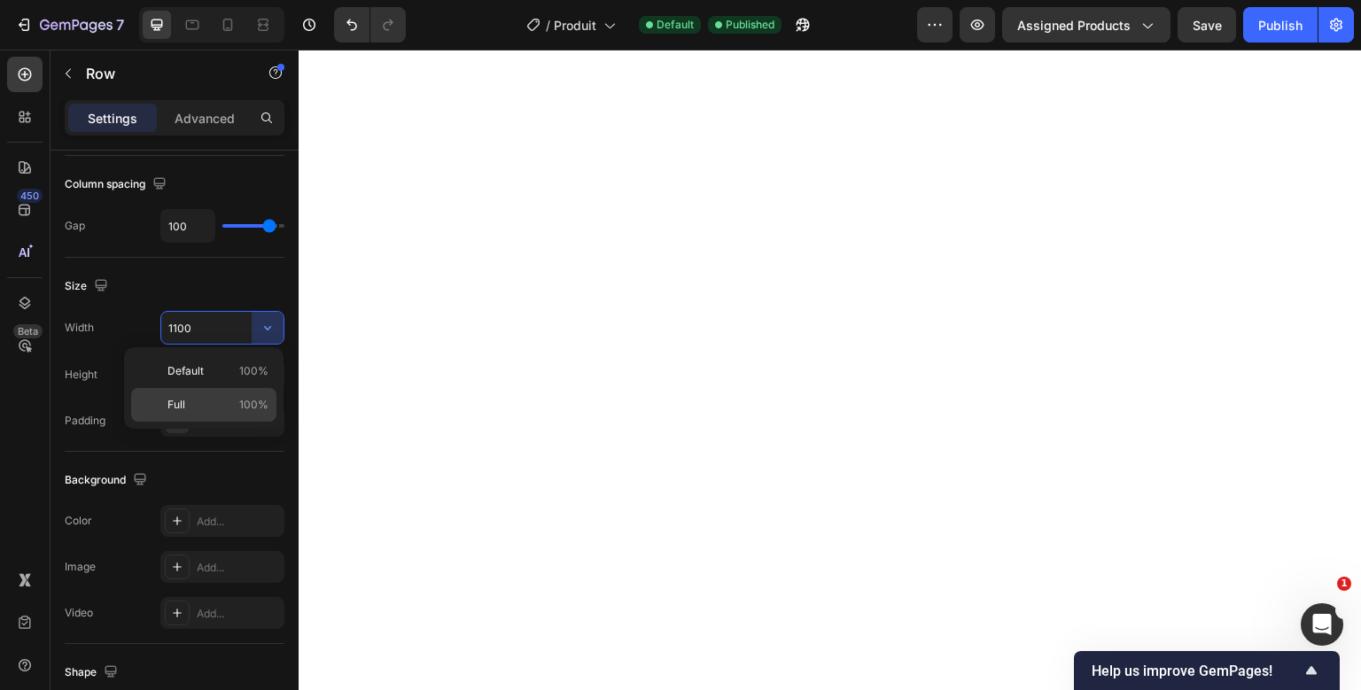
click at [225, 395] on div "Full 100%" at bounding box center [203, 405] width 145 height 34
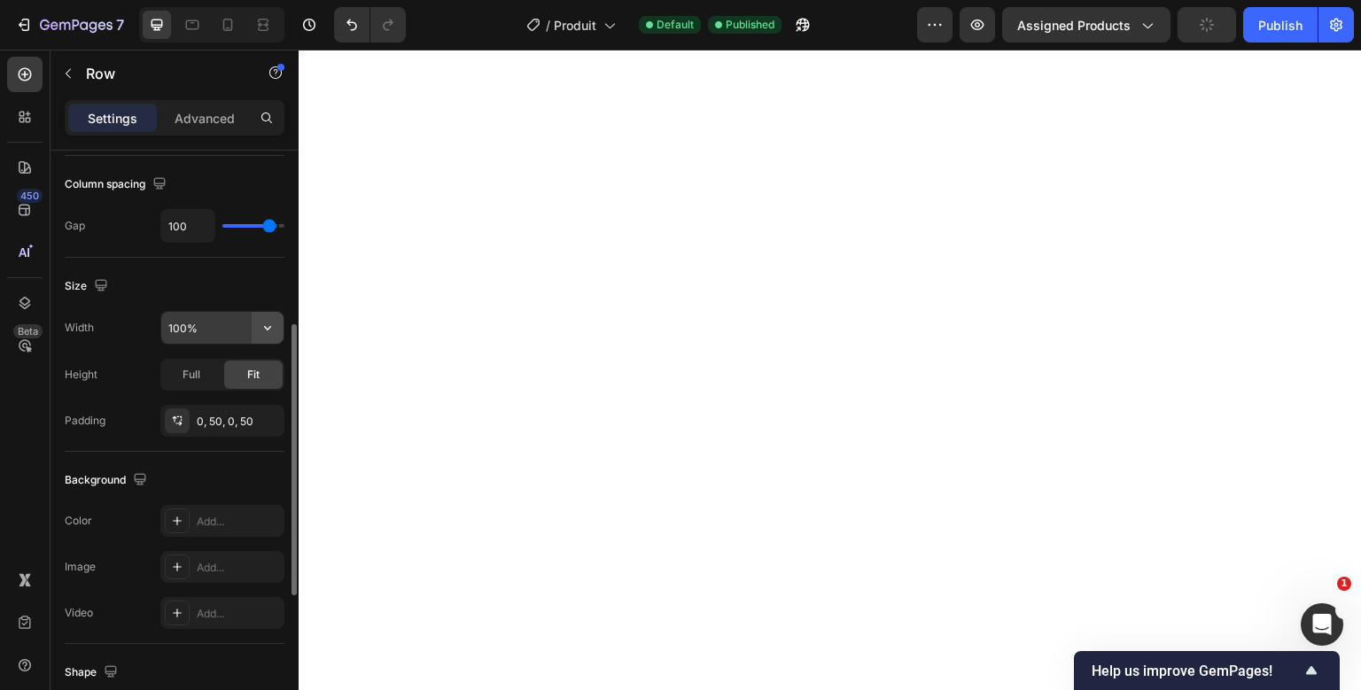
click at [260, 326] on icon "button" at bounding box center [268, 328] width 18 height 18
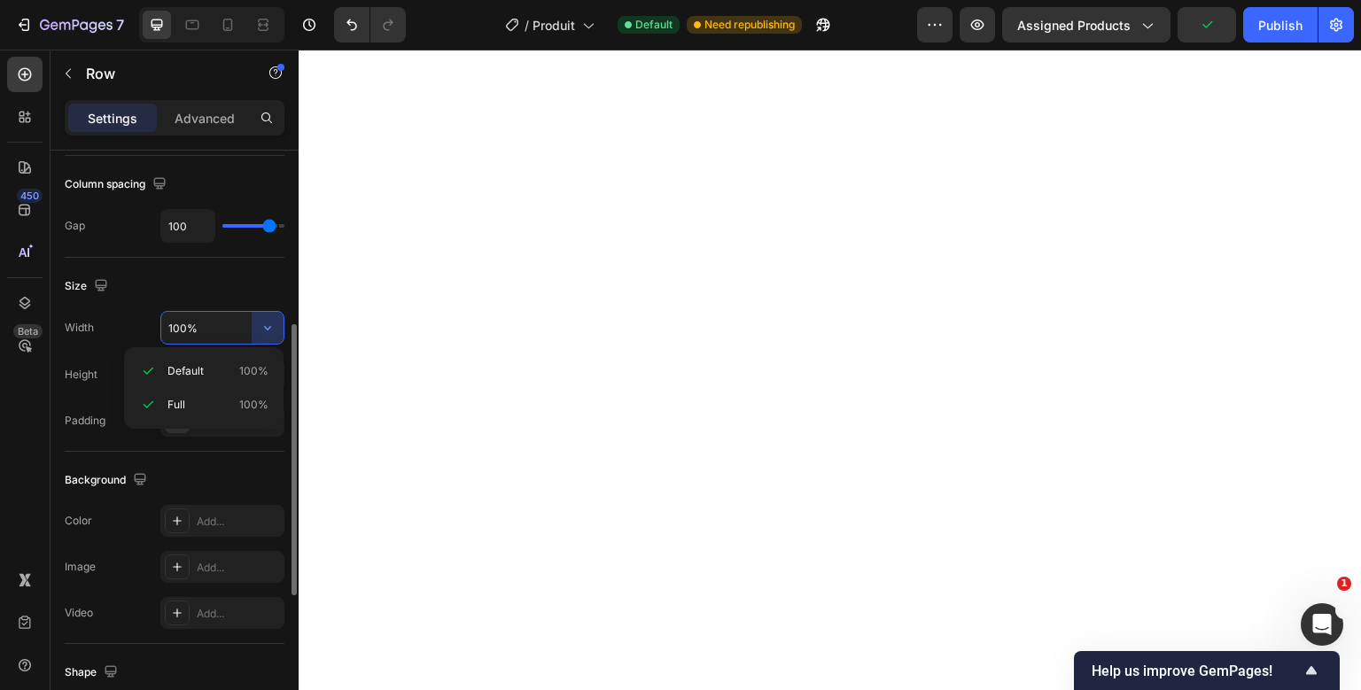
click at [190, 334] on input "100%" at bounding box center [222, 328] width 122 height 32
click at [182, 330] on input "100%" at bounding box center [222, 328] width 122 height 32
click at [186, 326] on input "100%" at bounding box center [222, 328] width 122 height 32
type input "1300%"
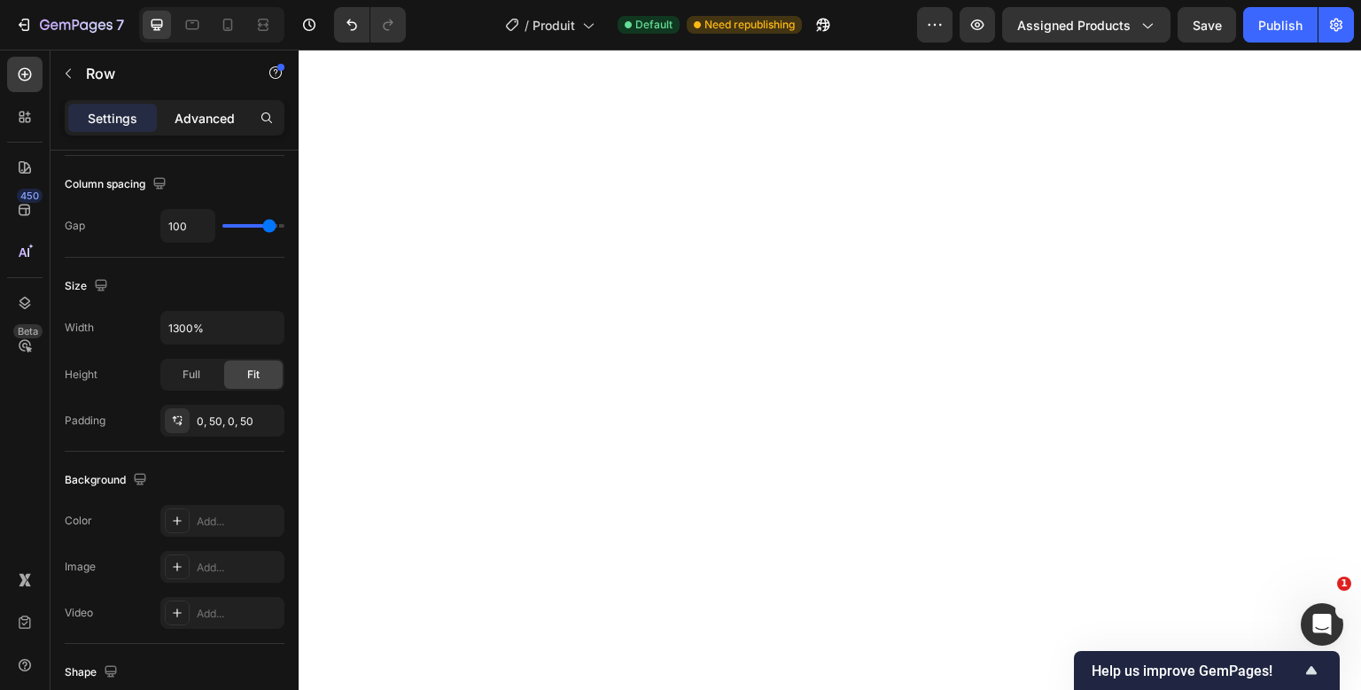
click at [221, 105] on div "Advanced" at bounding box center [204, 118] width 89 height 28
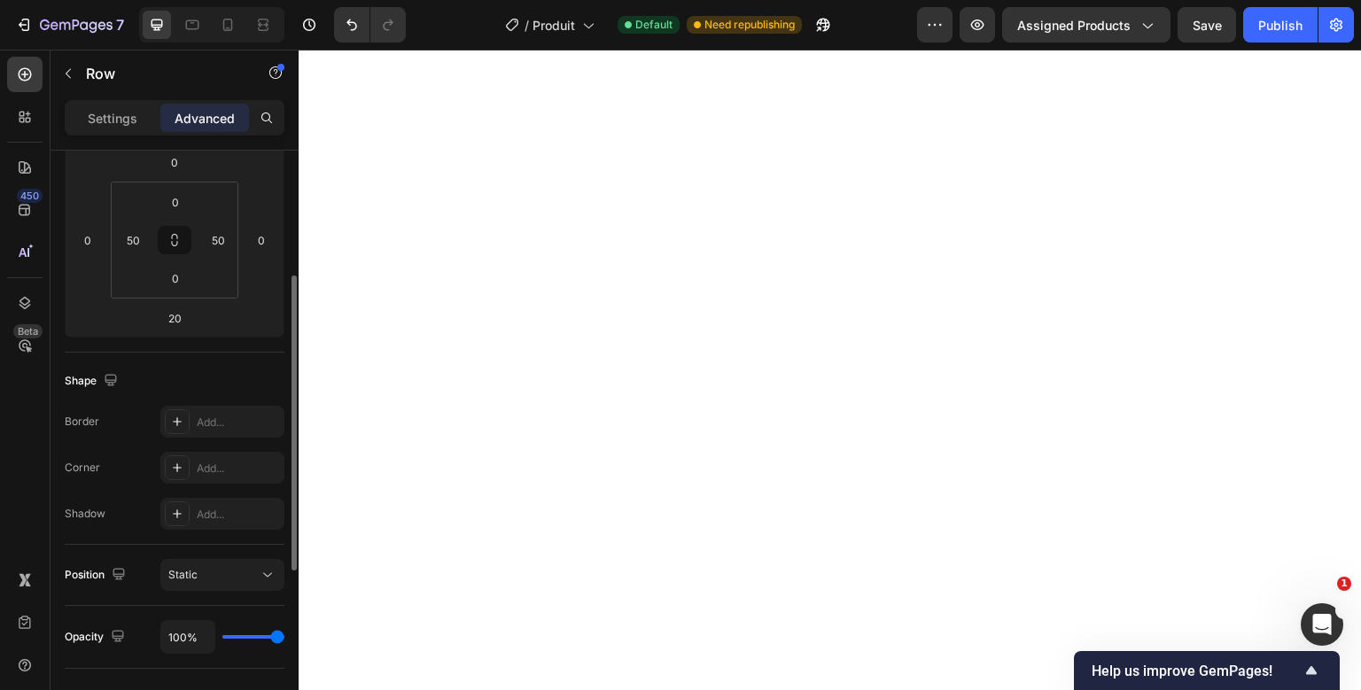
scroll to position [252, 0]
click at [1281, 13] on button "Publish" at bounding box center [1280, 24] width 74 height 35
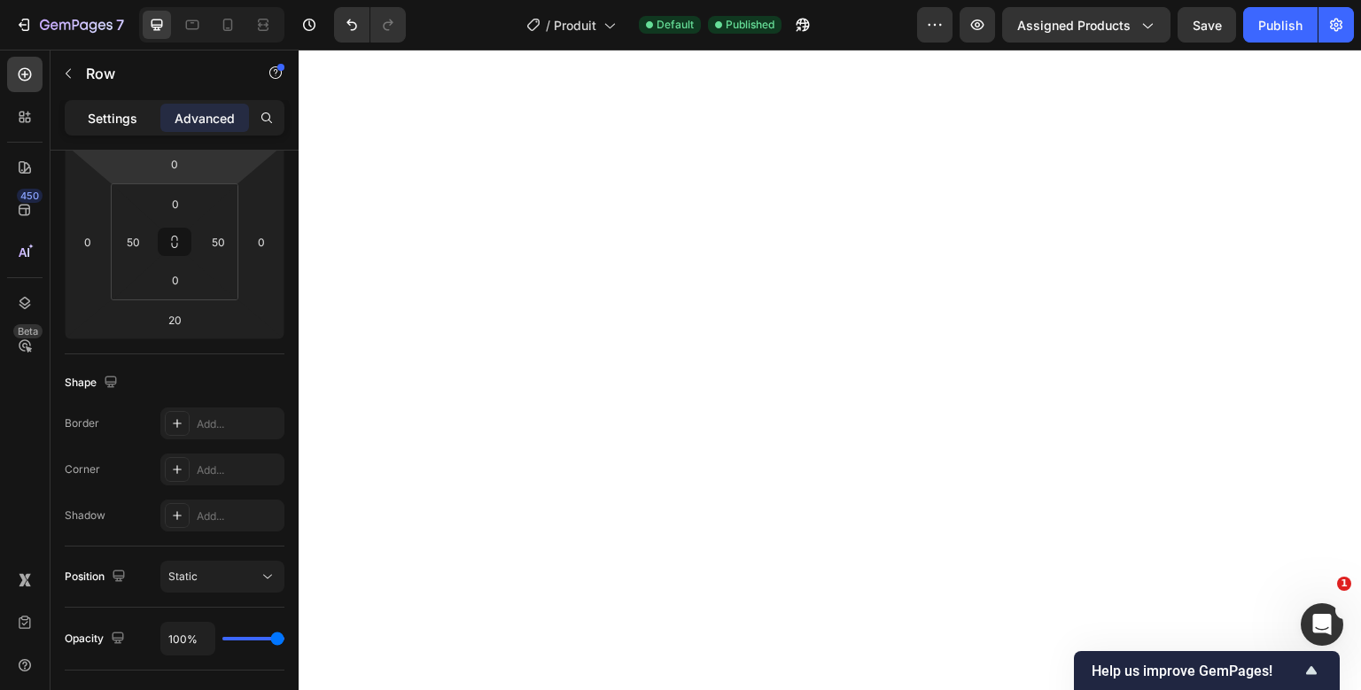
click at [144, 122] on div "Settings" at bounding box center [112, 118] width 89 height 28
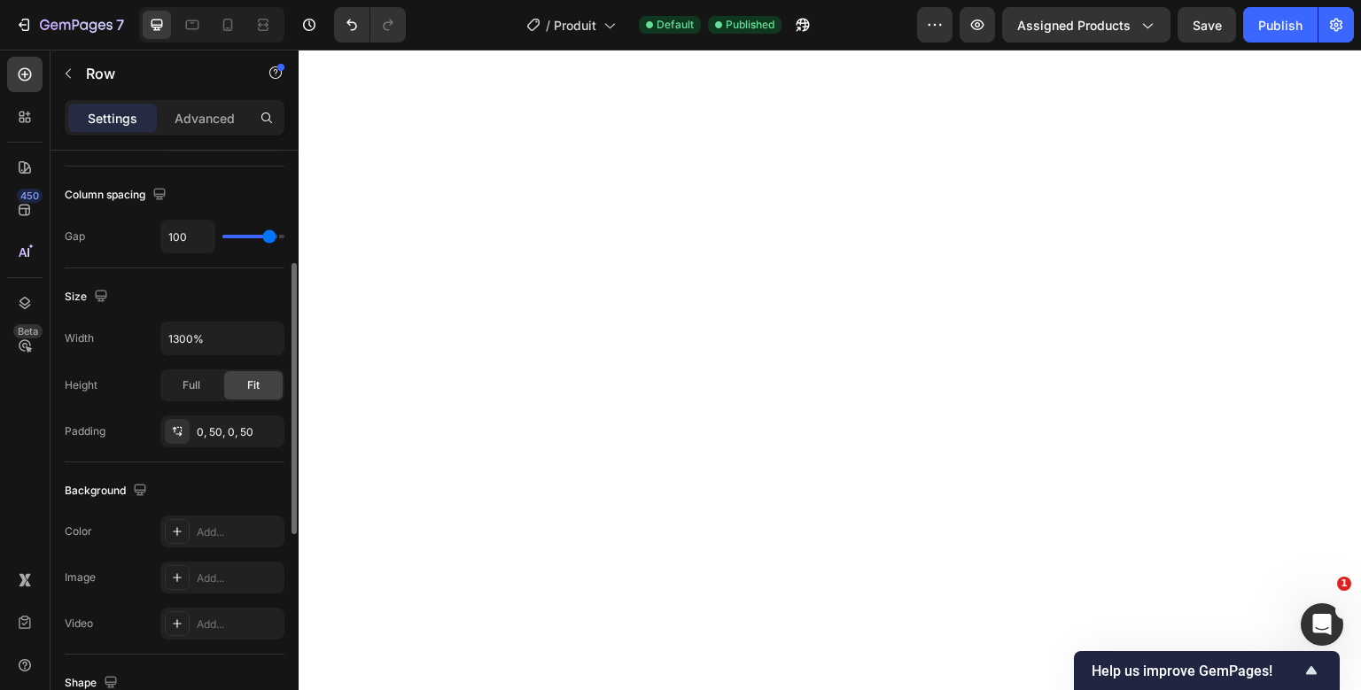
scroll to position [406, 0]
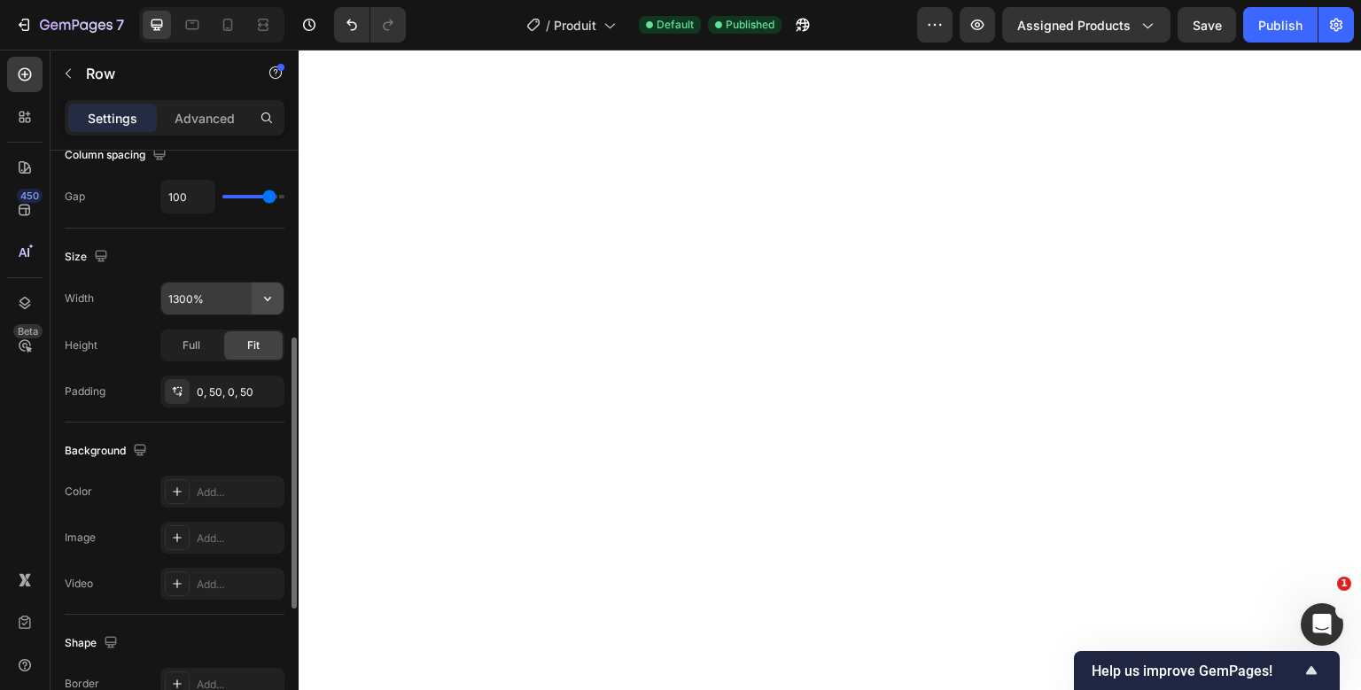
click at [270, 306] on button "button" at bounding box center [268, 299] width 32 height 32
click at [179, 300] on input "1300%" at bounding box center [222, 299] width 122 height 32
type input "1100%"
click at [1283, 28] on div "Publish" at bounding box center [1280, 25] width 44 height 19
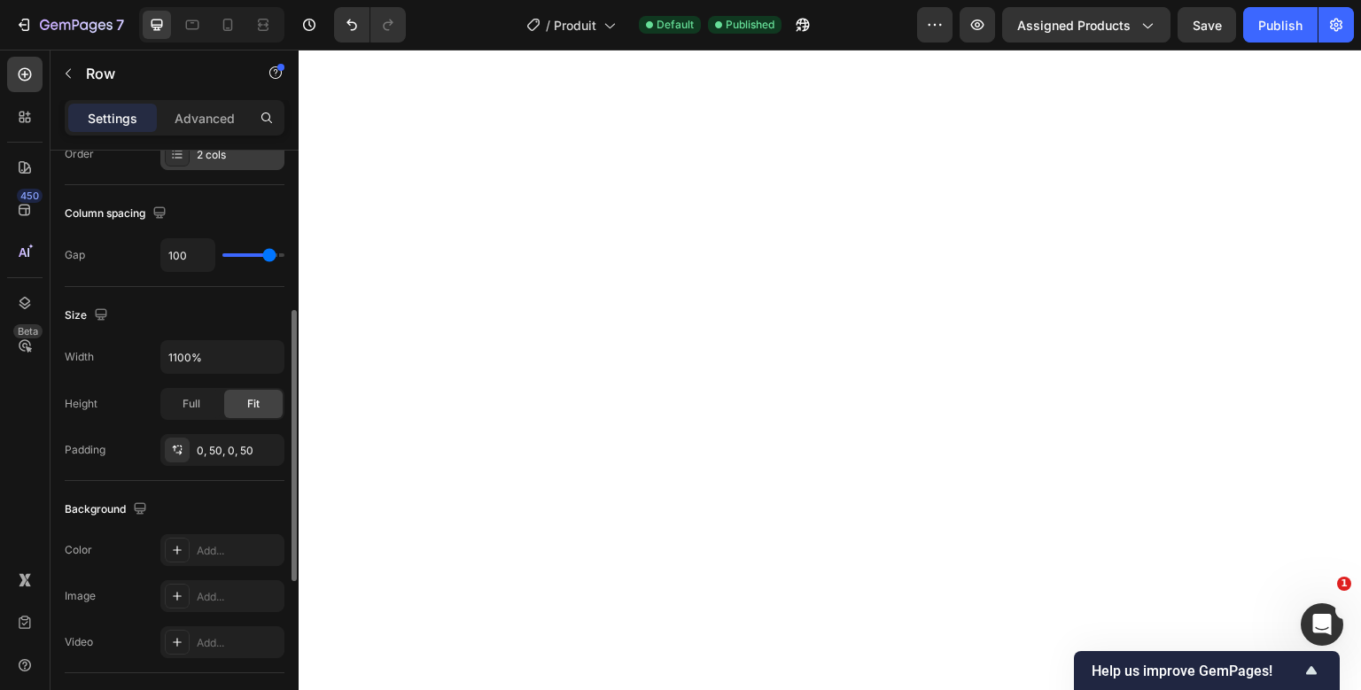
scroll to position [348, 0]
click at [182, 251] on input "100" at bounding box center [187, 254] width 53 height 32
type input "5"
type input "0"
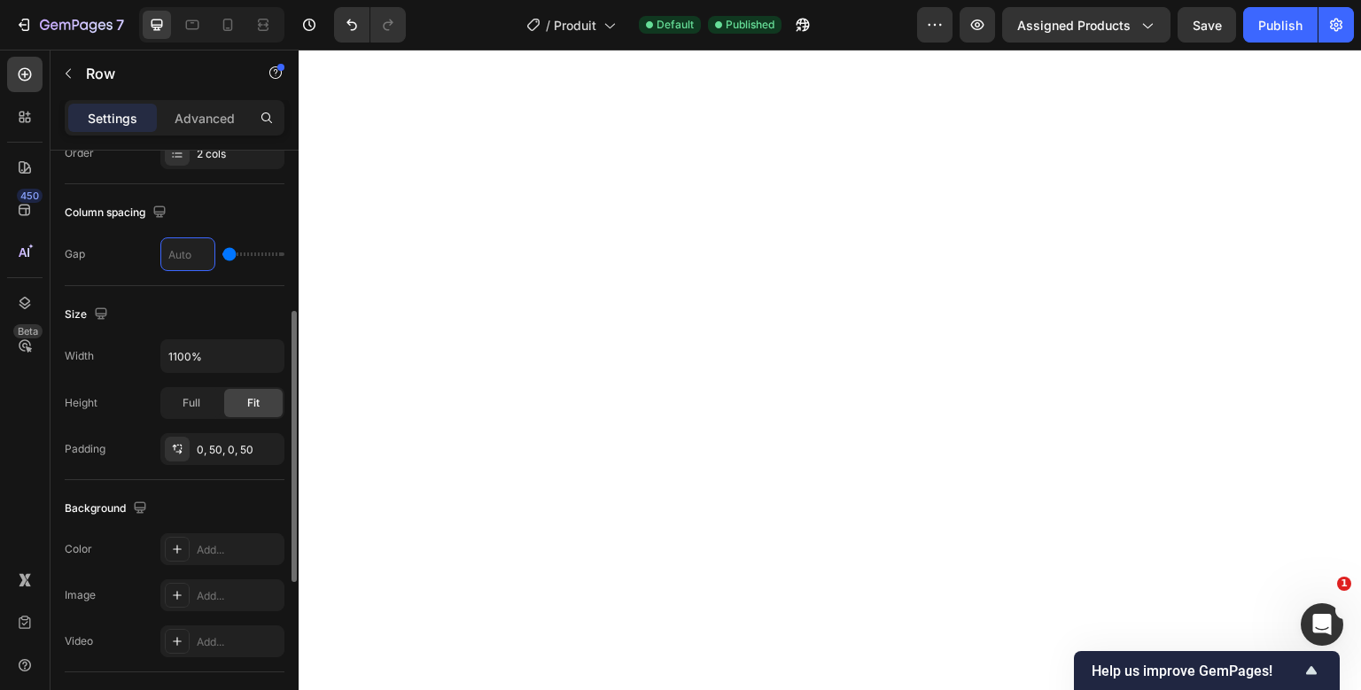
type input "6"
type input "60"
click at [1288, 19] on div "Publish" at bounding box center [1280, 25] width 44 height 19
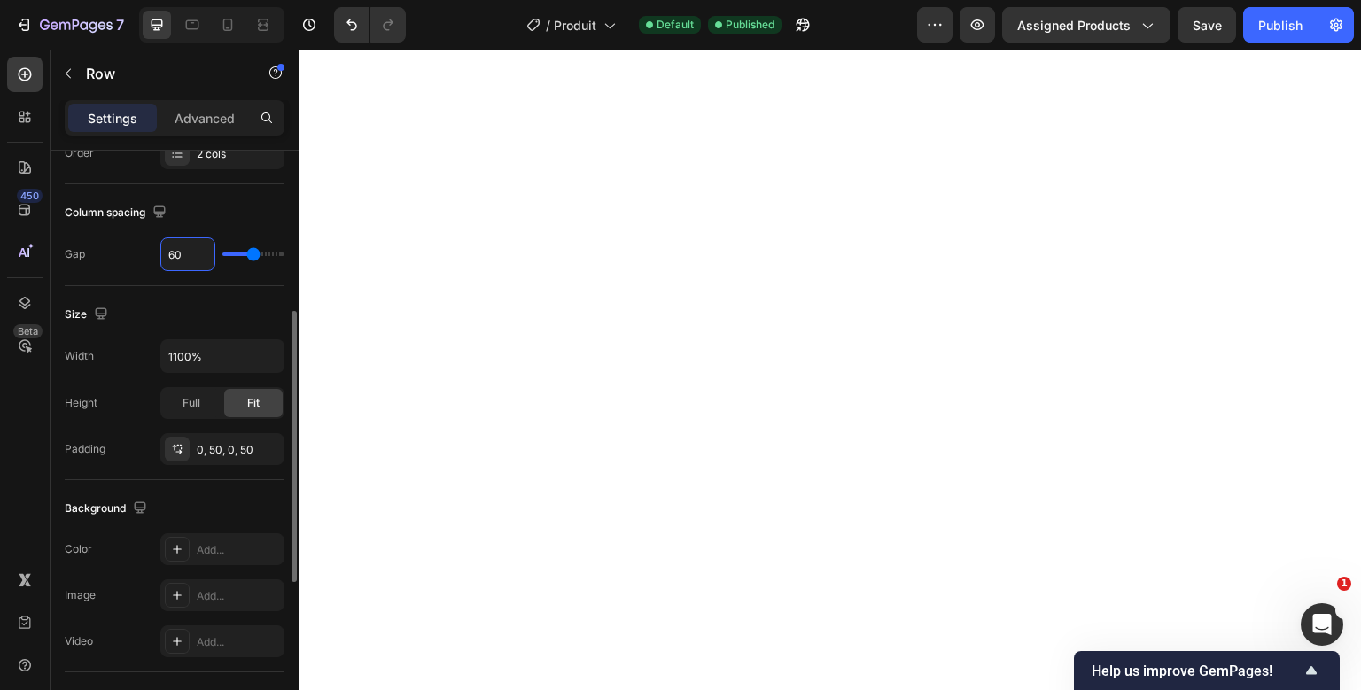
click at [172, 249] on input "60" at bounding box center [187, 254] width 53 height 32
type input "4"
type input "40"
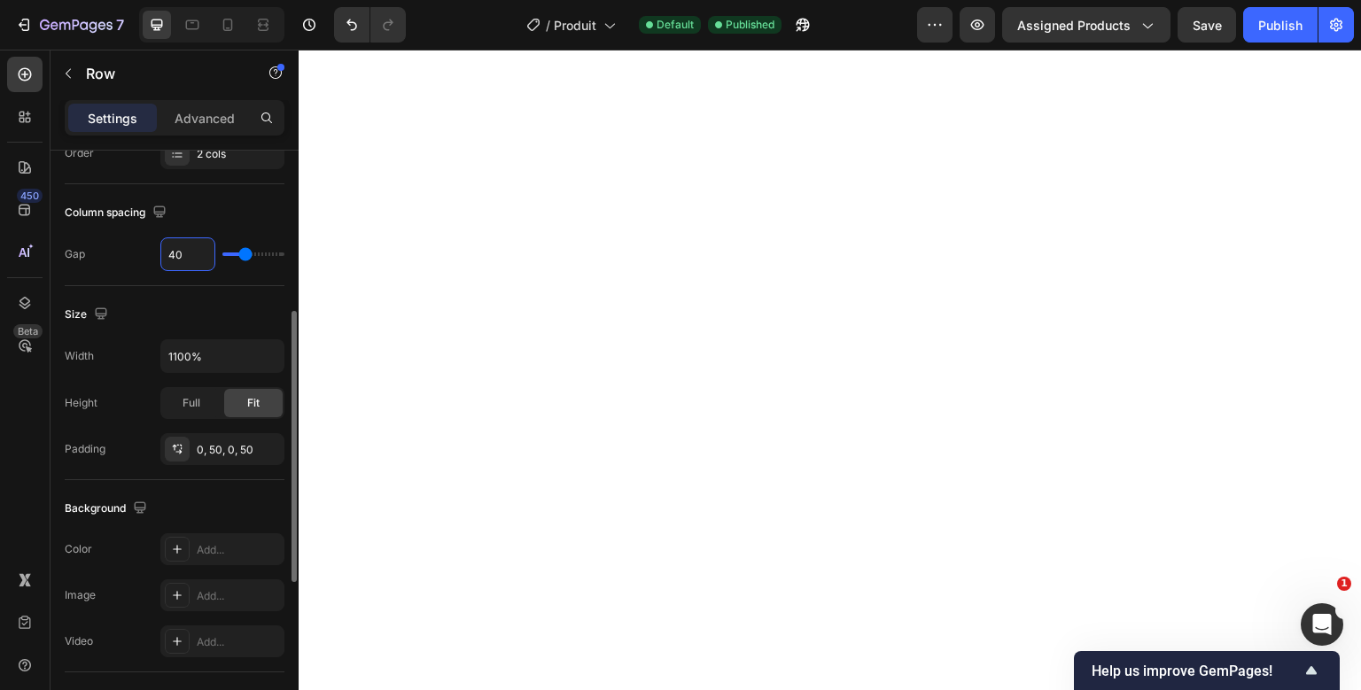
click at [176, 258] on input "40" at bounding box center [187, 254] width 53 height 32
type input "0"
type input "30"
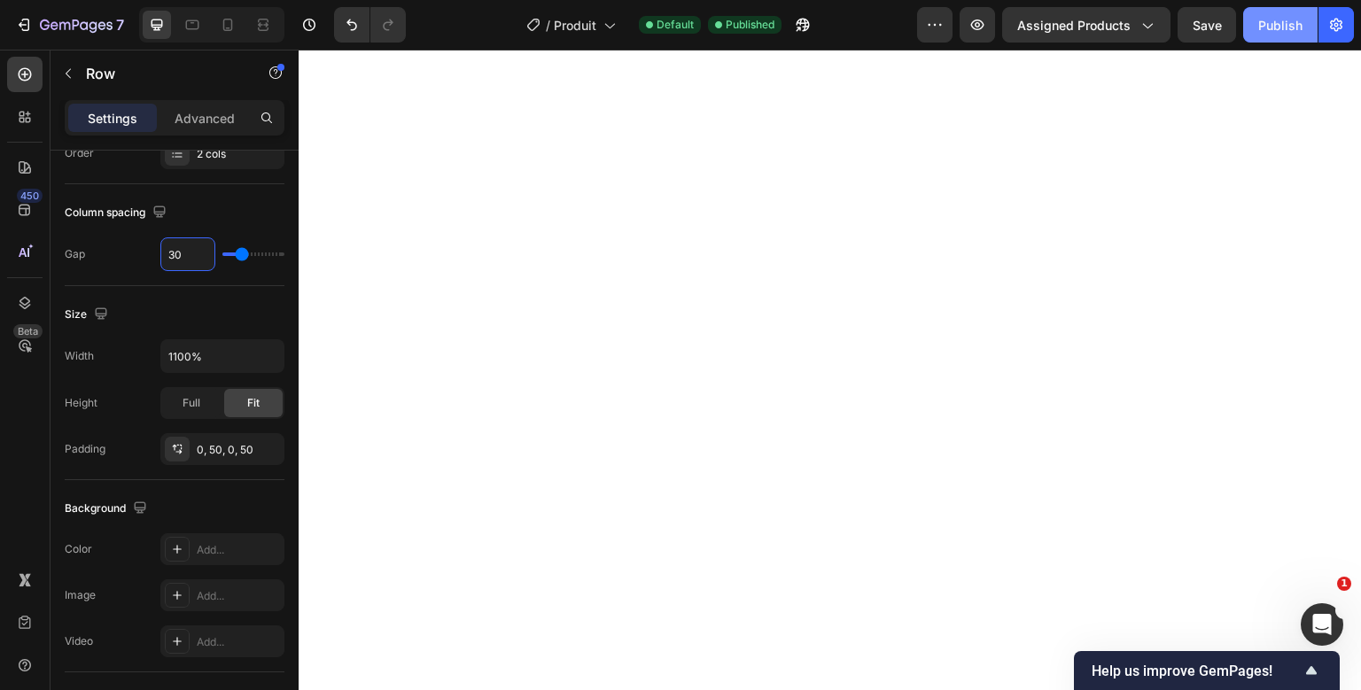
type input "30"
click at [1299, 29] on div "Publish" at bounding box center [1280, 25] width 44 height 19
click at [20, 303] on icon at bounding box center [25, 303] width 18 height 18
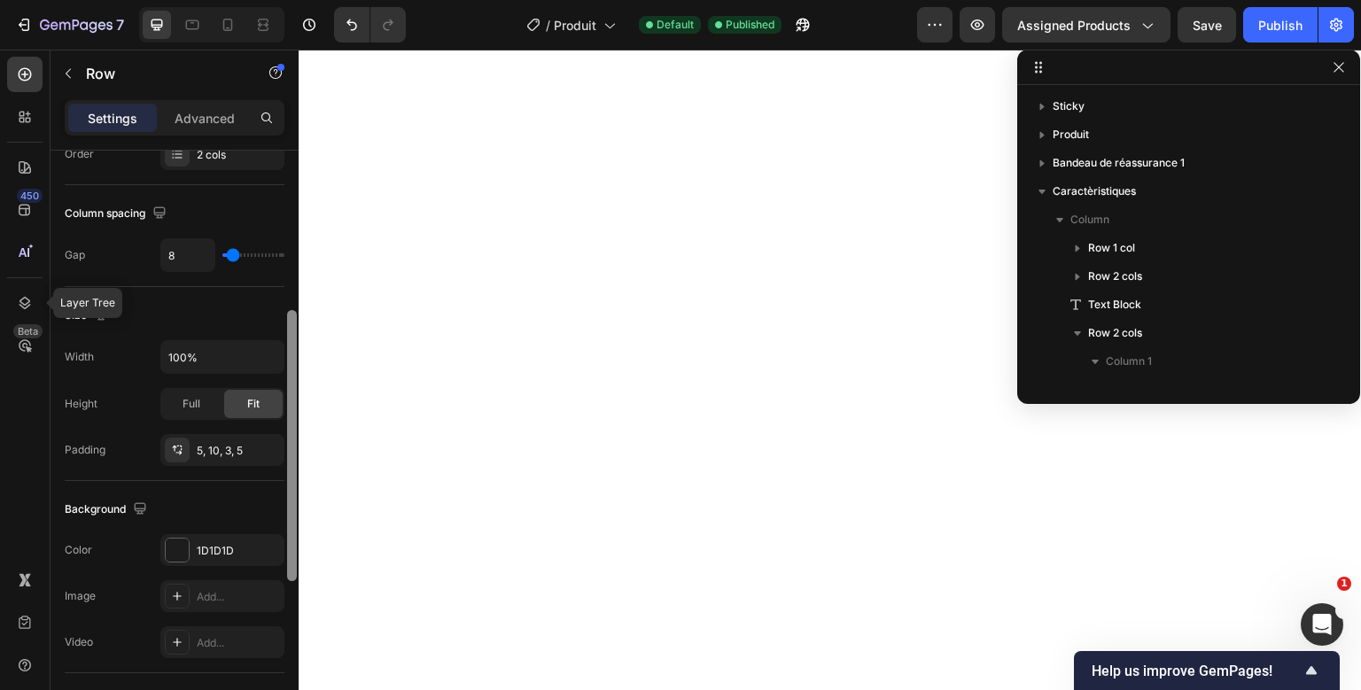
scroll to position [221, 0]
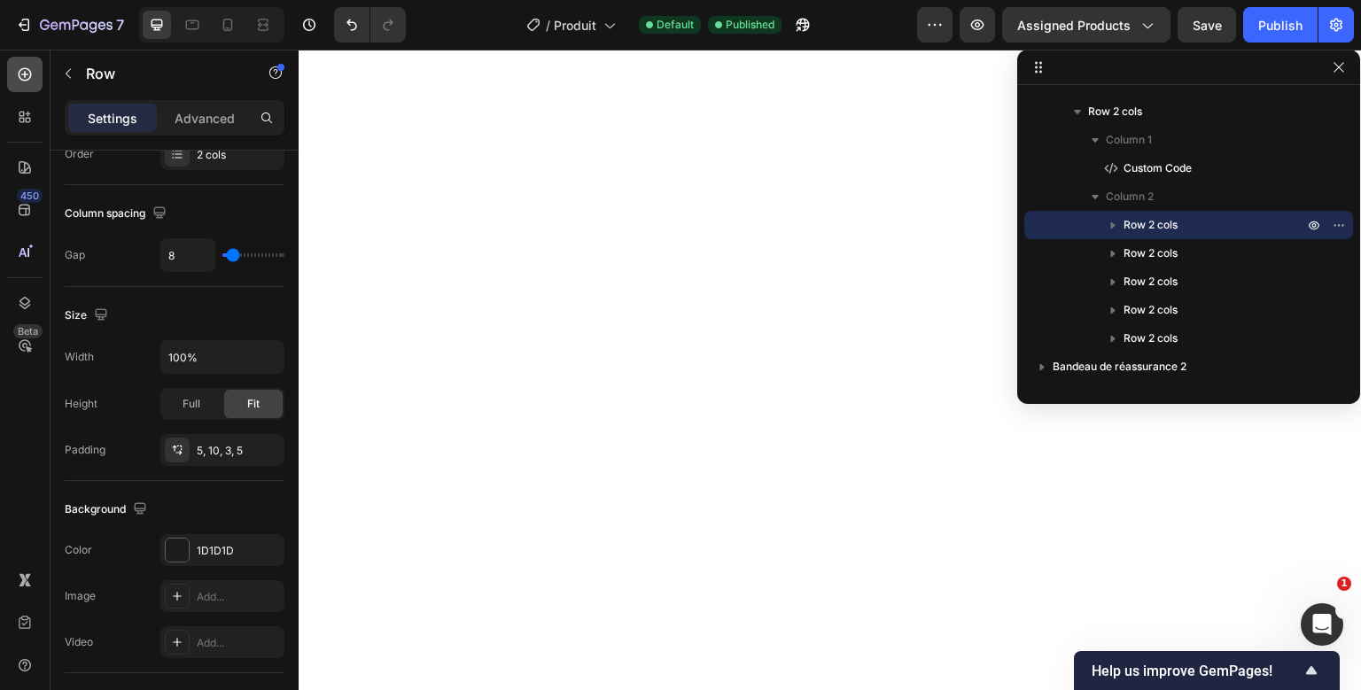
click at [22, 62] on div at bounding box center [24, 74] width 35 height 35
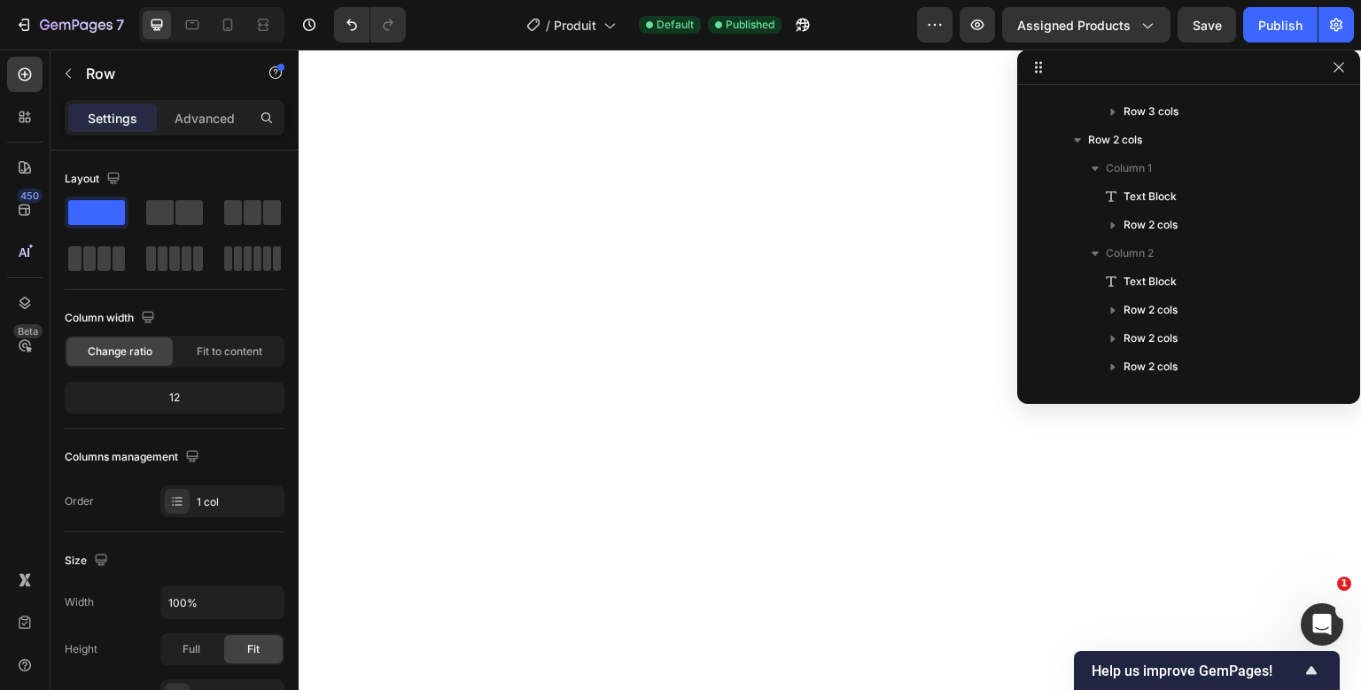
scroll to position [590, 0]
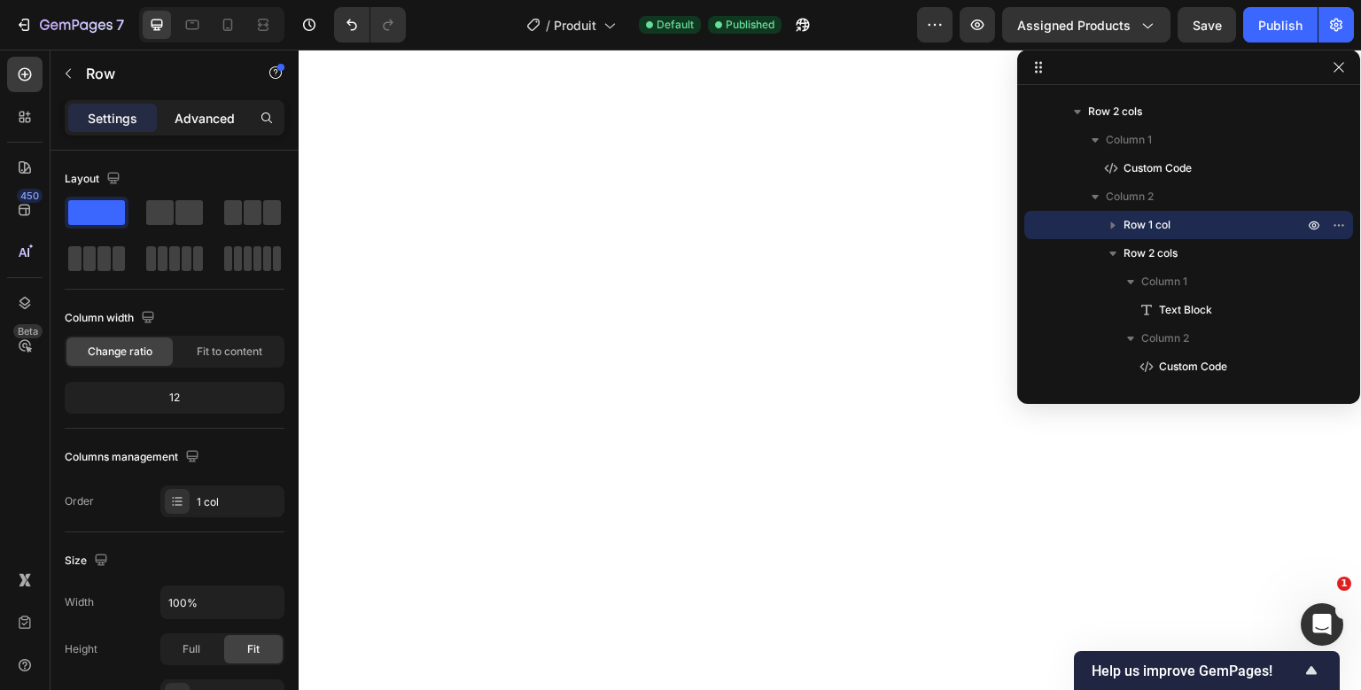
click at [186, 129] on div "Advanced" at bounding box center [204, 118] width 89 height 28
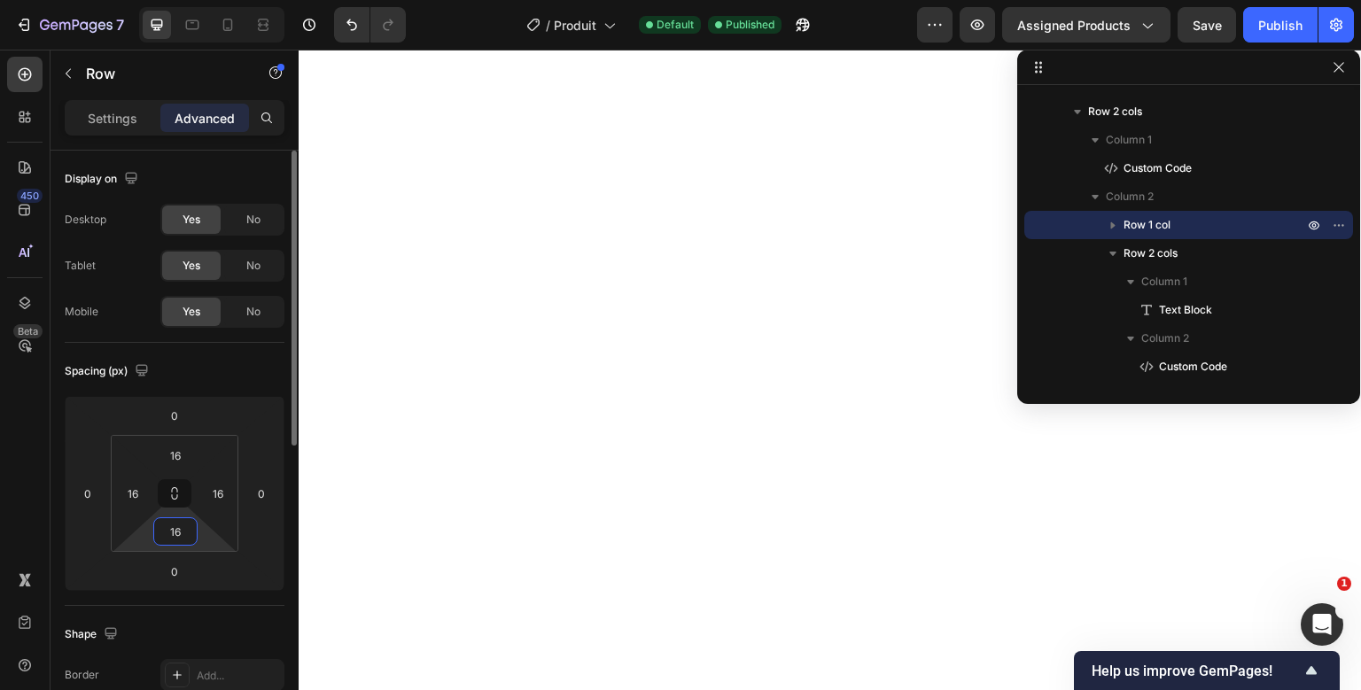
click at [179, 520] on input "16" at bounding box center [175, 531] width 35 height 27
click at [173, 495] on icon at bounding box center [174, 493] width 14 height 14
click at [173, 523] on input "16" at bounding box center [175, 531] width 35 height 27
type input "6"
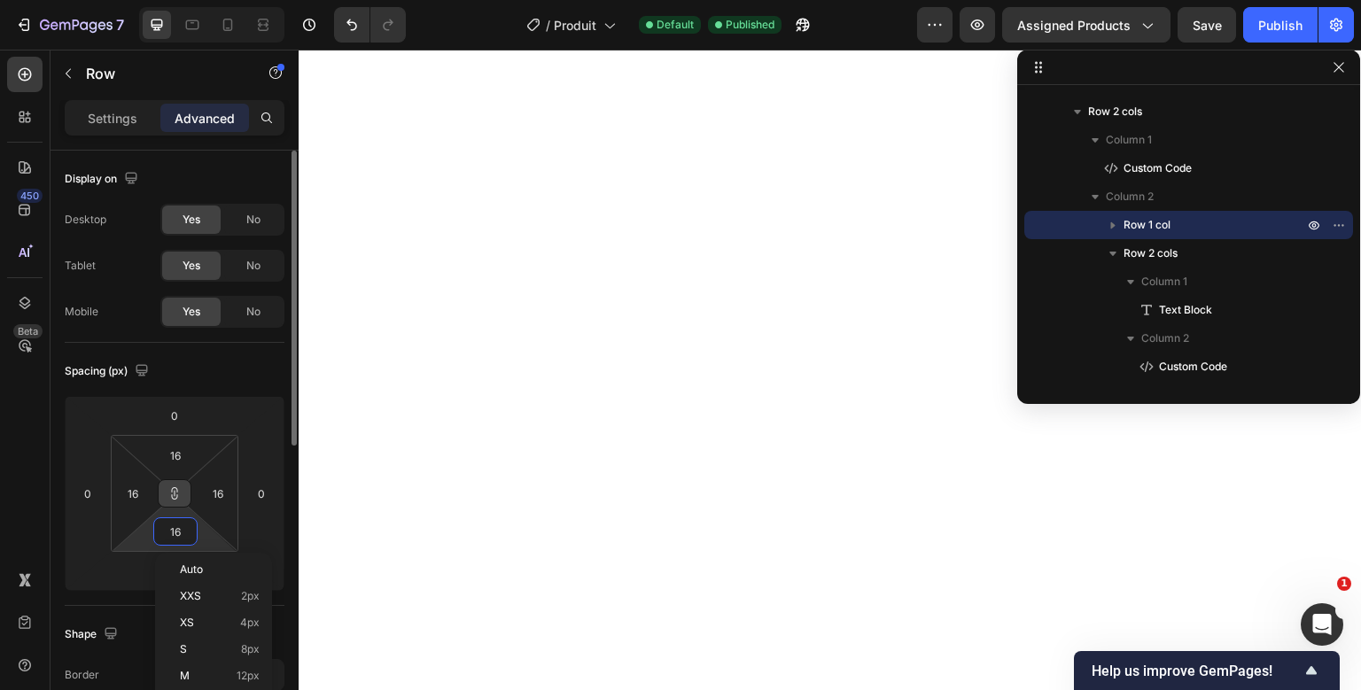
type input "6"
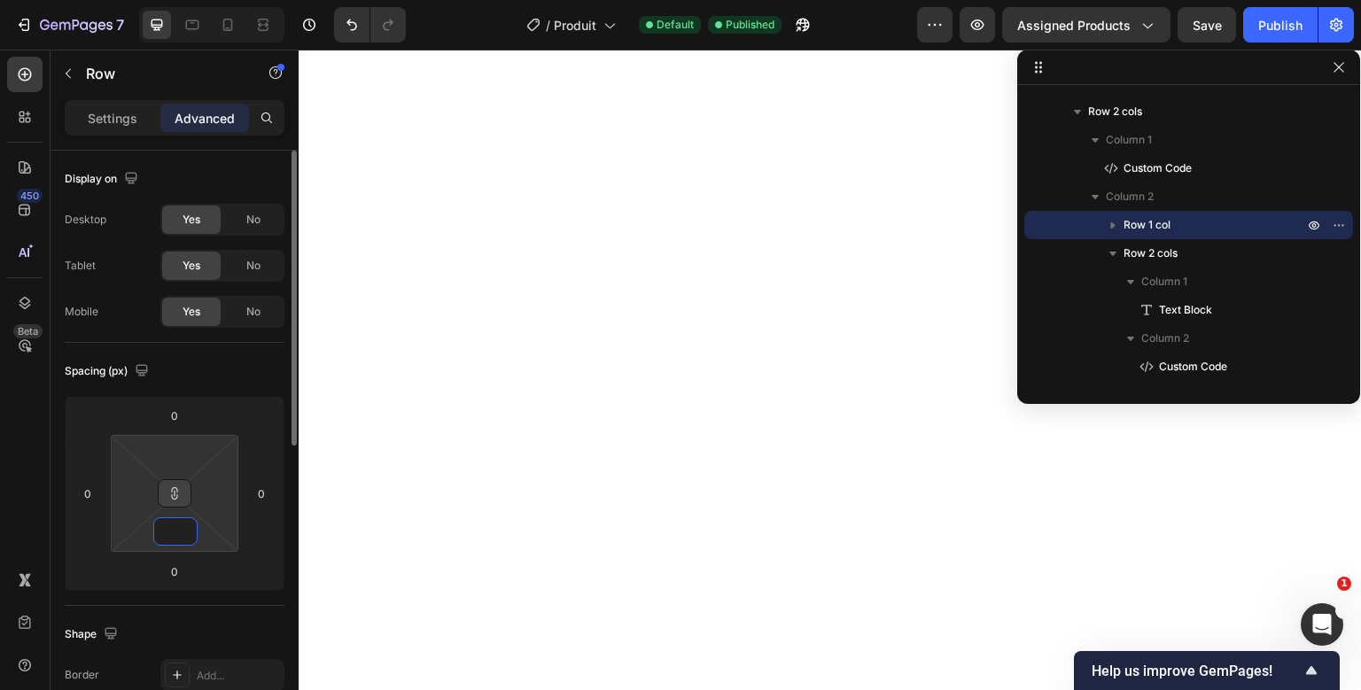
type input "0"
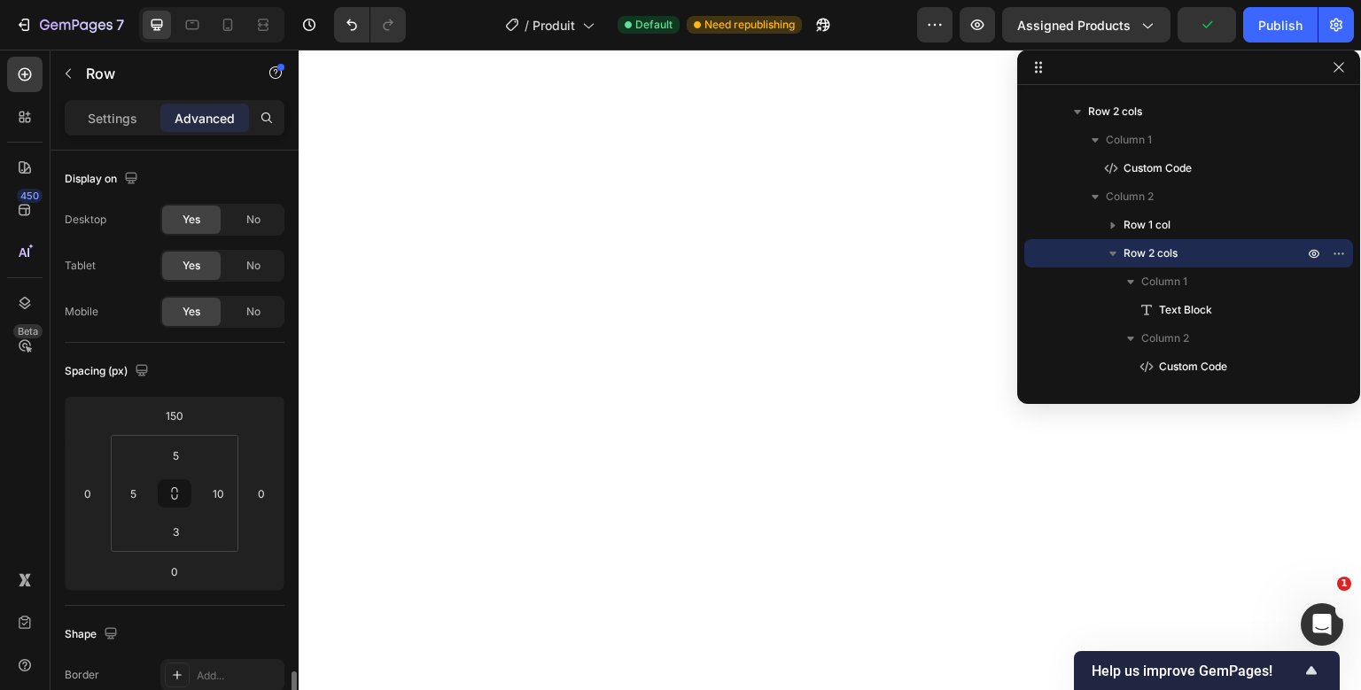
scroll to position [347, 0]
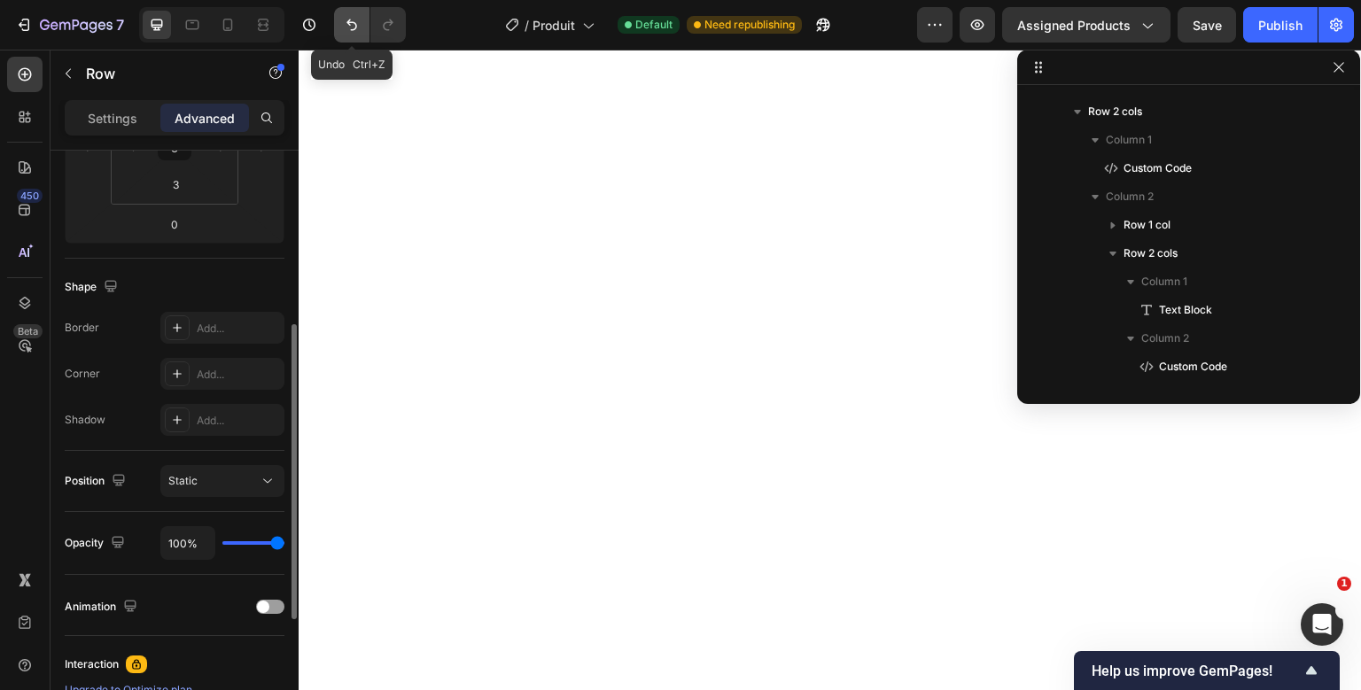
click at [356, 19] on icon "Undo/Redo" at bounding box center [352, 25] width 18 height 18
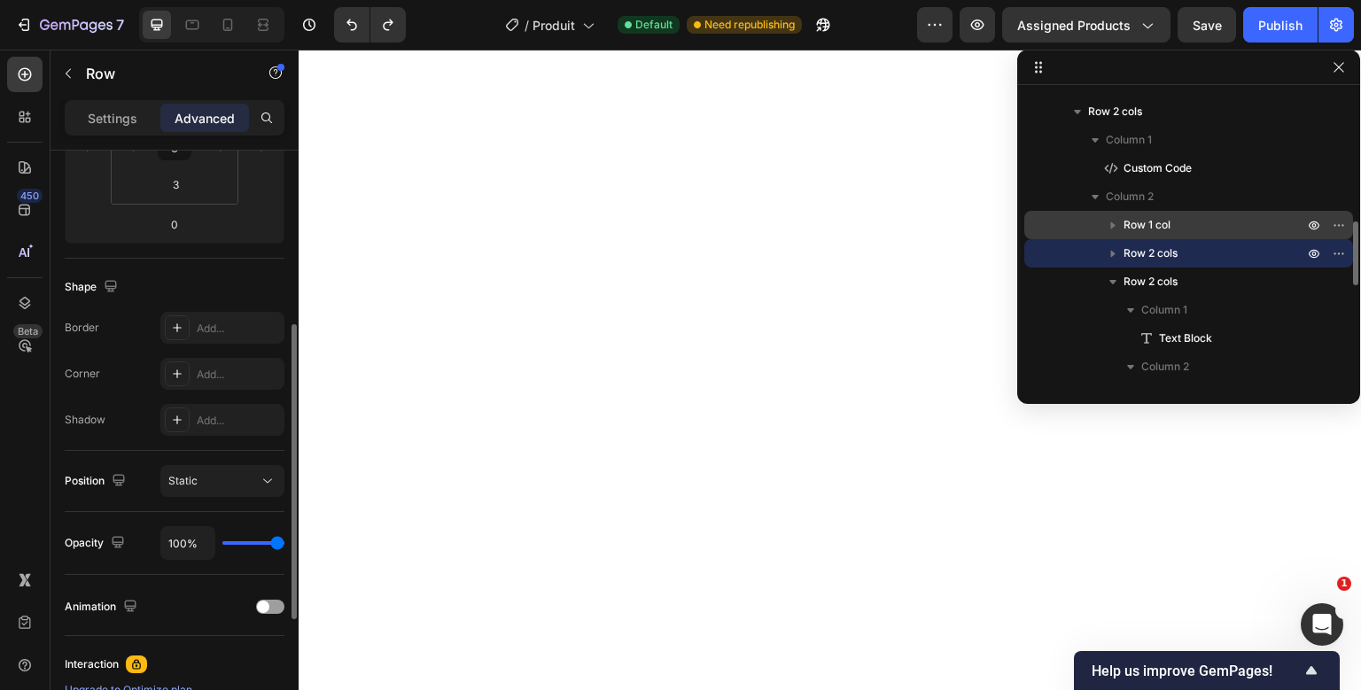
click at [1168, 229] on span "Row 1 col" at bounding box center [1146, 225] width 47 height 18
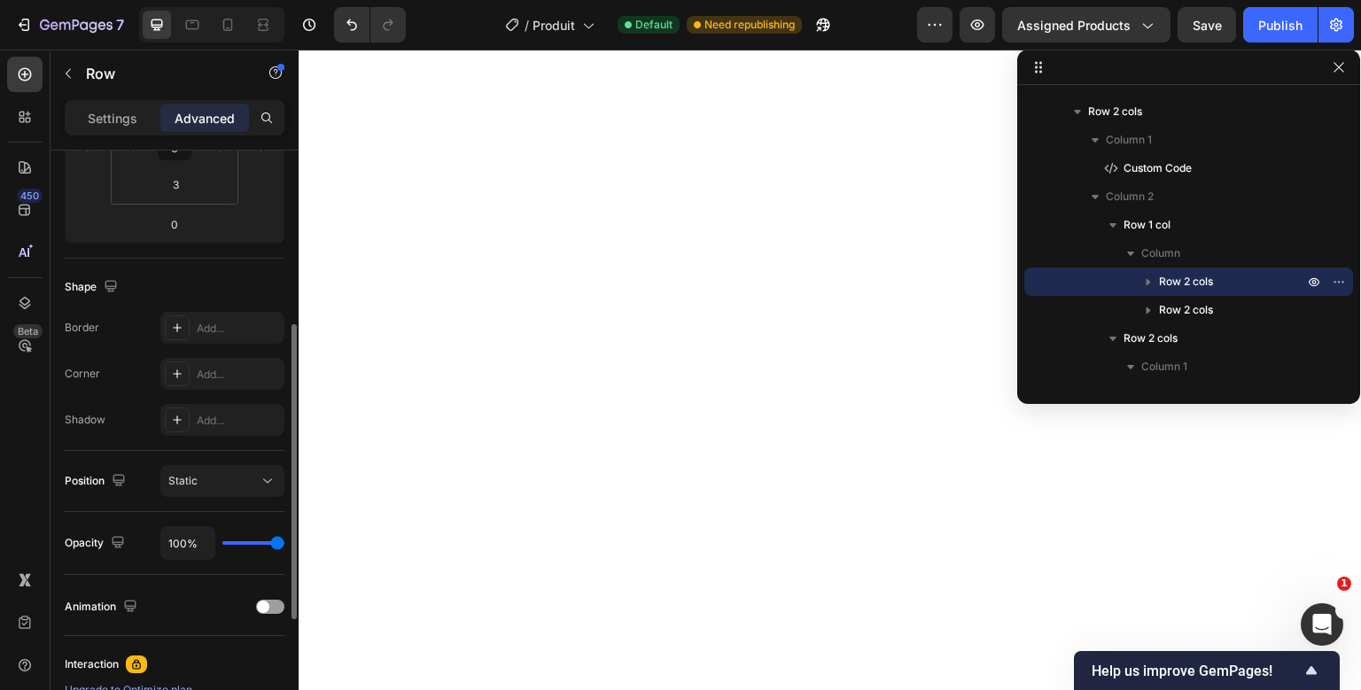
type input "16"
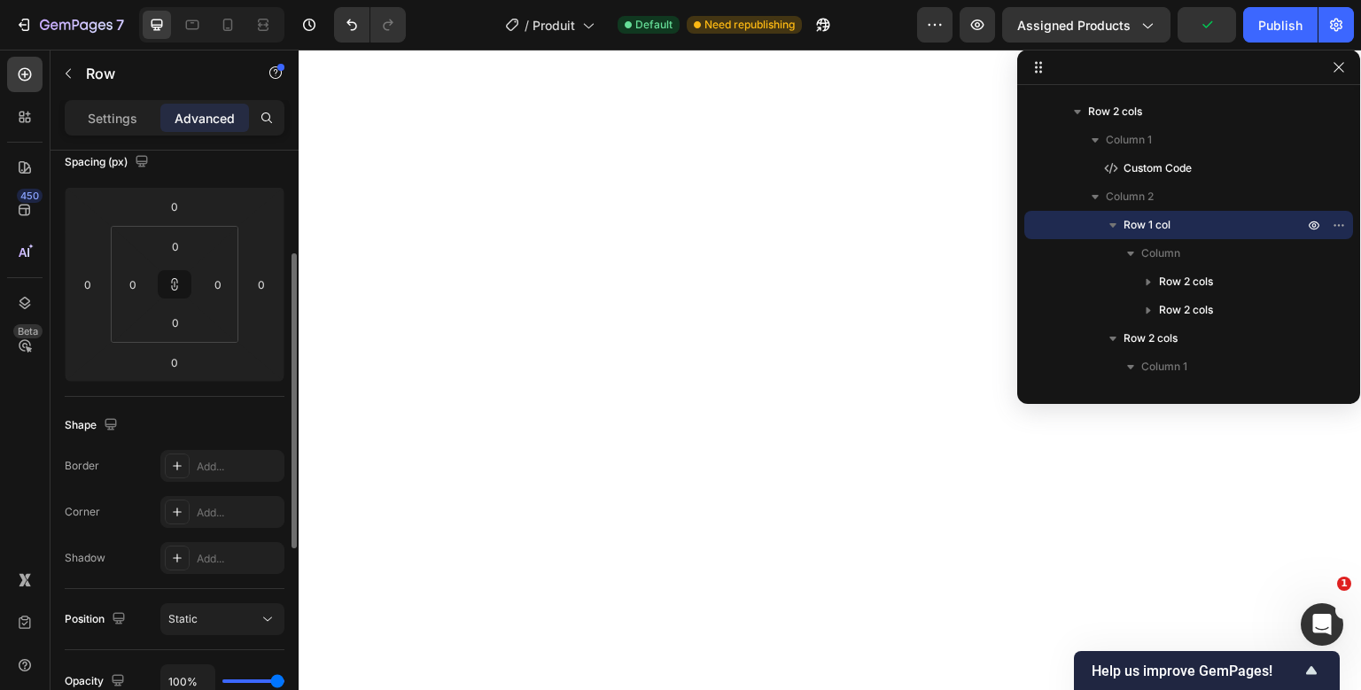
scroll to position [208, 0]
click at [120, 113] on p "Settings" at bounding box center [113, 118] width 50 height 19
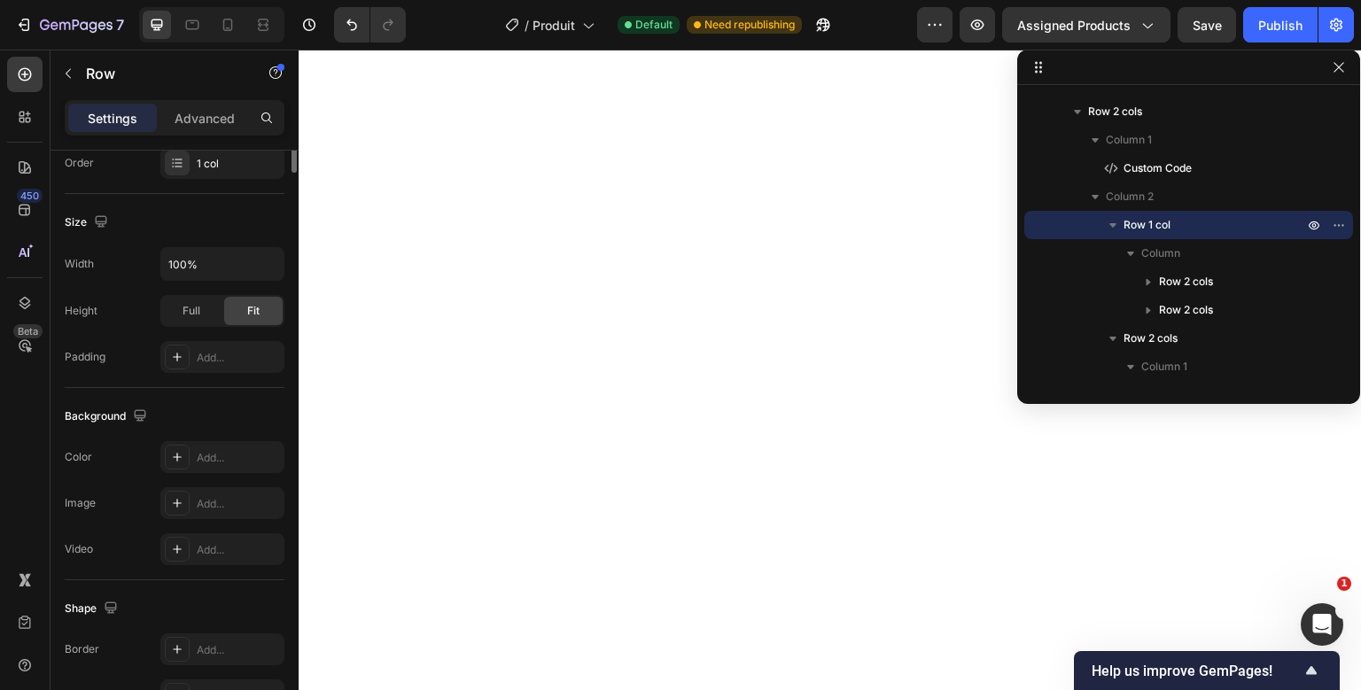
scroll to position [0, 0]
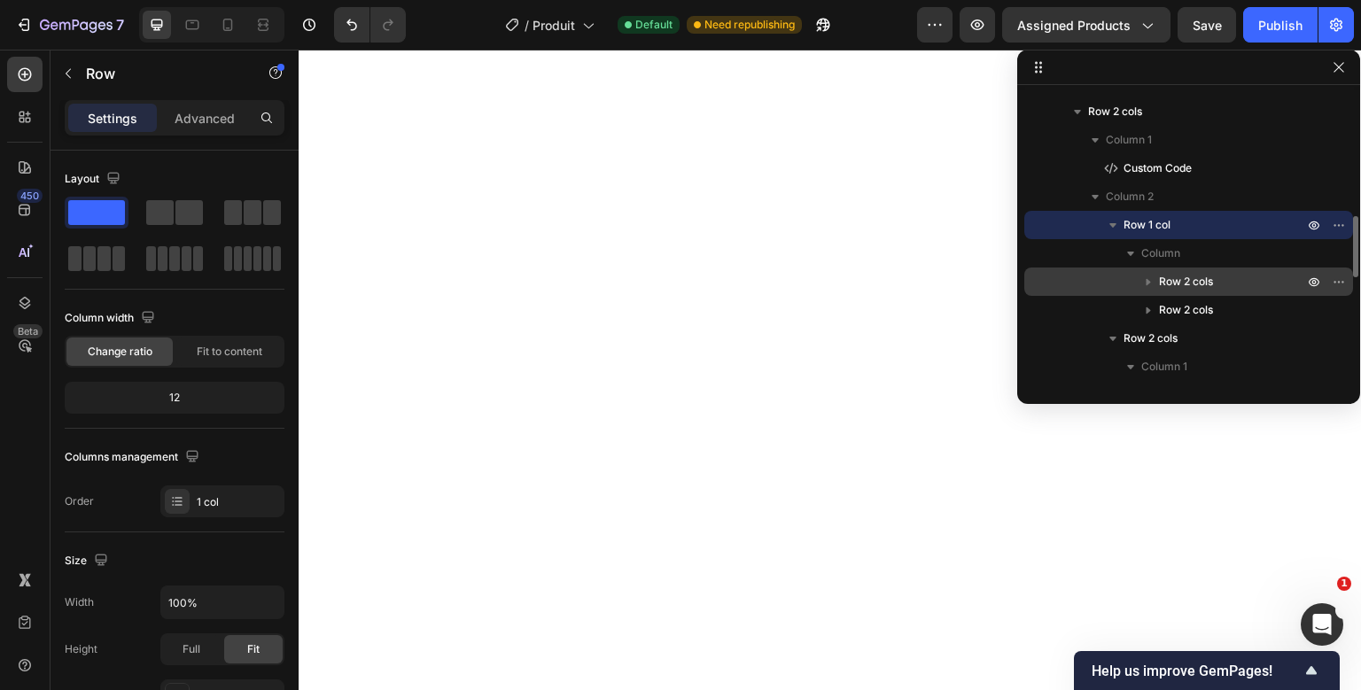
click at [1197, 283] on span "Row 2 cols" at bounding box center [1186, 282] width 54 height 18
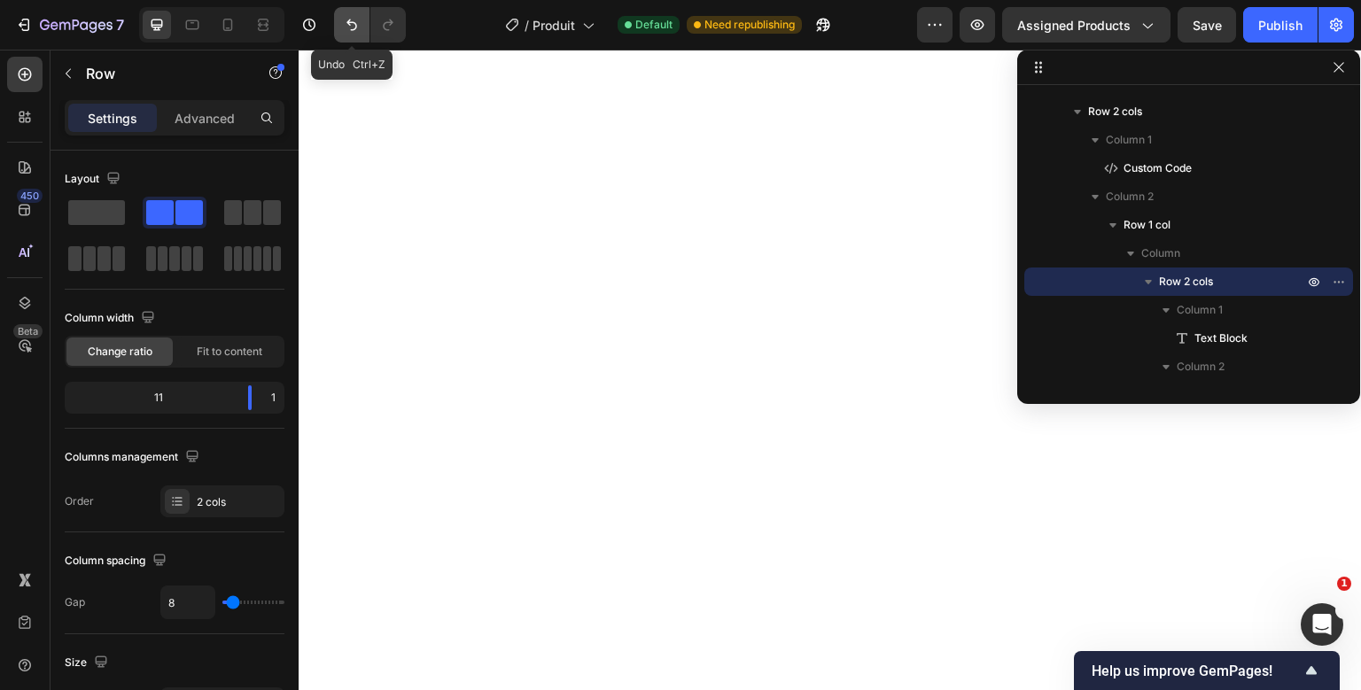
click at [349, 38] on button "Undo/Redo" at bounding box center [351, 24] width 35 height 35
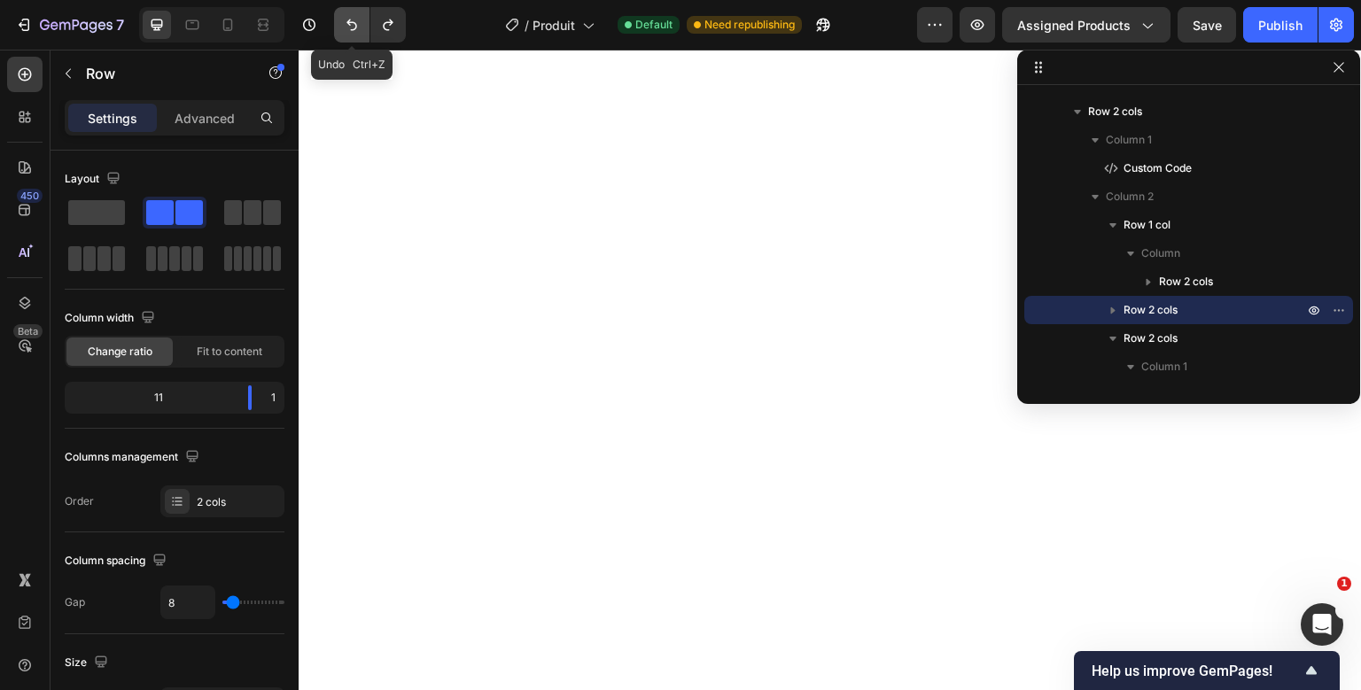
click at [349, 38] on button "Undo/Redo" at bounding box center [351, 24] width 35 height 35
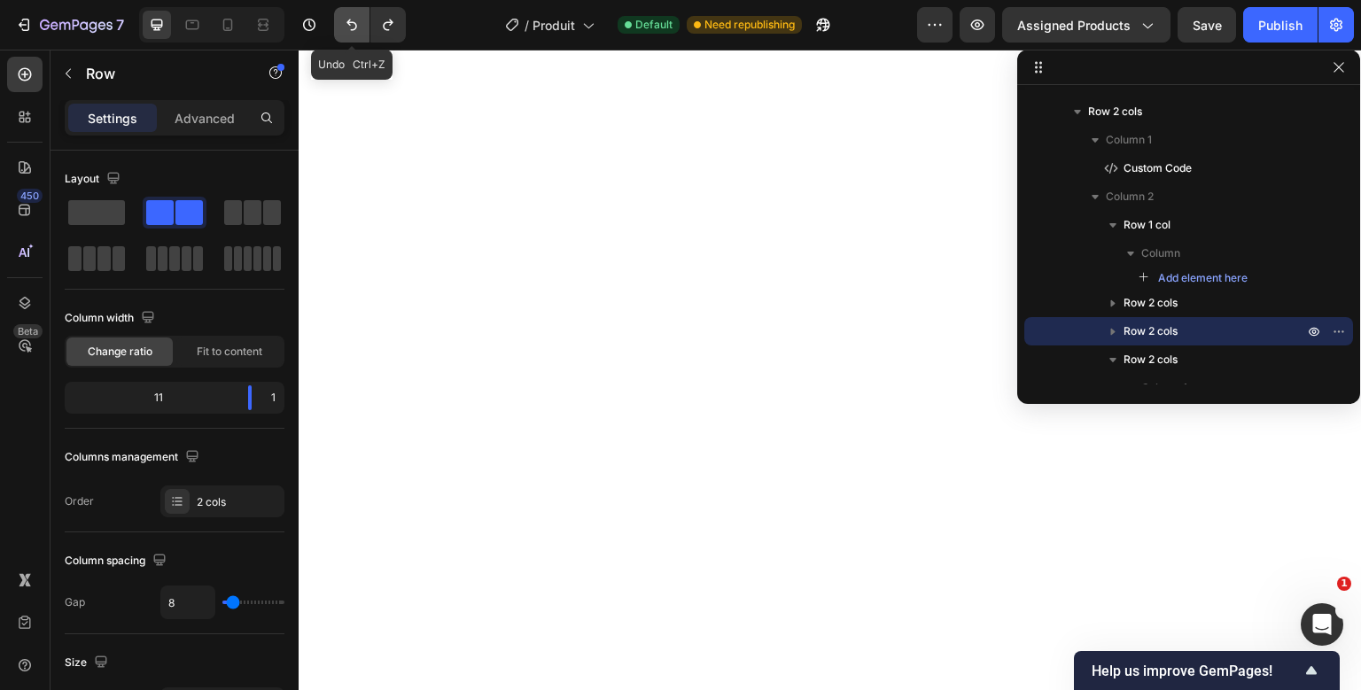
click at [349, 38] on button "Undo/Redo" at bounding box center [351, 24] width 35 height 35
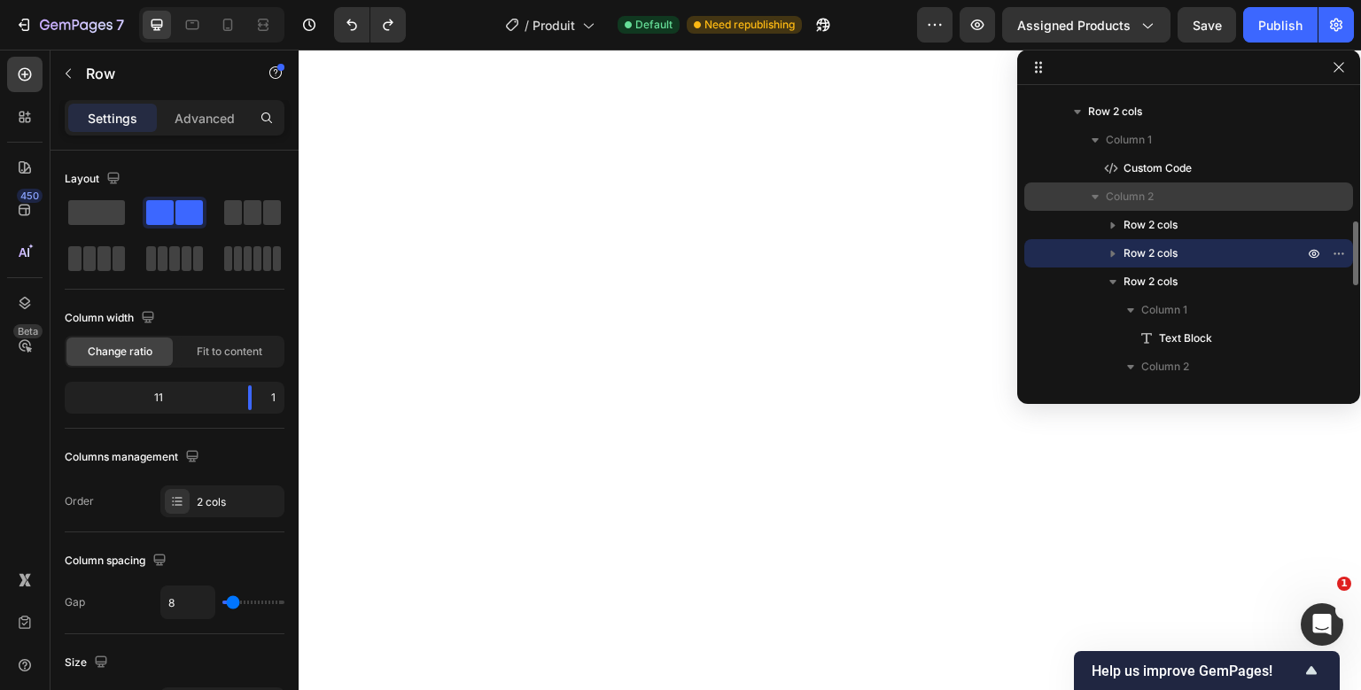
click at [1128, 198] on span "Column 2" at bounding box center [1129, 197] width 48 height 18
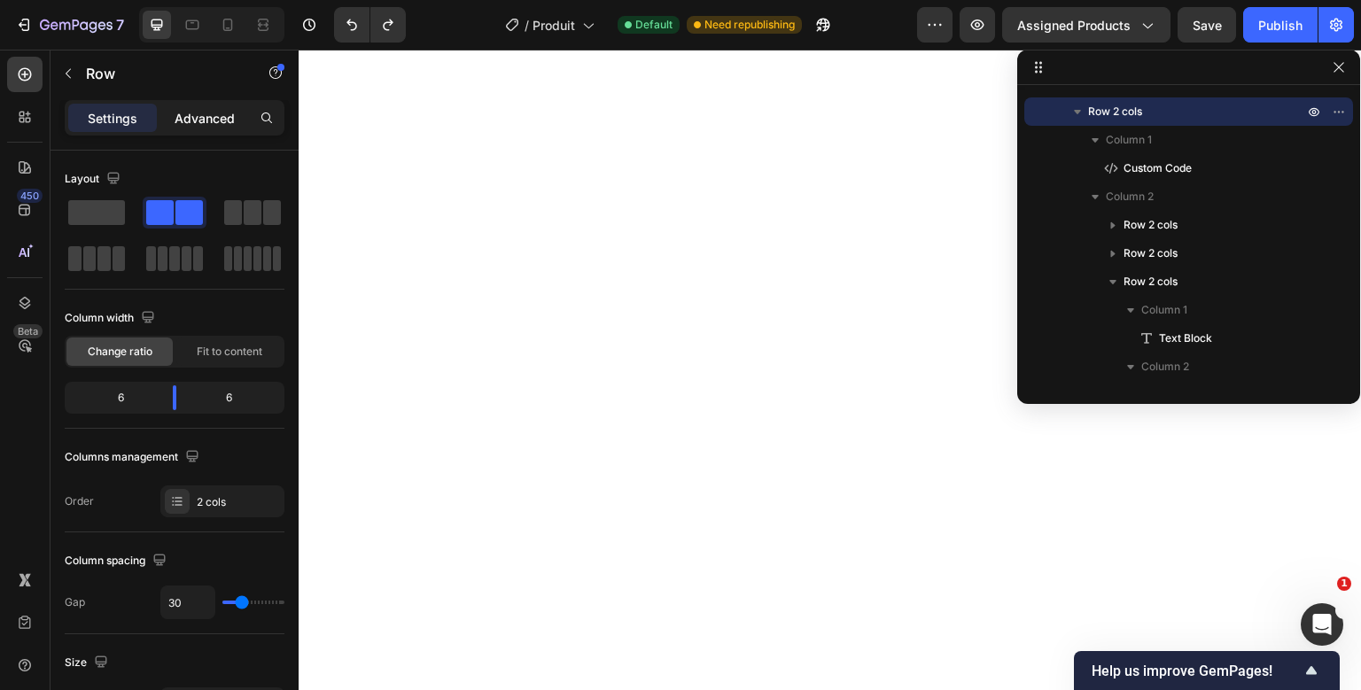
click at [229, 115] on p "Advanced" at bounding box center [204, 118] width 60 height 19
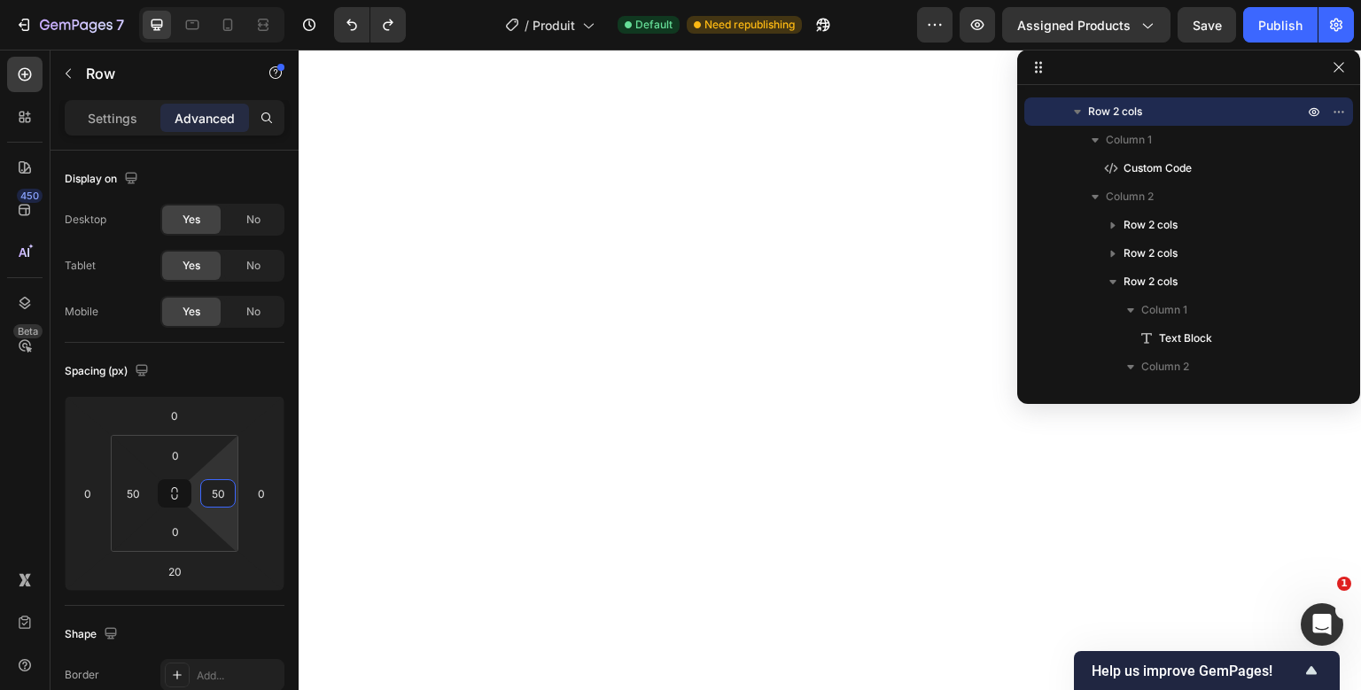
click at [221, 494] on input "50" at bounding box center [218, 493] width 27 height 27
type input "200"
click at [1276, 25] on div "Publish" at bounding box center [1280, 25] width 44 height 19
click at [119, 114] on p "Settings" at bounding box center [113, 118] width 50 height 19
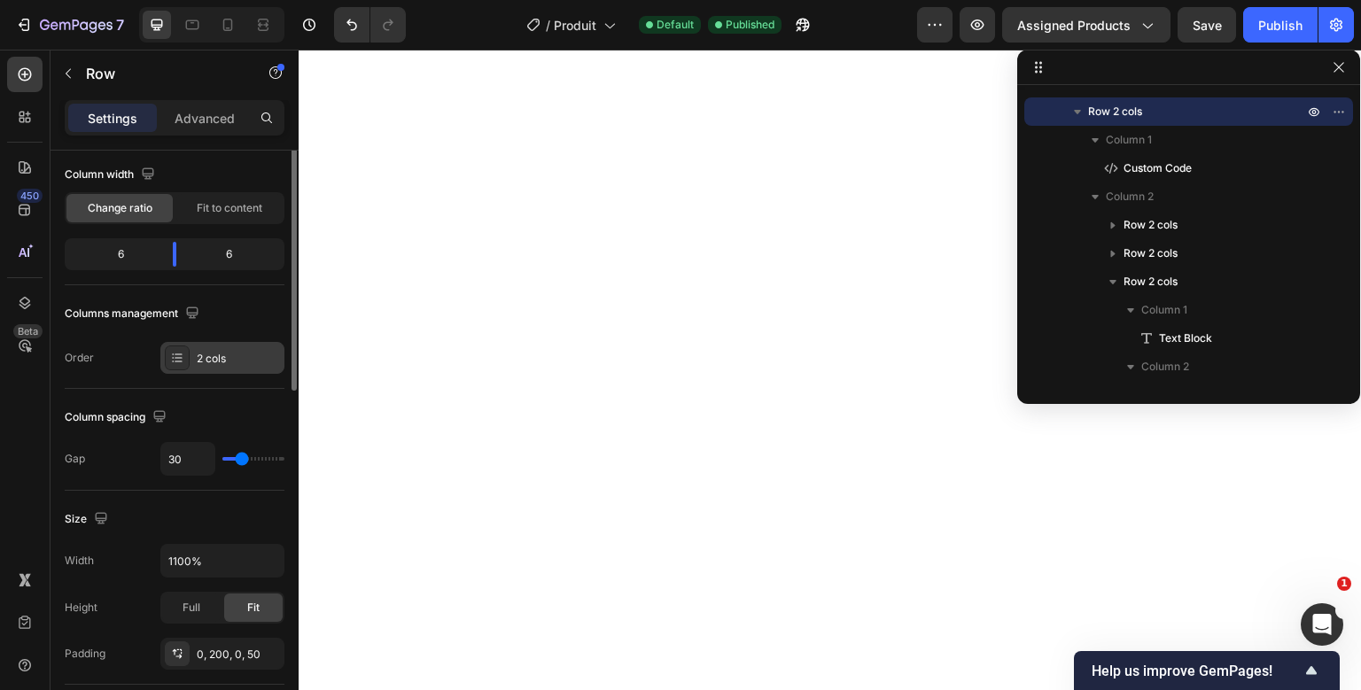
scroll to position [165, 0]
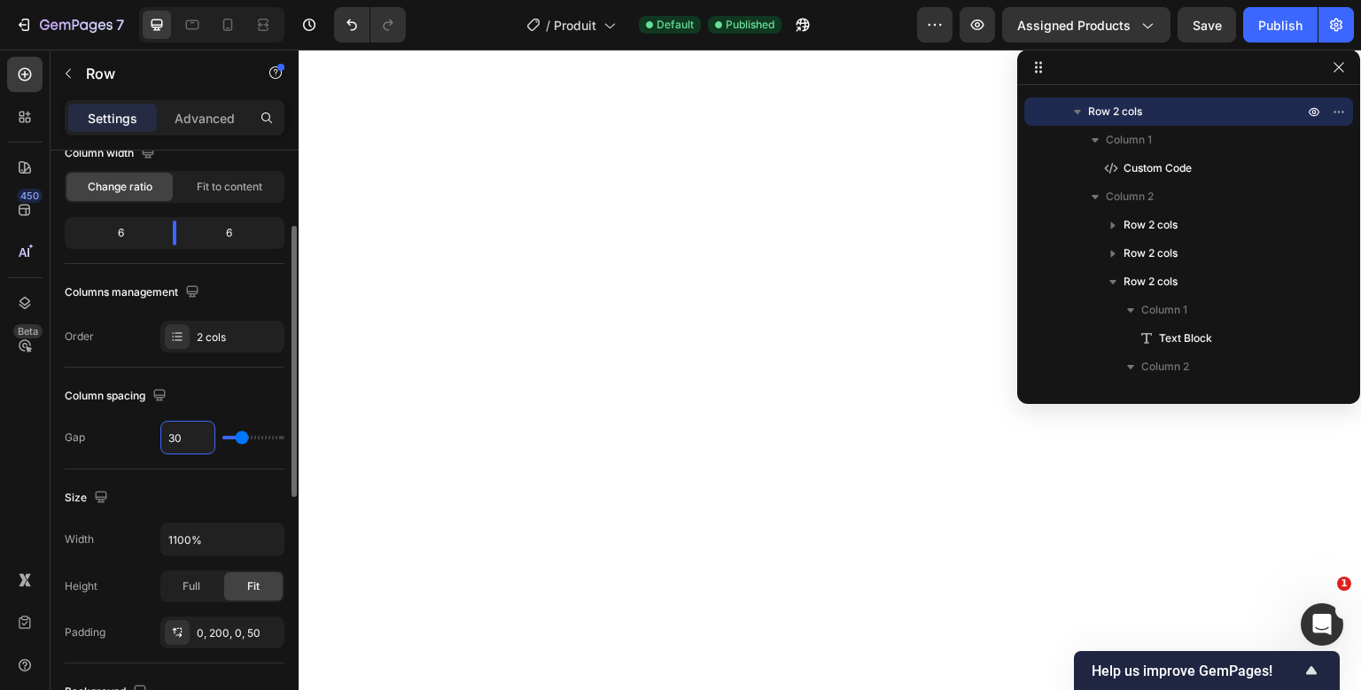
click at [172, 433] on input "30" at bounding box center [187, 438] width 53 height 32
type input "1"
type input "15"
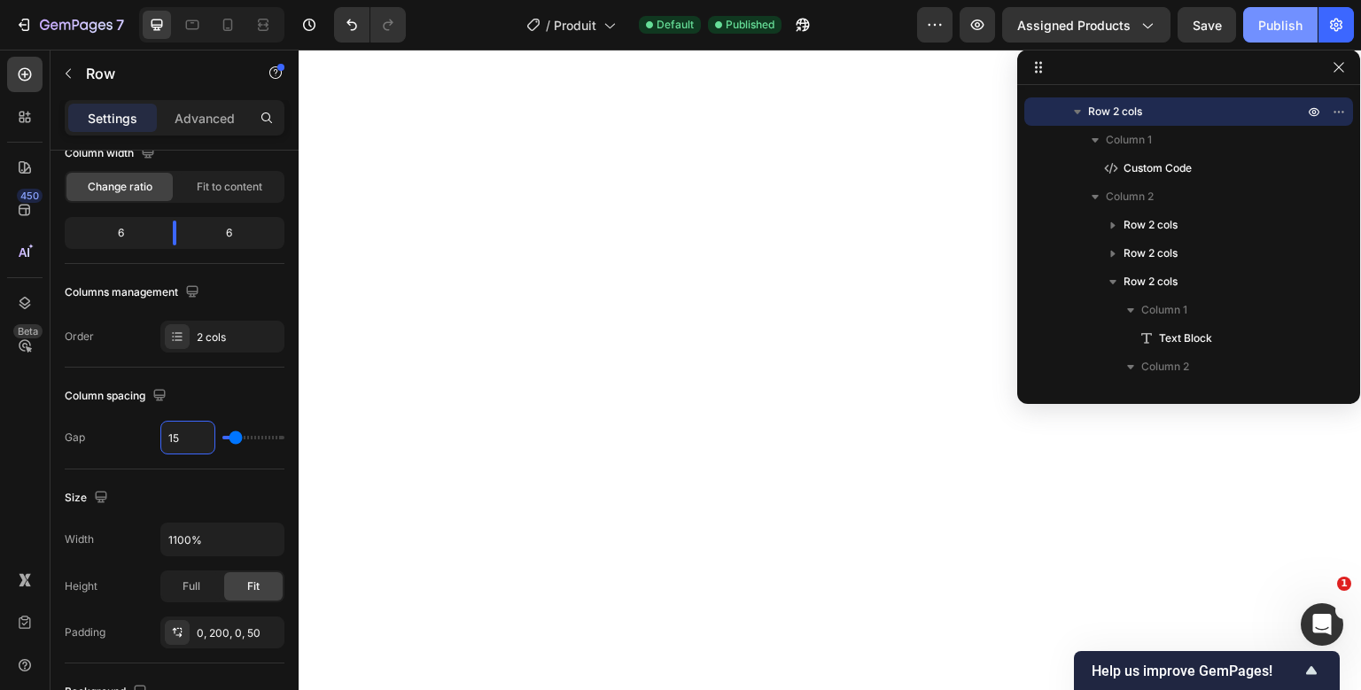
type input "15"
click at [1264, 38] on button "Publish" at bounding box center [1280, 24] width 74 height 35
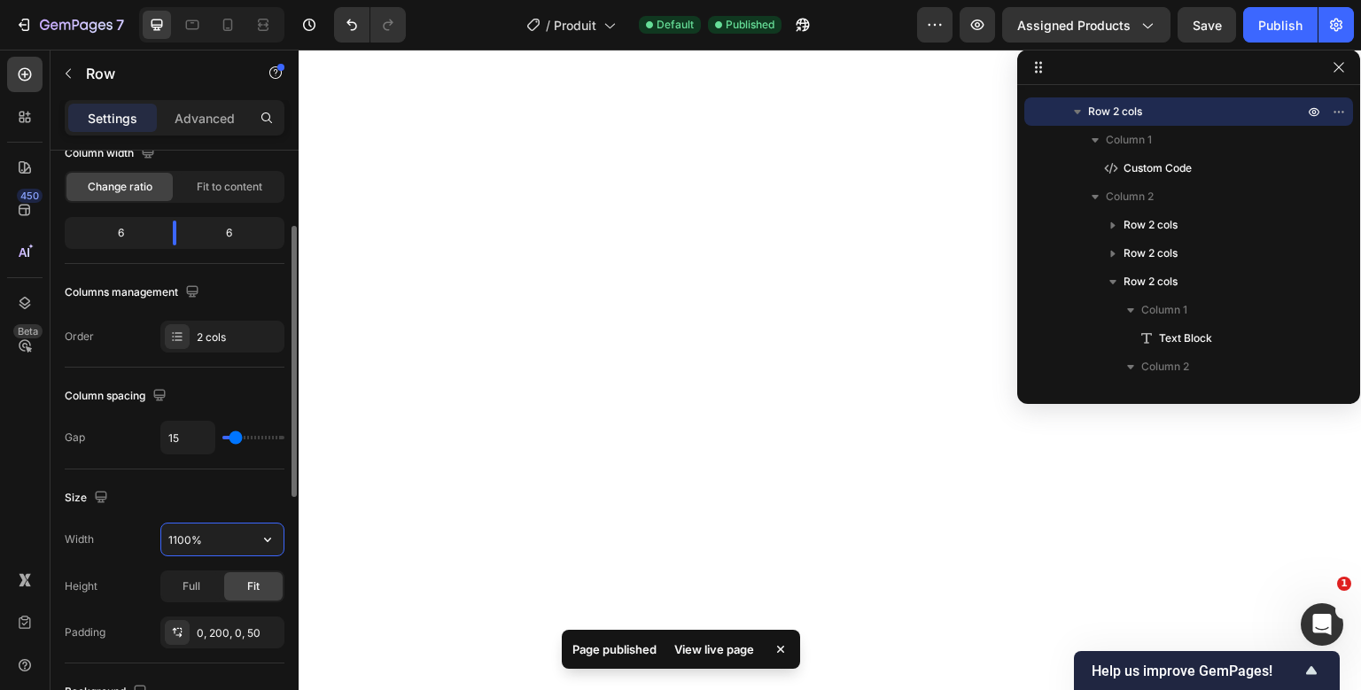
click at [192, 533] on input "1100%" at bounding box center [222, 539] width 122 height 32
click at [260, 544] on icon "button" at bounding box center [268, 540] width 18 height 18
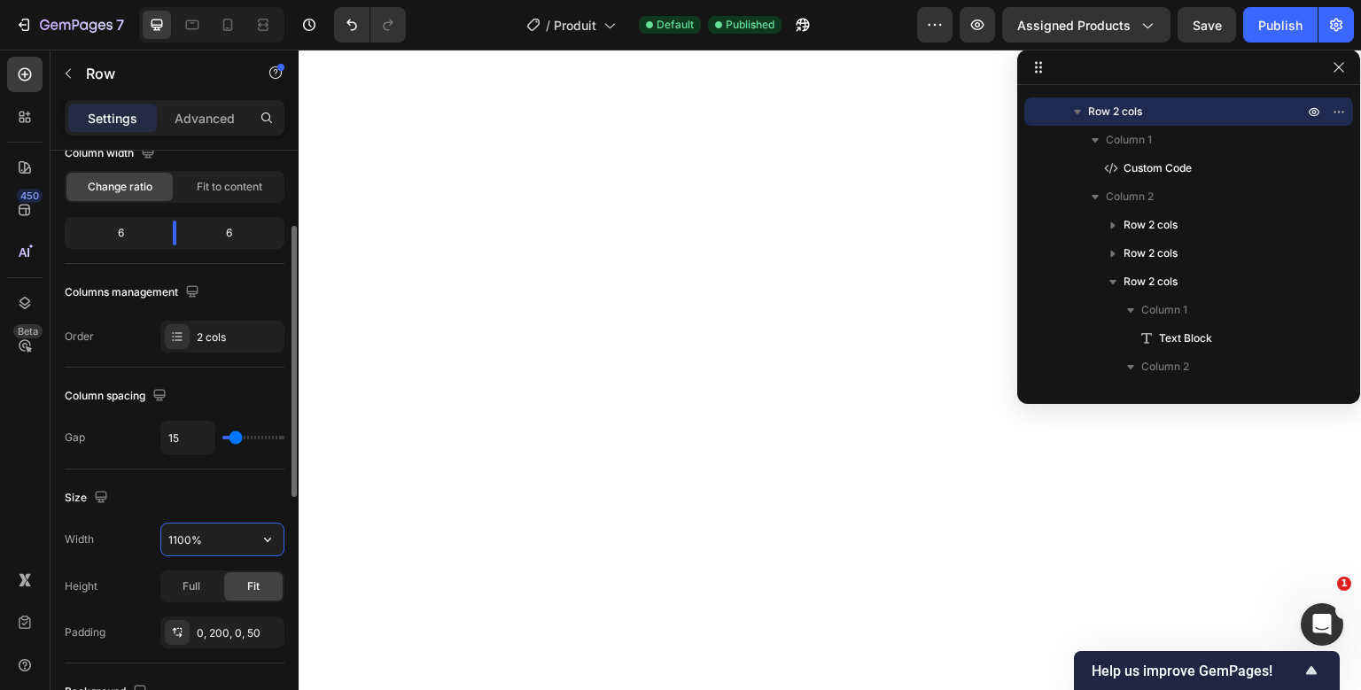
click at [212, 531] on input "1100%" at bounding box center [222, 539] width 122 height 32
type input "1100"
click at [1256, 19] on button "Publish" at bounding box center [1280, 24] width 74 height 35
click at [246, 439] on div "15" at bounding box center [222, 438] width 124 height 34
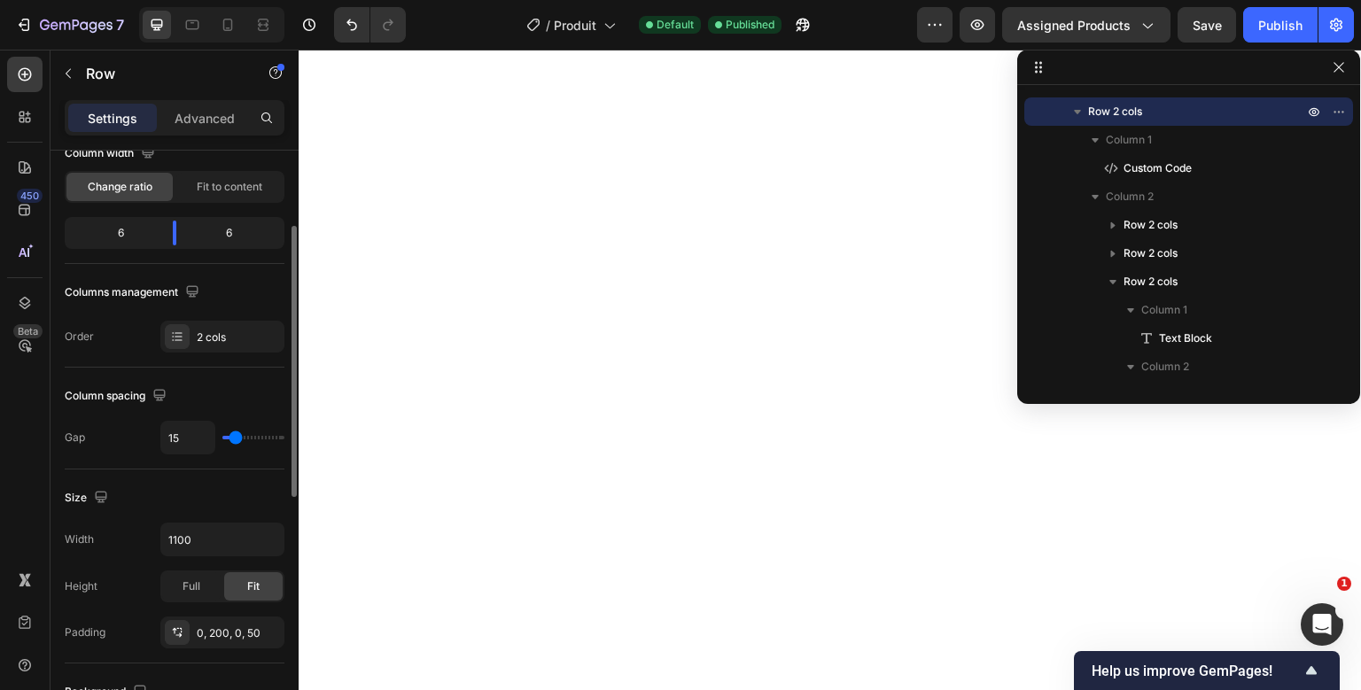
type input "53"
type input "54"
click at [251, 438] on input "range" at bounding box center [253, 438] width 62 height 4
type input "54"
click at [1274, 37] on button "Publish" at bounding box center [1280, 24] width 74 height 35
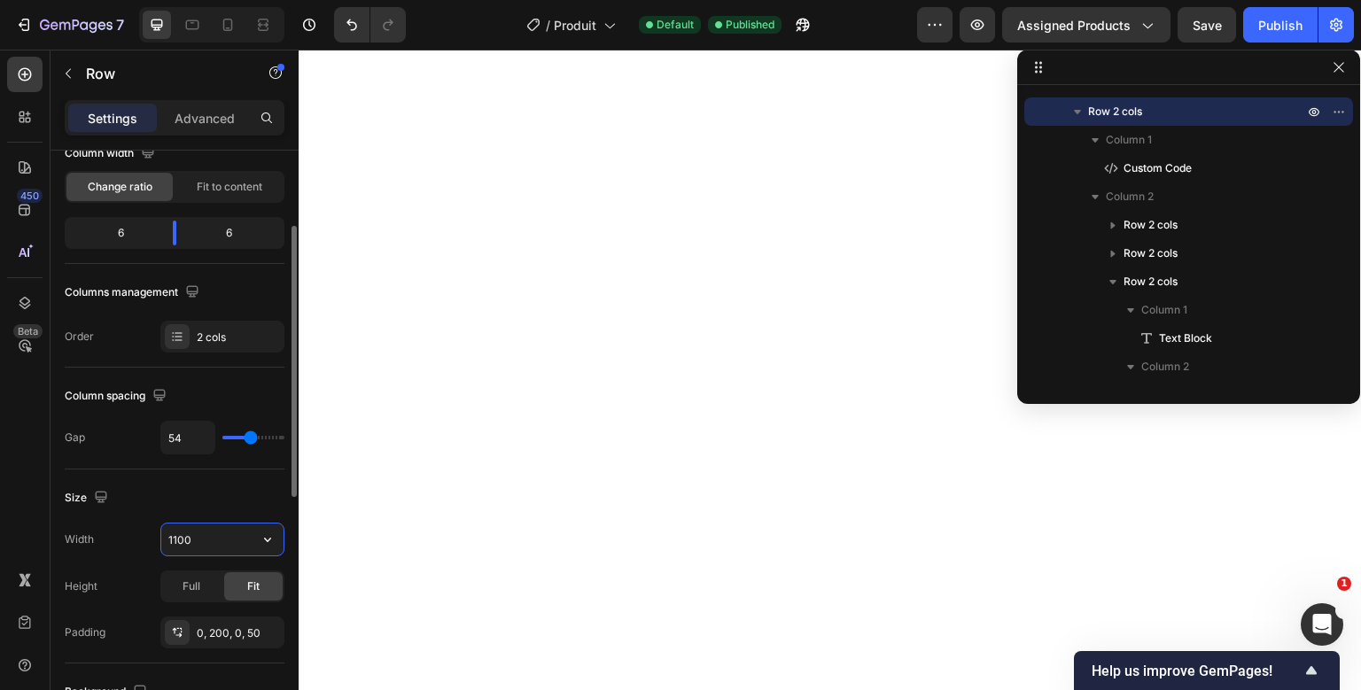
click at [180, 540] on input "1100" at bounding box center [222, 539] width 122 height 32
type input "1300"
click at [1293, 35] on button "Publish" at bounding box center [1280, 24] width 74 height 35
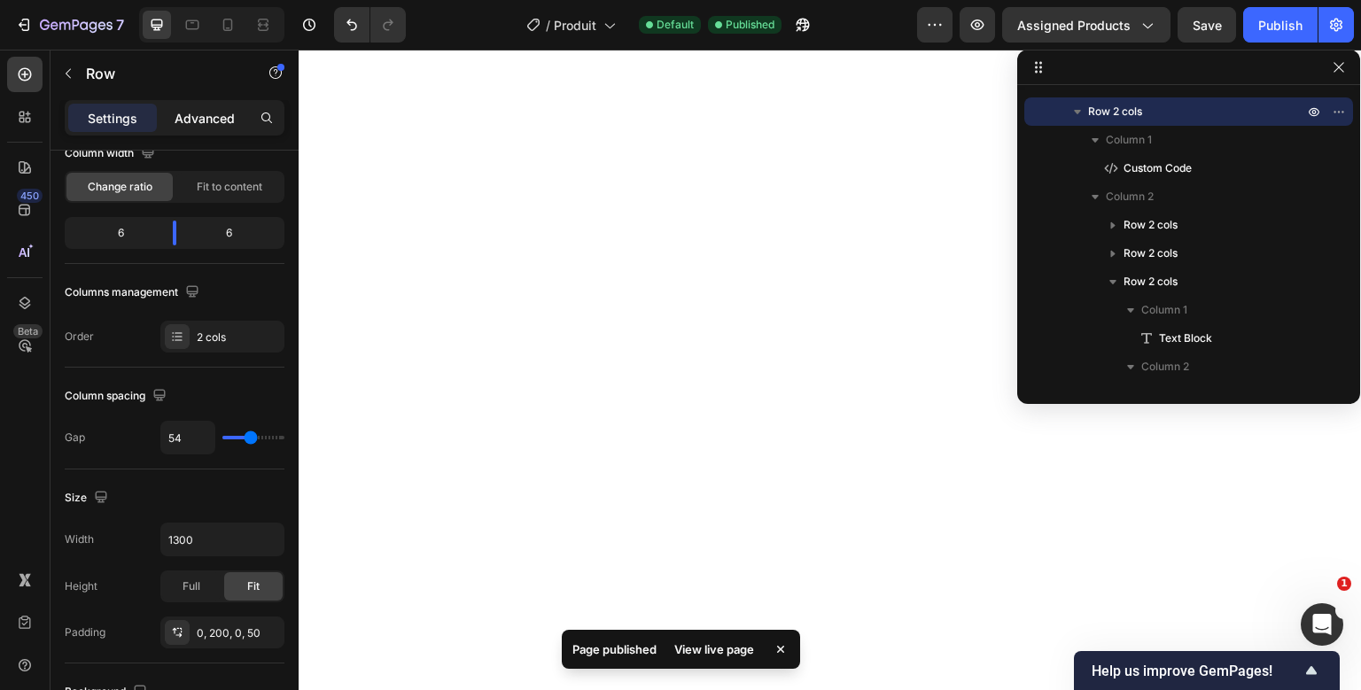
click at [232, 119] on p "Advanced" at bounding box center [204, 118] width 60 height 19
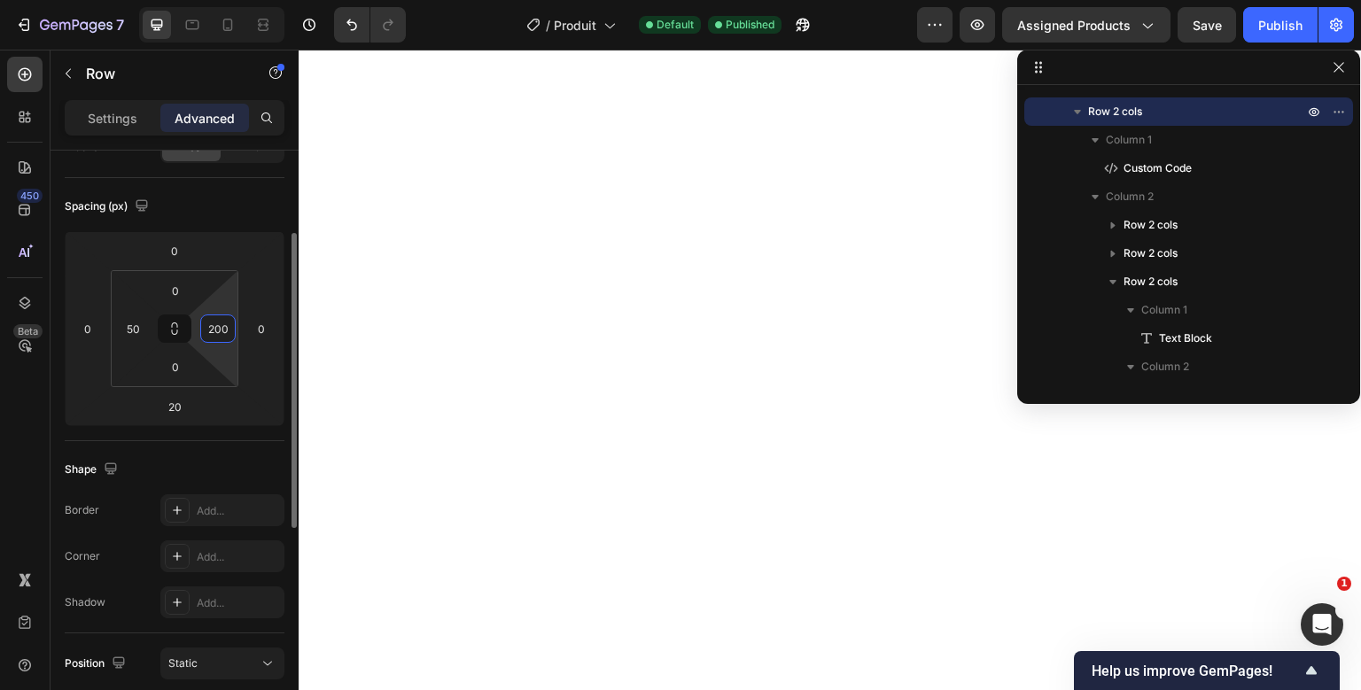
click at [229, 327] on input "200" at bounding box center [218, 328] width 27 height 27
type input "50"
click at [1267, 23] on div "Publish" at bounding box center [1280, 25] width 44 height 19
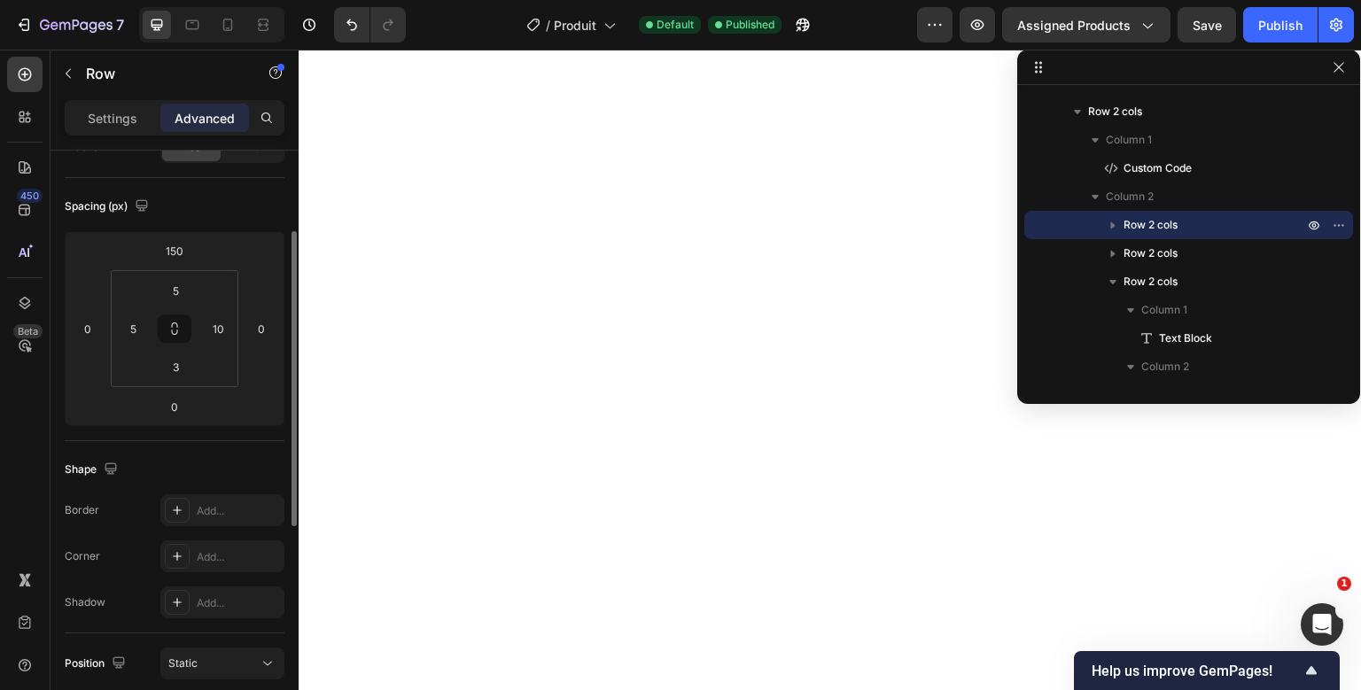
scroll to position [164, 0]
click at [133, 335] on input "5" at bounding box center [133, 329] width 27 height 27
type input "1"
type input "30"
click at [219, 324] on input "10" at bounding box center [218, 329] width 27 height 27
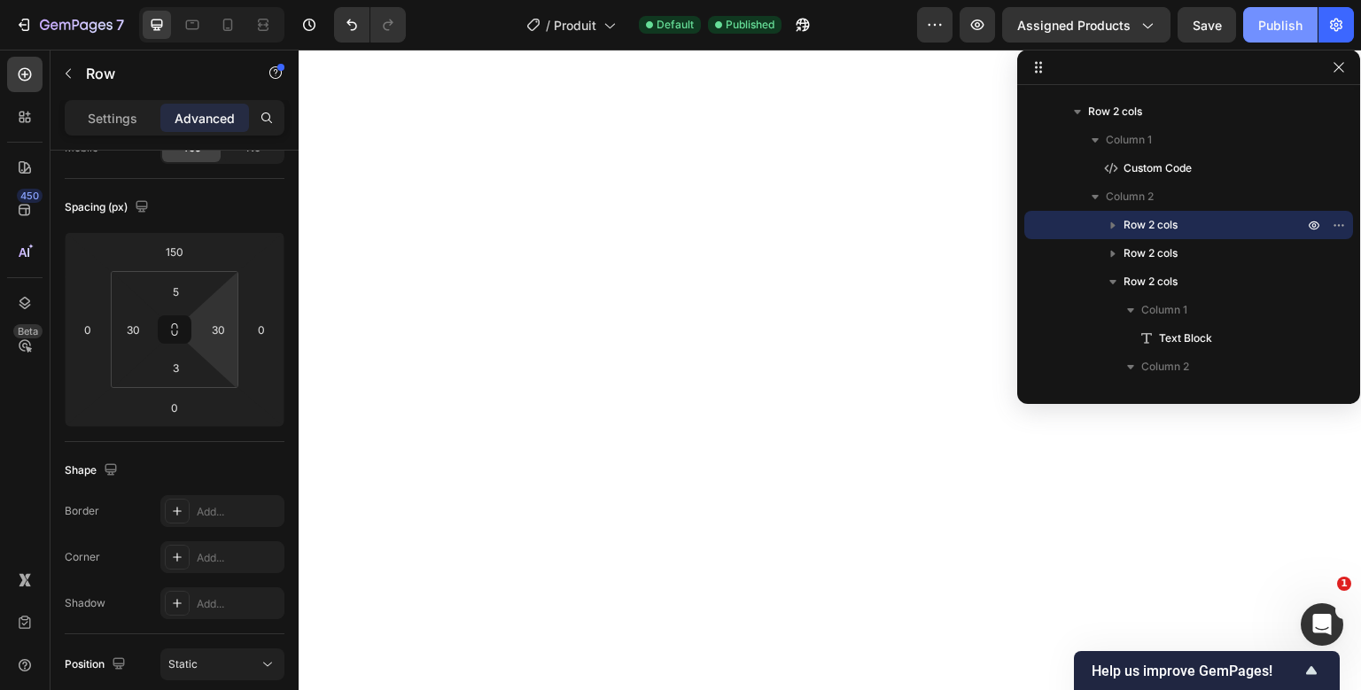
click at [1286, 40] on button "Publish" at bounding box center [1280, 24] width 74 height 35
click at [211, 338] on input "30" at bounding box center [218, 329] width 27 height 27
type input "10"
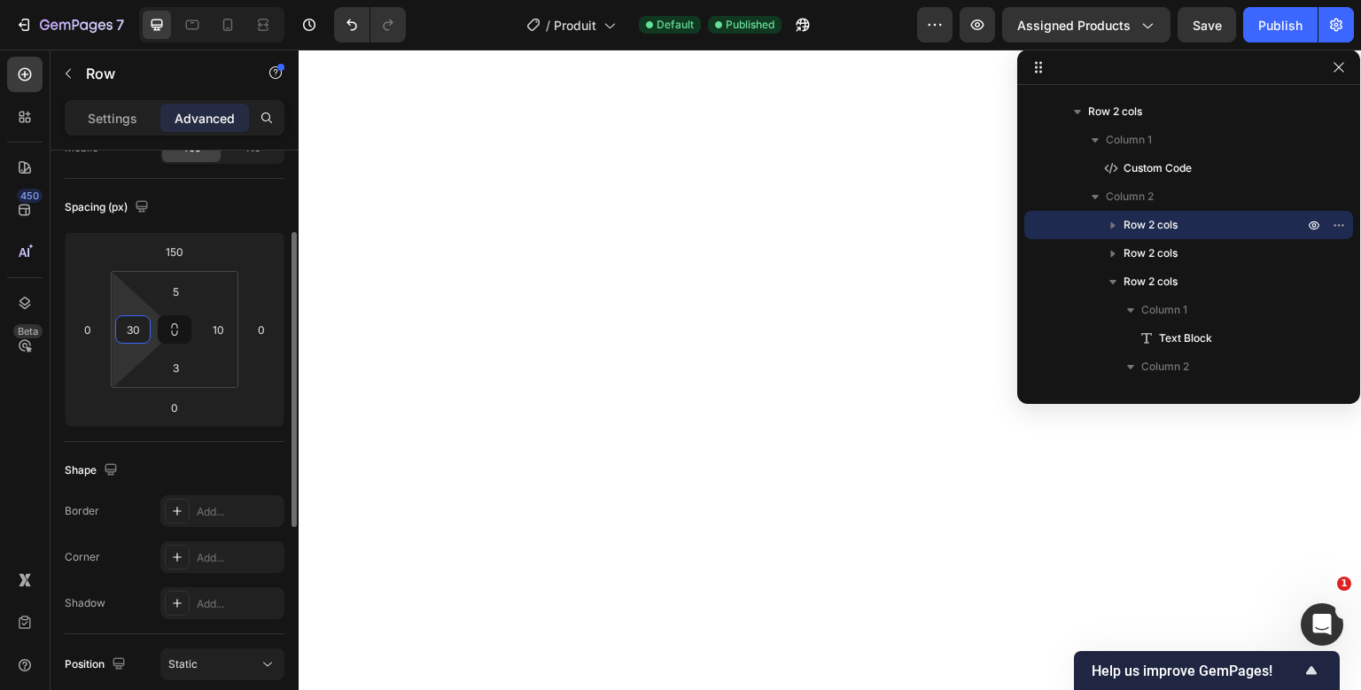
click at [131, 330] on input "30" at bounding box center [133, 329] width 27 height 27
type input "10"
click at [1260, 18] on div "Publish" at bounding box center [1280, 25] width 44 height 19
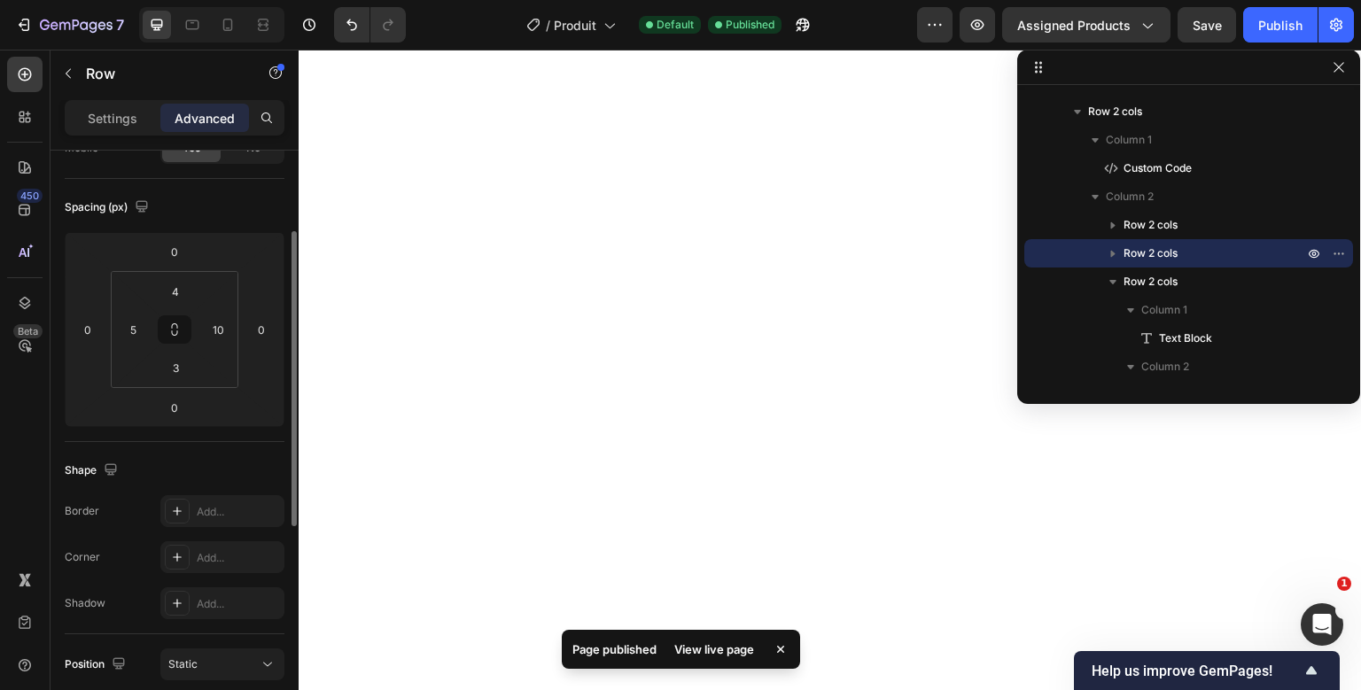
scroll to position [163, 0]
click at [138, 330] on input "5" at bounding box center [133, 330] width 27 height 27
type input "10"
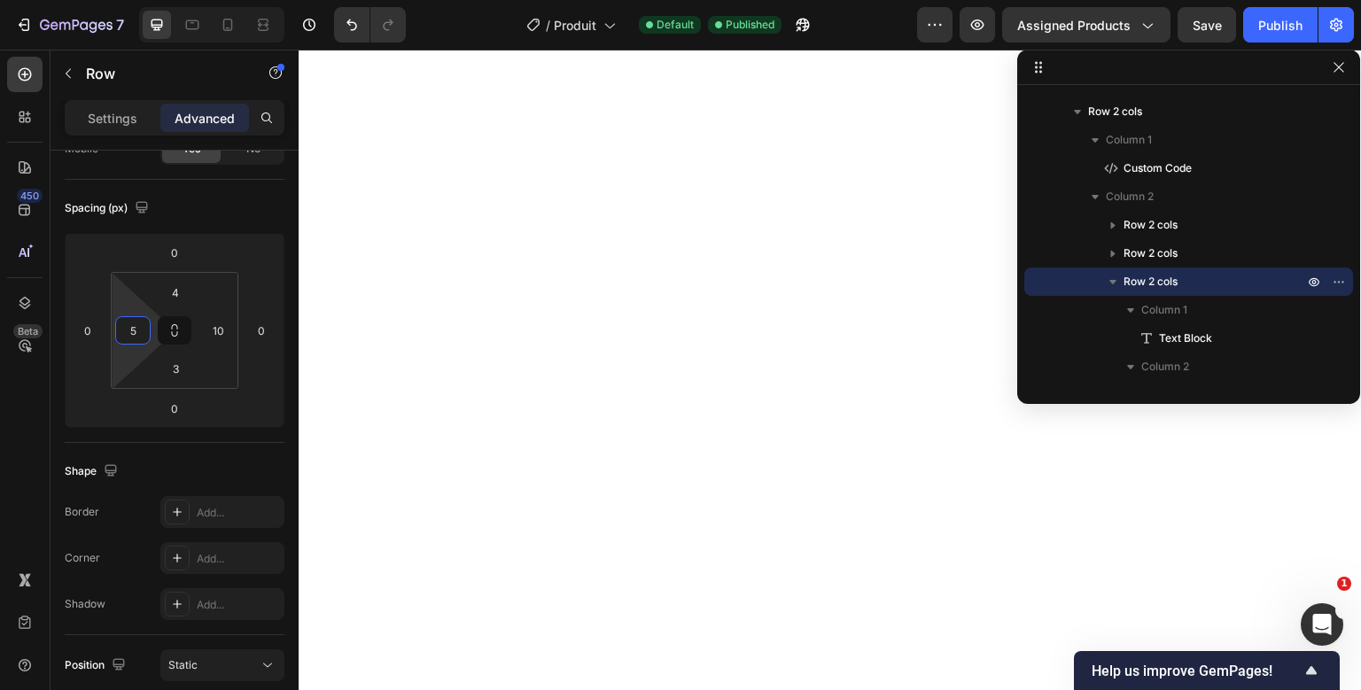
click at [131, 331] on input "5" at bounding box center [133, 330] width 27 height 27
type input "10"
click at [132, 327] on input "5" at bounding box center [133, 330] width 27 height 27
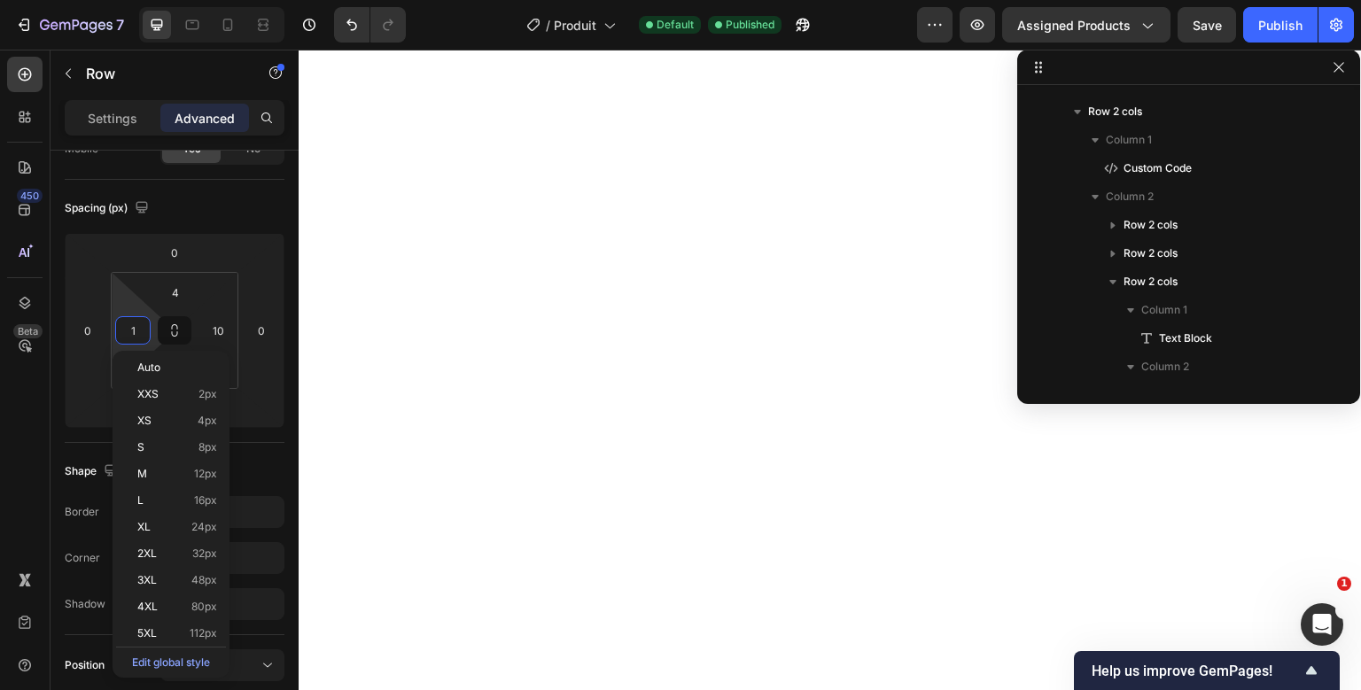
type input "10"
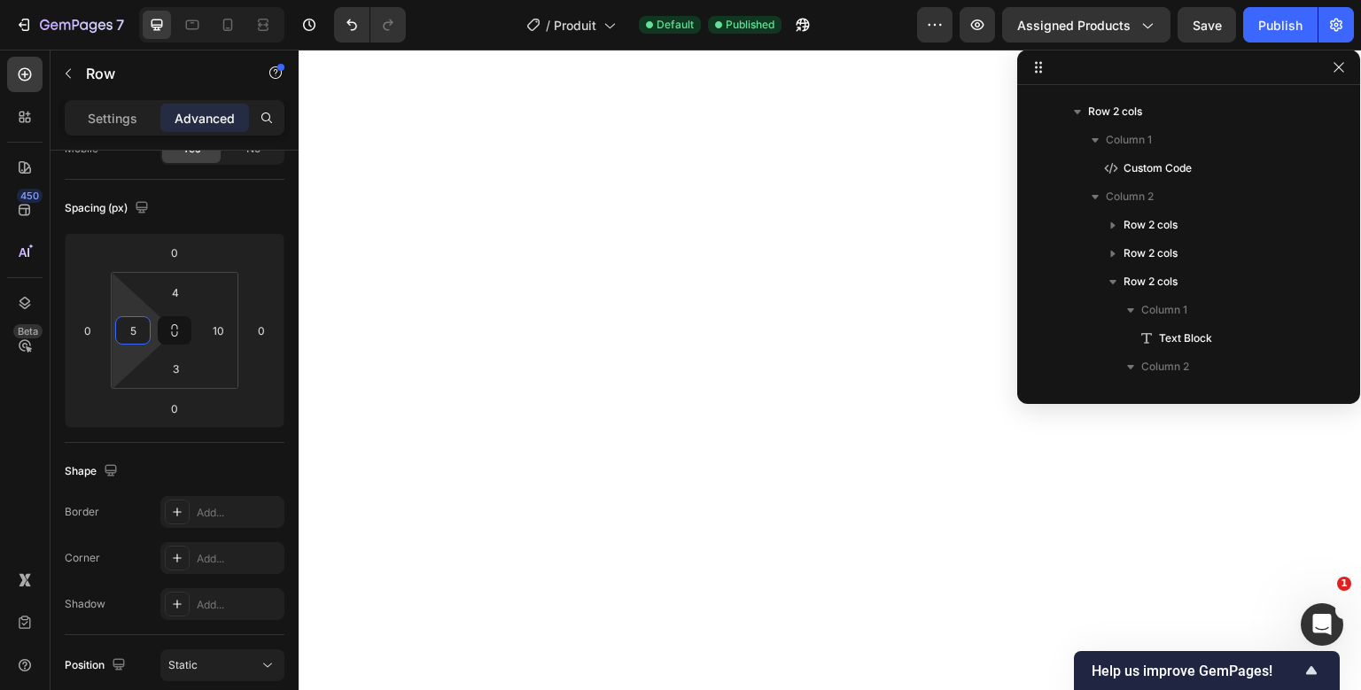
click at [126, 327] on input "5" at bounding box center [133, 330] width 27 height 27
type input "10"
click at [1277, 15] on button "Publish" at bounding box center [1280, 24] width 74 height 35
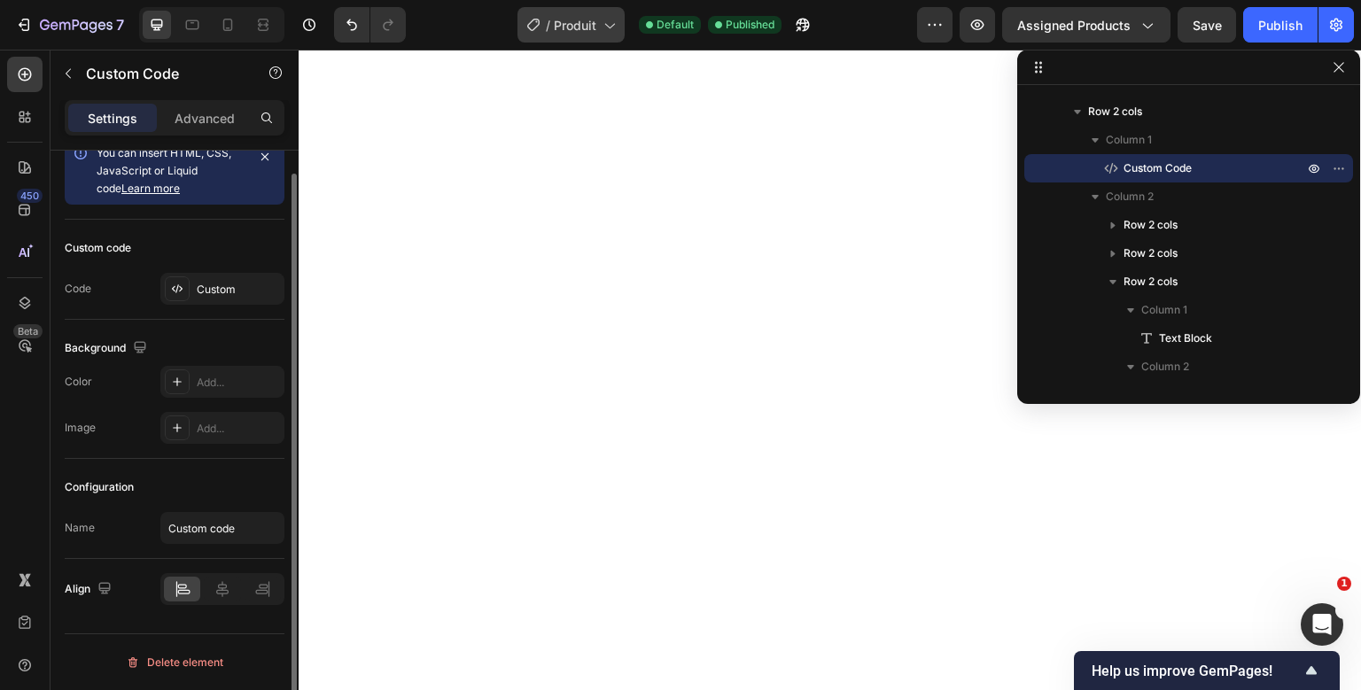
scroll to position [0, 0]
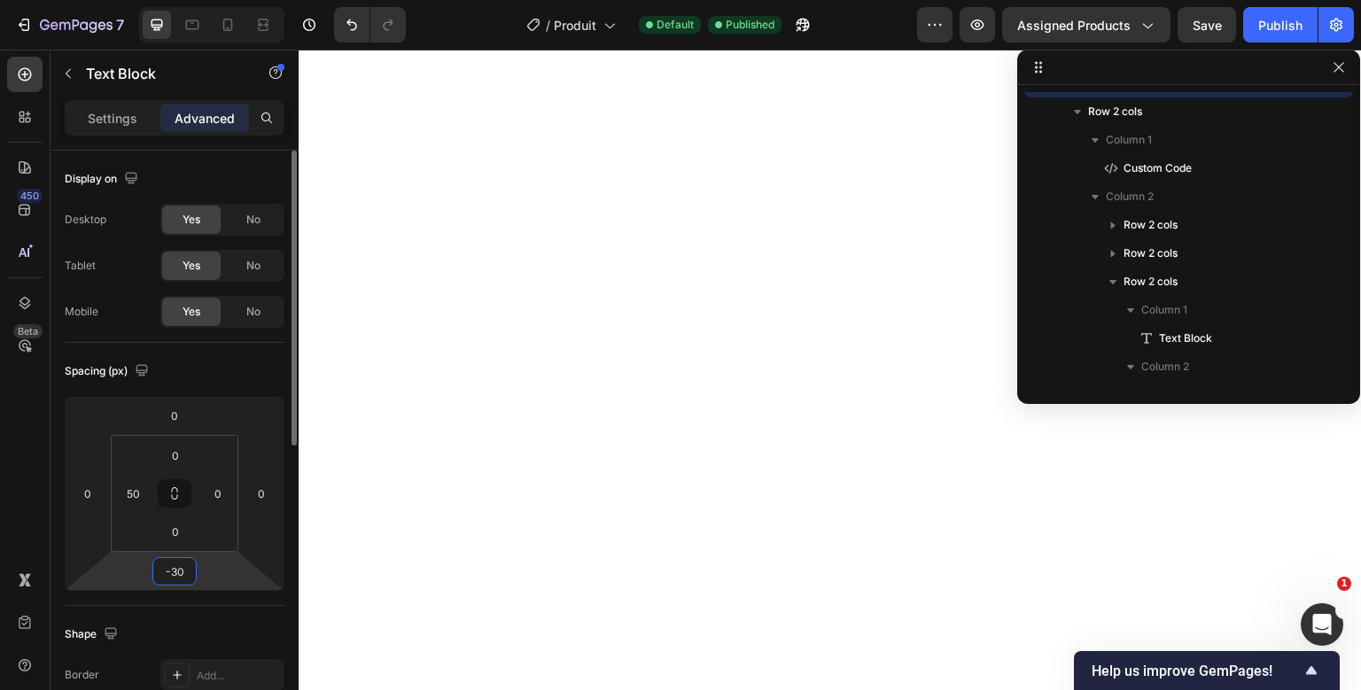
click at [174, 569] on input "-30" at bounding box center [174, 571] width 35 height 27
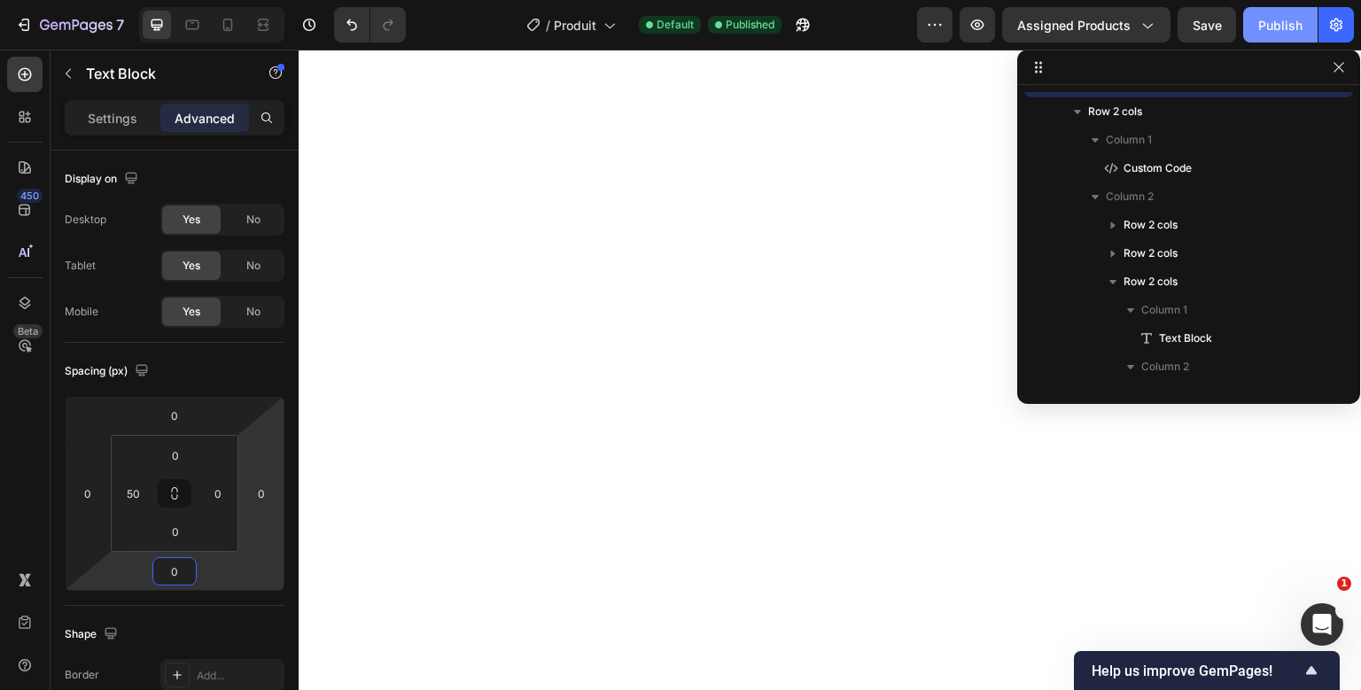
type input "0"
click at [1283, 35] on button "Publish" at bounding box center [1280, 24] width 74 height 35
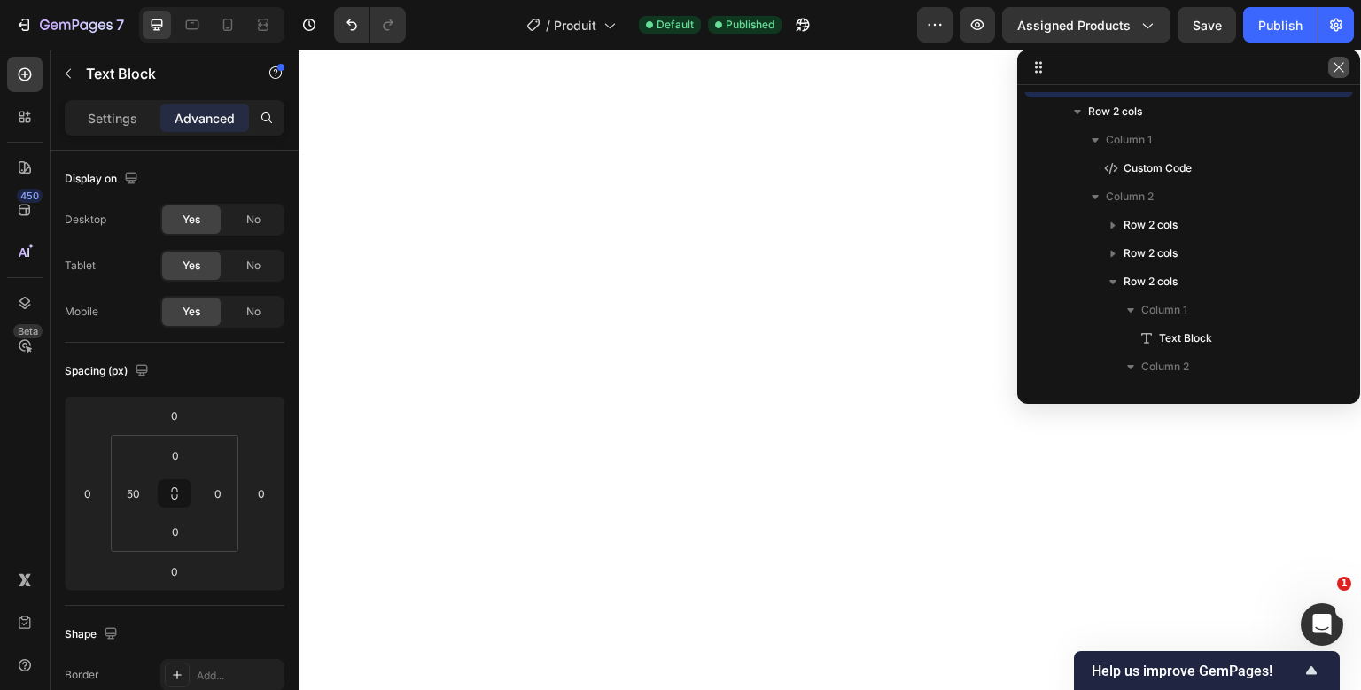
click at [1334, 59] on button "button" at bounding box center [1338, 67] width 21 height 21
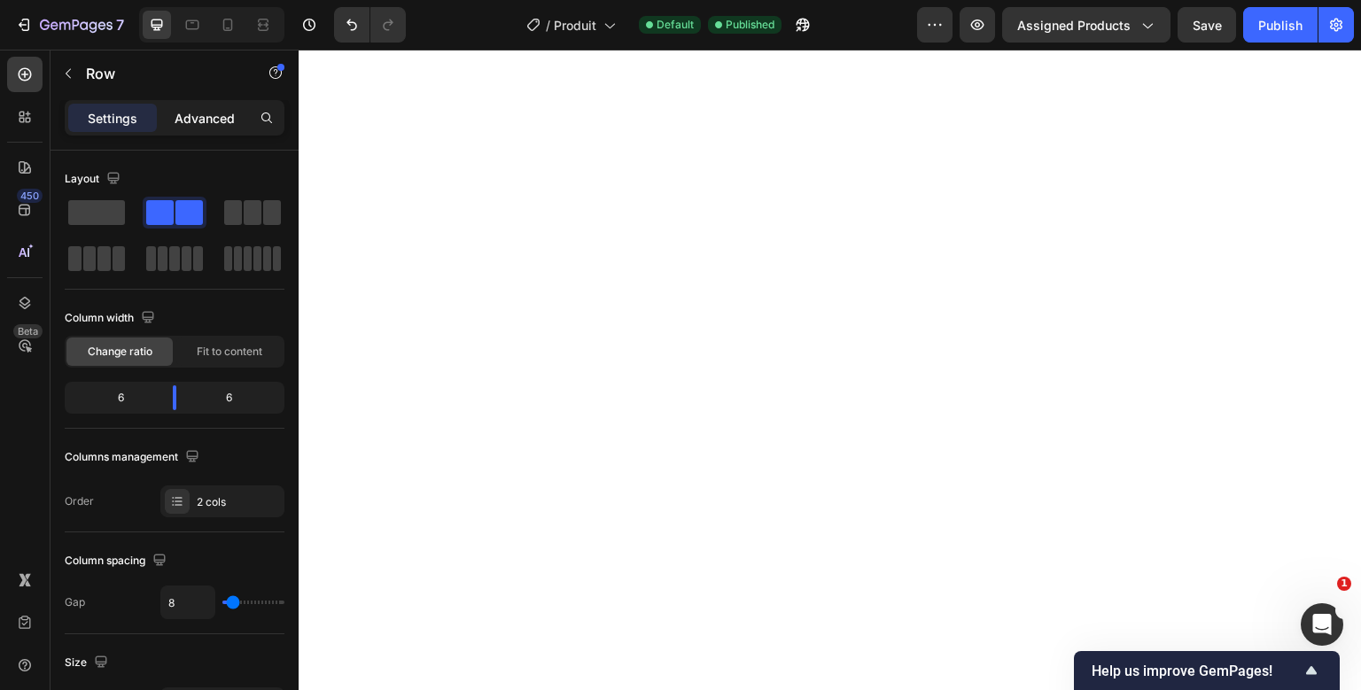
click at [236, 124] on div "Advanced" at bounding box center [204, 118] width 89 height 28
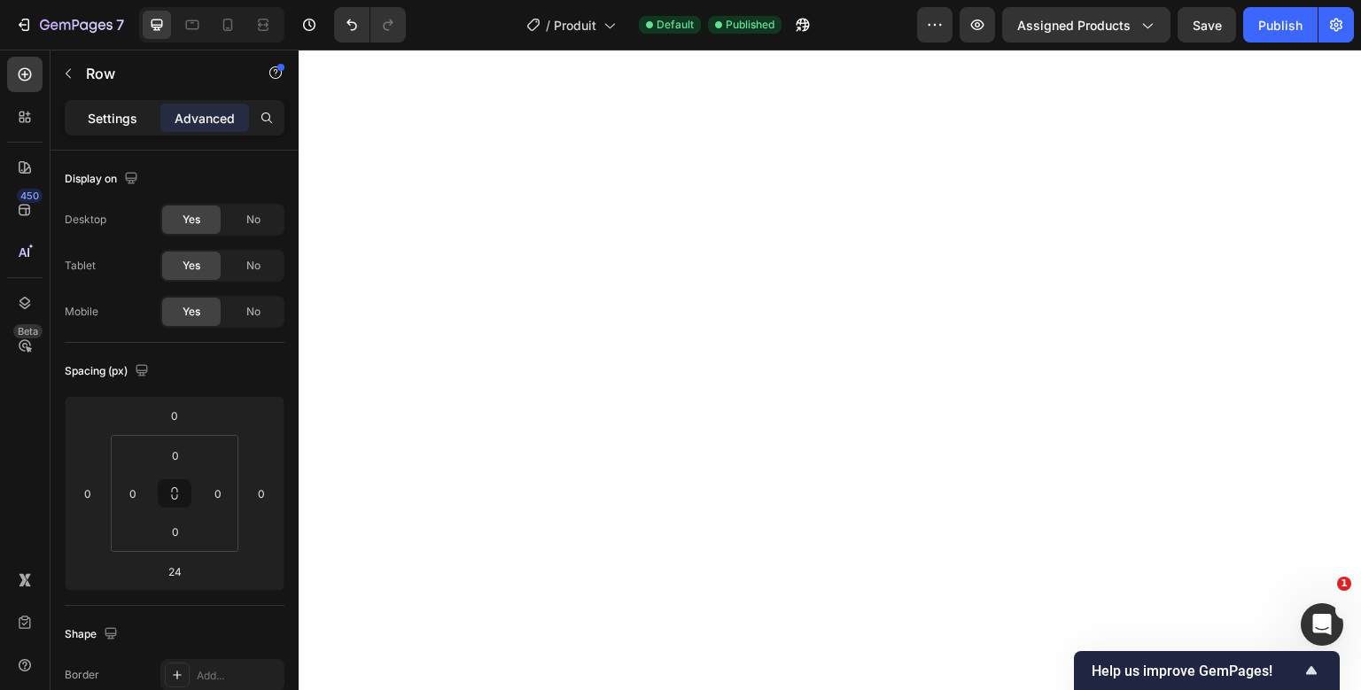
click at [128, 124] on p "Settings" at bounding box center [113, 118] width 50 height 19
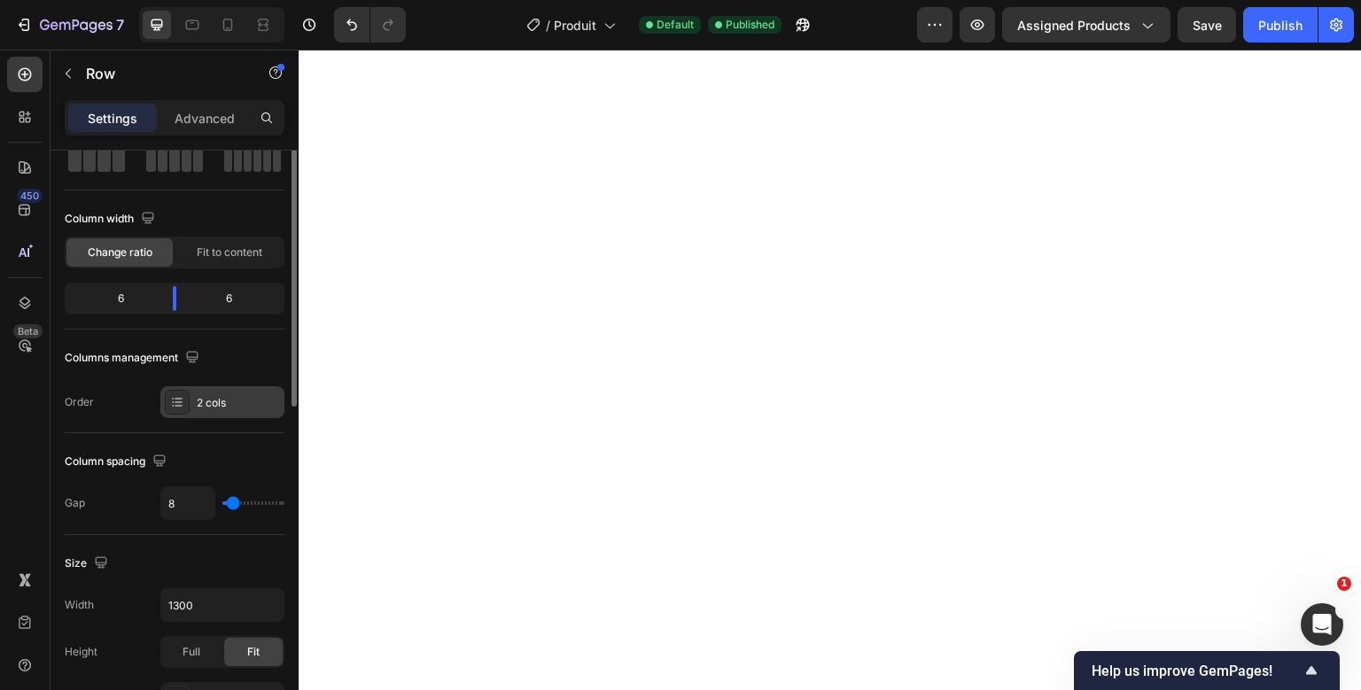
scroll to position [93, 0]
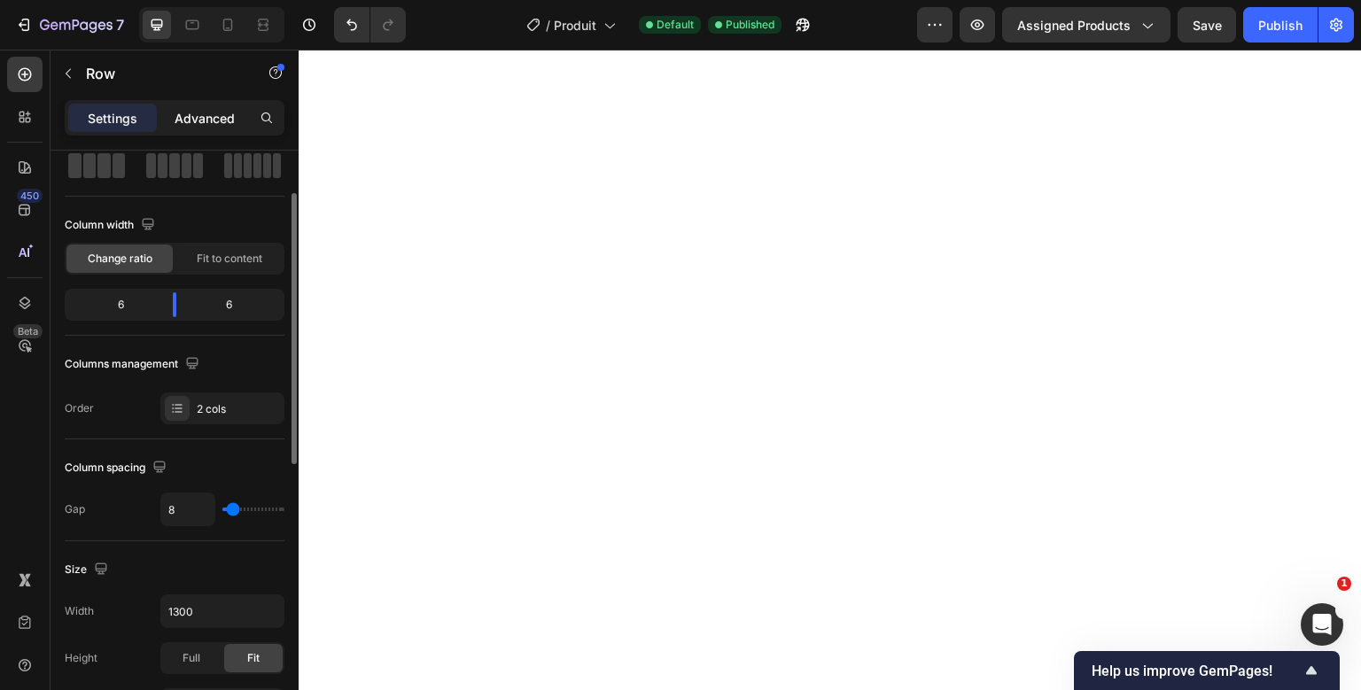
click at [230, 126] on p "Advanced" at bounding box center [204, 118] width 60 height 19
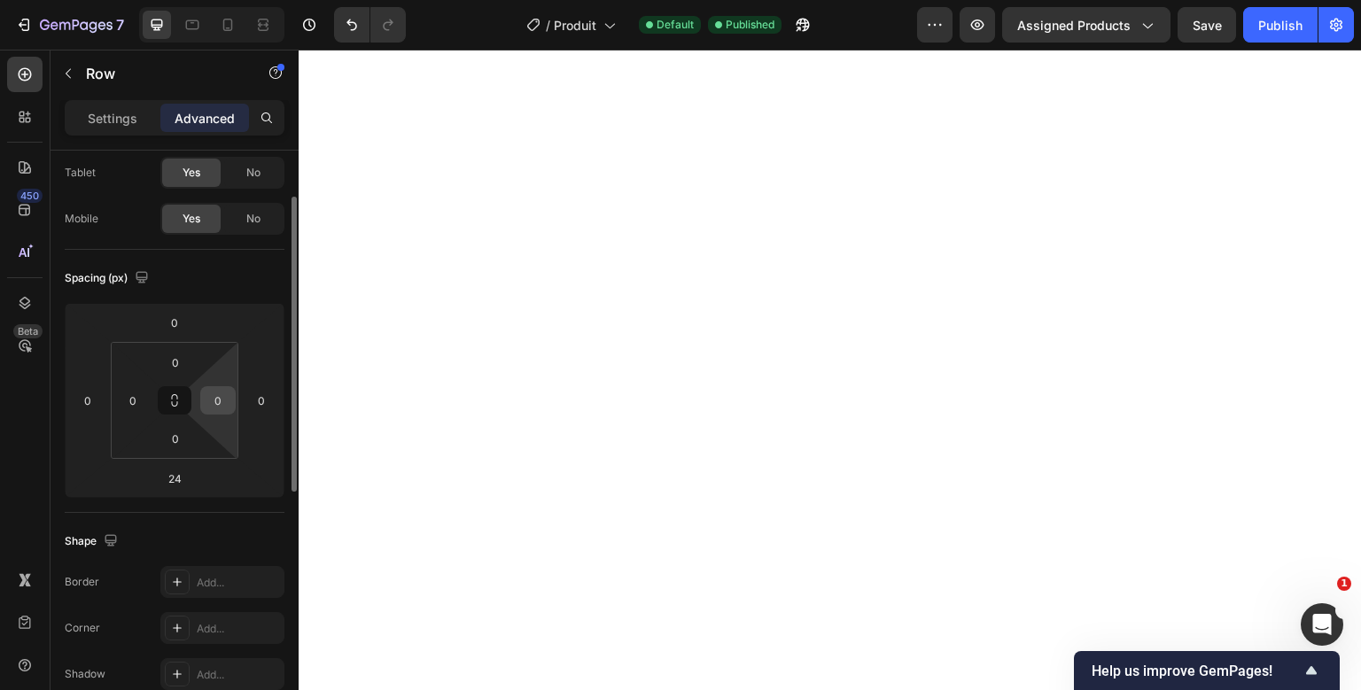
click at [224, 399] on input "0" at bounding box center [218, 400] width 27 height 27
type input "8"
click at [1278, 7] on div "Preview Assigned Products Save Publish" at bounding box center [1135, 24] width 437 height 35
click at [1274, 19] on div "Publish" at bounding box center [1280, 25] width 44 height 19
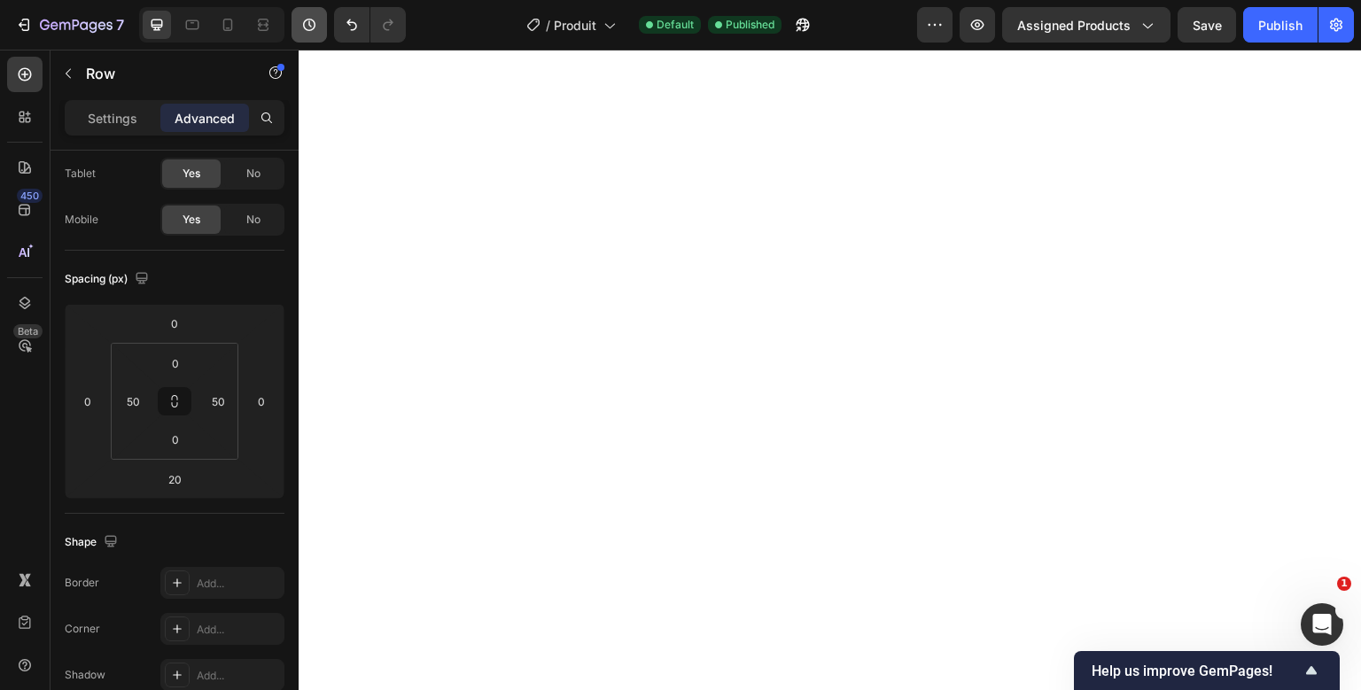
type input "0"
click at [179, 487] on input "0" at bounding box center [174, 479] width 35 height 27
type input "-2"
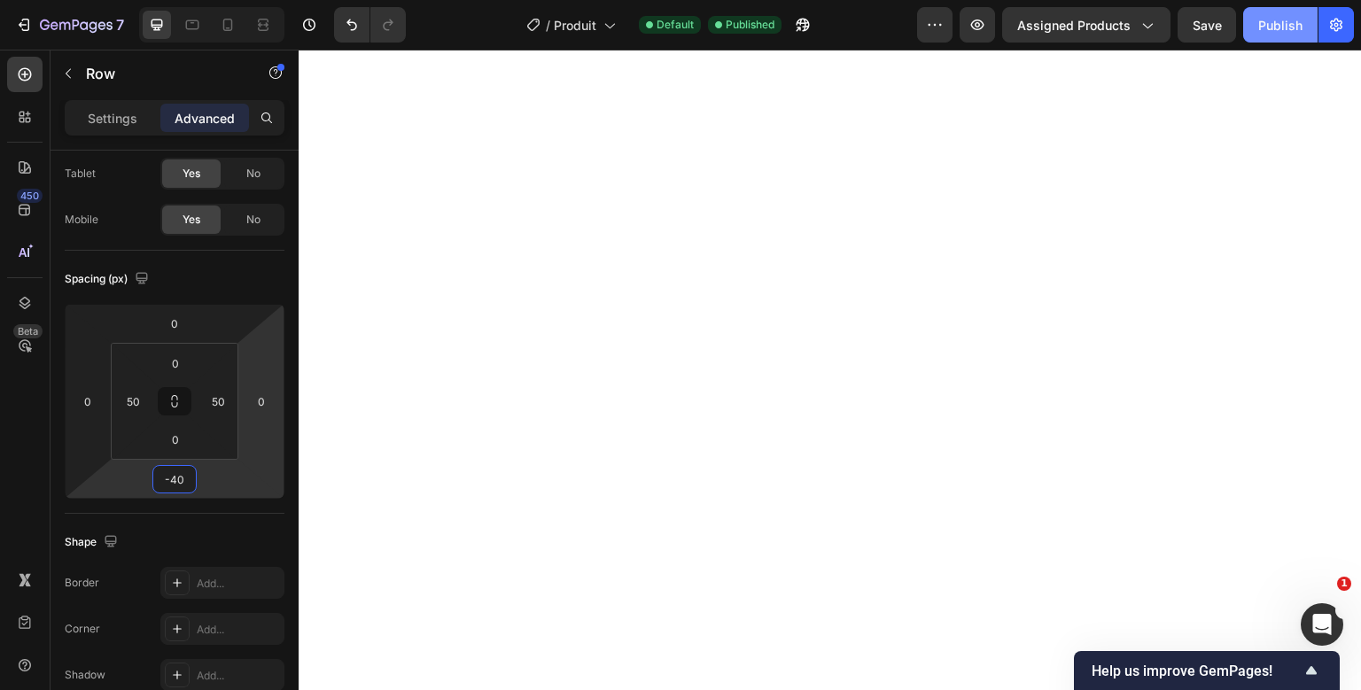
type input "-40"
click at [1278, 37] on button "Publish" at bounding box center [1280, 24] width 74 height 35
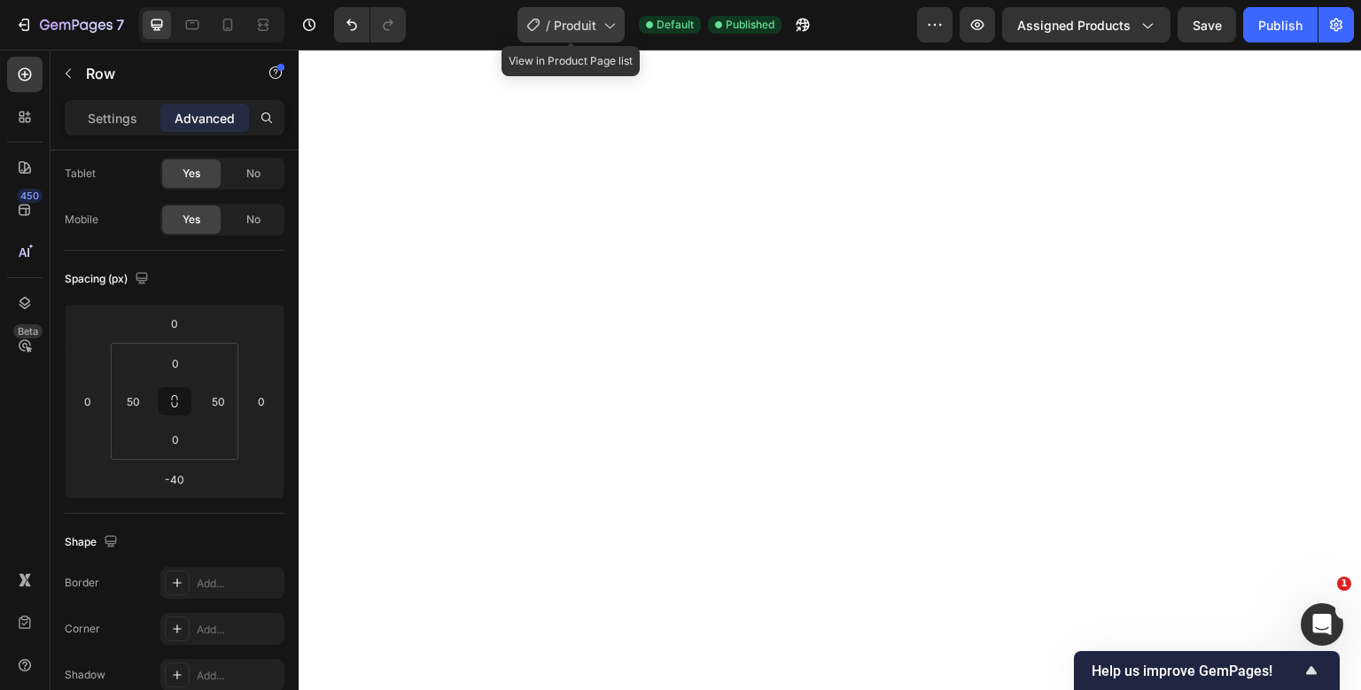
click at [1243, 7] on button "Publish" at bounding box center [1280, 24] width 74 height 35
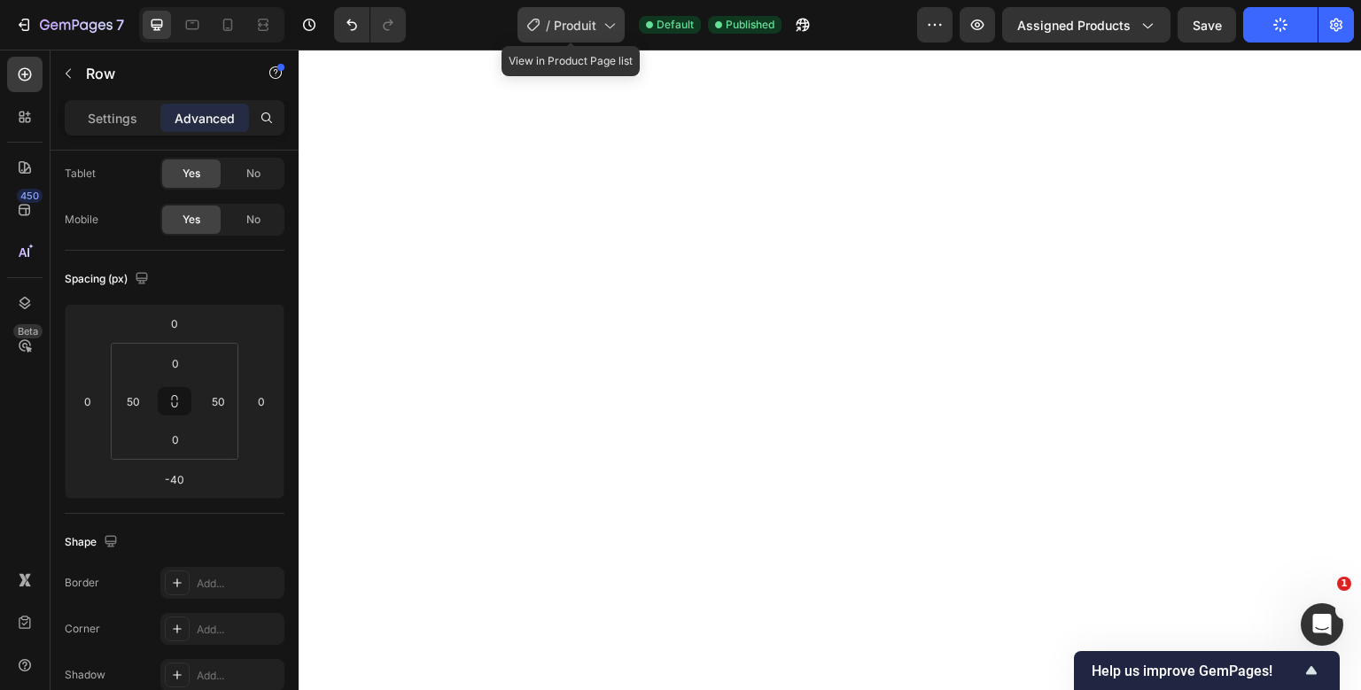
click at [1243, 7] on button "Publish" at bounding box center [1280, 24] width 74 height 35
